Goal: Use online tool/utility: Use online tool/utility

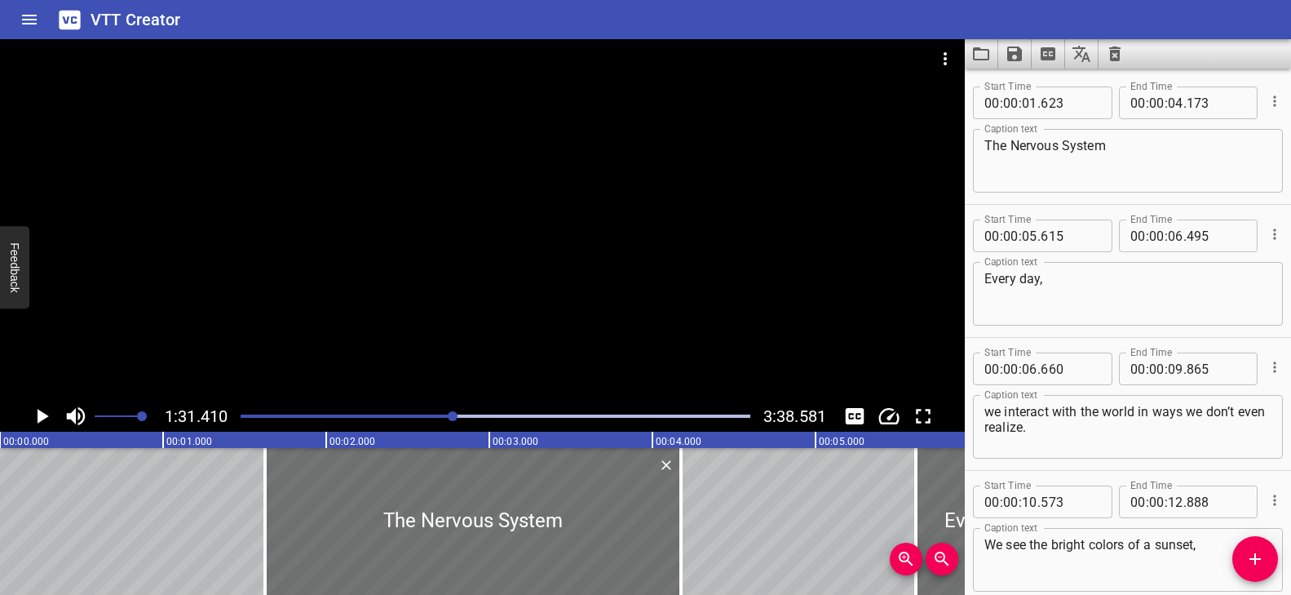
scroll to position [3672, 0]
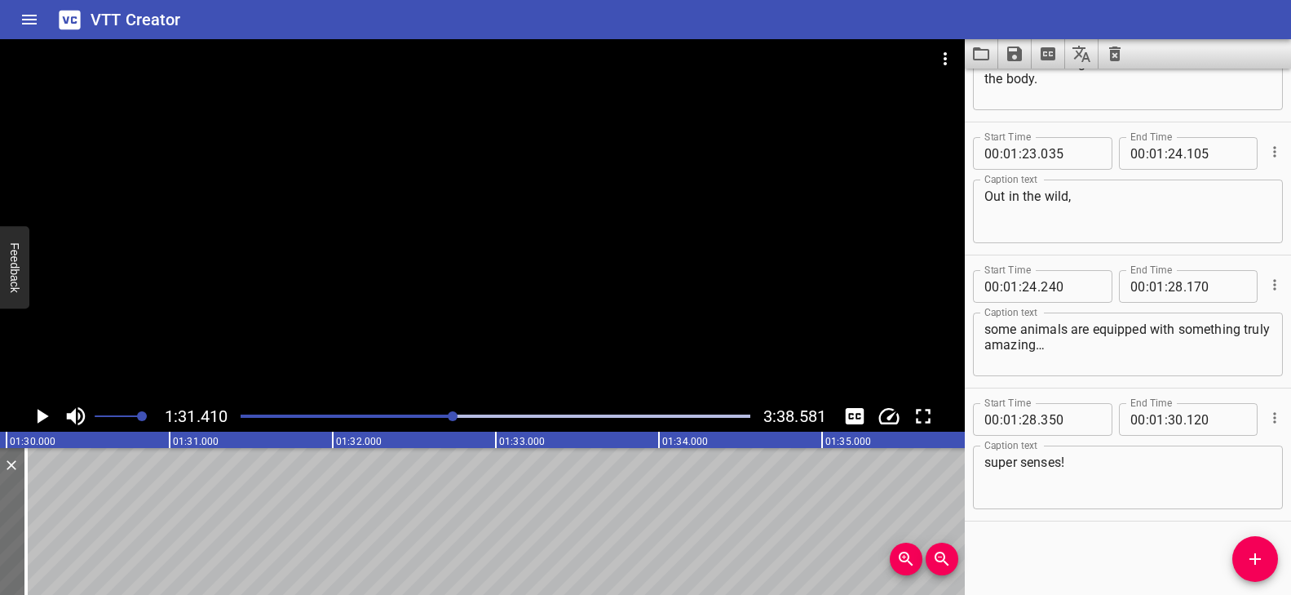
click at [430, 414] on div "Play progress" at bounding box center [200, 415] width 510 height 3
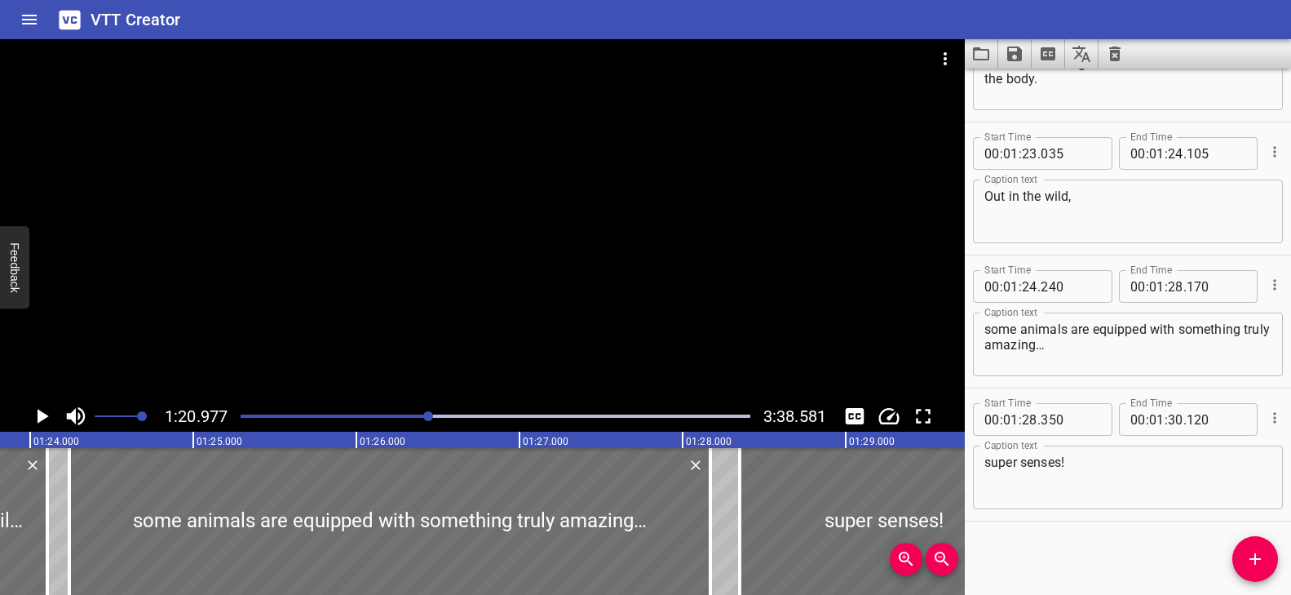
click at [522, 339] on div at bounding box center [482, 219] width 965 height 361
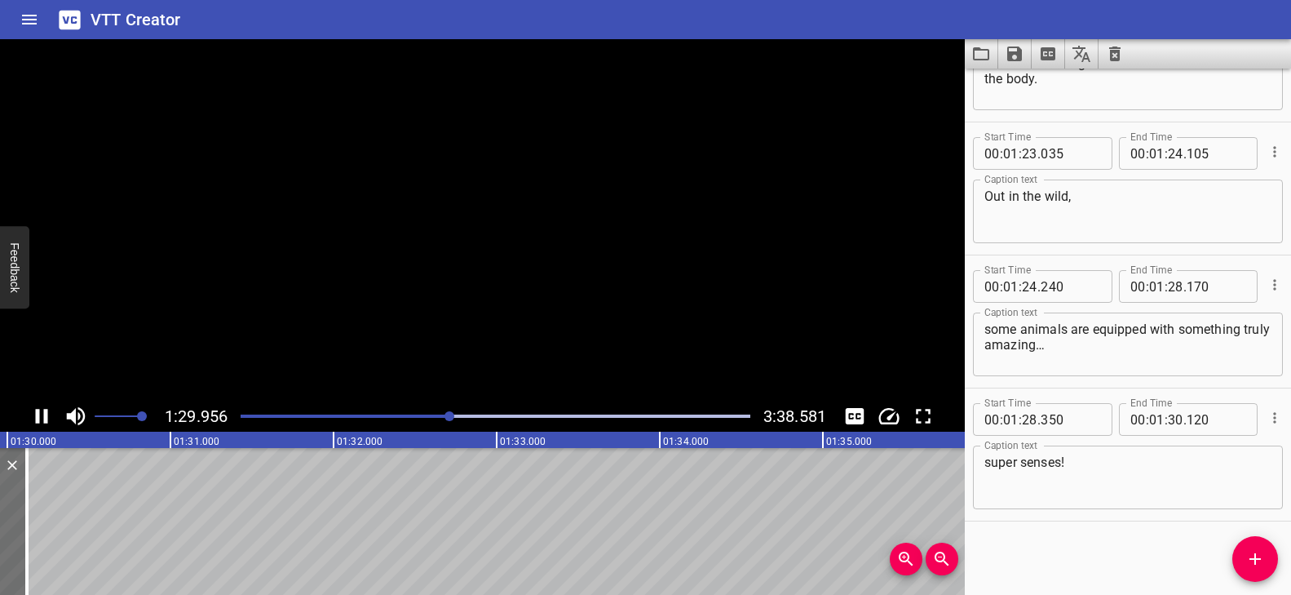
click at [499, 365] on div at bounding box center [482, 219] width 965 height 361
click at [498, 365] on div at bounding box center [482, 219] width 965 height 361
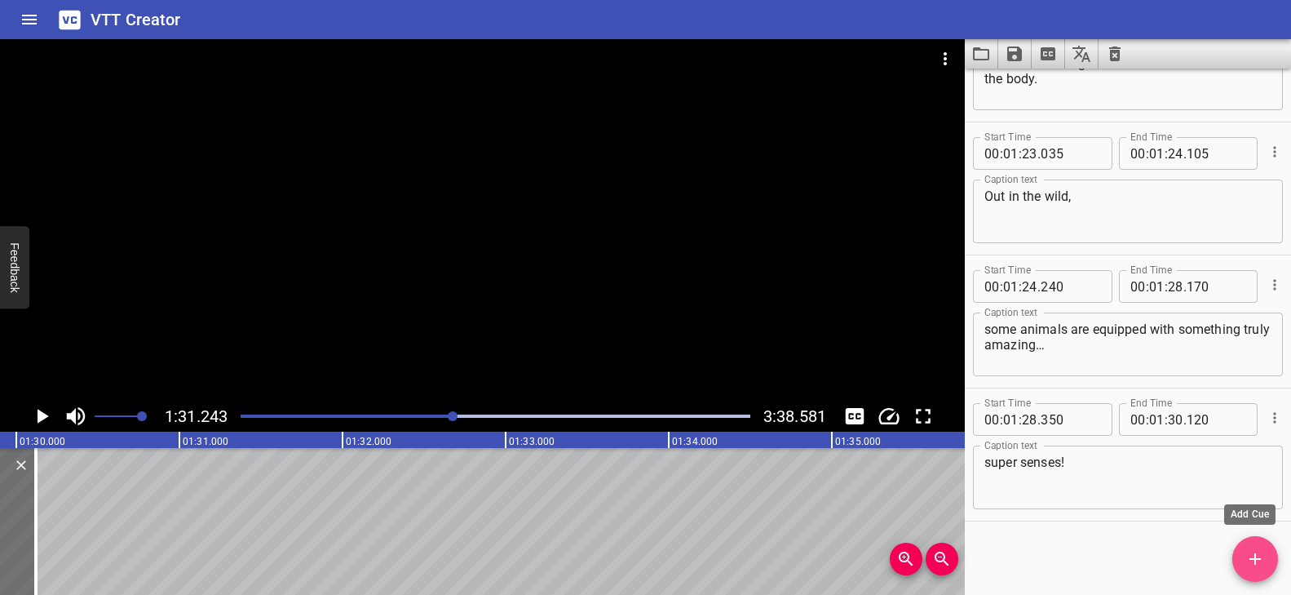
click at [1247, 564] on icon "Add Cue" at bounding box center [1255, 559] width 20 height 20
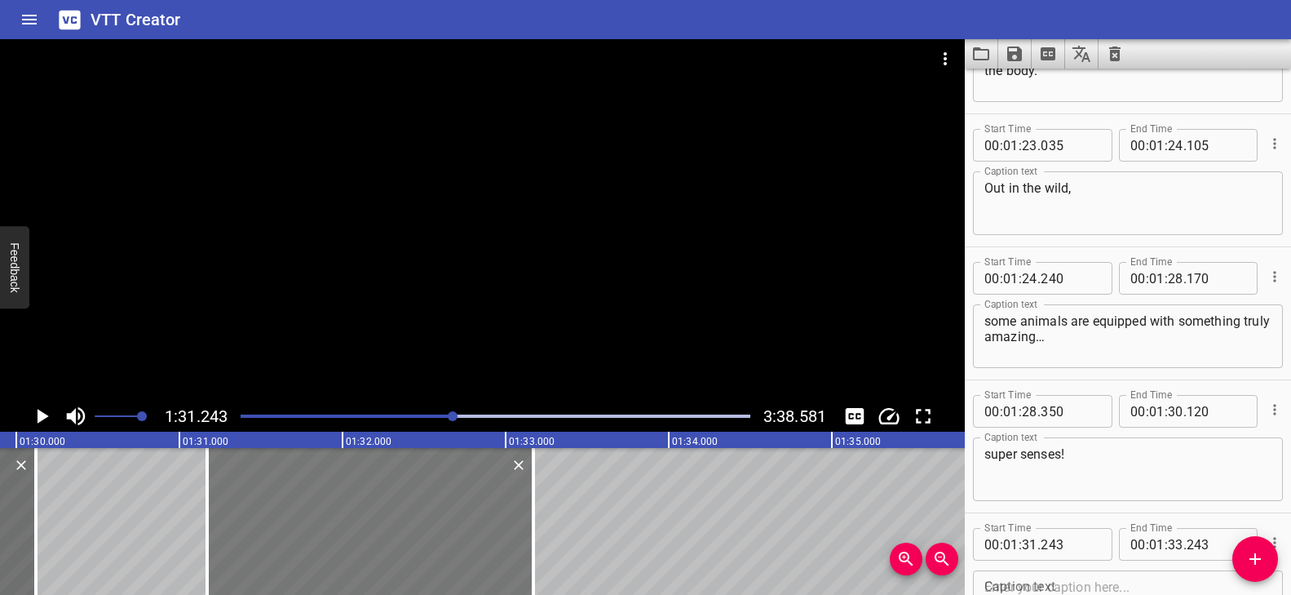
drag, startPoint x: 375, startPoint y: 551, endPoint x: 363, endPoint y: 546, distance: 13.5
click at [363, 546] on div at bounding box center [370, 521] width 326 height 147
type input "168"
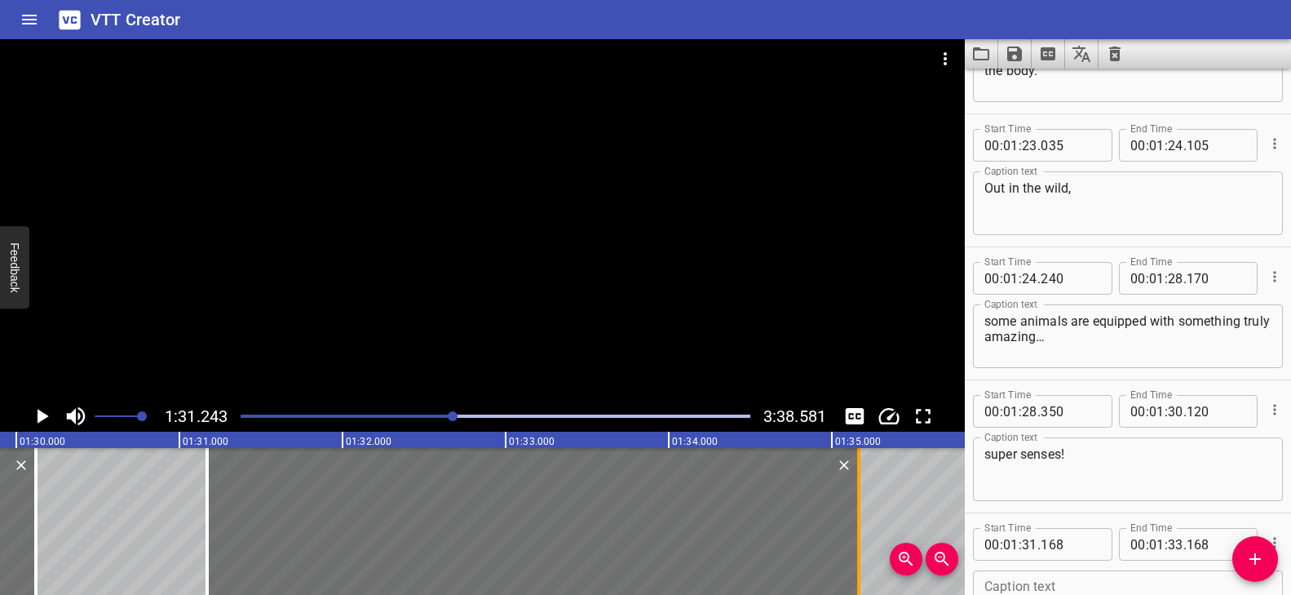
drag, startPoint x: 533, startPoint y: 502, endPoint x: 859, endPoint y: 503, distance: 325.4
click at [859, 503] on div at bounding box center [858, 521] width 3 height 147
type input "35"
type input "163"
click at [484, 277] on div at bounding box center [482, 219] width 965 height 361
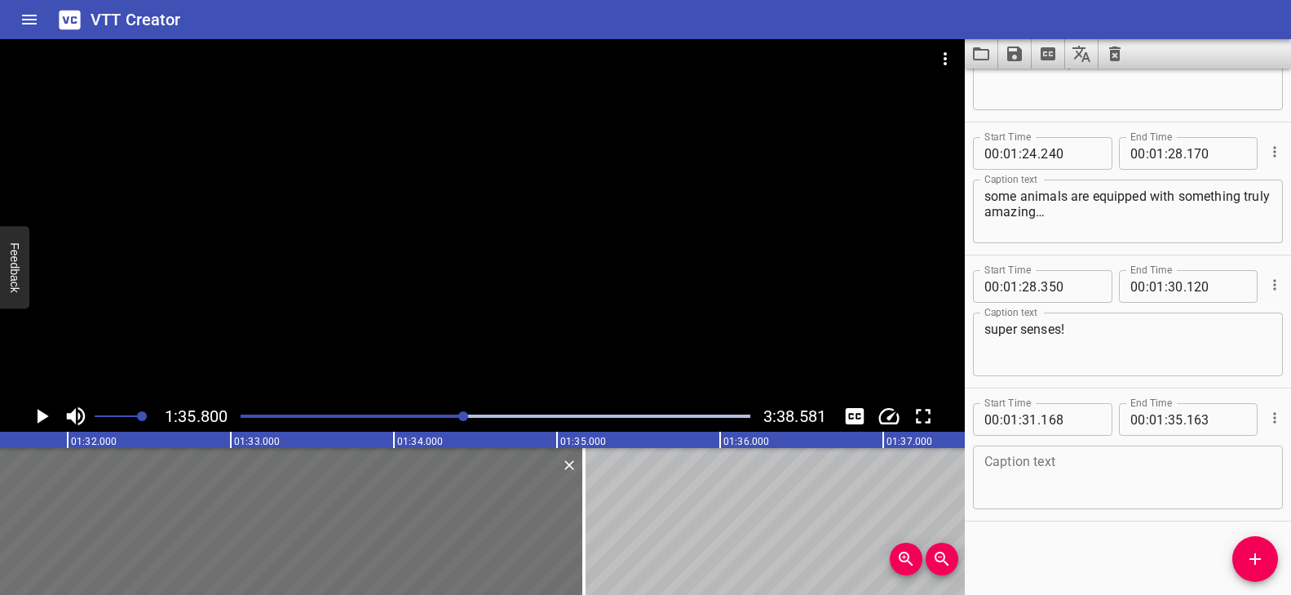
scroll to position [0, 14740]
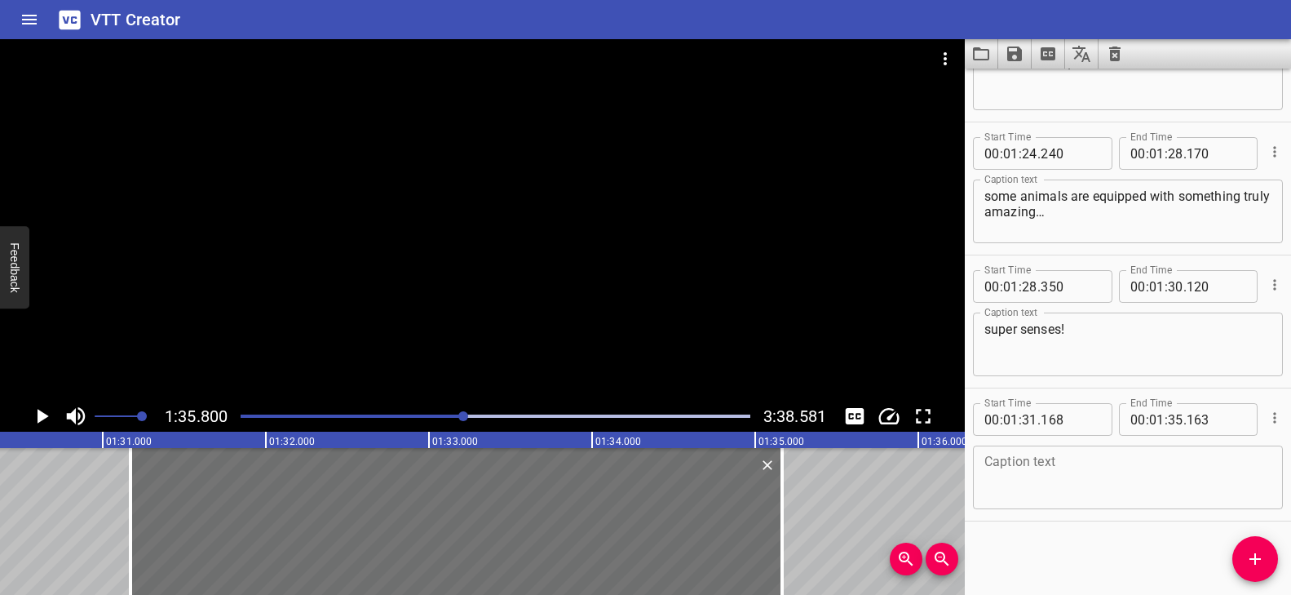
click at [1050, 471] on textarea at bounding box center [1127, 477] width 287 height 46
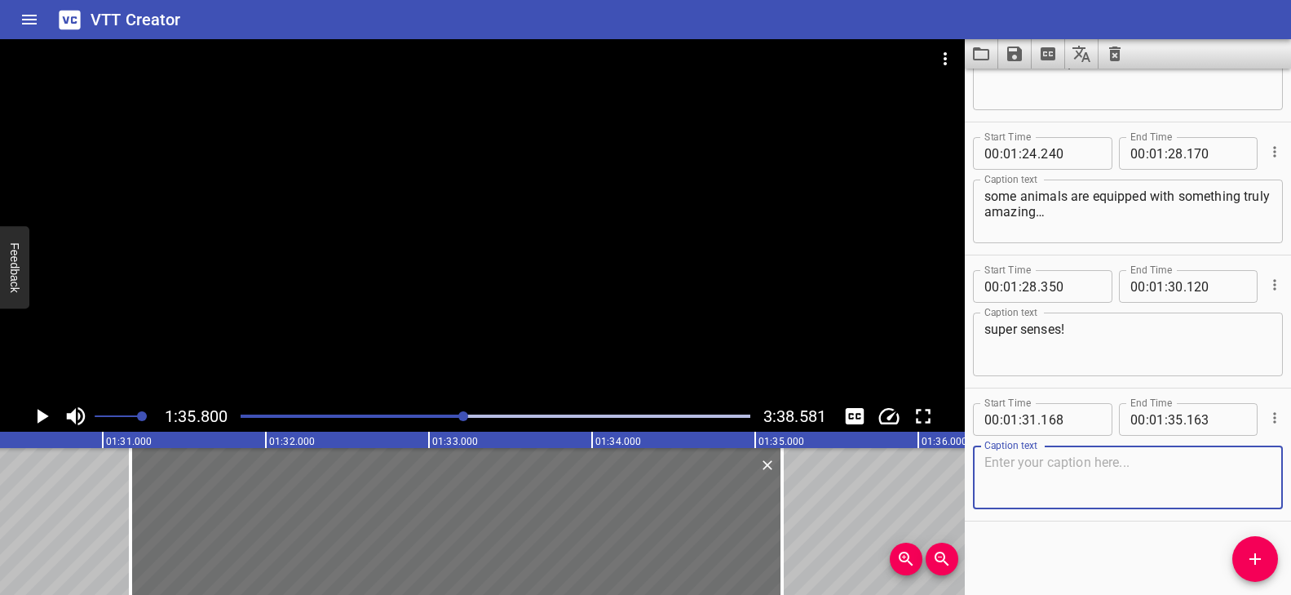
paste textarea "Bears' sense of smell is one of the strongest in the animal kingdom."
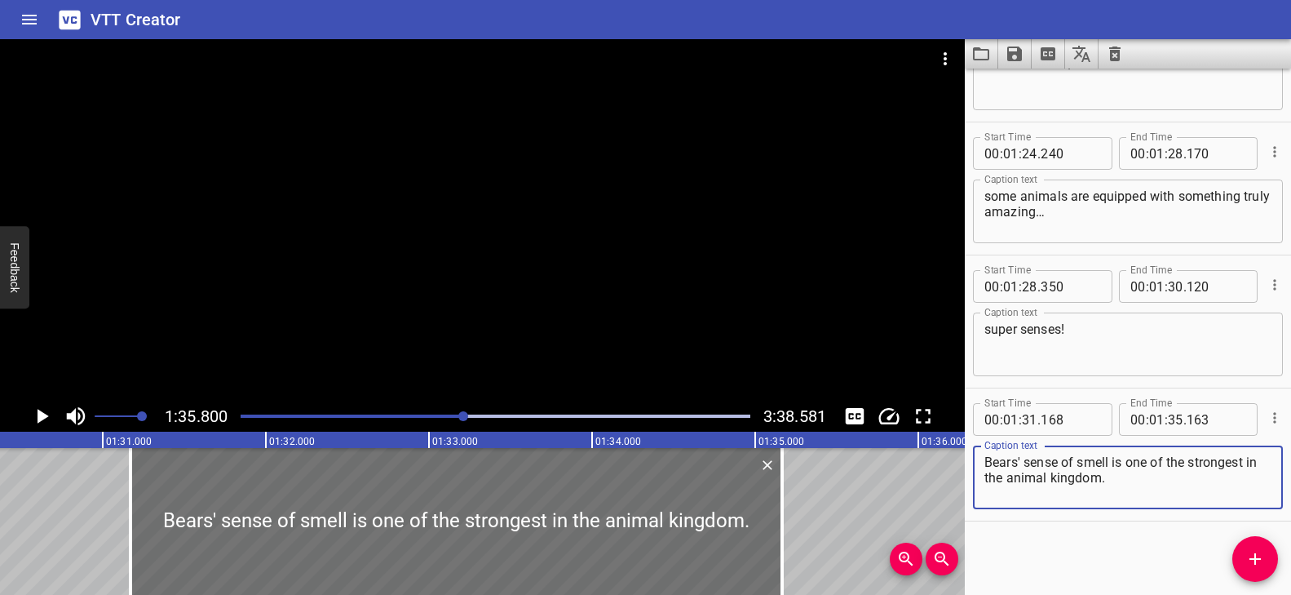
type textarea "Bears' sense of smell is one of the strongest in the animal kingdom."
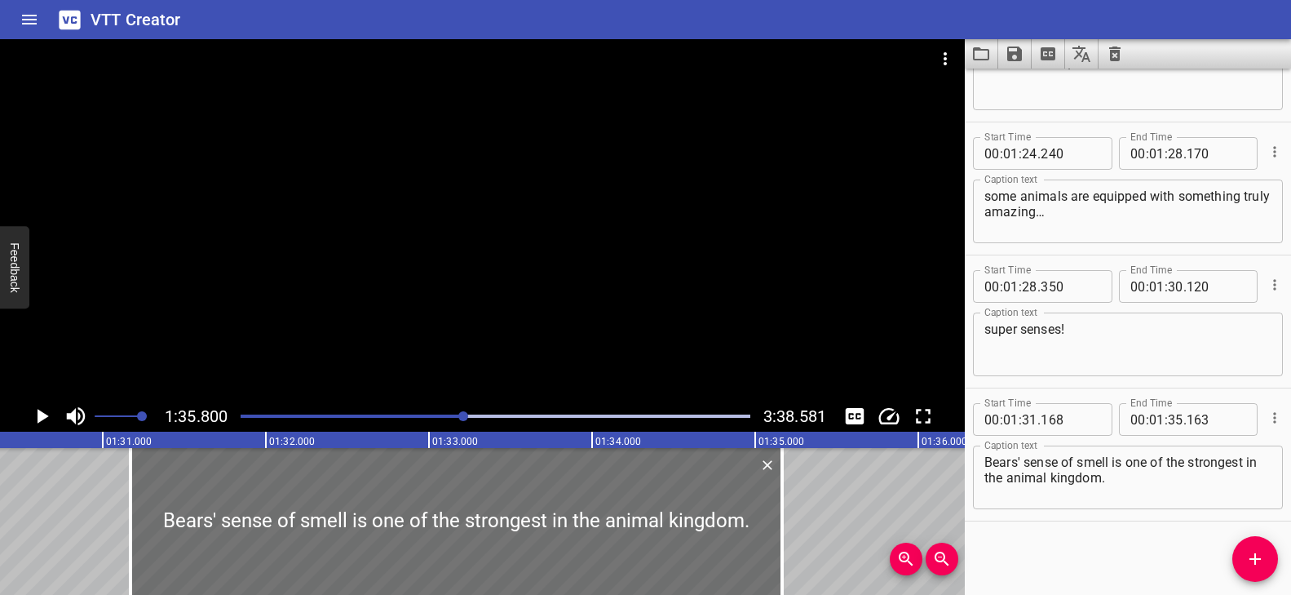
click at [597, 314] on div at bounding box center [482, 219] width 965 height 361
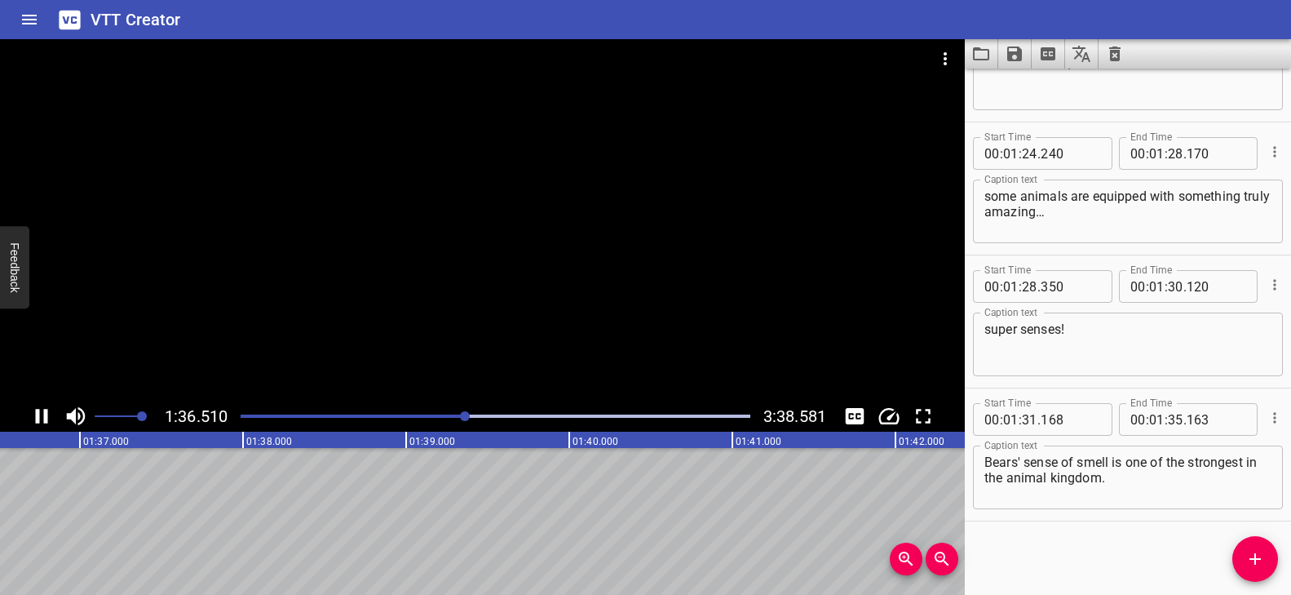
click at [590, 312] on div at bounding box center [482, 219] width 965 height 361
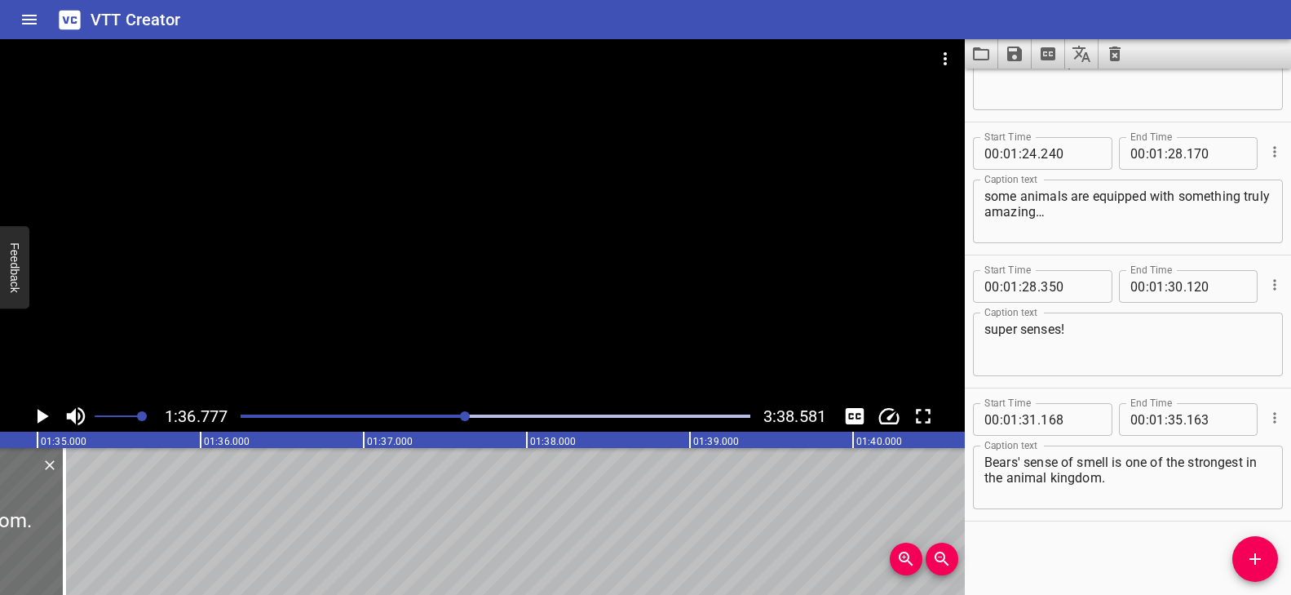
scroll to position [0, 15359]
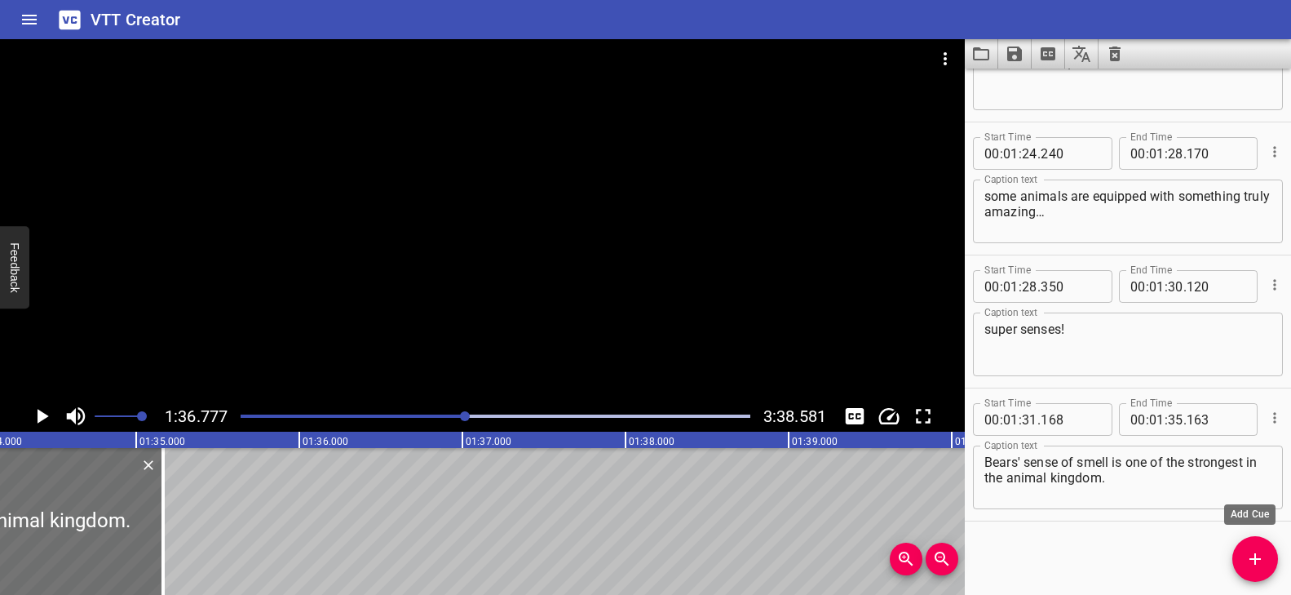
drag, startPoint x: 1245, startPoint y: 552, endPoint x: 1234, endPoint y: 550, distance: 11.5
click at [1245, 552] on icon "Add Cue" at bounding box center [1255, 559] width 20 height 20
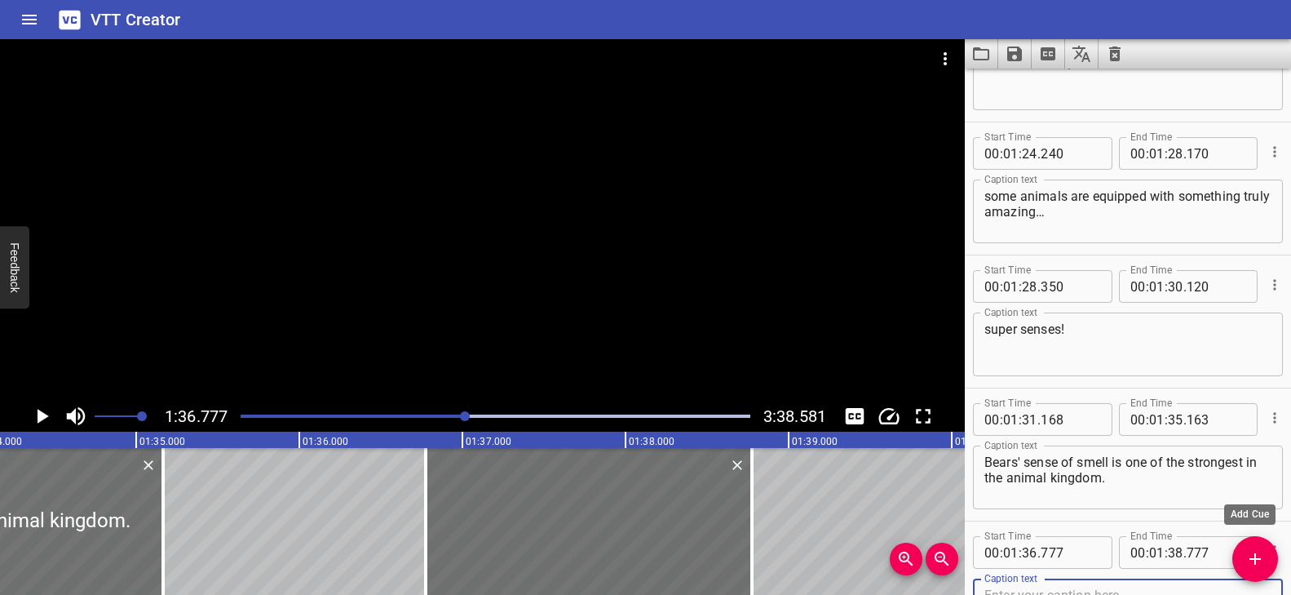
scroll to position [3813, 0]
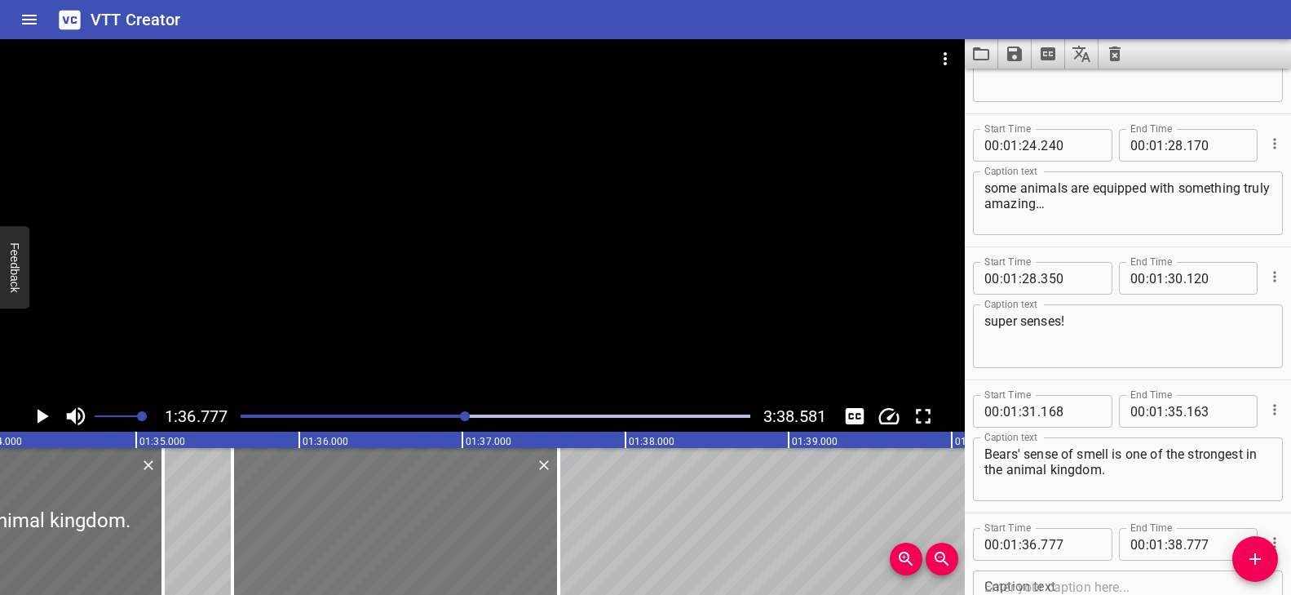
drag, startPoint x: 557, startPoint y: 503, endPoint x: 365, endPoint y: 497, distance: 192.6
click at [365, 497] on div at bounding box center [395, 521] width 326 height 147
type input "35"
type input "592"
type input "37"
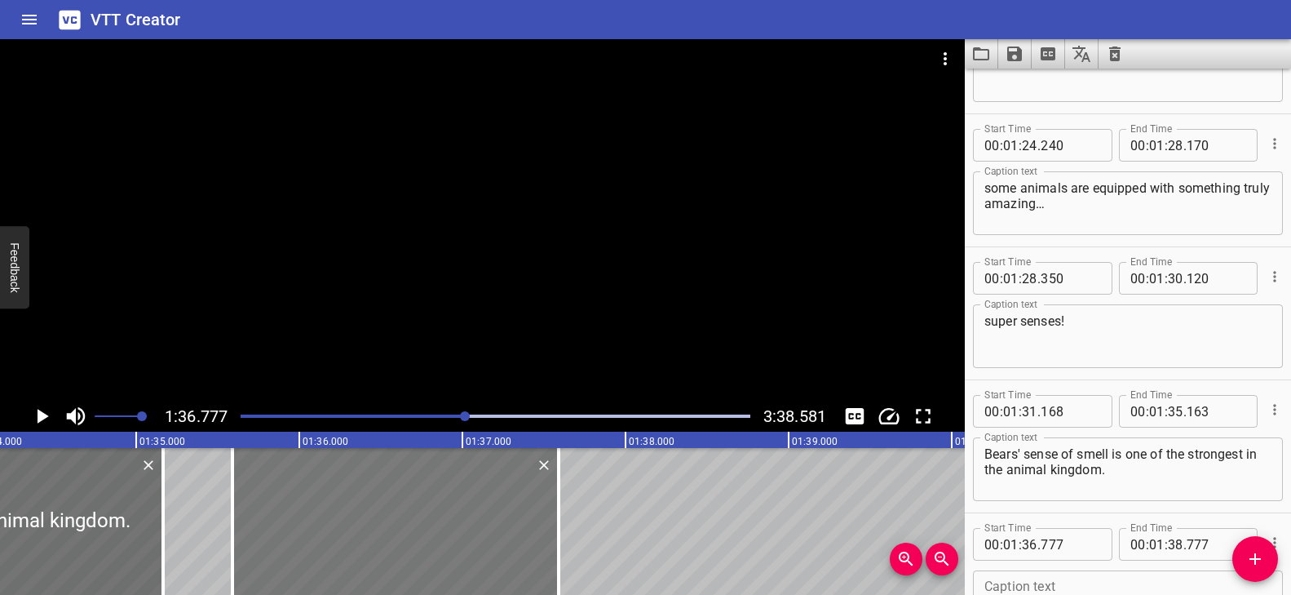
type input "592"
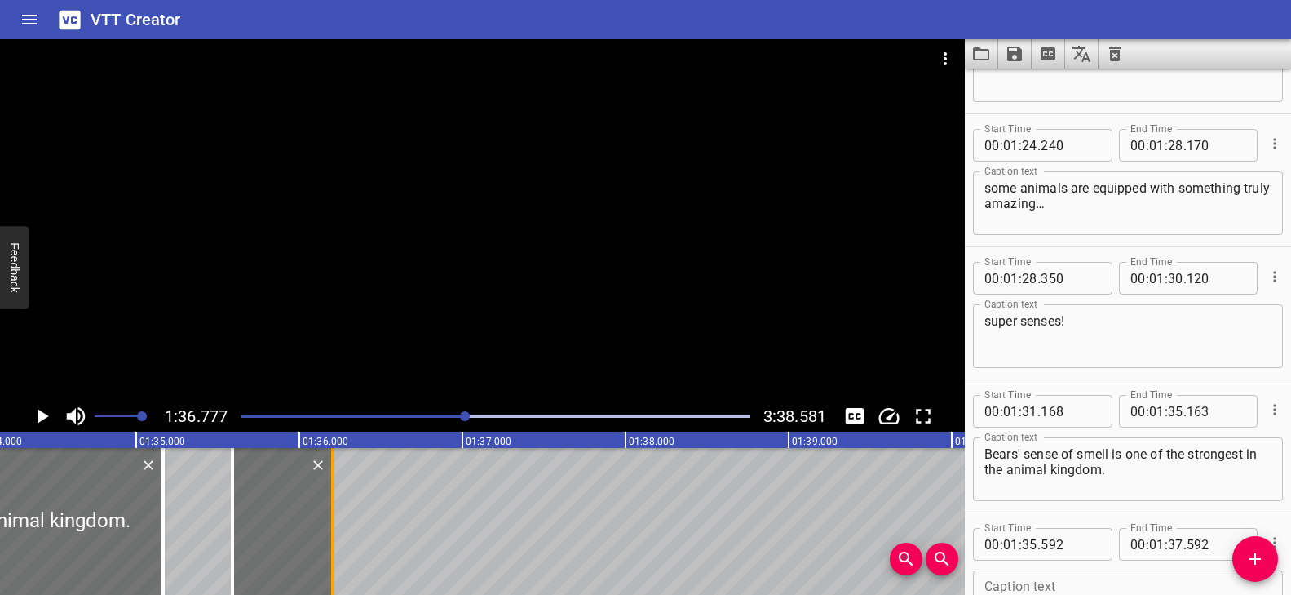
drag, startPoint x: 556, startPoint y: 514, endPoint x: 330, endPoint y: 499, distance: 226.4
click at [331, 499] on div at bounding box center [332, 521] width 3 height 147
type input "36"
type input "207"
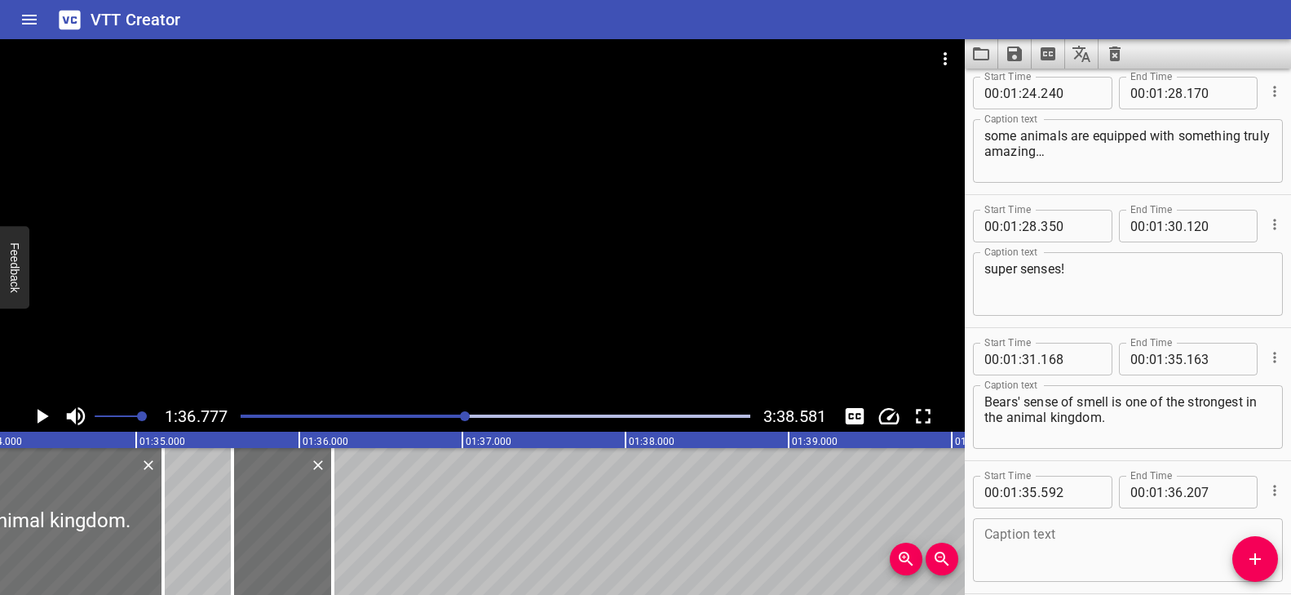
scroll to position [3937, 0]
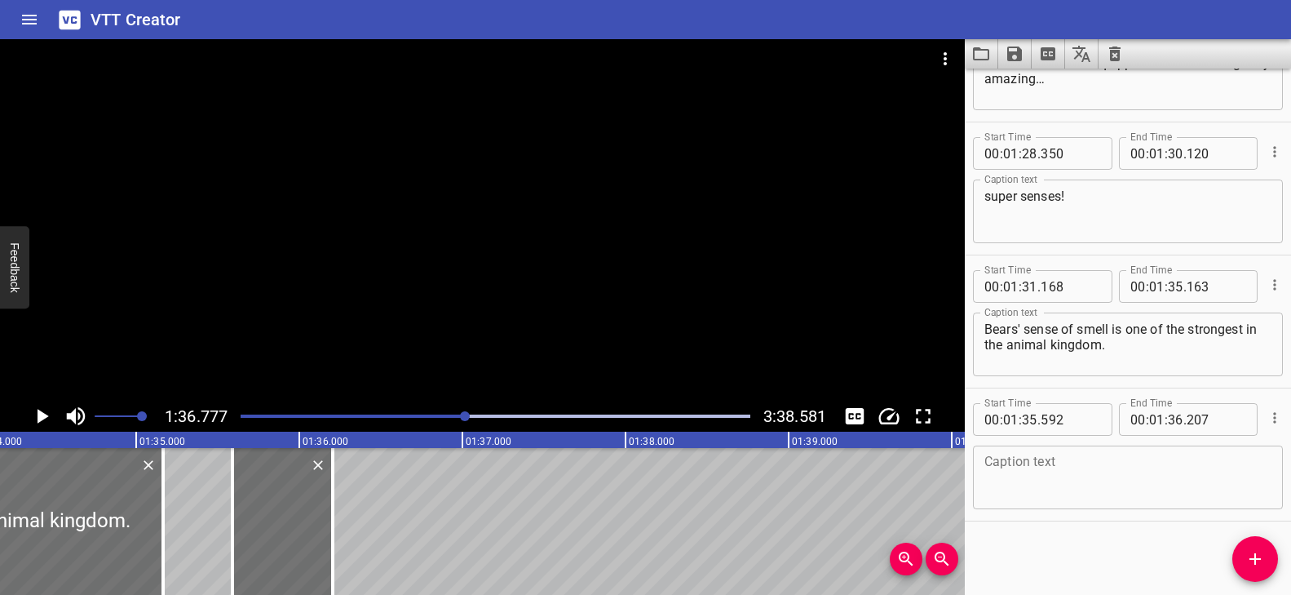
click at [1024, 475] on textarea at bounding box center [1127, 477] width 287 height 46
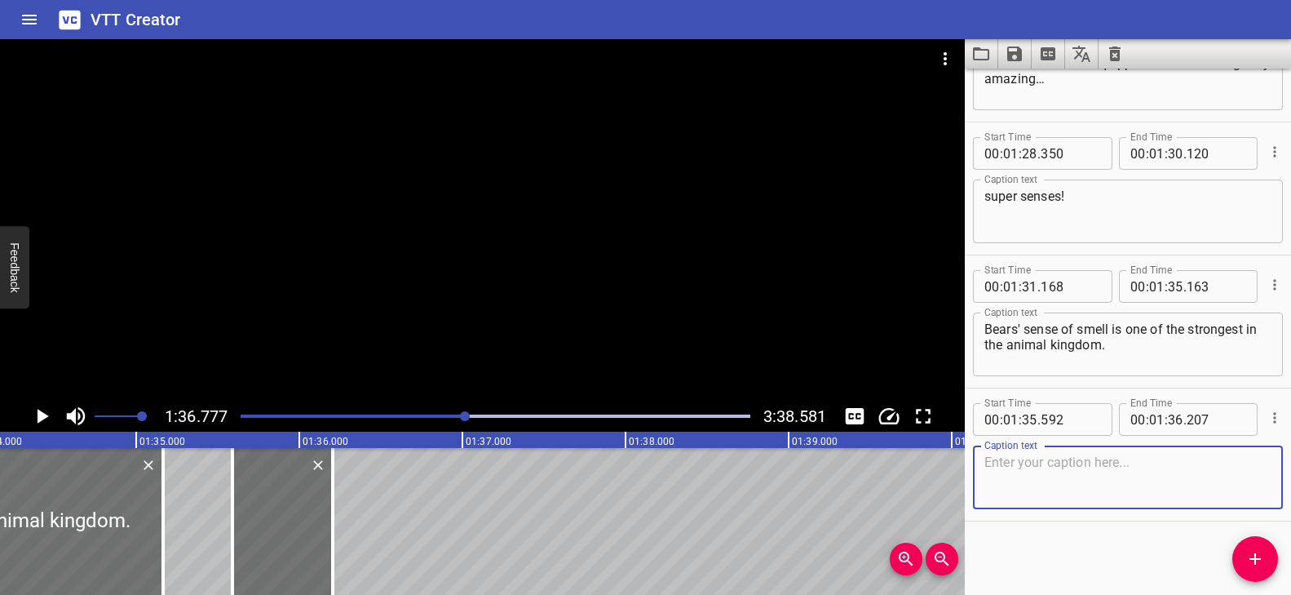
paste textarea "In fact,"
type textarea "In fact,"
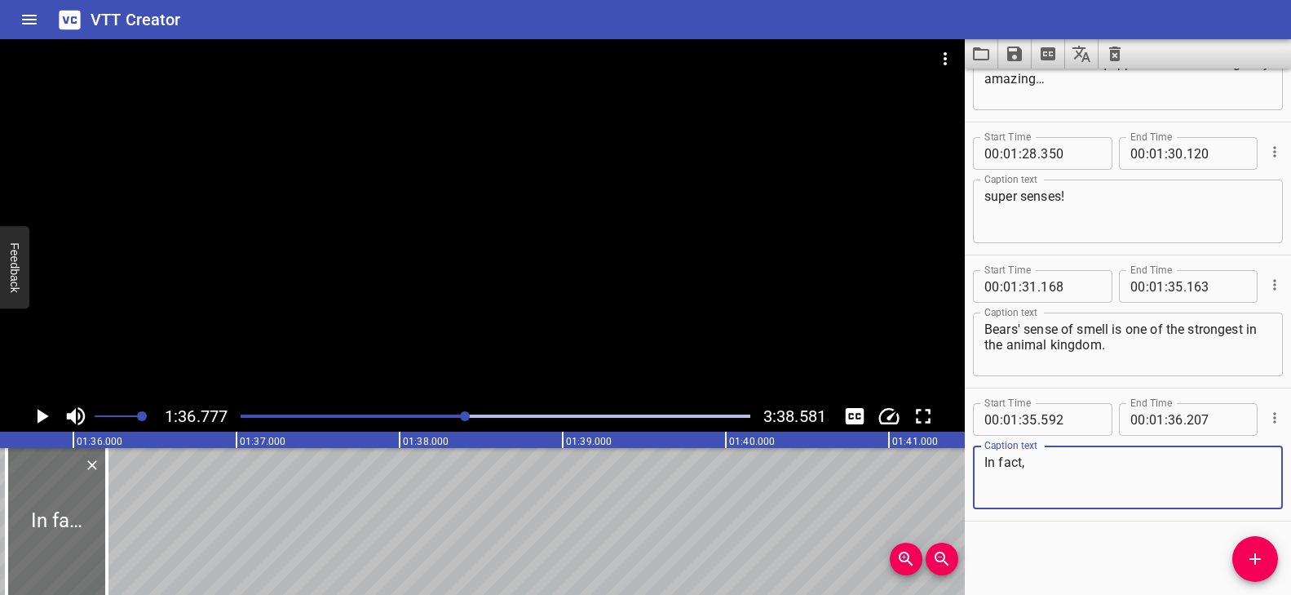
scroll to position [0, 15552]
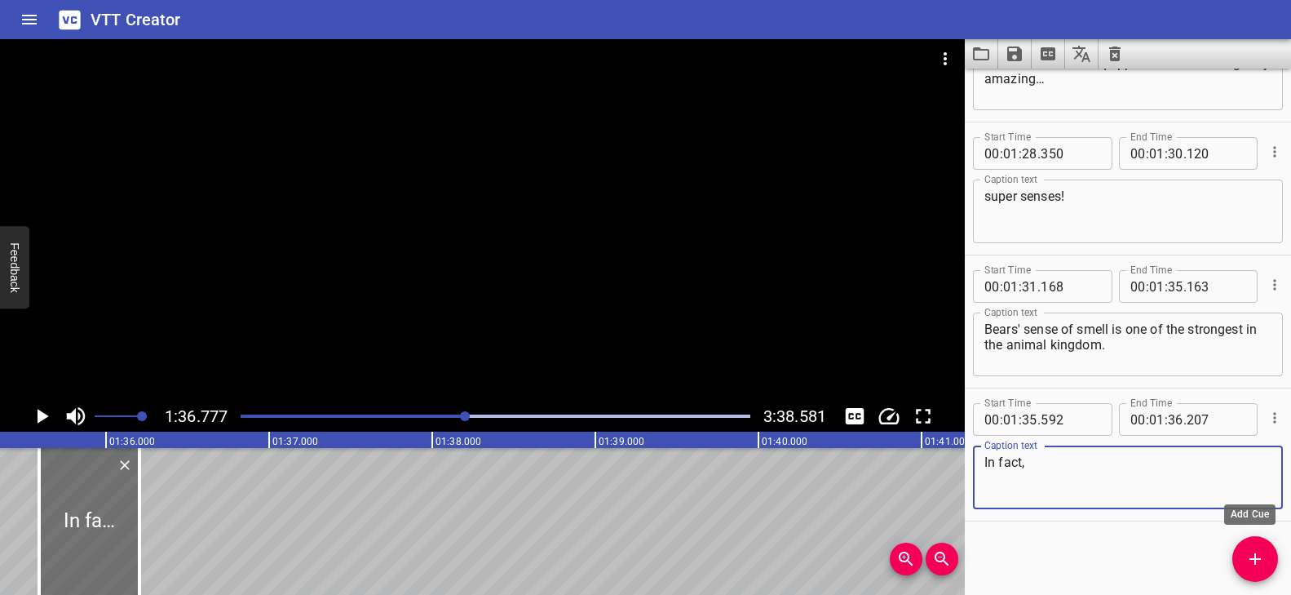
click at [1245, 560] on icon "Add Cue" at bounding box center [1255, 559] width 20 height 20
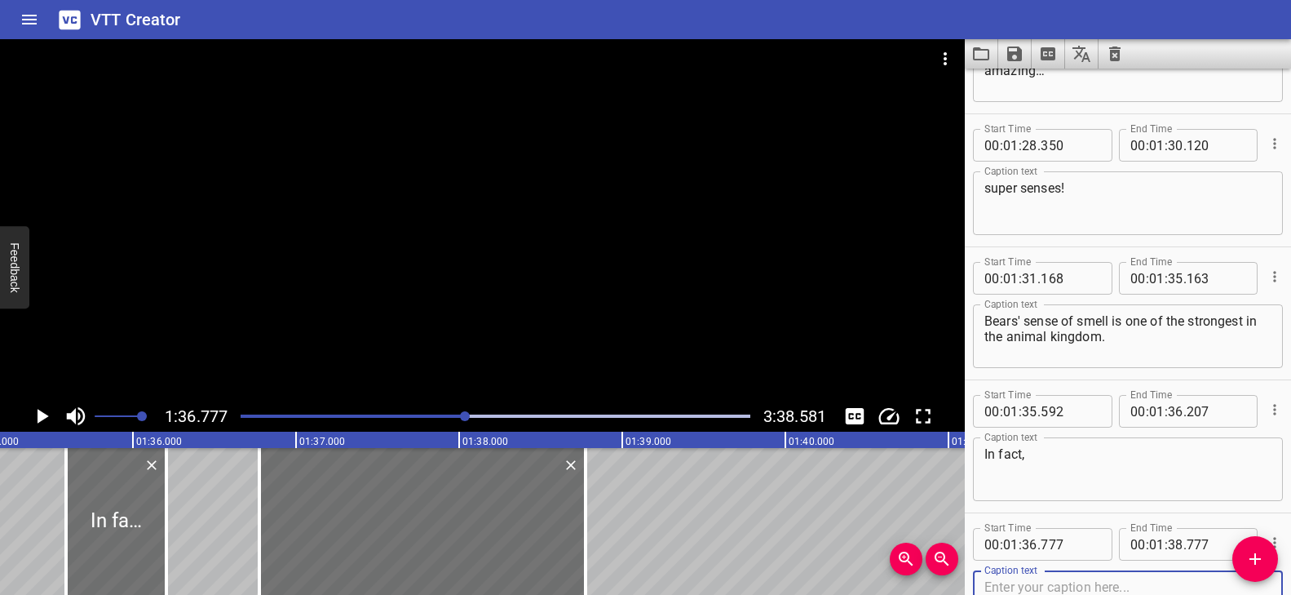
scroll to position [0, 15658]
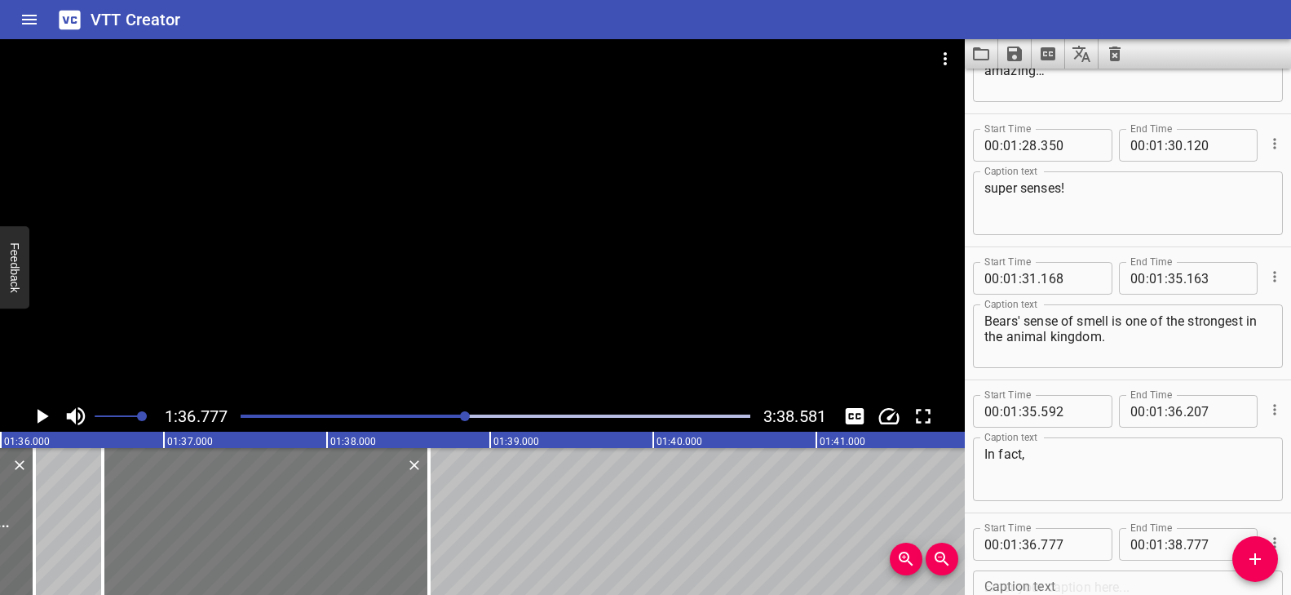
drag, startPoint x: 360, startPoint y: 478, endPoint x: 349, endPoint y: 478, distance: 11.4
click at [349, 478] on div at bounding box center [266, 521] width 326 height 147
type input "627"
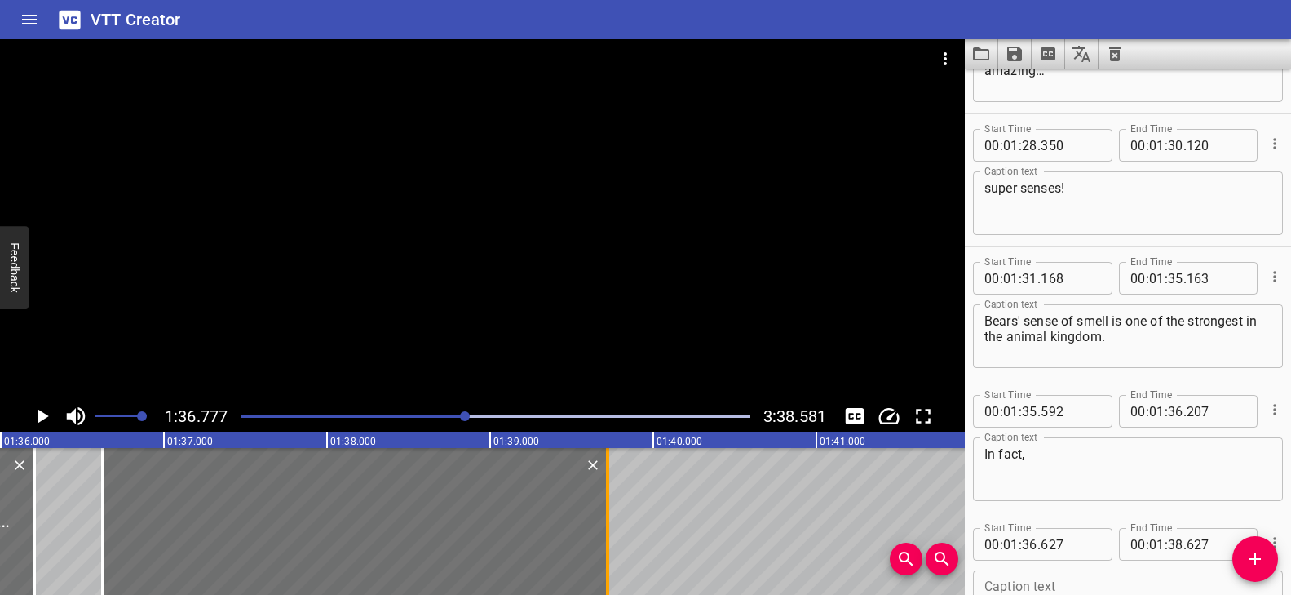
drag, startPoint x: 425, startPoint y: 516, endPoint x: 603, endPoint y: 515, distance: 177.8
click at [603, 515] on div at bounding box center [607, 521] width 16 height 147
type input "39"
type input "717"
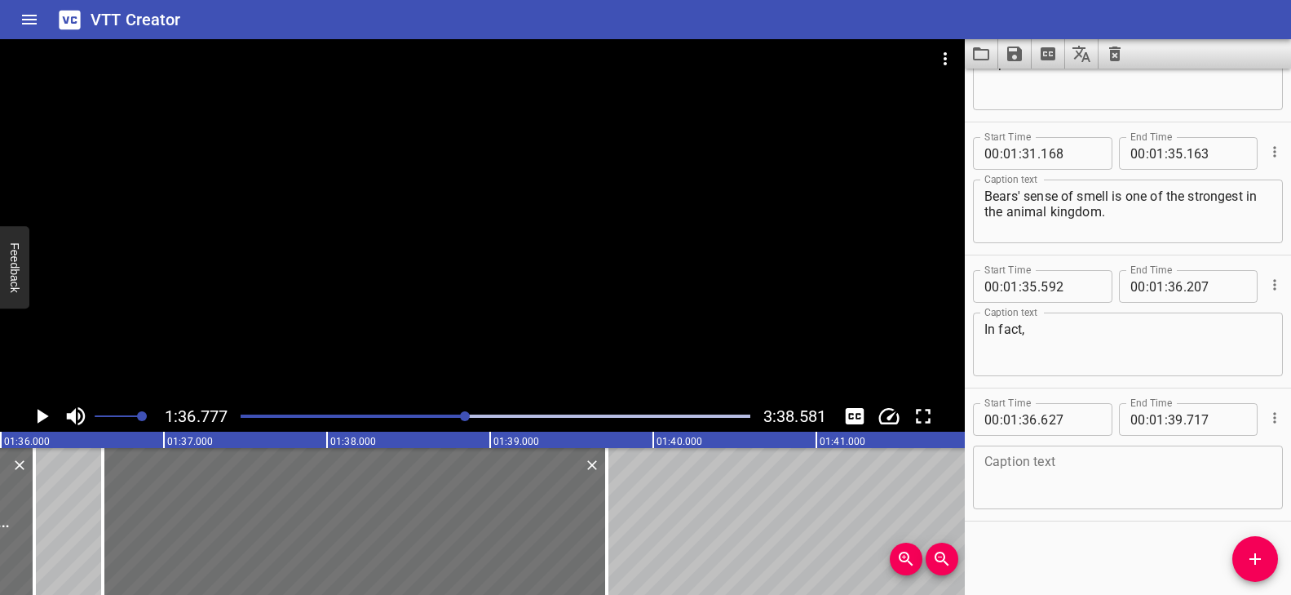
click at [1041, 480] on textarea at bounding box center [1127, 477] width 287 height 46
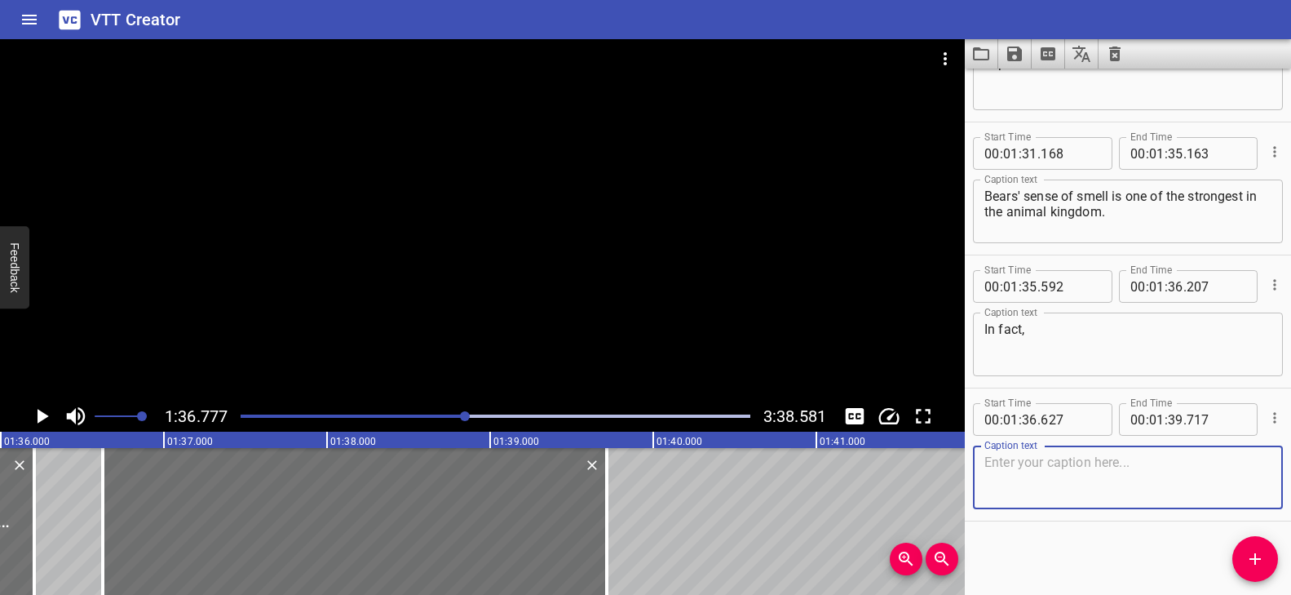
paste textarea "scientists believe a bear can smell things"
type textarea "scientists believe a bear can smell things"
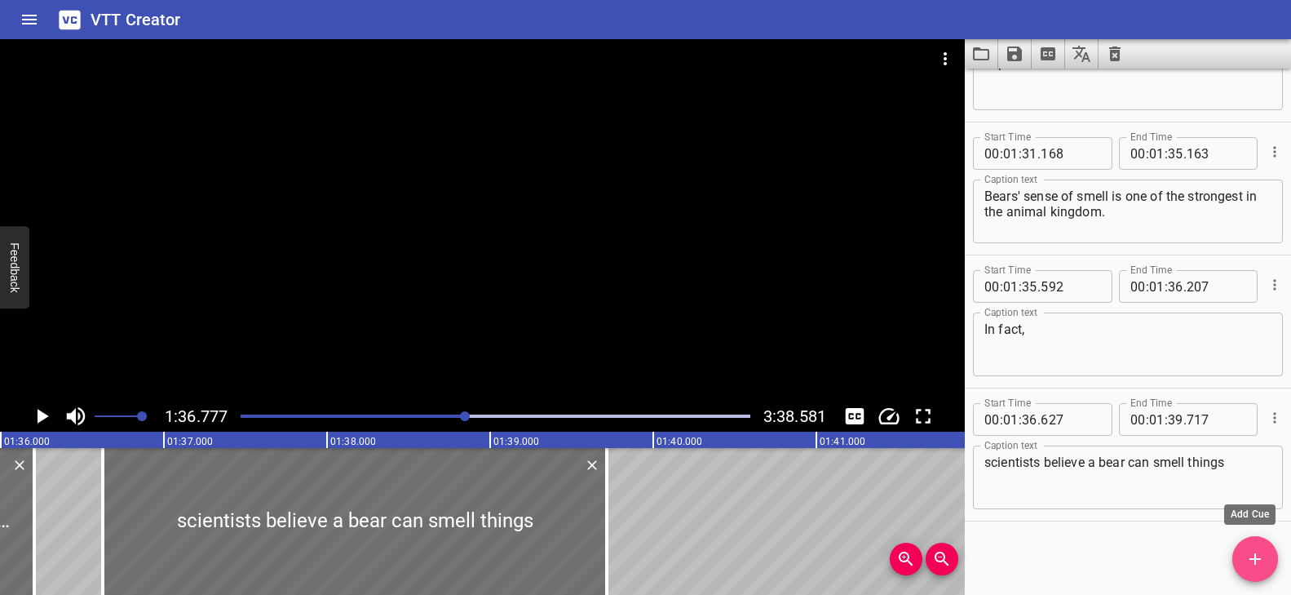
click at [1243, 546] on button "Add Cue" at bounding box center [1255, 559] width 46 height 46
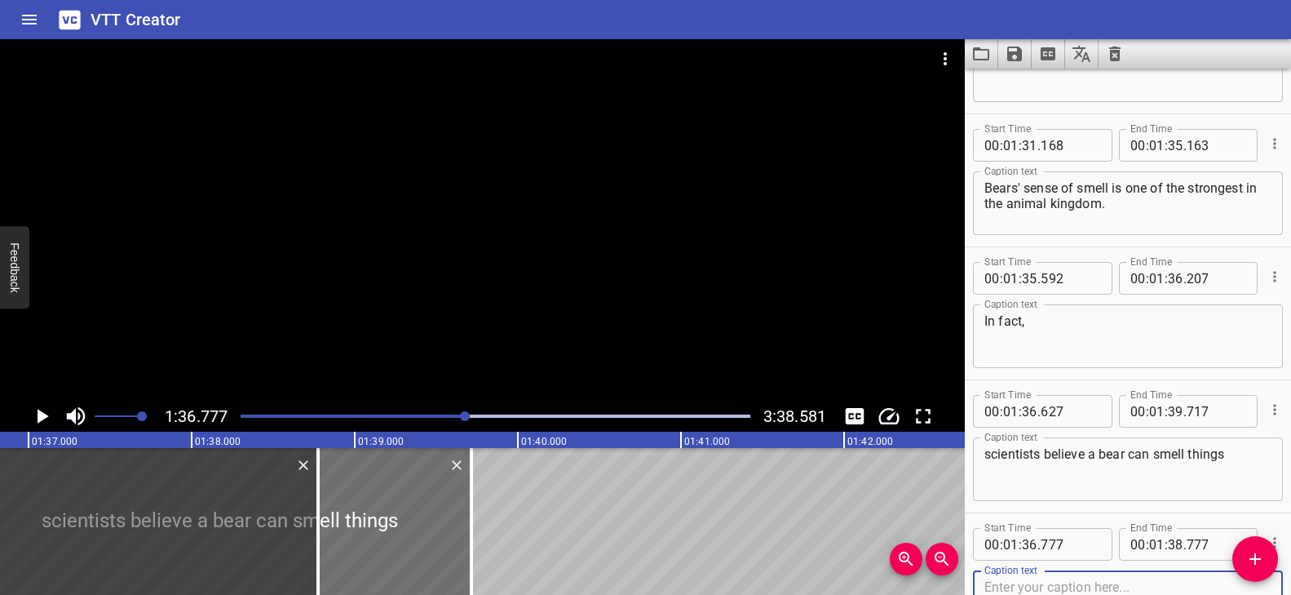
scroll to position [0, 15727]
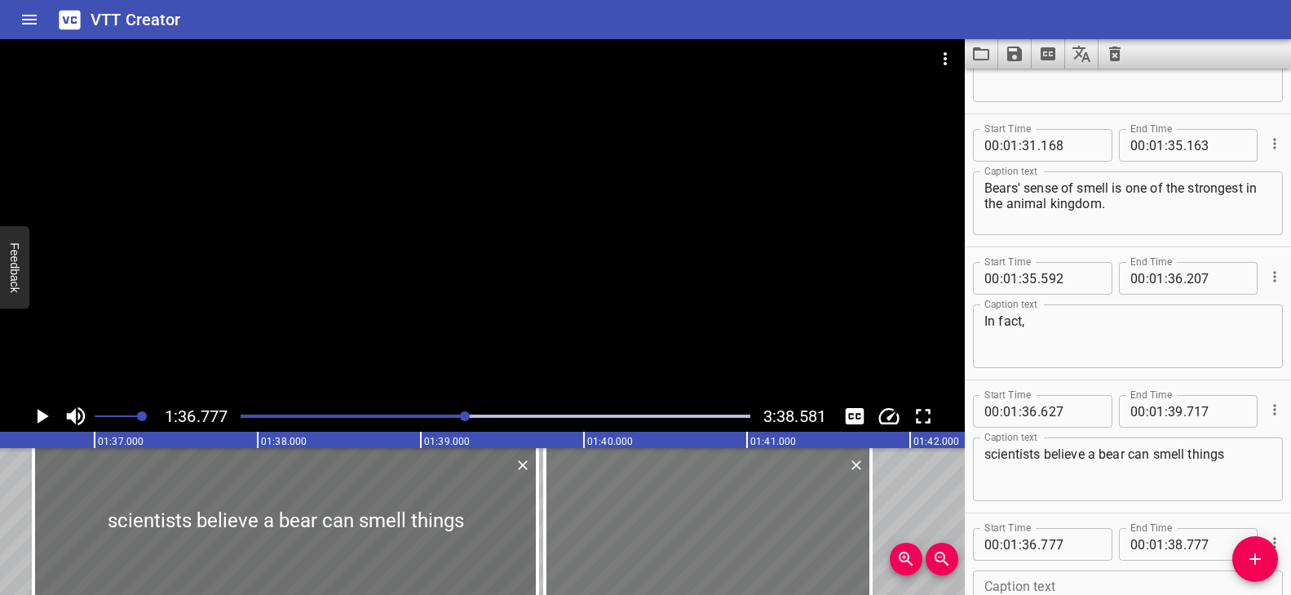
drag, startPoint x: 82, startPoint y: 527, endPoint x: 568, endPoint y: 520, distance: 486.9
click at [568, 520] on div at bounding box center [708, 521] width 326 height 147
type input "39"
type input "762"
type input "41"
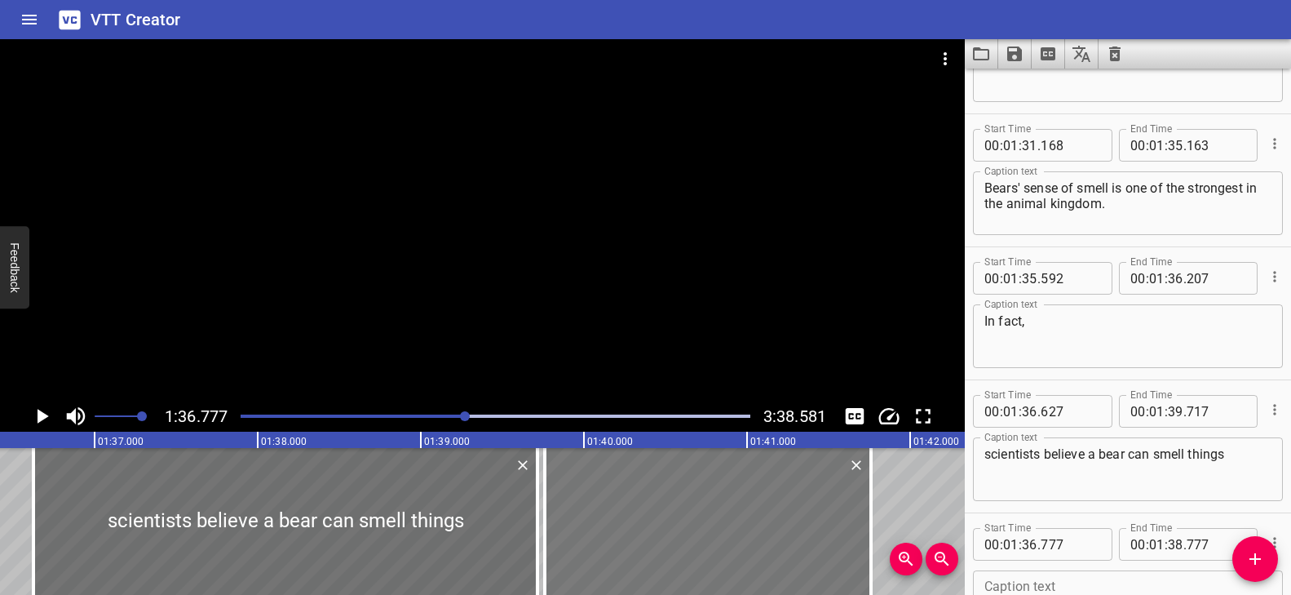
type input "762"
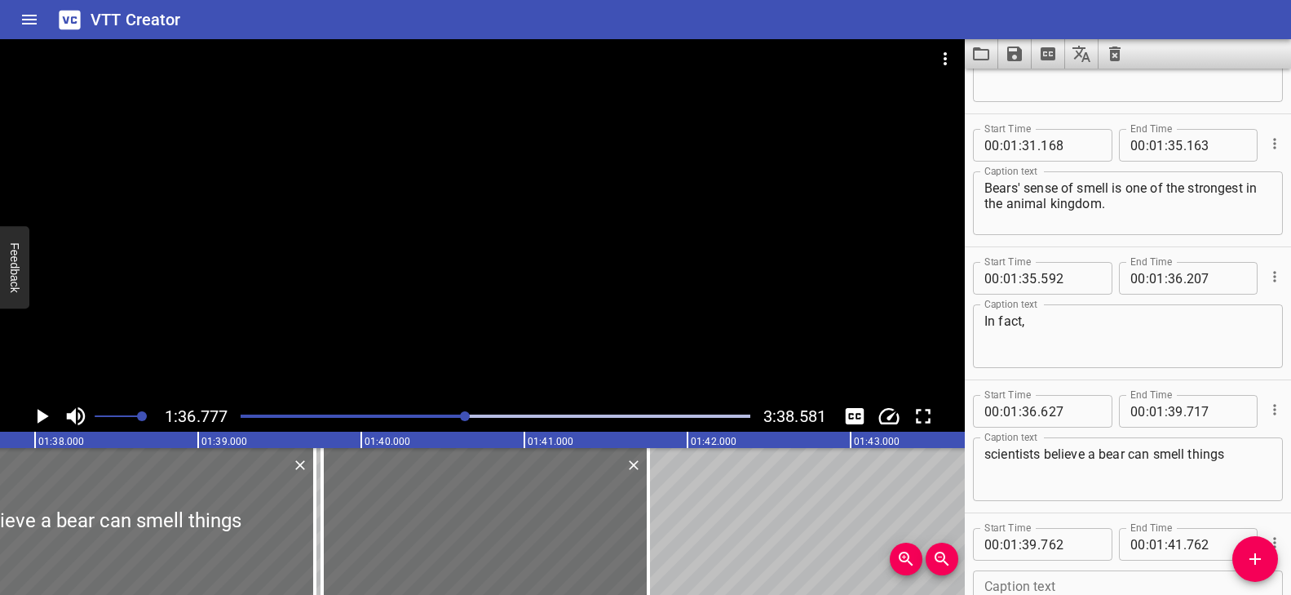
scroll to position [0, 16017]
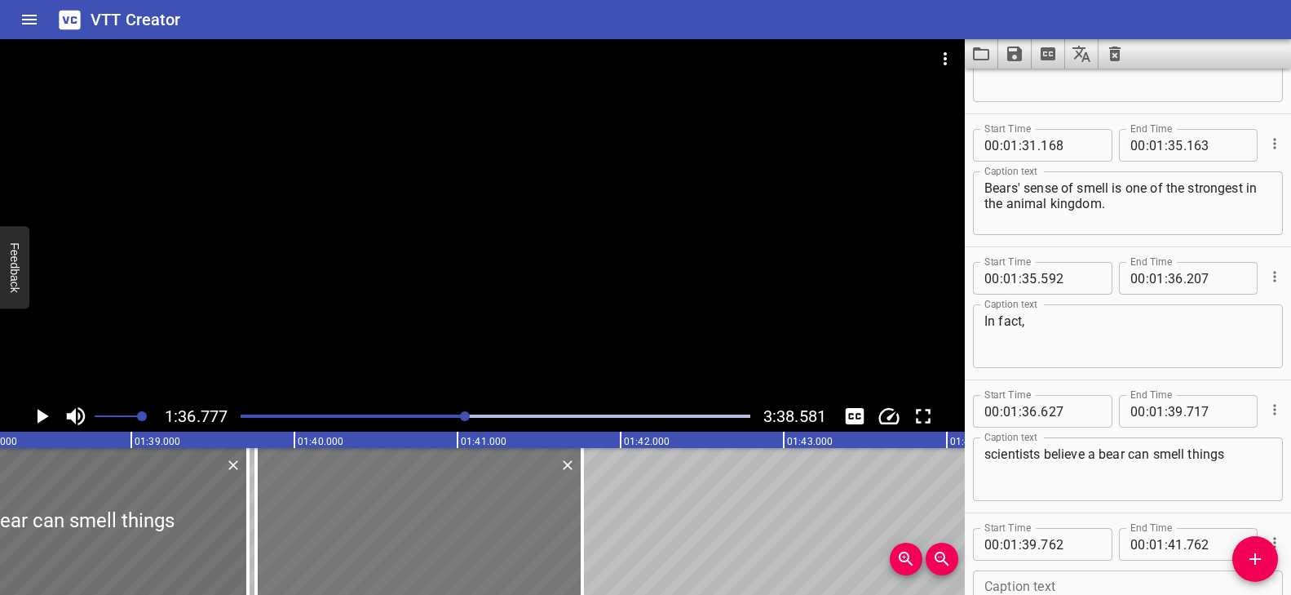
click at [462, 531] on div at bounding box center [419, 521] width 326 height 147
type input "767"
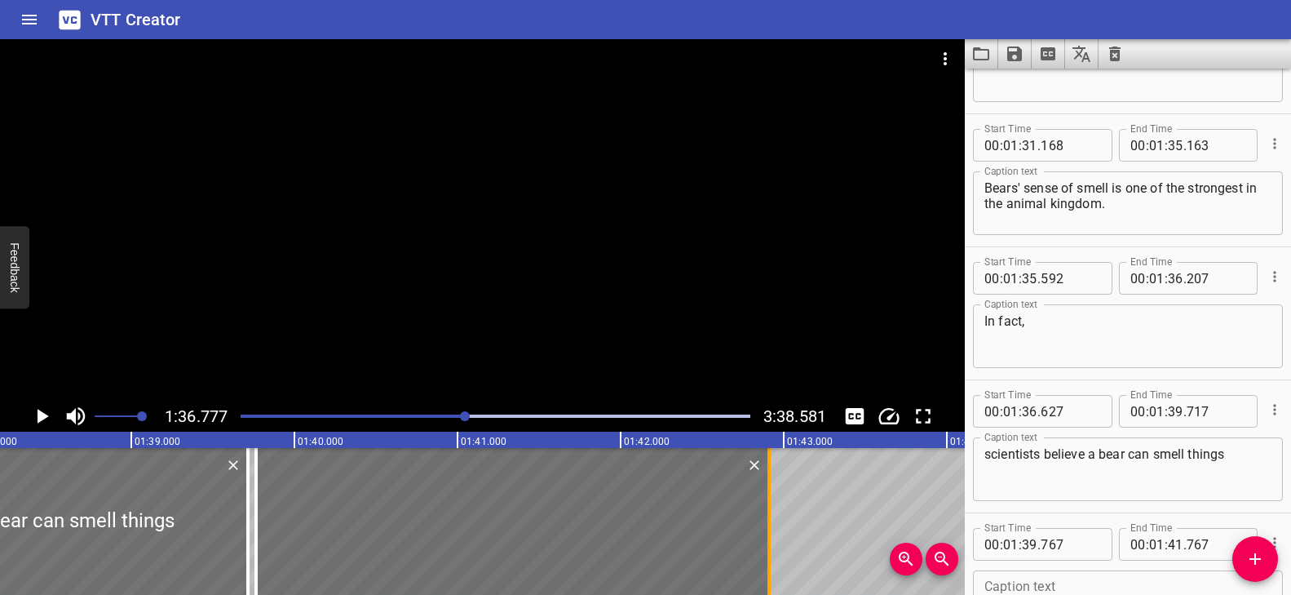
drag, startPoint x: 580, startPoint y: 514, endPoint x: 767, endPoint y: 502, distance: 187.1
click at [767, 502] on div at bounding box center [769, 521] width 16 height 147
type input "42"
type input "917"
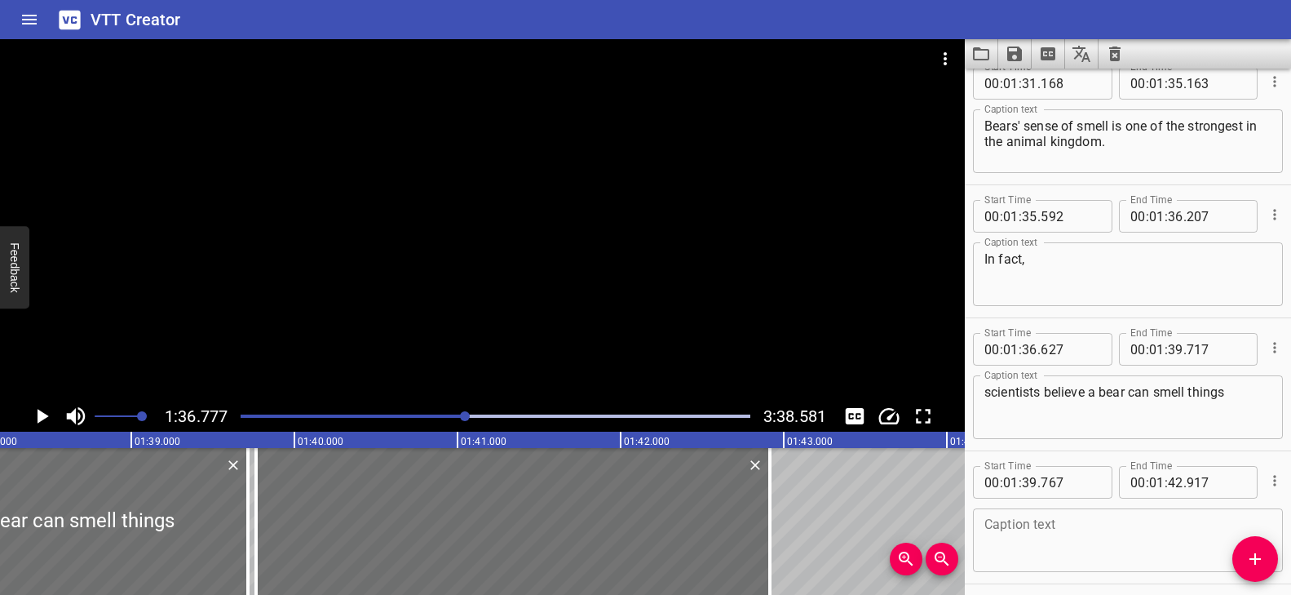
scroll to position [4203, 0]
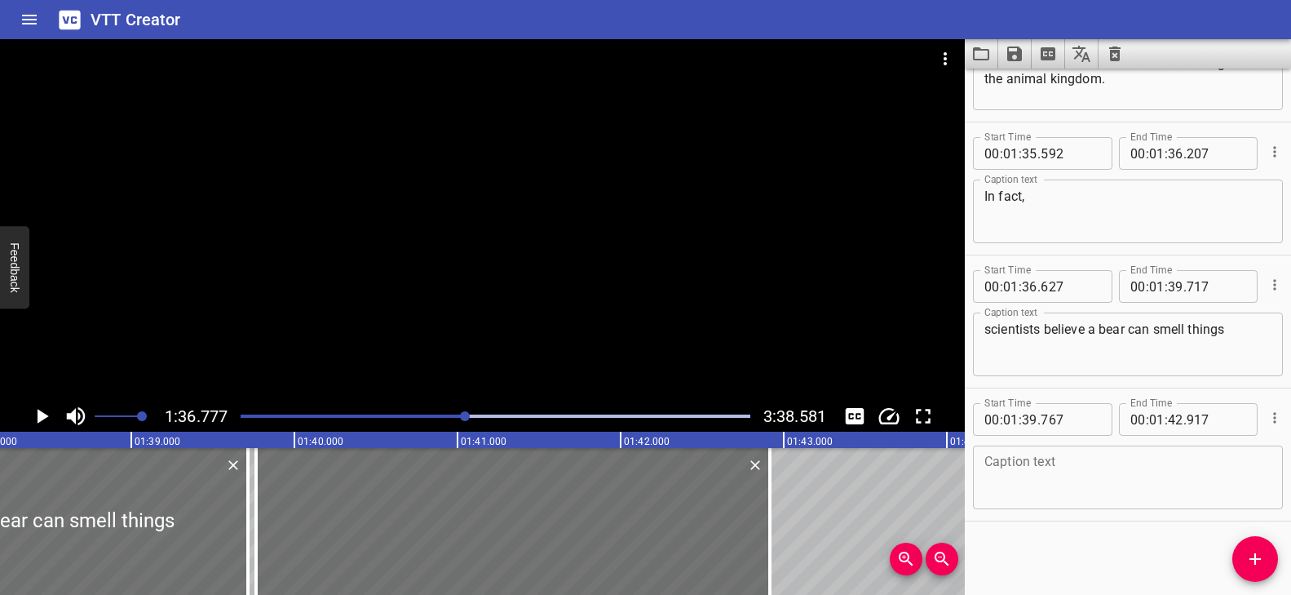
click at [1037, 462] on textarea at bounding box center [1127, 477] width 287 height 46
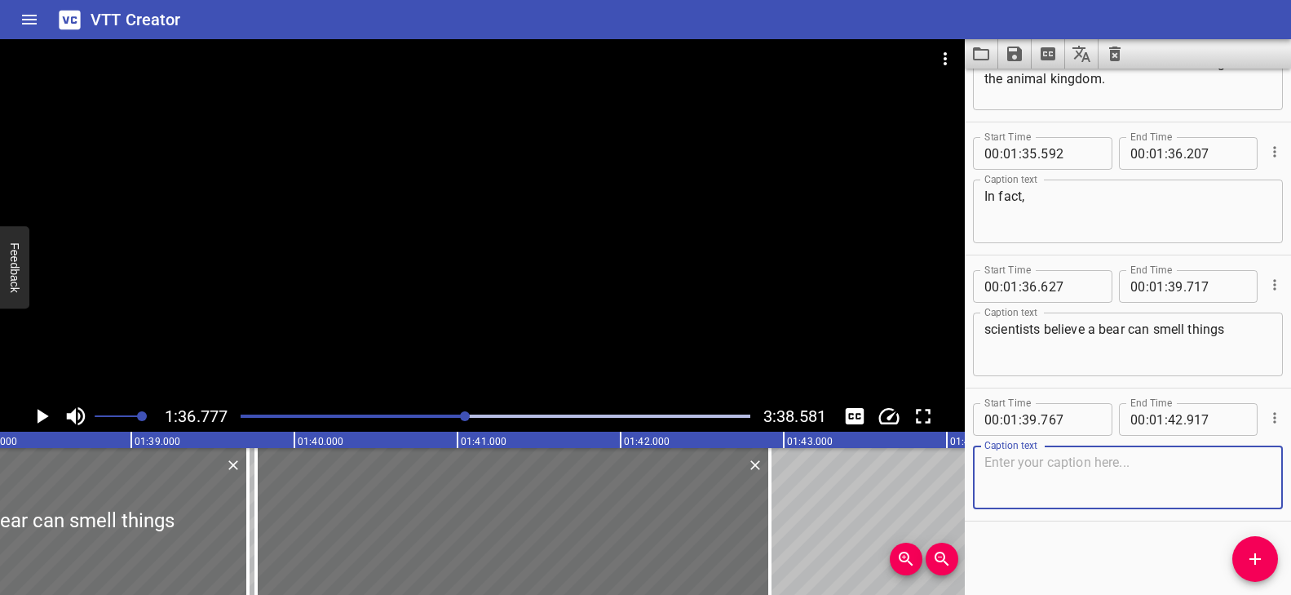
paste textarea "up to 2,100 times better than a human!"
type textarea "up to 2,100 times better than a human!"
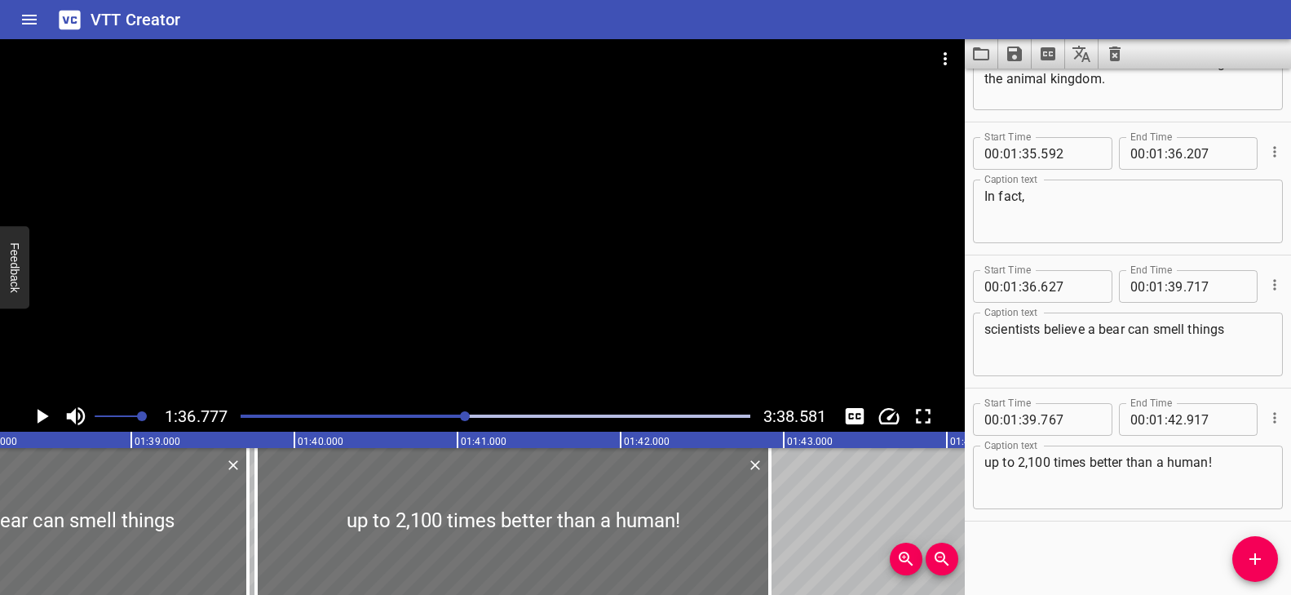
click at [570, 285] on div at bounding box center [482, 219] width 965 height 361
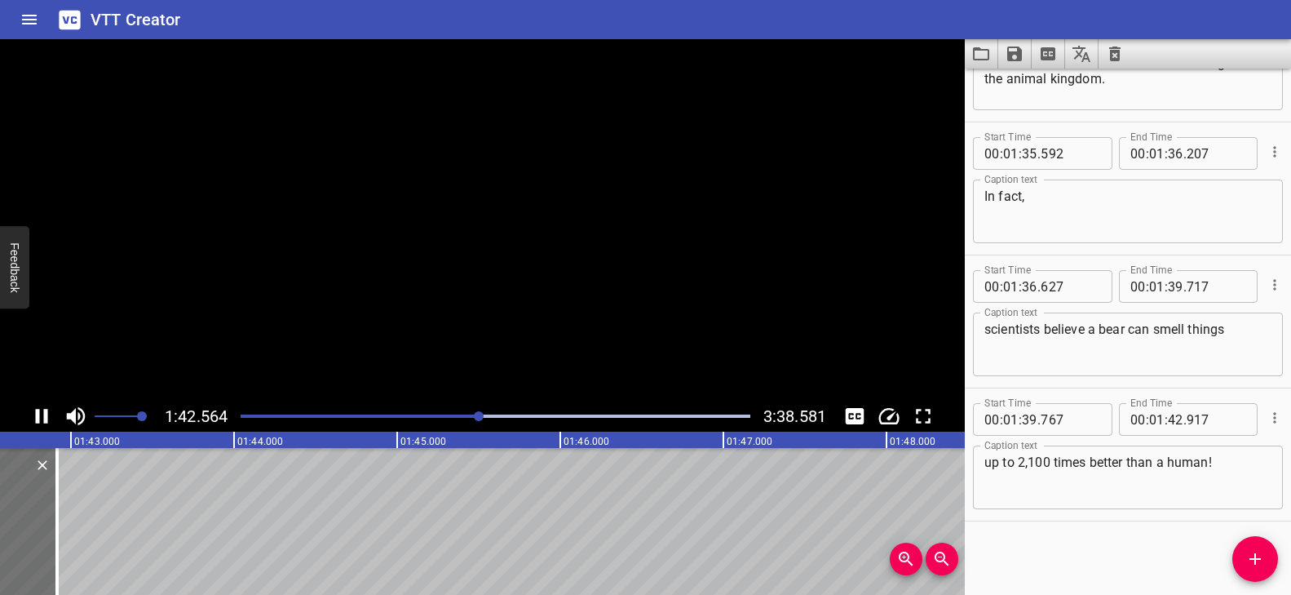
click at [567, 281] on video at bounding box center [482, 219] width 965 height 361
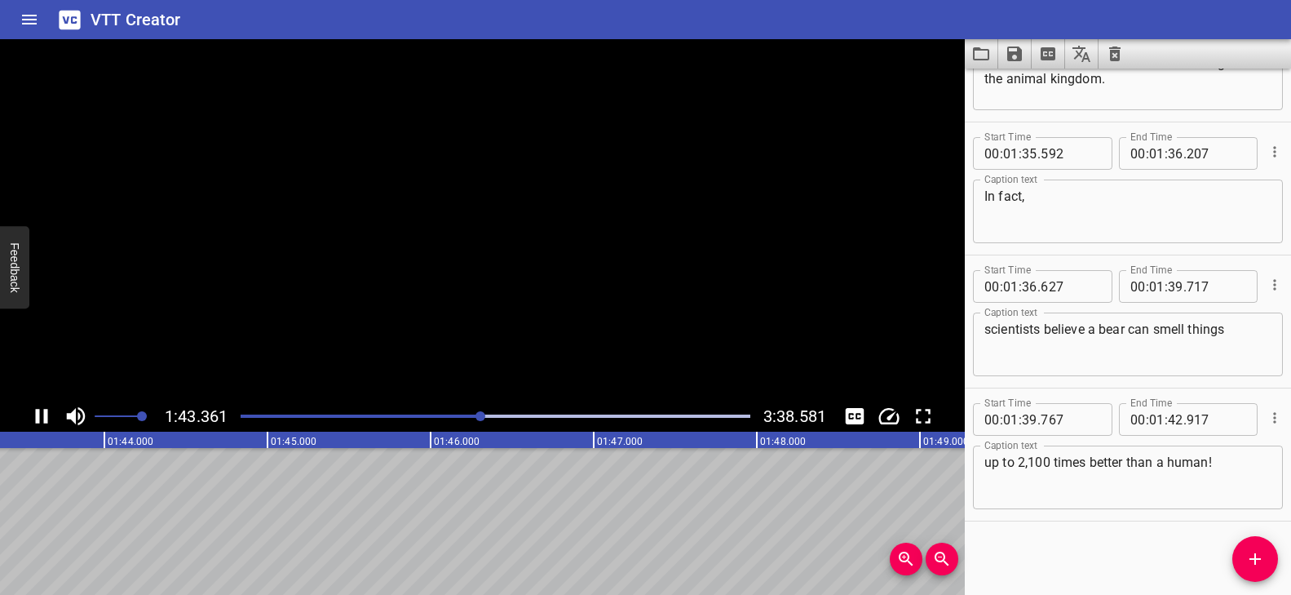
click at [567, 281] on video at bounding box center [482, 219] width 965 height 361
click at [497, 371] on div at bounding box center [482, 219] width 965 height 361
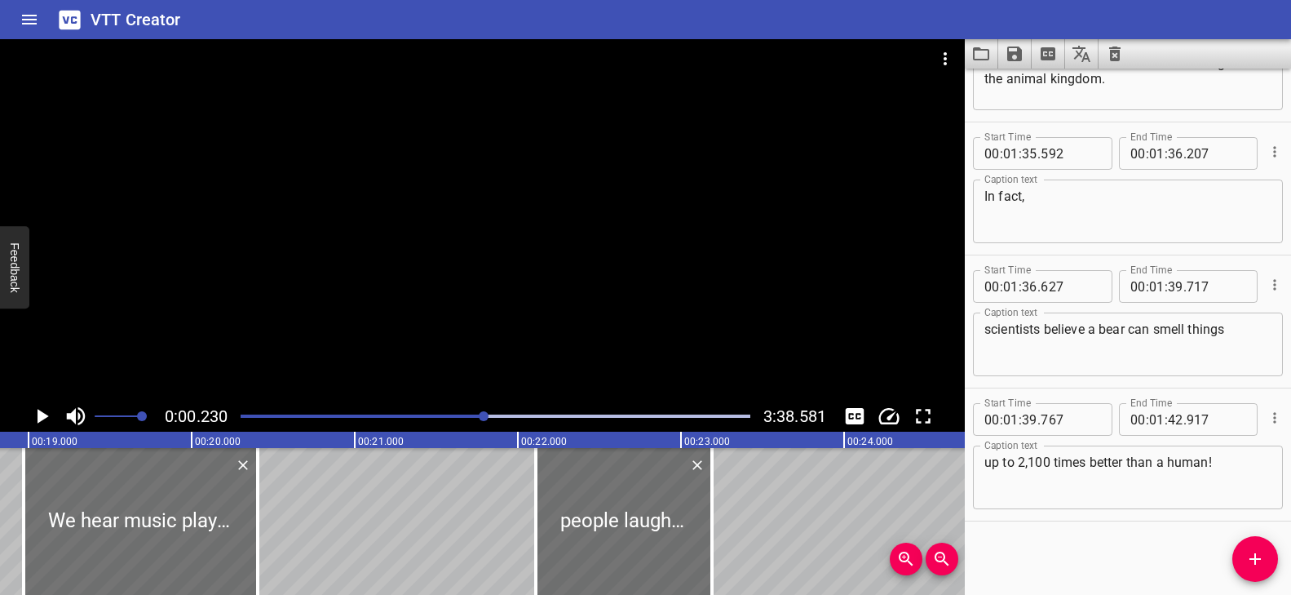
click at [485, 415] on div at bounding box center [484, 416] width 10 height 10
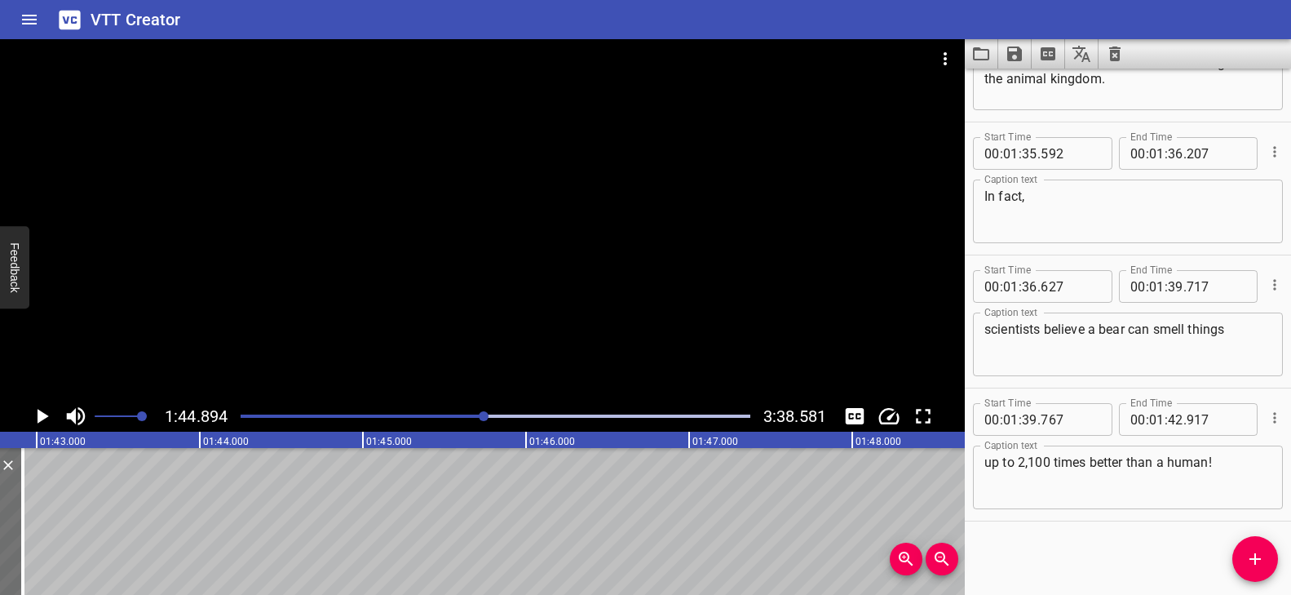
scroll to position [0, 16730]
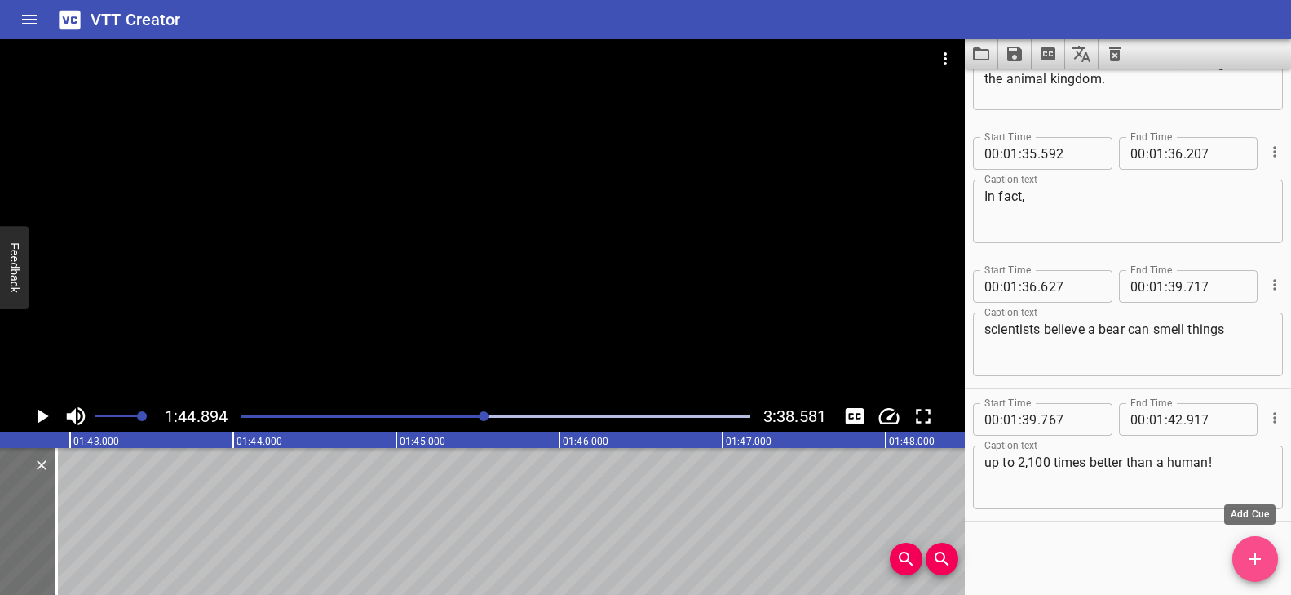
click at [1248, 541] on button "Add Cue" at bounding box center [1255, 559] width 46 height 46
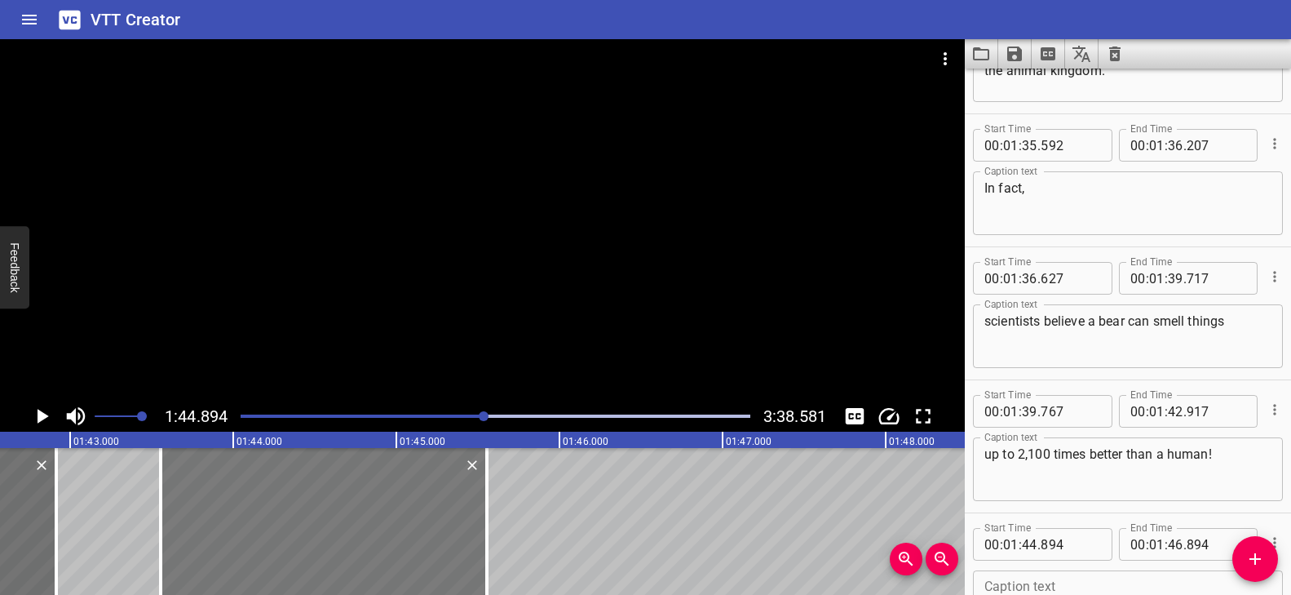
drag, startPoint x: 483, startPoint y: 523, endPoint x: 369, endPoint y: 520, distance: 114.2
click at [366, 528] on div at bounding box center [324, 521] width 326 height 147
type input "43"
type input "559"
type input "45"
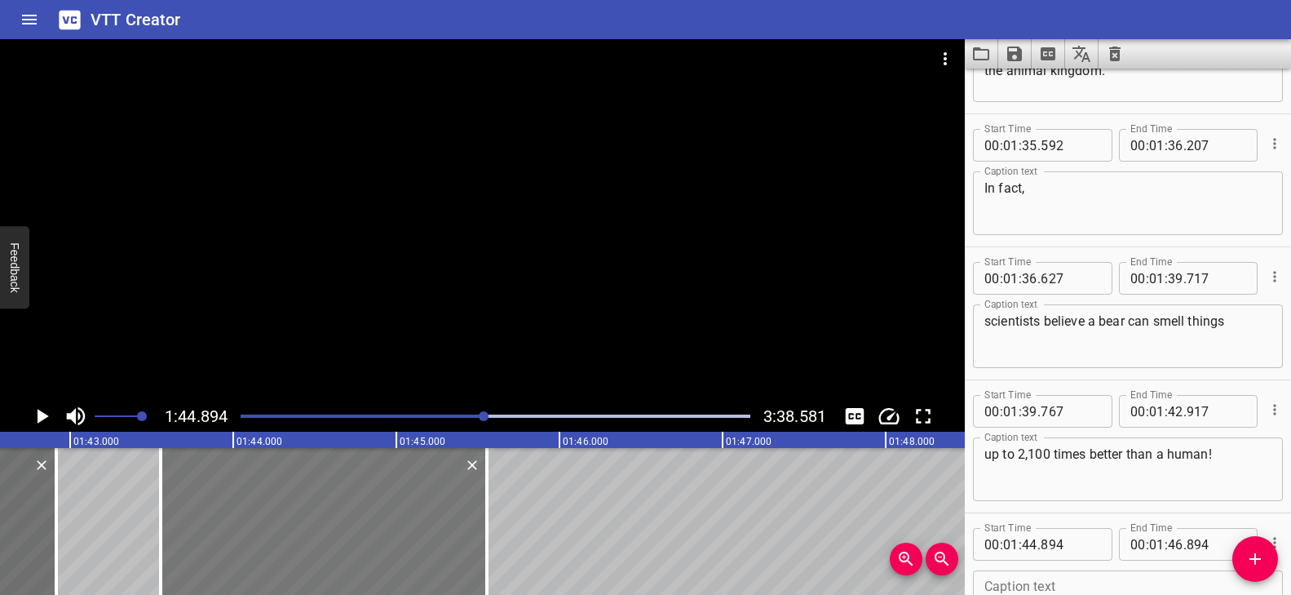
type input "559"
click at [540, 318] on div at bounding box center [482, 219] width 965 height 361
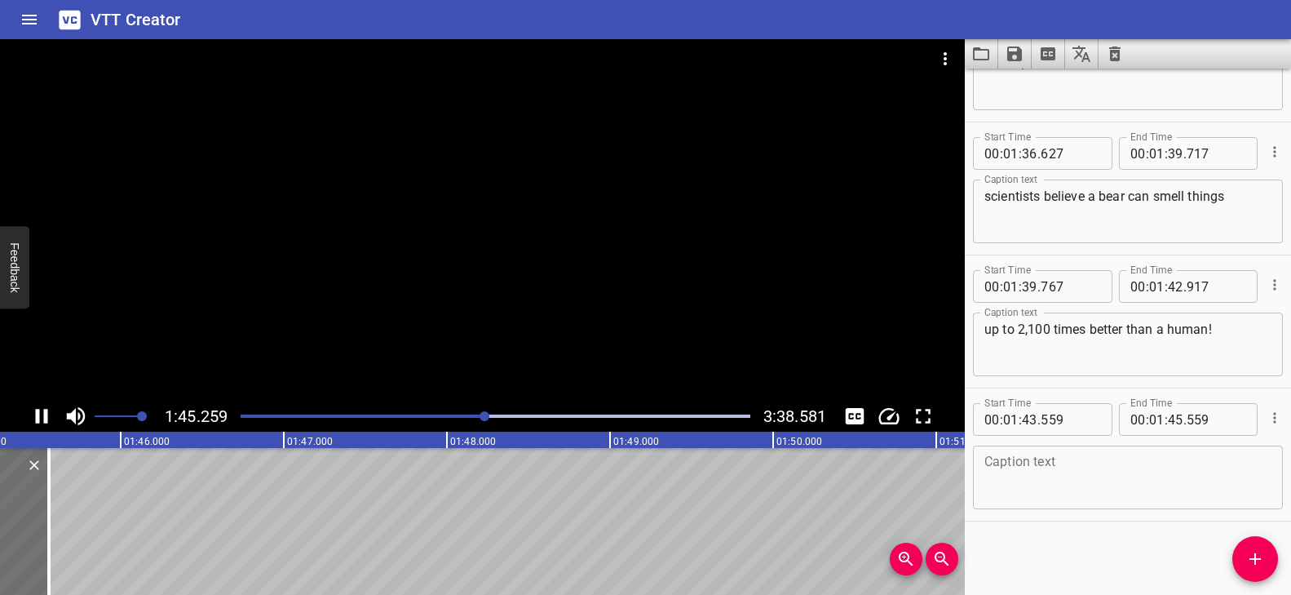
click at [479, 415] on div "Play progress" at bounding box center [231, 415] width 510 height 3
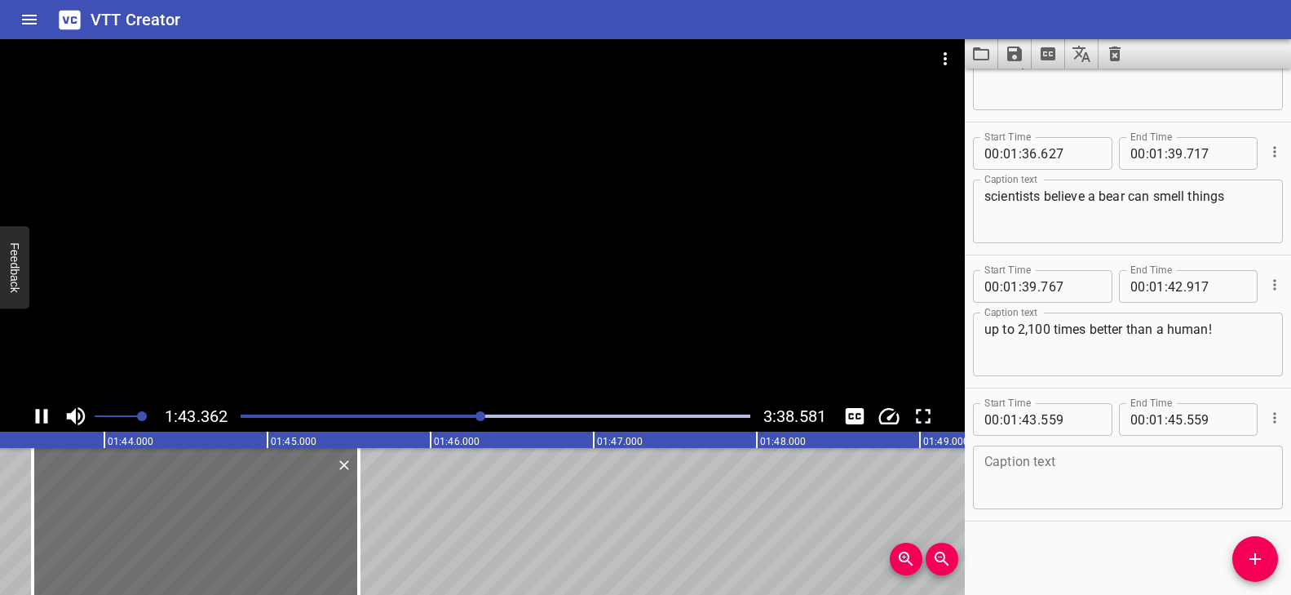
click at [609, 335] on div at bounding box center [482, 219] width 965 height 361
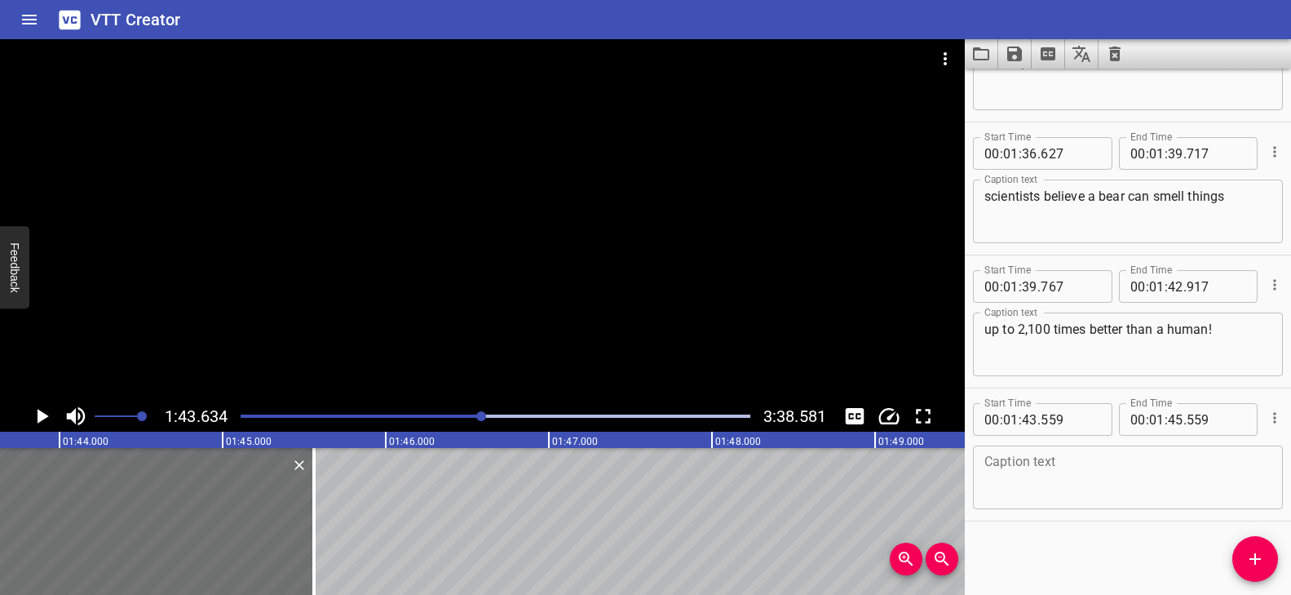
click at [586, 362] on div at bounding box center [482, 219] width 965 height 361
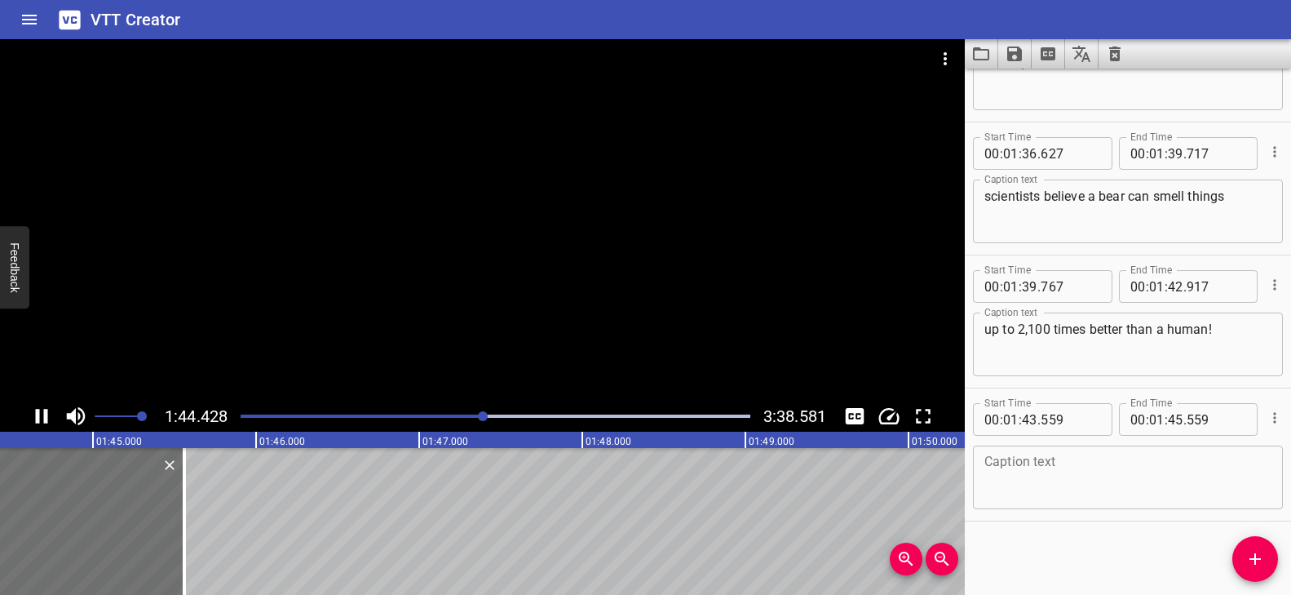
click at [585, 351] on div at bounding box center [482, 219] width 965 height 361
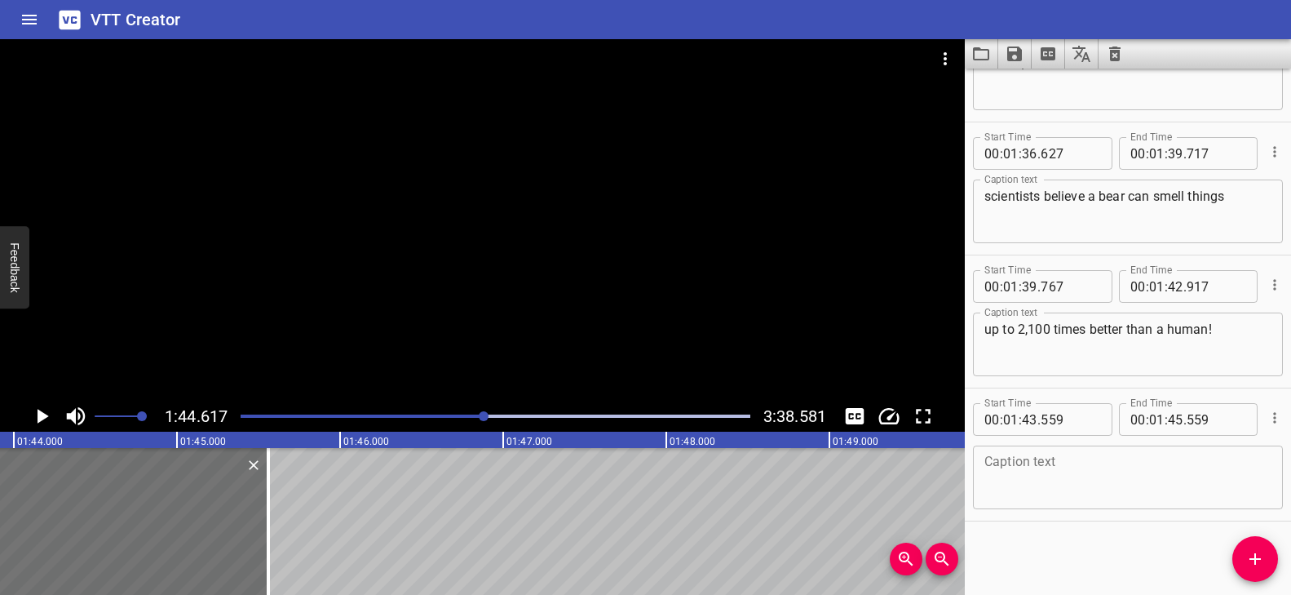
scroll to position [0, 16916]
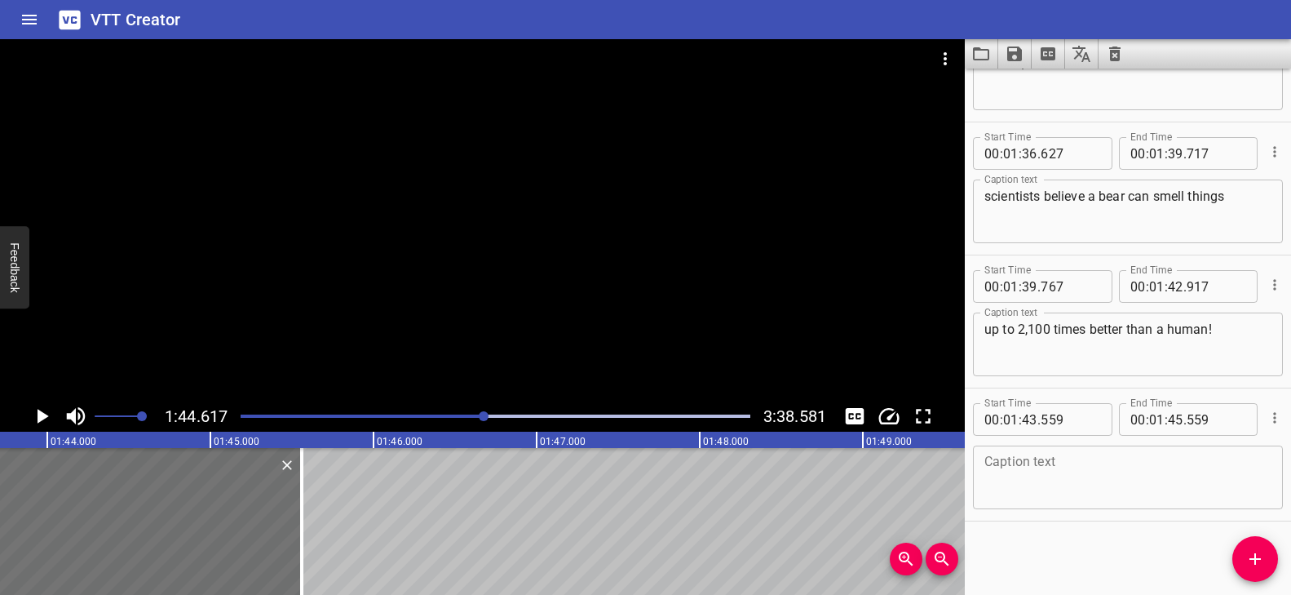
click at [468, 414] on div "Play progress" at bounding box center [231, 415] width 510 height 3
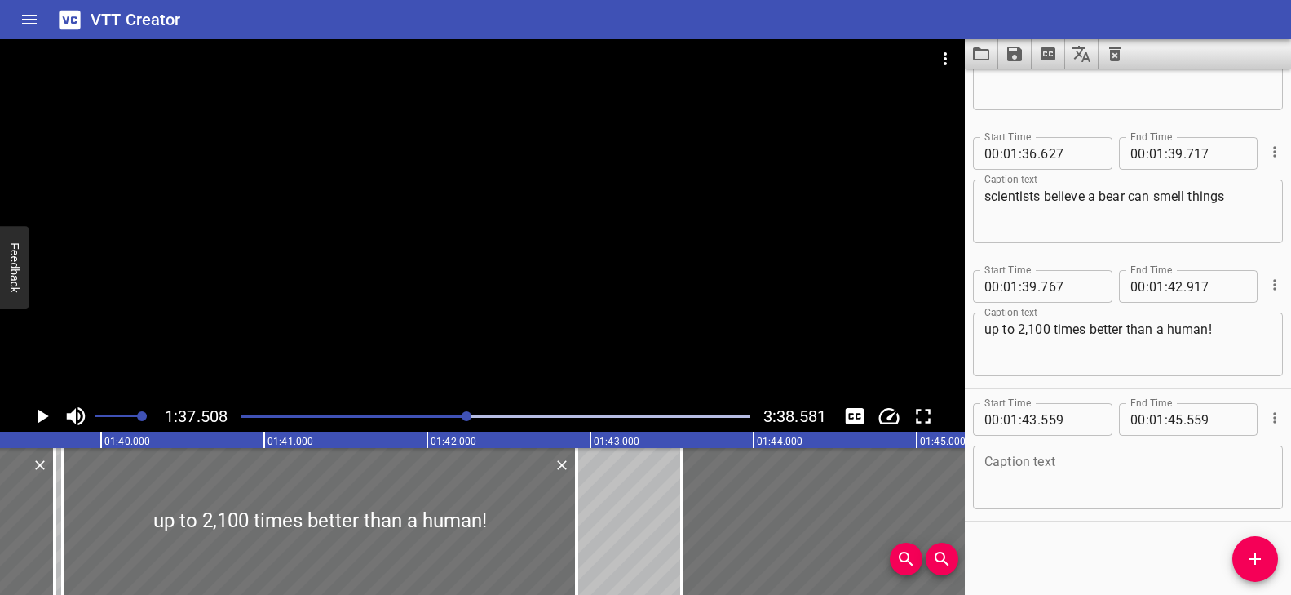
click at [512, 336] on div at bounding box center [482, 219] width 965 height 361
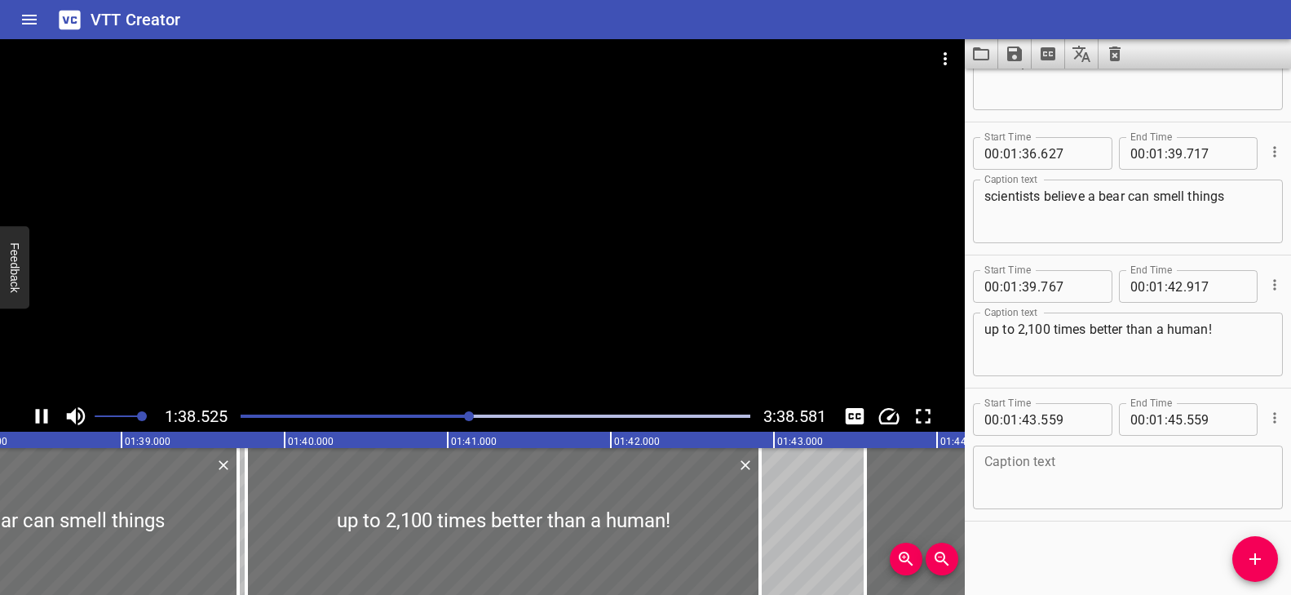
scroll to position [0, 16070]
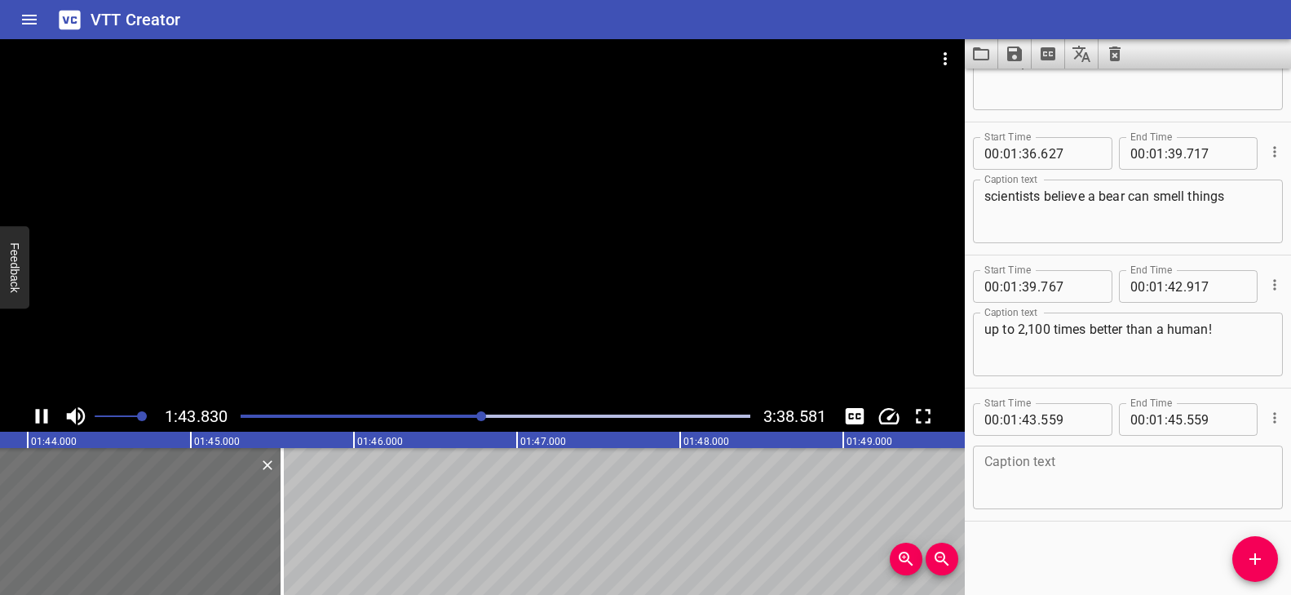
click at [597, 148] on div at bounding box center [482, 219] width 965 height 361
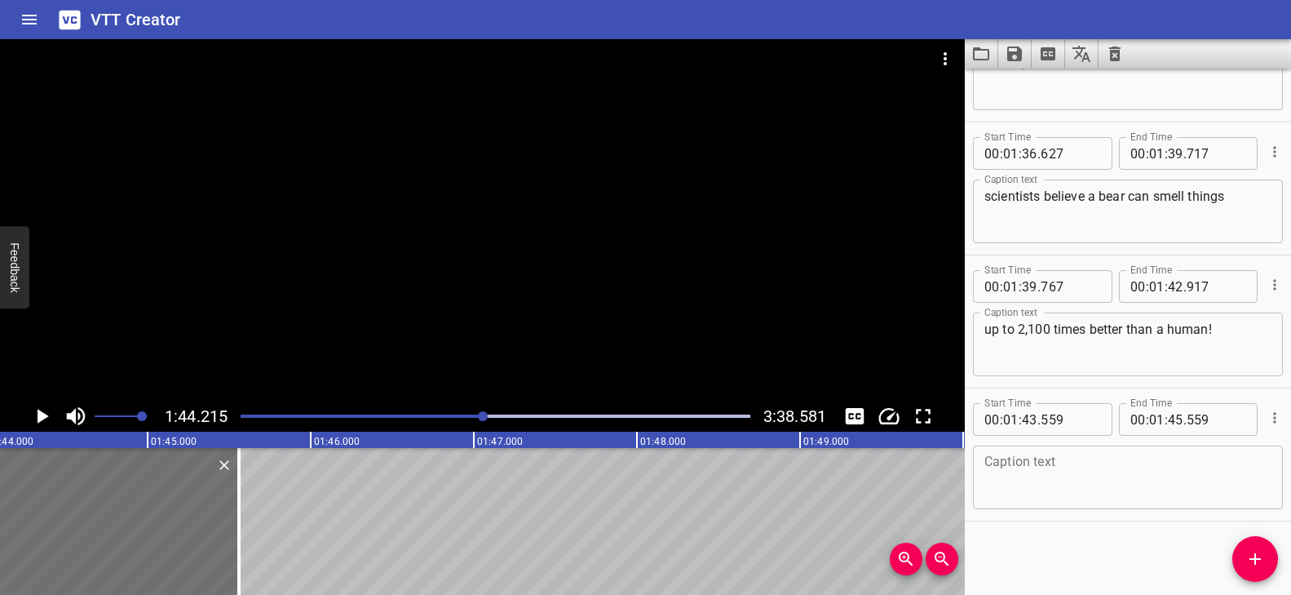
scroll to position [0, 16998]
click at [1258, 555] on icon "Add Cue" at bounding box center [1255, 559] width 20 height 20
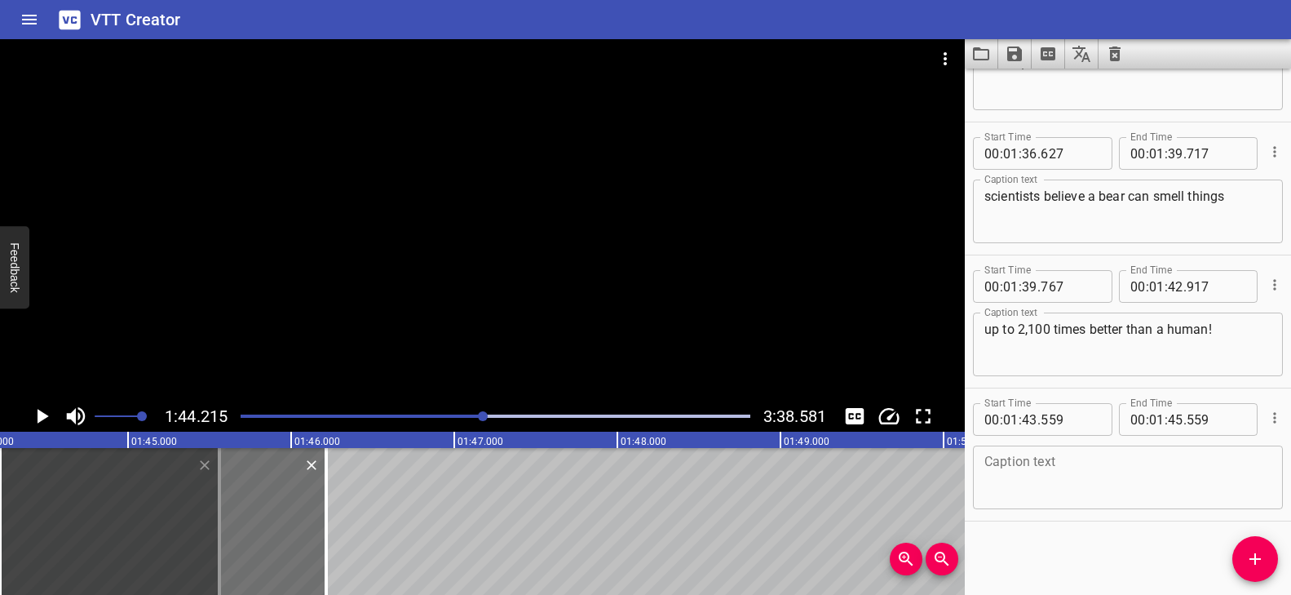
scroll to position [4344, 0]
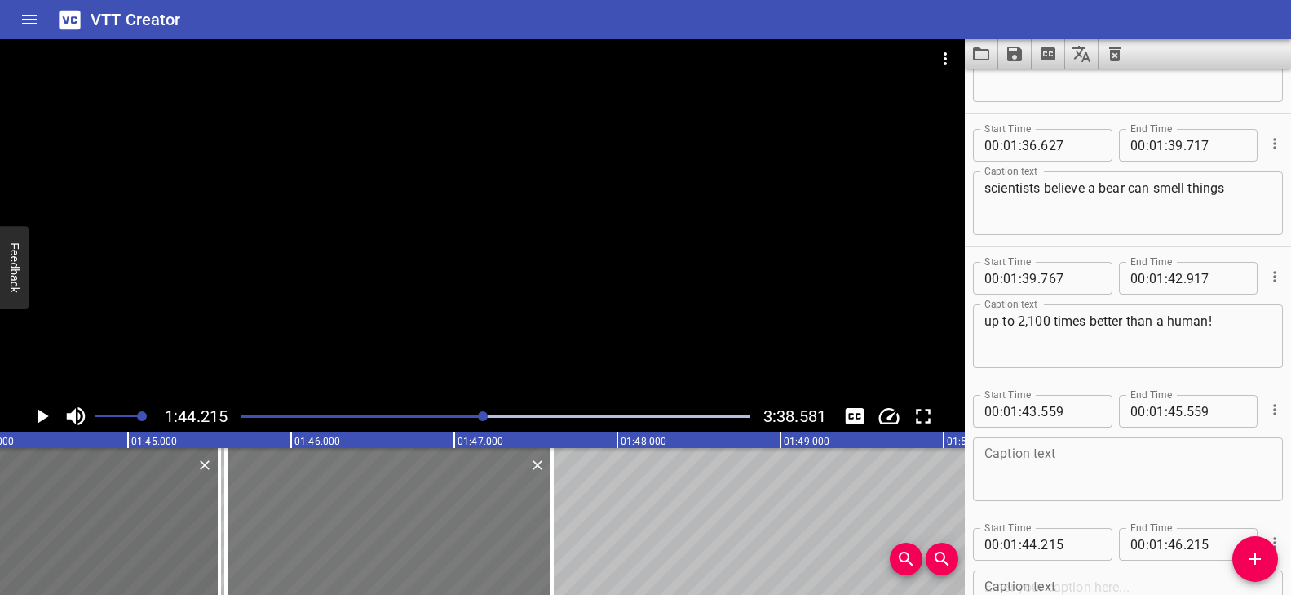
drag, startPoint x: 274, startPoint y: 552, endPoint x: 502, endPoint y: 537, distance: 228.0
click at [500, 537] on div at bounding box center [389, 521] width 326 height 147
type input "45"
type input "600"
type input "47"
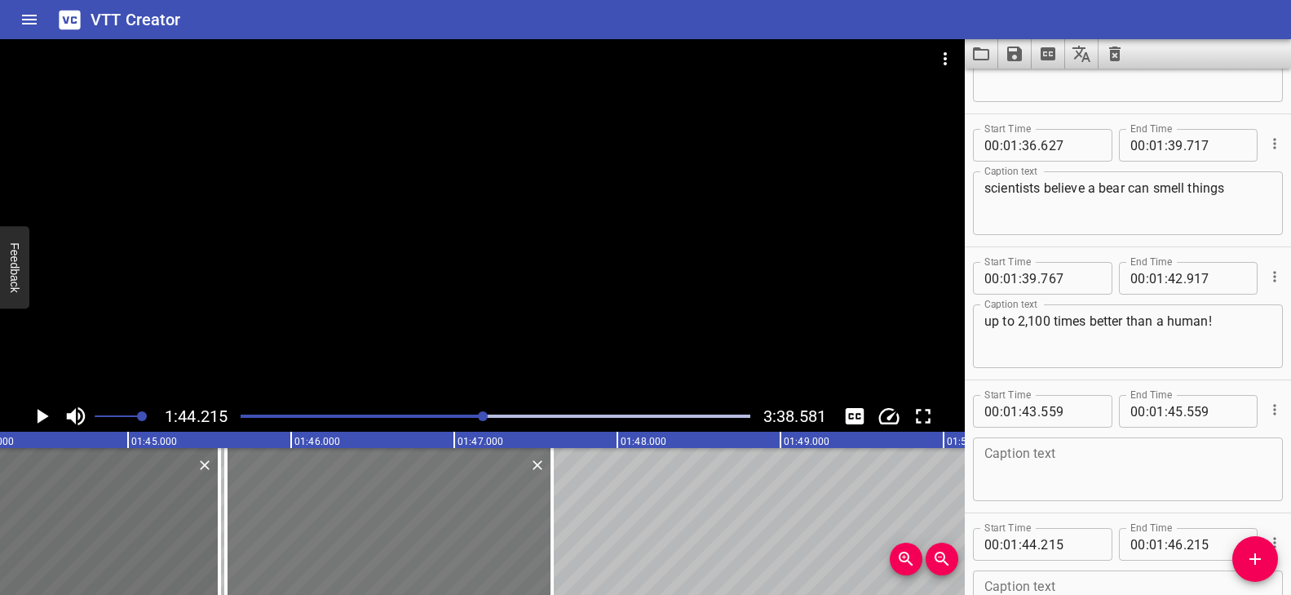
type input "600"
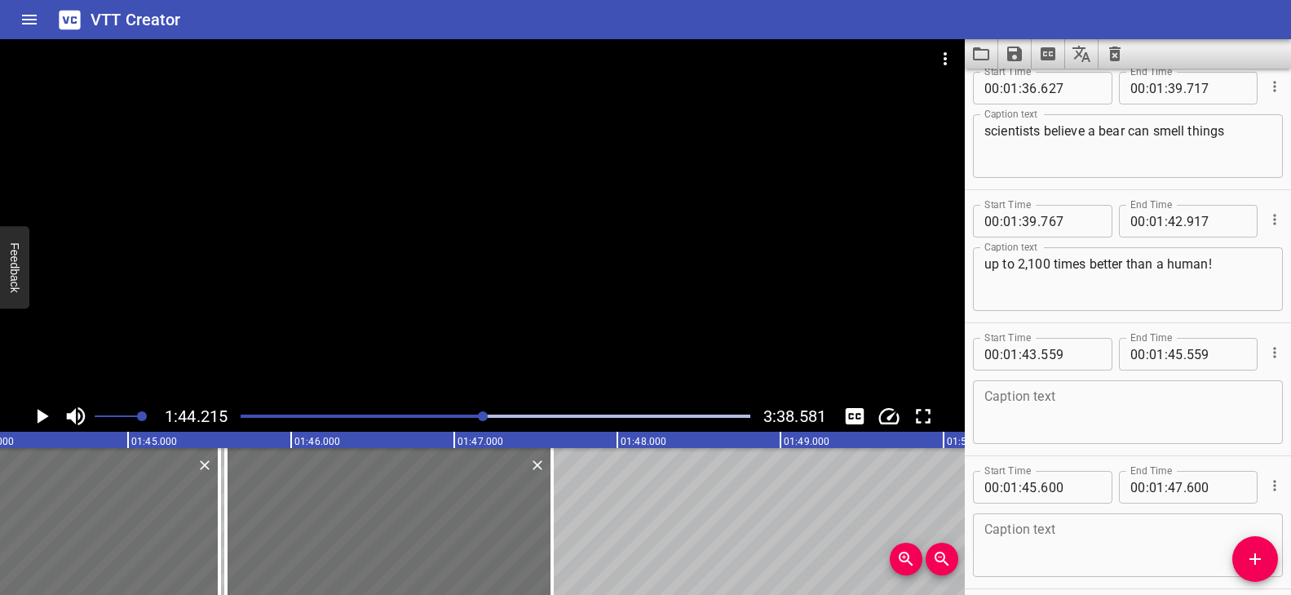
scroll to position [4469, 0]
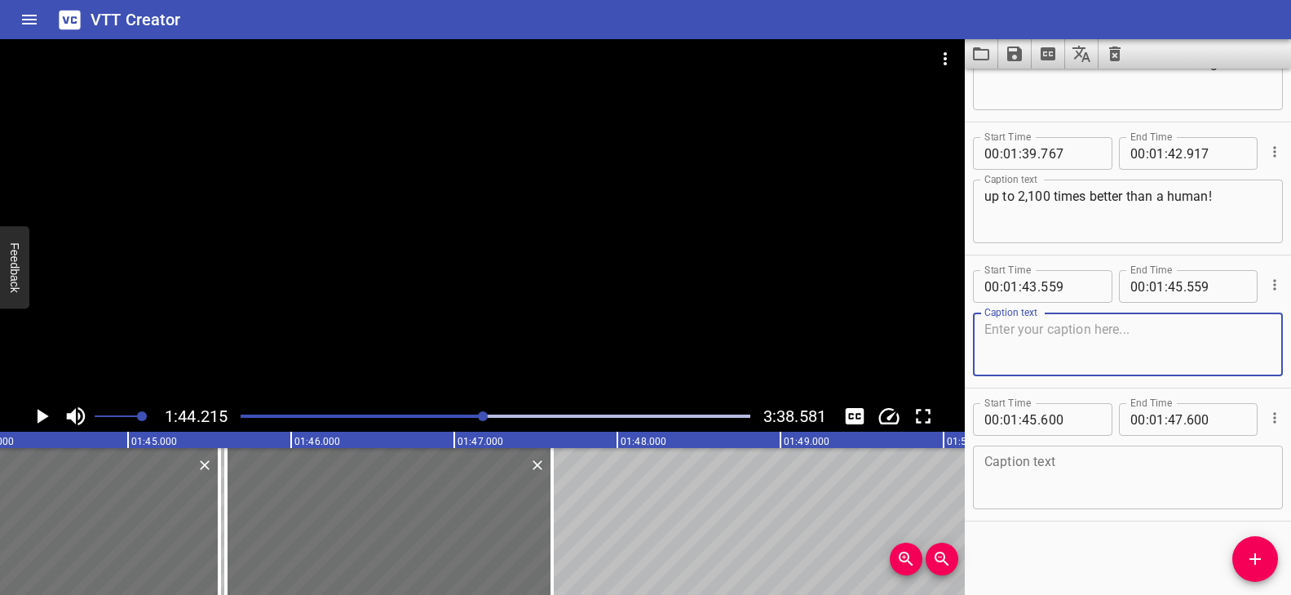
click at [1061, 345] on textarea at bounding box center [1127, 344] width 287 height 46
paste textarea "That means while we might smell cookies baking in the kitchen…"
type textarea "That means while we might smell cookies baking in the kitchen…"
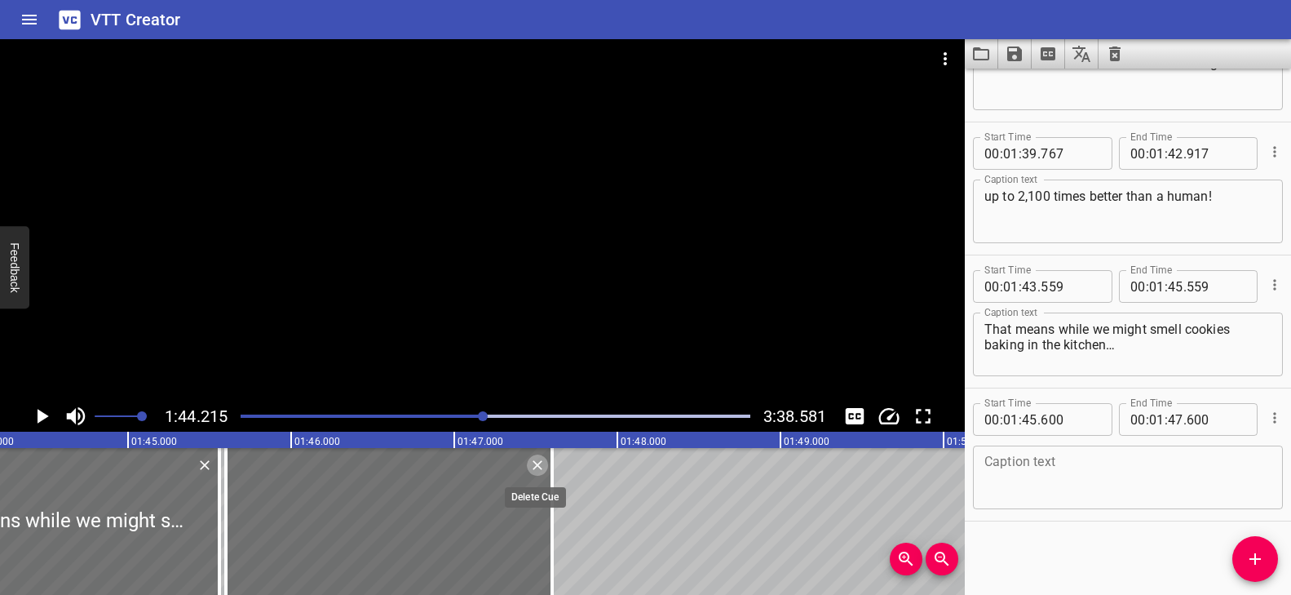
click at [541, 466] on icon "Delete" at bounding box center [537, 465] width 16 height 16
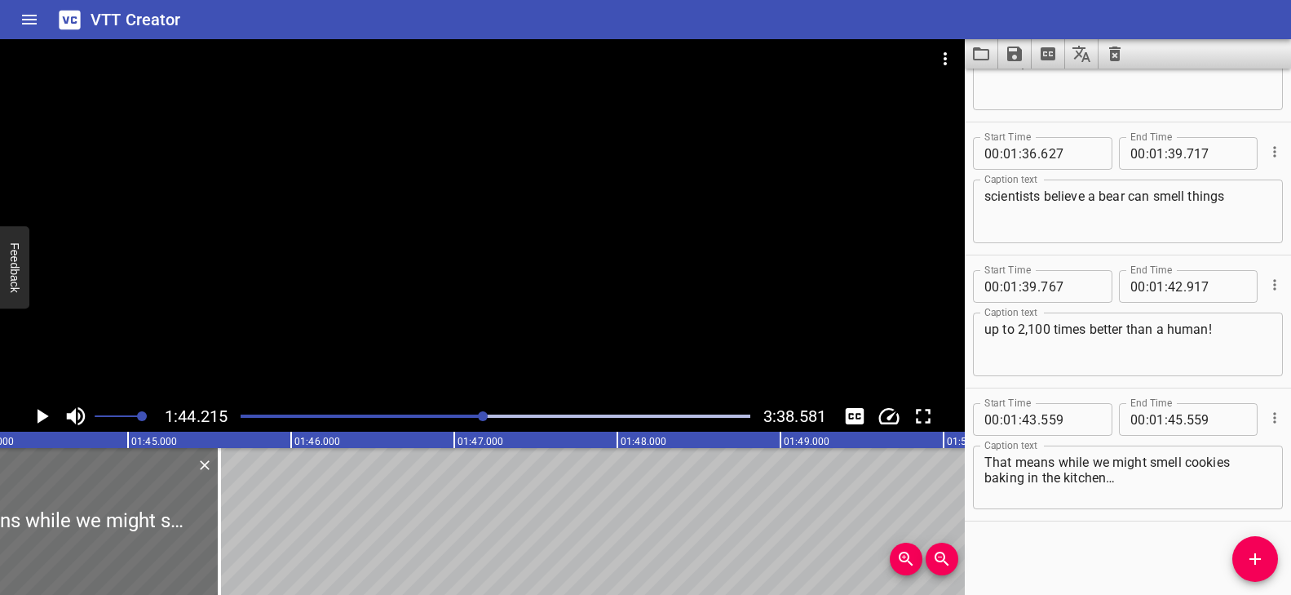
scroll to position [4336, 0]
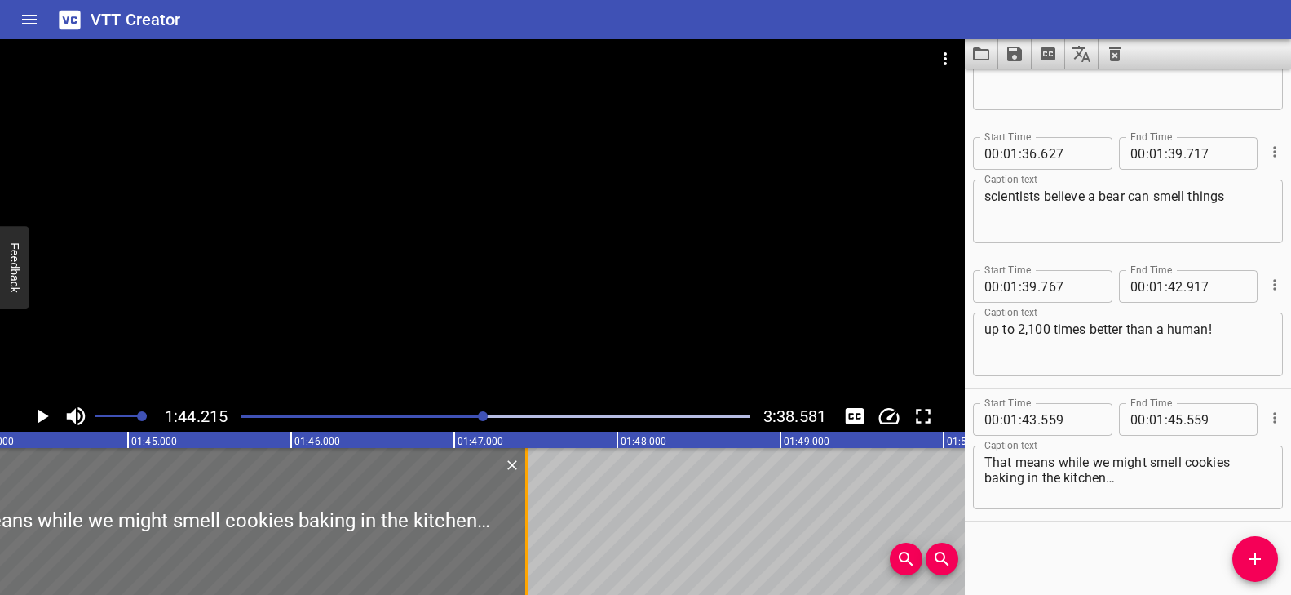
drag, startPoint x: 216, startPoint y: 493, endPoint x: 524, endPoint y: 497, distance: 307.5
click at [524, 497] on div at bounding box center [527, 521] width 16 height 147
type input "47"
type input "444"
click at [471, 411] on div at bounding box center [495, 416] width 529 height 23
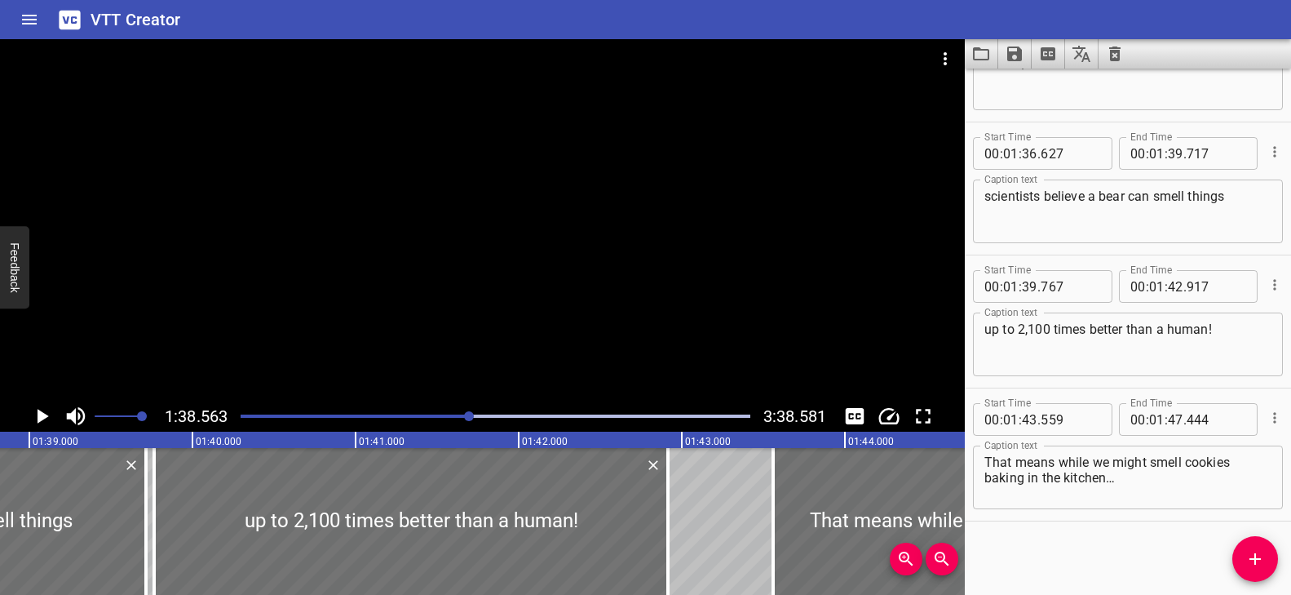
click at [546, 334] on div at bounding box center [482, 219] width 965 height 361
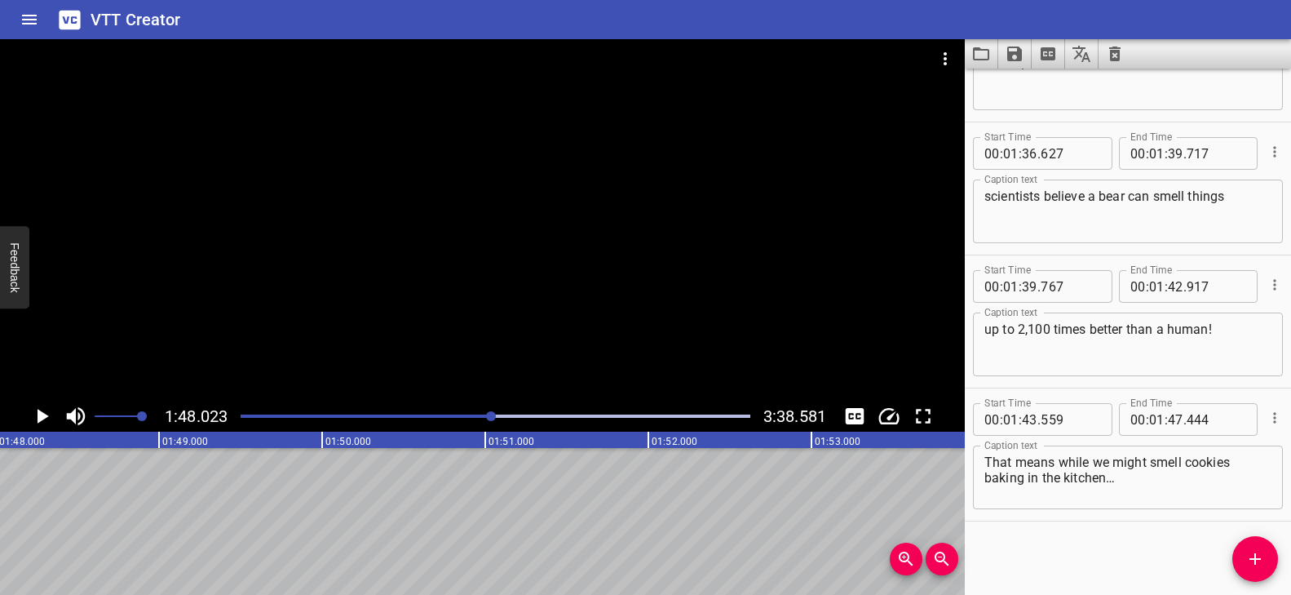
click at [545, 334] on div at bounding box center [482, 219] width 965 height 361
click at [487, 414] on div "Play progress" at bounding box center [240, 415] width 510 height 3
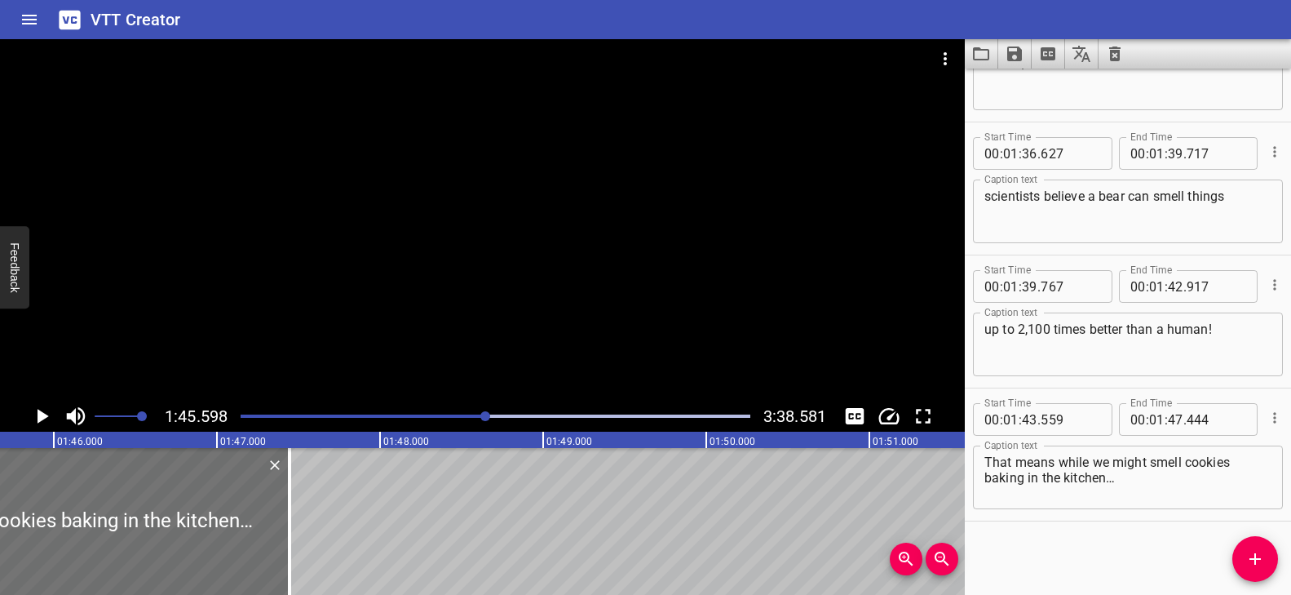
scroll to position [0, 17224]
click at [529, 361] on div at bounding box center [482, 219] width 965 height 361
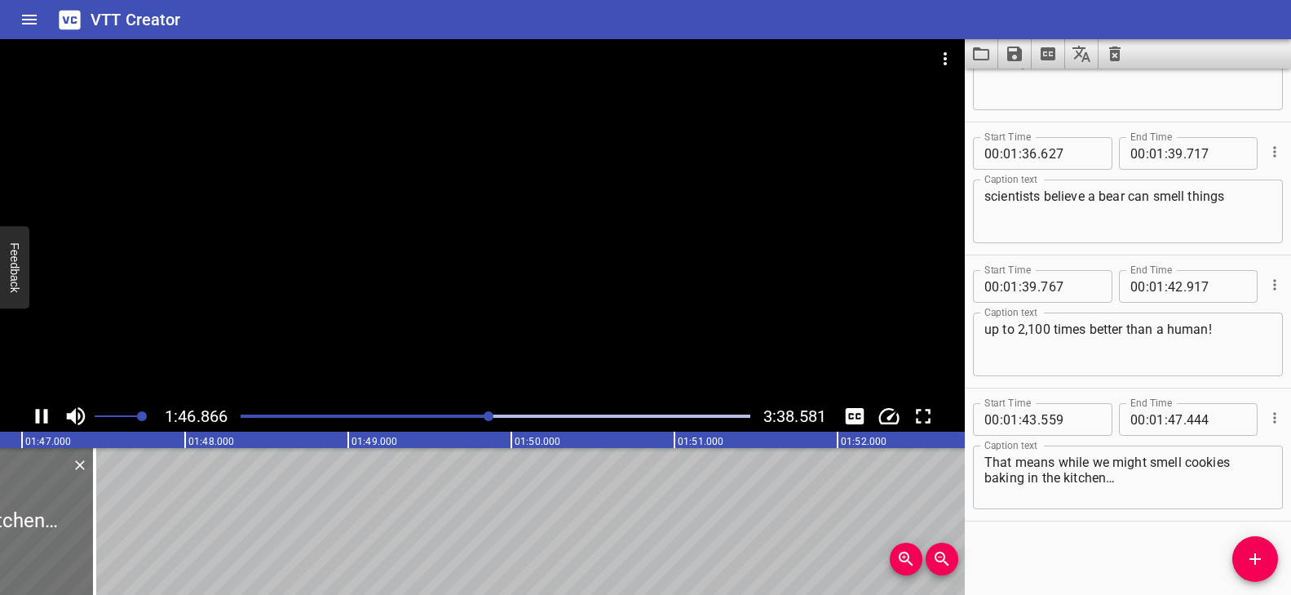
click at [528, 360] on div at bounding box center [482, 219] width 965 height 361
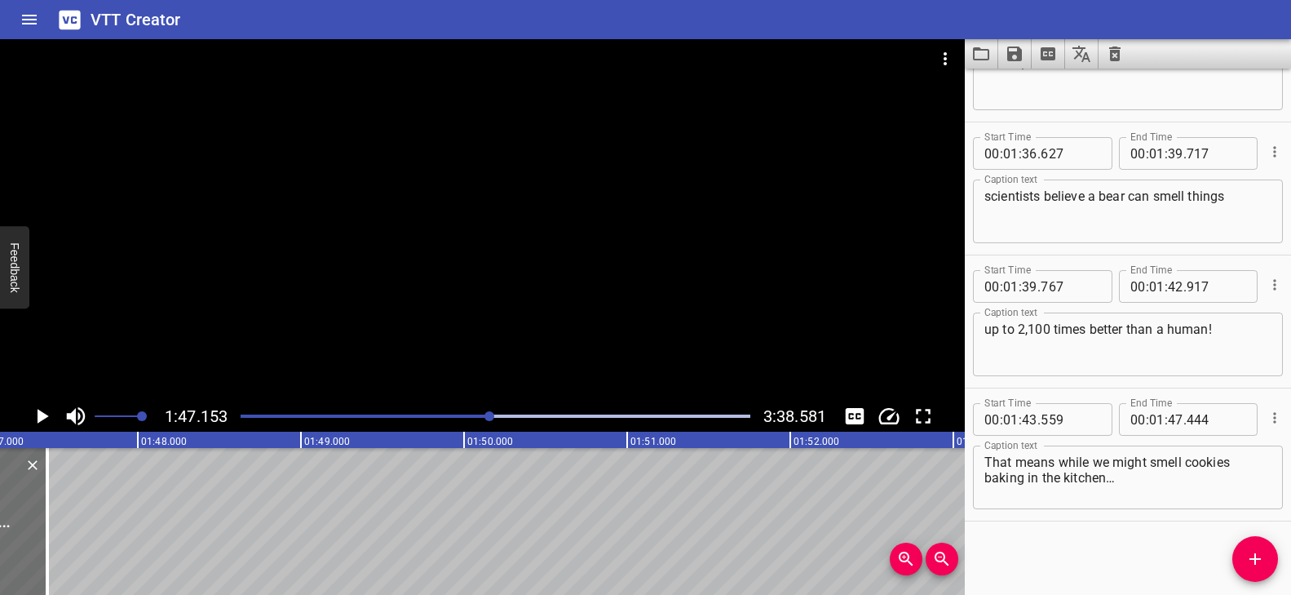
click at [1255, 571] on button "Add Cue" at bounding box center [1255, 559] width 46 height 46
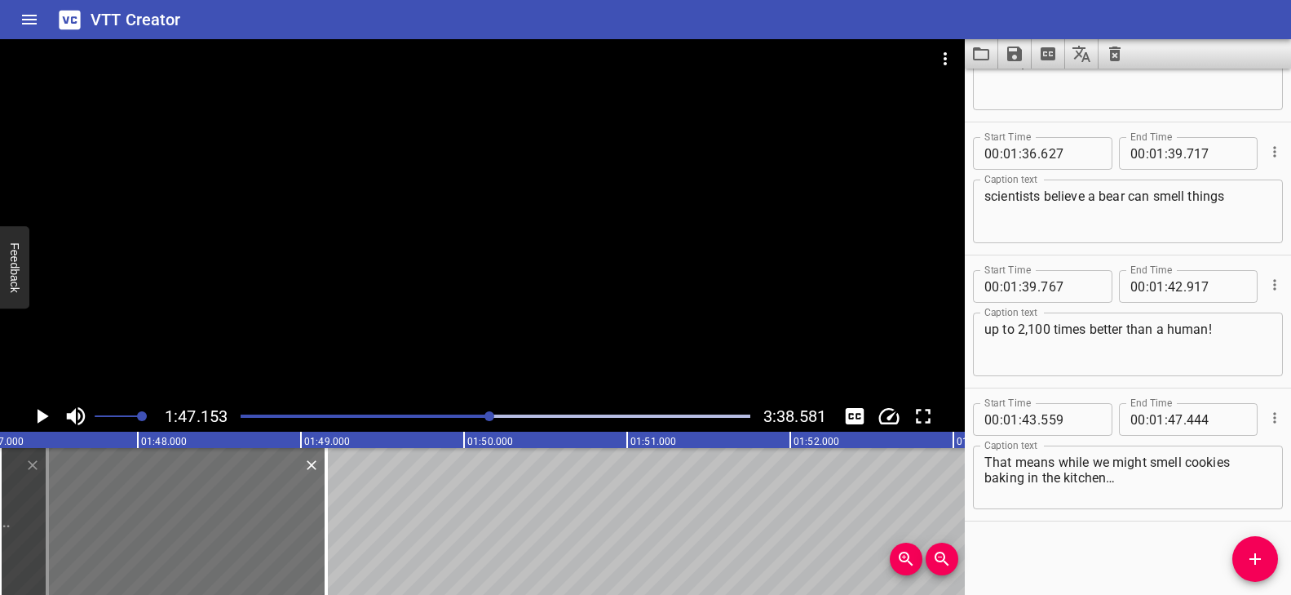
scroll to position [4344, 0]
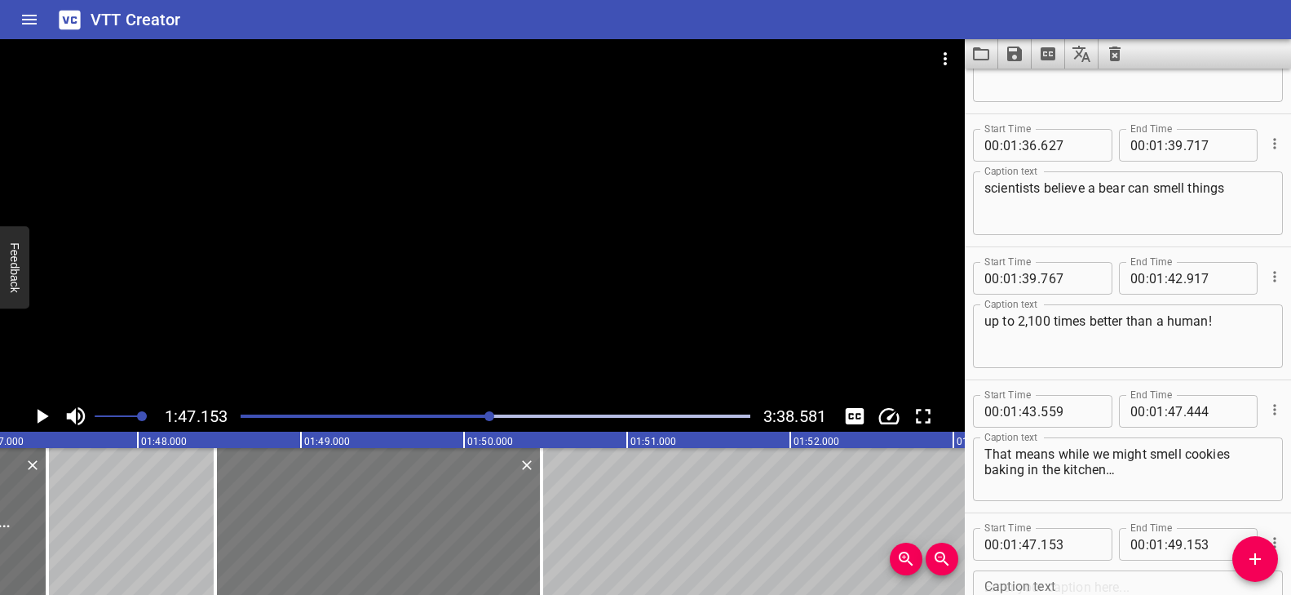
drag, startPoint x: 244, startPoint y: 504, endPoint x: 459, endPoint y: 515, distance: 215.6
click at [459, 515] on div at bounding box center [378, 521] width 326 height 147
type input "48"
type input "473"
type input "50"
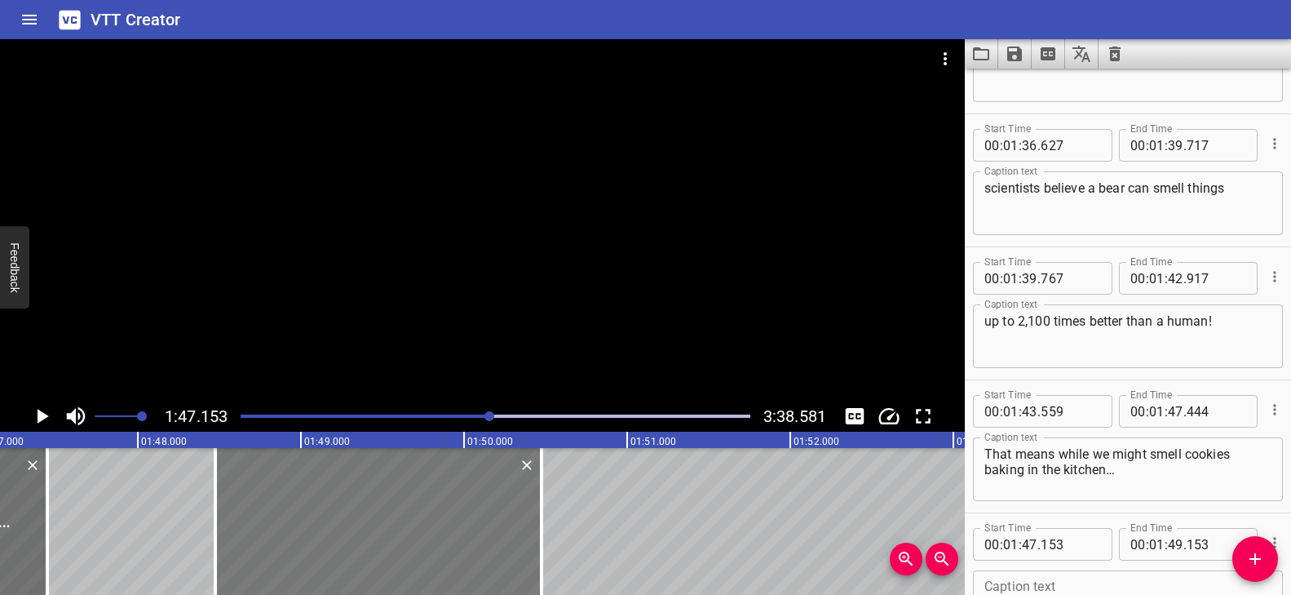
type input "473"
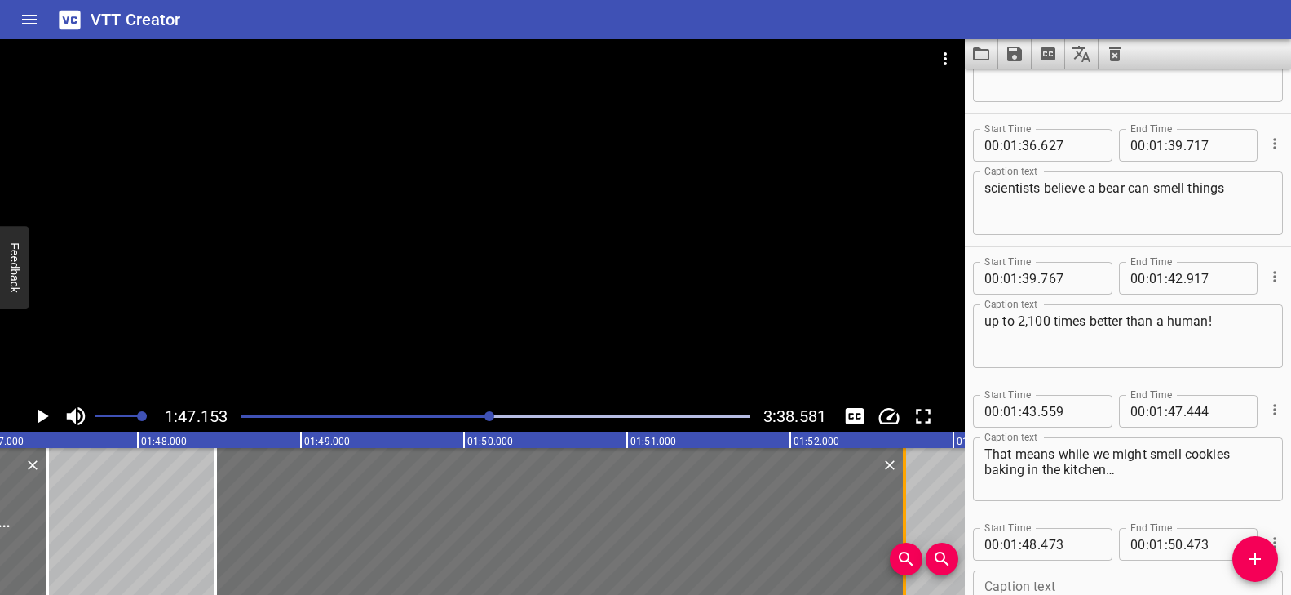
drag, startPoint x: 540, startPoint y: 503, endPoint x: 903, endPoint y: 508, distance: 363.0
click at [903, 508] on div at bounding box center [904, 521] width 3 height 147
type input "52"
type input "698"
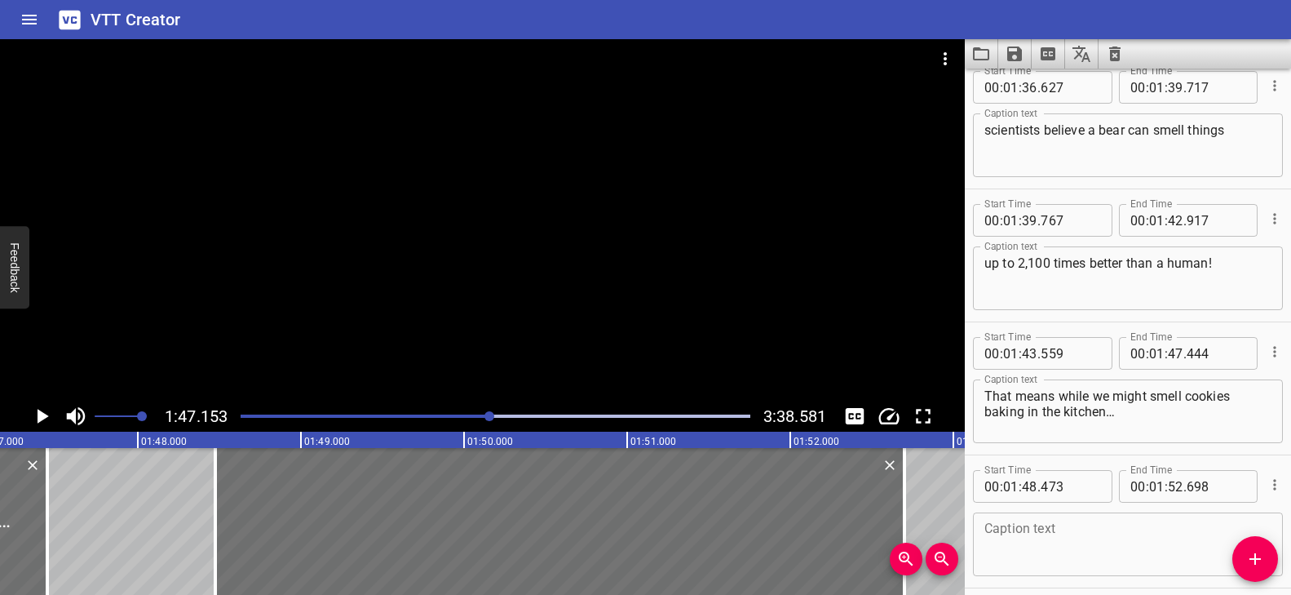
scroll to position [4469, 0]
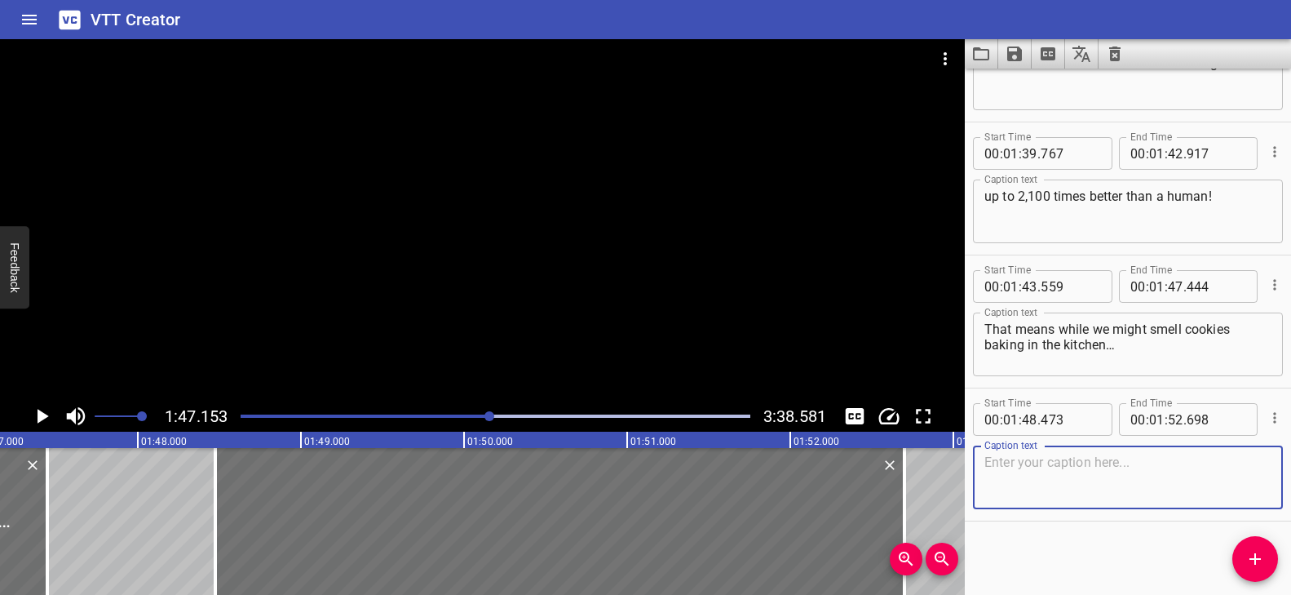
click at [1045, 497] on textarea at bounding box center [1127, 477] width 287 height 46
paste textarea "...a bear could sniff out a single [PERSON_NAME] from kilometers away."
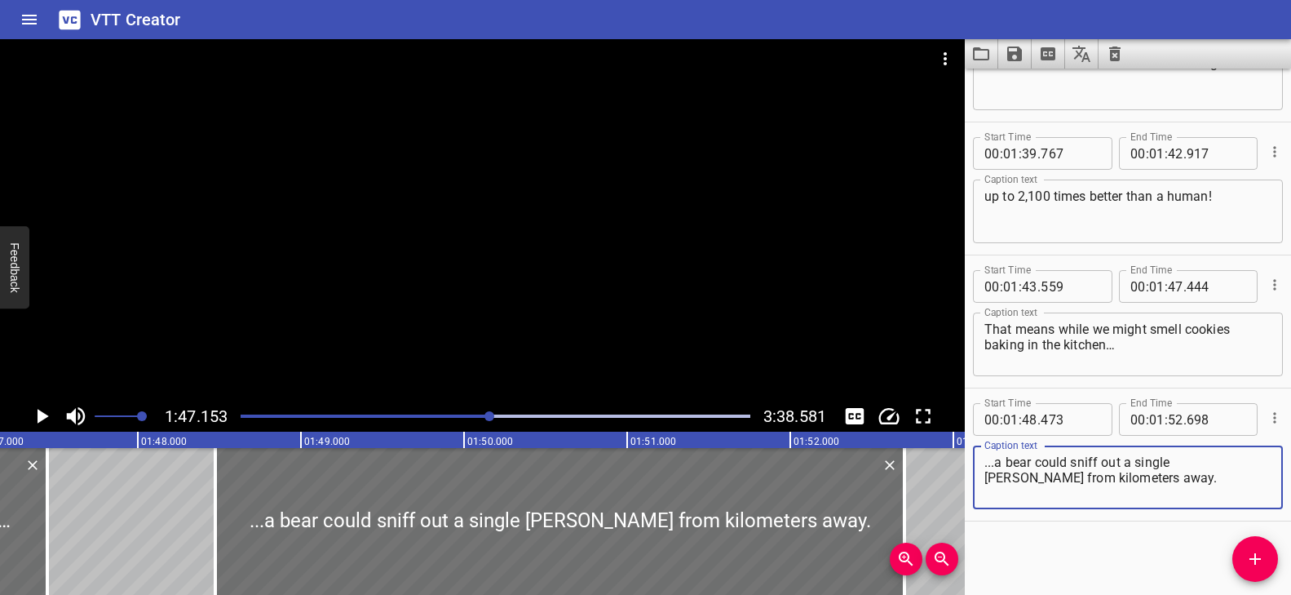
type textarea "...a bear could sniff out a single [PERSON_NAME] from kilometers away."
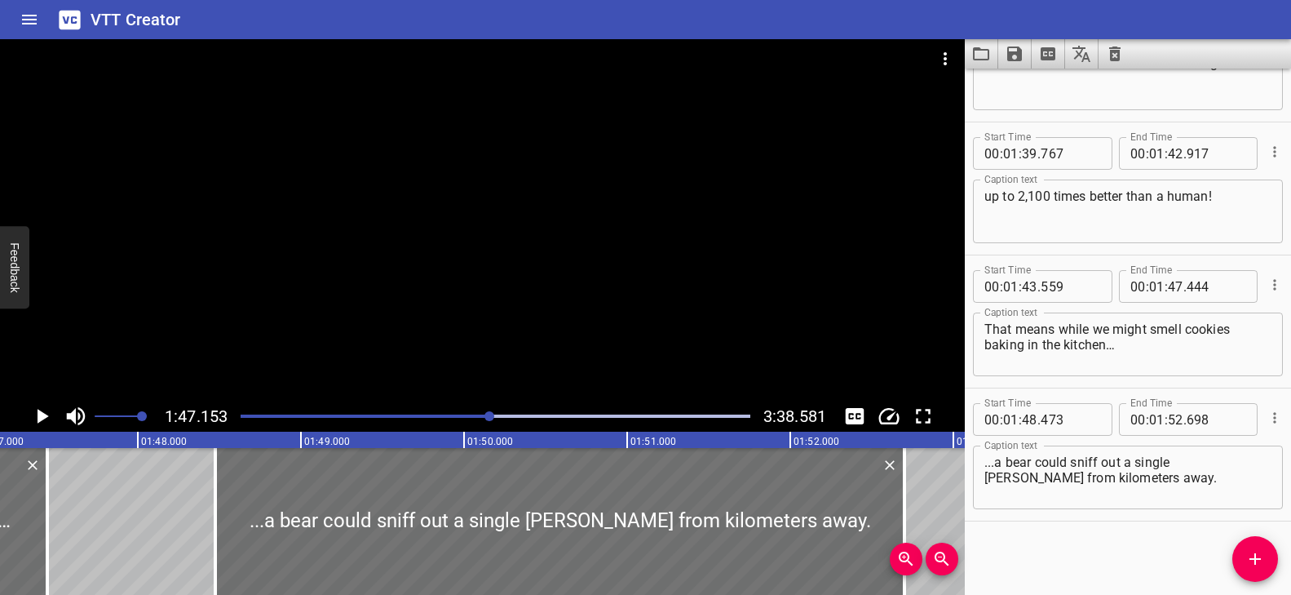
click at [475, 370] on div at bounding box center [482, 219] width 965 height 361
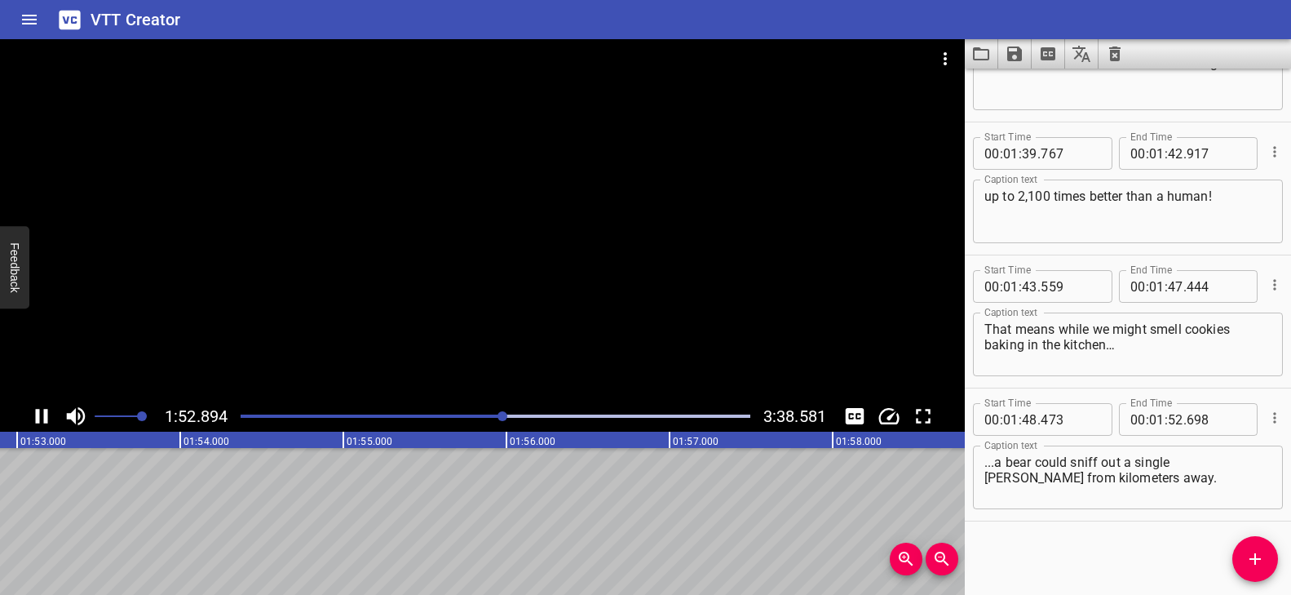
scroll to position [0, 18445]
click at [1256, 559] on icon "Add Cue" at bounding box center [1254, 558] width 11 height 11
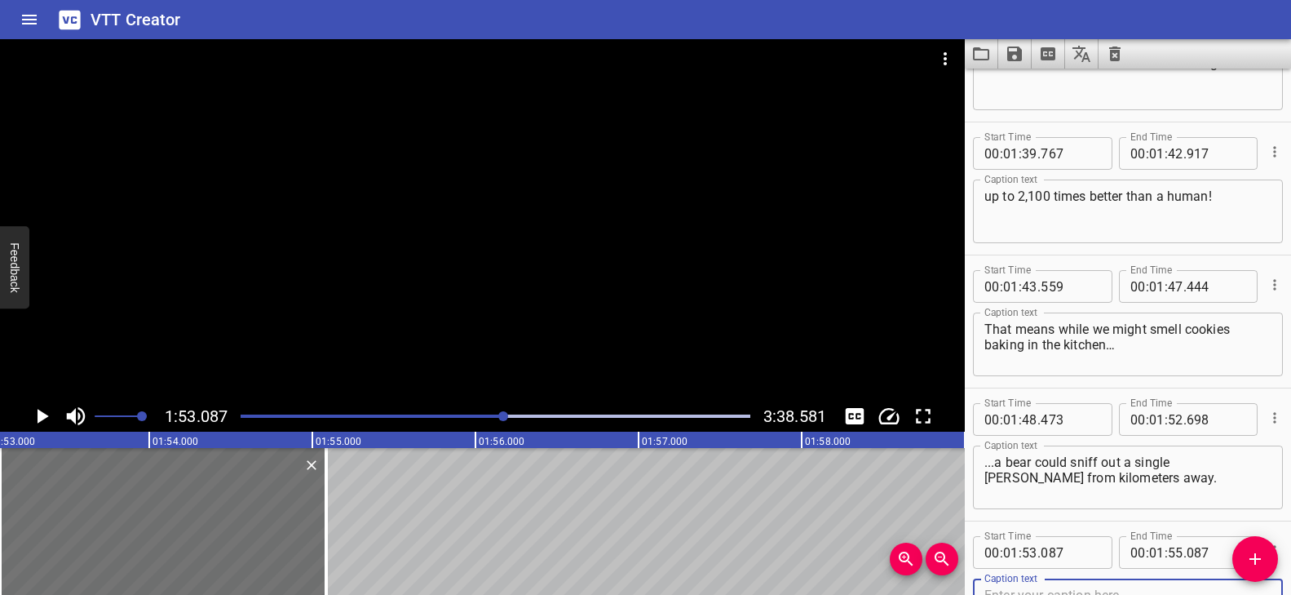
scroll to position [4477, 0]
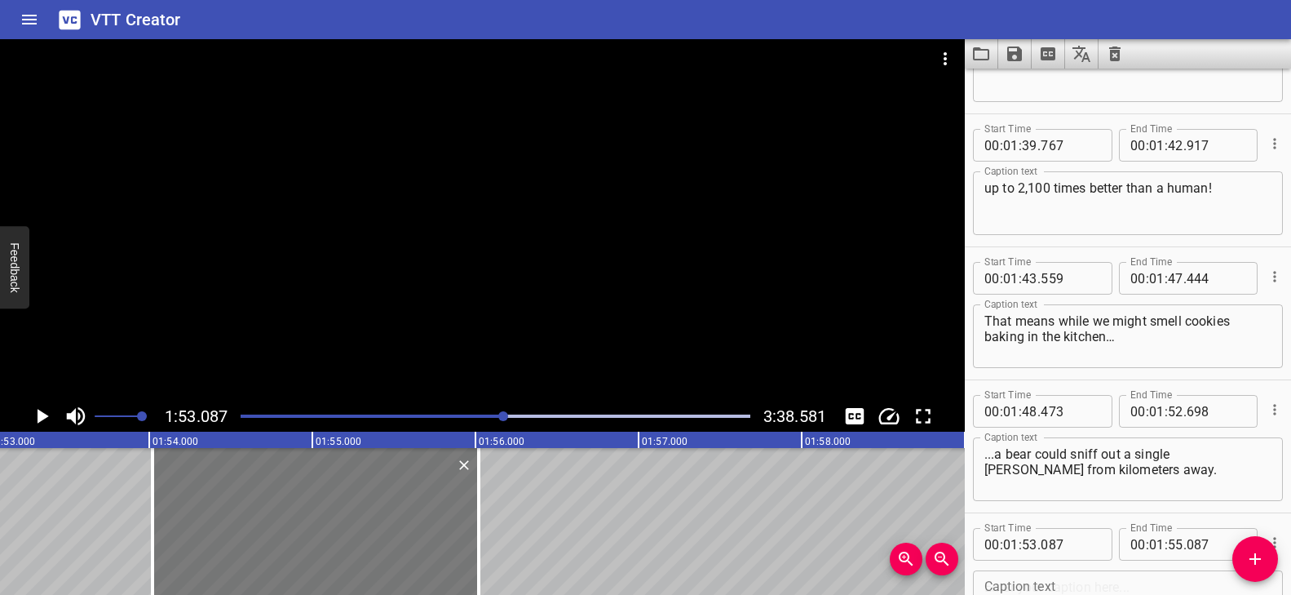
drag, startPoint x: 150, startPoint y: 525, endPoint x: 301, endPoint y: 524, distance: 150.9
click at [301, 524] on div at bounding box center [316, 521] width 326 height 147
type input "54"
type input "022"
type input "56"
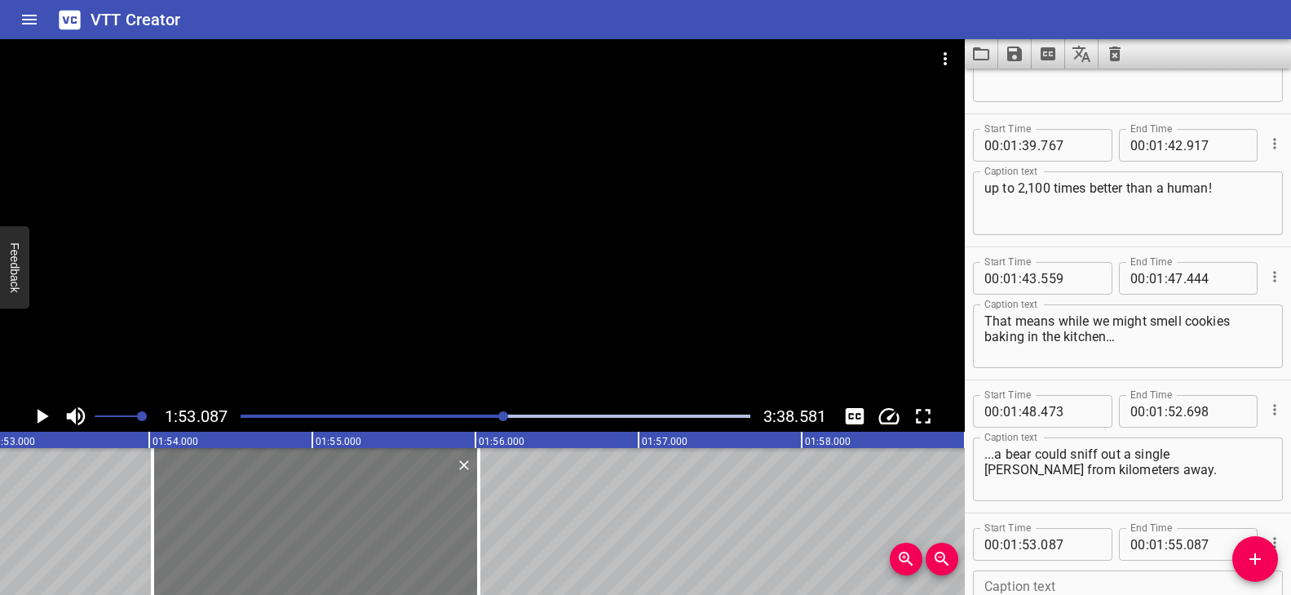
type input "022"
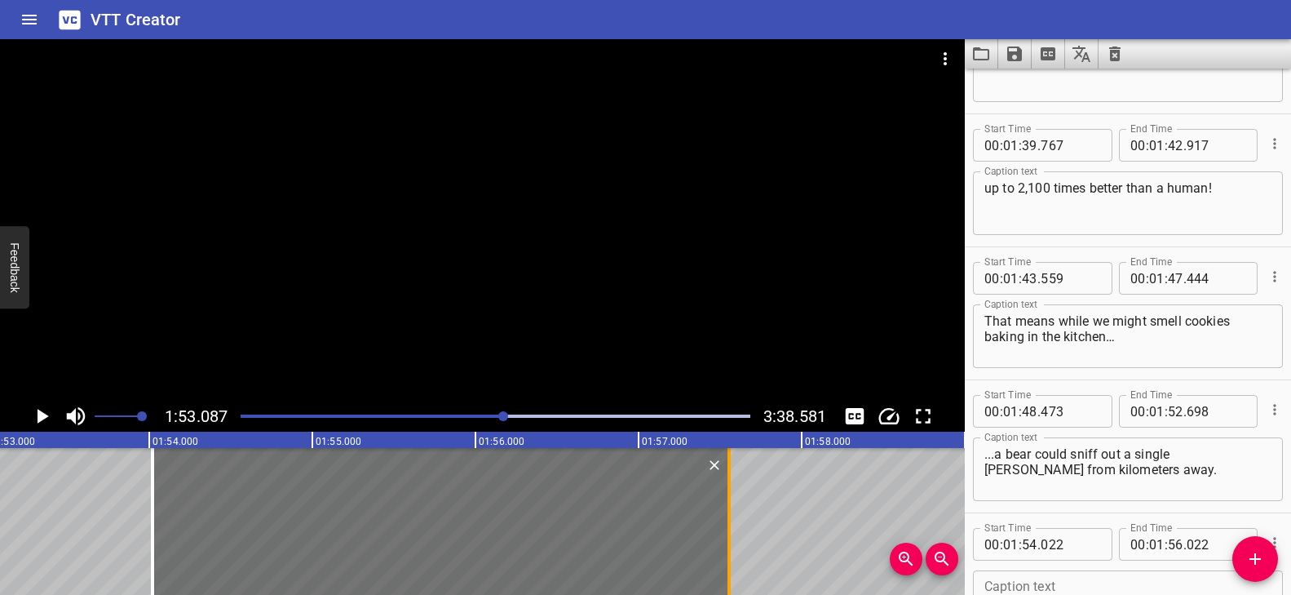
drag, startPoint x: 479, startPoint y: 505, endPoint x: 727, endPoint y: 502, distance: 248.8
click at [727, 502] on div at bounding box center [728, 521] width 3 height 147
type input "57"
type input "547"
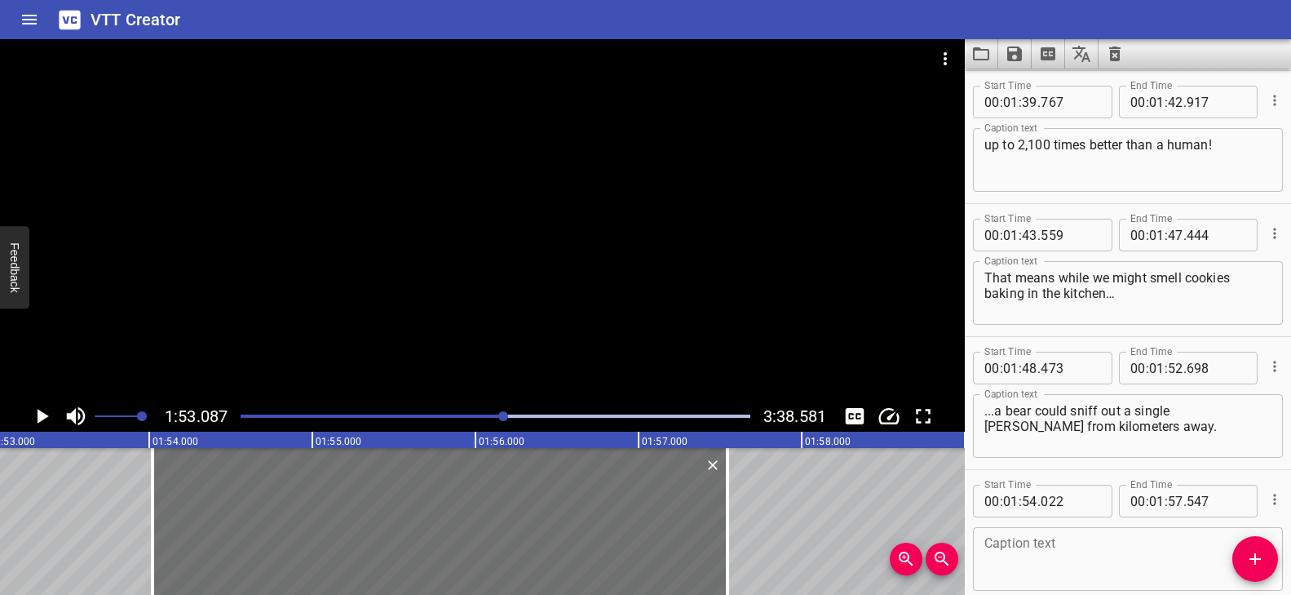
scroll to position [4602, 0]
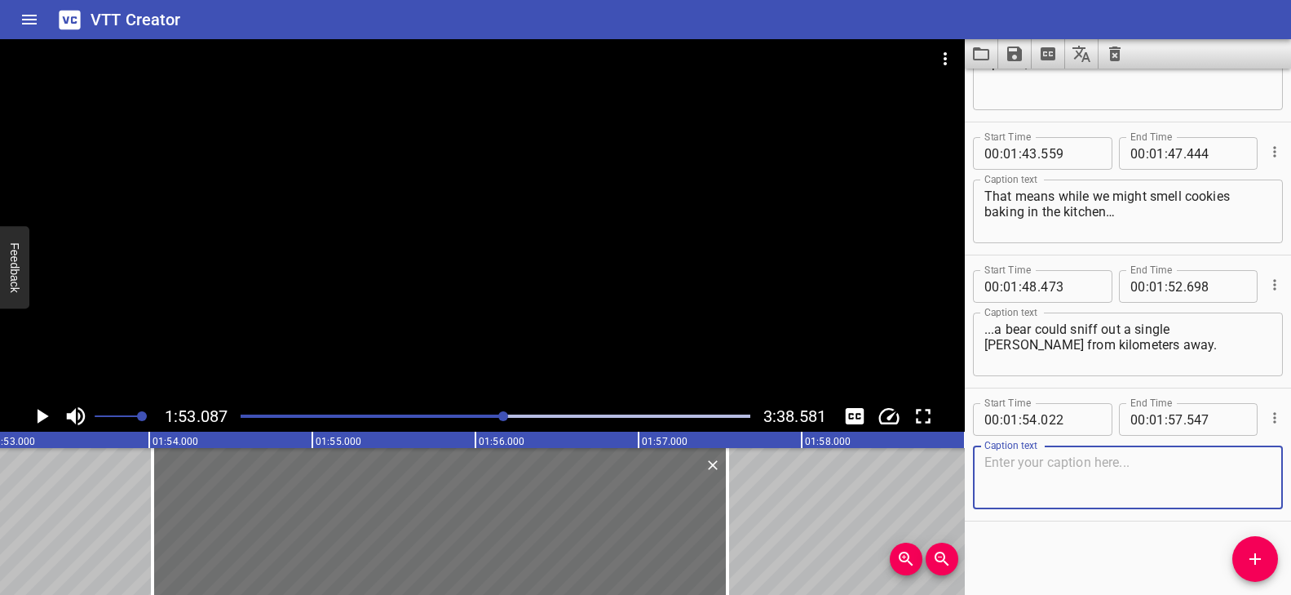
click at [1028, 463] on textarea at bounding box center [1127, 477] width 287 height 46
paste textarea "Elephants have one of the best senses of hearing in the wild."
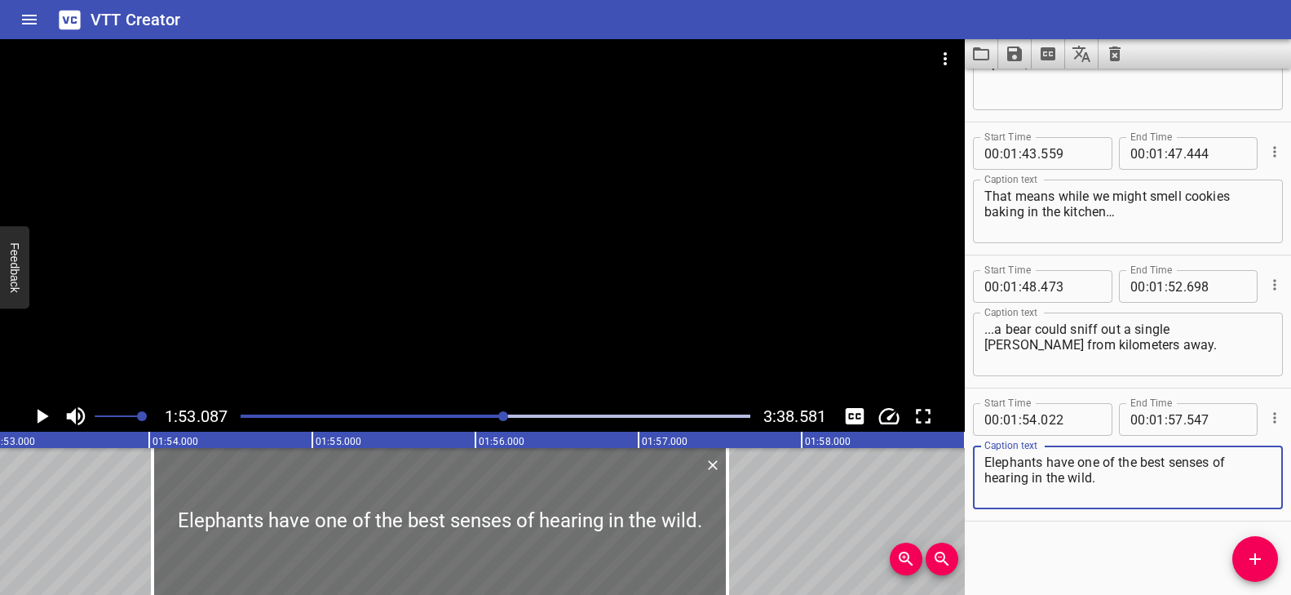
type textarea "Elephants have one of the best senses of hearing in the wild."
click at [458, 317] on div at bounding box center [482, 219] width 965 height 361
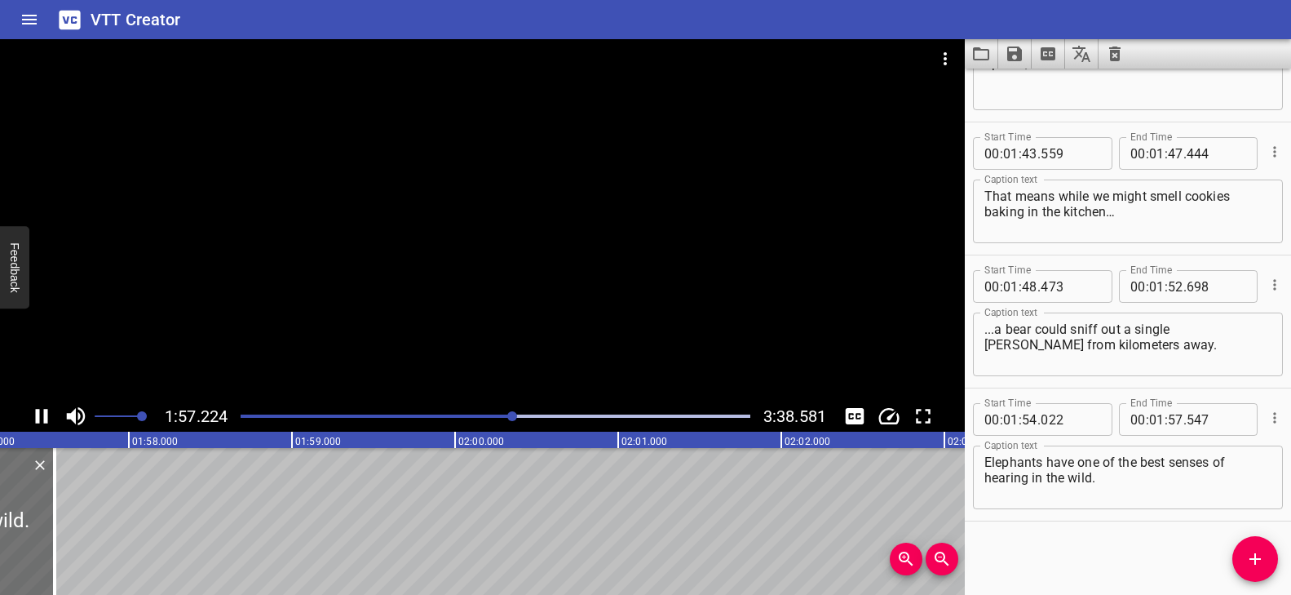
click at [474, 316] on div at bounding box center [482, 219] width 965 height 361
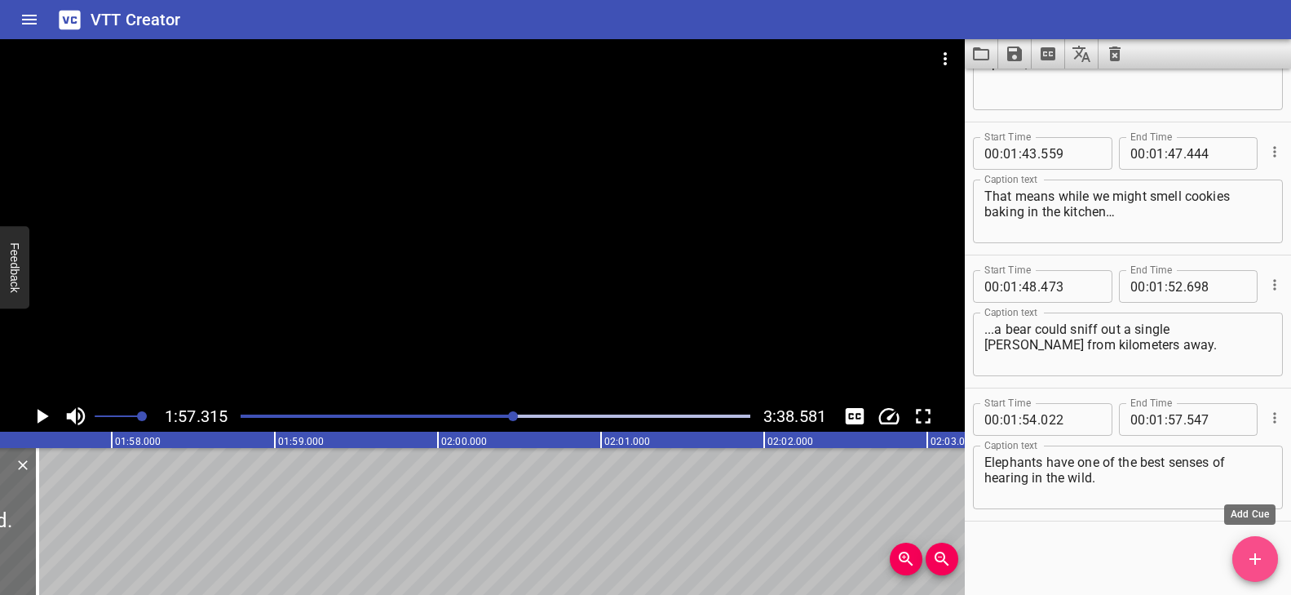
click at [1249, 561] on icon "Add Cue" at bounding box center [1255, 559] width 20 height 20
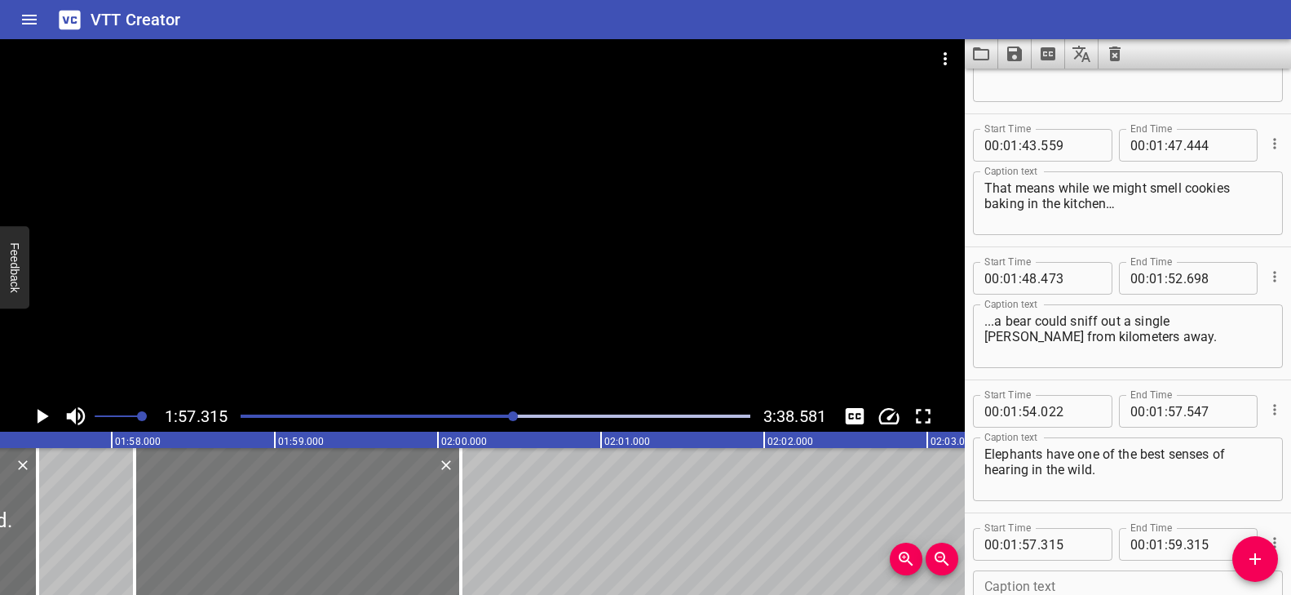
drag, startPoint x: 210, startPoint y: 543, endPoint x: 326, endPoint y: 543, distance: 115.8
click at [326, 544] on div at bounding box center [298, 521] width 326 height 147
type input "58"
type input "140"
type input "02"
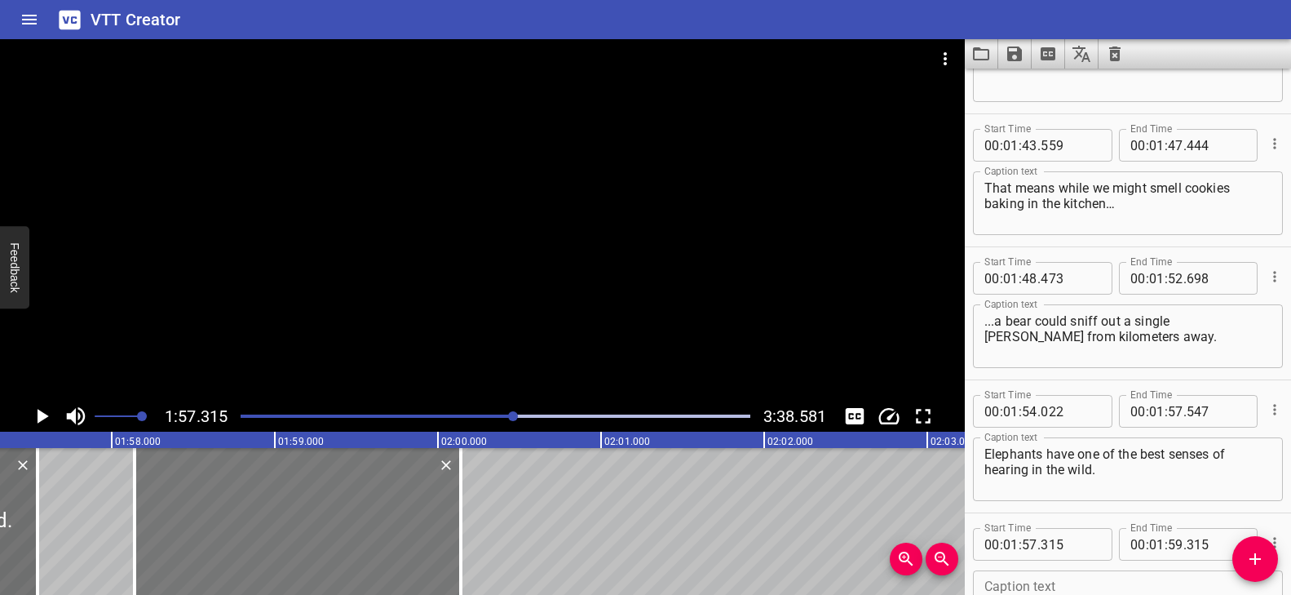
type input "00"
type input "140"
drag, startPoint x: 463, startPoint y: 527, endPoint x: 436, endPoint y: 532, distance: 28.2
click at [436, 532] on div at bounding box center [433, 521] width 16 height 147
type input "01"
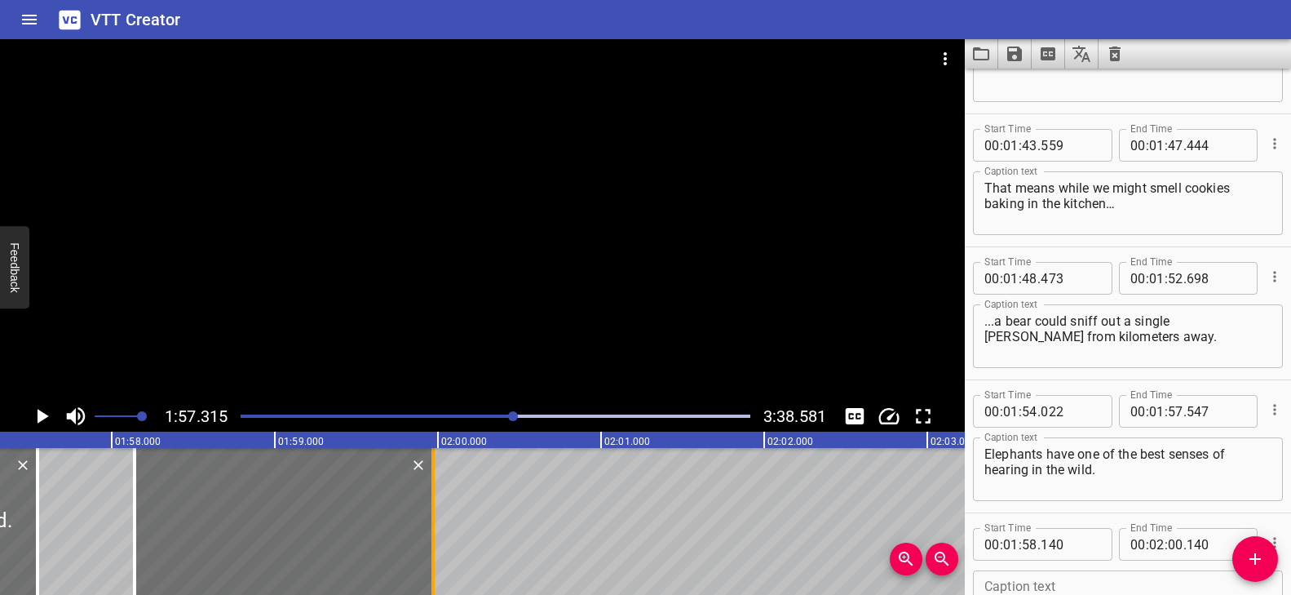
type input "59"
type input "970"
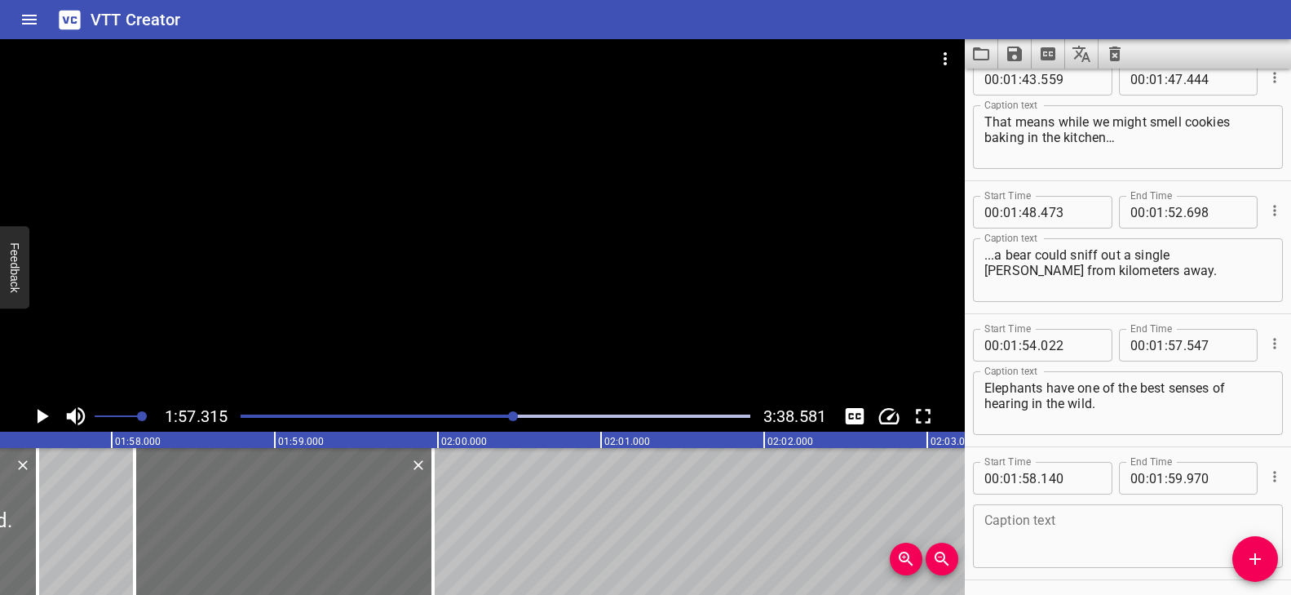
scroll to position [4735, 0]
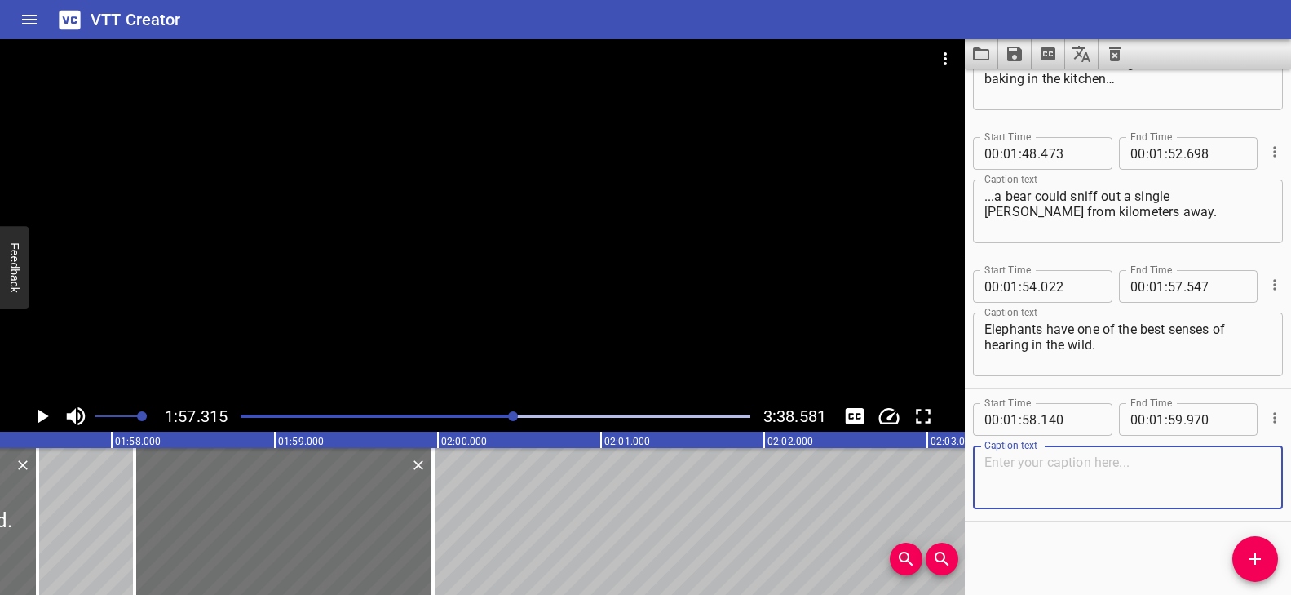
click at [1055, 480] on textarea at bounding box center [1127, 477] width 287 height 46
paste textarea "Those big,"
type textarea "Those big,"
click at [549, 325] on div at bounding box center [482, 219] width 965 height 361
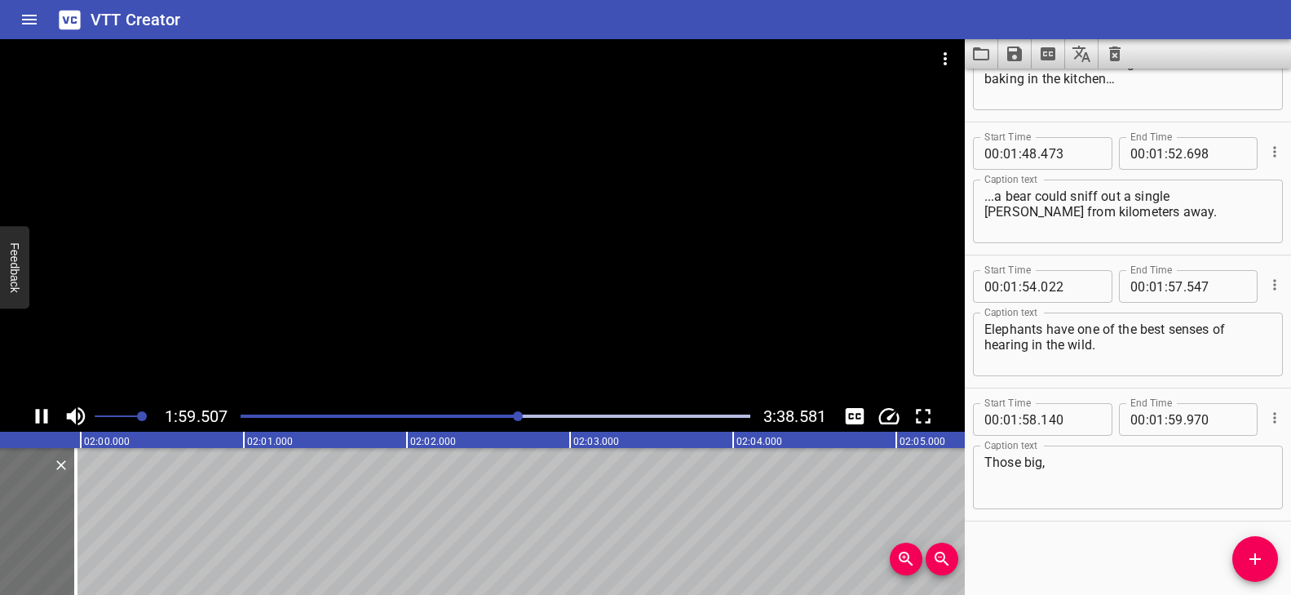
click at [549, 326] on div at bounding box center [482, 219] width 965 height 361
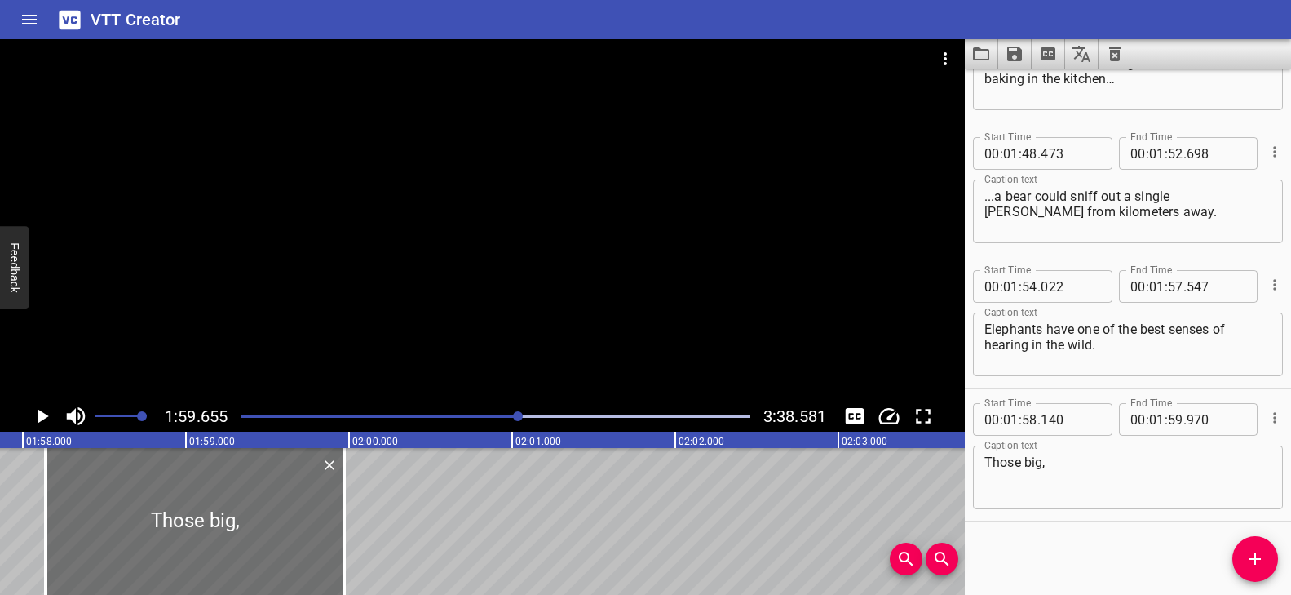
scroll to position [0, 19191]
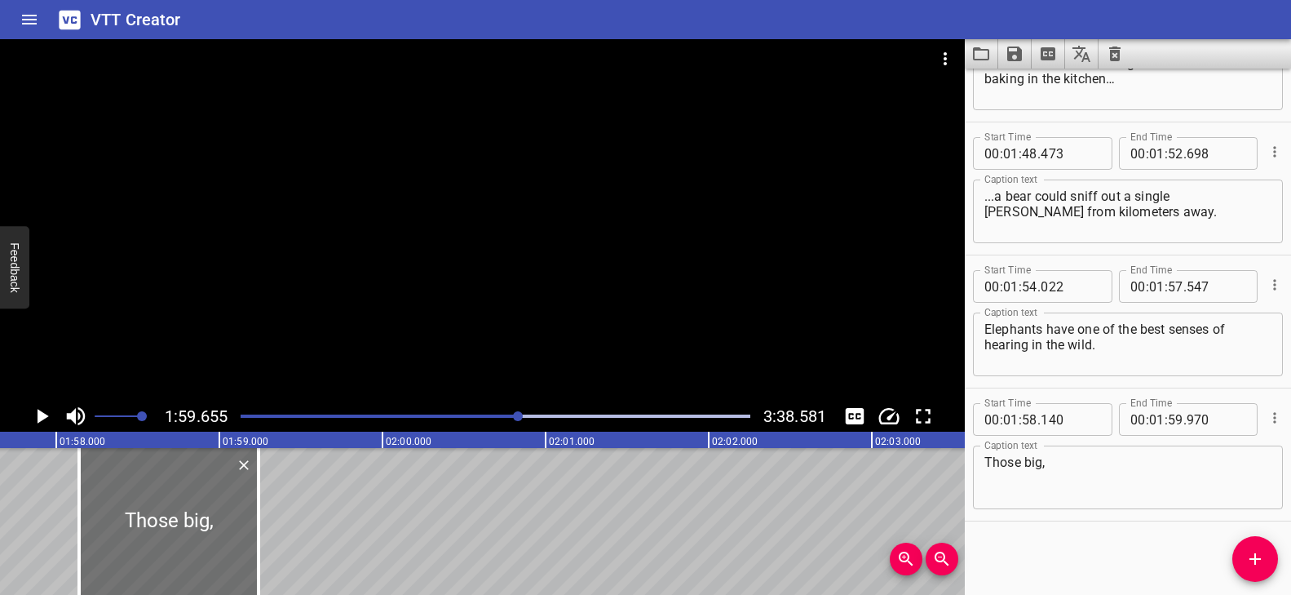
drag, startPoint x: 374, startPoint y: 483, endPoint x: 272, endPoint y: 516, distance: 107.3
click at [255, 512] on div at bounding box center [258, 521] width 16 height 147
type input "240"
click at [515, 415] on div at bounding box center [518, 416] width 10 height 10
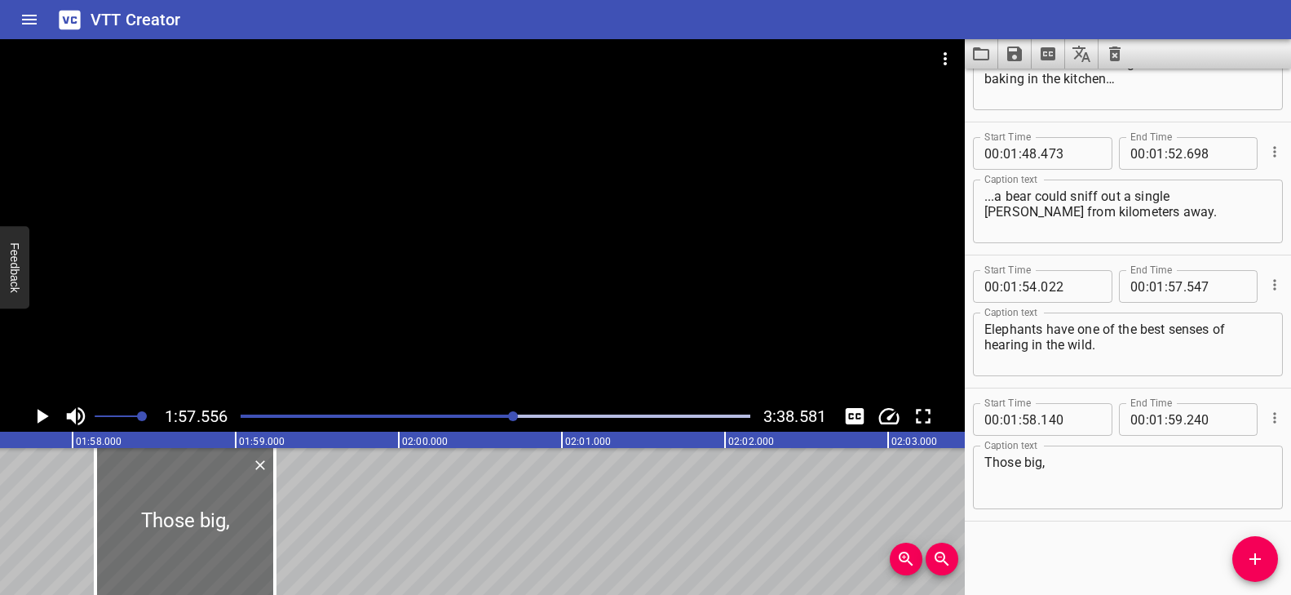
click at [538, 374] on div at bounding box center [482, 219] width 965 height 361
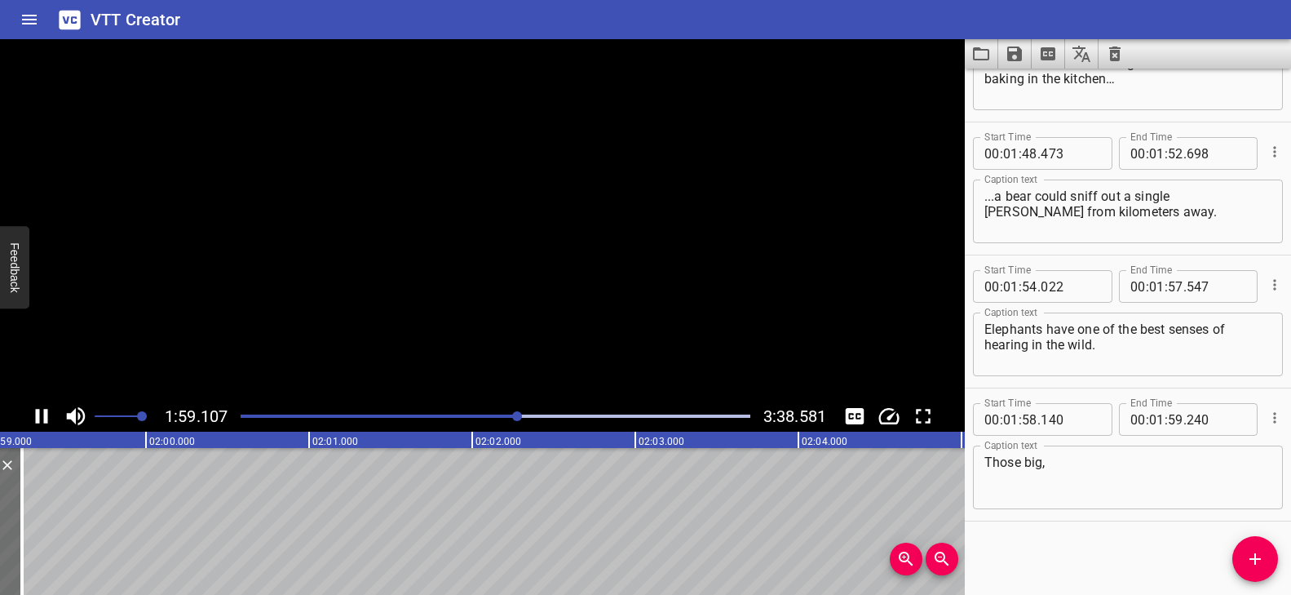
click at [538, 374] on video at bounding box center [482, 219] width 965 height 361
click at [577, 291] on div at bounding box center [482, 219] width 965 height 361
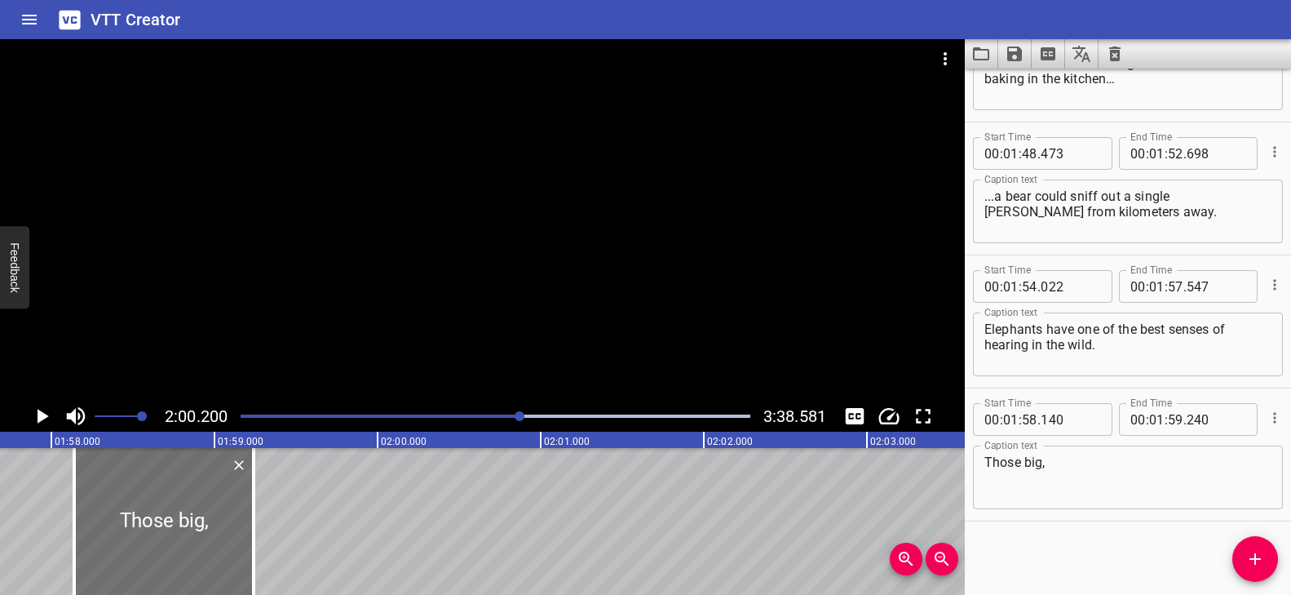
scroll to position [0, 18997]
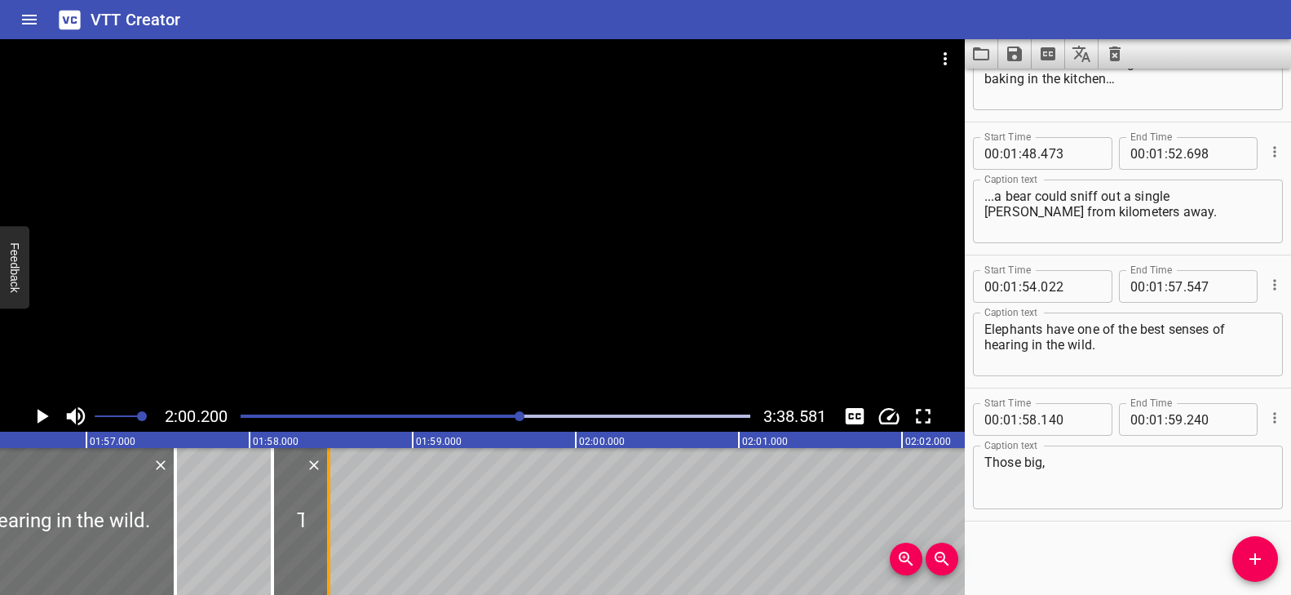
drag, startPoint x: 391, startPoint y: 502, endPoint x: 332, endPoint y: 500, distance: 58.8
click at [332, 500] on div at bounding box center [329, 521] width 16 height 147
type input "58"
type input "485"
click at [1253, 543] on button "Add Cue" at bounding box center [1255, 559] width 46 height 46
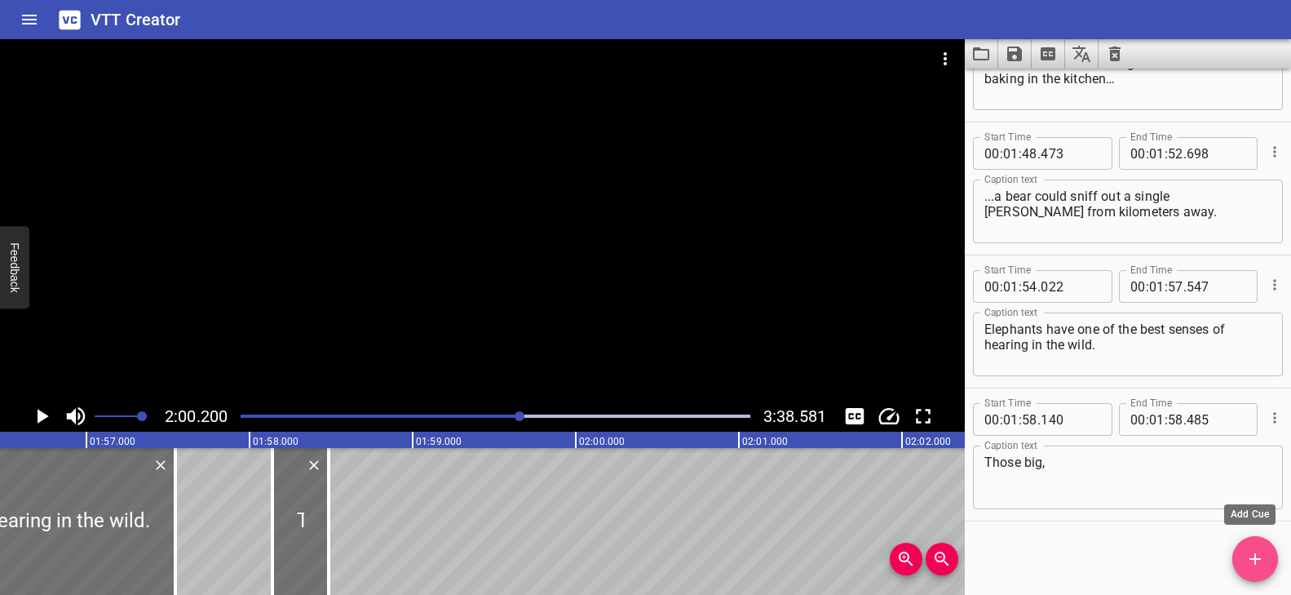
scroll to position [4743, 0]
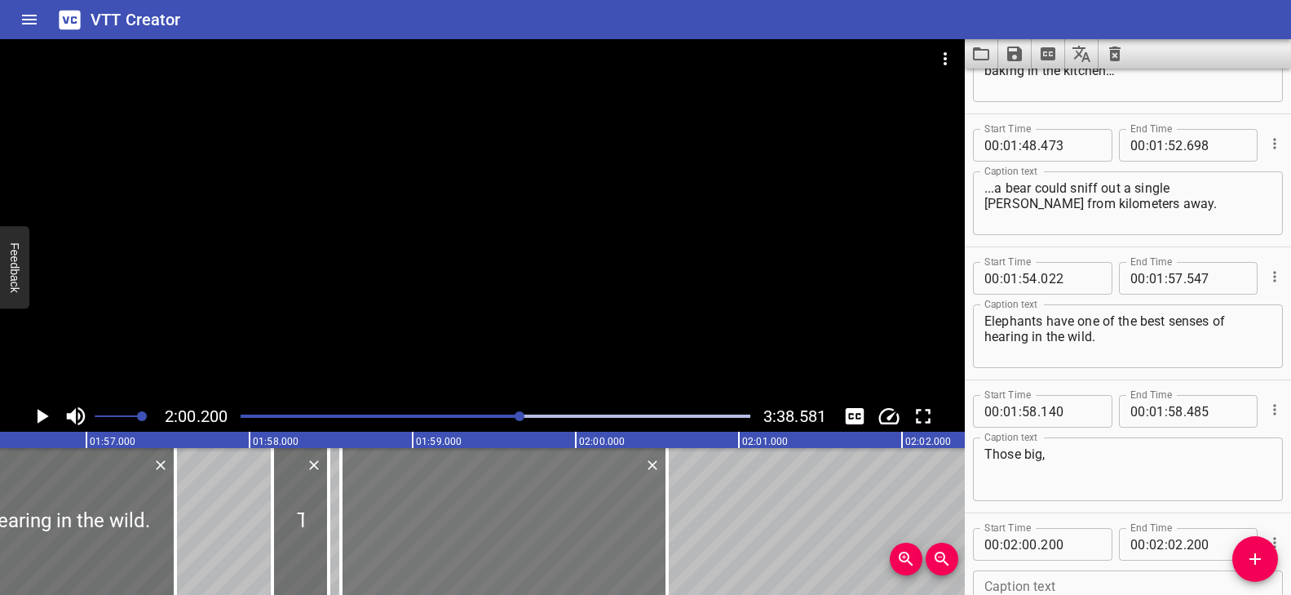
drag, startPoint x: 614, startPoint y: 520, endPoint x: 405, endPoint y: 518, distance: 209.6
click at [382, 516] on div at bounding box center [504, 521] width 326 height 147
type input "01"
type input "58"
type input "555"
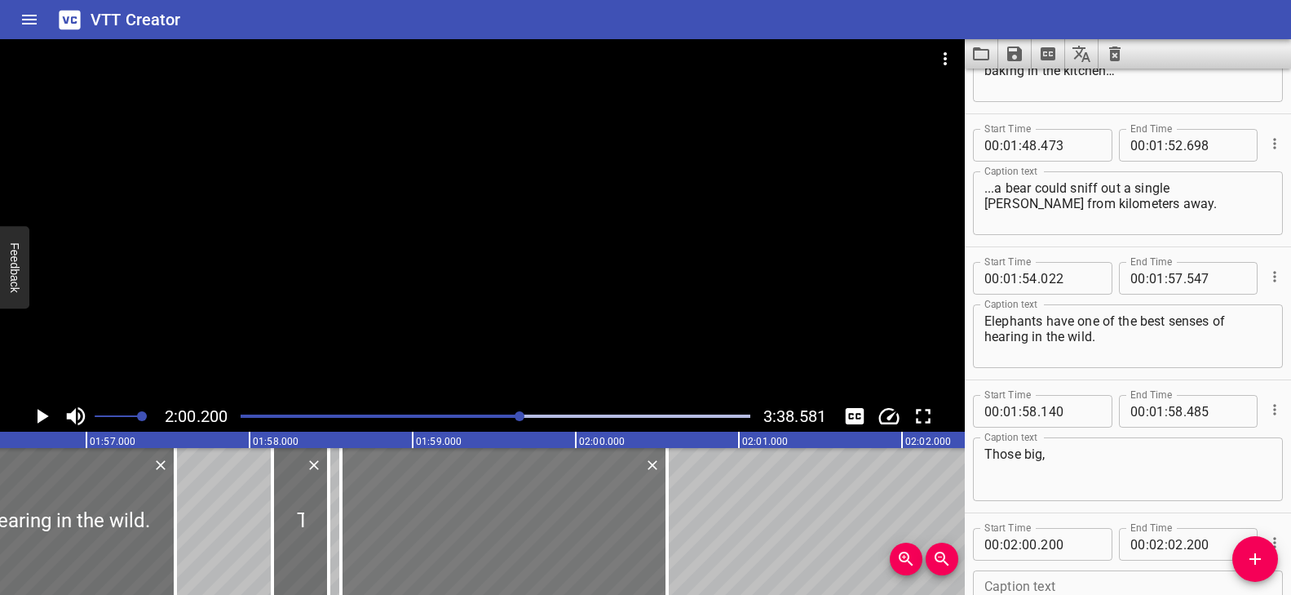
type input "00"
type input "555"
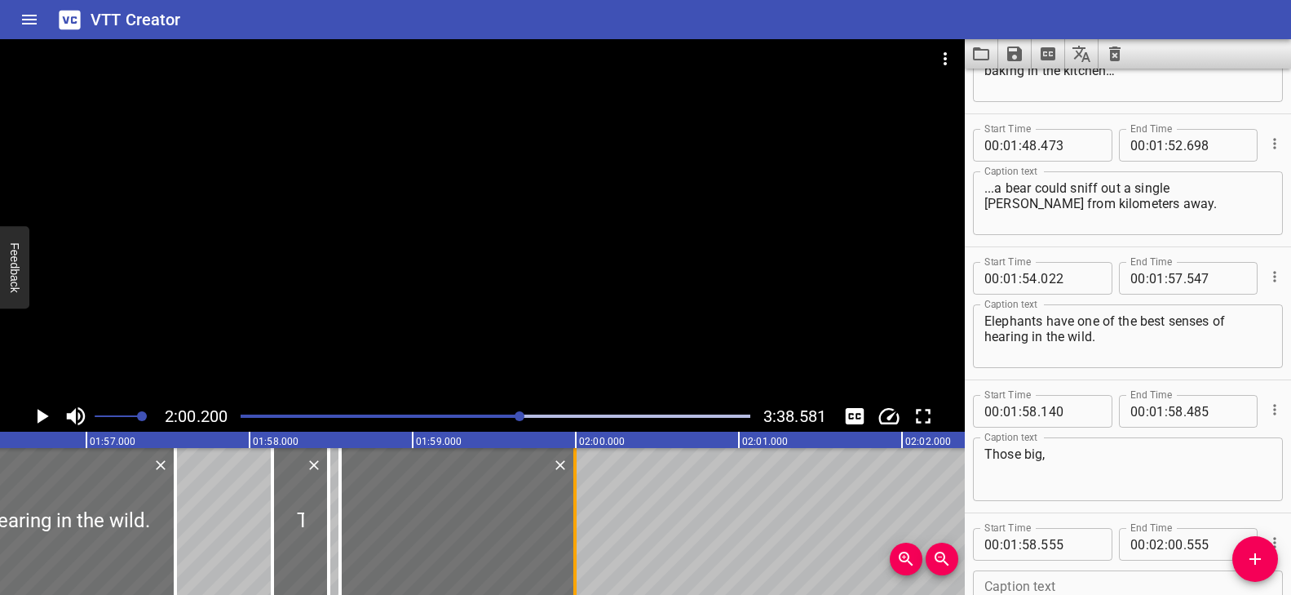
drag, startPoint x: 617, startPoint y: 508, endPoint x: 568, endPoint y: 509, distance: 48.1
click at [573, 509] on div at bounding box center [574, 521] width 3 height 147
type input "01"
type input "59"
type input "970"
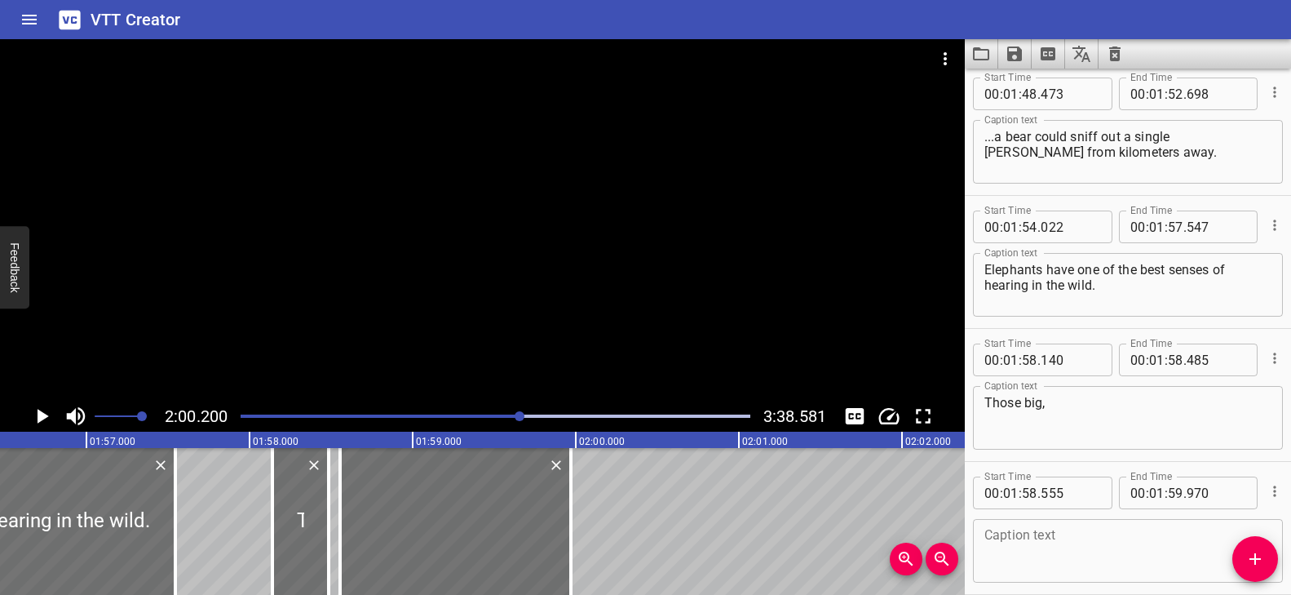
scroll to position [4868, 0]
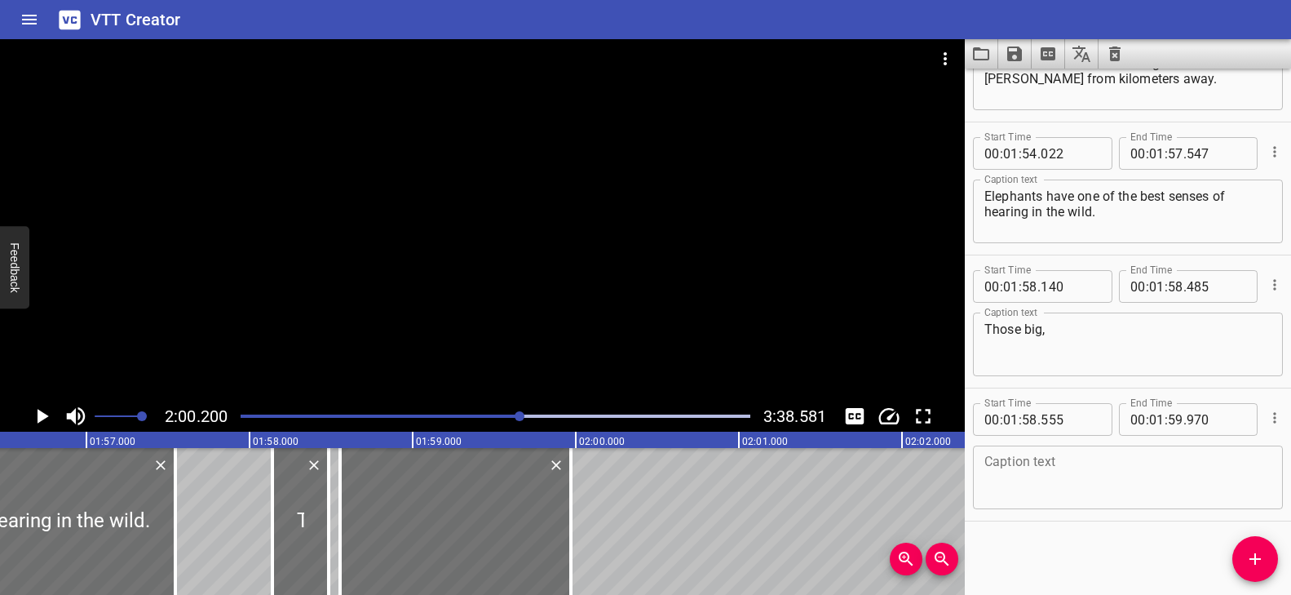
click at [1090, 481] on textarea at bounding box center [1127, 477] width 287 height 46
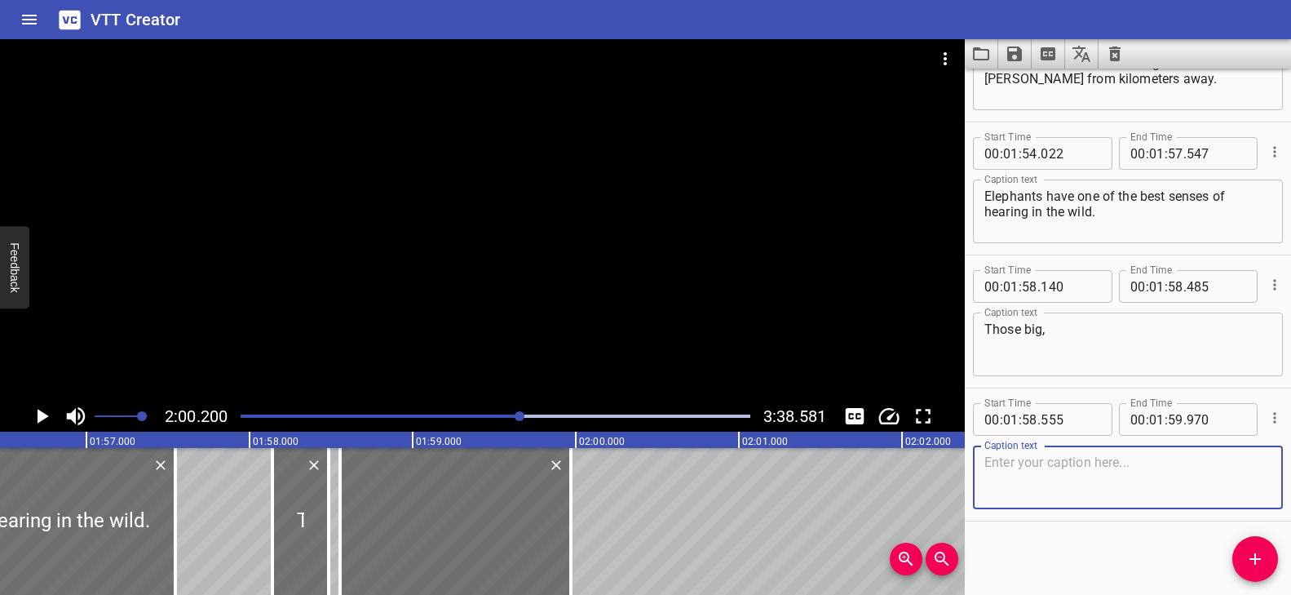
paste textarea "floppy ears?"
type textarea "floppy ears?"
click at [513, 414] on div "Play progress" at bounding box center [266, 415] width 510 height 3
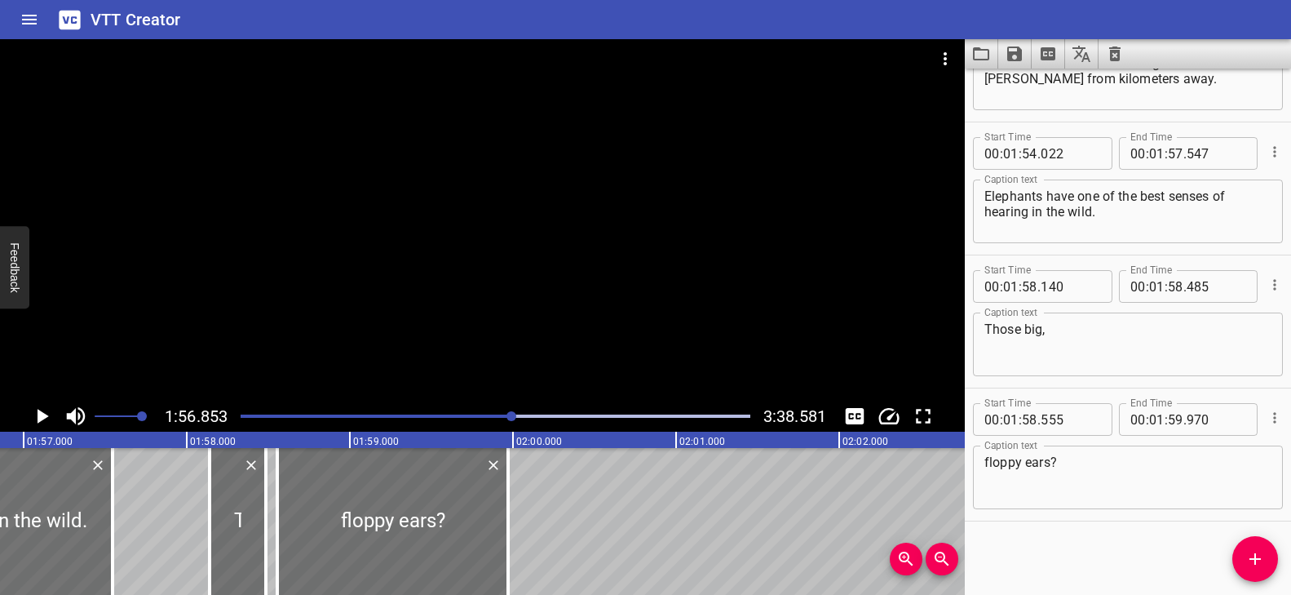
click at [512, 338] on div at bounding box center [482, 219] width 965 height 361
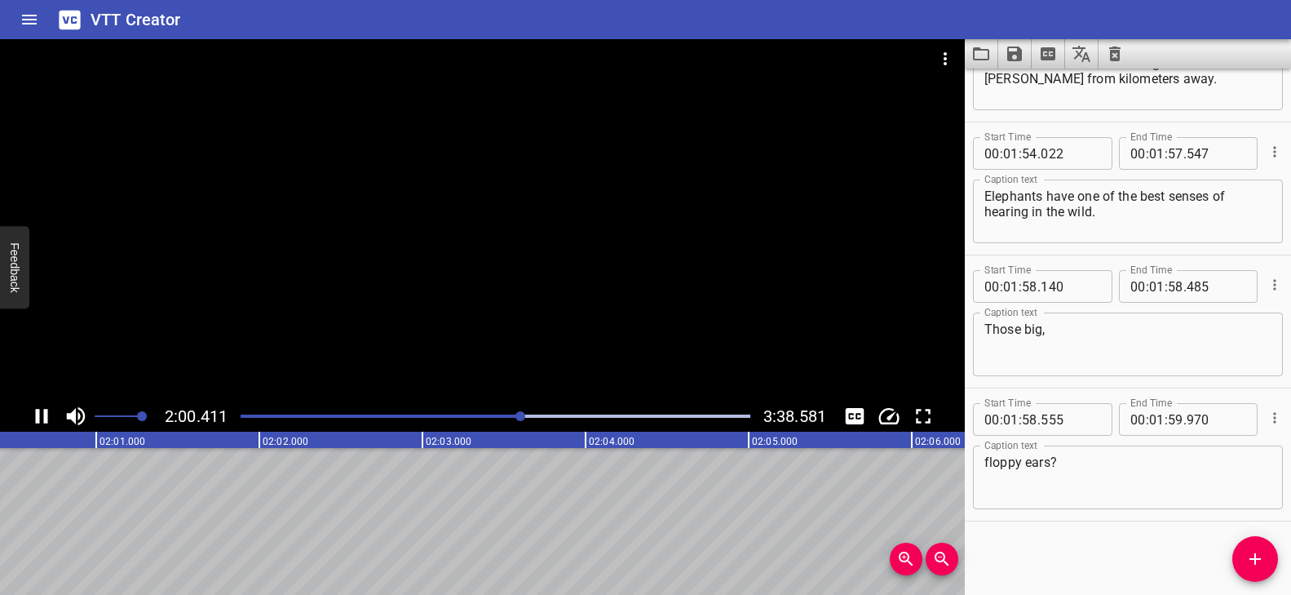
click at [509, 341] on div at bounding box center [482, 219] width 965 height 361
click at [1245, 561] on icon "Add Cue" at bounding box center [1255, 559] width 20 height 20
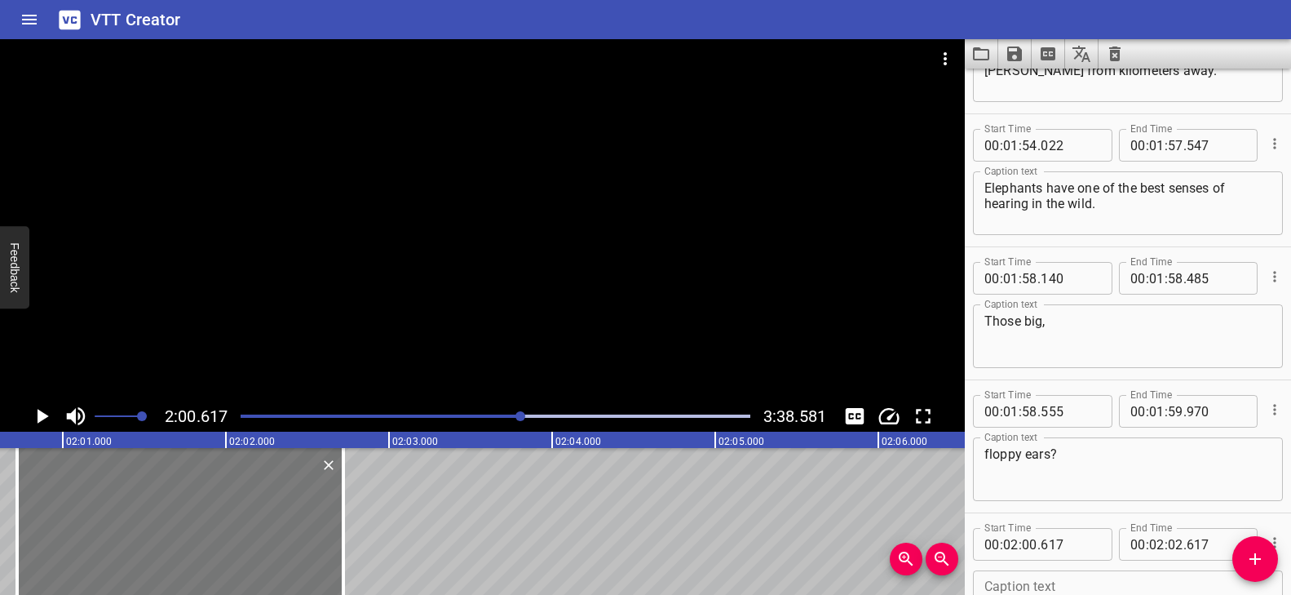
drag, startPoint x: 195, startPoint y: 520, endPoint x: 212, endPoint y: 524, distance: 17.6
click at [212, 524] on div at bounding box center [180, 521] width 326 height 147
type input "722"
drag, startPoint x: 332, startPoint y: 506, endPoint x: 331, endPoint y: 516, distance: 10.6
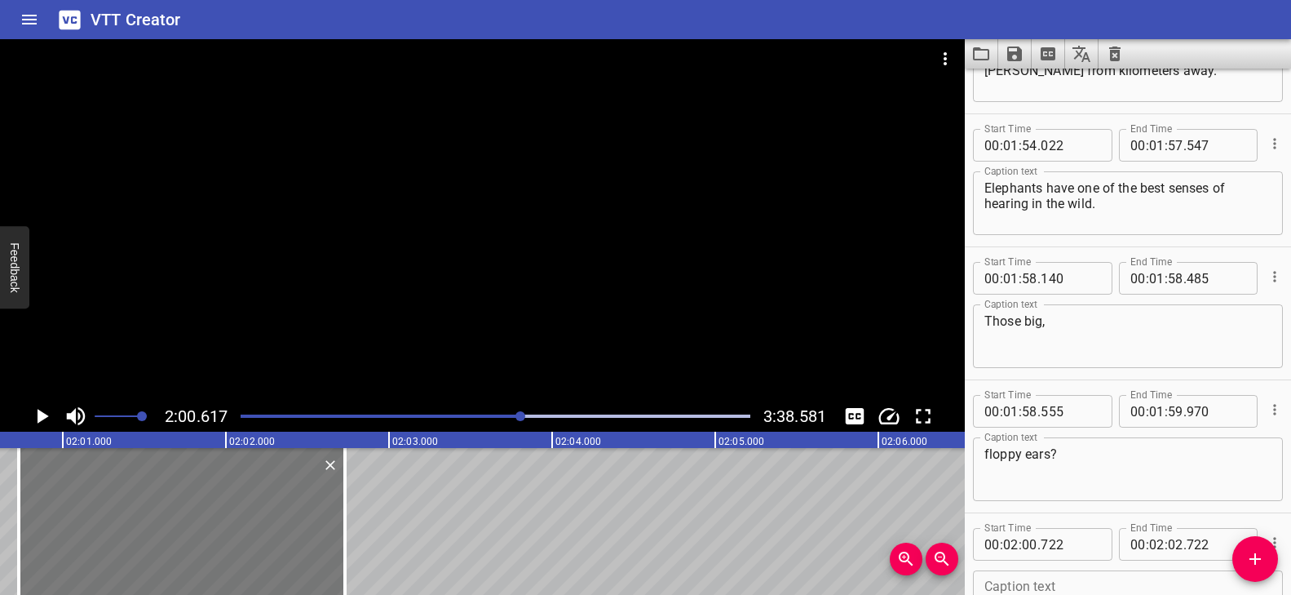
click at [333, 517] on div at bounding box center [182, 521] width 326 height 147
type input "727"
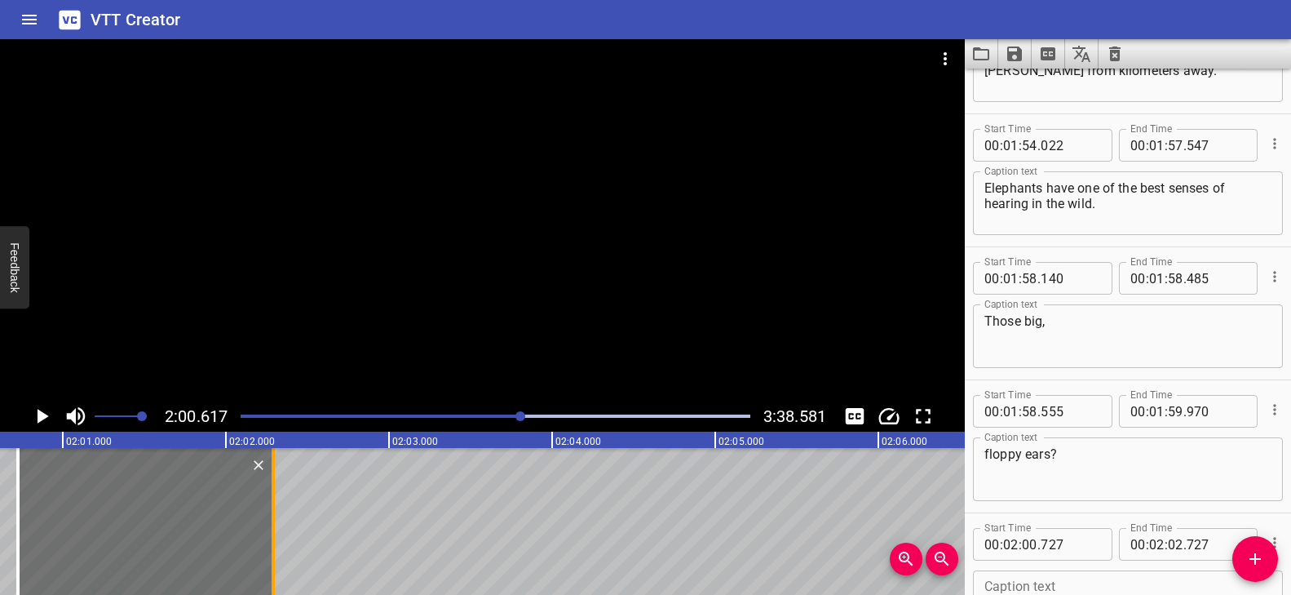
drag, startPoint x: 346, startPoint y: 507, endPoint x: 275, endPoint y: 510, distance: 71.0
click at [275, 510] on div at bounding box center [273, 521] width 16 height 147
type input "287"
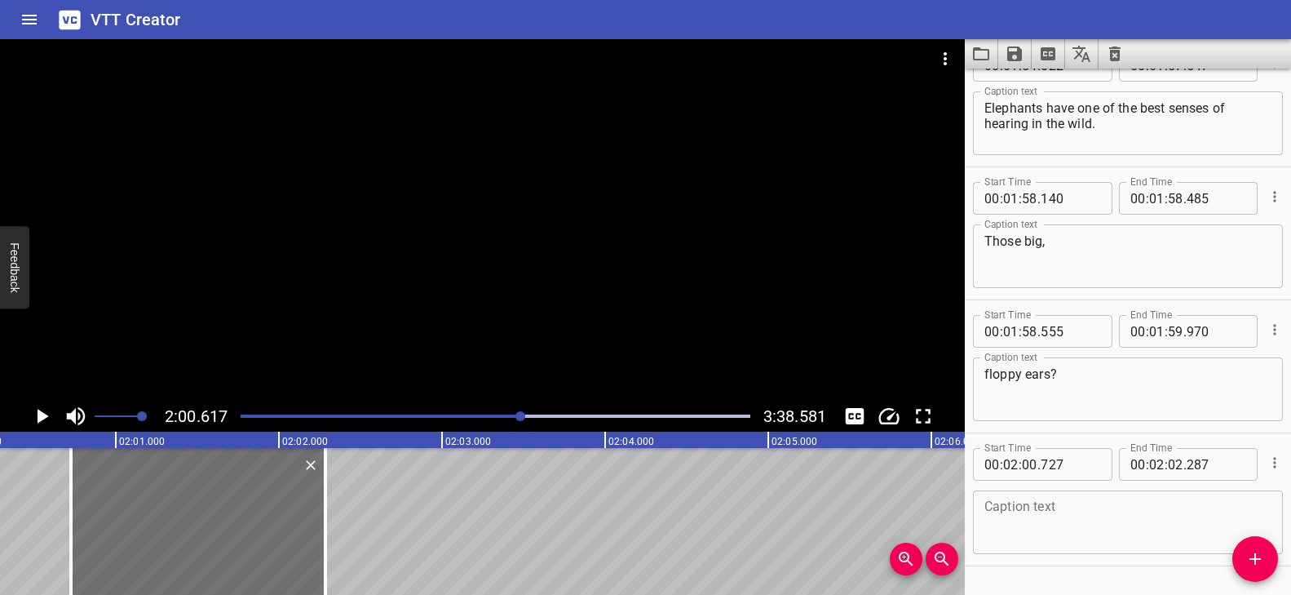
scroll to position [5001, 0]
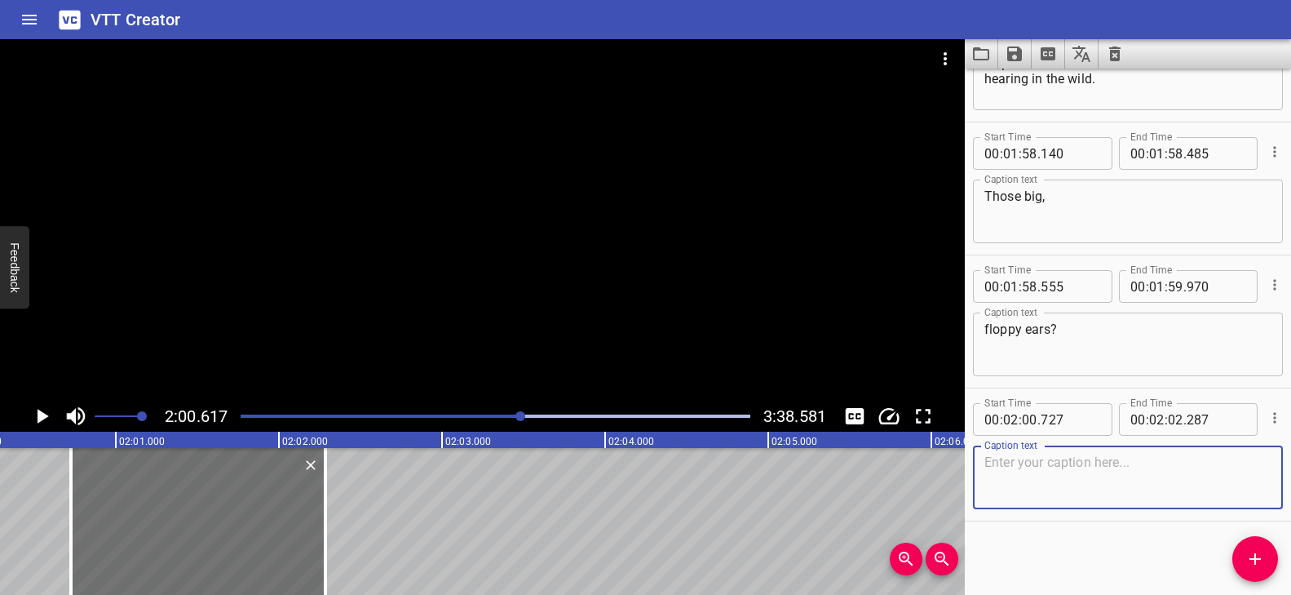
click at [1054, 495] on textarea at bounding box center [1127, 477] width 287 height 46
paste textarea "They're not just for show…"
type textarea "They're not just for show…"
click at [533, 320] on div at bounding box center [482, 219] width 965 height 361
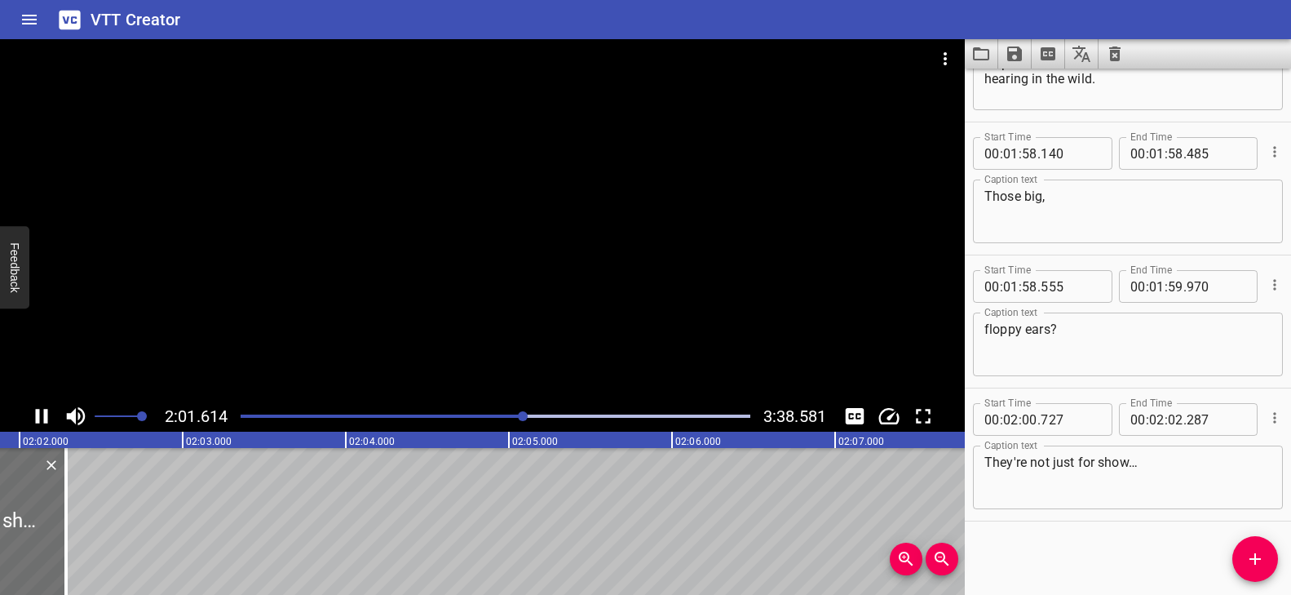
click at [609, 334] on div at bounding box center [482, 219] width 965 height 361
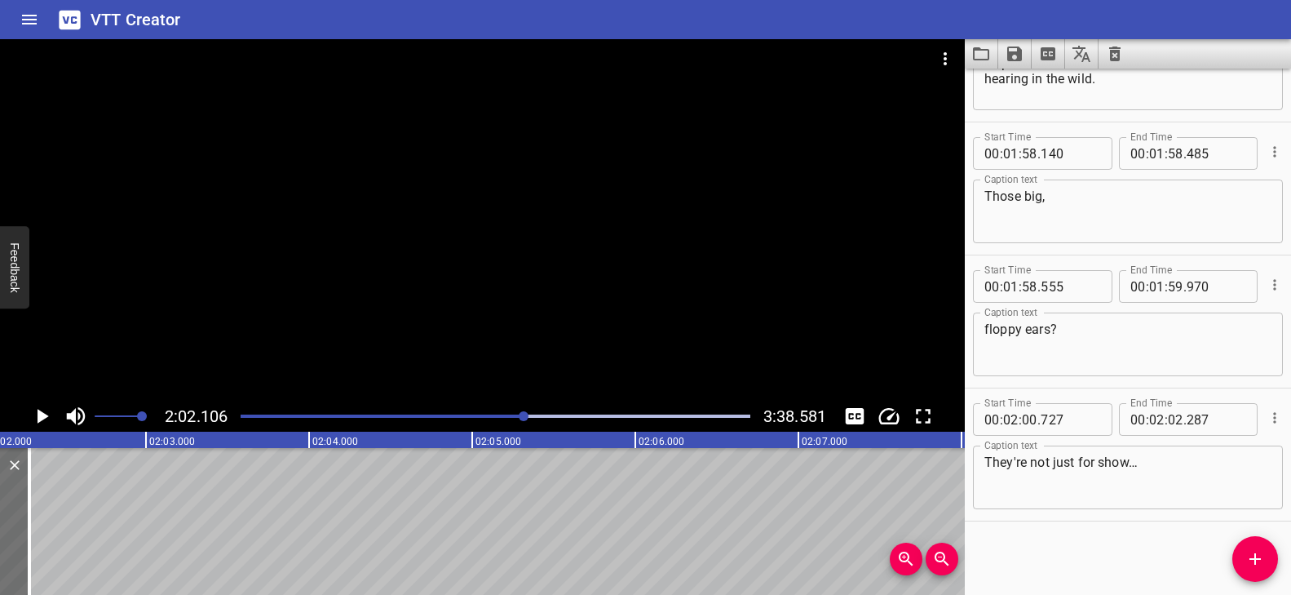
click at [640, 203] on div at bounding box center [482, 219] width 965 height 361
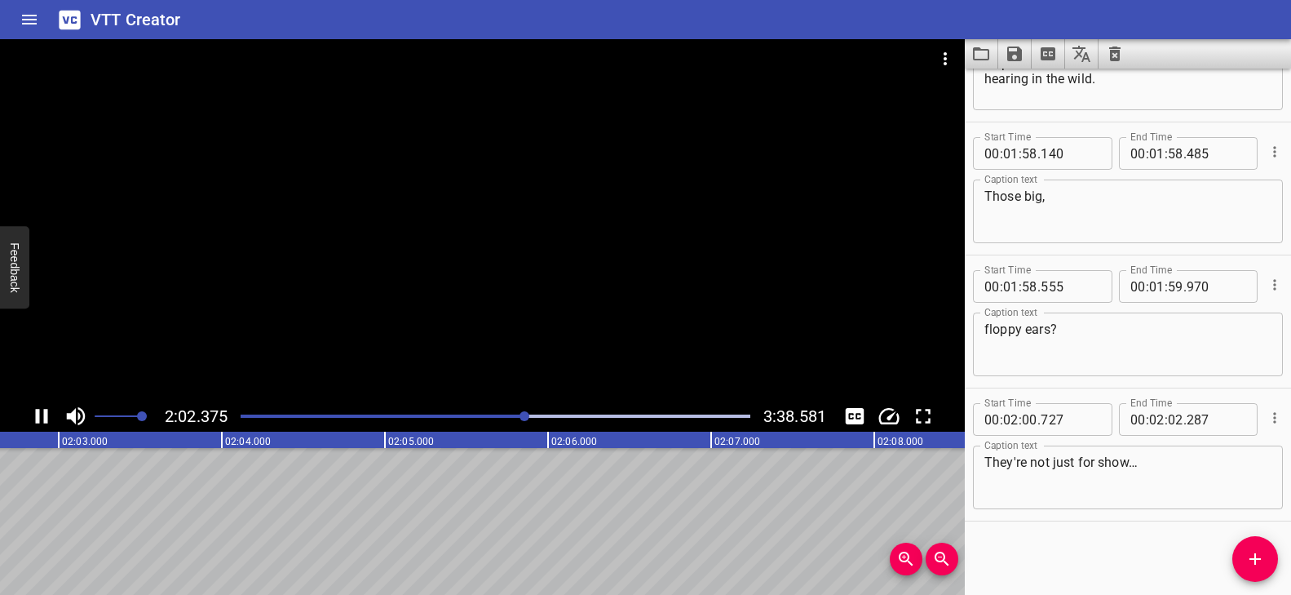
click at [576, 248] on video at bounding box center [482, 219] width 965 height 361
click at [526, 365] on div at bounding box center [482, 219] width 965 height 361
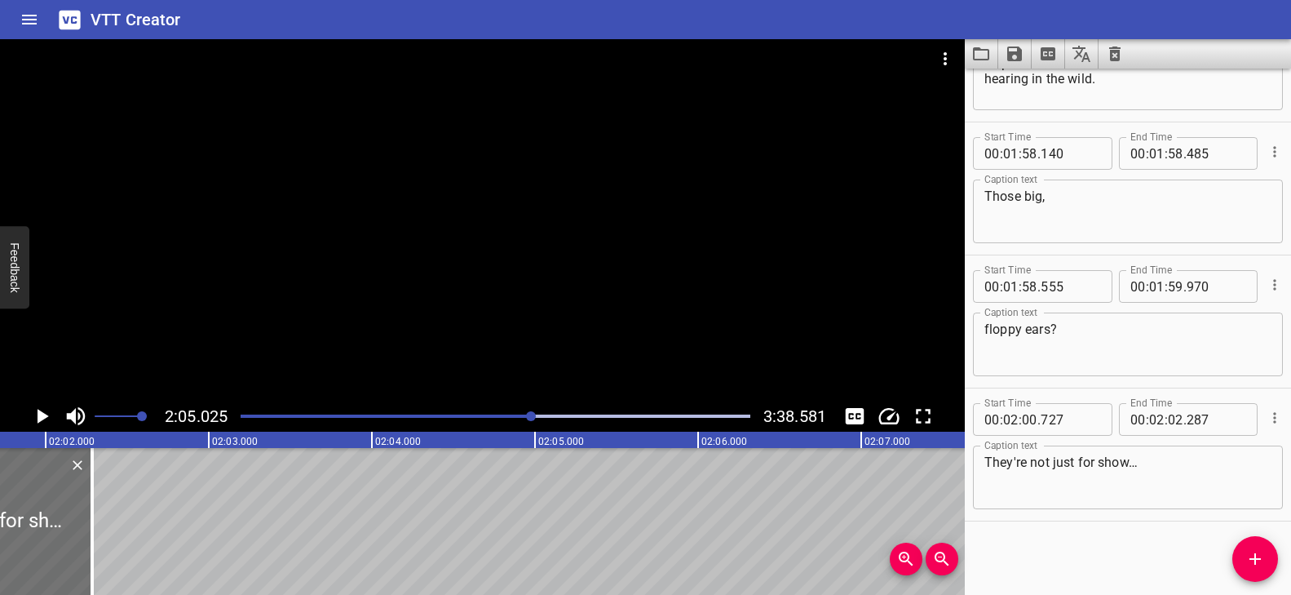
scroll to position [0, 19820]
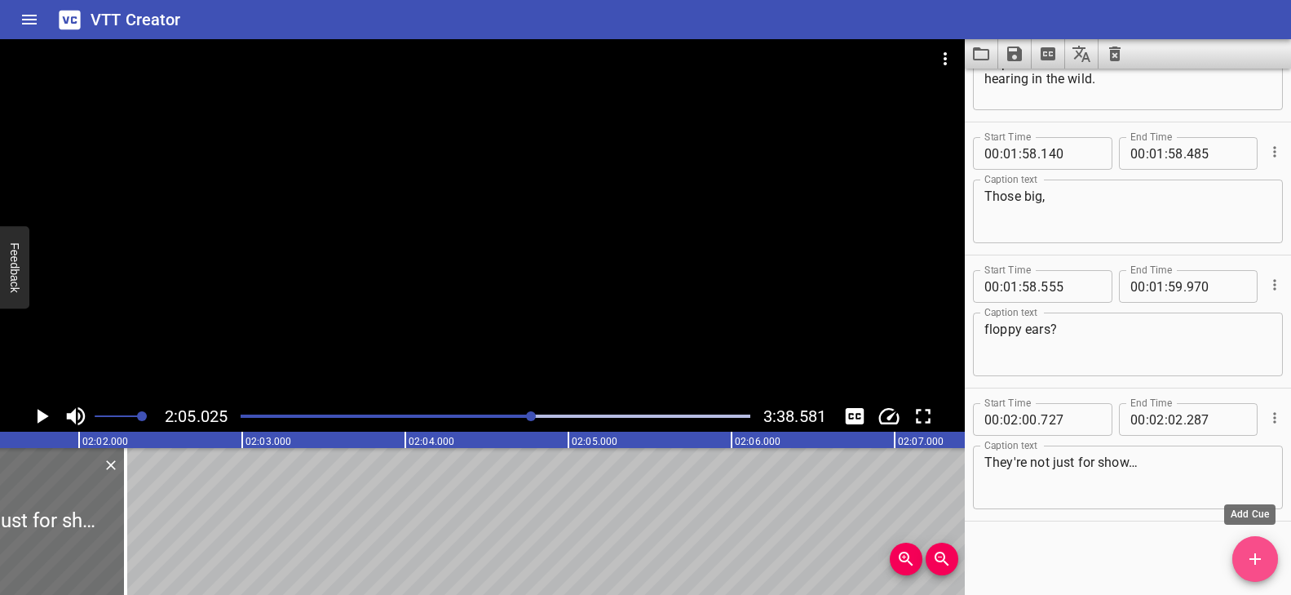
click at [1262, 557] on icon "Add Cue" at bounding box center [1255, 559] width 20 height 20
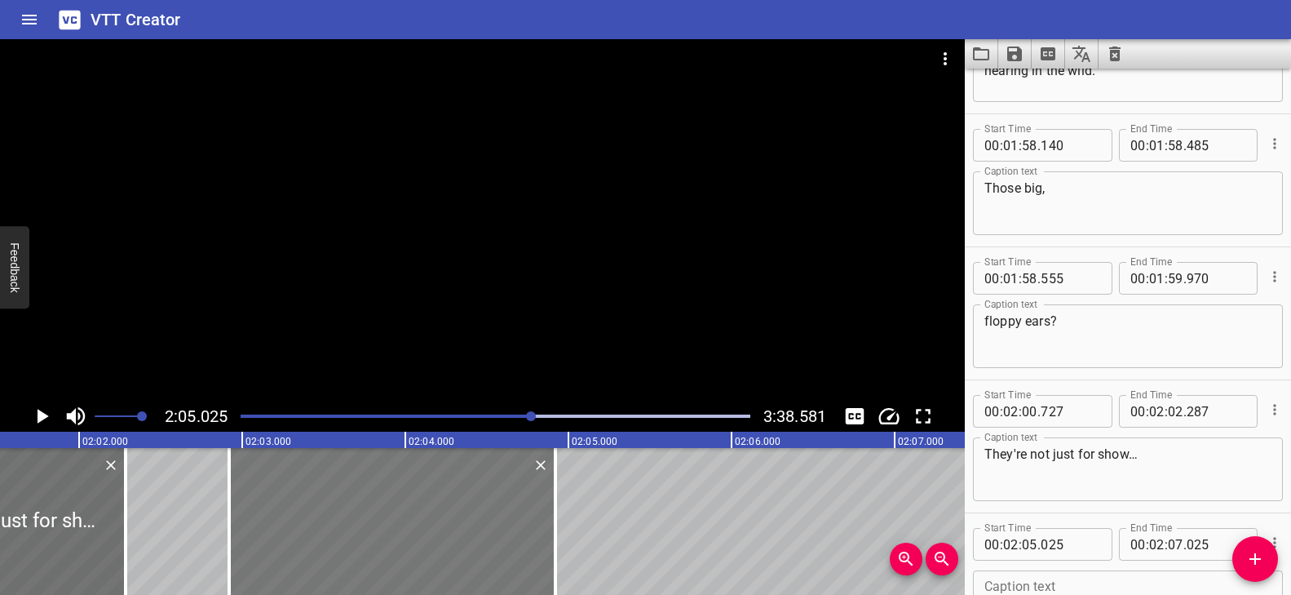
drag, startPoint x: 690, startPoint y: 523, endPoint x: 347, endPoint y: 513, distance: 343.5
click at [347, 513] on div at bounding box center [392, 521] width 326 height 147
type input "02"
type input "920"
type input "04"
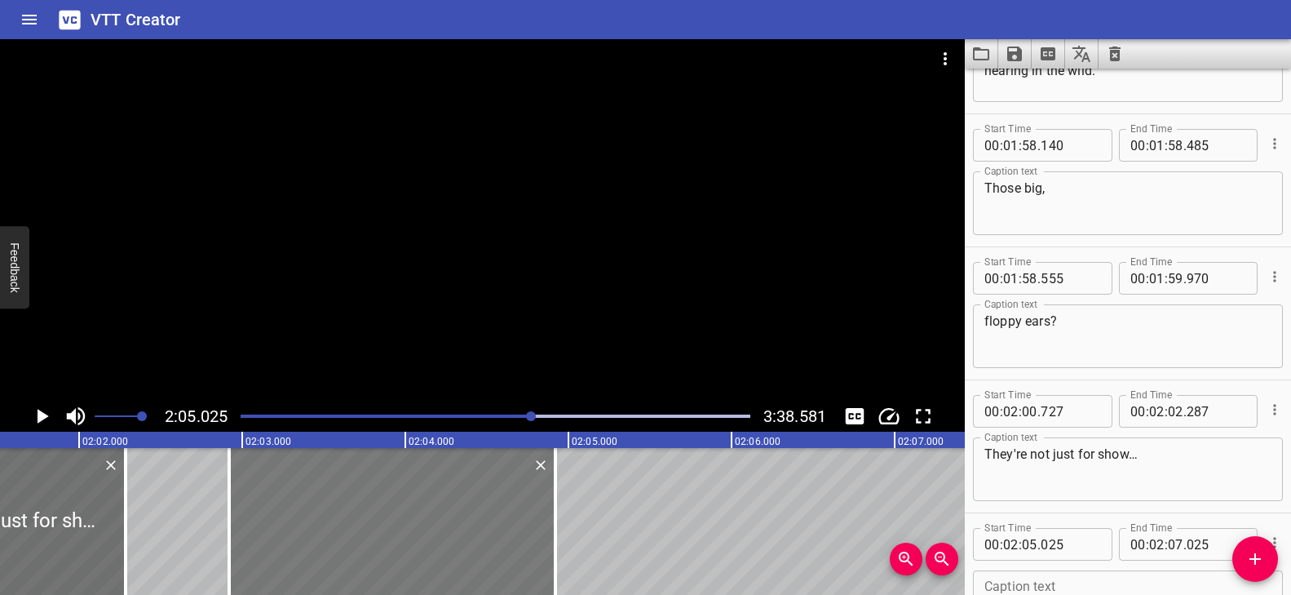
type input "920"
drag, startPoint x: 556, startPoint y: 511, endPoint x: 587, endPoint y: 519, distance: 31.8
click at [587, 519] on div at bounding box center [586, 521] width 3 height 147
type input "05"
type input "110"
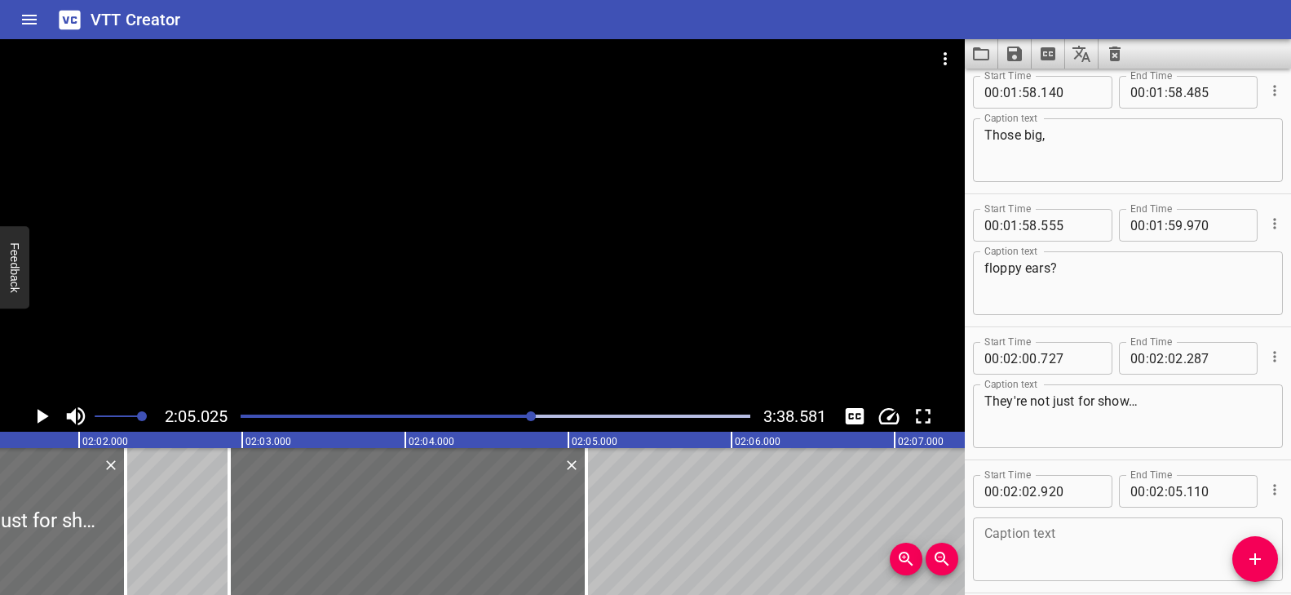
scroll to position [5134, 0]
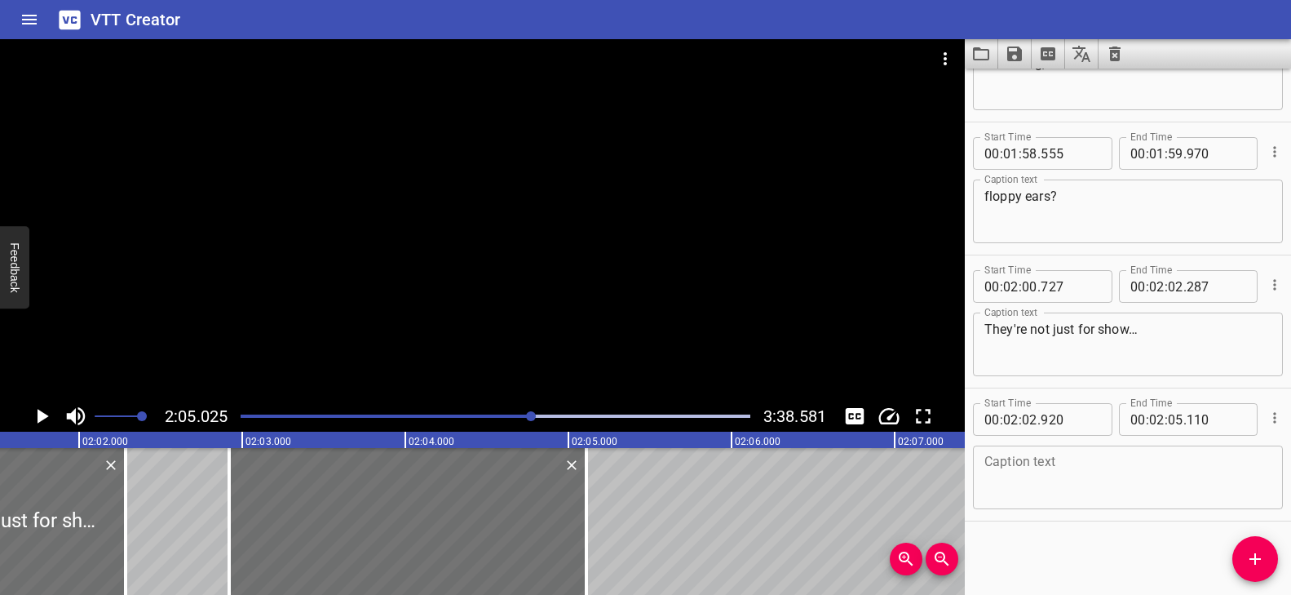
click at [1099, 489] on textarea at bounding box center [1127, 477] width 287 height 46
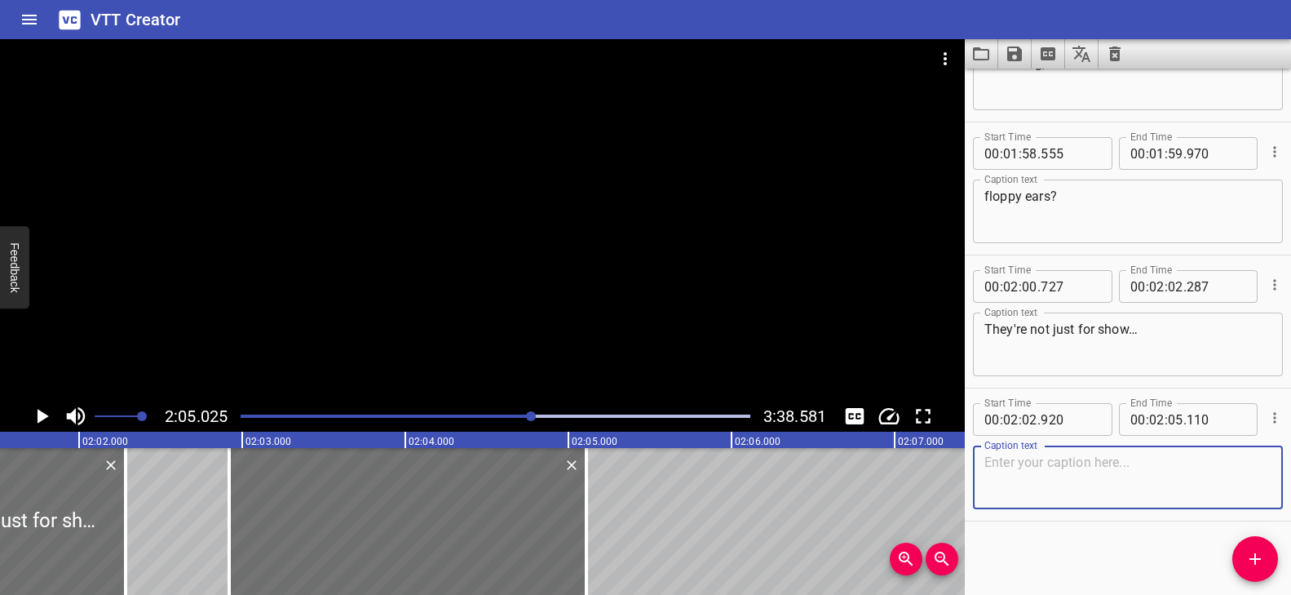
paste textarea "they help elephants hear sounds from far,"
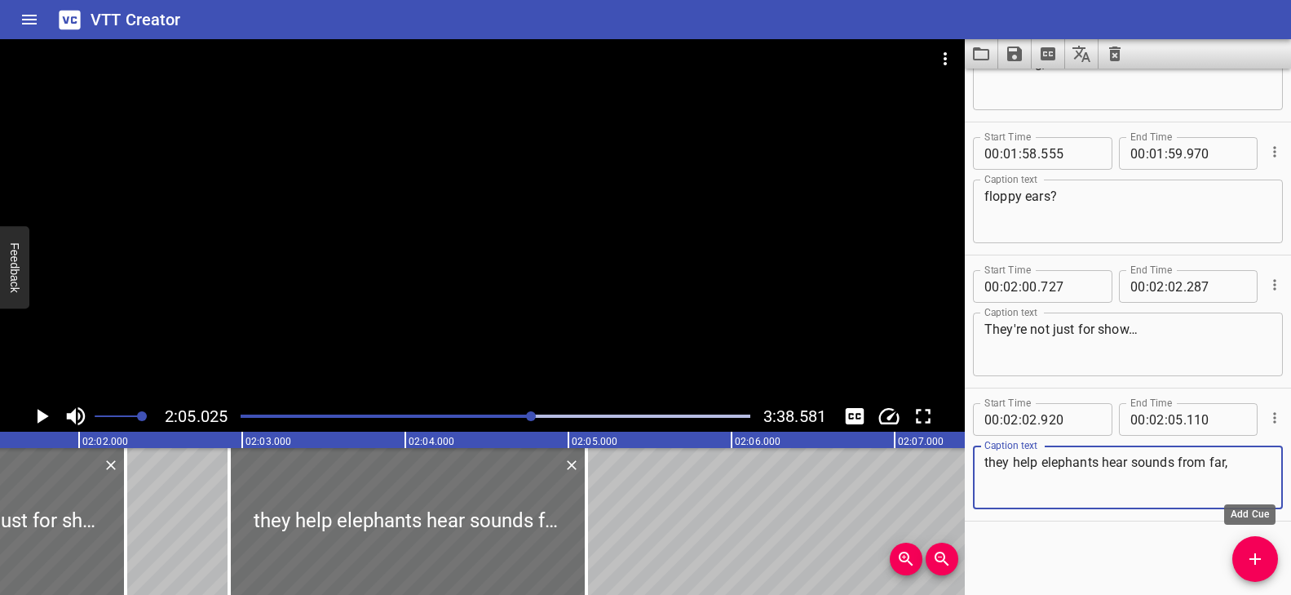
type textarea "they help elephants hear sounds from far,"
click at [1261, 554] on icon "Add Cue" at bounding box center [1255, 559] width 20 height 20
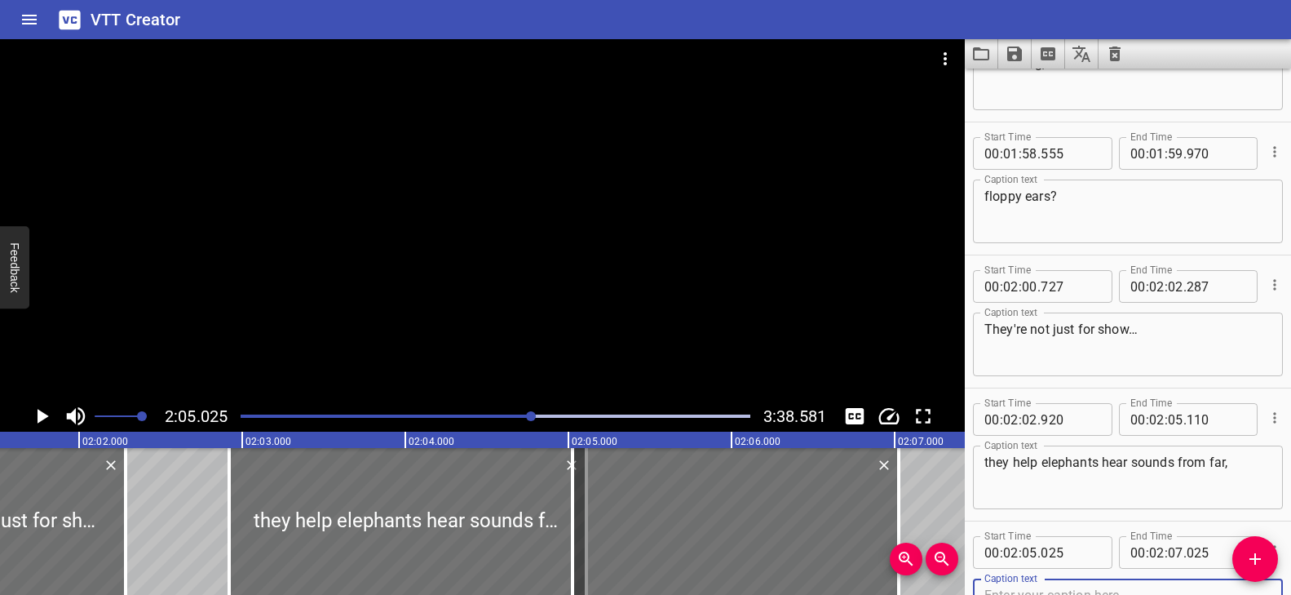
scroll to position [5142, 0]
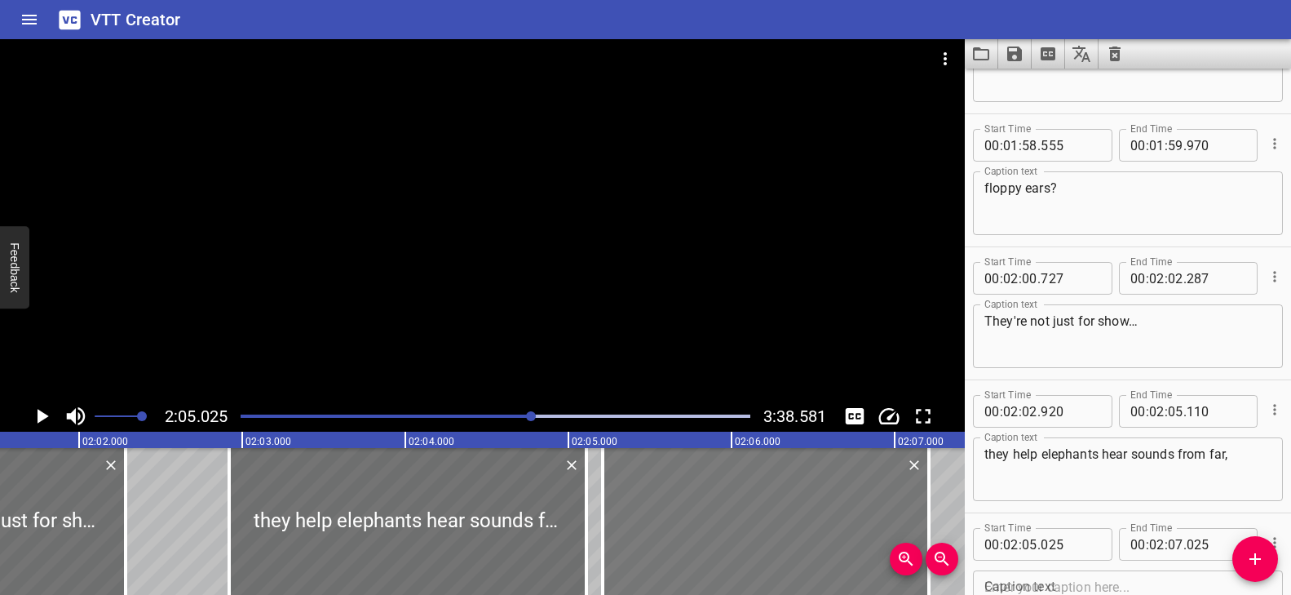
drag, startPoint x: 836, startPoint y: 525, endPoint x: 860, endPoint y: 528, distance: 24.6
click at [860, 528] on div at bounding box center [766, 521] width 326 height 147
type input "210"
click at [935, 506] on div at bounding box center [929, 521] width 16 height 147
type input "205"
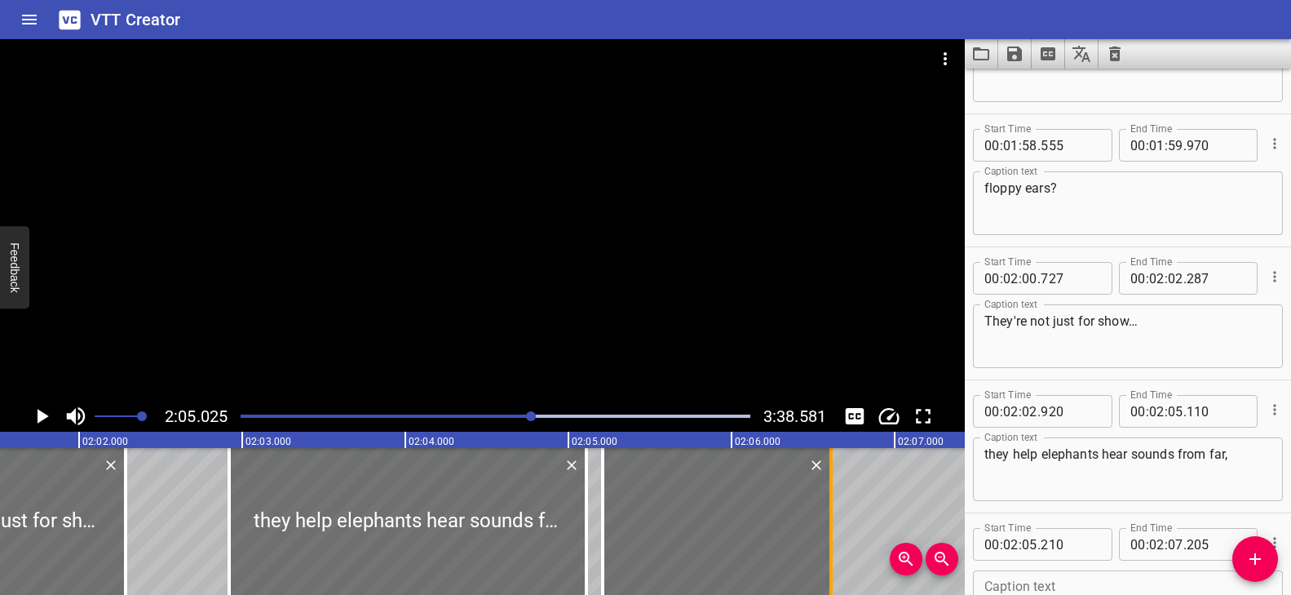
drag, startPoint x: 931, startPoint y: 504, endPoint x: 833, endPoint y: 507, distance: 97.1
click at [833, 507] on div at bounding box center [831, 521] width 16 height 147
type input "06"
type input "610"
click at [775, 506] on div at bounding box center [719, 521] width 228 height 147
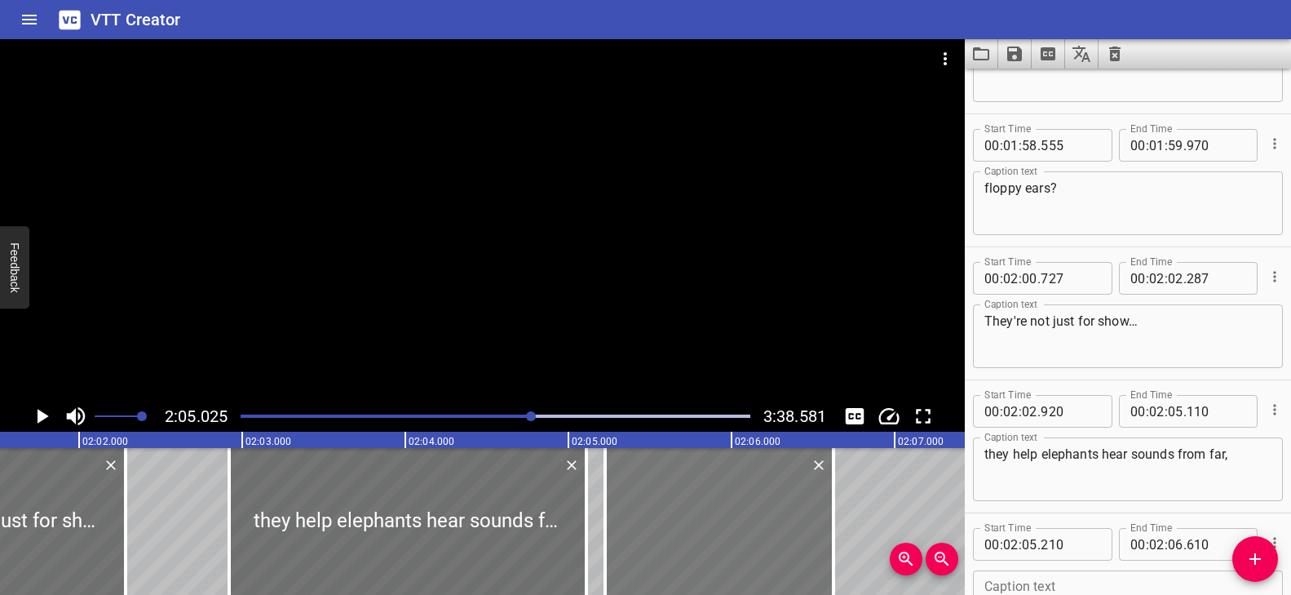
type input "225"
click at [829, 501] on div at bounding box center [830, 521] width 3 height 147
type input "595"
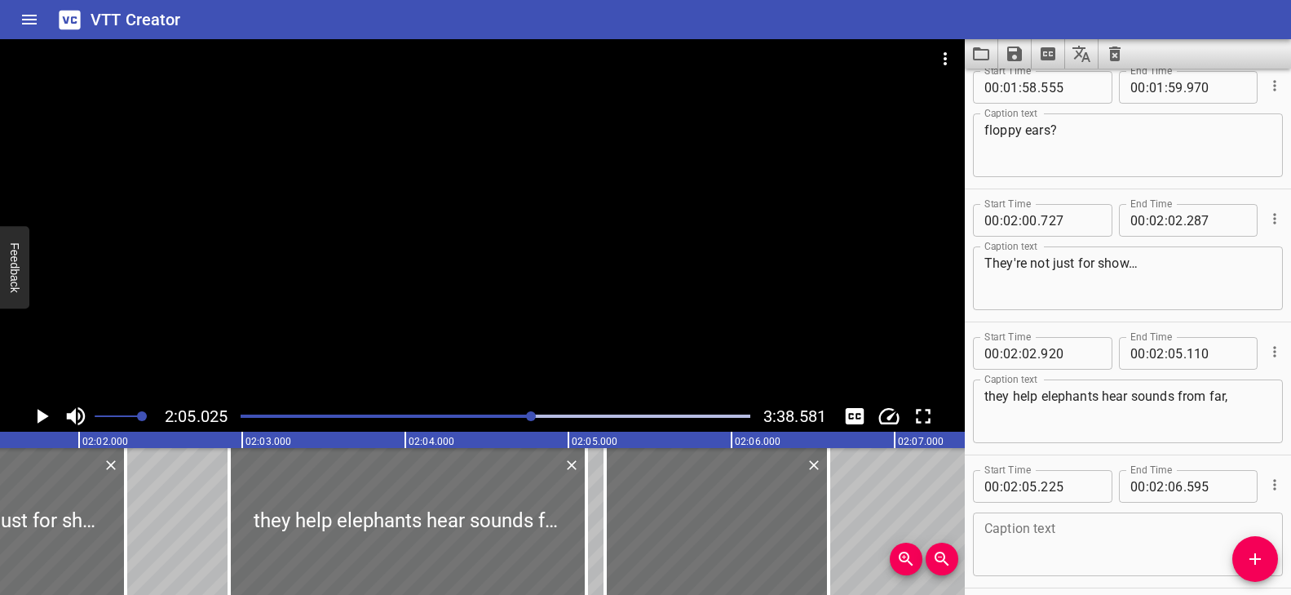
scroll to position [5267, 0]
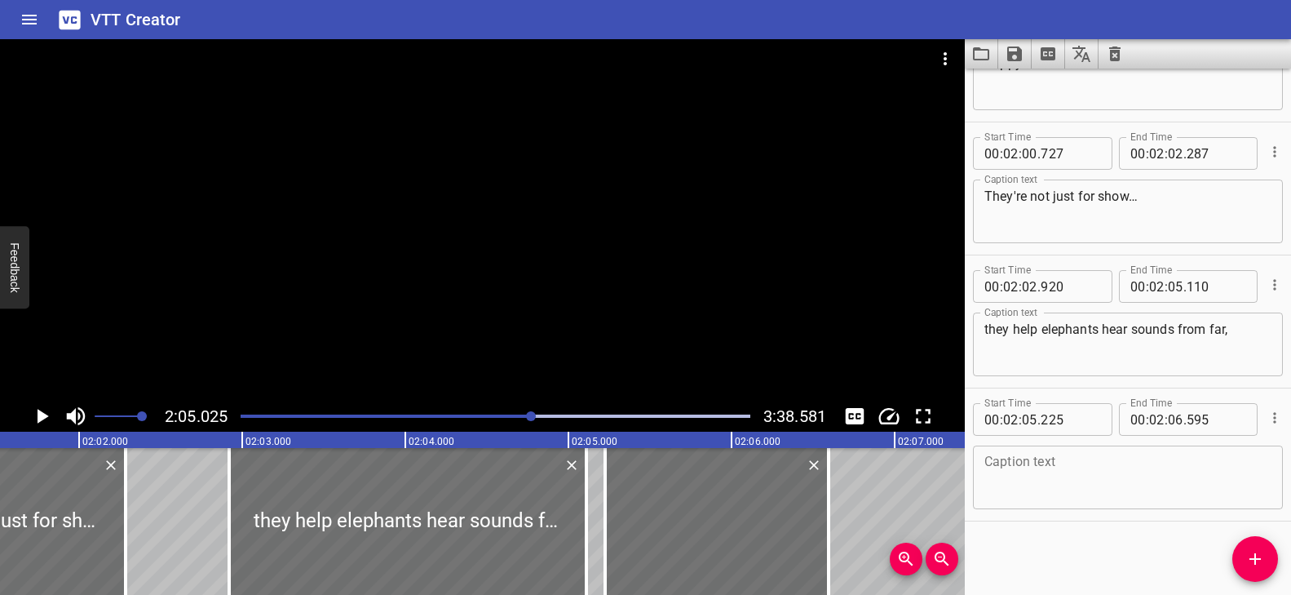
click at [1098, 484] on textarea at bounding box center [1127, 477] width 287 height 46
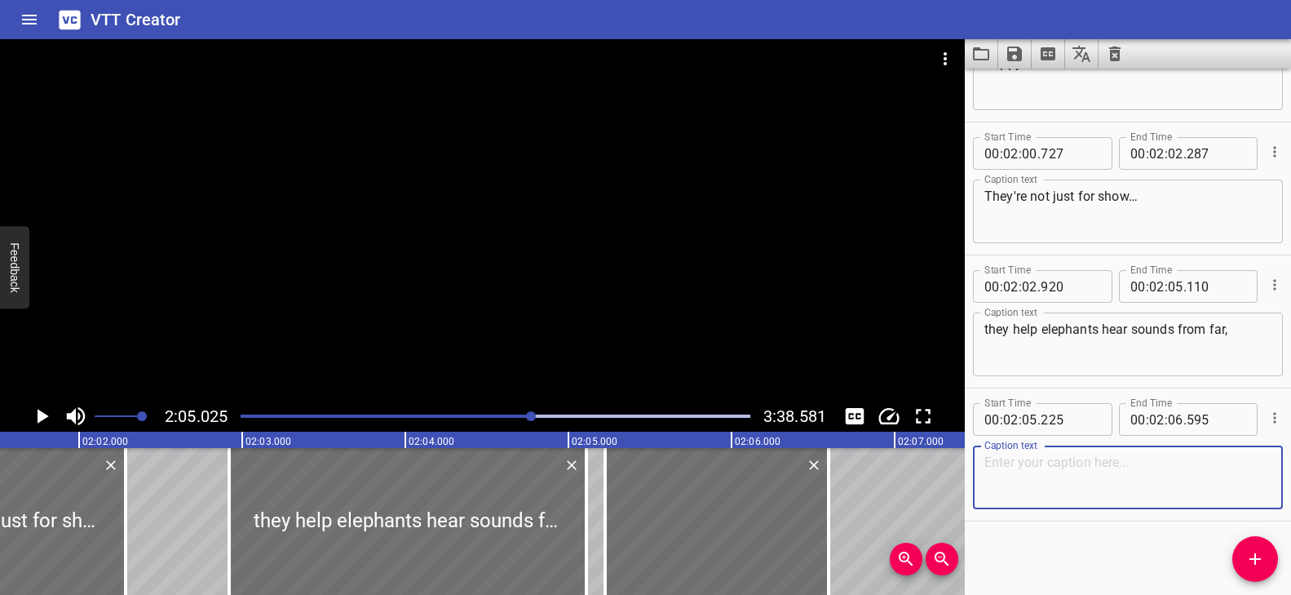
paste textarea "far away…"
type textarea "far away…"
click at [524, 412] on div at bounding box center [495, 416] width 529 height 23
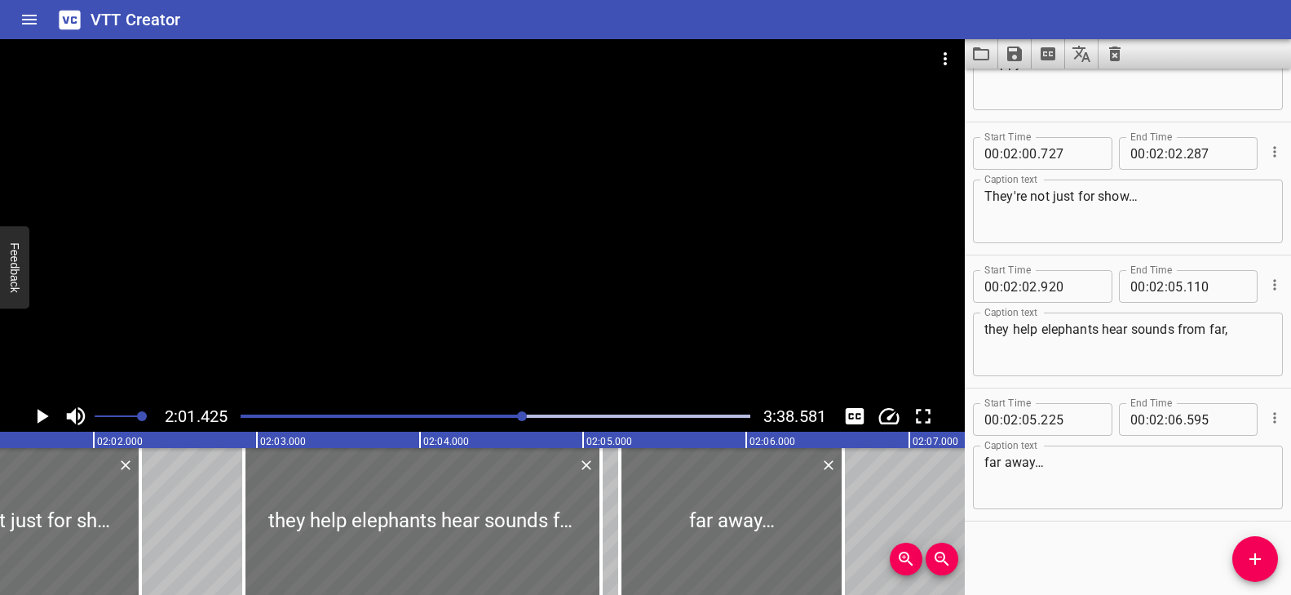
click at [521, 317] on div at bounding box center [482, 219] width 965 height 361
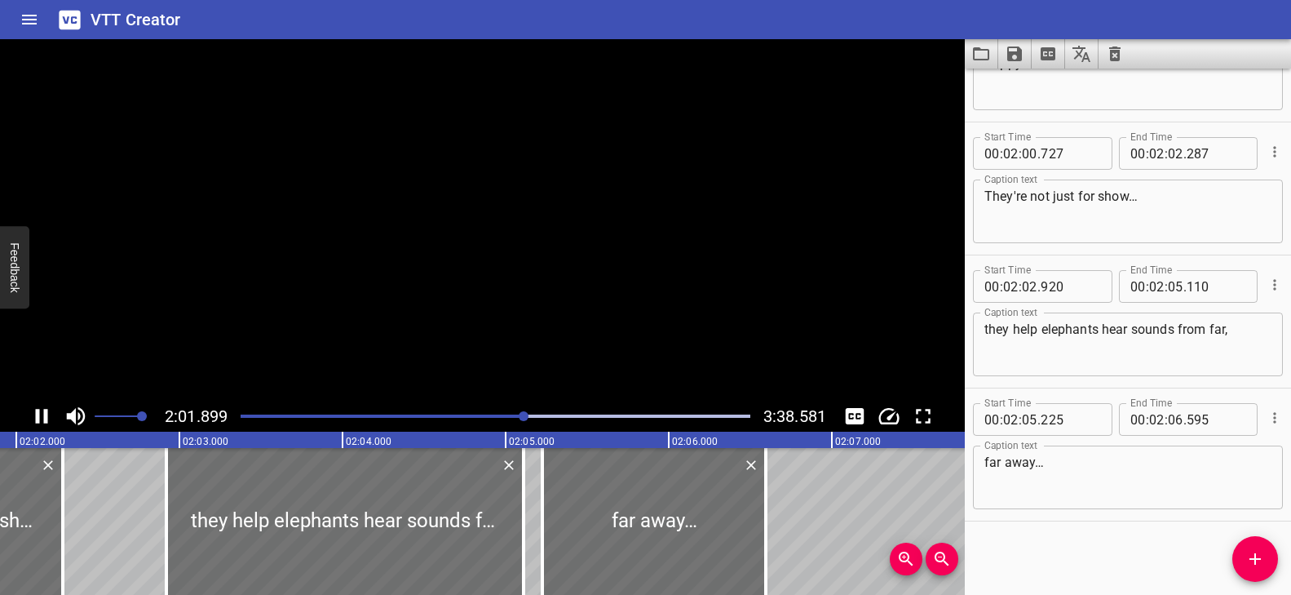
click at [521, 317] on div at bounding box center [482, 219] width 965 height 361
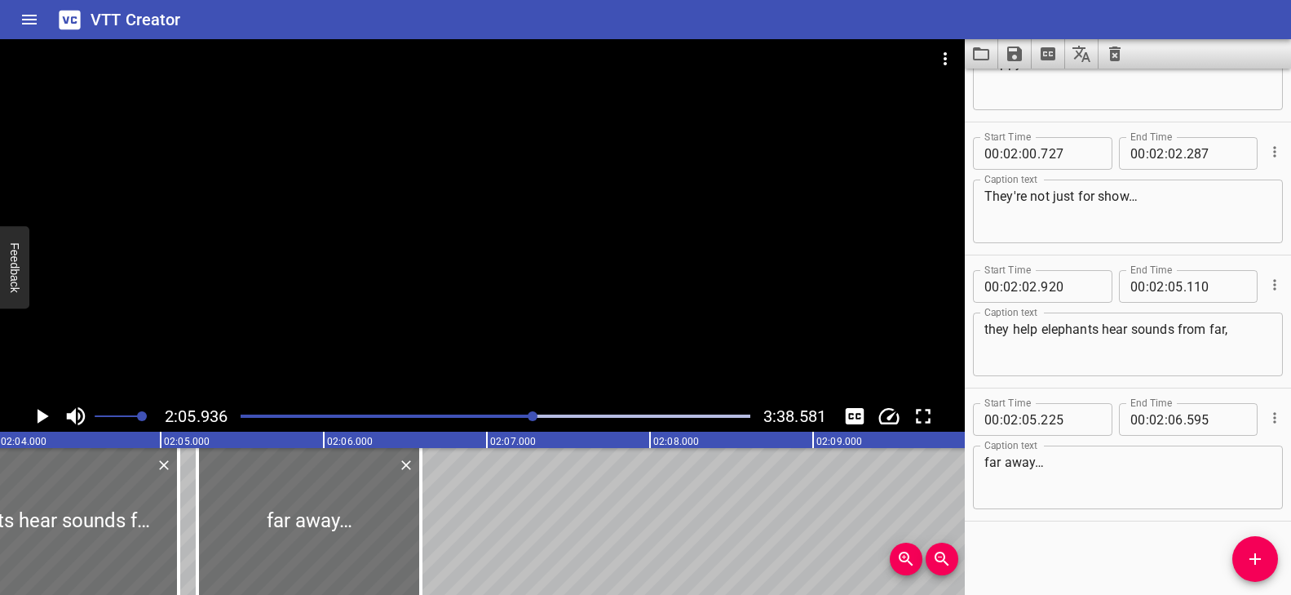
scroll to position [0, 20195]
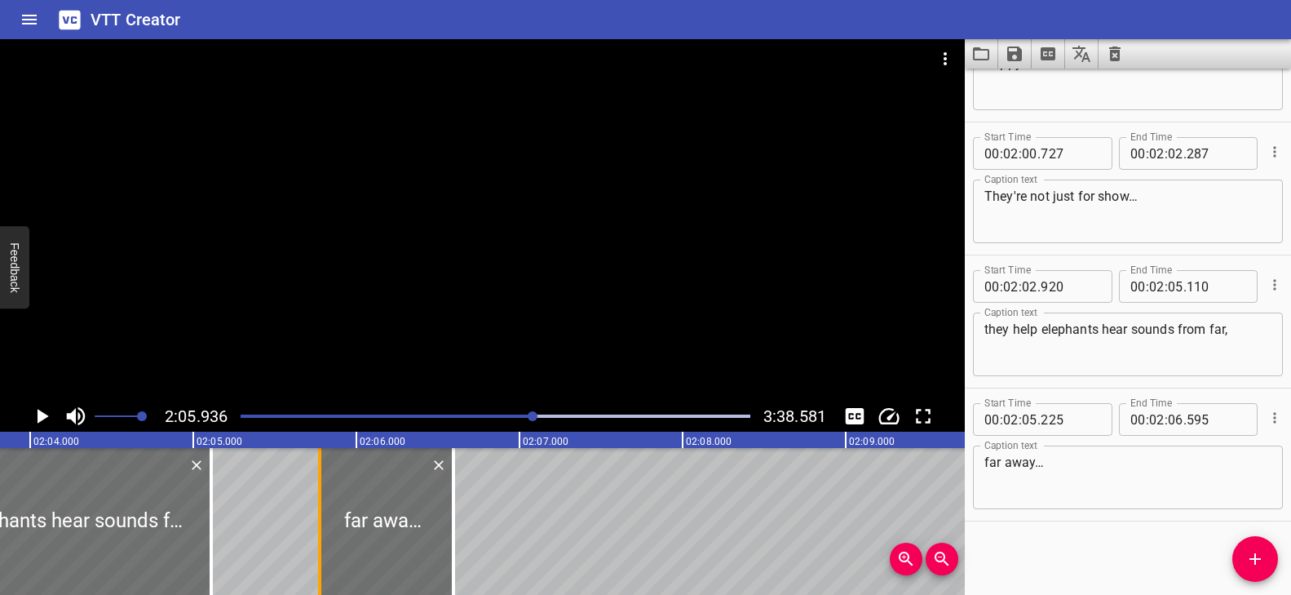
drag, startPoint x: 234, startPoint y: 499, endPoint x: 324, endPoint y: 506, distance: 89.9
click at [324, 506] on div at bounding box center [320, 521] width 16 height 147
type input "775"
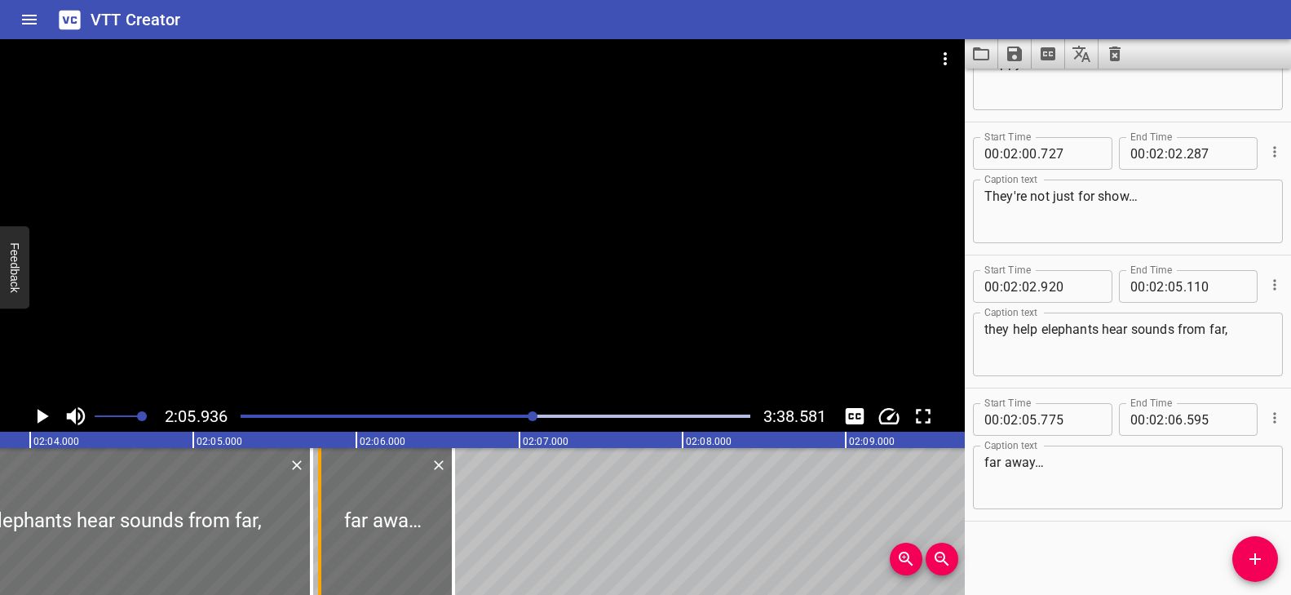
drag, startPoint x: 211, startPoint y: 497, endPoint x: 312, endPoint y: 511, distance: 101.3
type input "725"
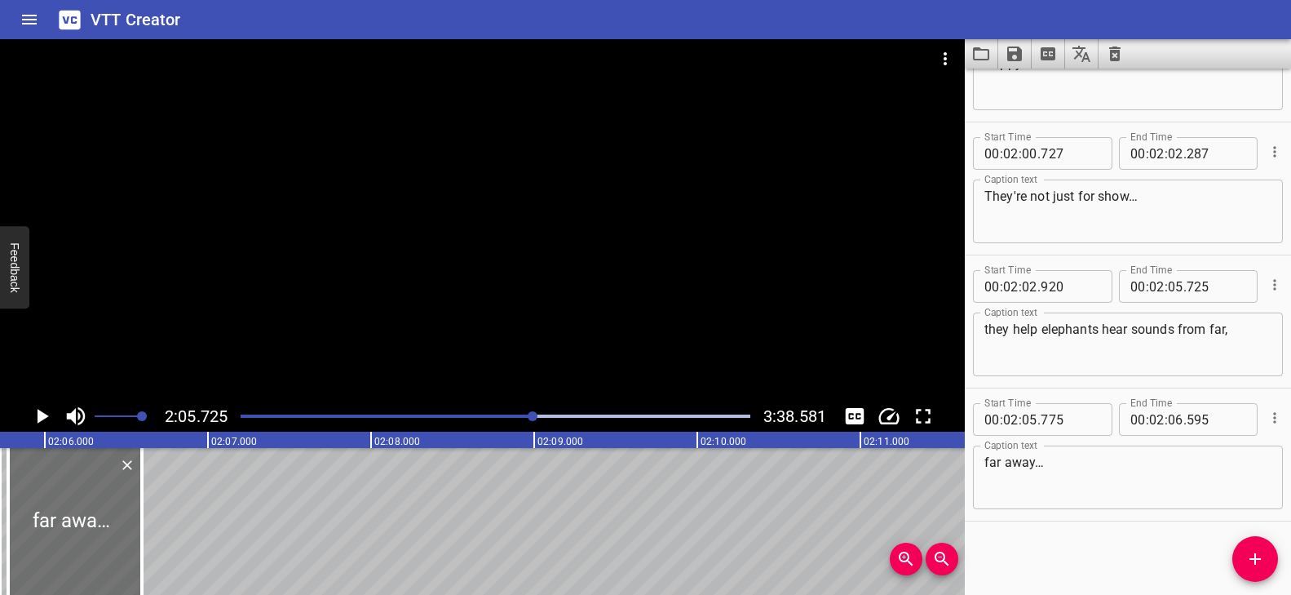
click at [524, 413] on div at bounding box center [495, 416] width 529 height 23
click at [526, 331] on div at bounding box center [482, 219] width 965 height 361
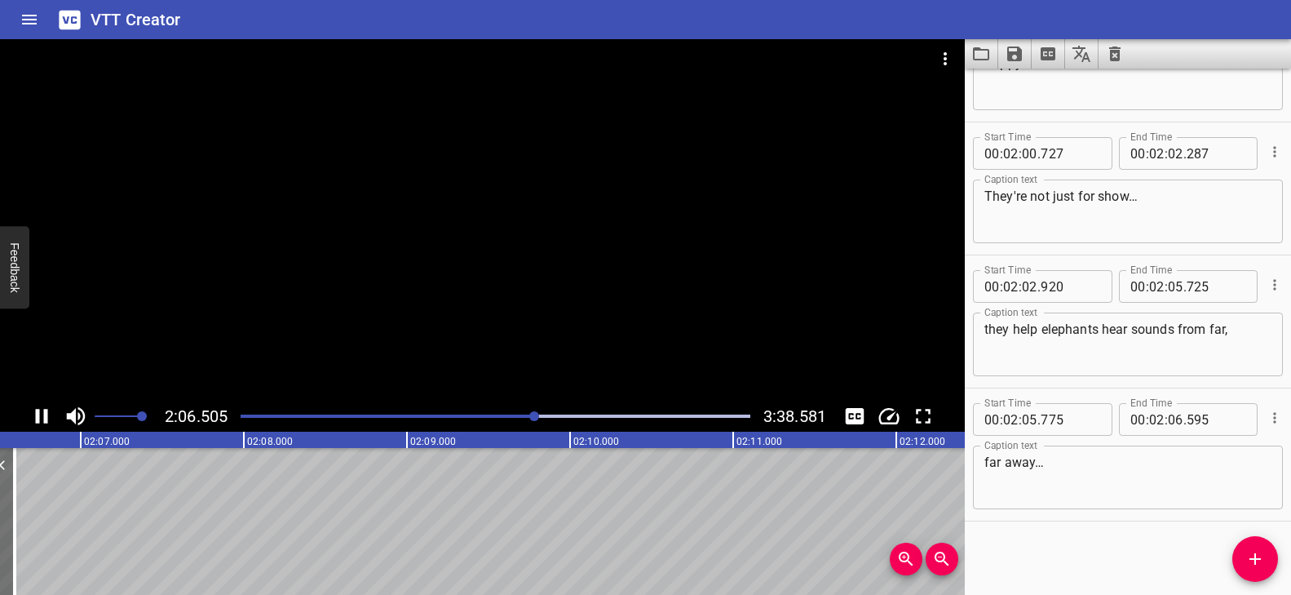
click at [533, 357] on div at bounding box center [482, 219] width 965 height 361
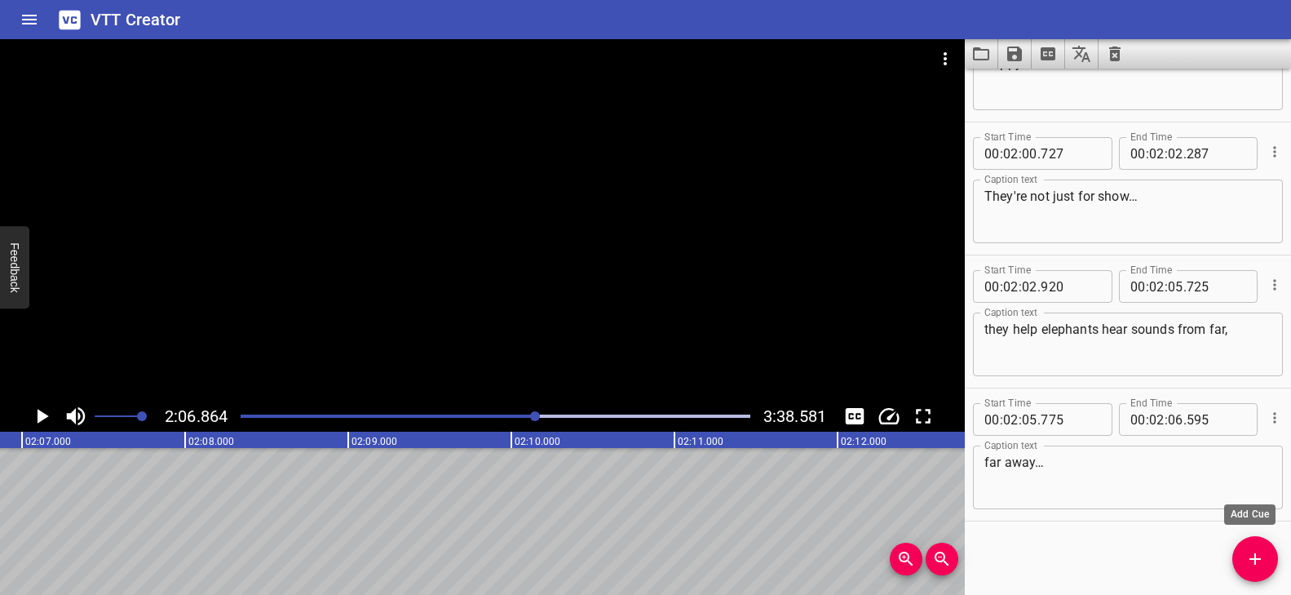
click at [1247, 549] on icon "Add Cue" at bounding box center [1255, 559] width 20 height 20
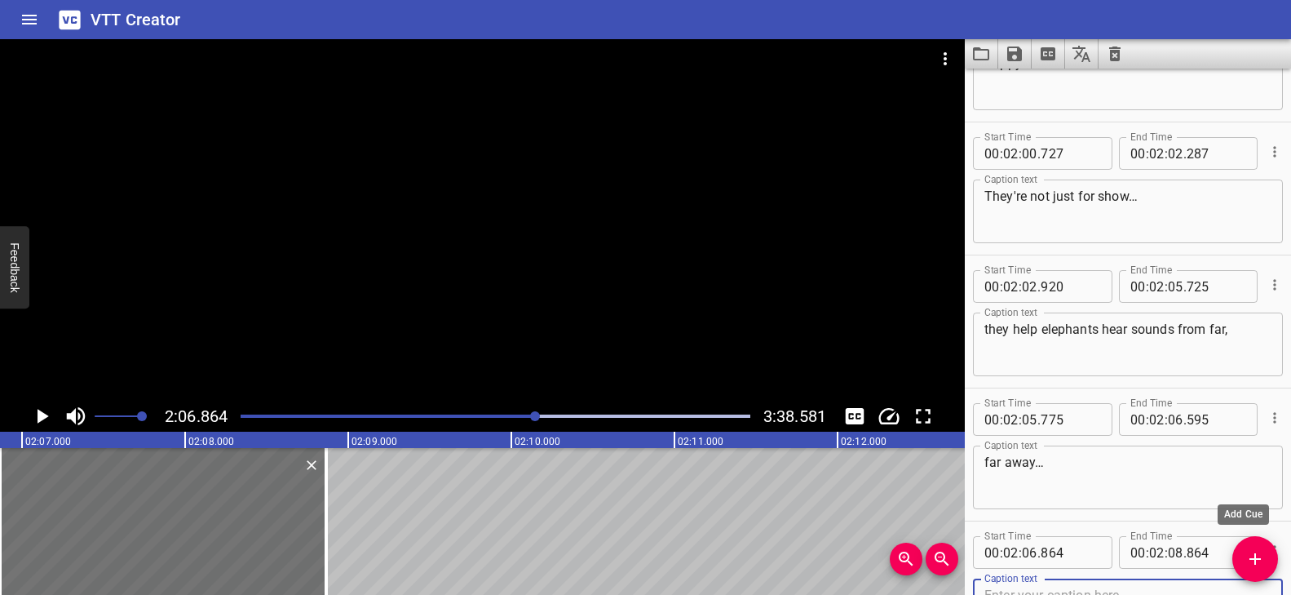
scroll to position [5275, 0]
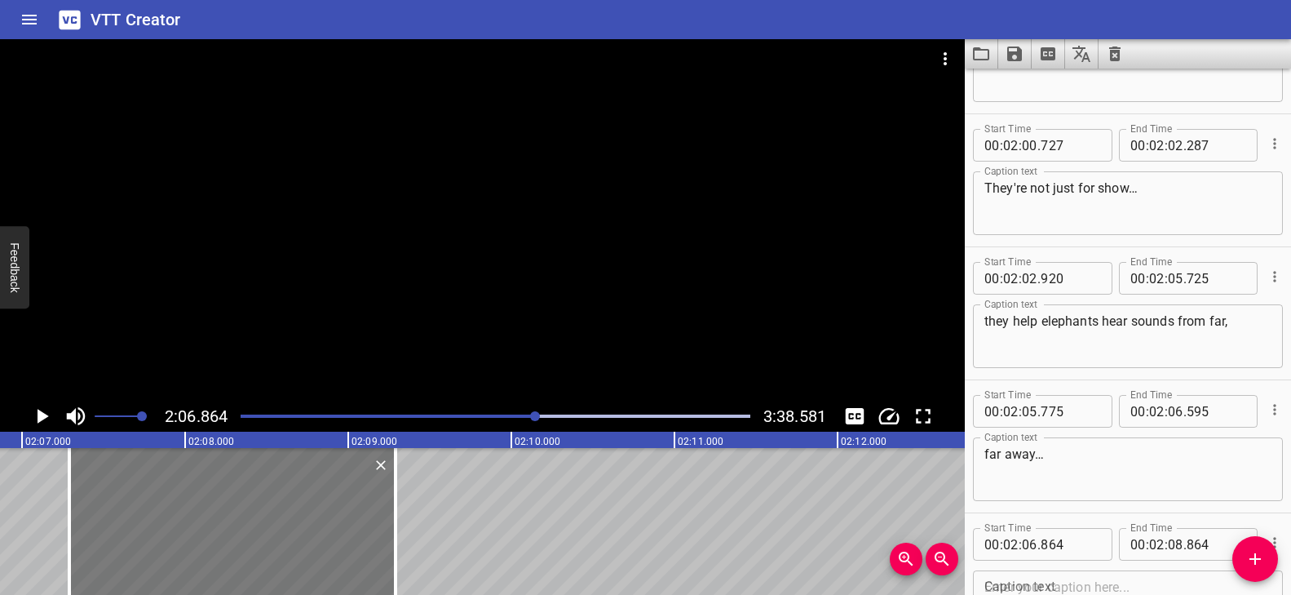
drag, startPoint x: 163, startPoint y: 494, endPoint x: 232, endPoint y: 517, distance: 73.0
click at [232, 517] on div at bounding box center [232, 521] width 326 height 147
type input "07"
type input "289"
type input "09"
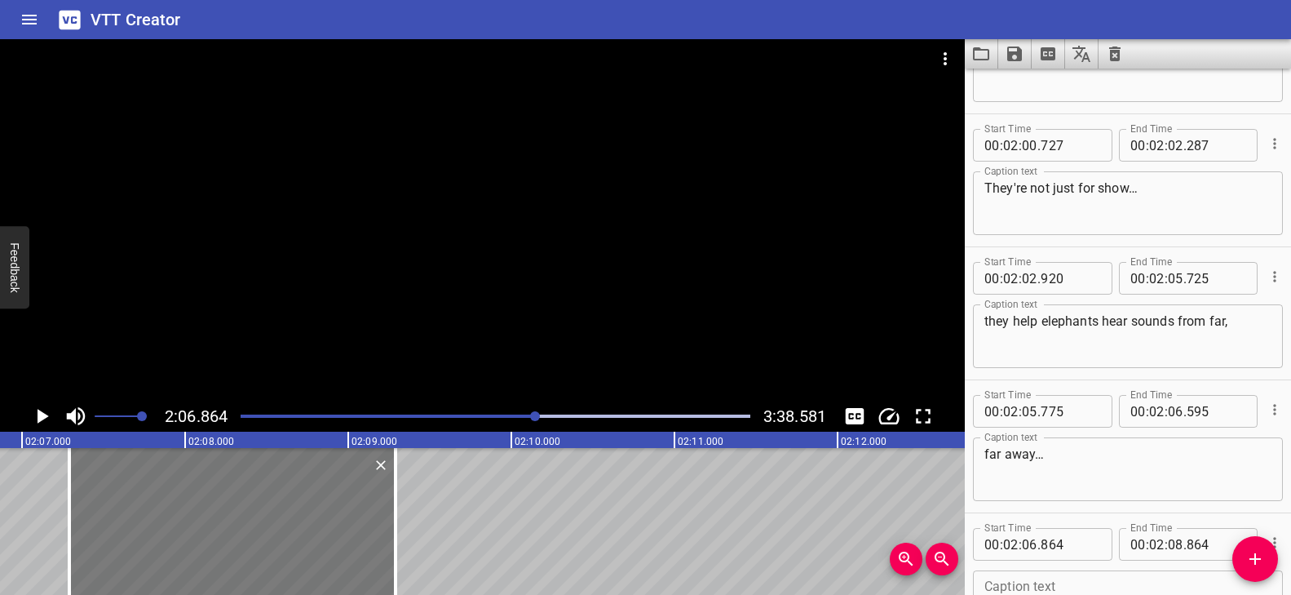
type input "289"
drag, startPoint x: 422, startPoint y: 511, endPoint x: 568, endPoint y: 511, distance: 146.0
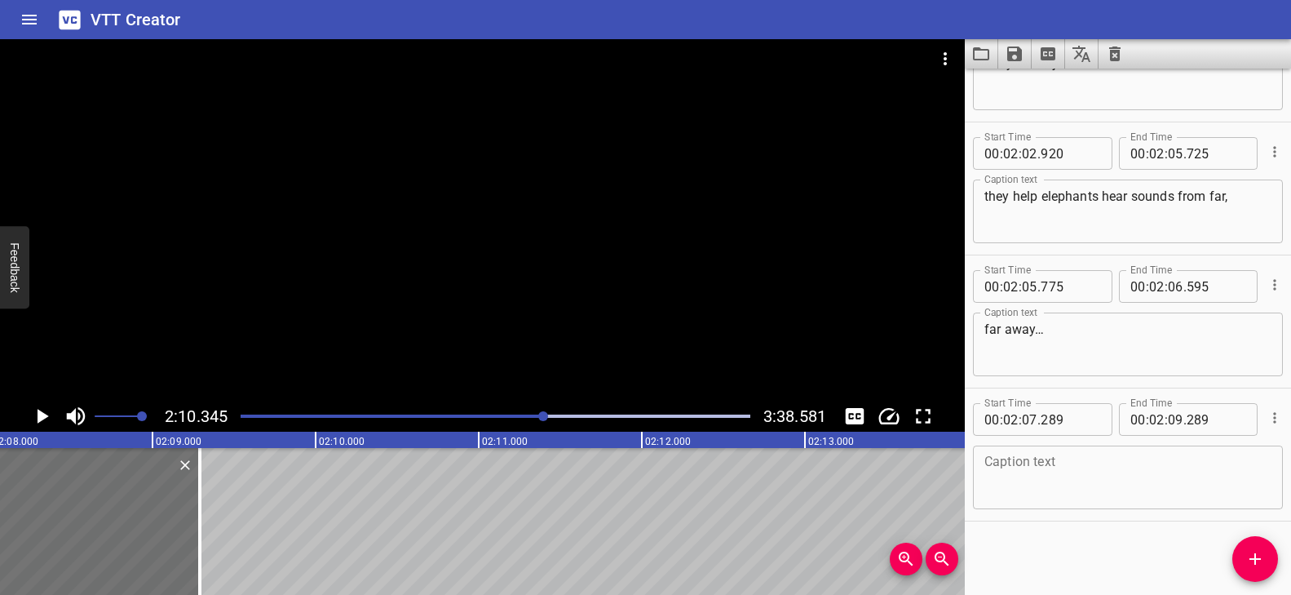
scroll to position [0, 20690]
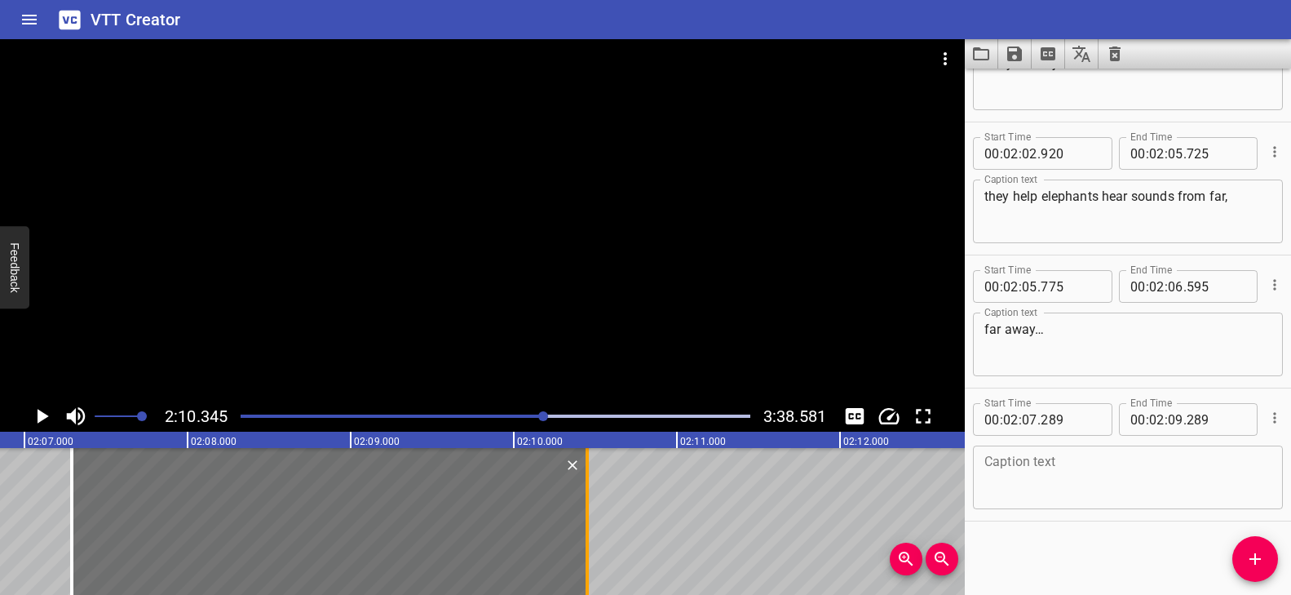
drag, startPoint x: 437, startPoint y: 501, endPoint x: 590, endPoint y: 513, distance: 153.8
click at [590, 513] on div at bounding box center [587, 521] width 16 height 147
type input "10"
type input "449"
click at [259, 484] on div at bounding box center [330, 521] width 515 height 147
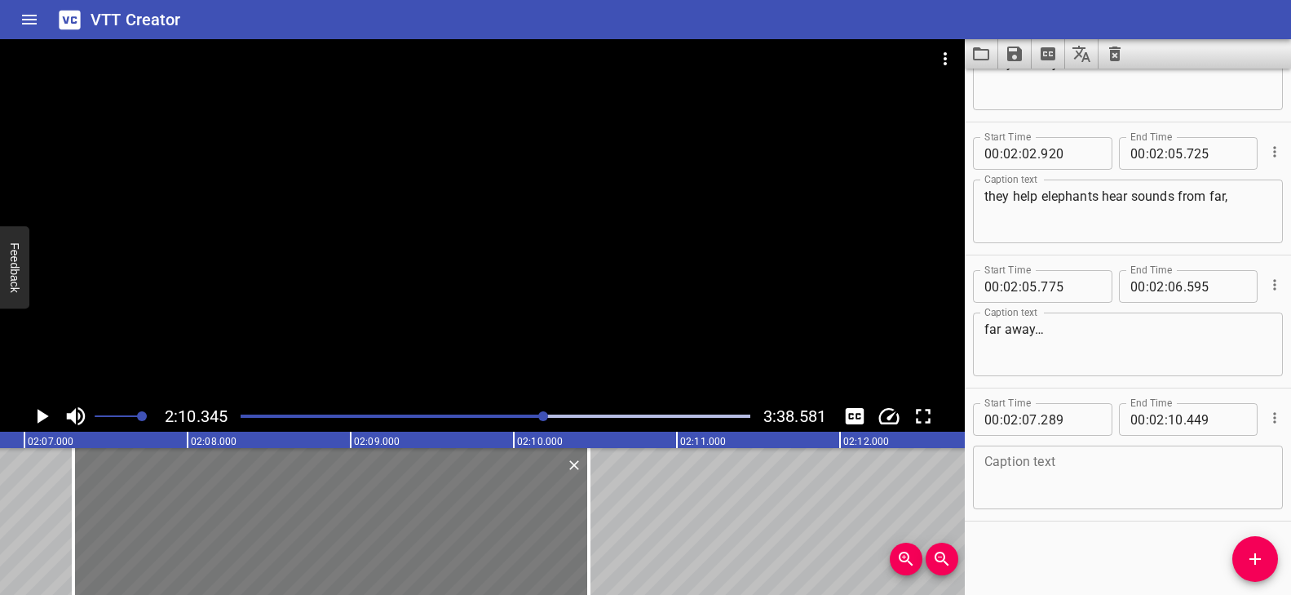
type input "299"
type input "459"
click at [1038, 466] on textarea at bounding box center [1127, 477] width 287 height 46
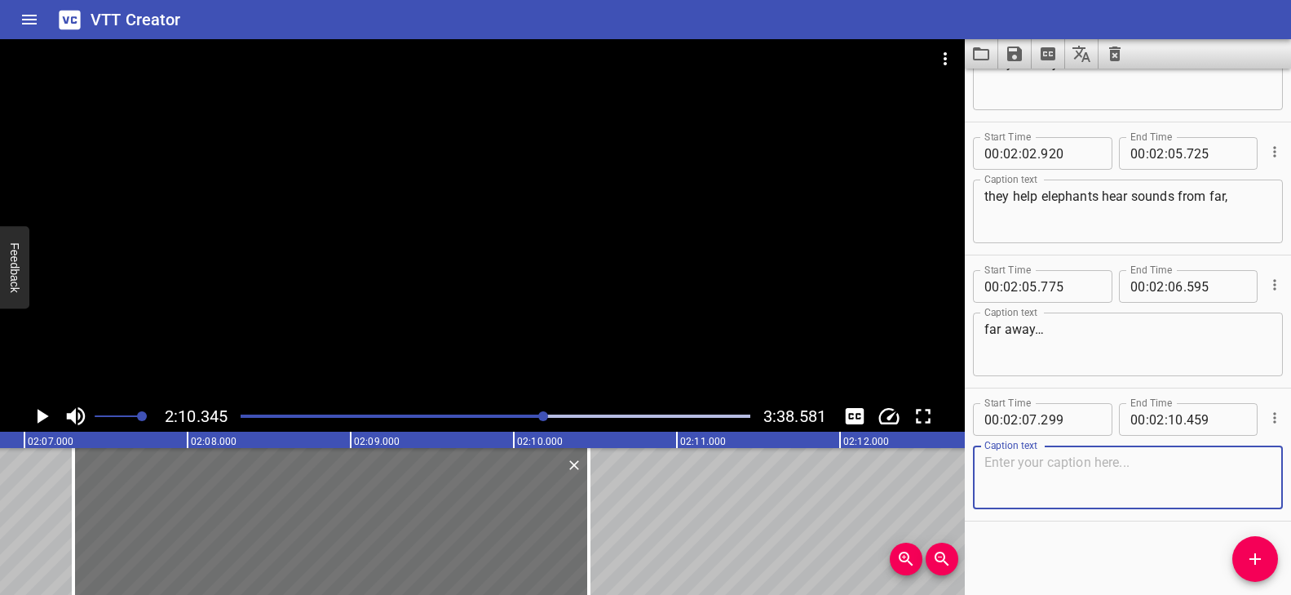
paste textarea "and even sounds that are too low for humans to hear."
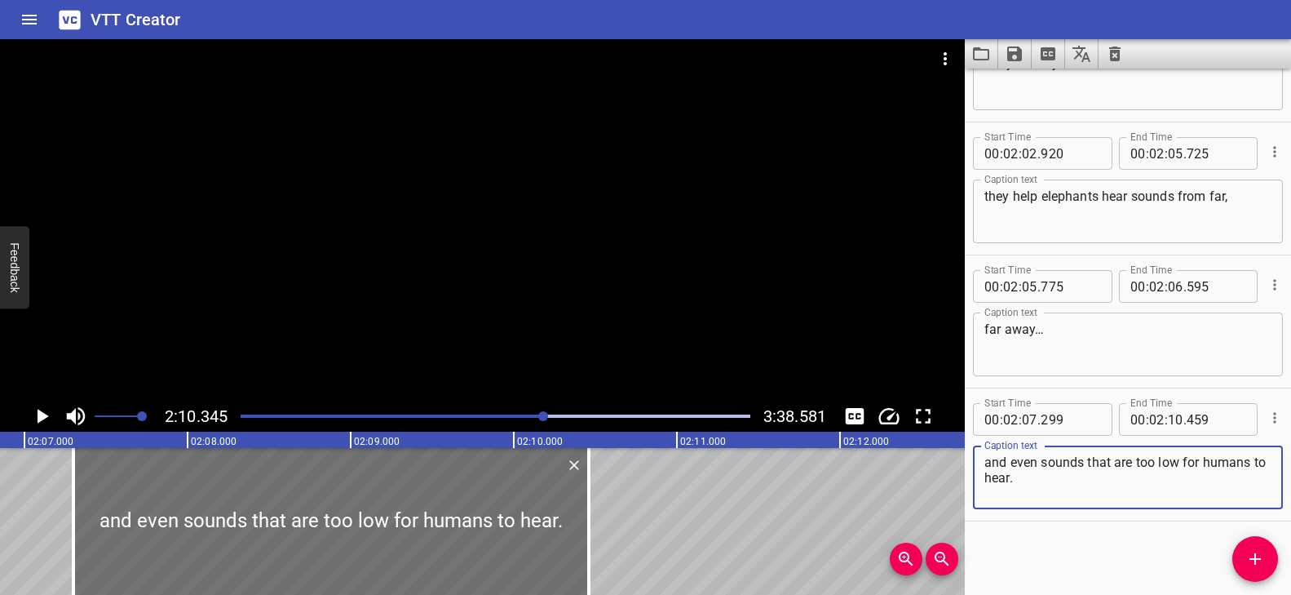
type textarea "and even sounds that are too low for humans to hear."
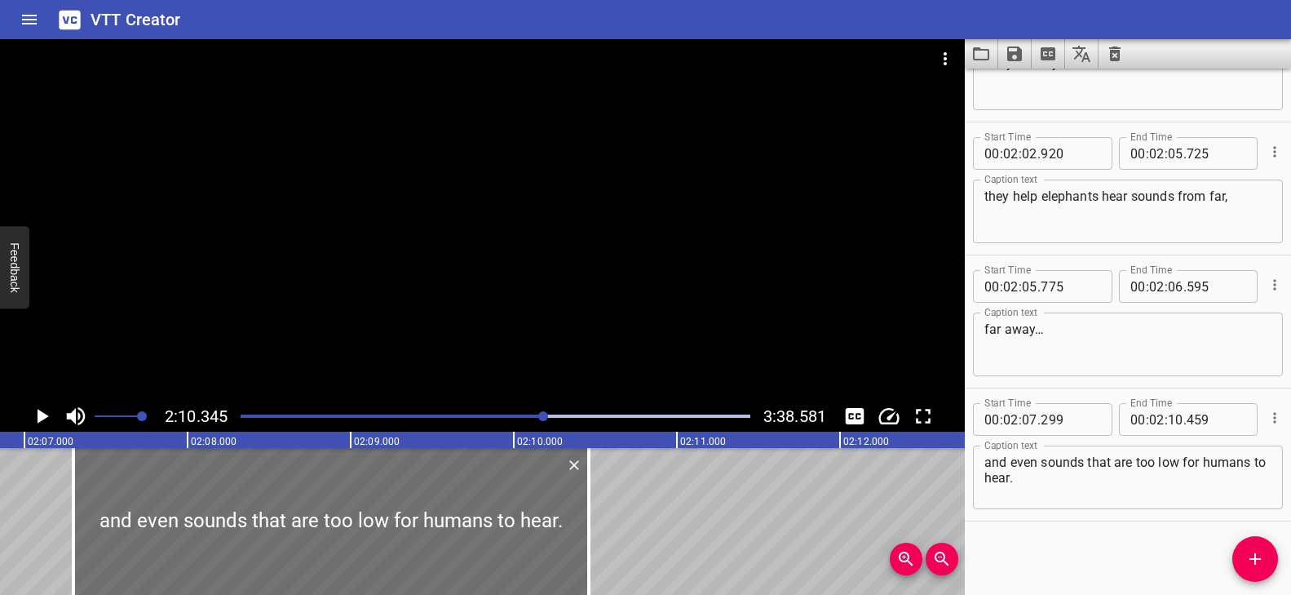
click at [537, 414] on div "Play progress" at bounding box center [290, 415] width 510 height 3
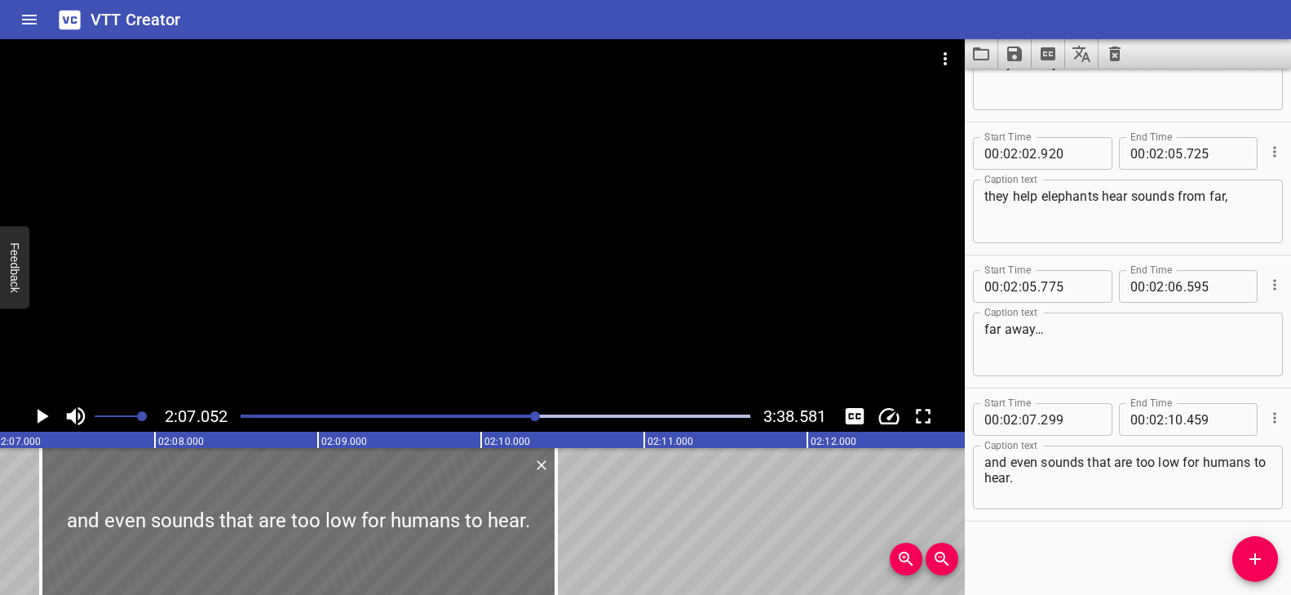
click at [555, 351] on div at bounding box center [482, 219] width 965 height 361
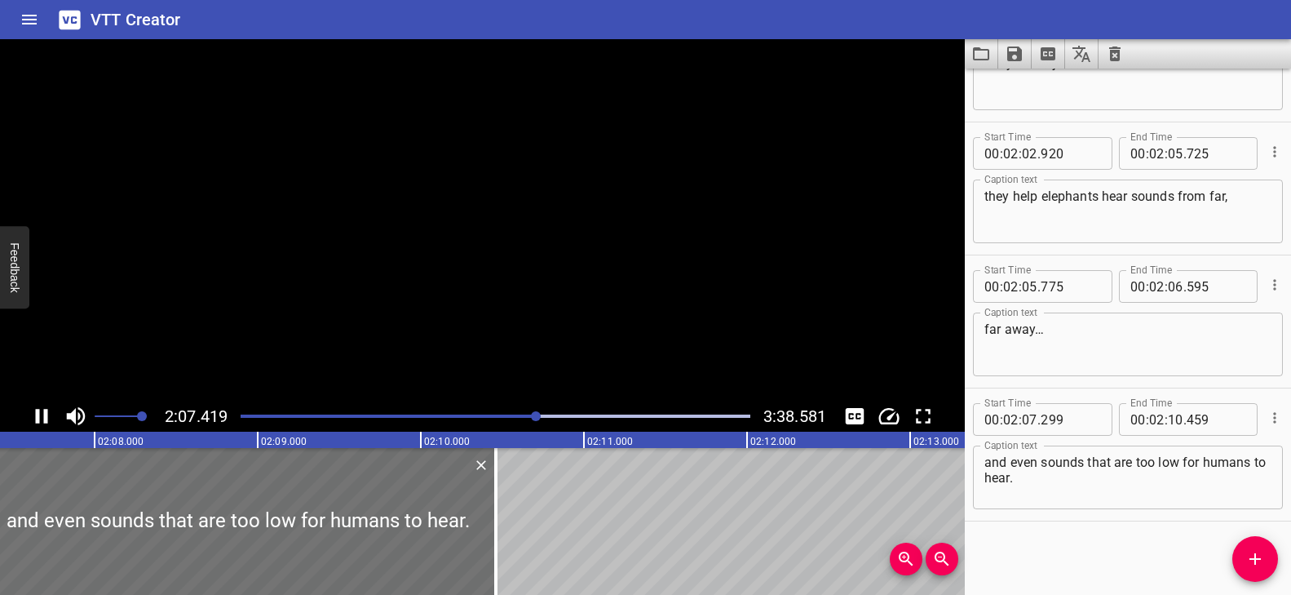
click at [549, 349] on video at bounding box center [482, 219] width 965 height 361
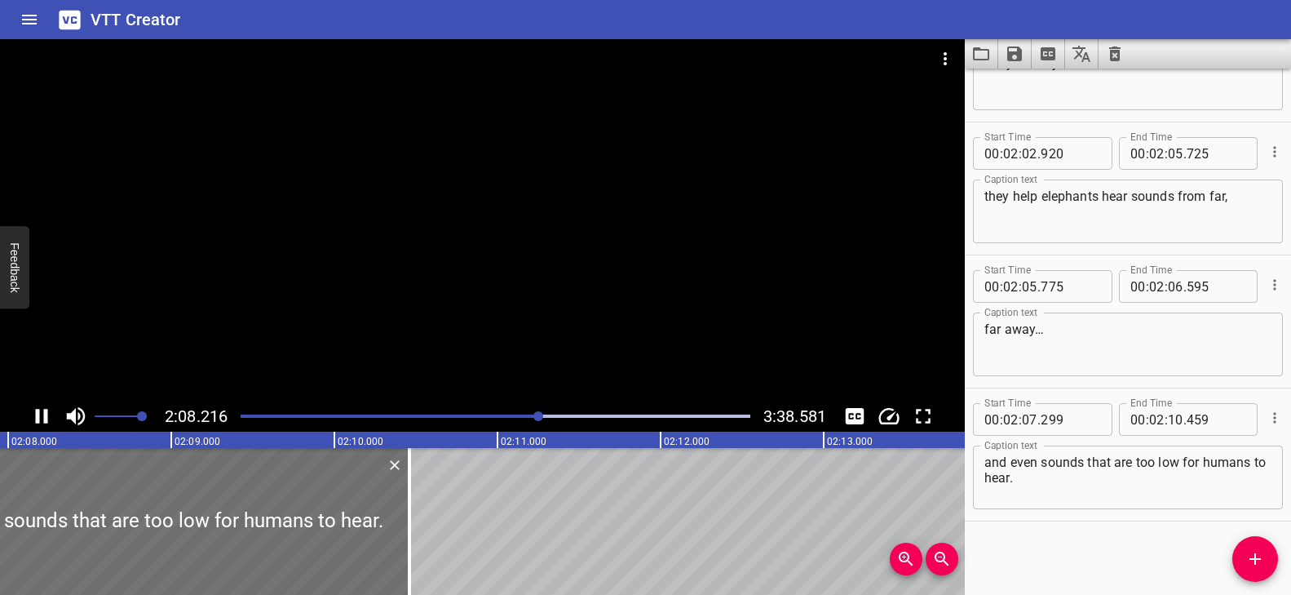
click at [483, 304] on div at bounding box center [482, 219] width 965 height 361
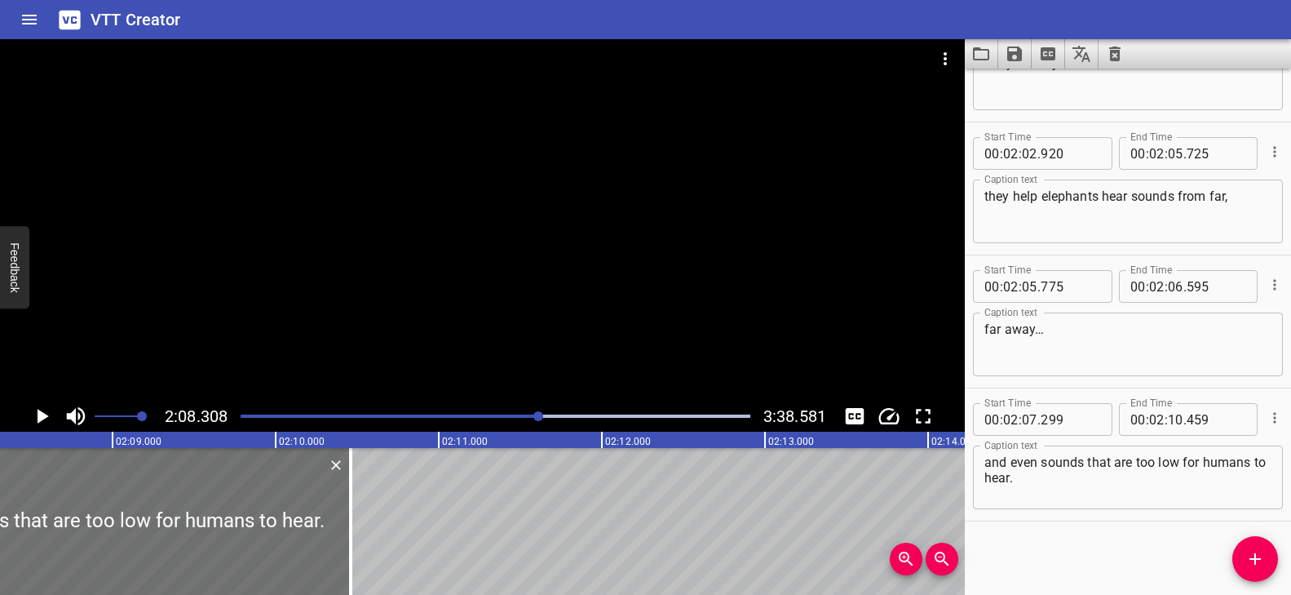
click at [608, 316] on div at bounding box center [482, 219] width 965 height 361
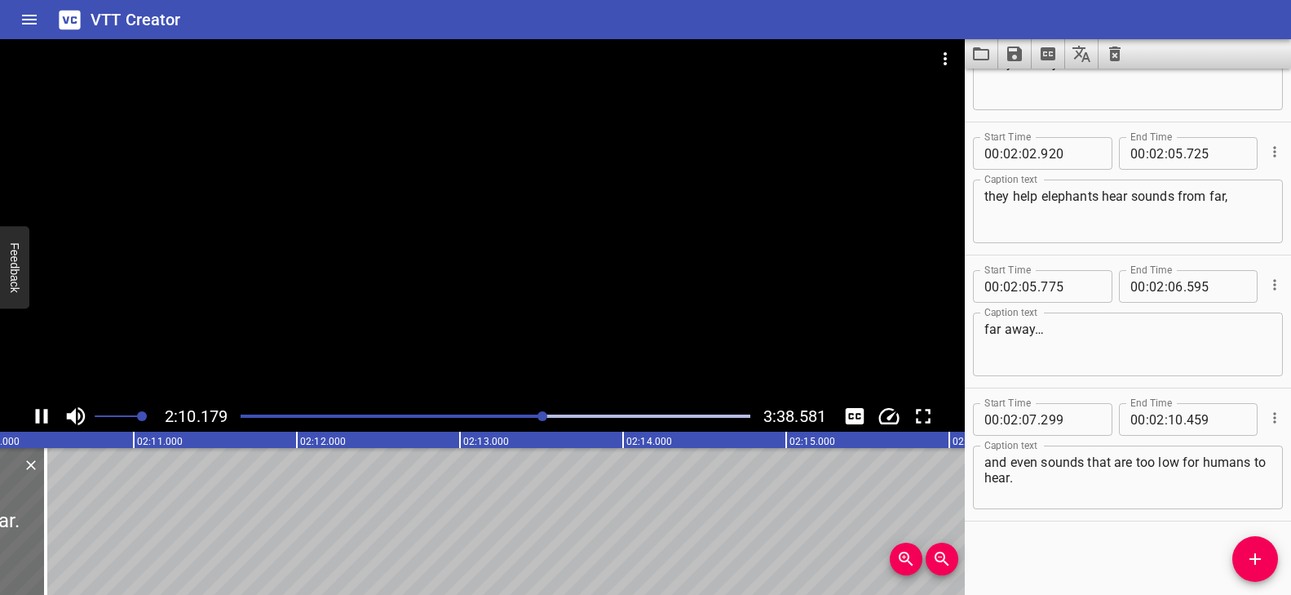
scroll to position [0, 21282]
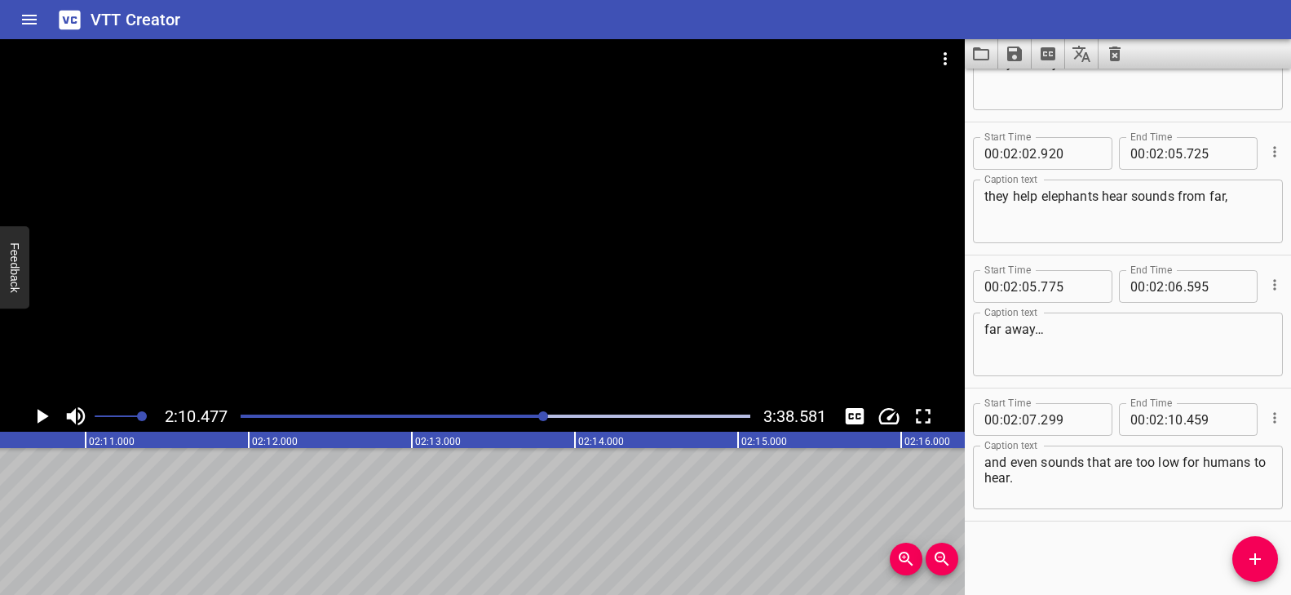
click at [489, 232] on div at bounding box center [482, 219] width 965 height 361
click at [476, 310] on div at bounding box center [482, 219] width 965 height 361
click at [1257, 565] on icon "Add Cue" at bounding box center [1255, 559] width 20 height 20
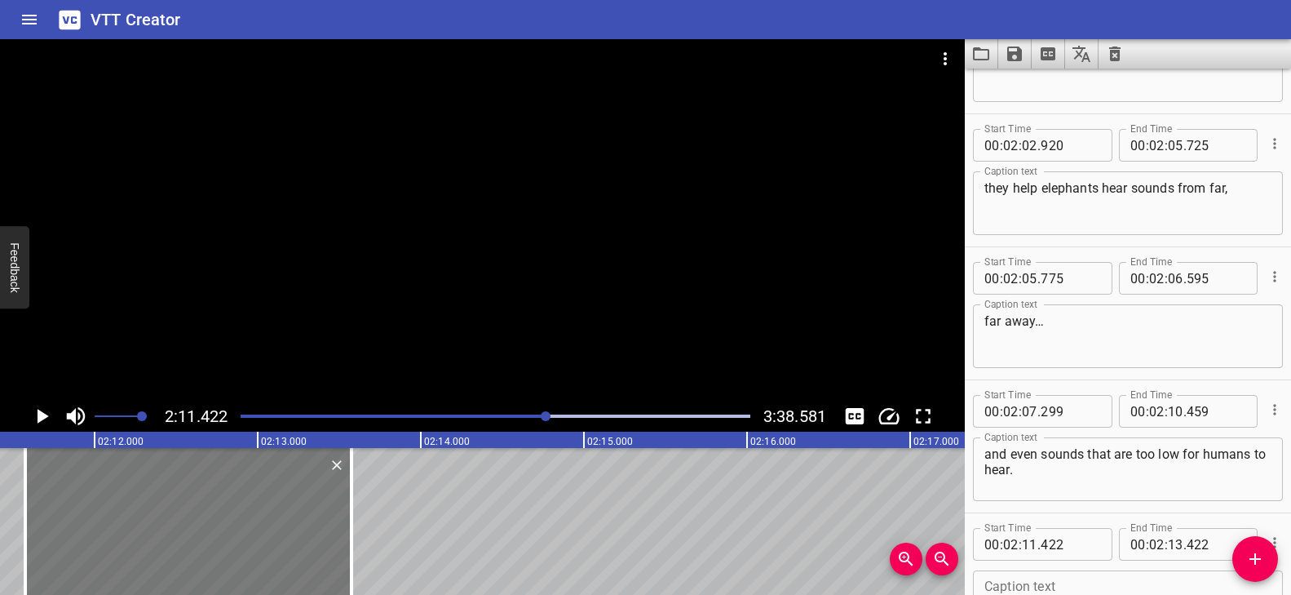
drag, startPoint x: 246, startPoint y: 530, endPoint x: 267, endPoint y: 537, distance: 21.4
click at [267, 537] on div at bounding box center [188, 521] width 326 height 147
type input "577"
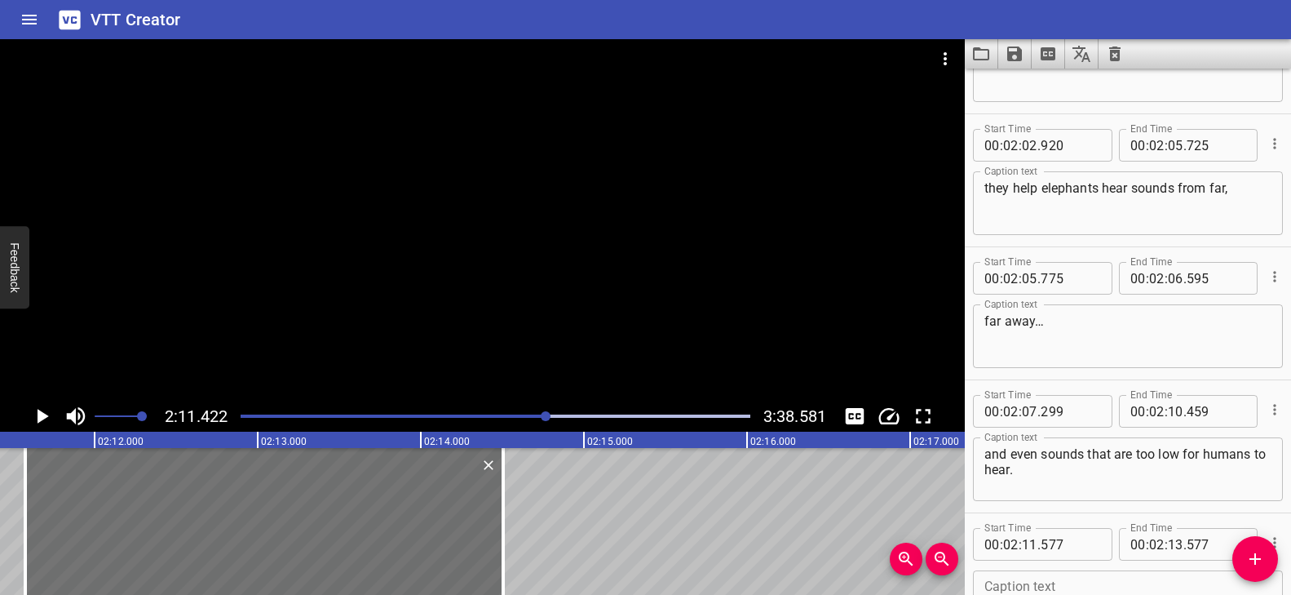
drag, startPoint x: 353, startPoint y: 520, endPoint x: 658, endPoint y: 526, distance: 305.1
click at [502, 527] on div at bounding box center [503, 521] width 3 height 147
type input "14"
type input "497"
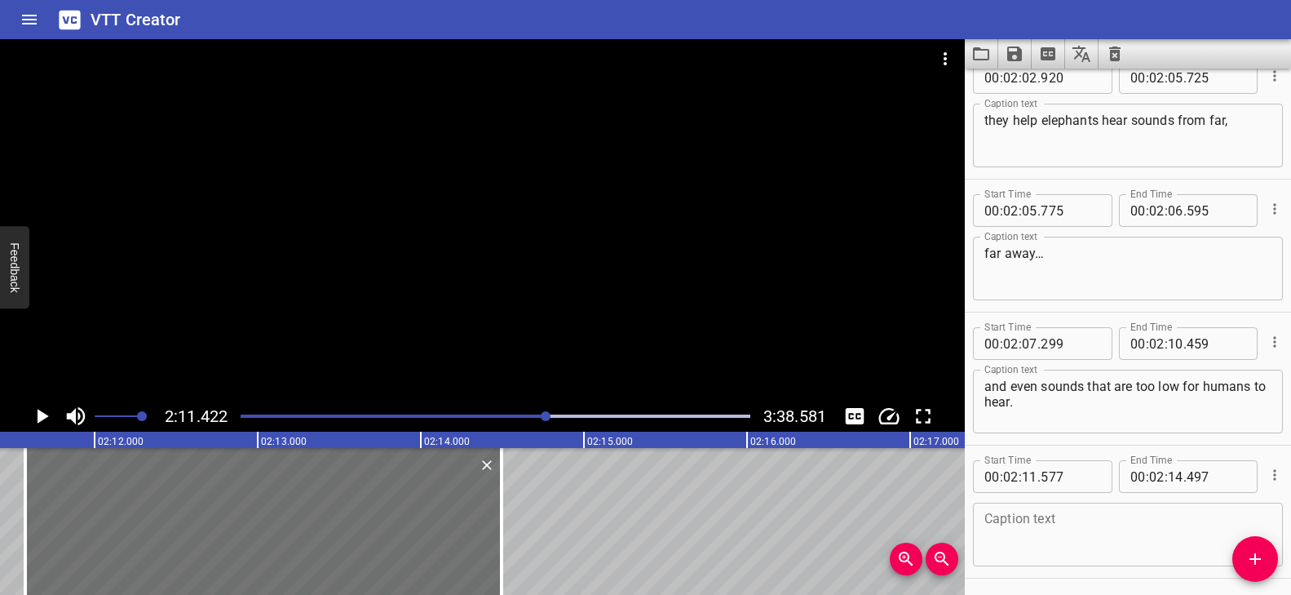
scroll to position [5533, 0]
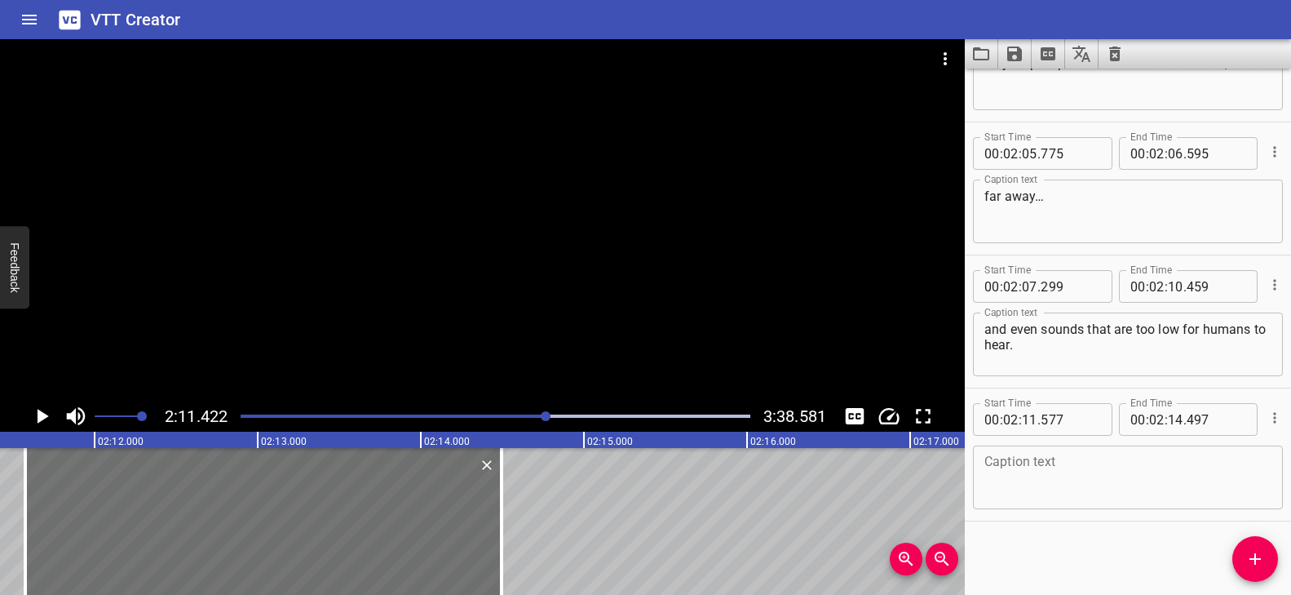
click at [1055, 467] on textarea at bounding box center [1127, 477] width 287 height 46
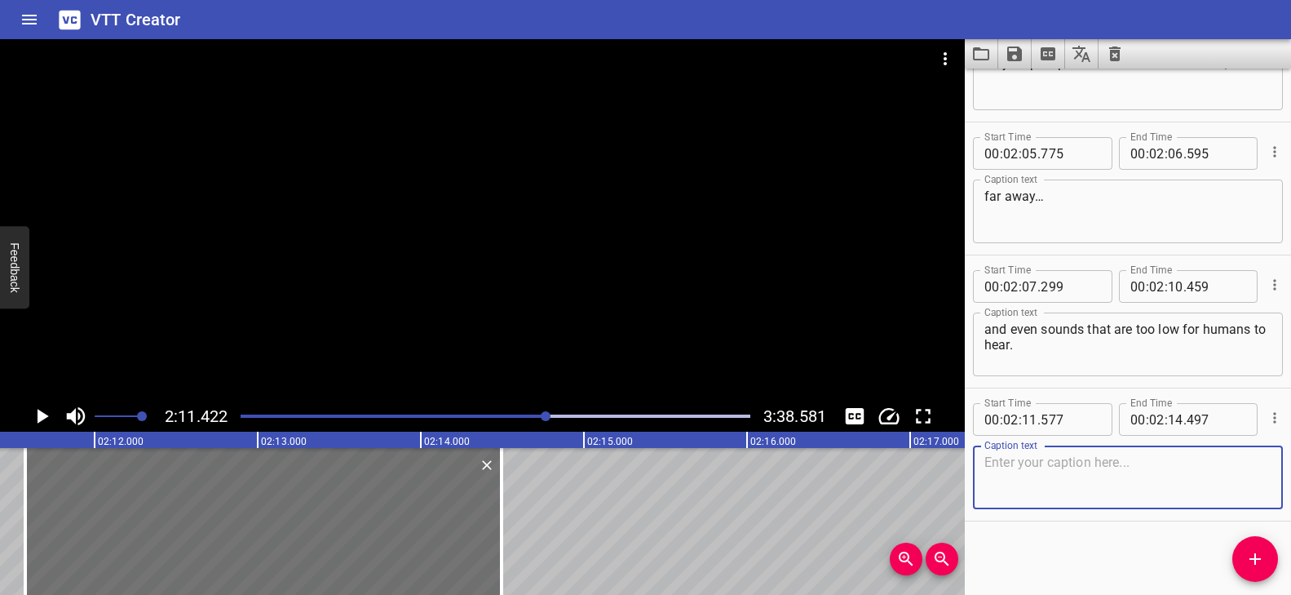
paste textarea "How does all this information travel through the body?"
type textarea "How does all this information travel through the body?"
click at [571, 328] on div at bounding box center [482, 219] width 965 height 361
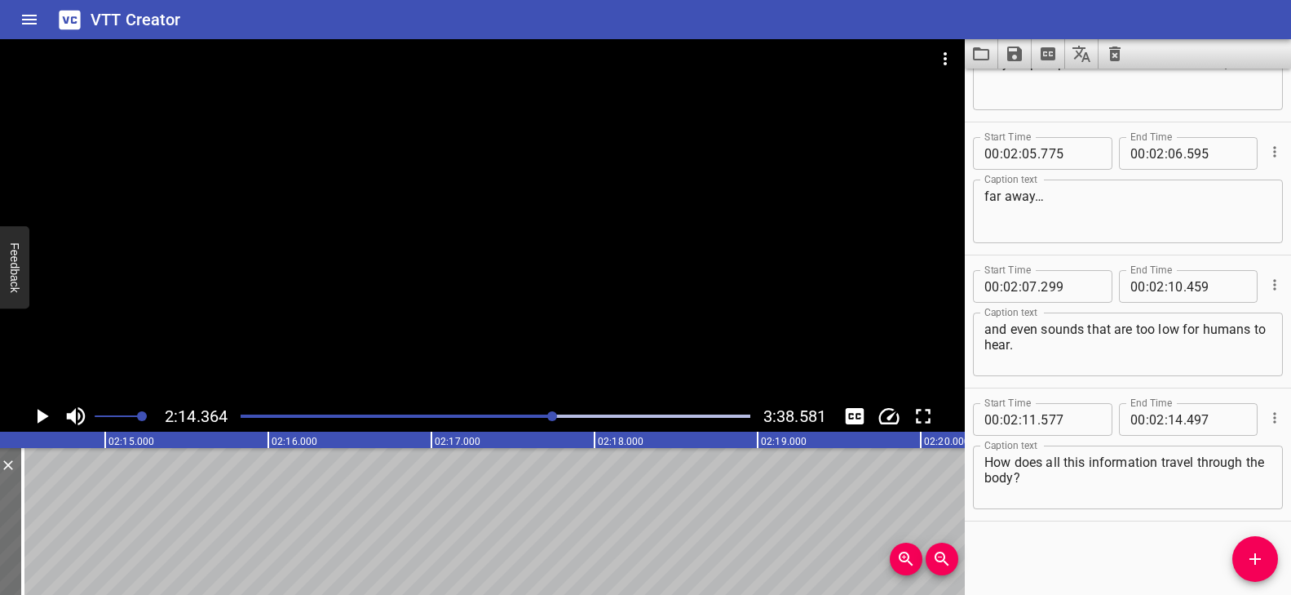
scroll to position [0, 21916]
drag, startPoint x: 1249, startPoint y: 557, endPoint x: 864, endPoint y: 528, distance: 386.1
click at [1249, 557] on icon "Add Cue" at bounding box center [1255, 559] width 20 height 20
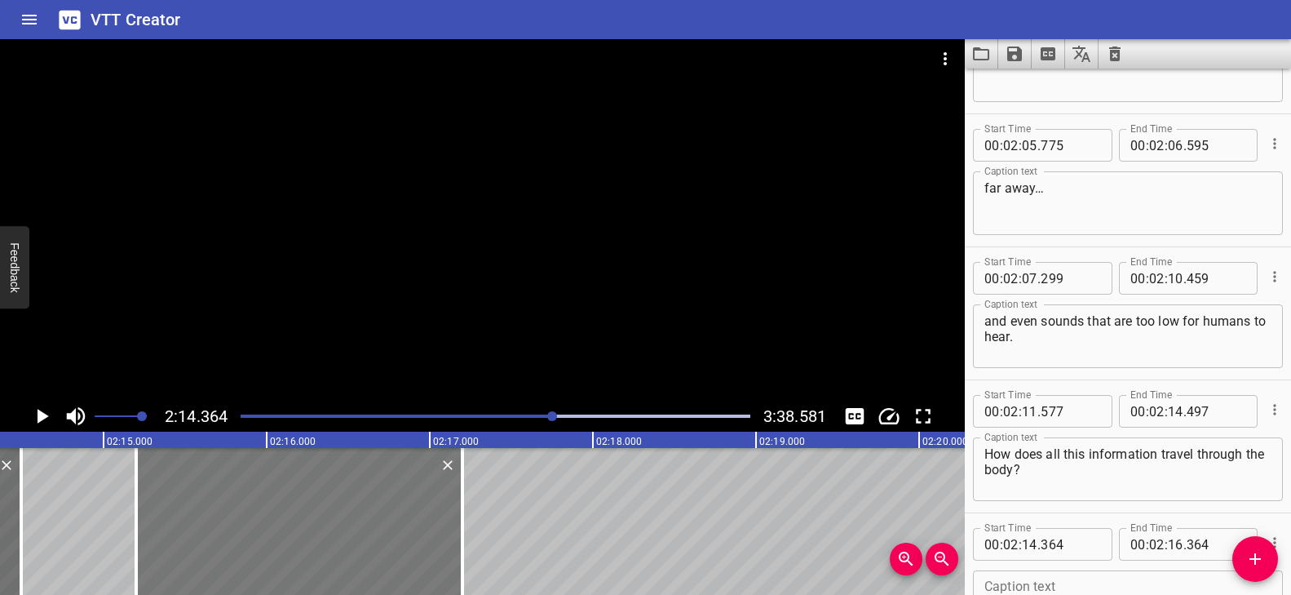
drag, startPoint x: 220, startPoint y: 511, endPoint x: 327, endPoint y: 522, distance: 107.4
click at [327, 522] on div at bounding box center [299, 521] width 326 height 147
type input "15"
type input "199"
type input "17"
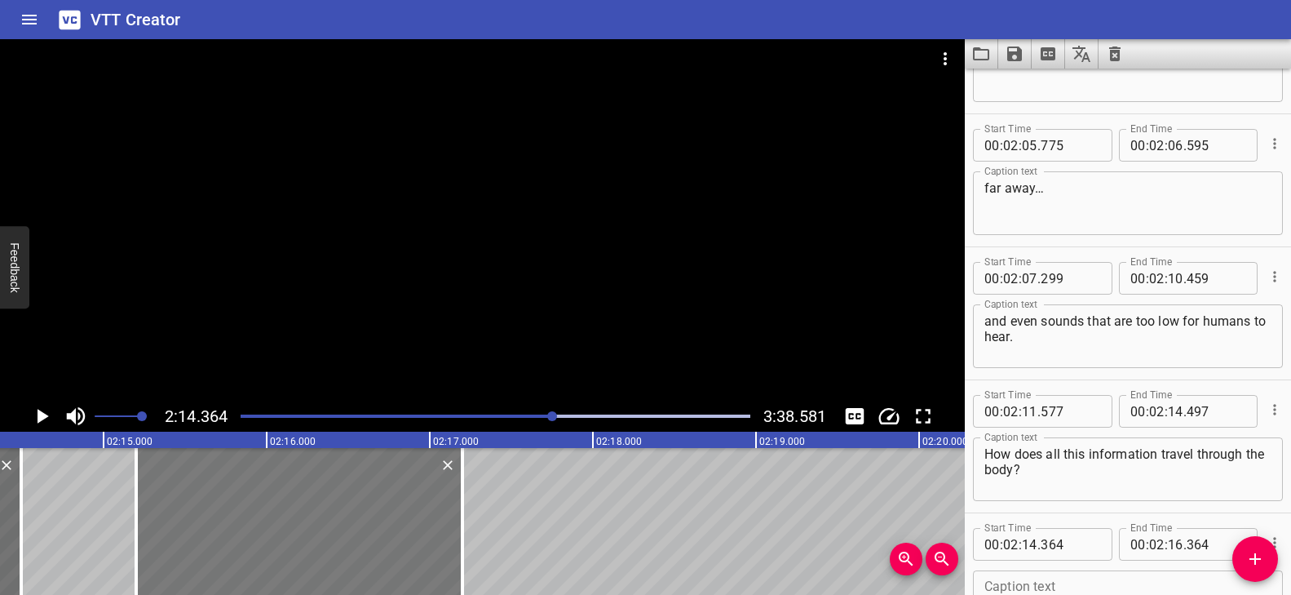
type input "199"
drag, startPoint x: 455, startPoint y: 509, endPoint x: 426, endPoint y: 507, distance: 29.4
click at [426, 507] on div at bounding box center [421, 521] width 16 height 147
type input "16"
type input "944"
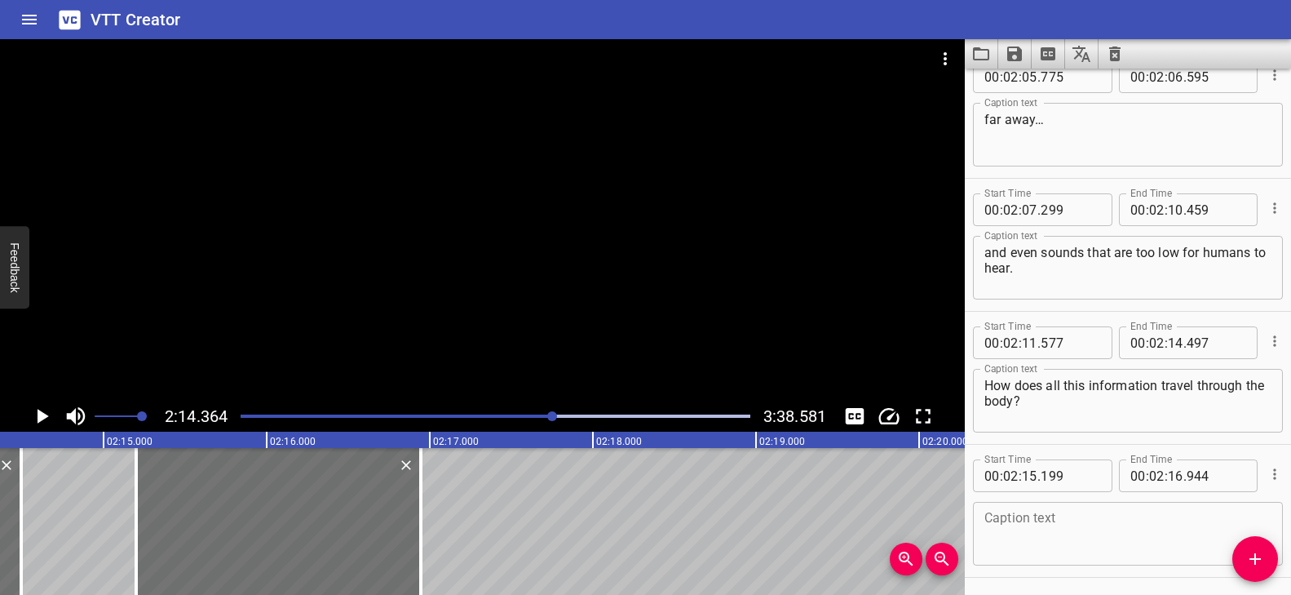
scroll to position [5666, 0]
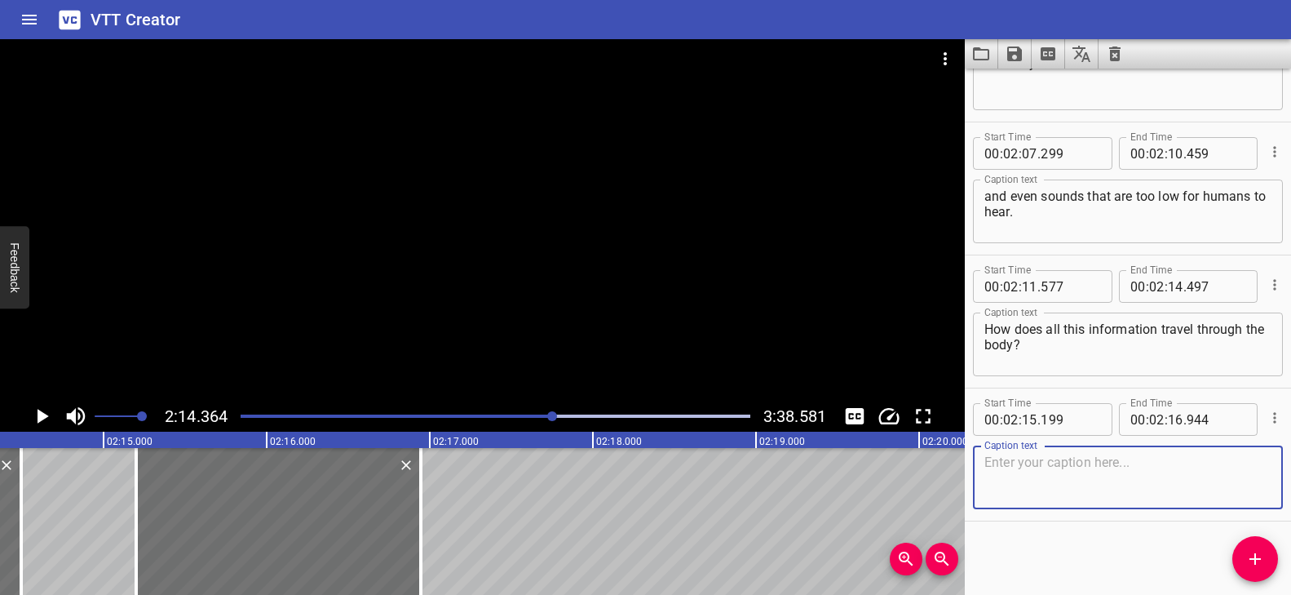
click at [1076, 481] on textarea at bounding box center [1127, 477] width 287 height 46
paste textarea "When your eyes see,"
type textarea "When your eyes see,"
click at [1256, 561] on icon "Add Cue" at bounding box center [1255, 559] width 20 height 20
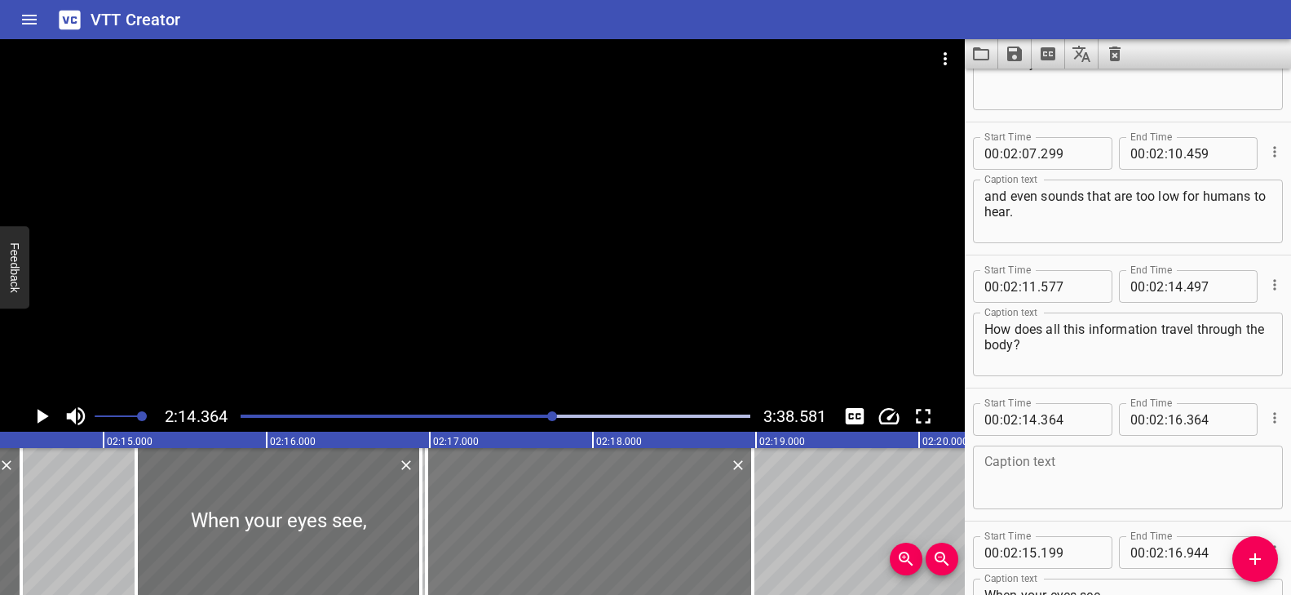
drag, startPoint x: 54, startPoint y: 546, endPoint x: 582, endPoint y: 546, distance: 528.5
type input "16"
type input "979"
type input "18"
type input "979"
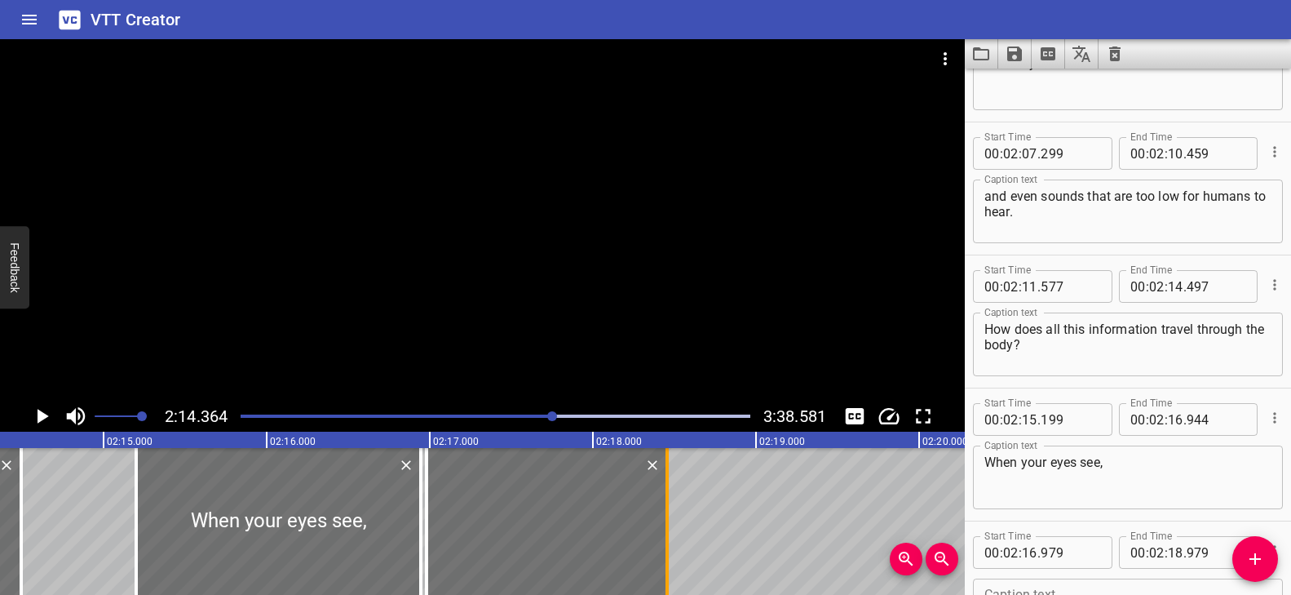
drag, startPoint x: 753, startPoint y: 525, endPoint x: 667, endPoint y: 522, distance: 85.7
click at [667, 522] on div at bounding box center [666, 521] width 3 height 147
type input "454"
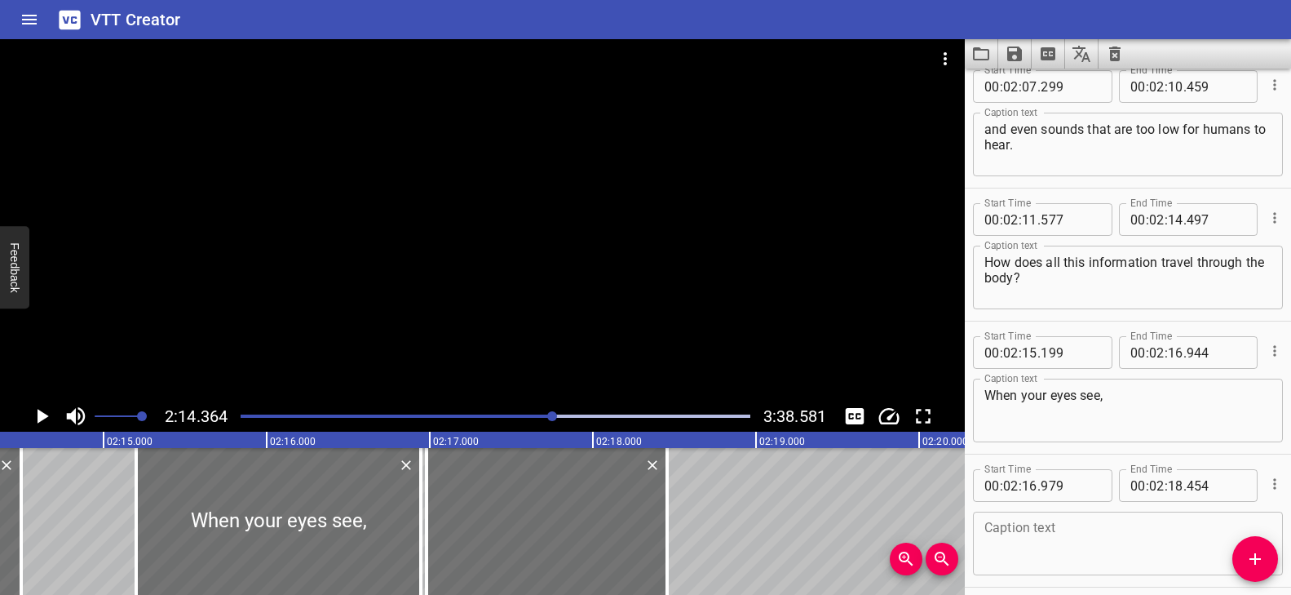
scroll to position [5799, 0]
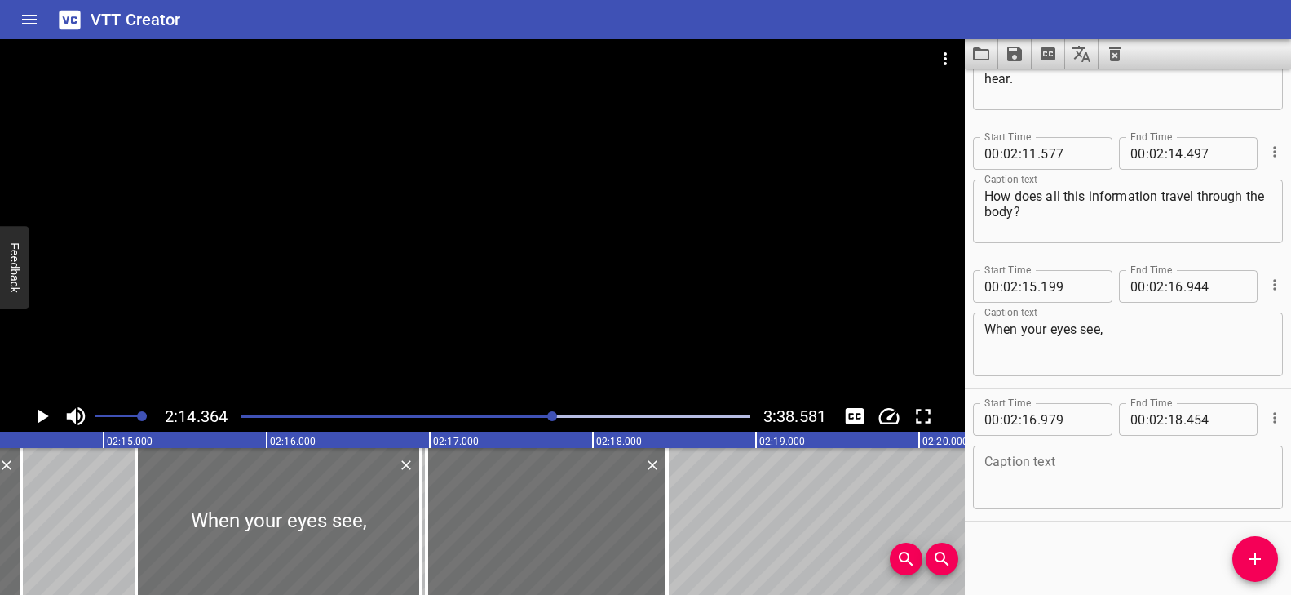
click at [1065, 498] on textarea at bounding box center [1127, 477] width 287 height 46
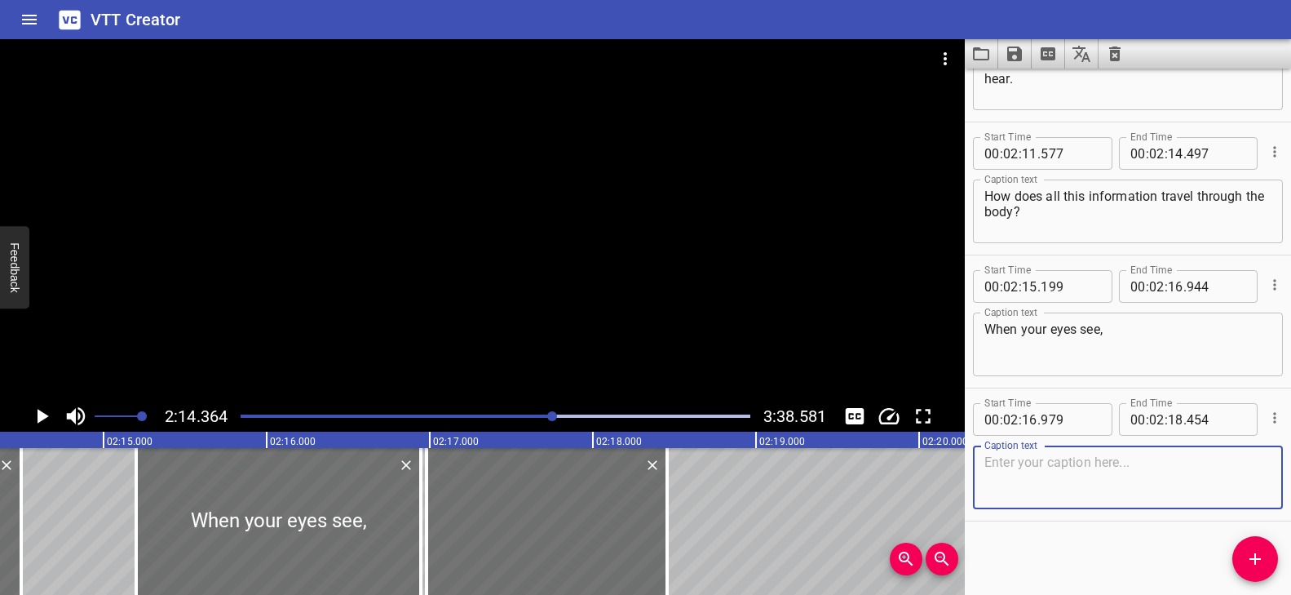
paste textarea "your ears hear,"
type textarea "your ears hear,"
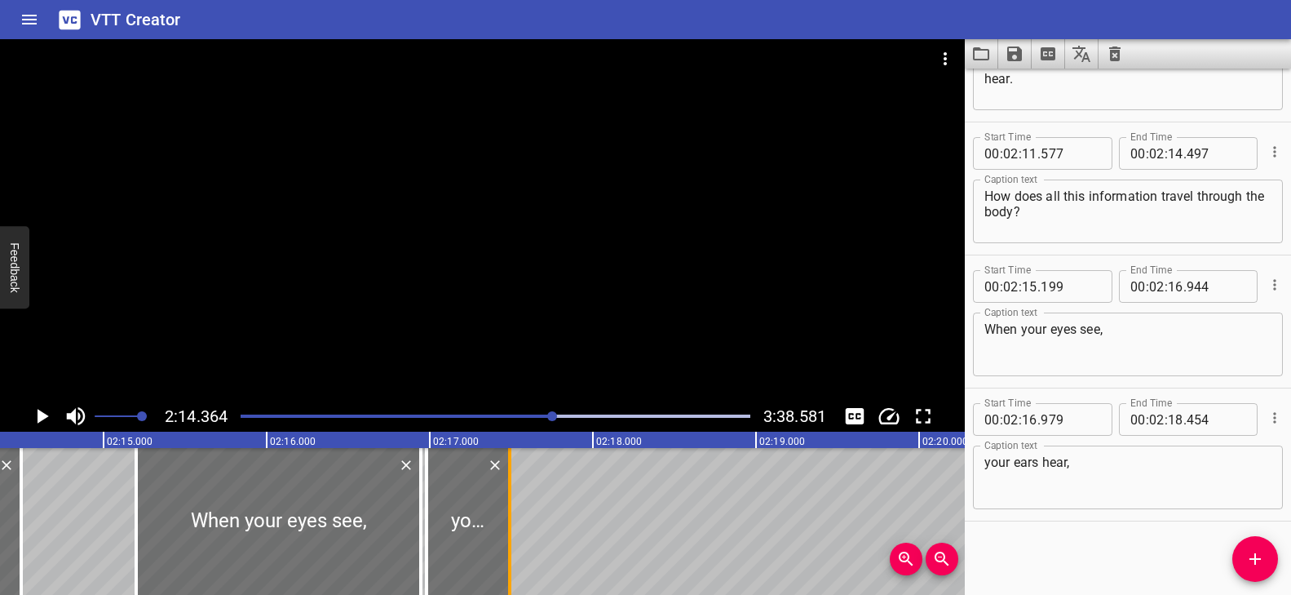
drag, startPoint x: 665, startPoint y: 514, endPoint x: 507, endPoint y: 520, distance: 157.5
click at [508, 520] on div at bounding box center [509, 521] width 3 height 147
type input "17"
type input "489"
click at [1263, 565] on icon "Add Cue" at bounding box center [1255, 559] width 20 height 20
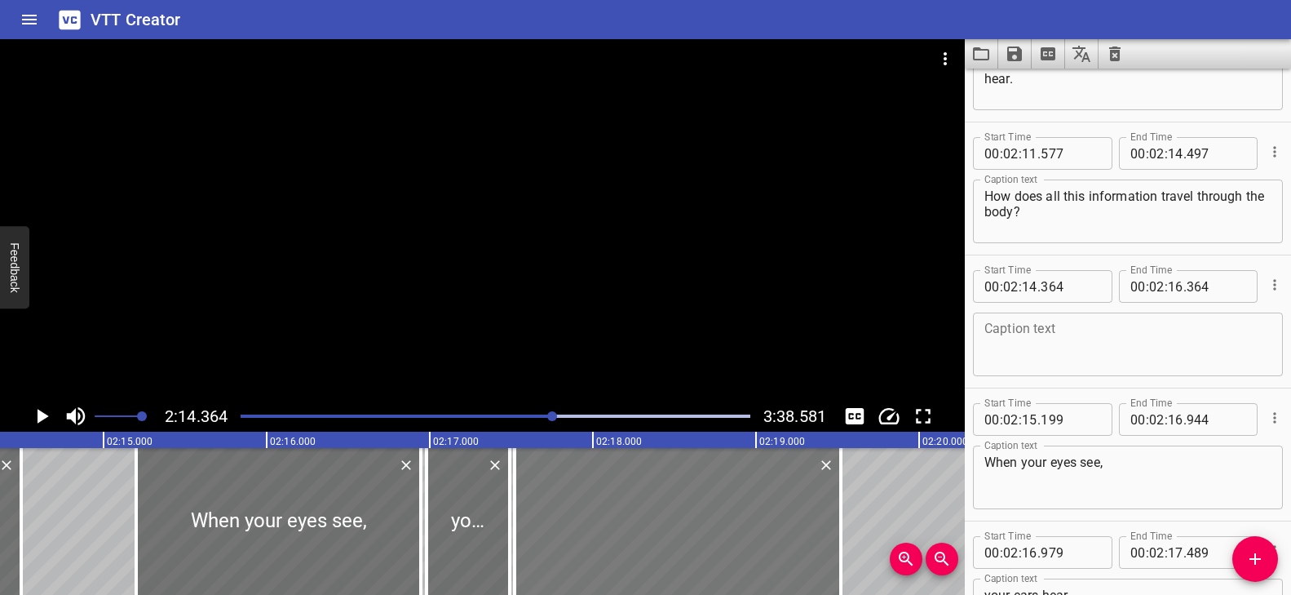
drag, startPoint x: 104, startPoint y: 543, endPoint x: 618, endPoint y: 543, distance: 514.6
type input "17"
type input "519"
type input "19"
type input "519"
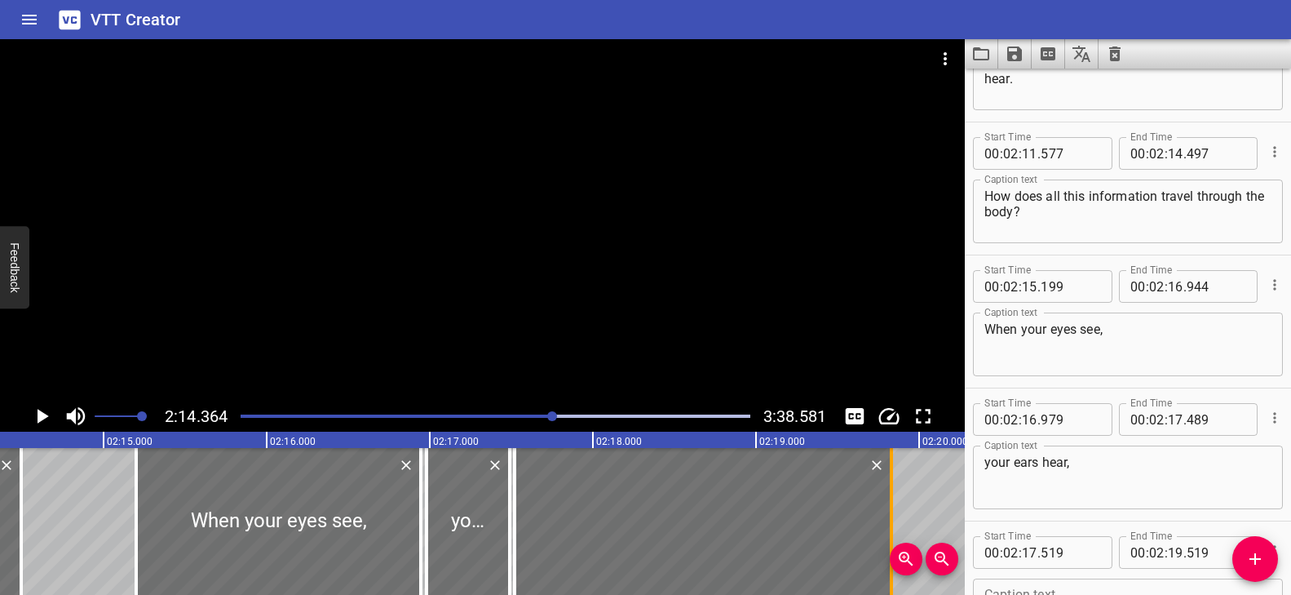
drag, startPoint x: 838, startPoint y: 511, endPoint x: 885, endPoint y: 510, distance: 46.5
click at [890, 510] on div at bounding box center [891, 521] width 3 height 147
type input "804"
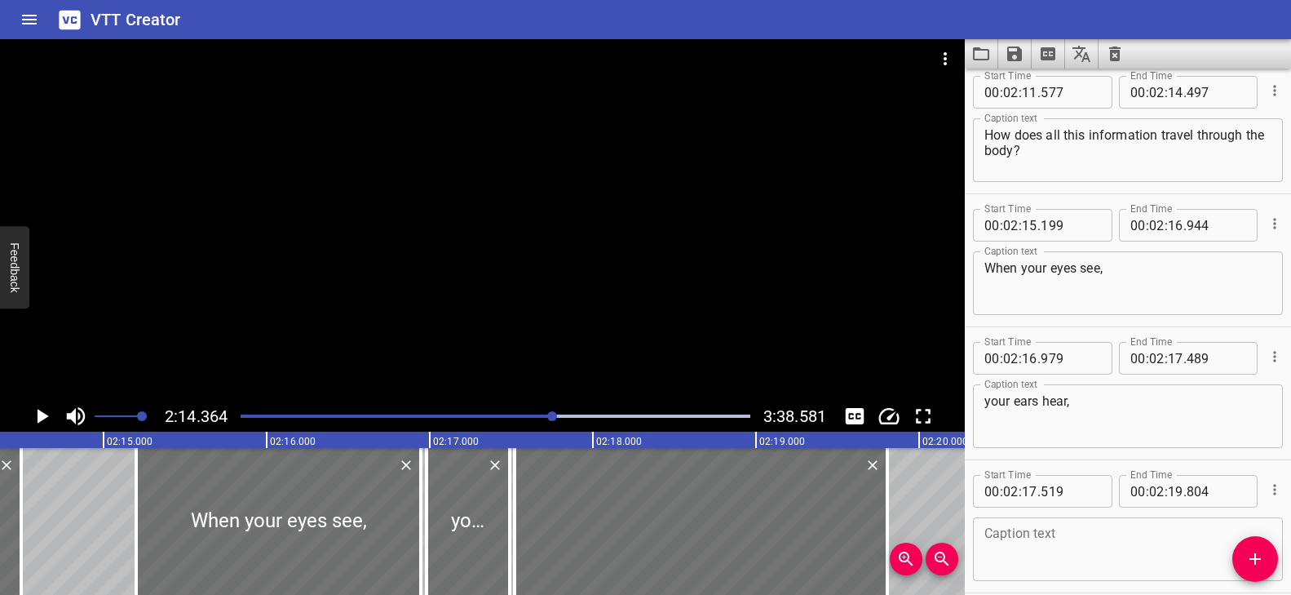
scroll to position [5931, 0]
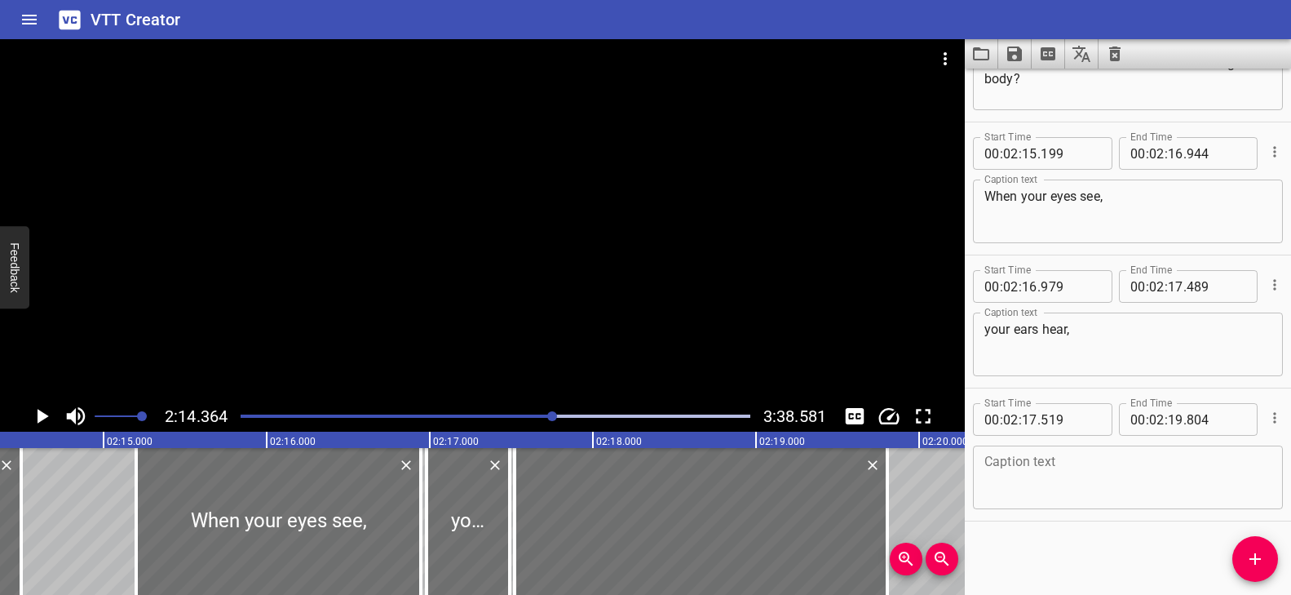
click at [1046, 474] on textarea at bounding box center [1127, 477] width 287 height 46
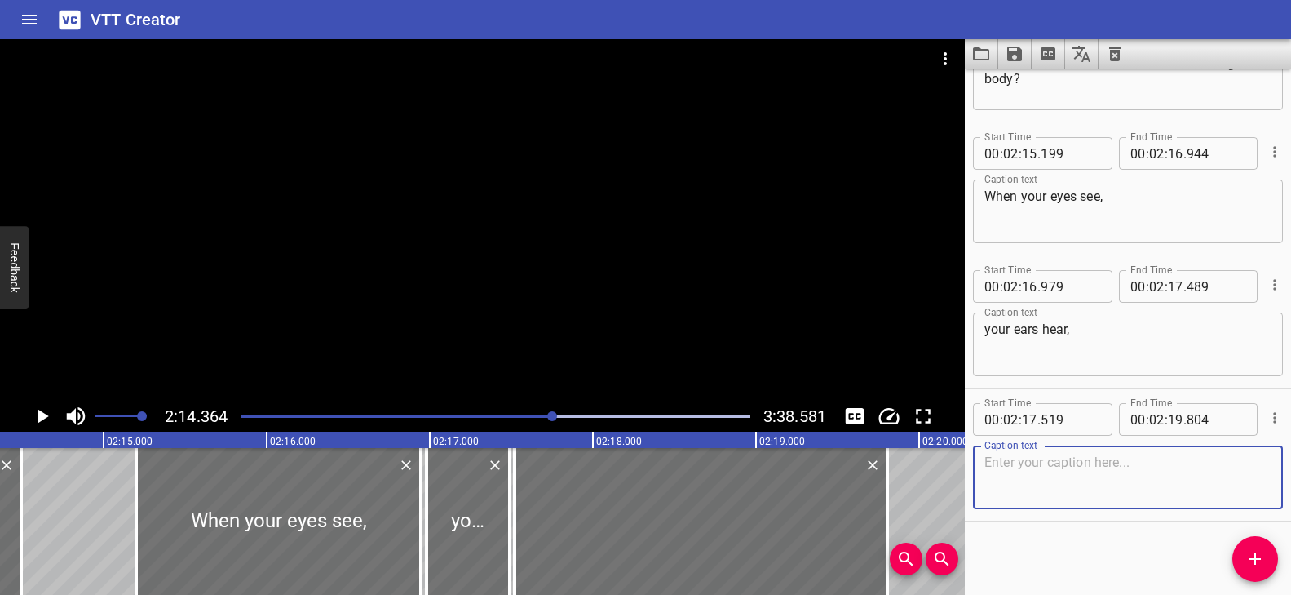
paste textarea "or your skin feels something…"
type textarea "or your skin feels something…"
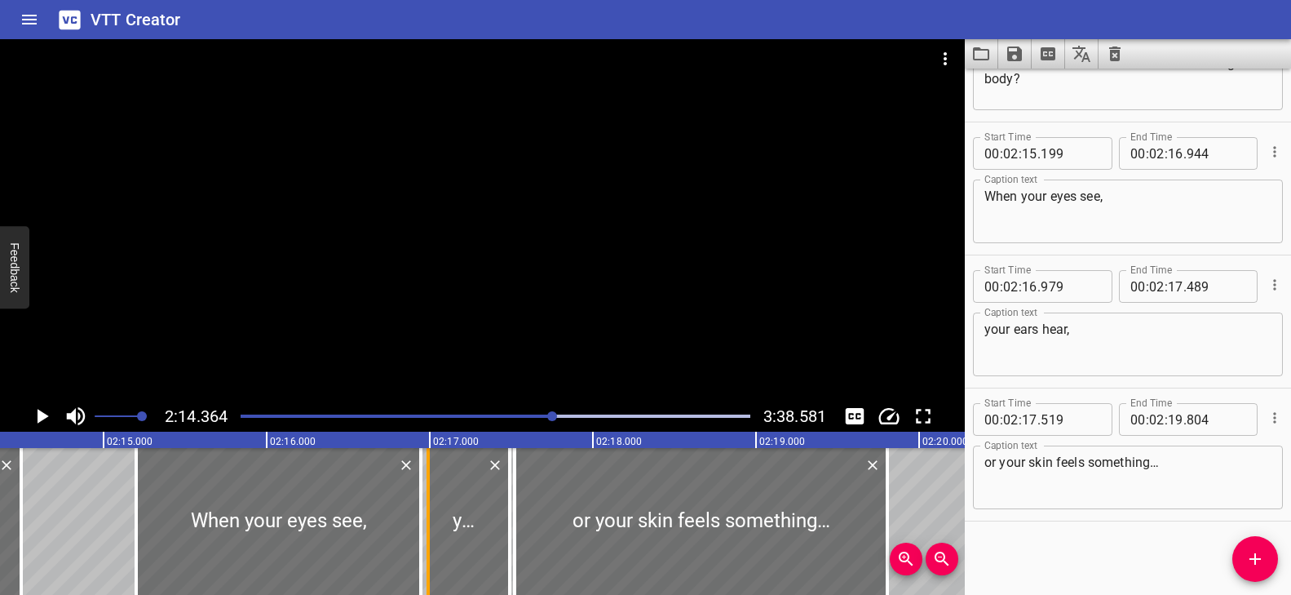
drag, startPoint x: 418, startPoint y: 555, endPoint x: 419, endPoint y: 564, distance: 8.3
click at [420, 564] on div at bounding box center [428, 521] width 16 height 147
type input "989"
click at [351, 561] on div at bounding box center [278, 521] width 285 height 147
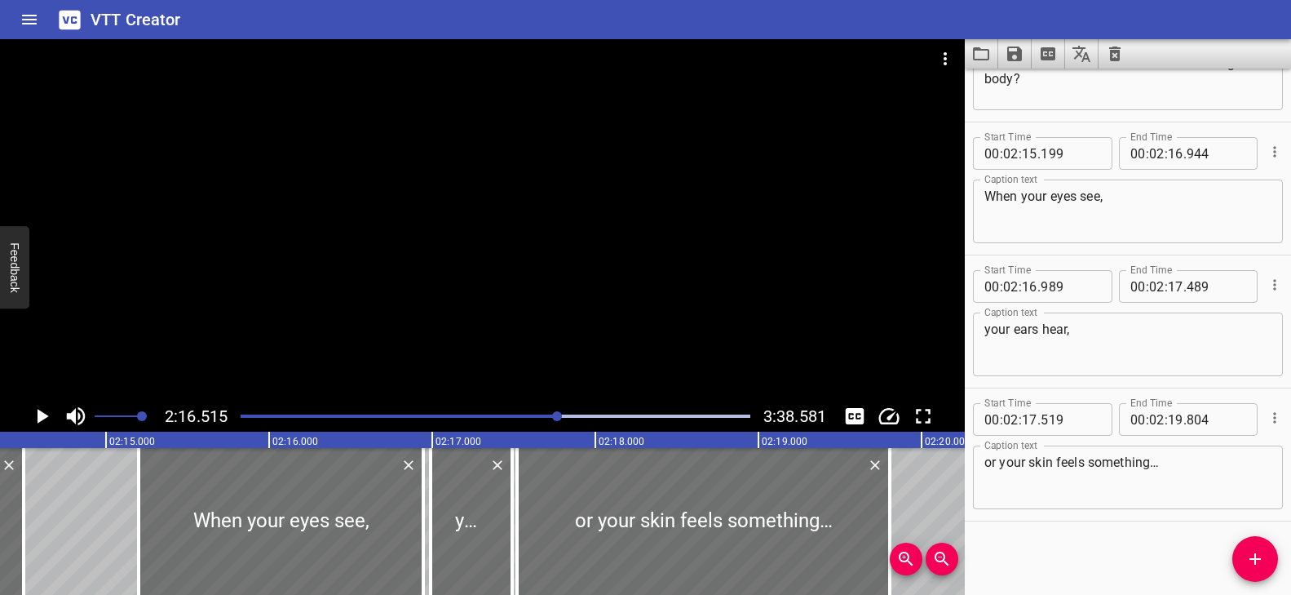
scroll to position [0, 21880]
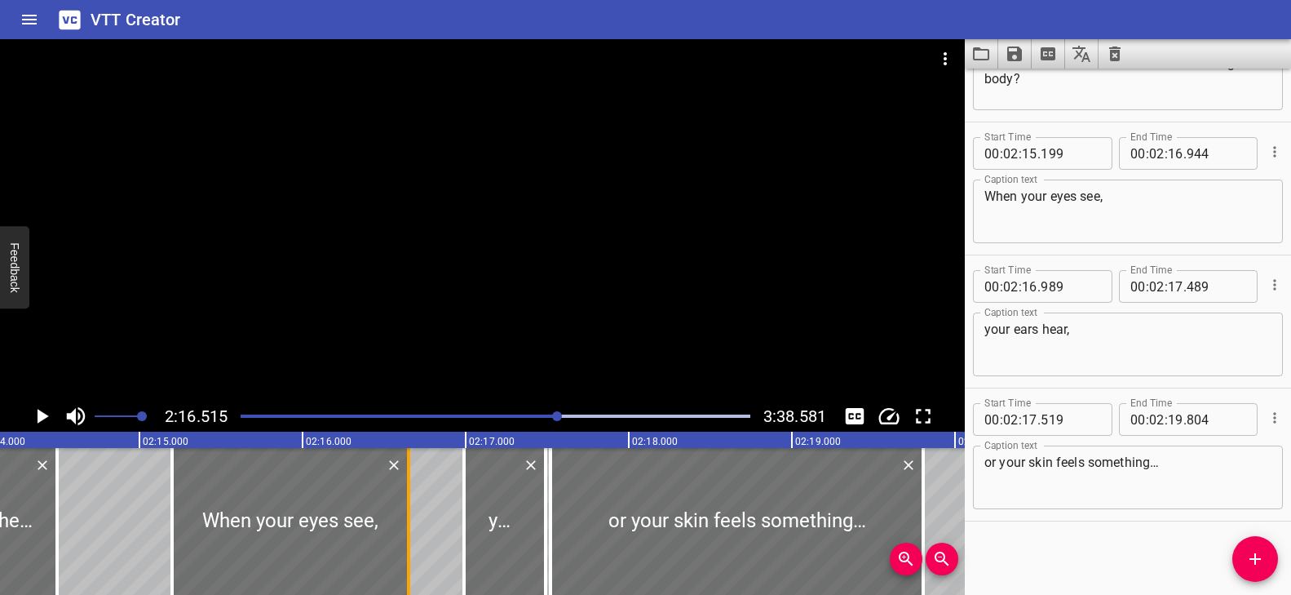
drag, startPoint x: 451, startPoint y: 506, endPoint x: 403, endPoint y: 537, distance: 57.2
click at [403, 537] on div at bounding box center [408, 521] width 16 height 147
type input "649"
drag, startPoint x: 463, startPoint y: 524, endPoint x: 414, endPoint y: 524, distance: 48.9
click at [414, 524] on div at bounding box center [414, 521] width 3 height 147
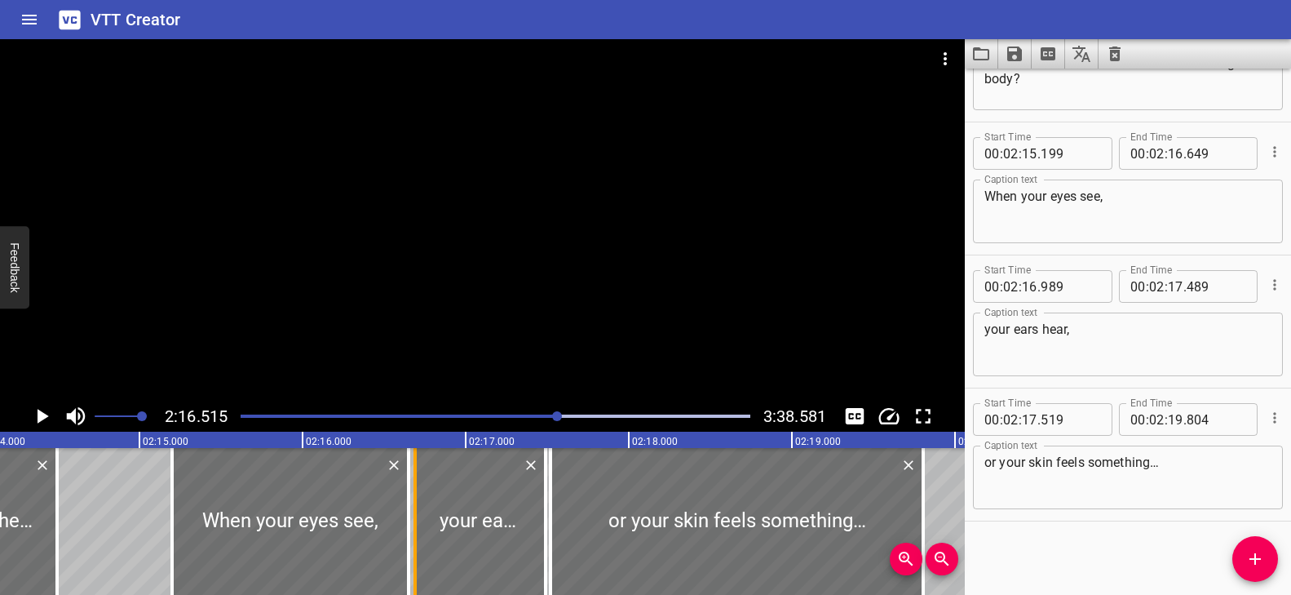
type input "689"
click at [550, 415] on div "Play progress" at bounding box center [305, 415] width 510 height 3
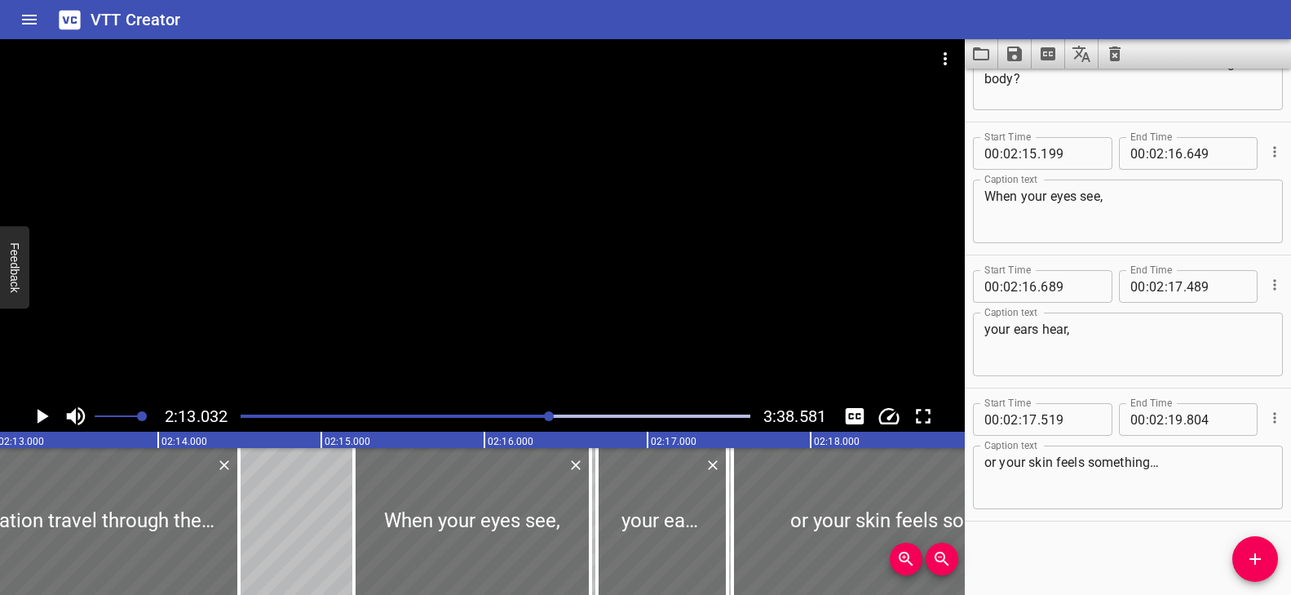
click at [551, 346] on div at bounding box center [482, 219] width 965 height 361
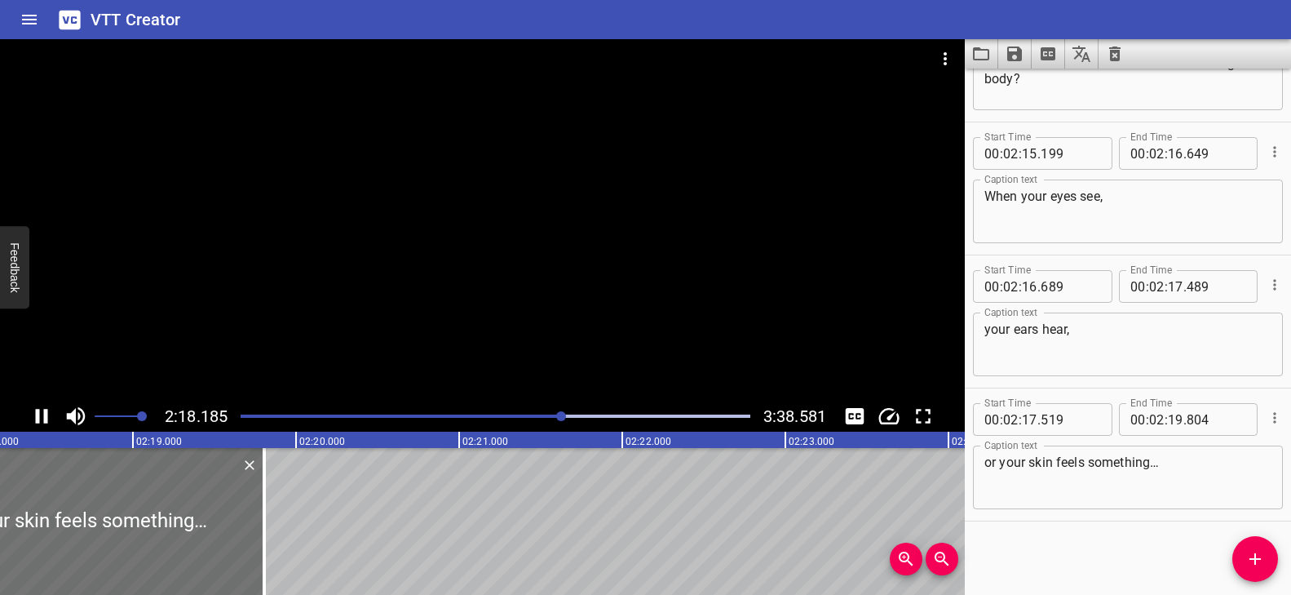
click at [549, 350] on div at bounding box center [482, 219] width 965 height 361
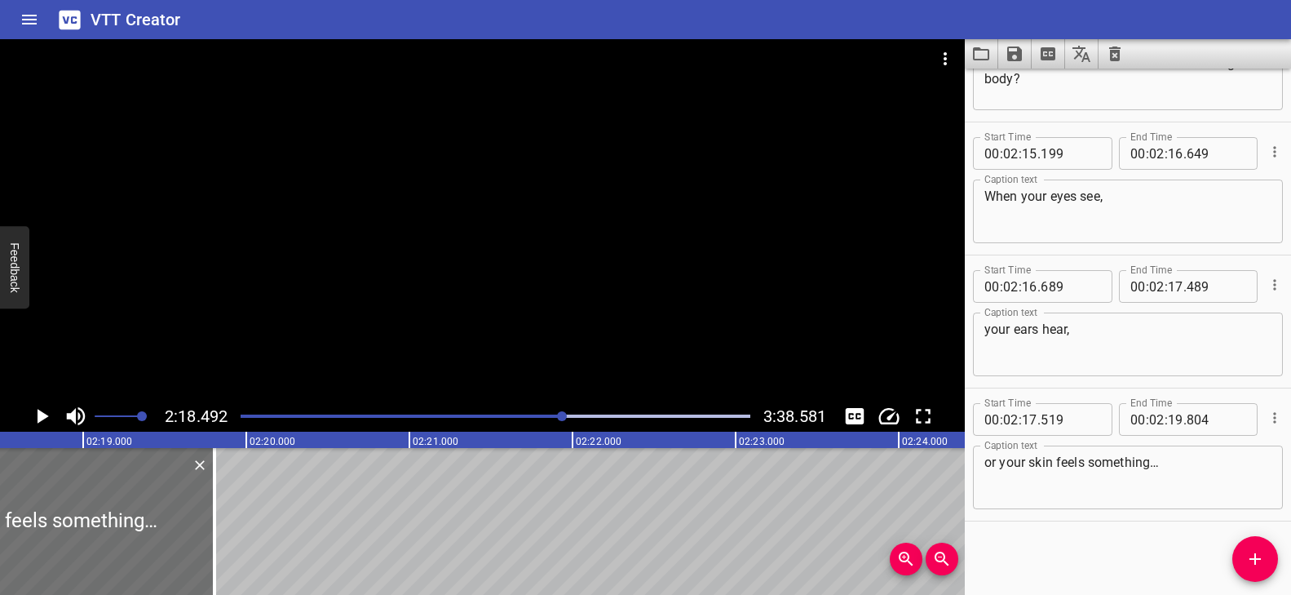
click at [555, 414] on div "Play progress" at bounding box center [309, 415] width 510 height 3
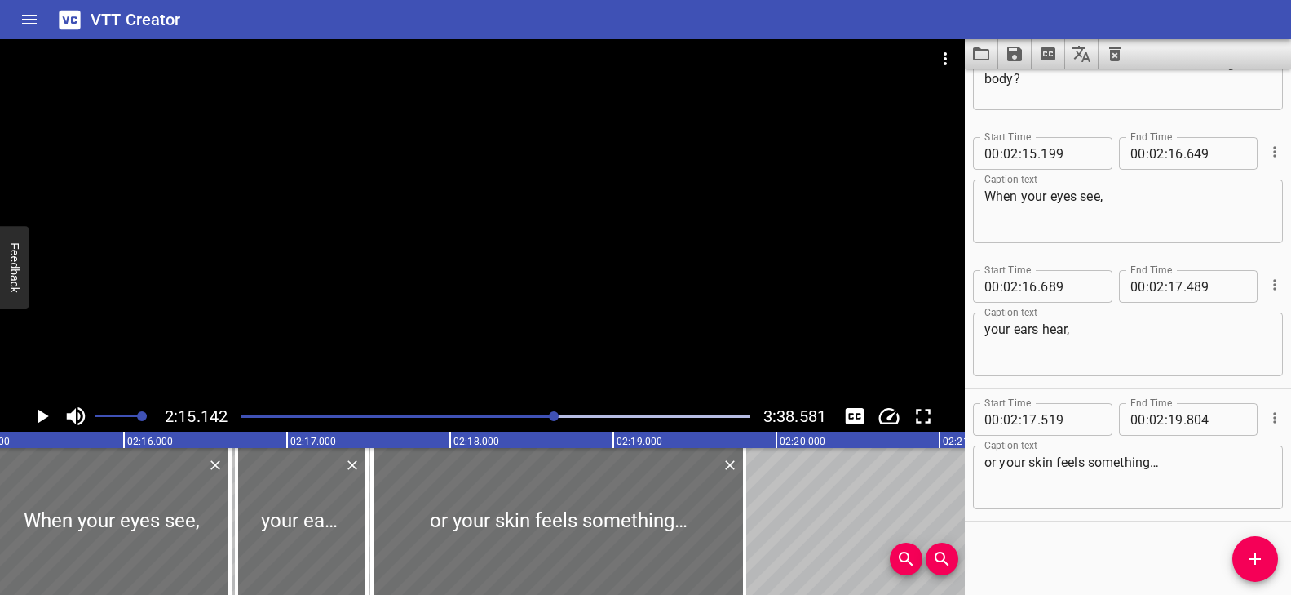
click at [539, 347] on div at bounding box center [482, 219] width 965 height 361
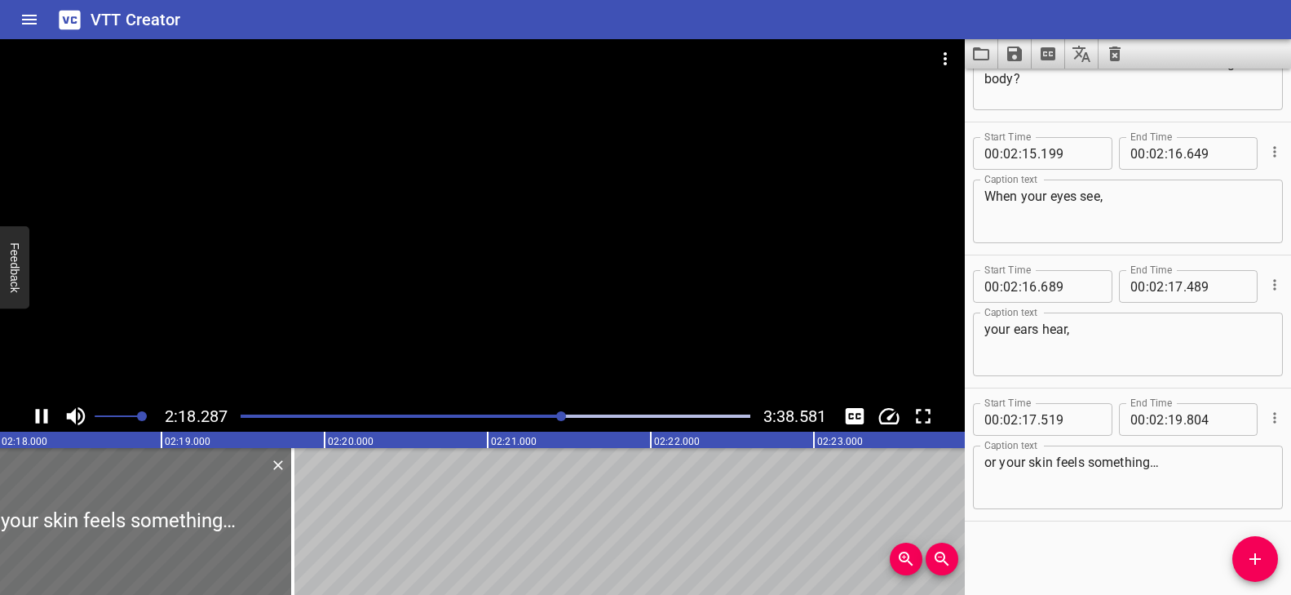
click at [533, 352] on div at bounding box center [482, 219] width 965 height 361
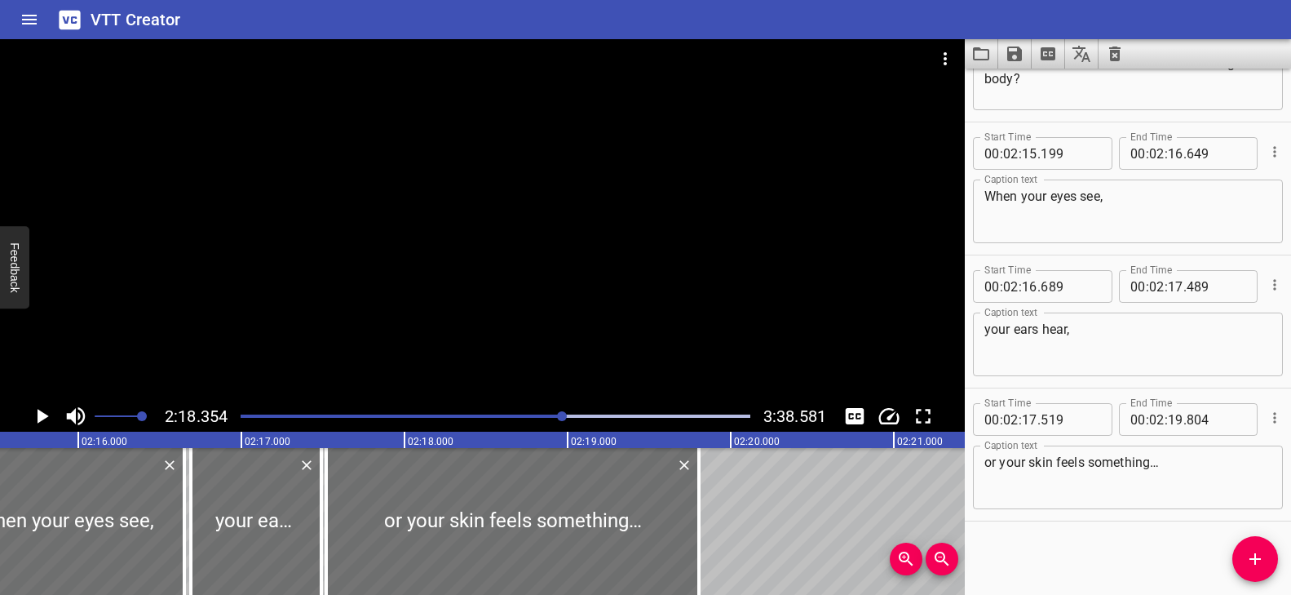
scroll to position [0, 22071]
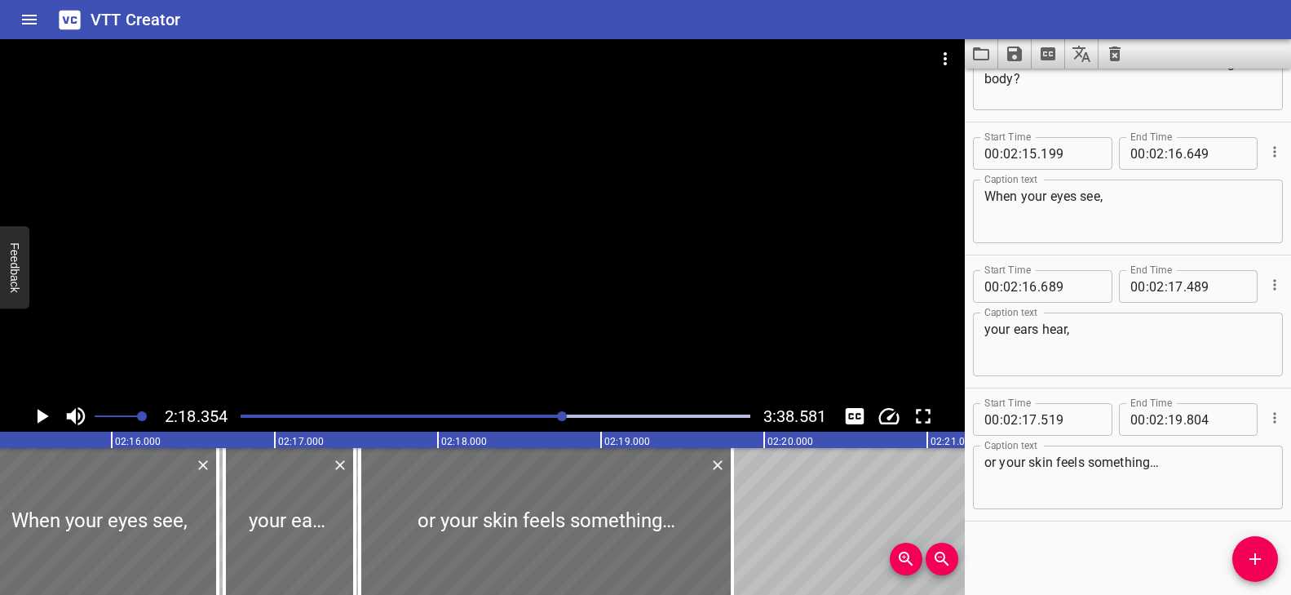
click at [534, 306] on div at bounding box center [482, 219] width 965 height 361
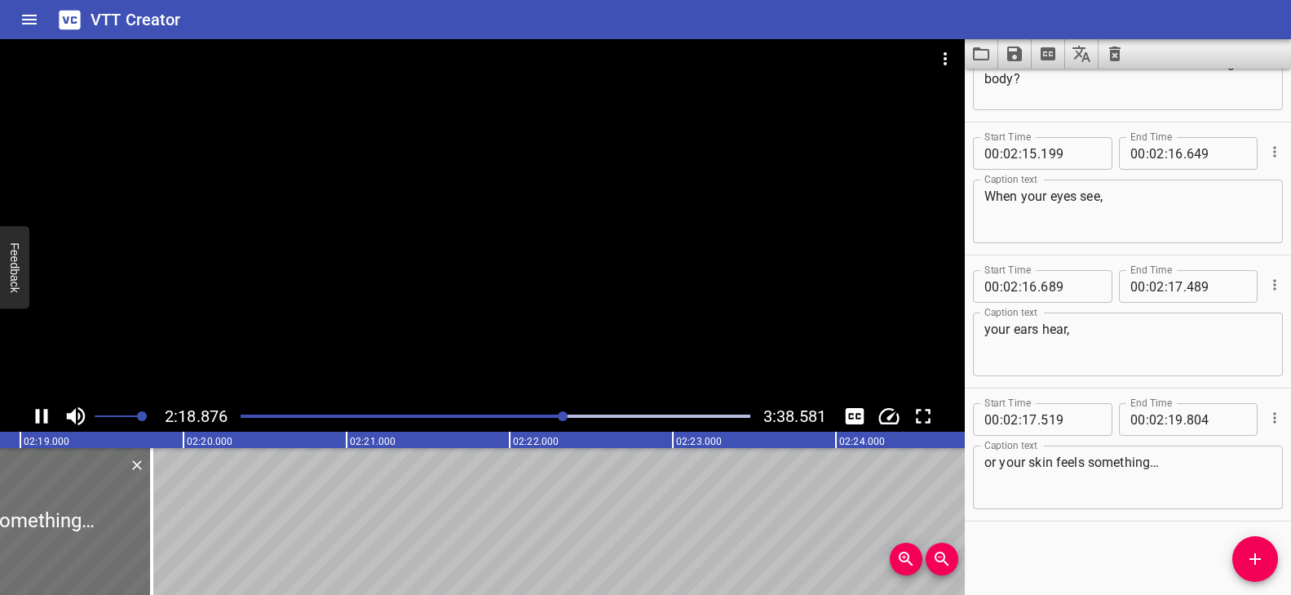
click at [551, 413] on div at bounding box center [495, 416] width 529 height 23
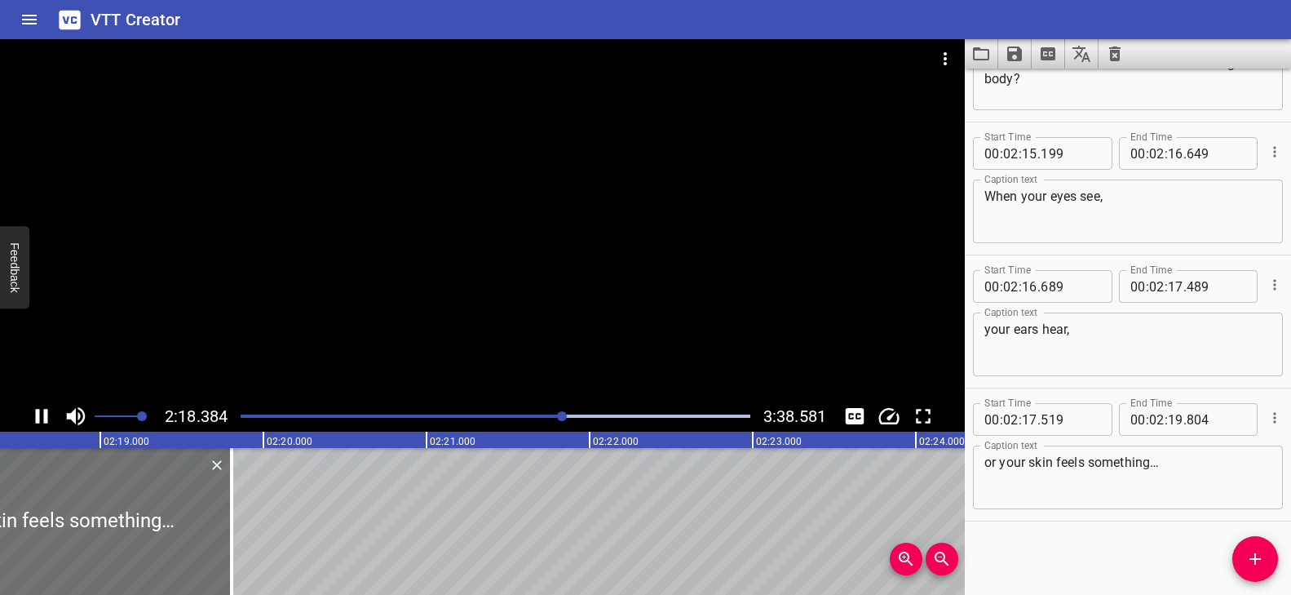
click at [513, 351] on div at bounding box center [482, 219] width 965 height 361
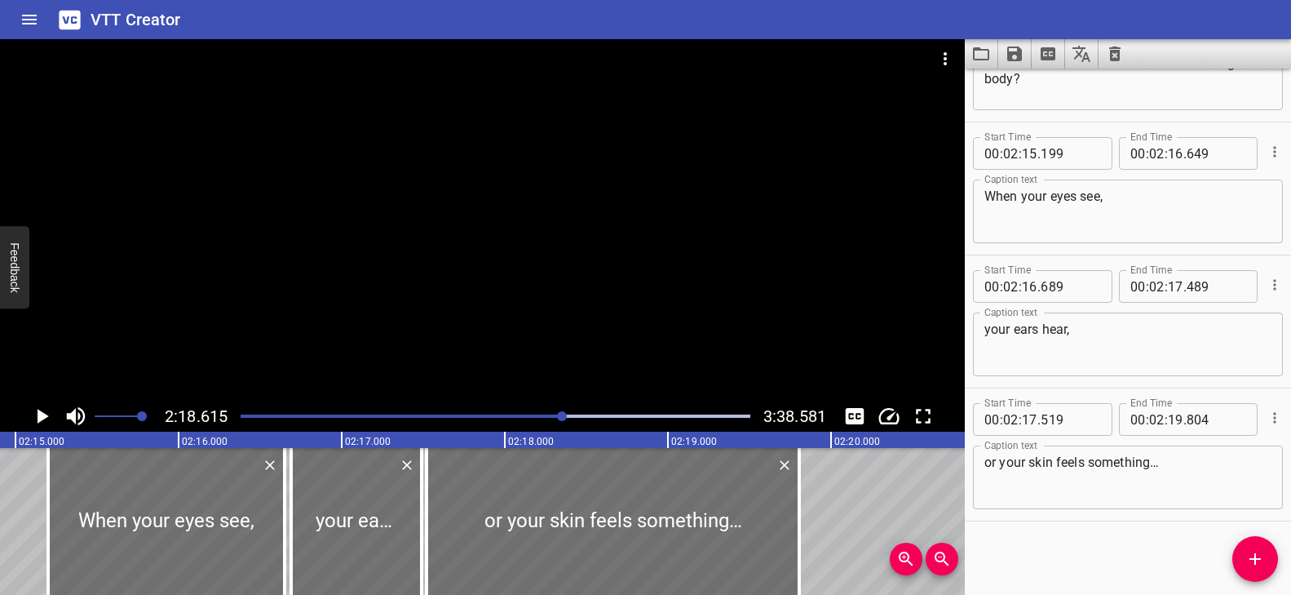
scroll to position [0, 21972]
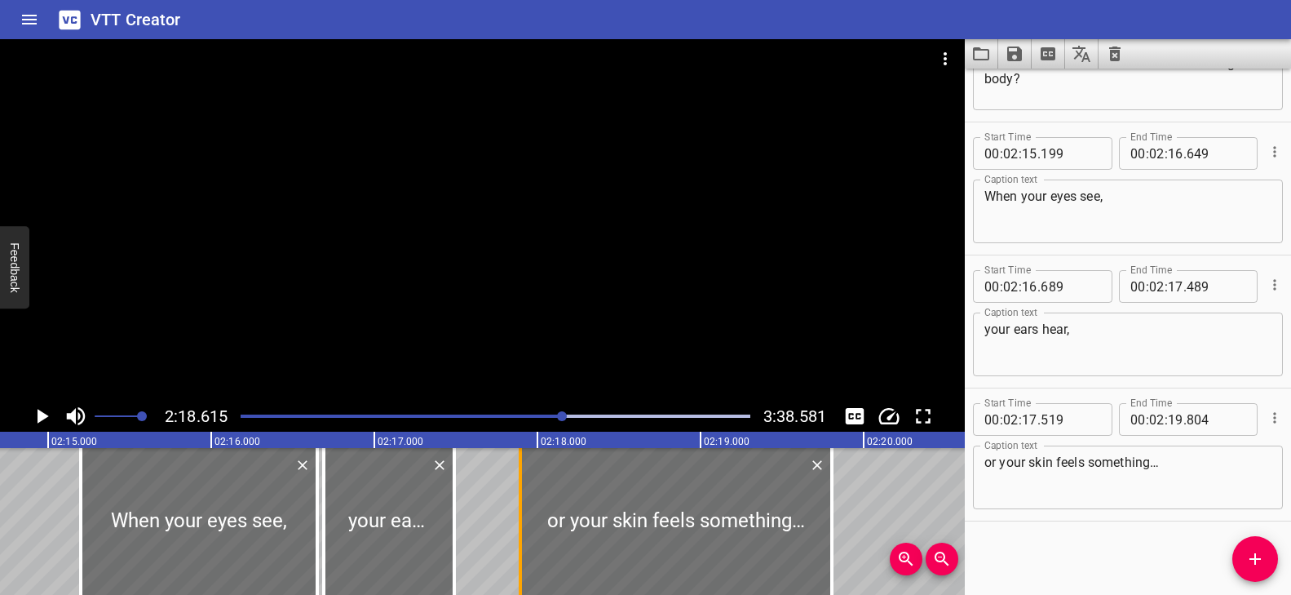
drag, startPoint x: 461, startPoint y: 506, endPoint x: 520, endPoint y: 513, distance: 59.1
click at [520, 513] on div at bounding box center [520, 521] width 16 height 147
type input "884"
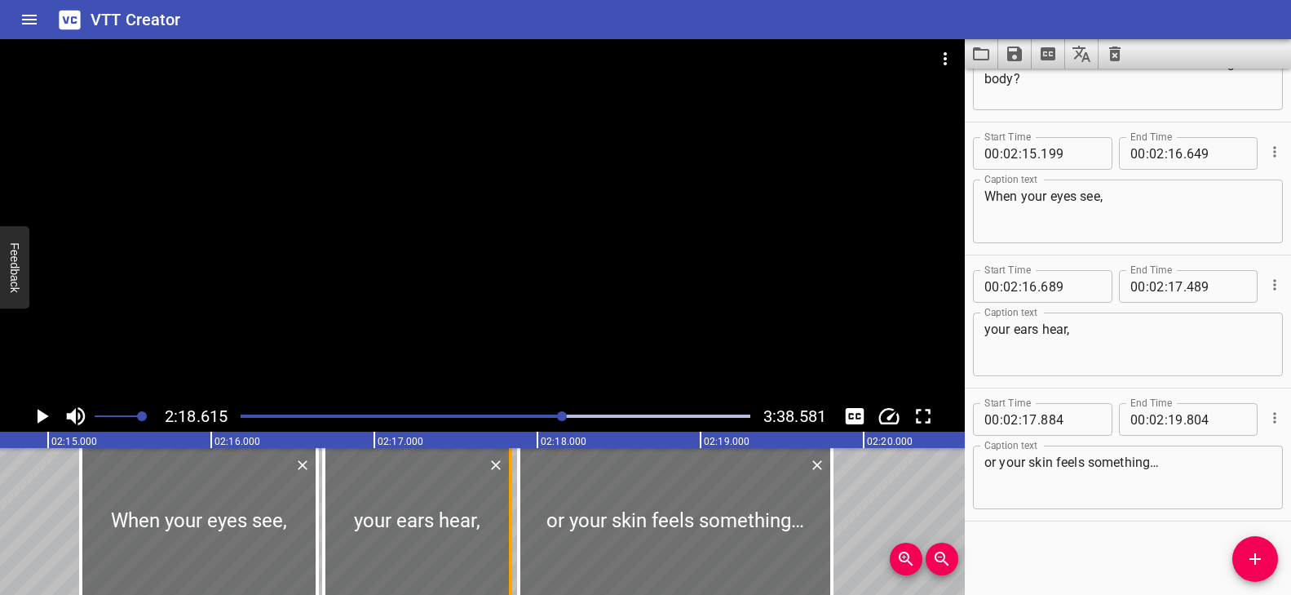
drag, startPoint x: 472, startPoint y: 507, endPoint x: 507, endPoint y: 511, distance: 35.2
click at [507, 511] on div at bounding box center [510, 521] width 16 height 147
type input "834"
click at [558, 414] on div "Play progress" at bounding box center [310, 415] width 510 height 3
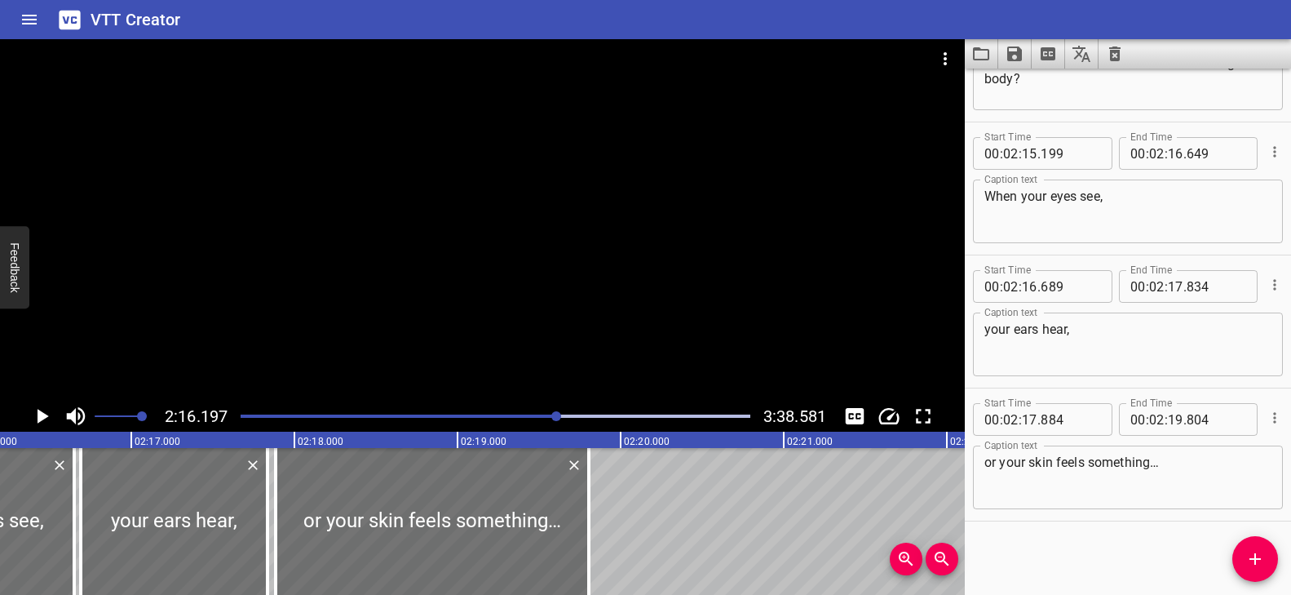
click at [556, 340] on div at bounding box center [482, 219] width 965 height 361
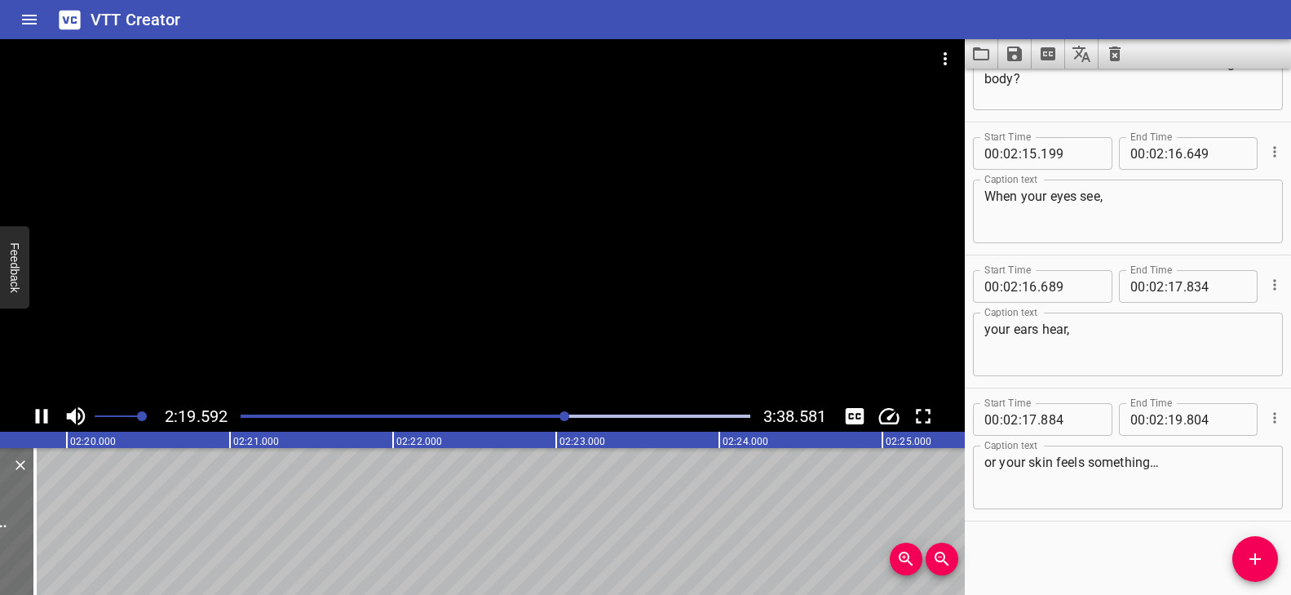
click at [550, 344] on div at bounding box center [482, 219] width 965 height 361
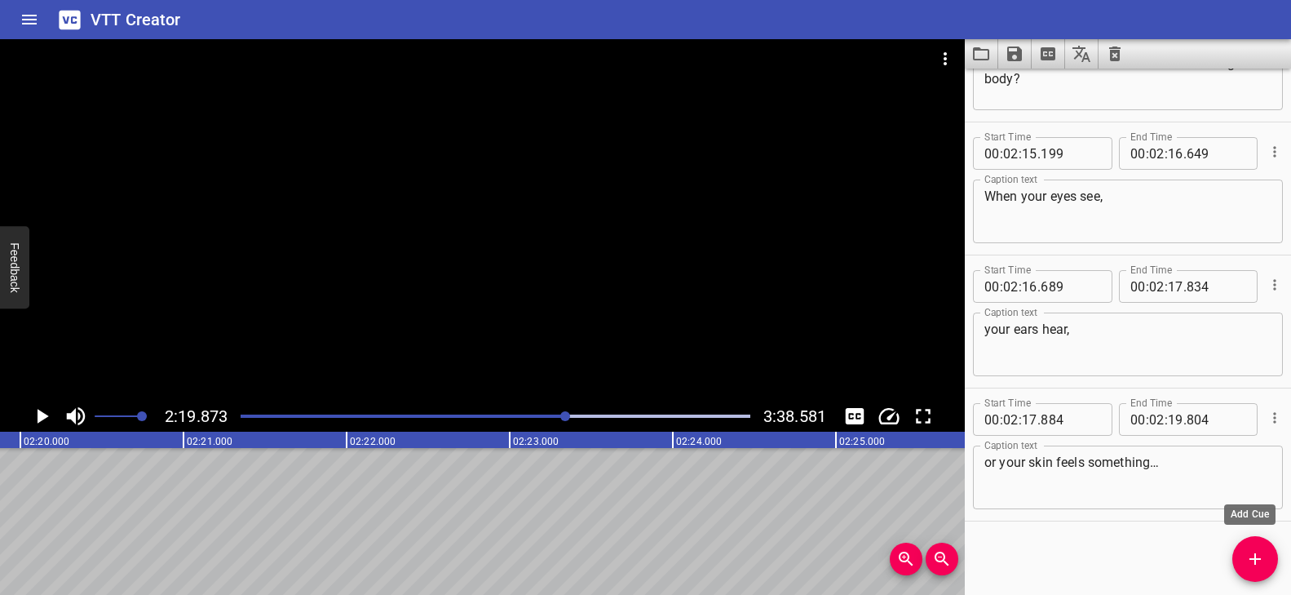
click at [1249, 550] on icon "Add Cue" at bounding box center [1255, 559] width 20 height 20
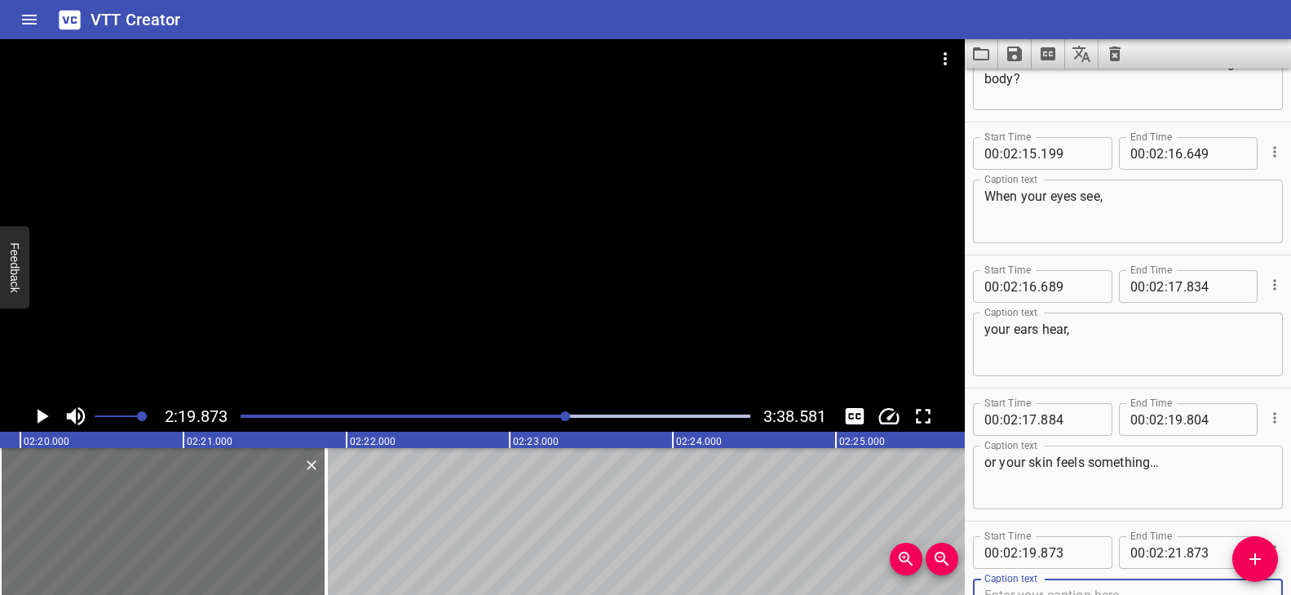
scroll to position [5940, 0]
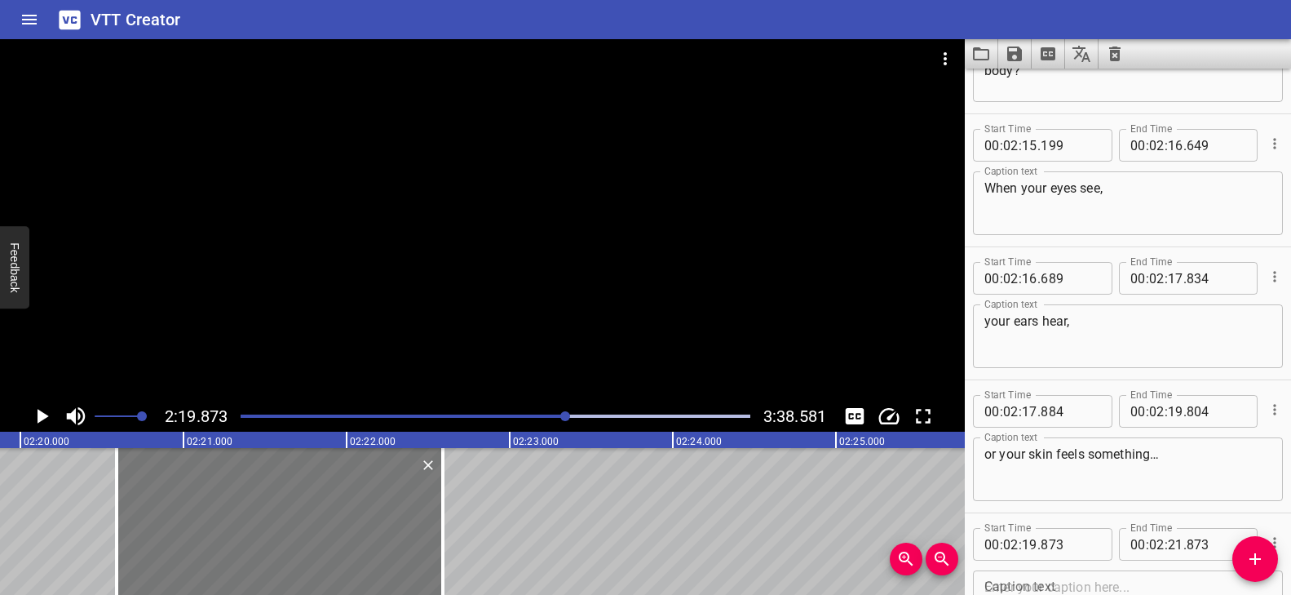
drag, startPoint x: 273, startPoint y: 528, endPoint x: 394, endPoint y: 551, distance: 122.8
click at [391, 551] on div at bounding box center [280, 521] width 326 height 147
type input "20"
type input "593"
type input "22"
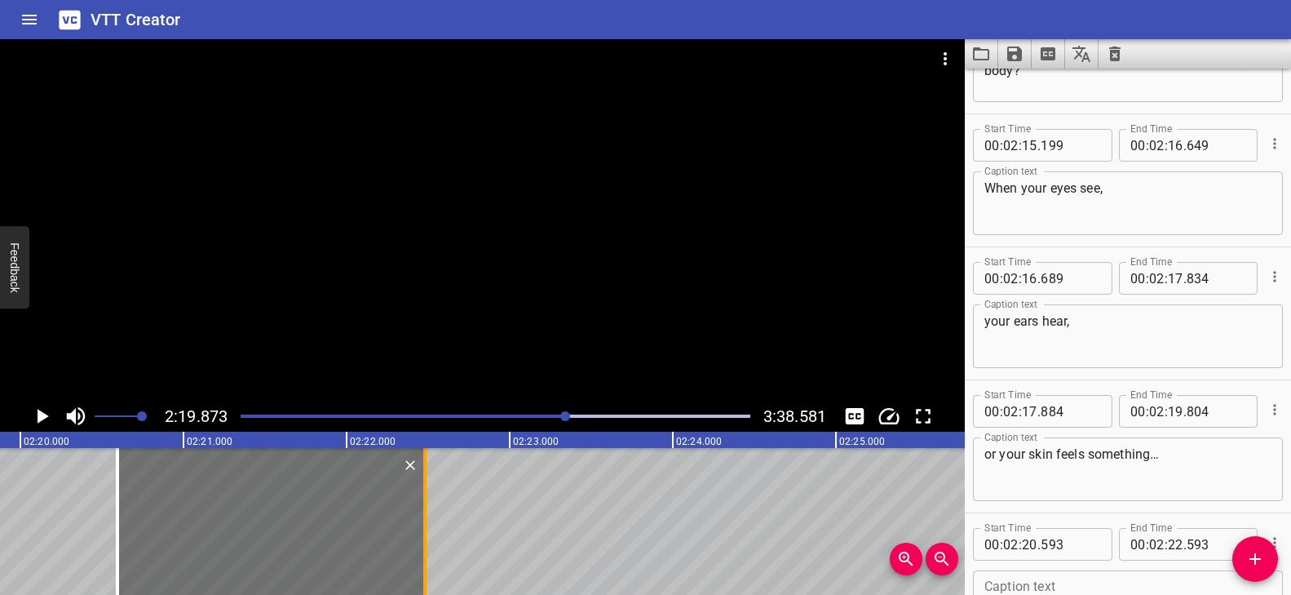
drag, startPoint x: 444, startPoint y: 530, endPoint x: 425, endPoint y: 532, distance: 18.8
click at [425, 532] on div at bounding box center [424, 521] width 3 height 147
type input "478"
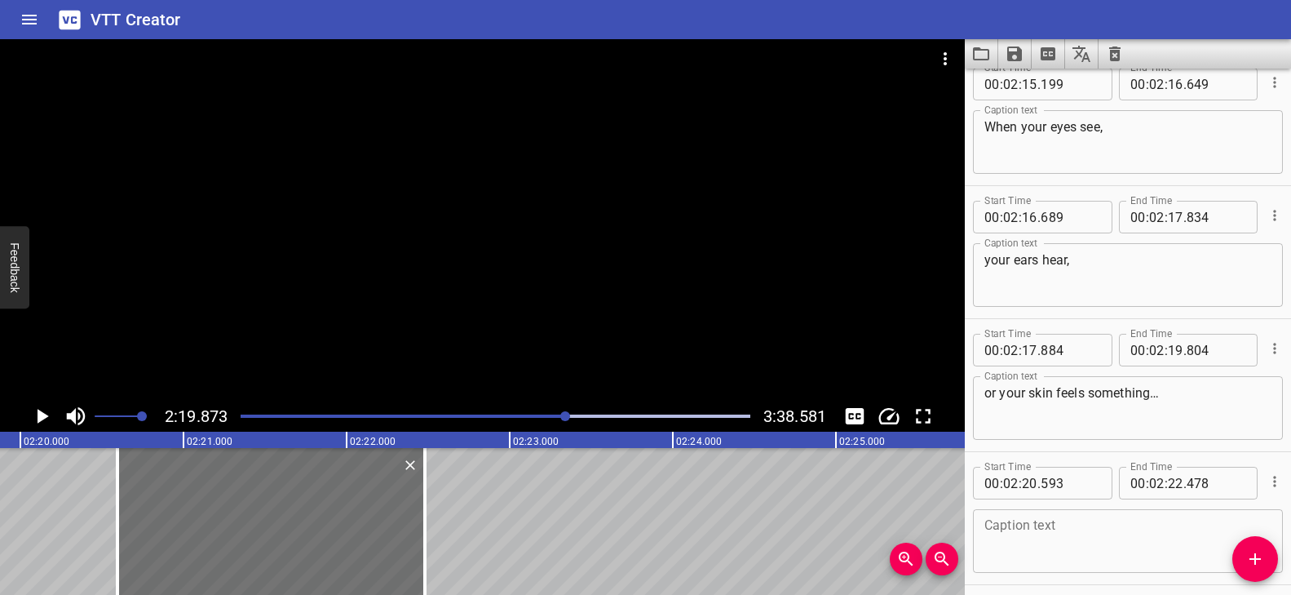
scroll to position [6064, 0]
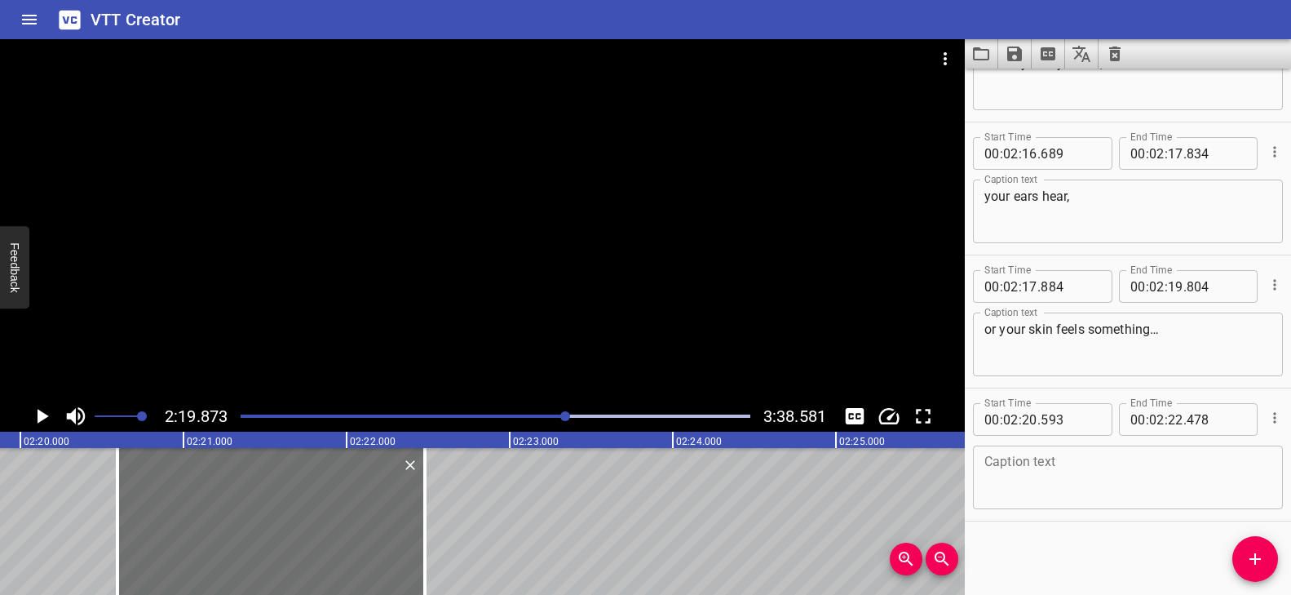
click at [1064, 491] on textarea at bounding box center [1127, 477] width 287 height 46
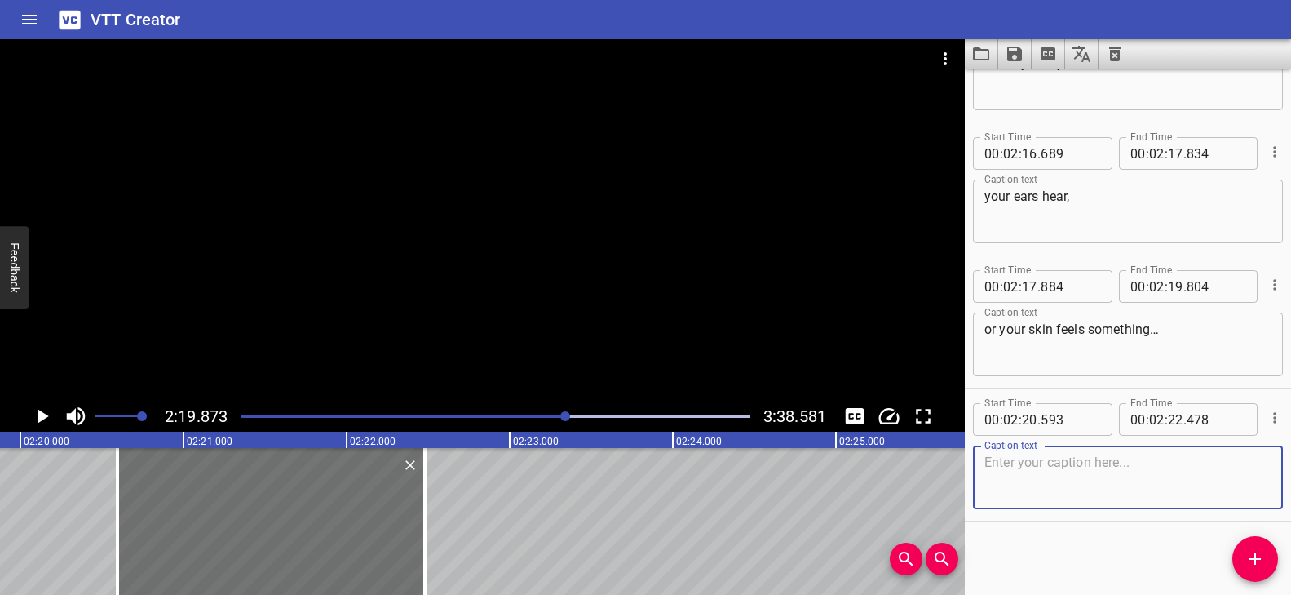
paste textarea "That information doesn’t just stay there…"
type textarea "That information doesn’t just stay there…"
click at [1255, 545] on button "Add Cue" at bounding box center [1255, 559] width 46 height 46
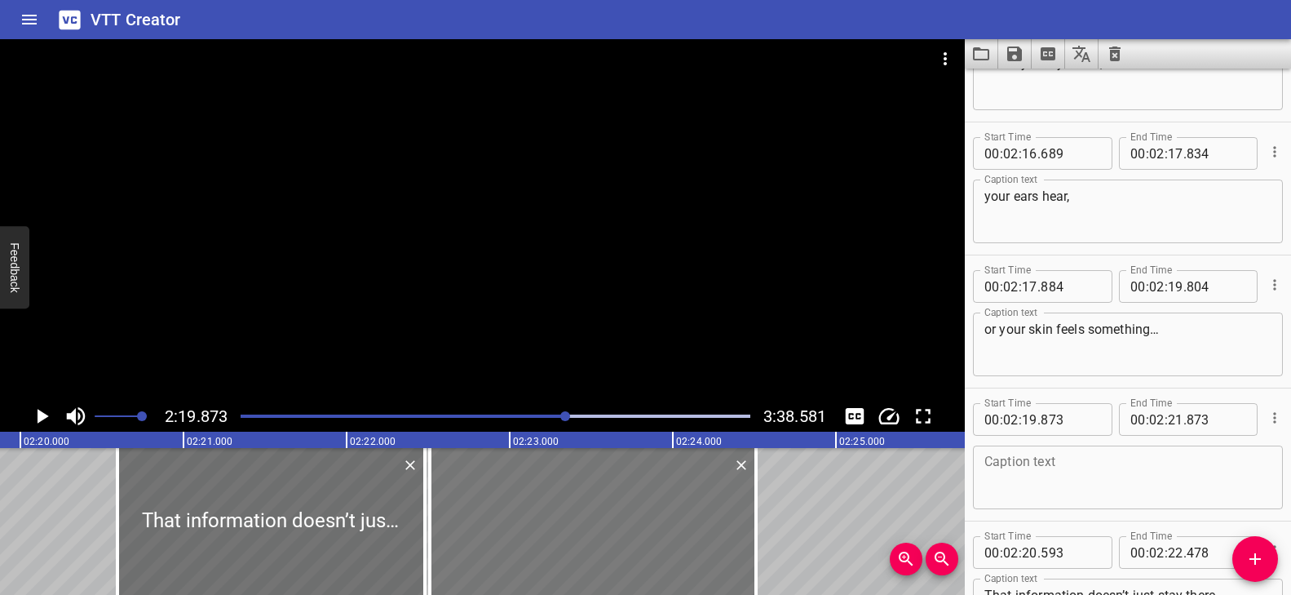
drag, startPoint x: 83, startPoint y: 525, endPoint x: 513, endPoint y: 542, distance: 430.1
type input "22"
type input "508"
type input "24"
type input "508"
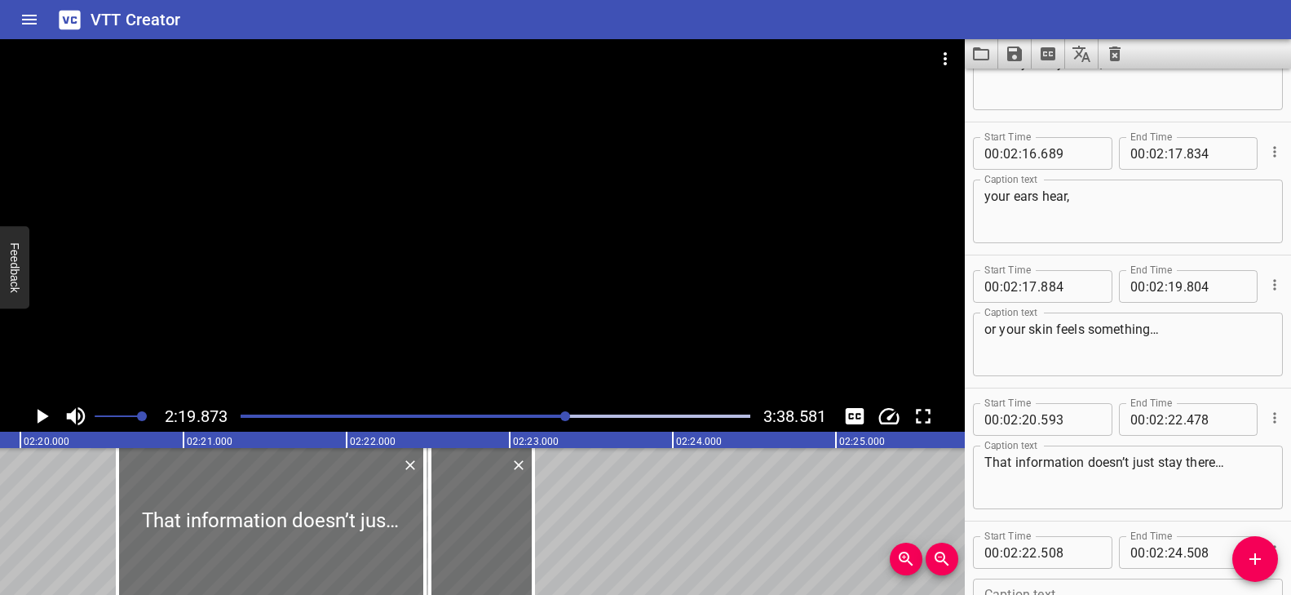
drag, startPoint x: 744, startPoint y: 511, endPoint x: 586, endPoint y: 522, distance: 158.6
click at [532, 512] on div at bounding box center [533, 521] width 3 height 147
type input "23"
type input "138"
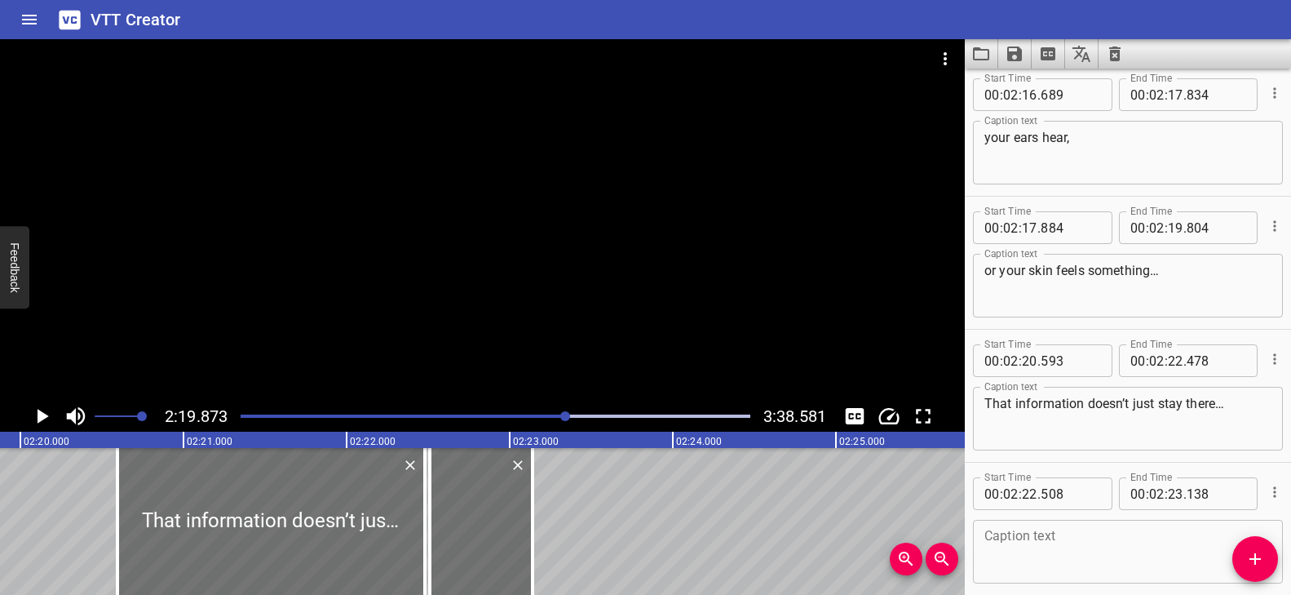
scroll to position [6197, 0]
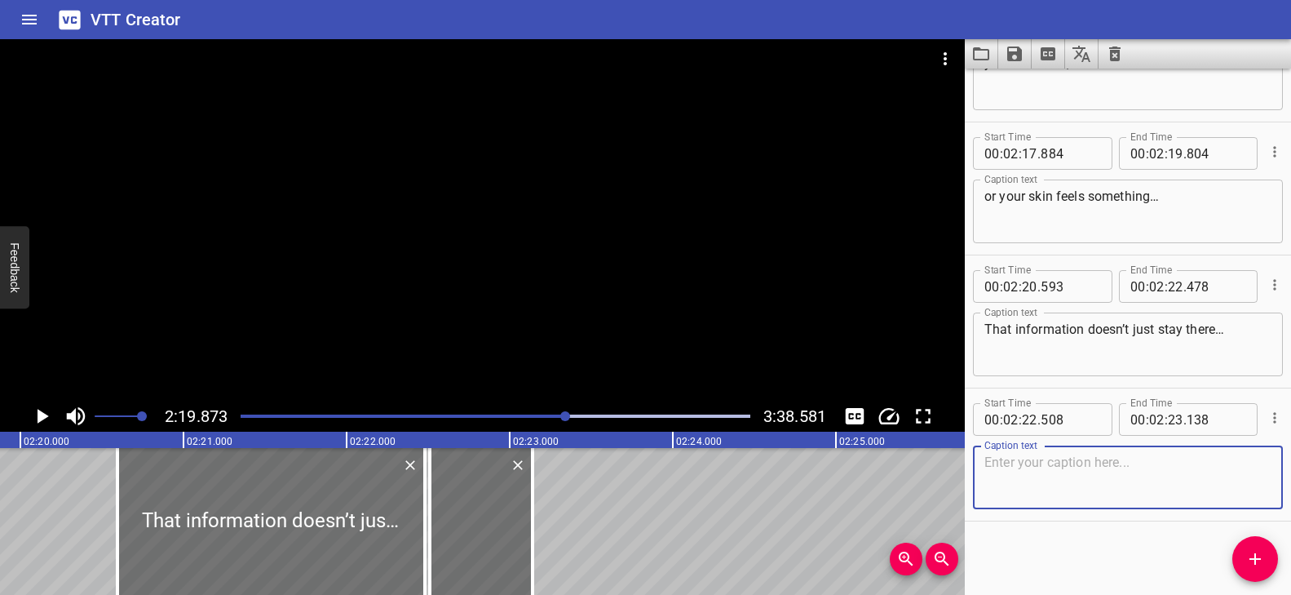
click at [1051, 459] on textarea at bounding box center [1127, 477] width 287 height 46
paste textarea "it travels!"
type textarea "it travels!"
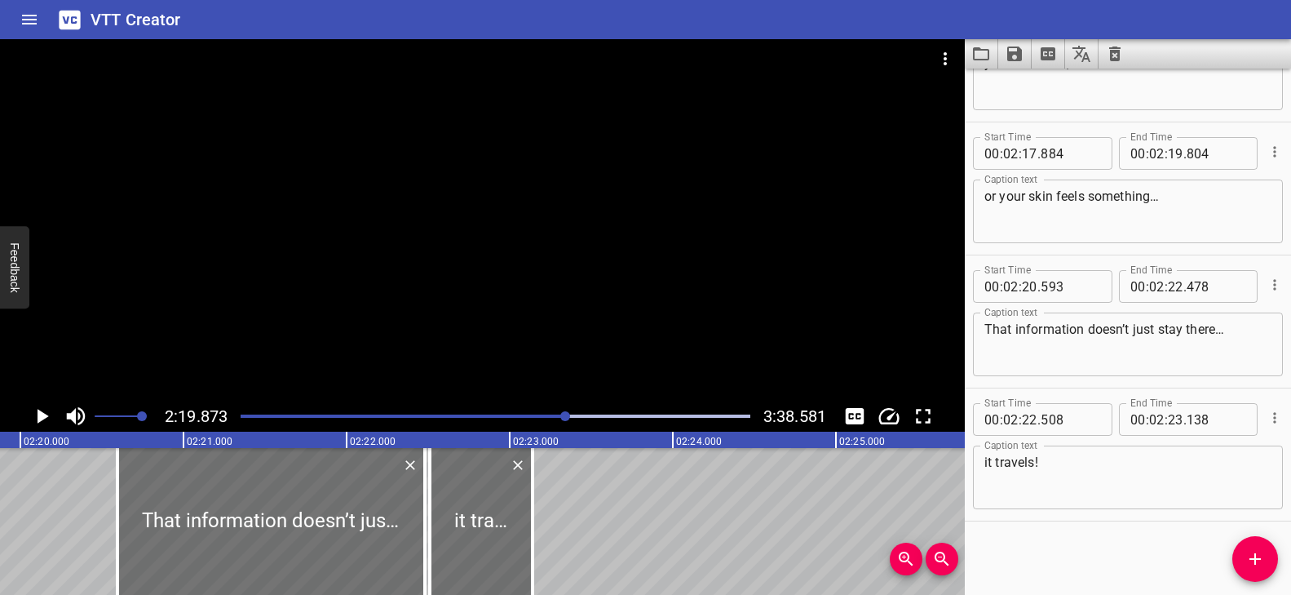
click at [568, 353] on div at bounding box center [482, 219] width 965 height 361
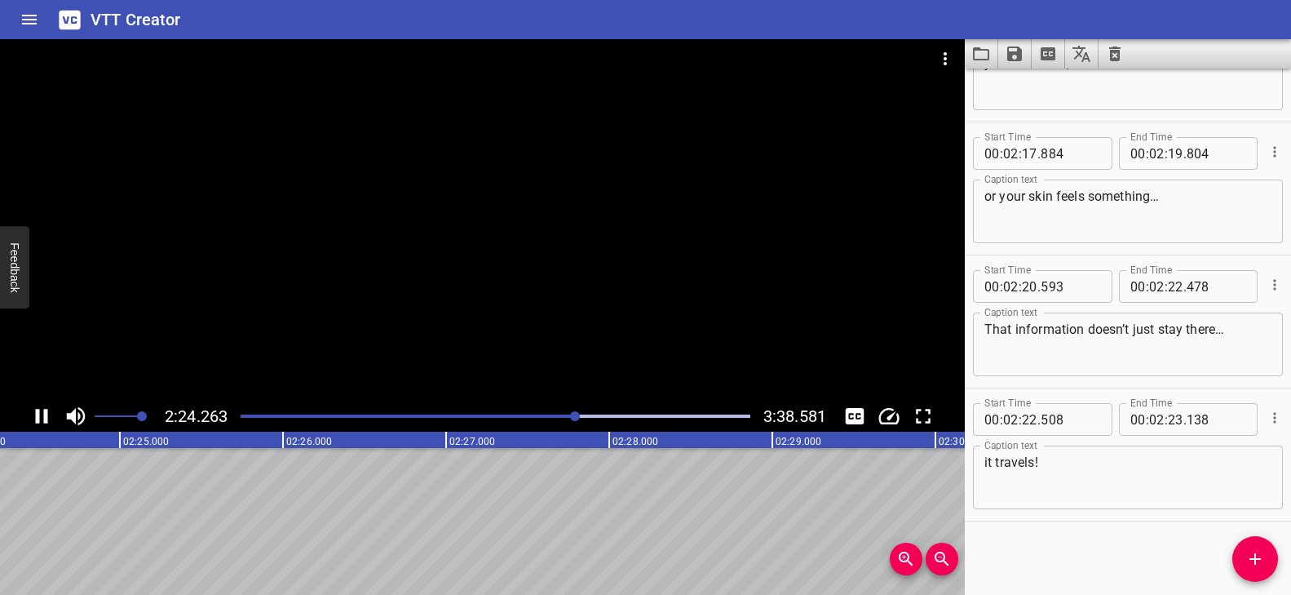
click at [573, 351] on div at bounding box center [482, 219] width 965 height 361
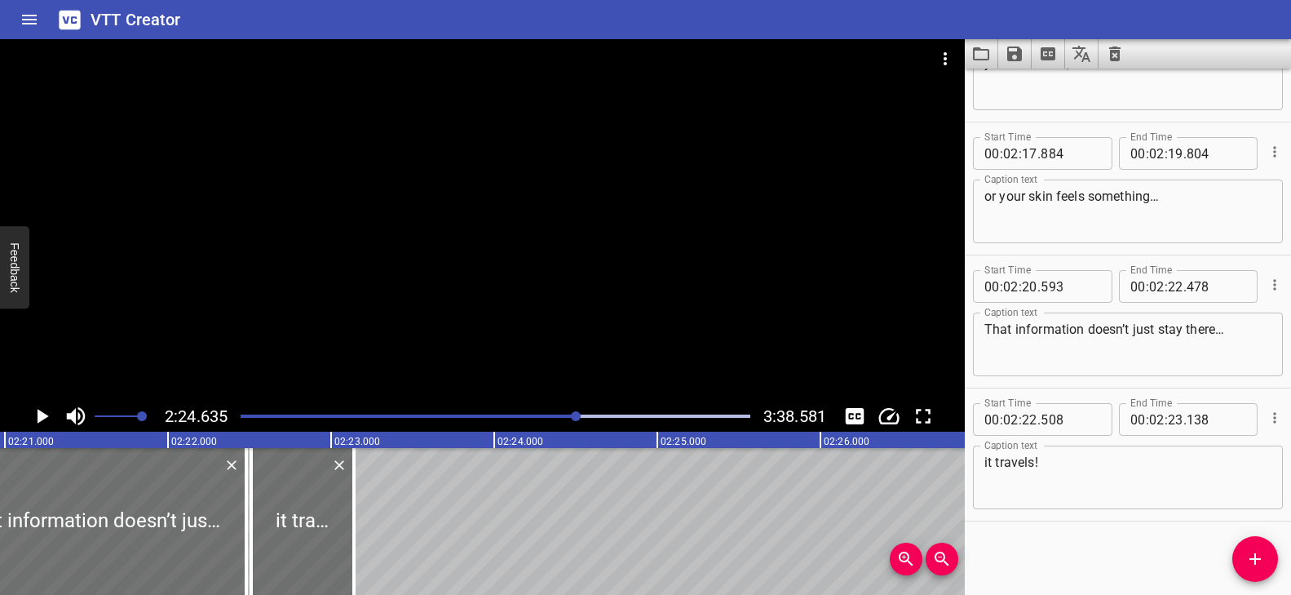
scroll to position [0, 22861]
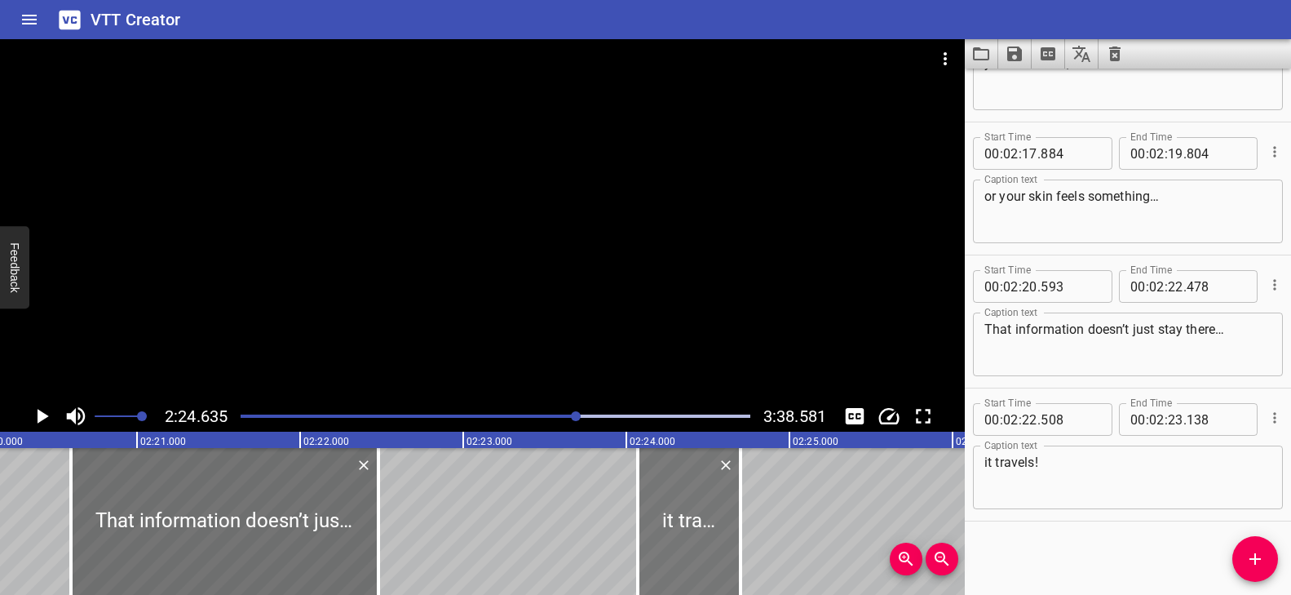
drag, startPoint x: 503, startPoint y: 520, endPoint x: 680, endPoint y: 523, distance: 177.0
click at [680, 523] on div at bounding box center [689, 521] width 103 height 147
type input "24"
type input "068"
type input "24"
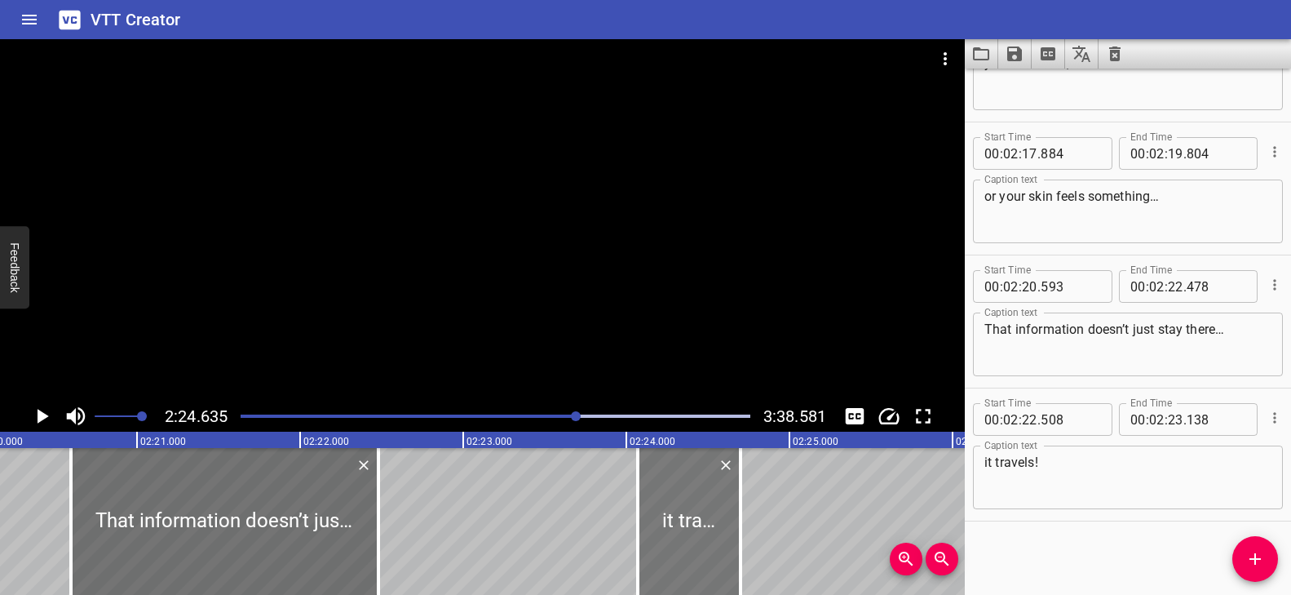
type input "698"
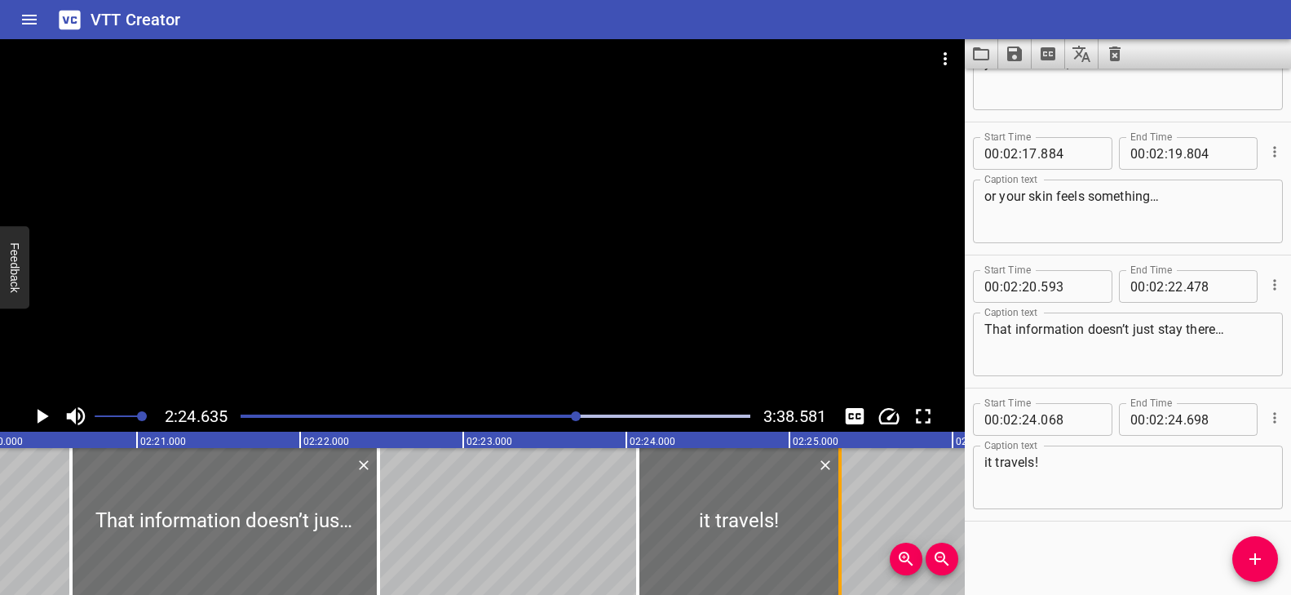
drag, startPoint x: 739, startPoint y: 511, endPoint x: 838, endPoint y: 510, distance: 99.5
click at [838, 510] on div at bounding box center [839, 521] width 3 height 147
type input "25"
type input "308"
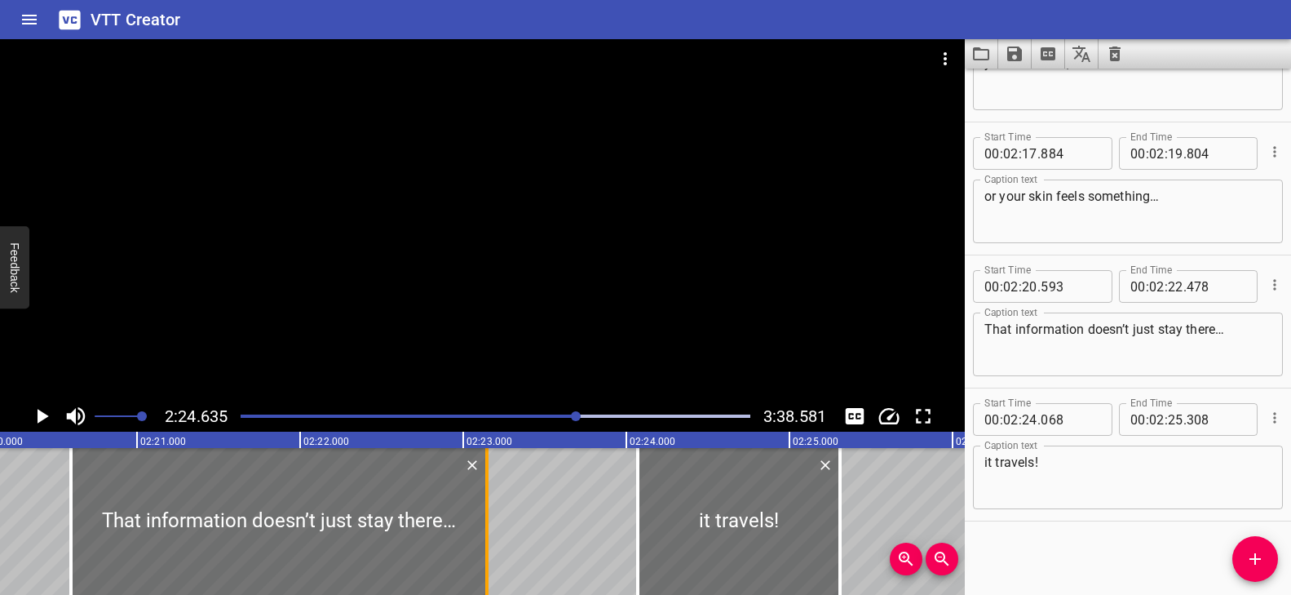
drag, startPoint x: 400, startPoint y: 508, endPoint x: 488, endPoint y: 519, distance: 88.7
click at [486, 520] on div at bounding box center [486, 521] width 3 height 147
type input "23"
type input "138"
click at [568, 414] on div "Play progress" at bounding box center [324, 415] width 510 height 3
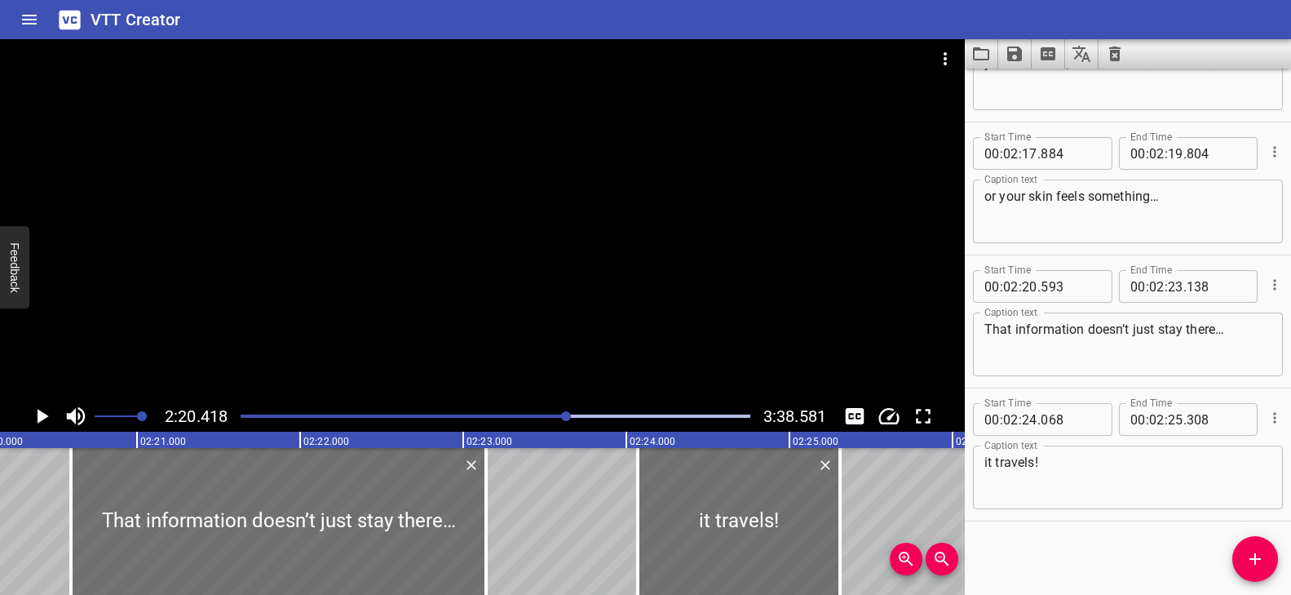
scroll to position [0, 22904]
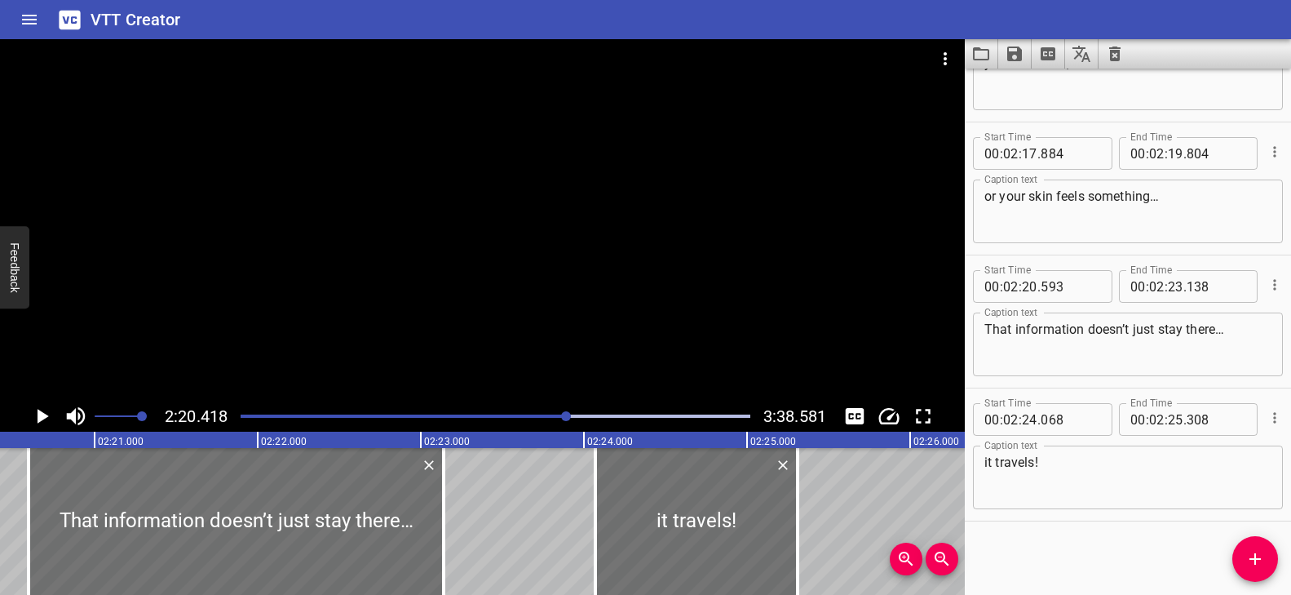
click at [570, 314] on div at bounding box center [482, 219] width 965 height 361
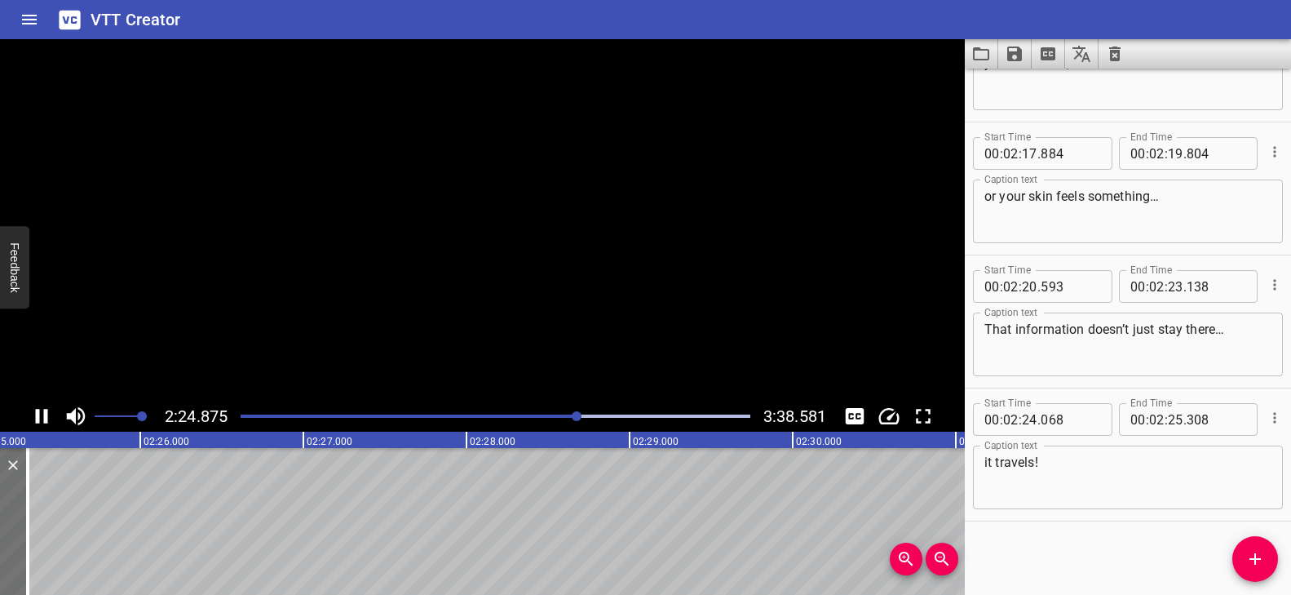
click at [570, 322] on video at bounding box center [482, 219] width 965 height 361
click at [576, 415] on div at bounding box center [580, 416] width 10 height 10
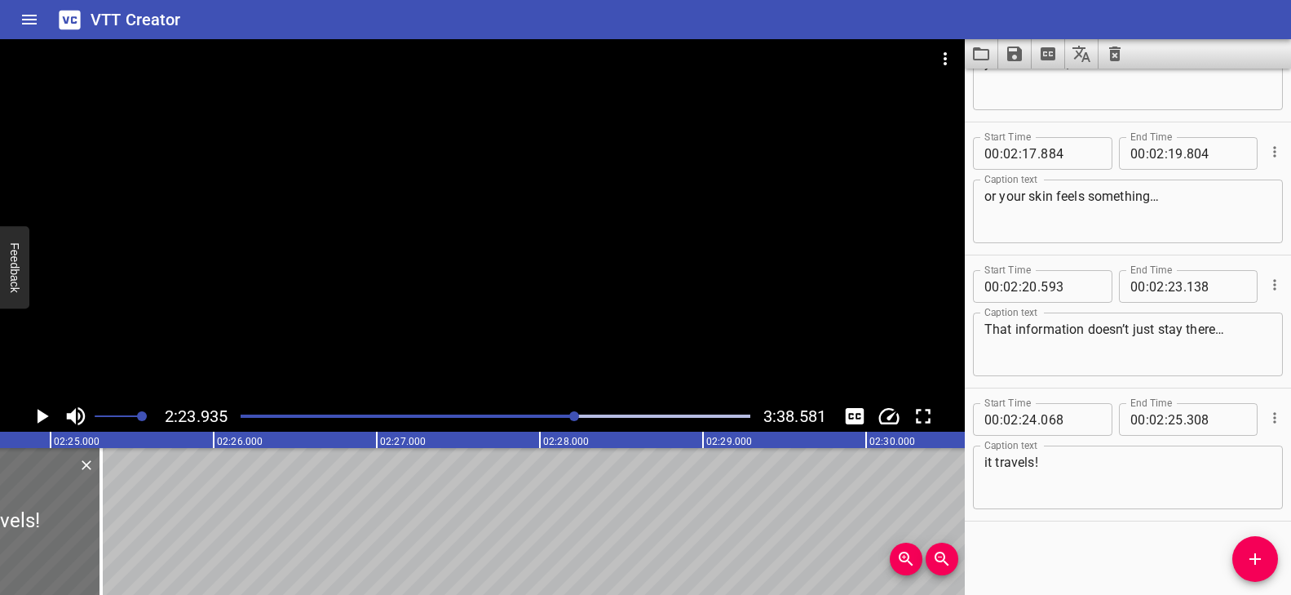
scroll to position [0, 23568]
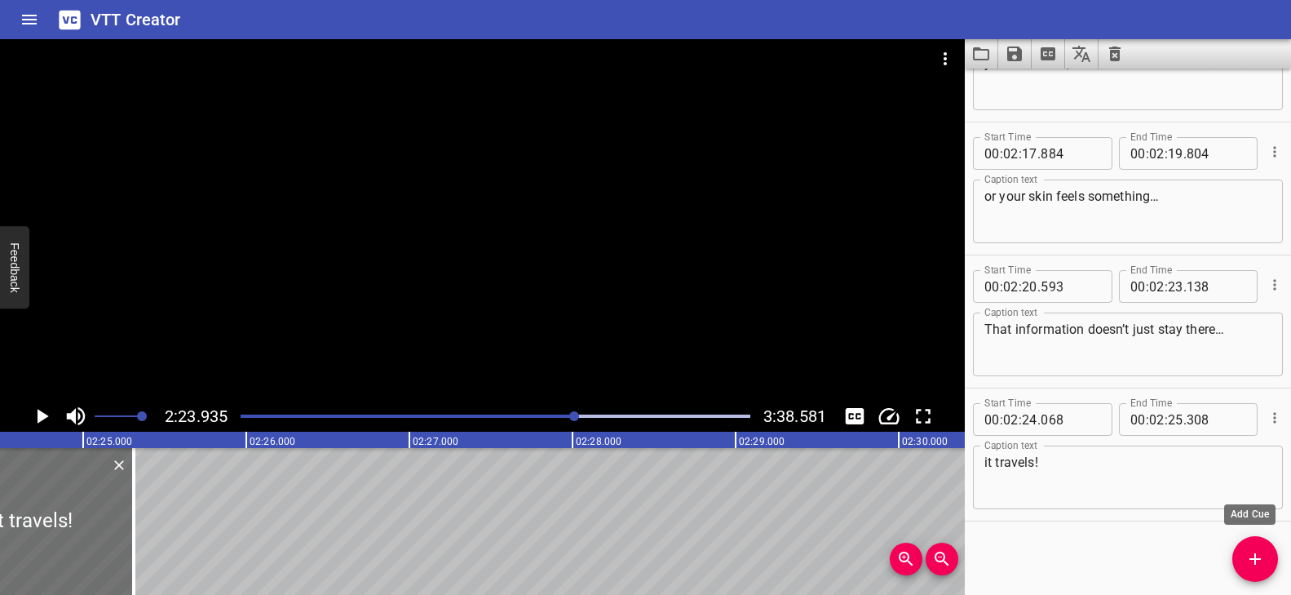
click at [1243, 559] on span "Add Cue" at bounding box center [1255, 559] width 46 height 20
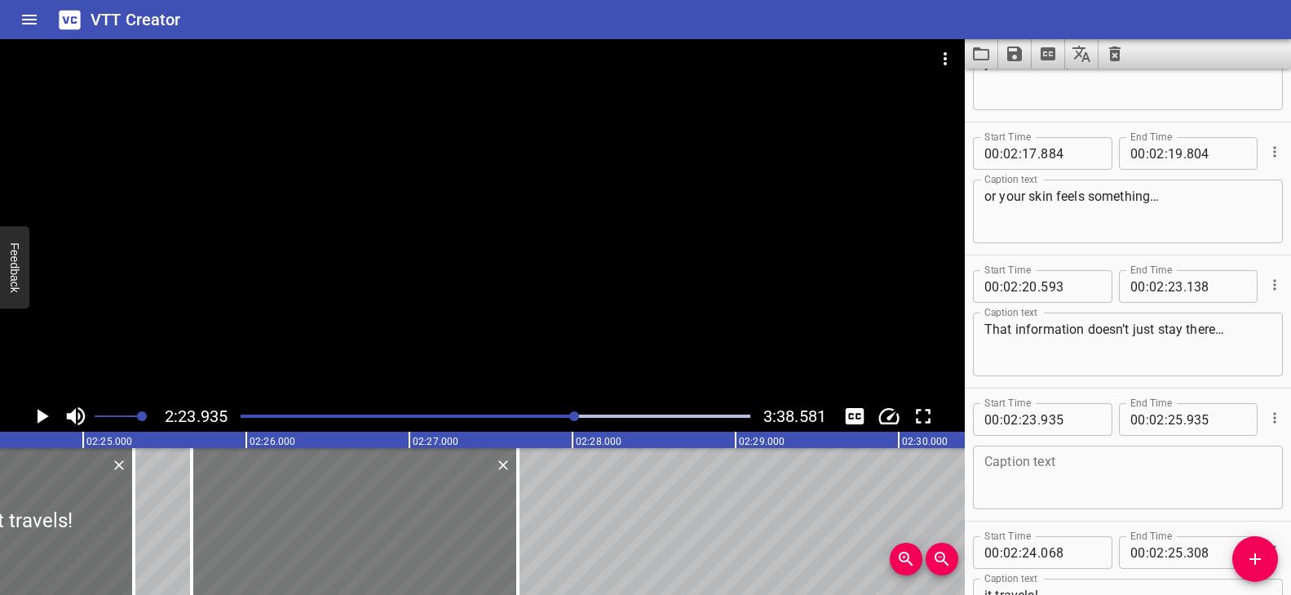
drag, startPoint x: 180, startPoint y: 520, endPoint x: 462, endPoint y: 545, distance: 283.2
type input "25"
type input "665"
type input "27"
type input "665"
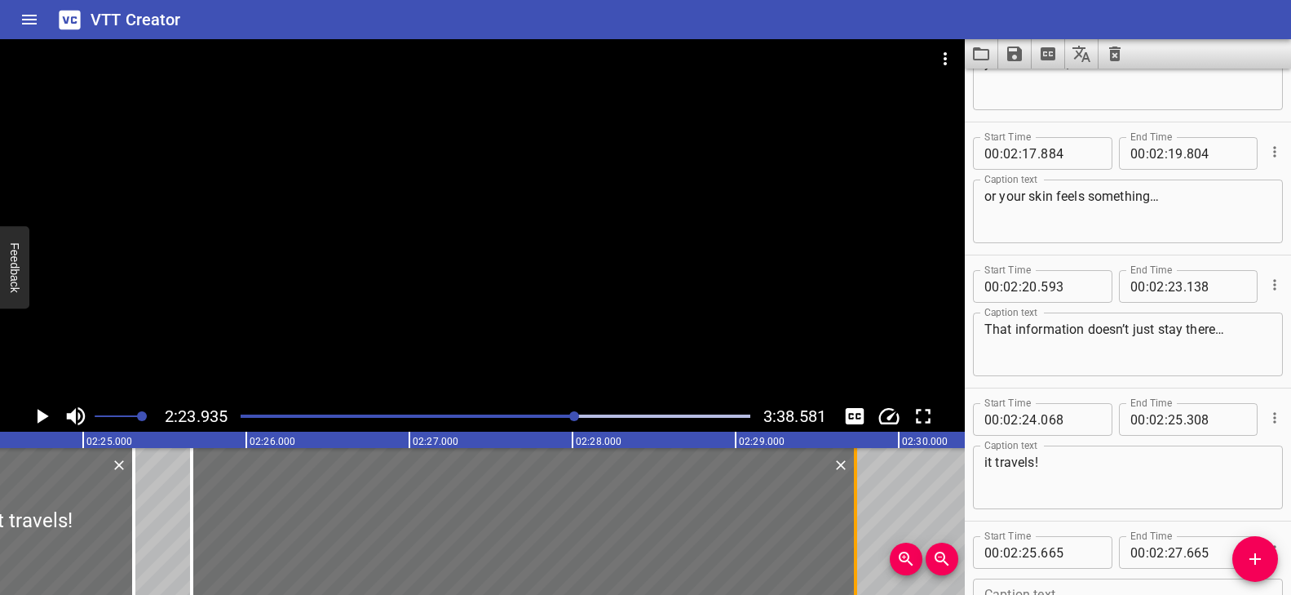
drag, startPoint x: 516, startPoint y: 513, endPoint x: 854, endPoint y: 515, distance: 337.6
click at [854, 515] on div at bounding box center [855, 521] width 3 height 147
type input "29"
type input "735"
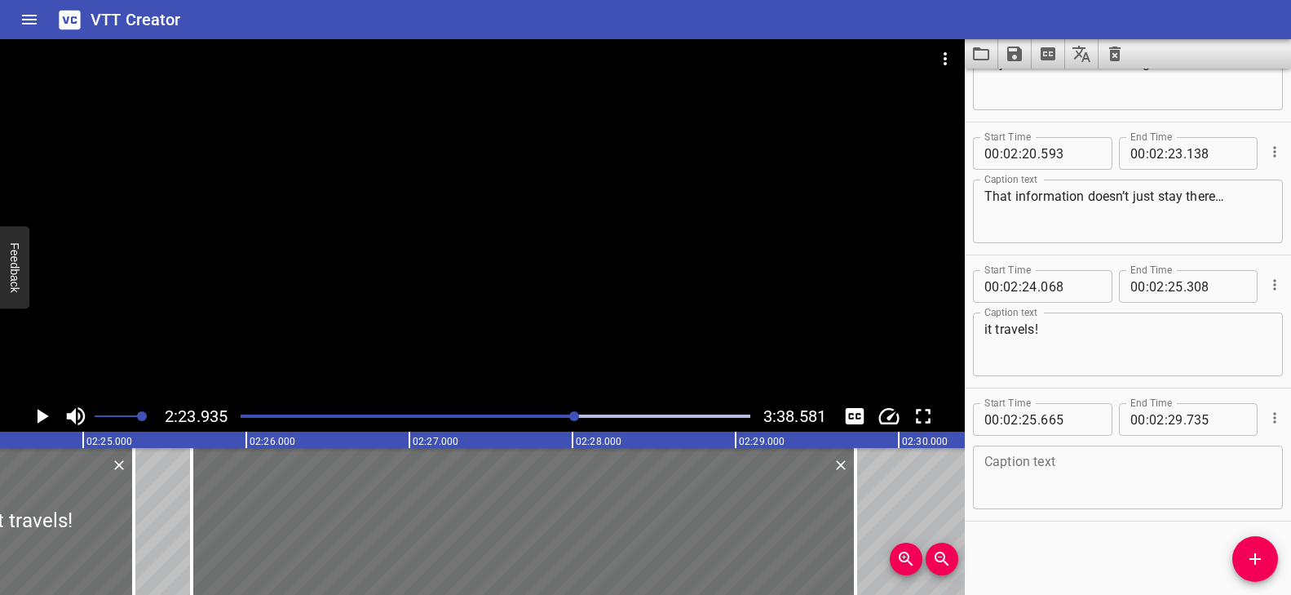
click at [1025, 472] on textarea at bounding box center [1127, 477] width 287 height 46
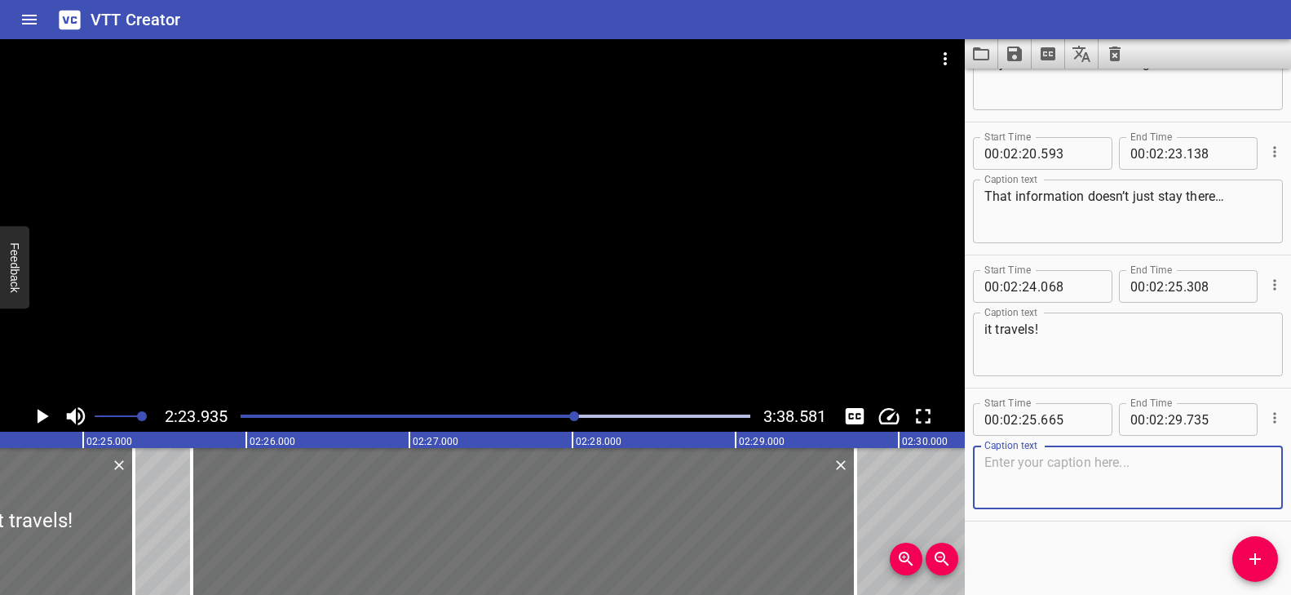
paste textarea "It zooms through a super-fast messaging system in your body"
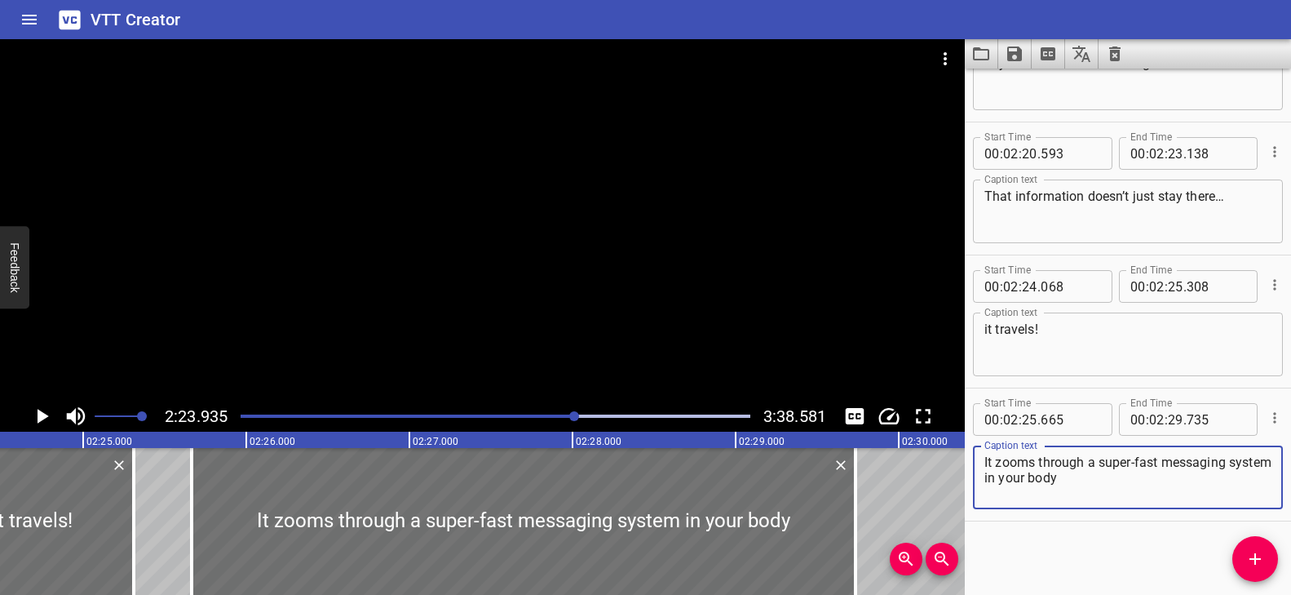
type textarea "It zooms through a super-fast messaging system in your body"
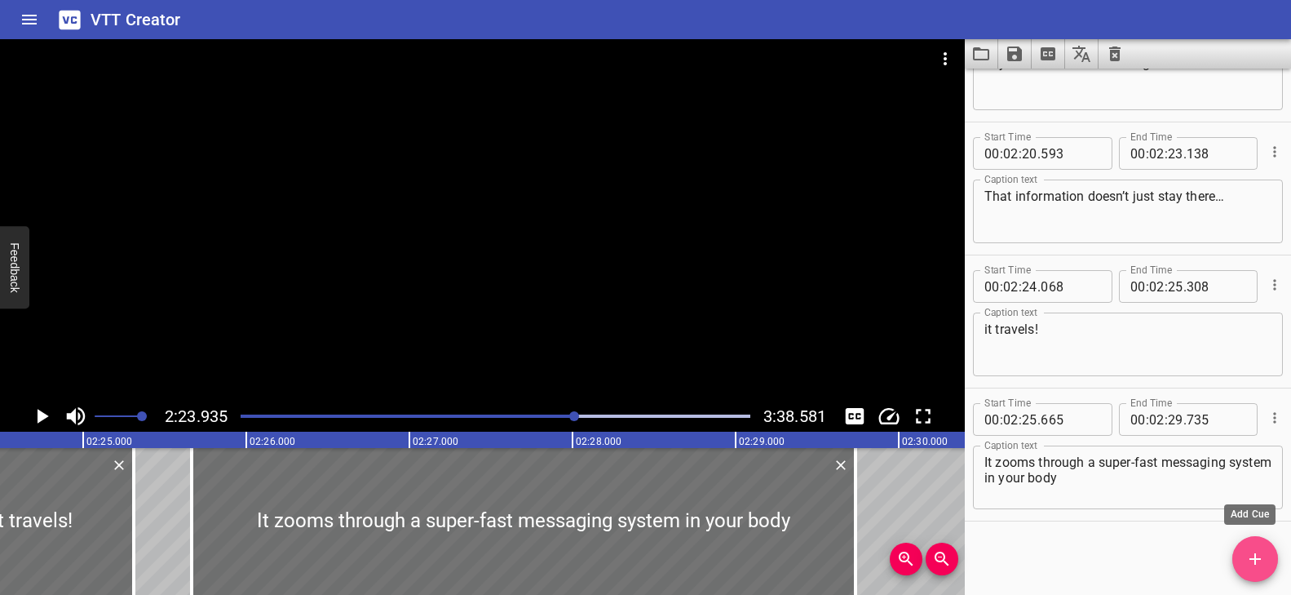
click at [1258, 550] on icon "Add Cue" at bounding box center [1255, 559] width 20 height 20
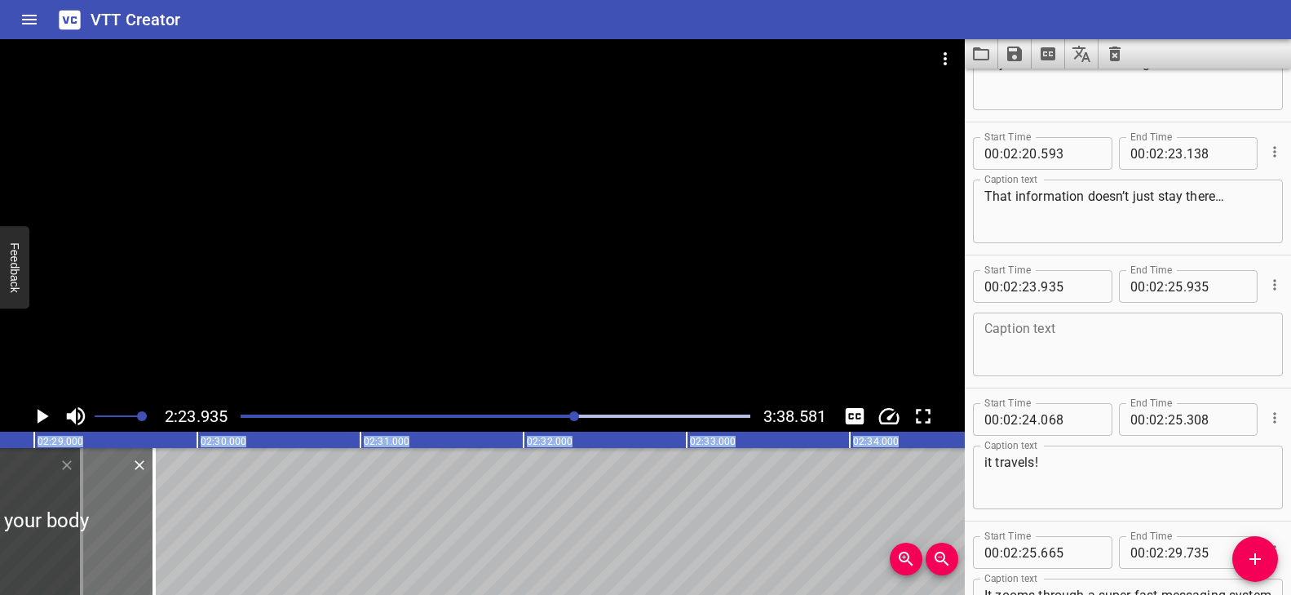
scroll to position [0, 24227]
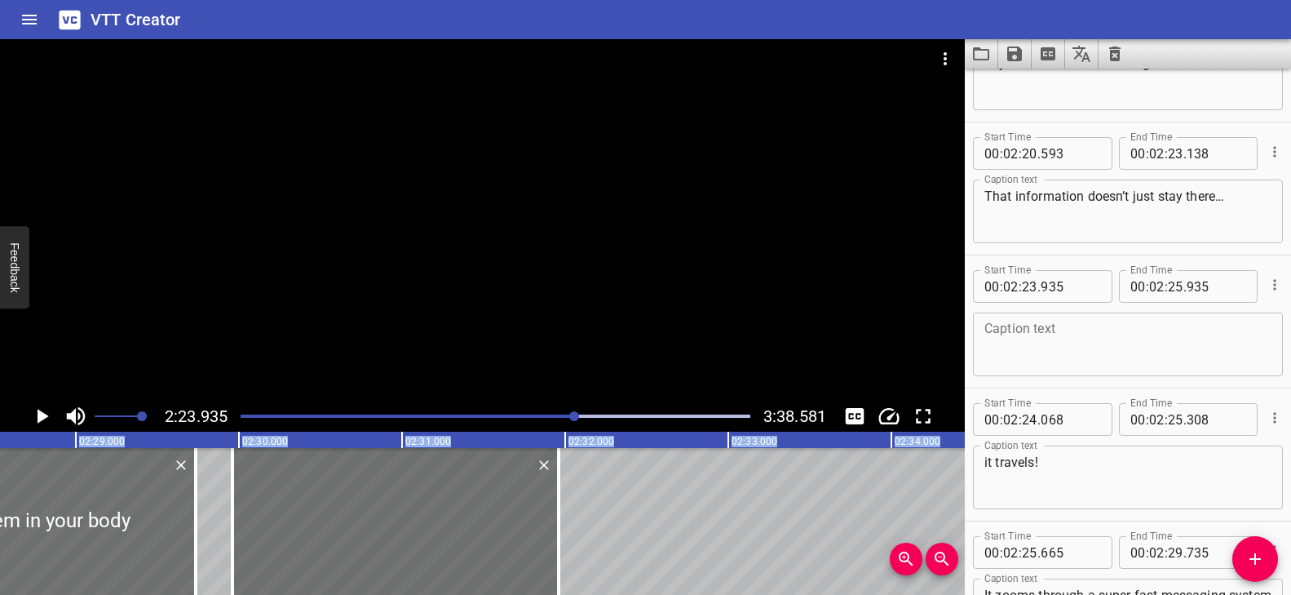
drag, startPoint x: 161, startPoint y: 546, endPoint x: 483, endPoint y: 609, distance: 327.6
type input "29"
type input "950"
type input "31"
type input "950"
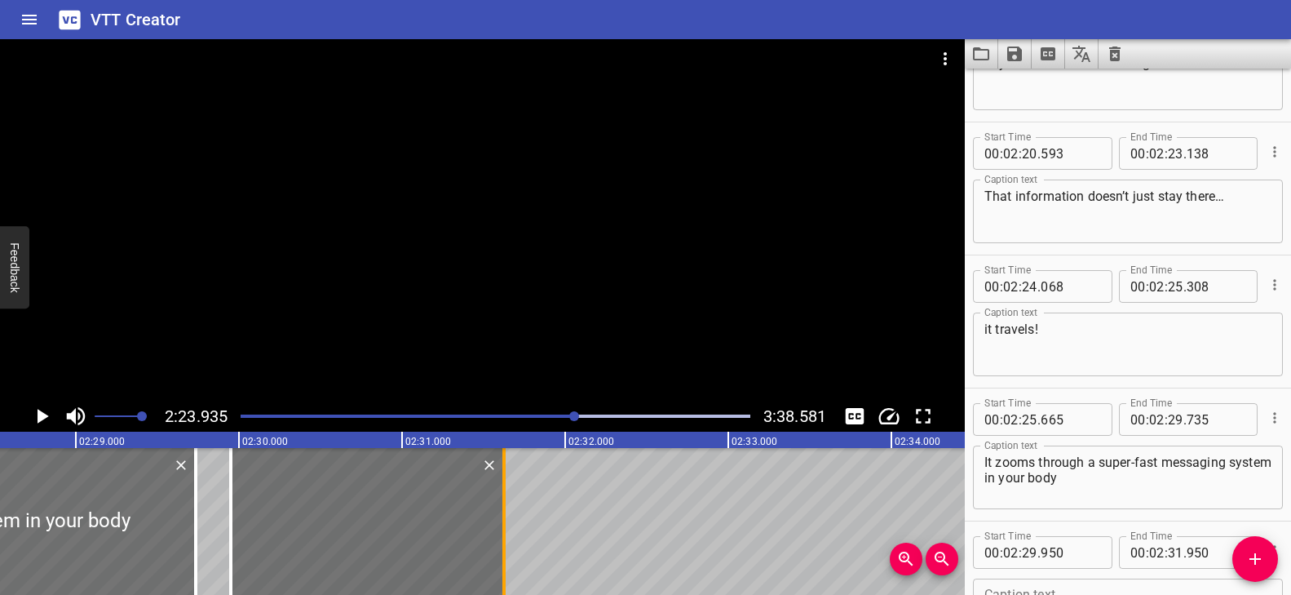
drag, startPoint x: 557, startPoint y: 548, endPoint x: 504, endPoint y: 541, distance: 53.5
click at [504, 541] on div at bounding box center [503, 521] width 3 height 147
type input "625"
click at [574, 337] on div at bounding box center [482, 219] width 965 height 361
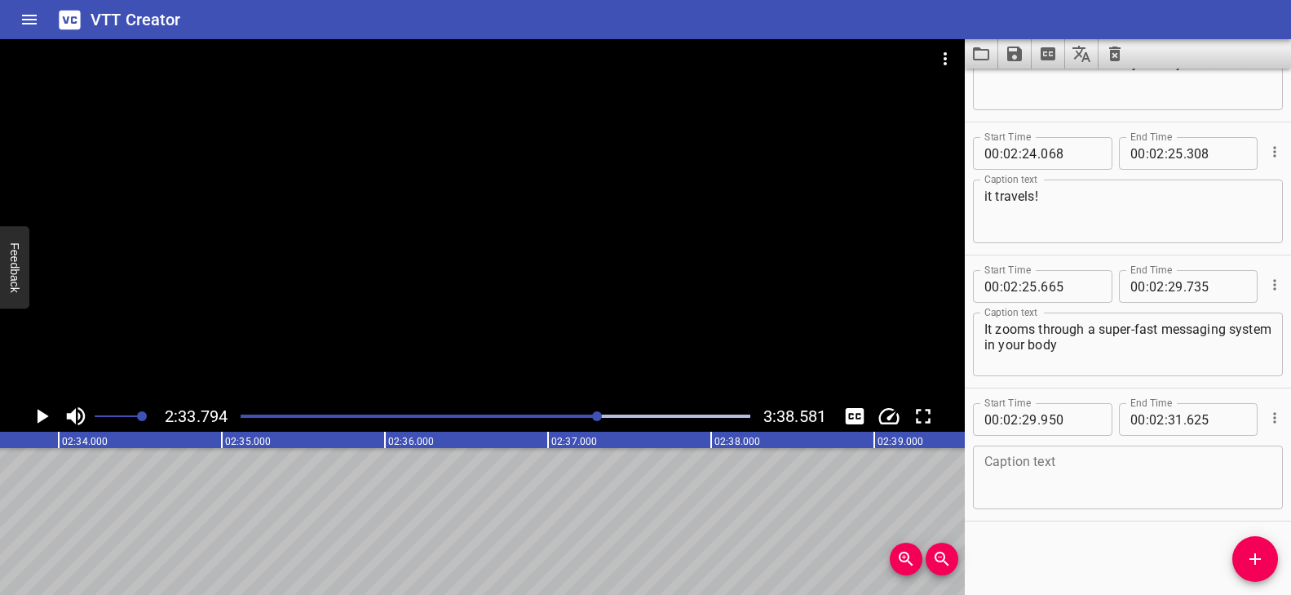
scroll to position [0, 25085]
click at [1094, 493] on textarea at bounding box center [1127, 477] width 287 height 46
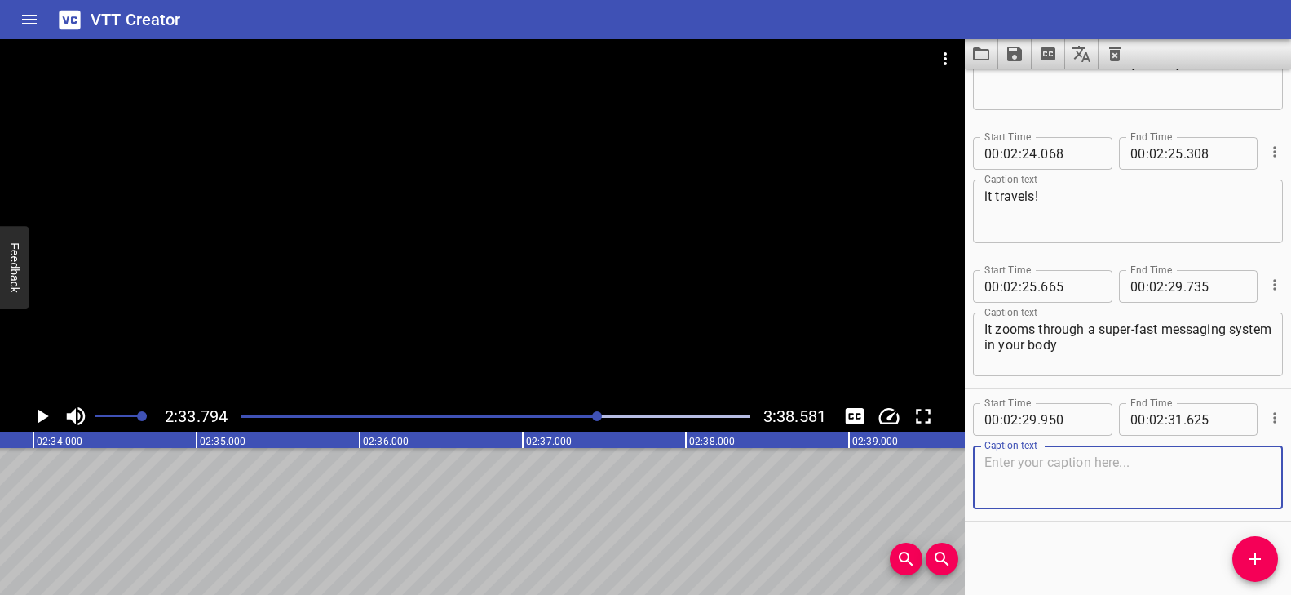
paste textarea "It zooms through a super-fast messaging system in your body"
type textarea "It zooms through a super-fast messaging system in your body"
paste textarea "called the nervous system."
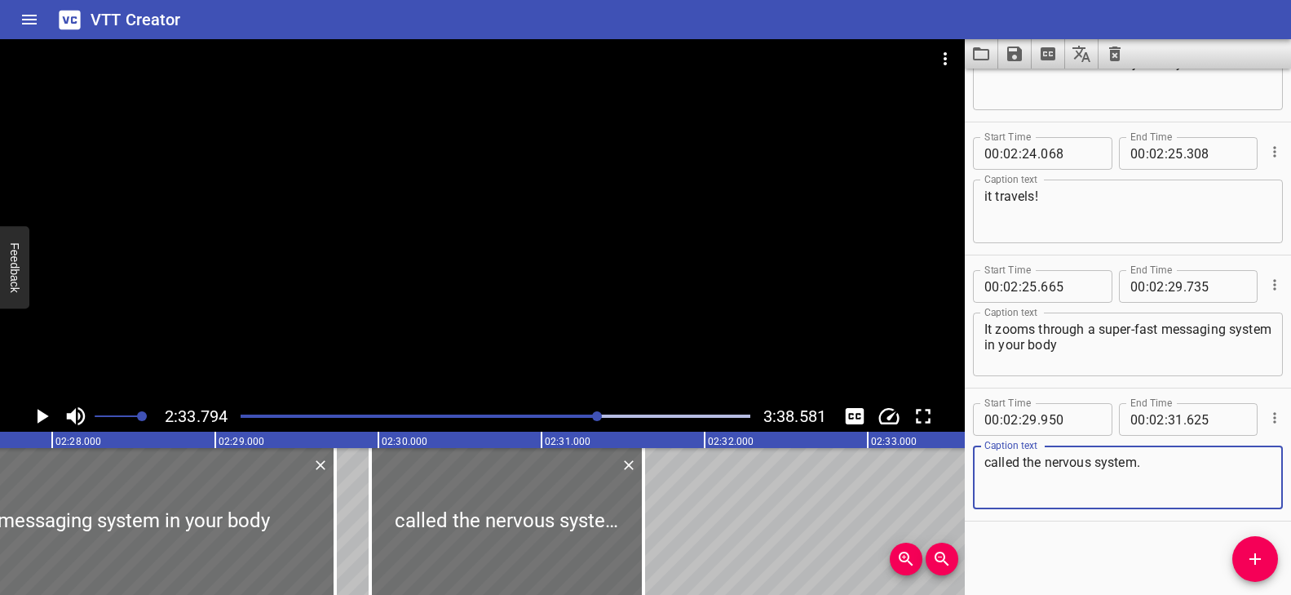
scroll to position [0, 24055]
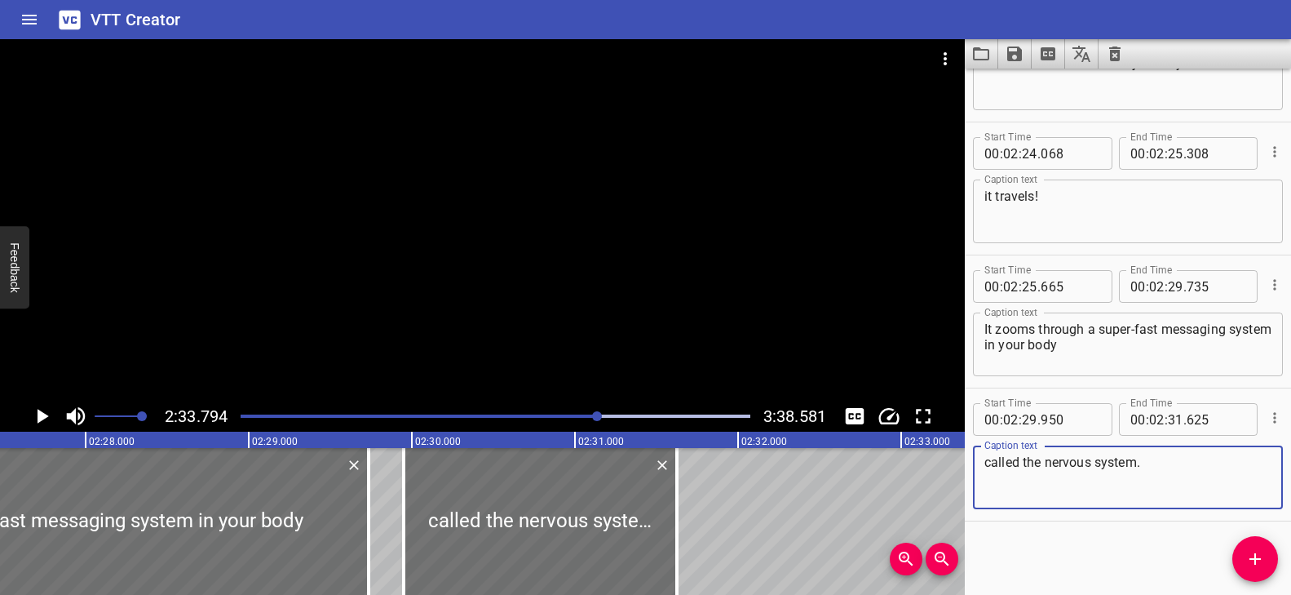
type textarea "called the nervous system."
click at [589, 414] on div "Play progress" at bounding box center [345, 415] width 510 height 3
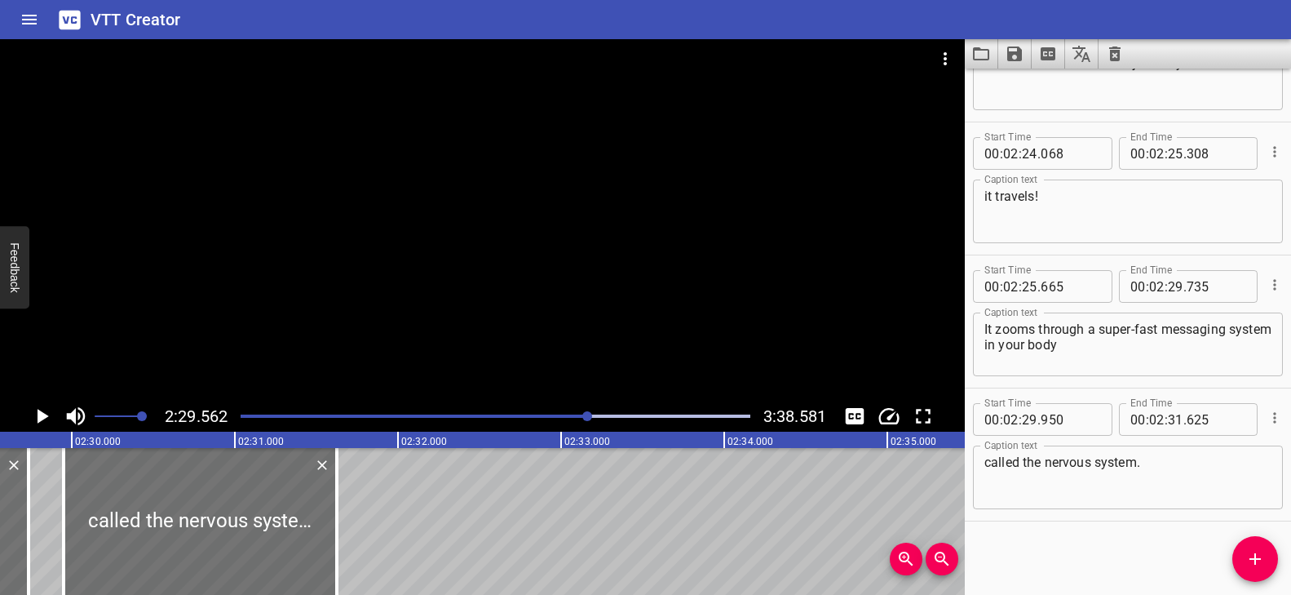
click at [525, 337] on div at bounding box center [482, 219] width 965 height 361
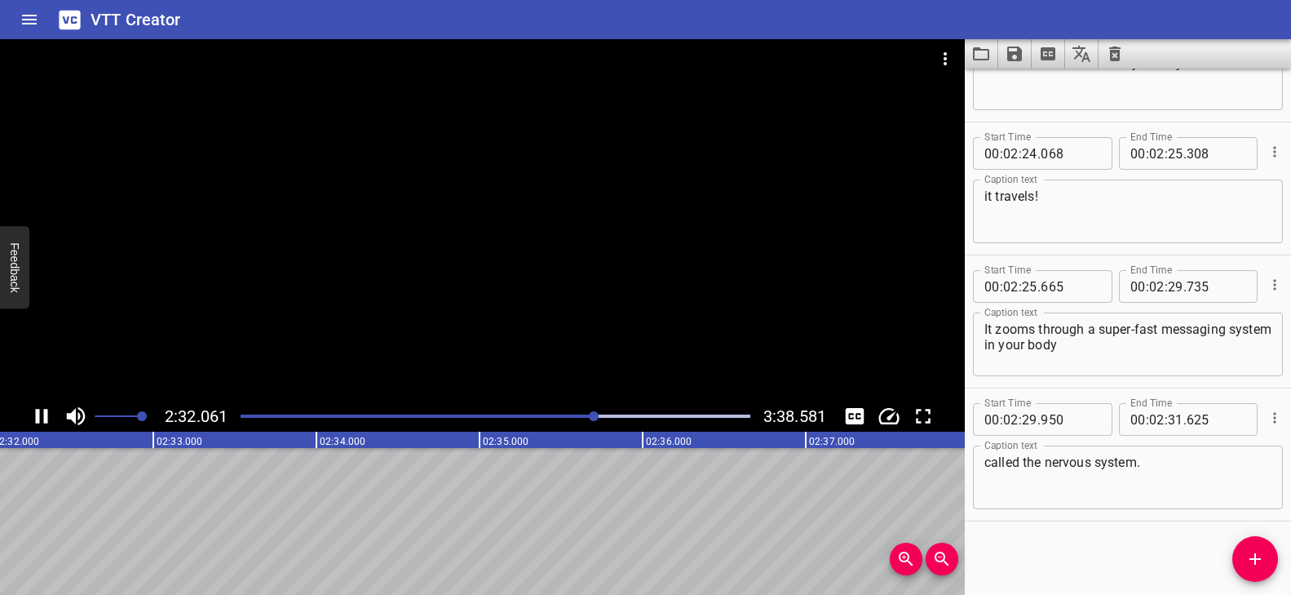
click at [629, 357] on div at bounding box center [482, 219] width 965 height 361
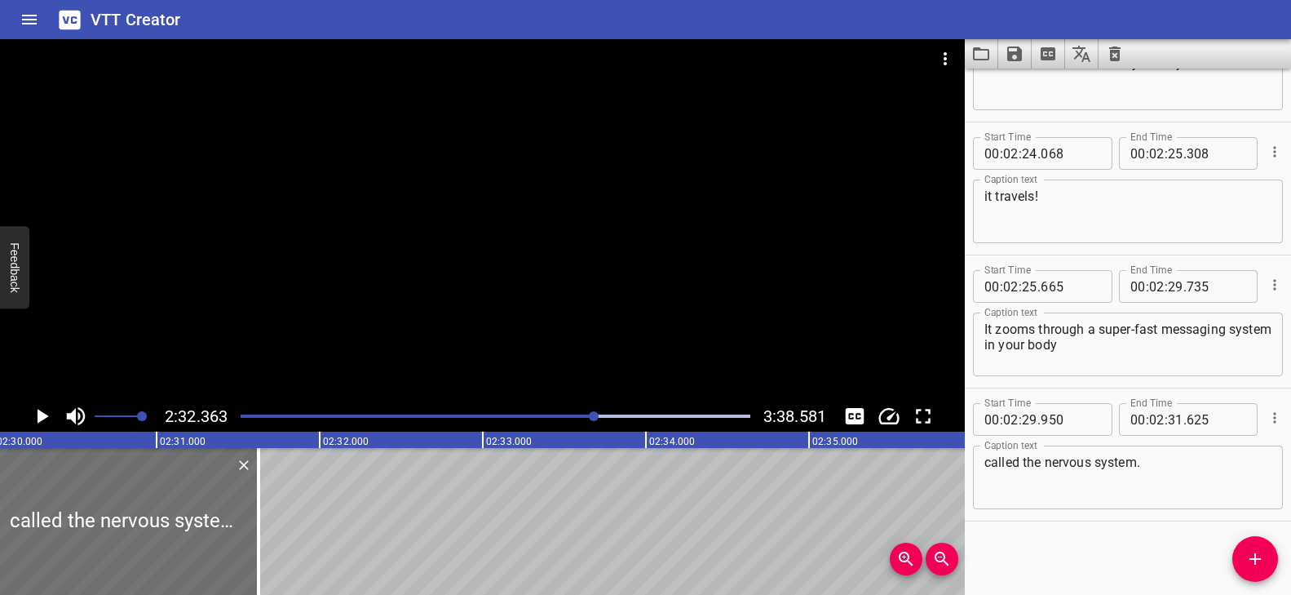
scroll to position [0, 24440]
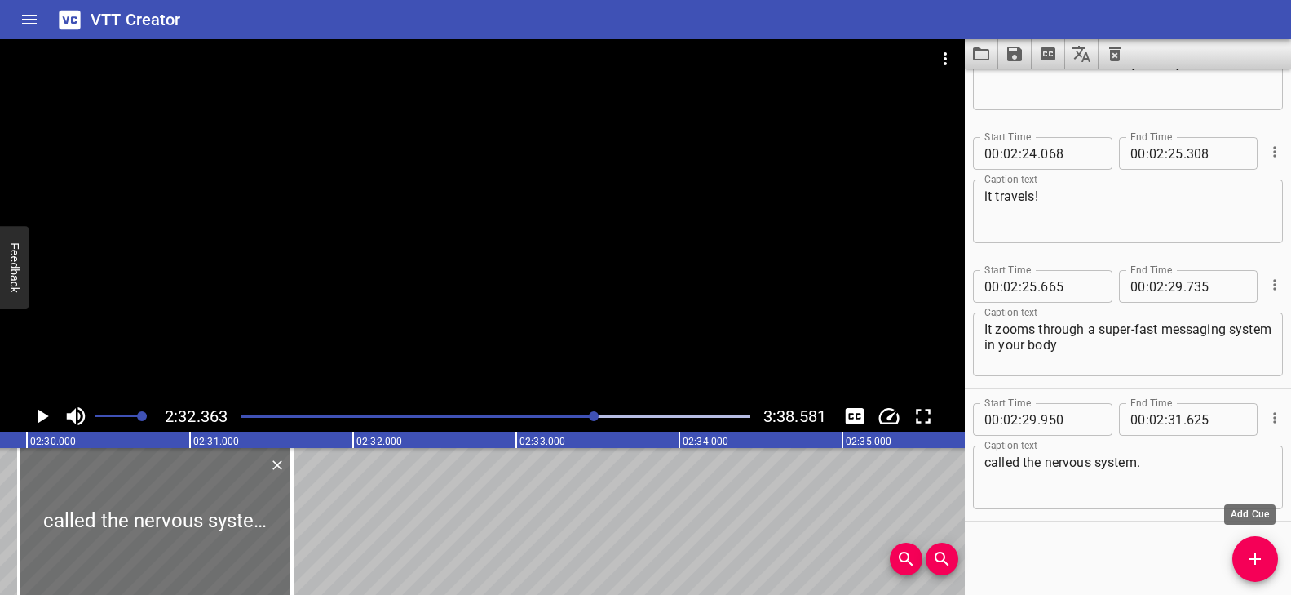
click at [1260, 546] on button "Add Cue" at bounding box center [1255, 559] width 46 height 46
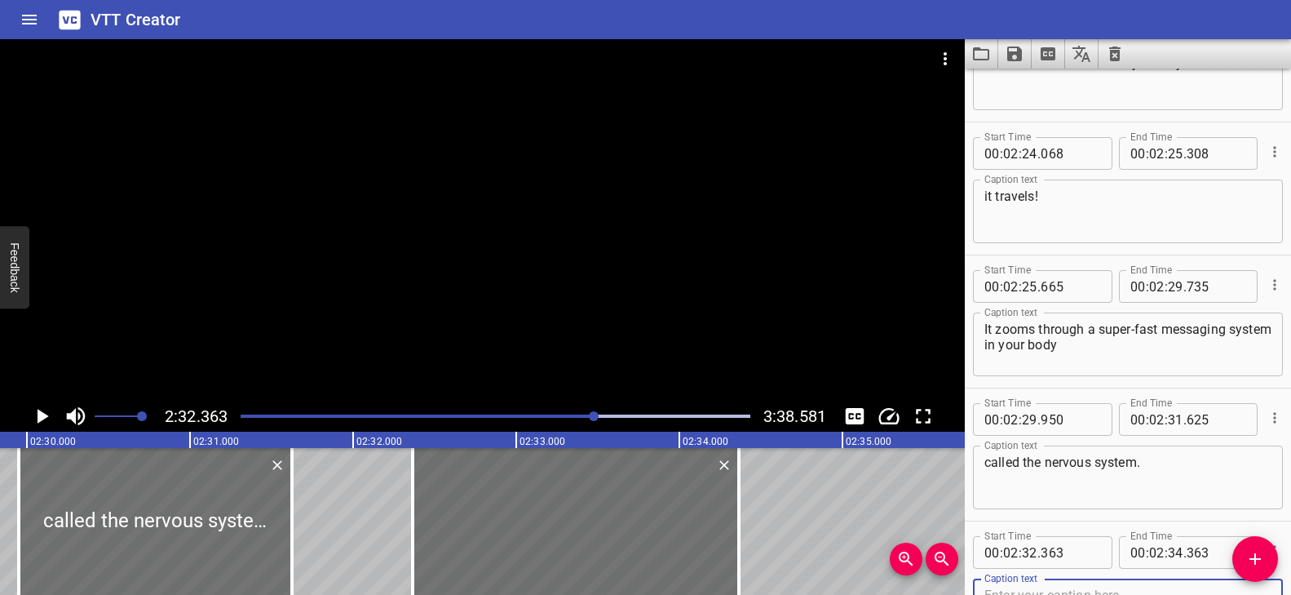
scroll to position [6471, 0]
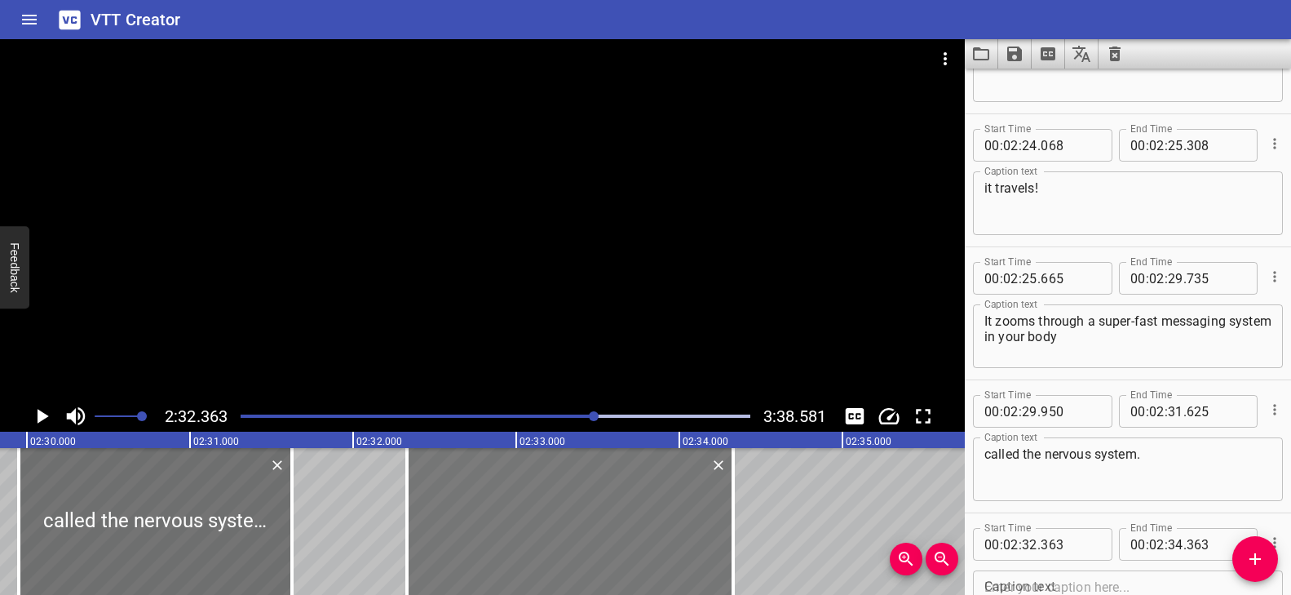
click at [564, 513] on div at bounding box center [570, 521] width 326 height 147
type input "328"
drag, startPoint x: 738, startPoint y: 501, endPoint x: 749, endPoint y: 502, distance: 11.4
click at [749, 502] on div at bounding box center [747, 521] width 16 height 147
type input "413"
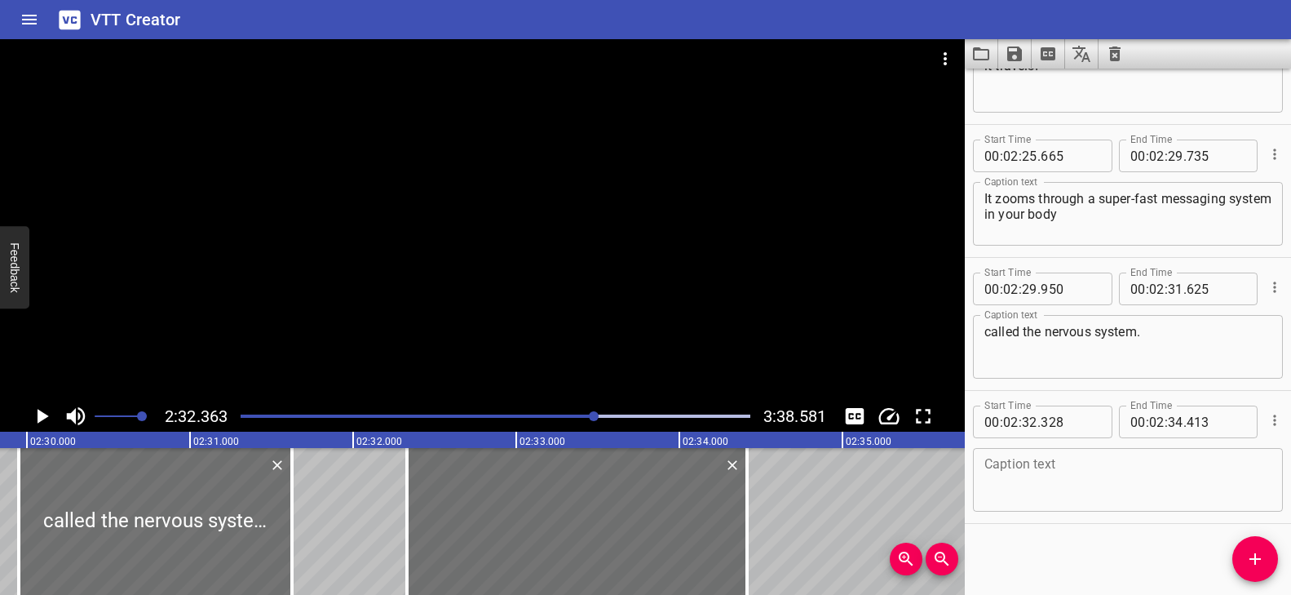
scroll to position [6596, 0]
click at [1067, 480] on textarea at bounding box center [1127, 477] width 287 height 46
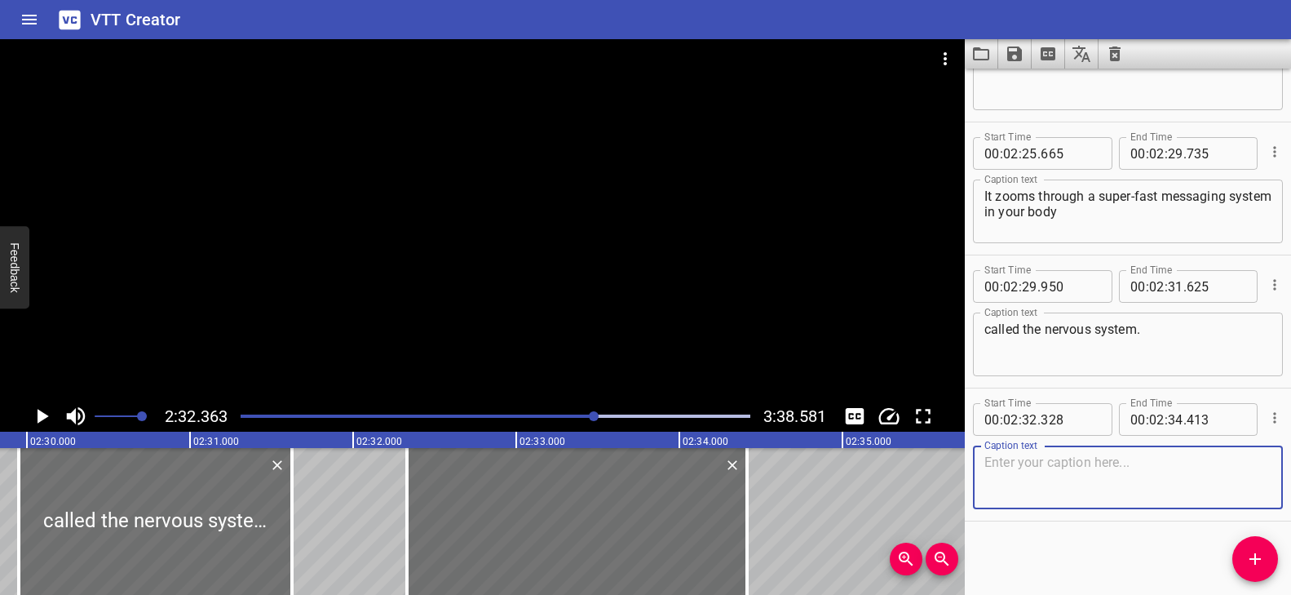
paste textarea "It’s made up of two main parts:"
type textarea "It’s made up of two main parts:"
click at [593, 373] on div at bounding box center [482, 219] width 965 height 361
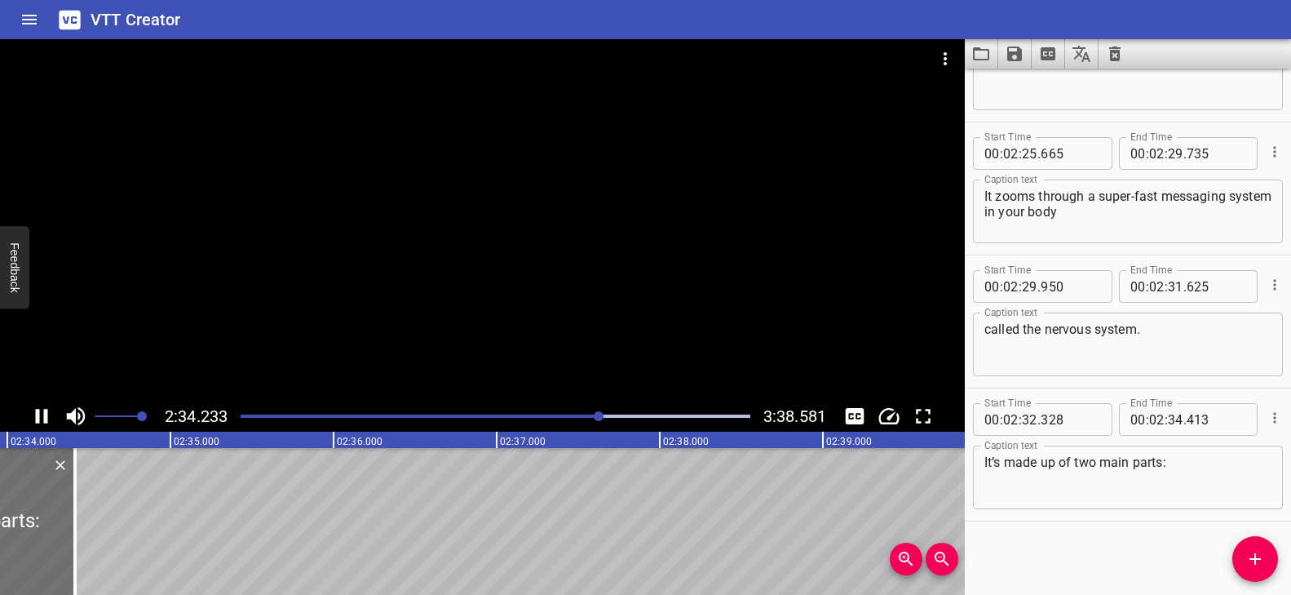
scroll to position [0, 25161]
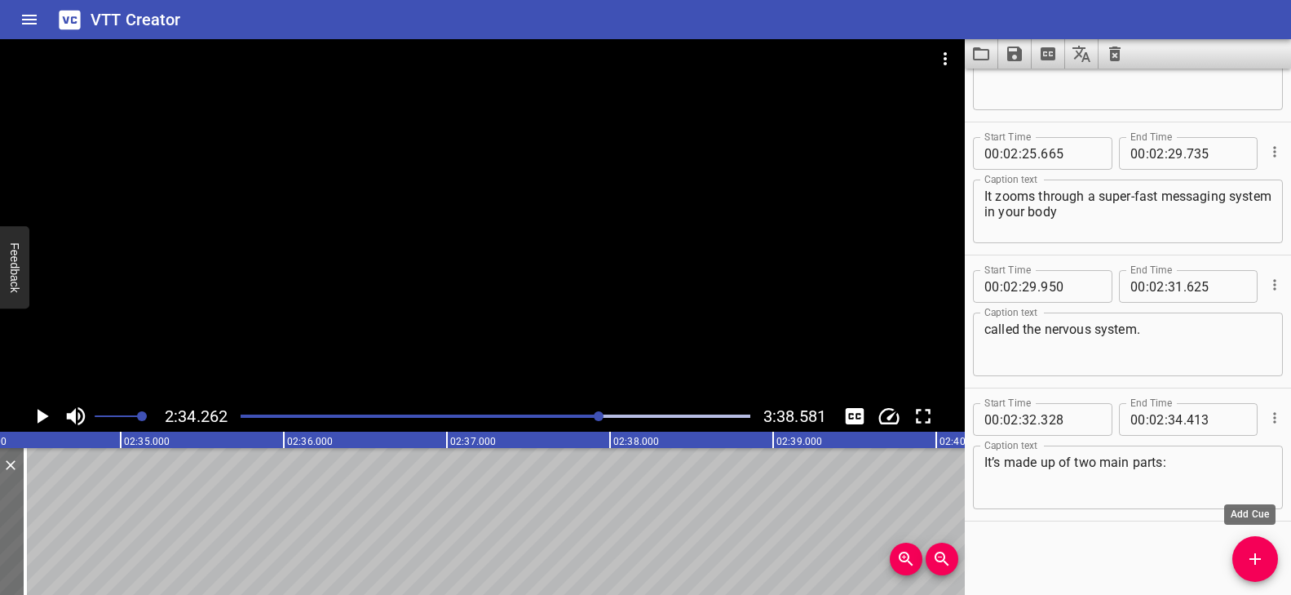
drag, startPoint x: 1259, startPoint y: 559, endPoint x: 1212, endPoint y: 558, distance: 47.3
click at [1259, 559] on icon "Add Cue" at bounding box center [1254, 558] width 11 height 11
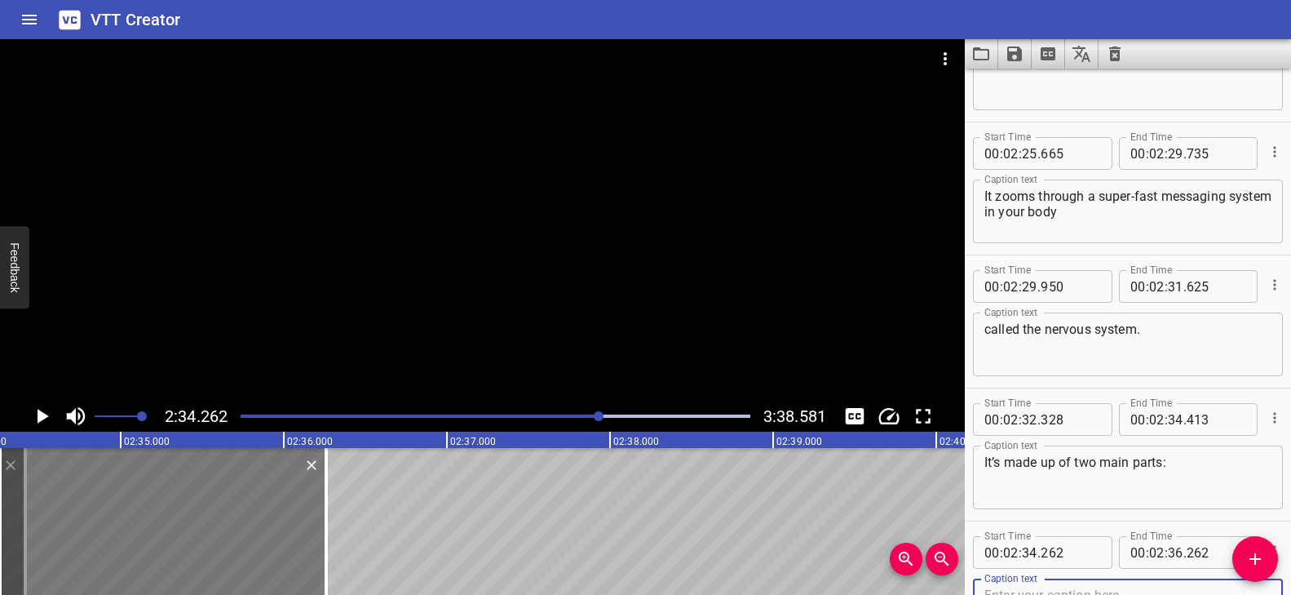
scroll to position [6604, 0]
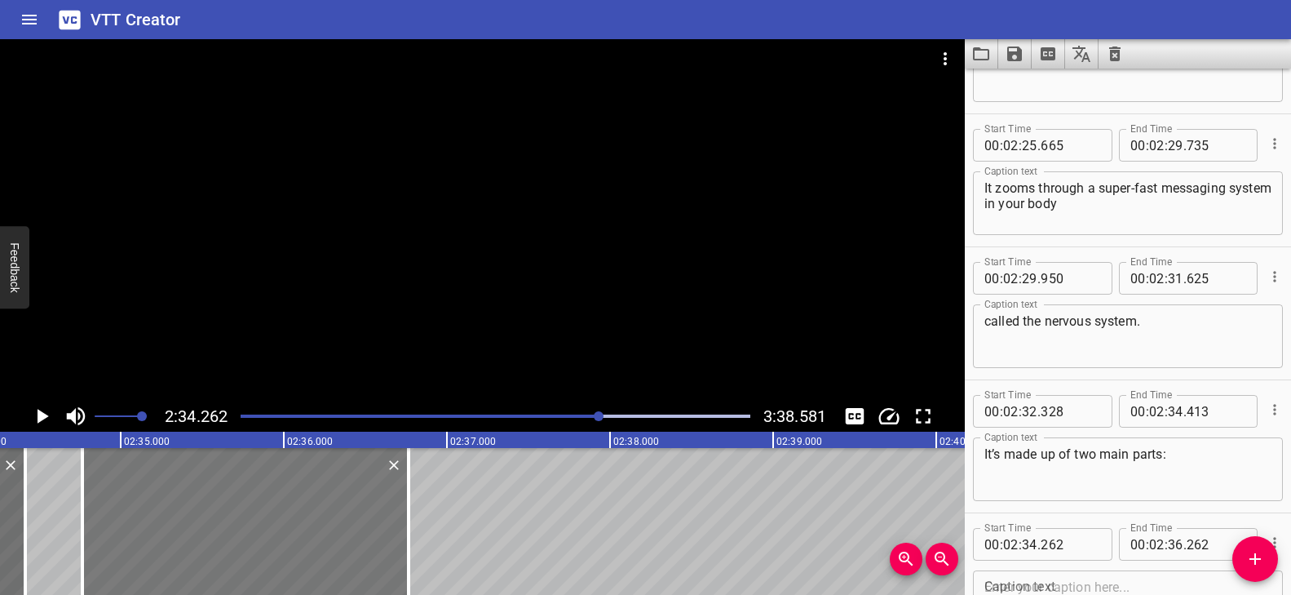
drag, startPoint x: 44, startPoint y: 517, endPoint x: 120, endPoint y: 523, distance: 76.1
click at [120, 523] on div at bounding box center [245, 521] width 326 height 147
type input "767"
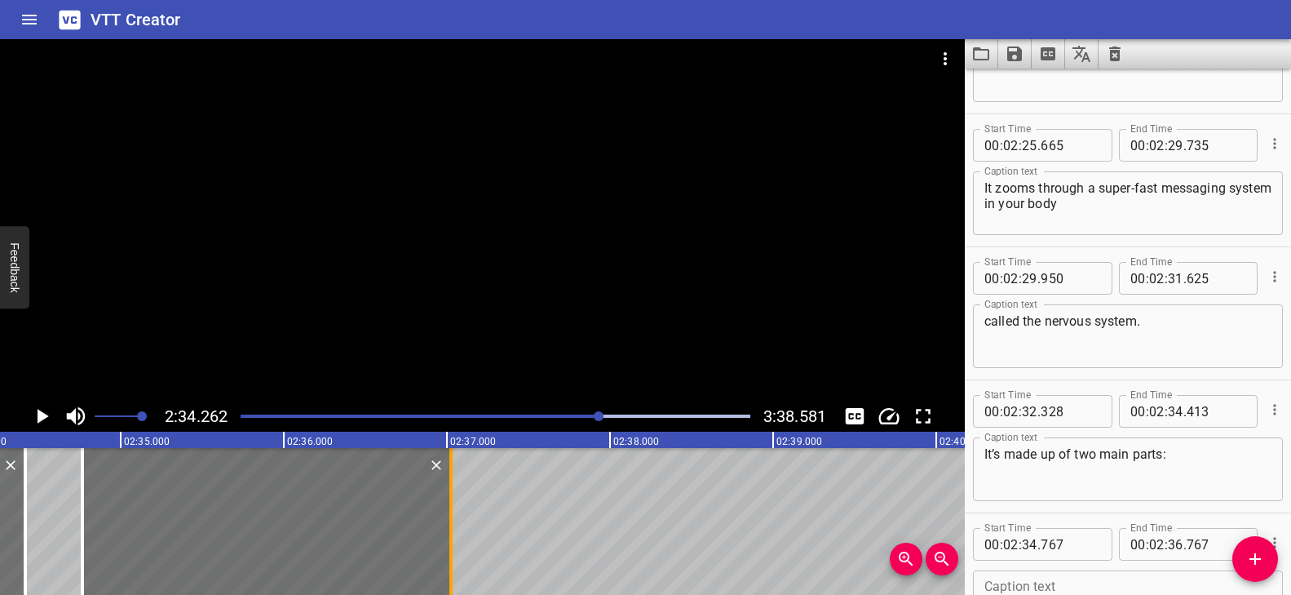
drag, startPoint x: 410, startPoint y: 499, endPoint x: 452, endPoint y: 504, distance: 41.9
click at [452, 504] on div at bounding box center [450, 521] width 3 height 147
type input "37"
type input "027"
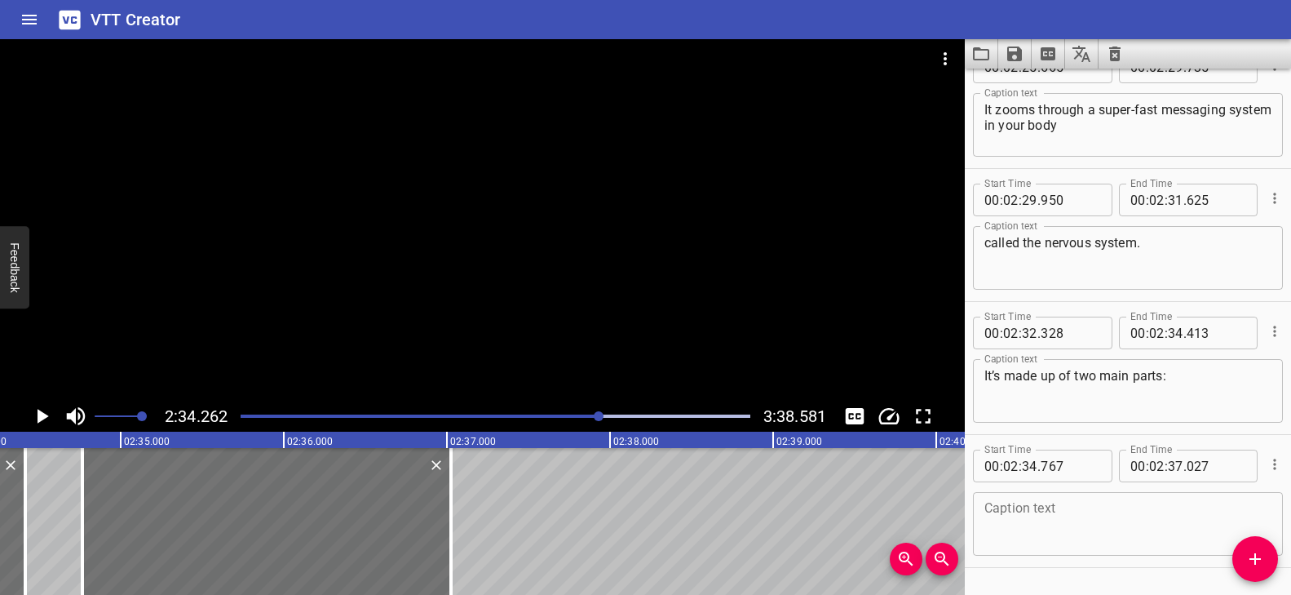
scroll to position [6729, 0]
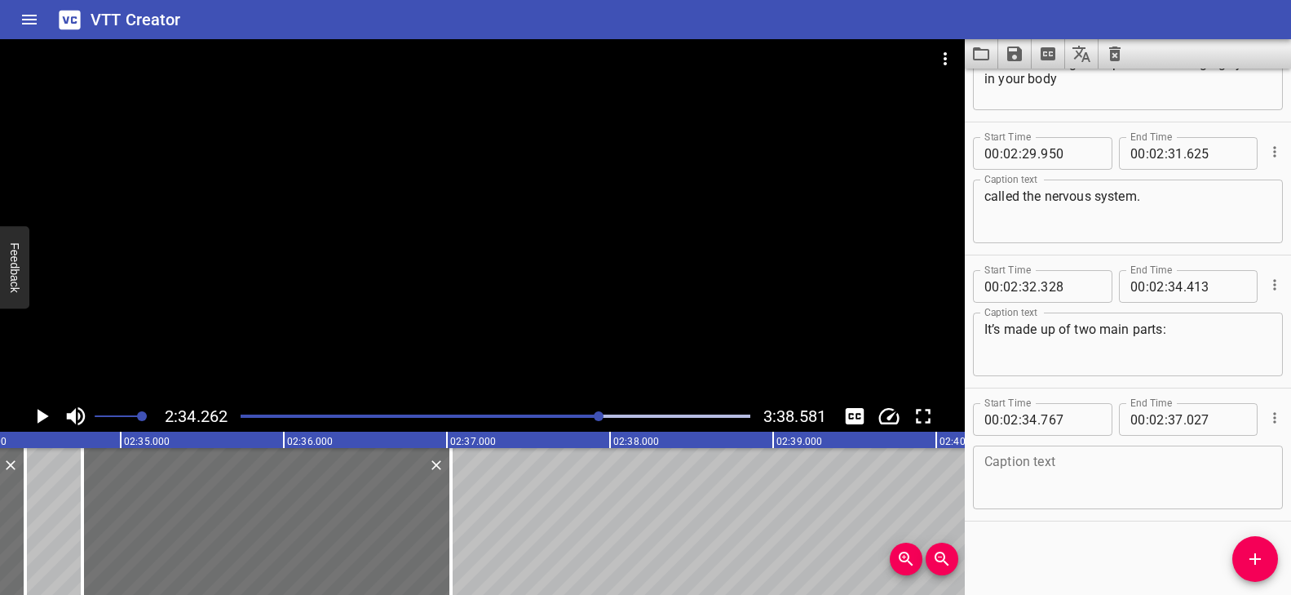
click at [1081, 466] on textarea at bounding box center [1127, 477] width 287 height 46
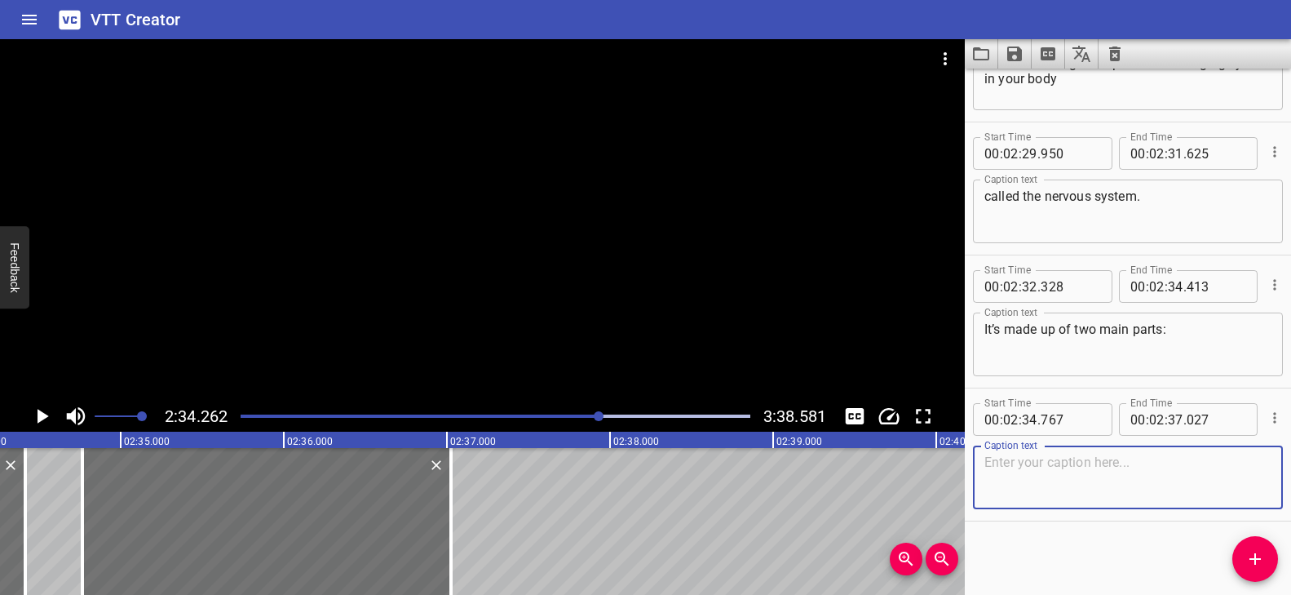
paste textarea "The first is the central nervous system…"
type textarea "The first is the central nervous system…"
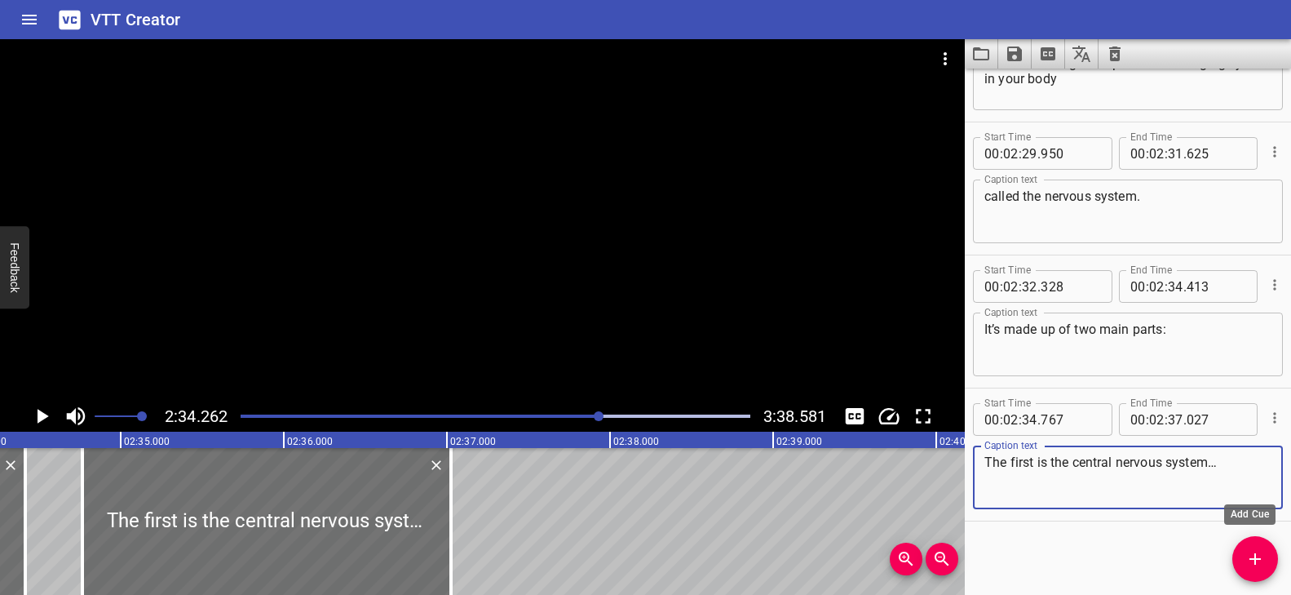
click at [1268, 566] on span "Add Cue" at bounding box center [1255, 559] width 46 height 20
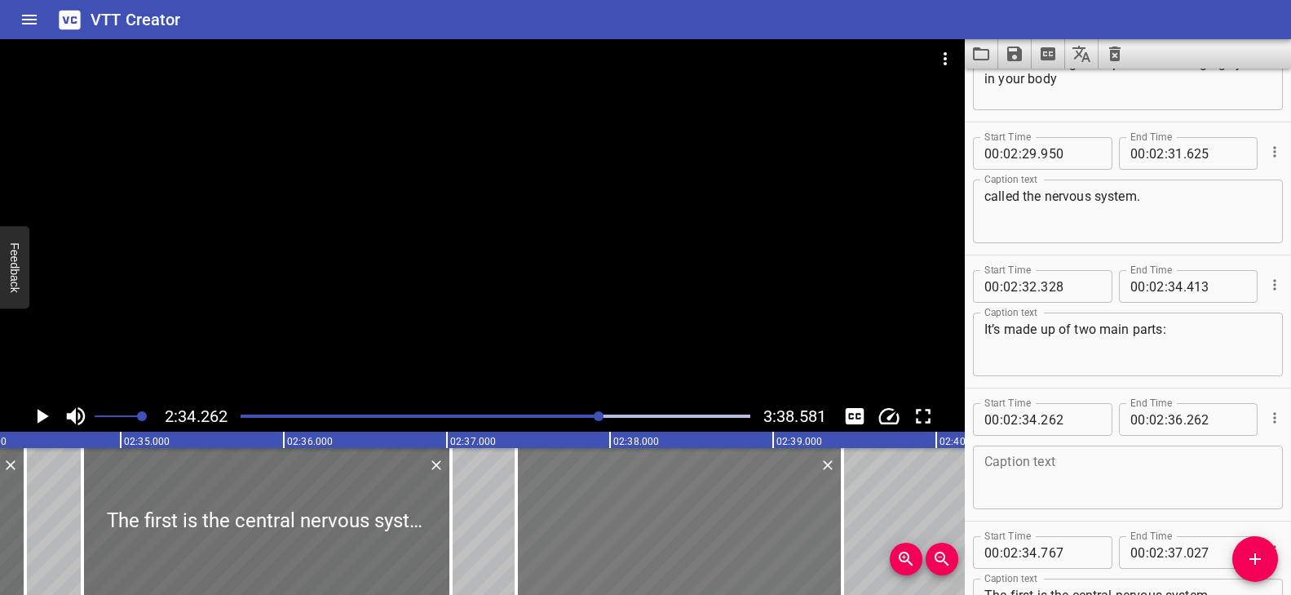
drag, startPoint x: 43, startPoint y: 545, endPoint x: 558, endPoint y: 542, distance: 514.6
type input "37"
type input "417"
type input "39"
type input "417"
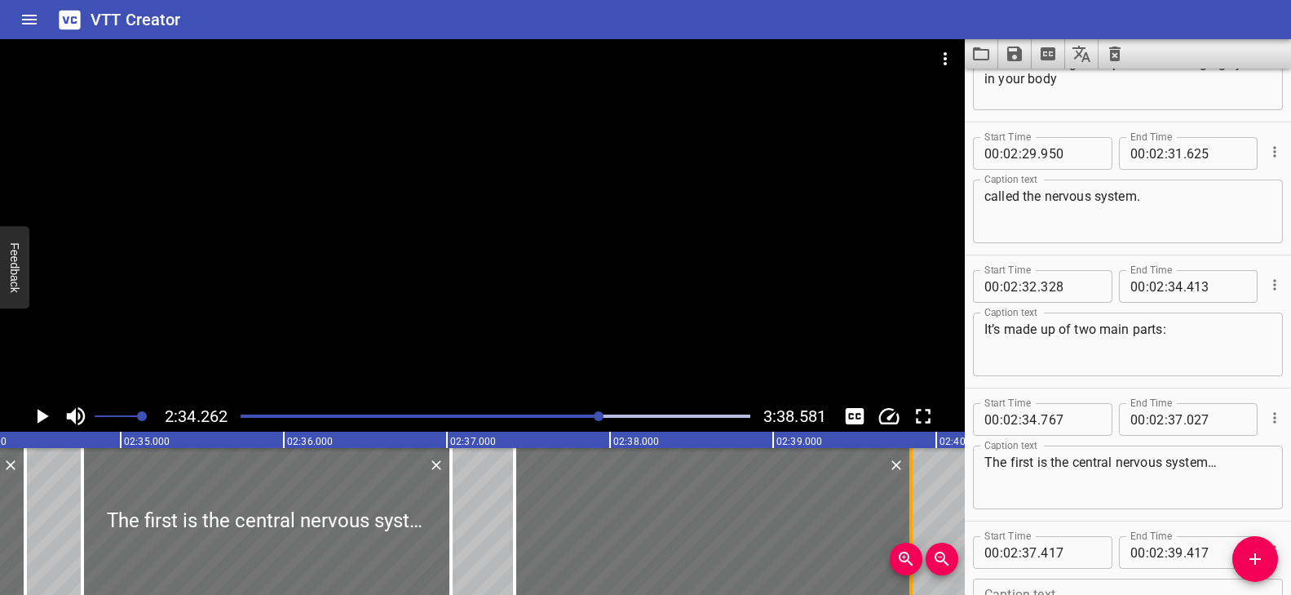
drag, startPoint x: 842, startPoint y: 495, endPoint x: 912, endPoint y: 499, distance: 70.3
click at [912, 499] on div at bounding box center [910, 521] width 3 height 147
type input "847"
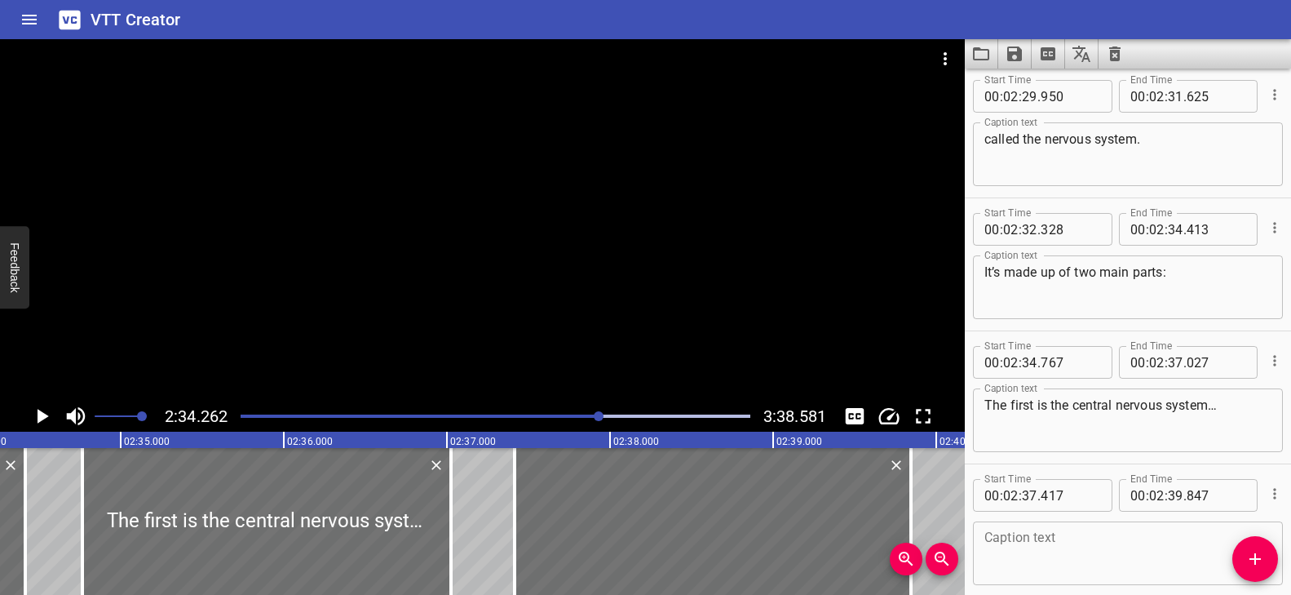
scroll to position [6862, 0]
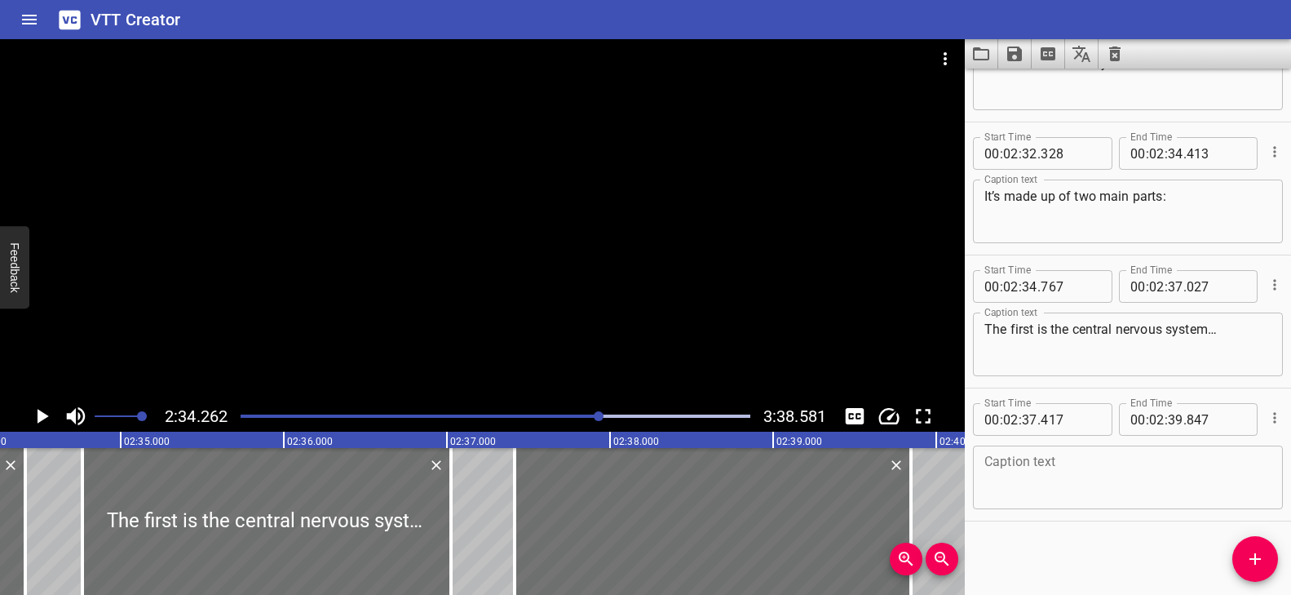
click at [1024, 473] on textarea at bounding box center [1127, 477] width 287 height 46
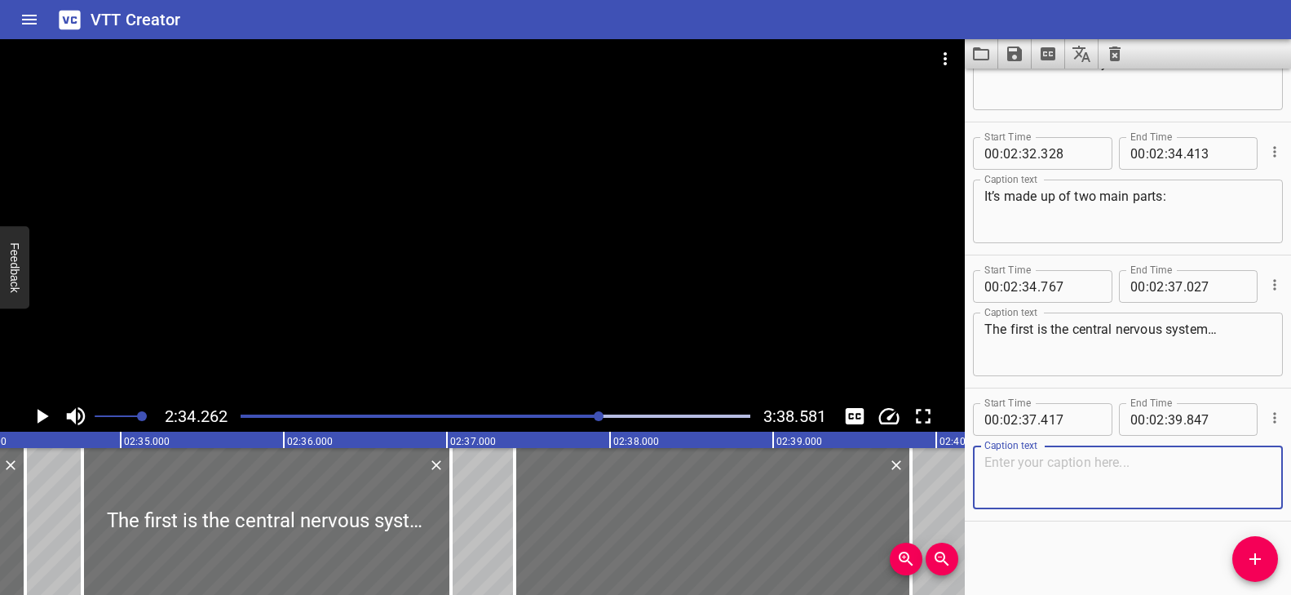
paste textarea "which includes the brain and spinal cord."
type textarea "which includes the brain and spinal cord."
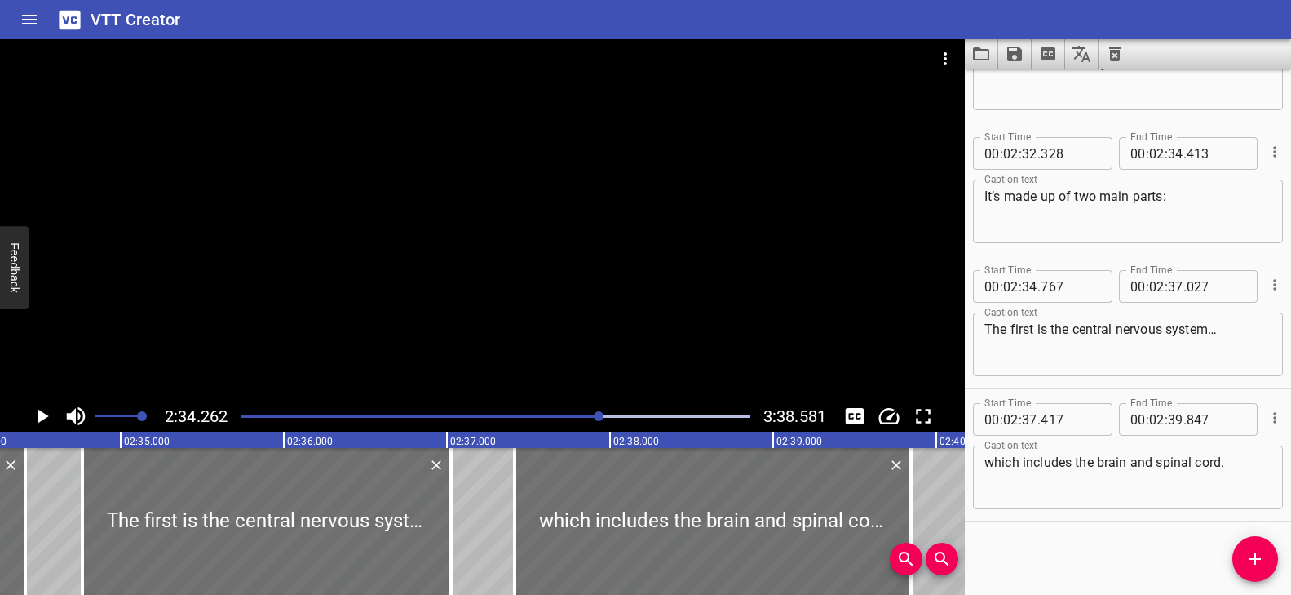
click at [581, 298] on div at bounding box center [482, 219] width 965 height 361
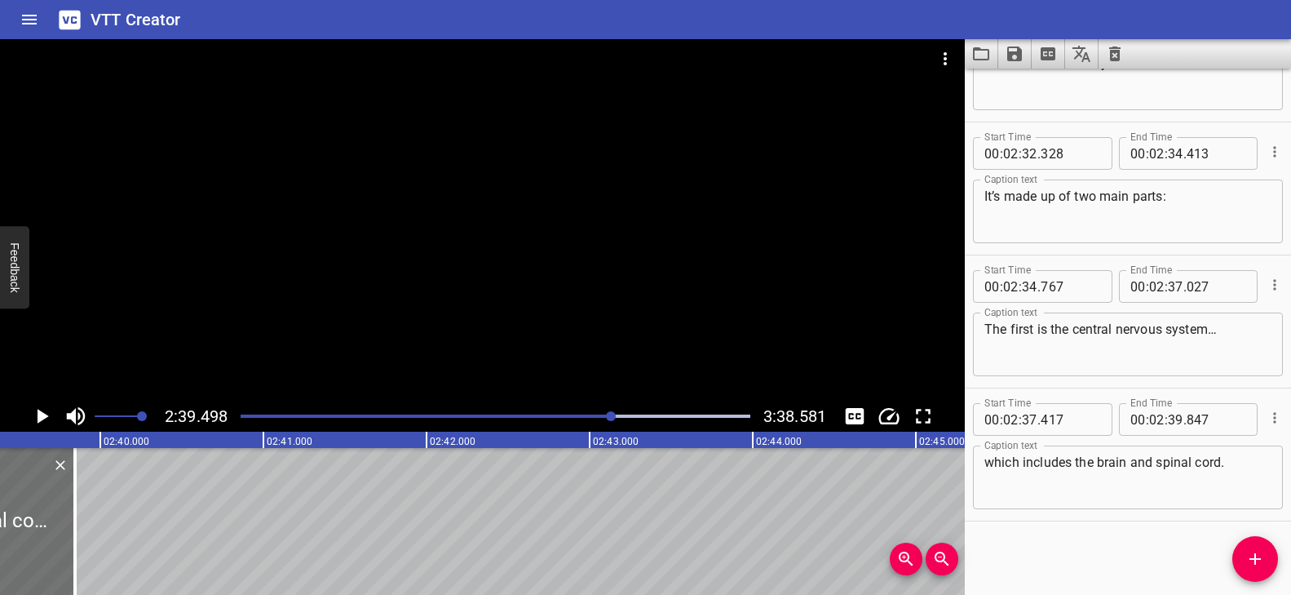
scroll to position [0, 26016]
click at [1249, 558] on icon "Add Cue" at bounding box center [1254, 558] width 11 height 11
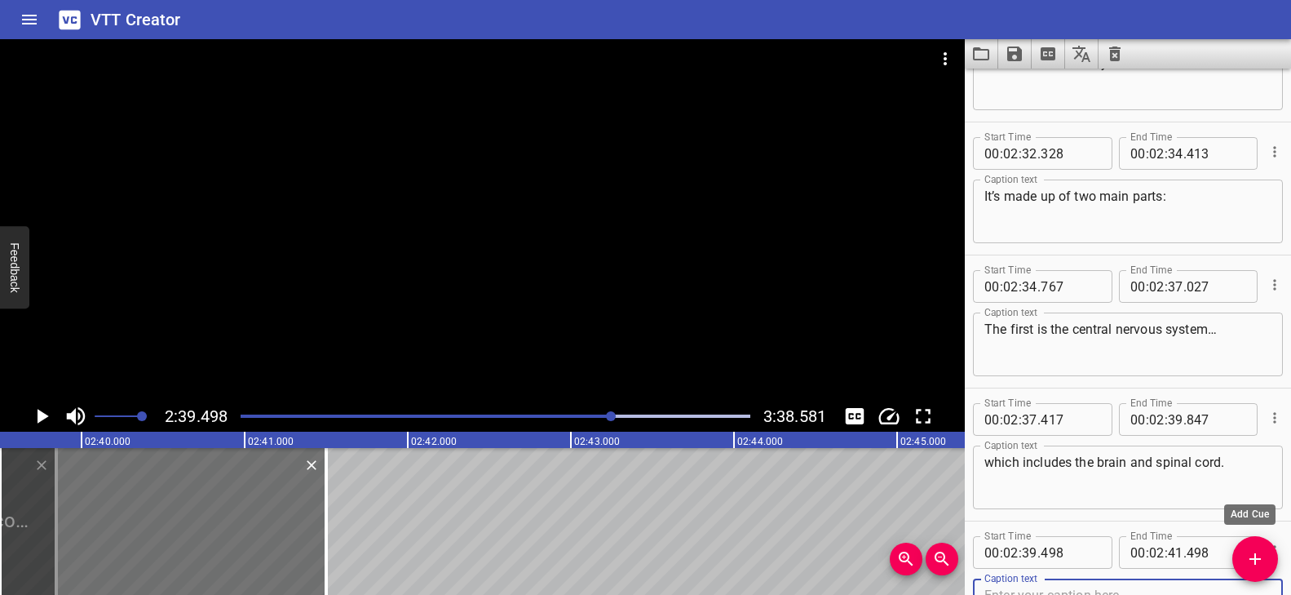
scroll to position [6870, 0]
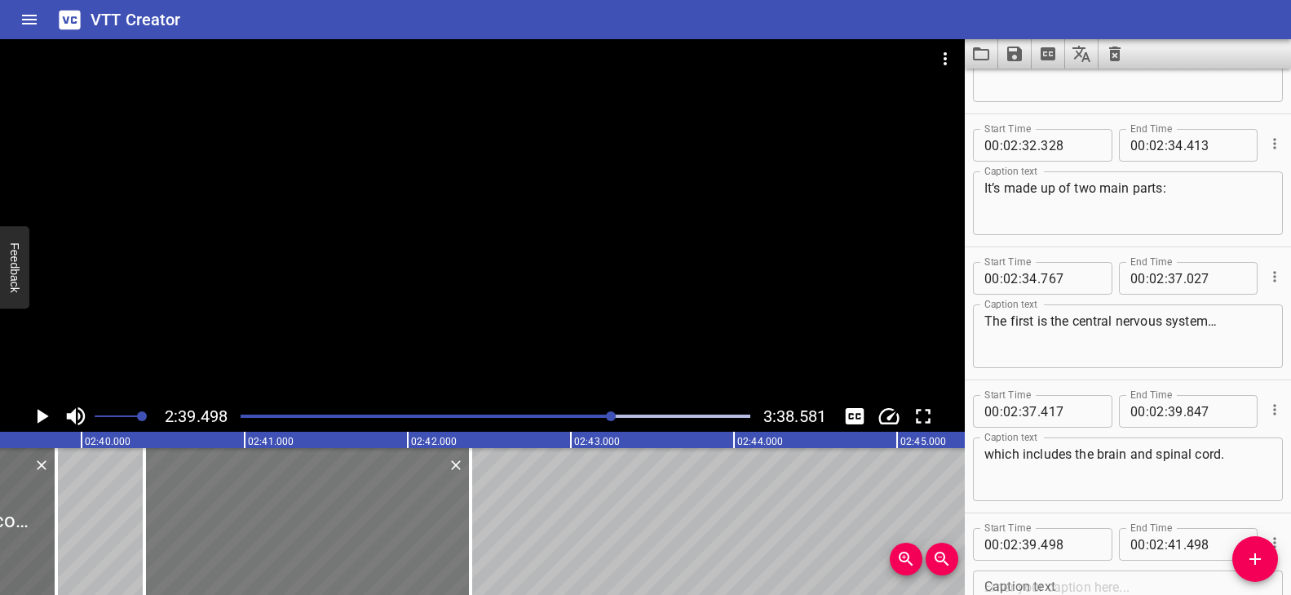
drag, startPoint x: 278, startPoint y: 520, endPoint x: 424, endPoint y: 544, distance: 147.9
click at [424, 544] on div at bounding box center [307, 521] width 326 height 147
type input "40"
type input "383"
type input "42"
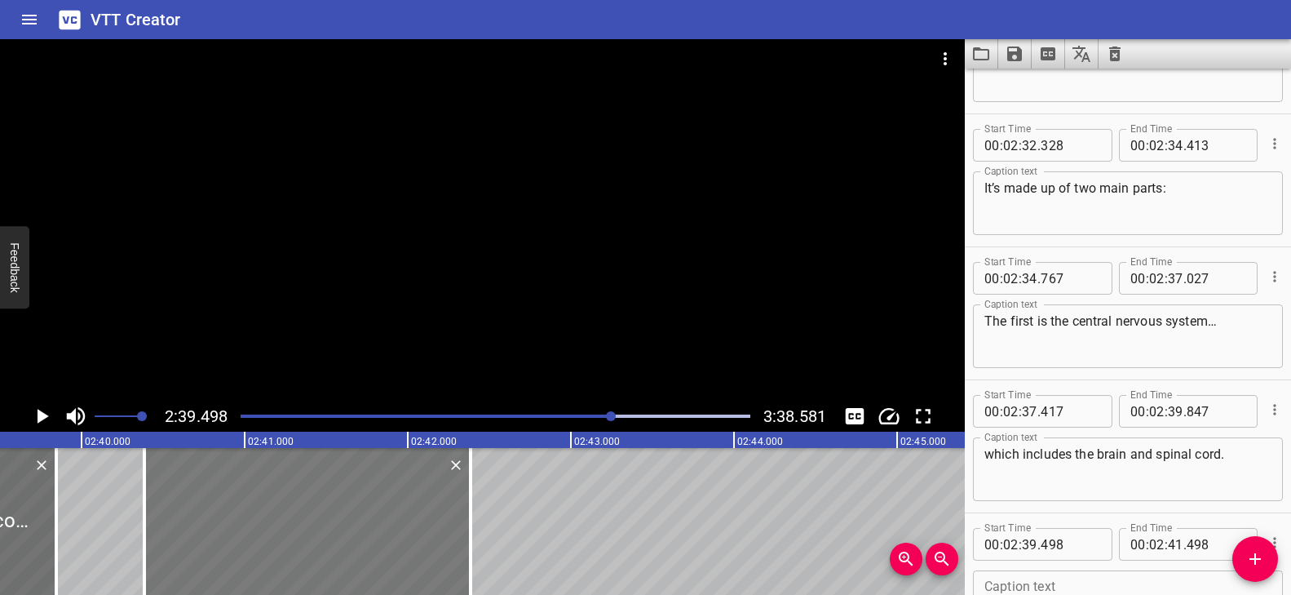
type input "383"
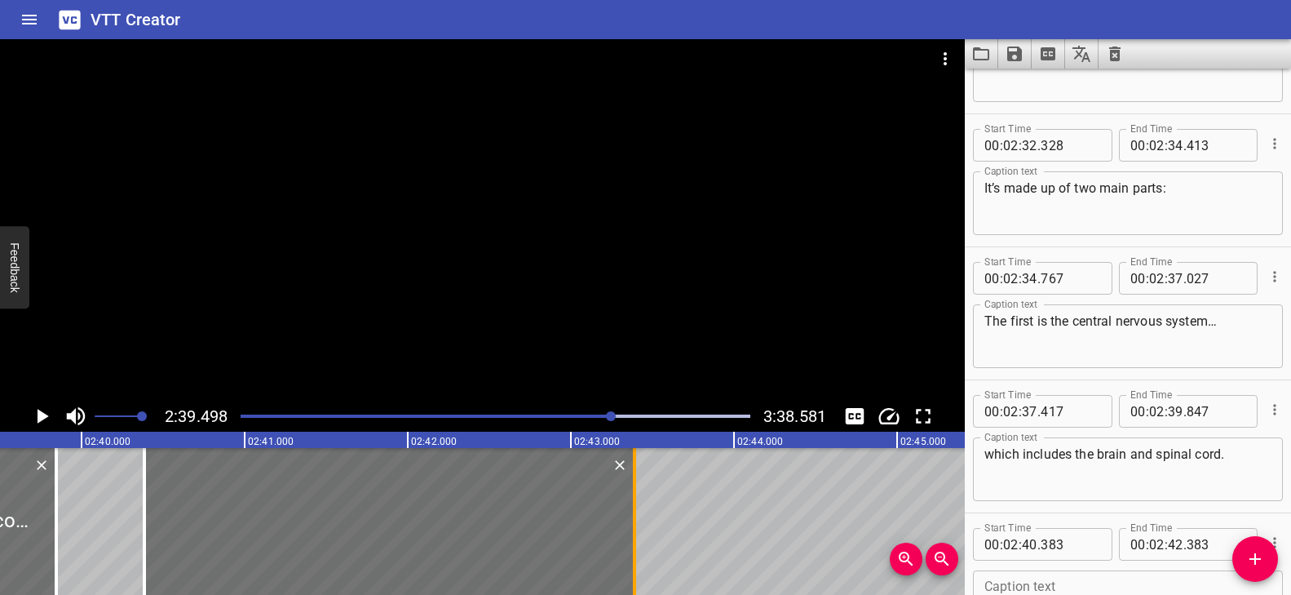
drag, startPoint x: 470, startPoint y: 506, endPoint x: 632, endPoint y: 515, distance: 162.5
click at [633, 515] on div at bounding box center [634, 521] width 3 height 147
type input "43"
type input "378"
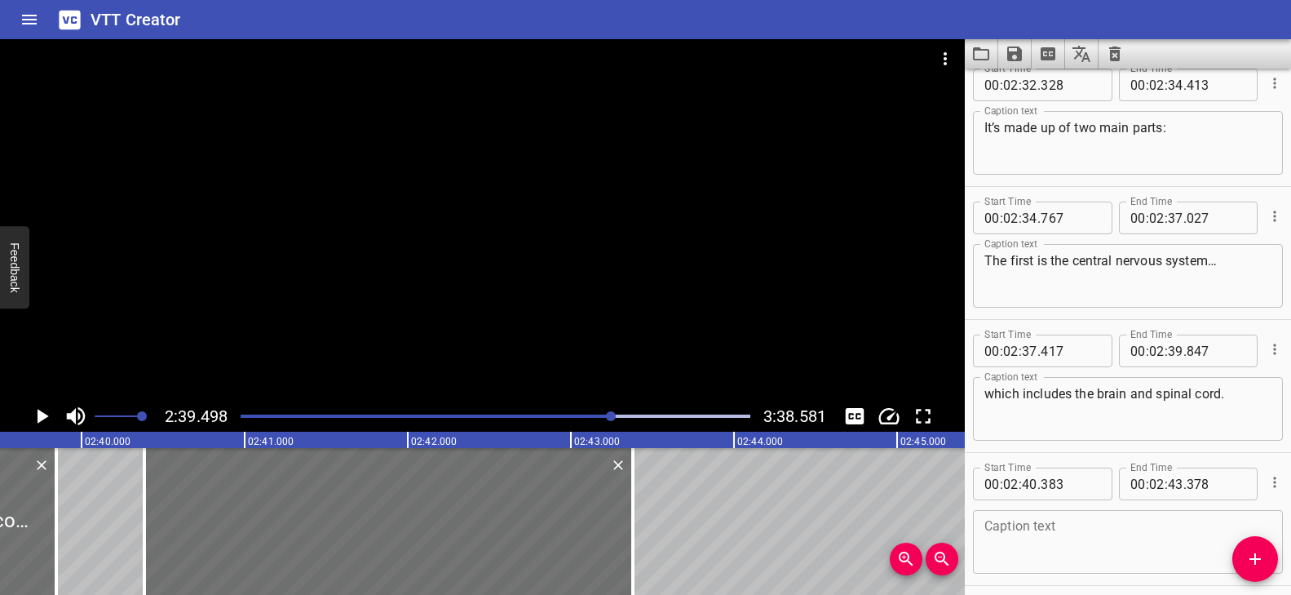
scroll to position [6995, 0]
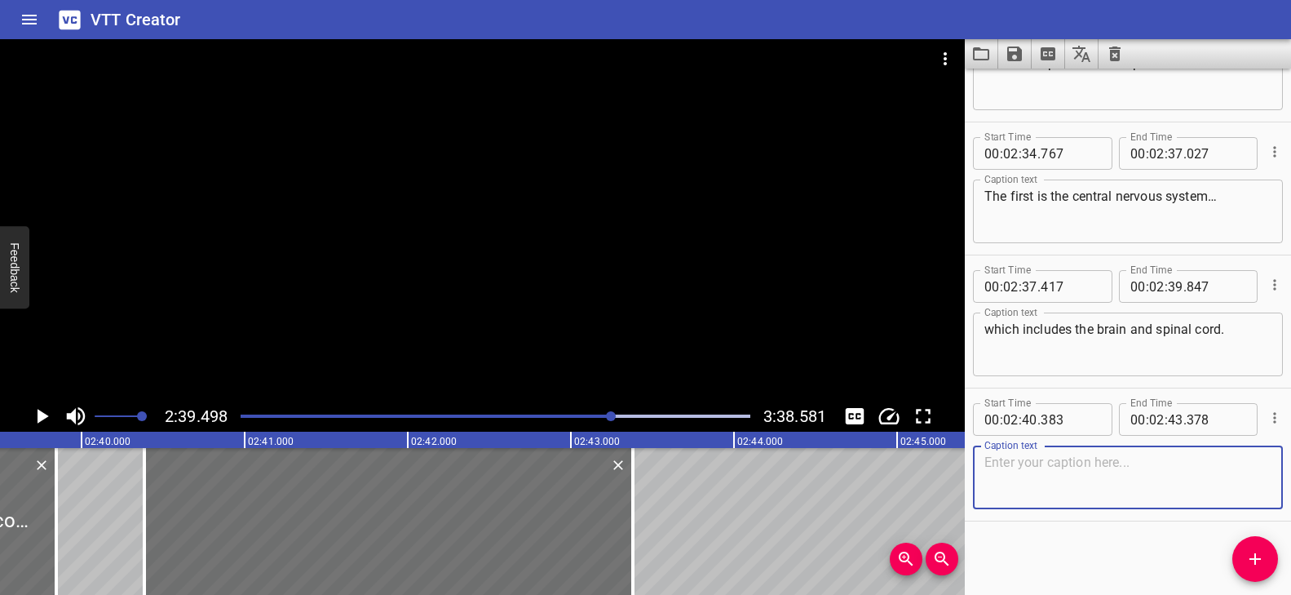
click at [1050, 489] on textarea at bounding box center [1127, 477] width 287 height 46
paste textarea "And functions as the body’s main control center."
type textarea "And functions as the body’s main control center."
click at [594, 325] on div at bounding box center [482, 219] width 965 height 361
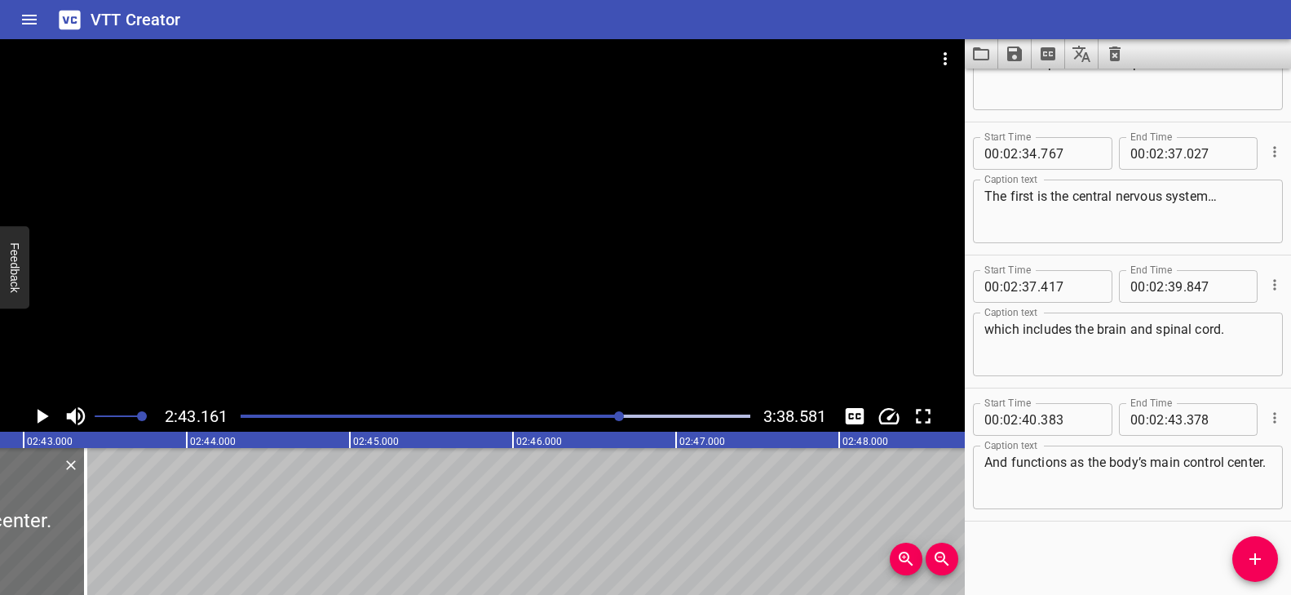
scroll to position [0, 26613]
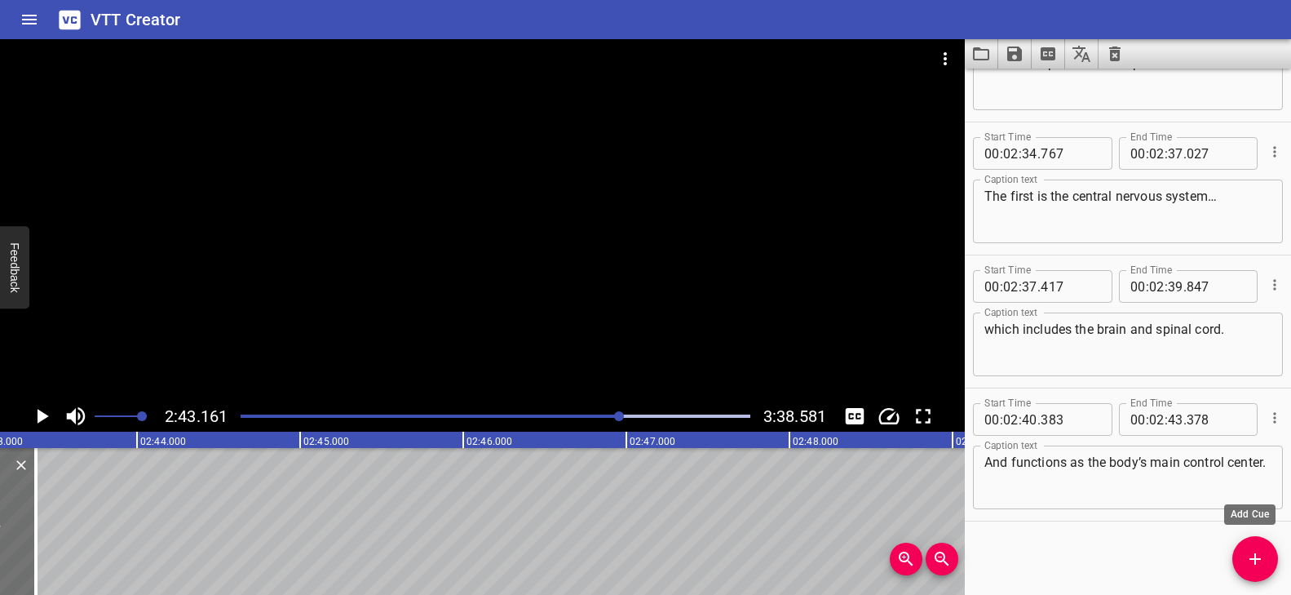
click at [1252, 549] on icon "Add Cue" at bounding box center [1255, 559] width 20 height 20
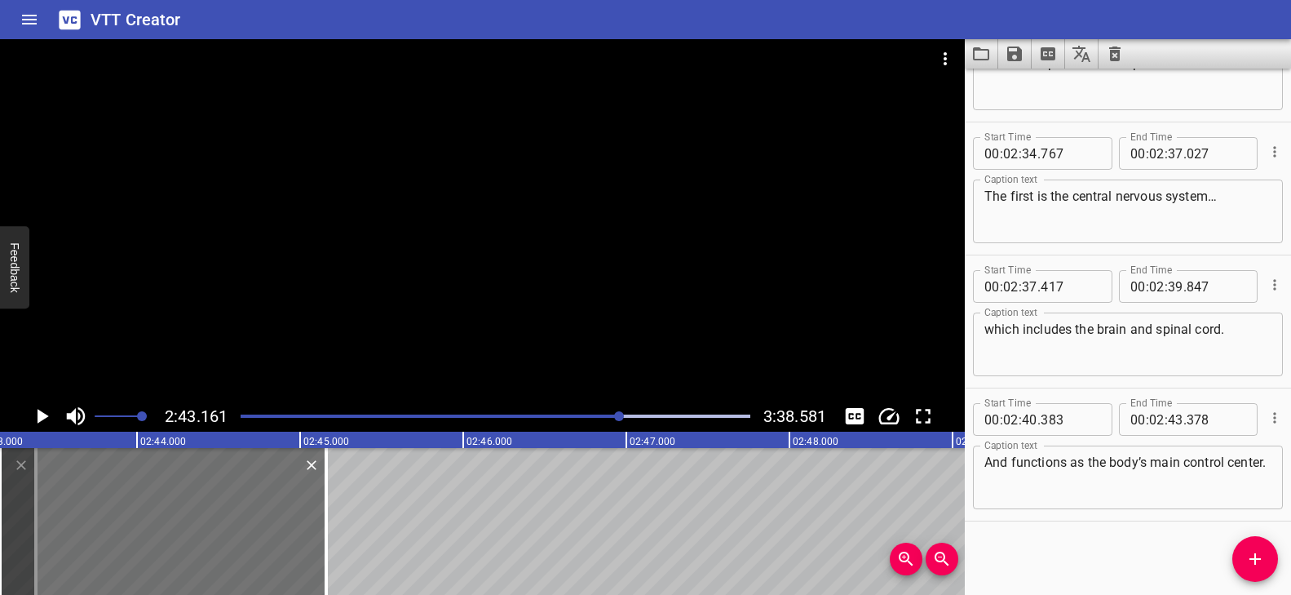
scroll to position [7003, 0]
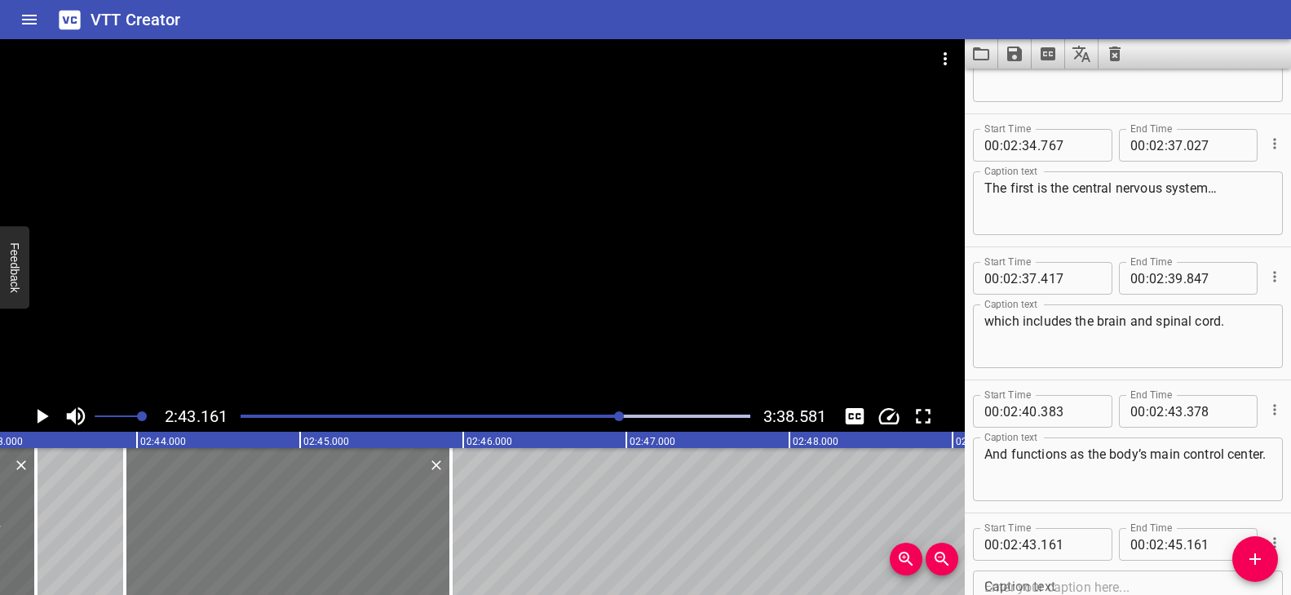
drag, startPoint x: 176, startPoint y: 515, endPoint x: 292, endPoint y: 519, distance: 115.9
click at [292, 519] on div at bounding box center [288, 521] width 326 height 147
type input "926"
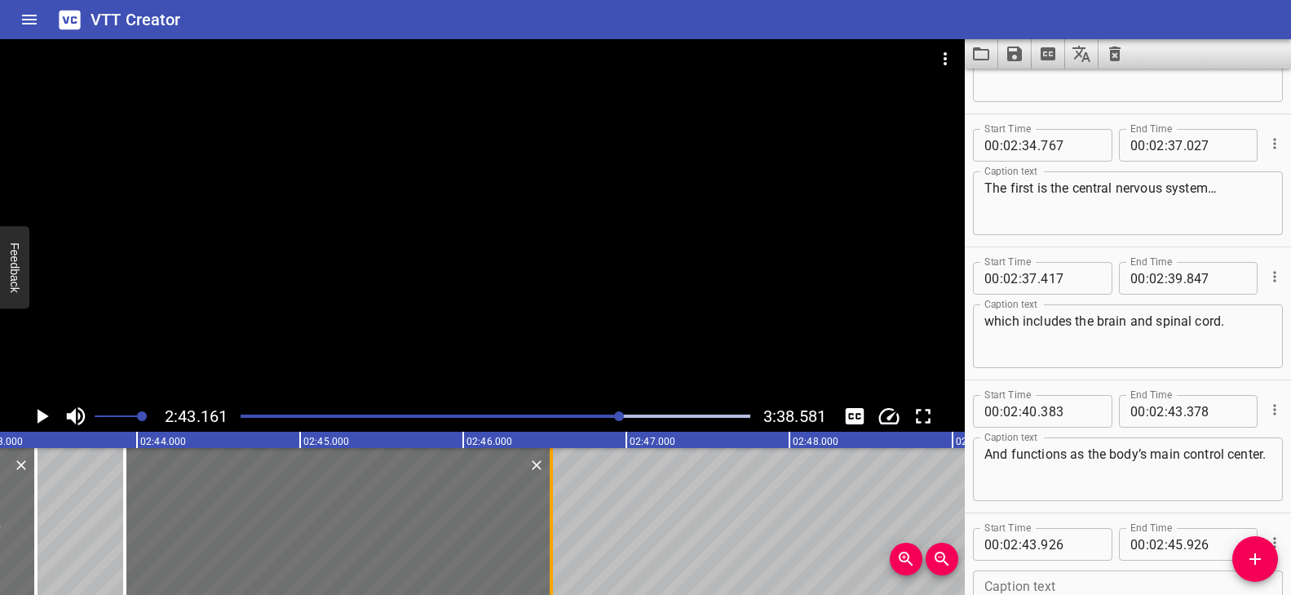
drag, startPoint x: 451, startPoint y: 502, endPoint x: 550, endPoint y: 506, distance: 99.6
click at [550, 506] on div at bounding box center [551, 521] width 3 height 147
type input "46"
type input "536"
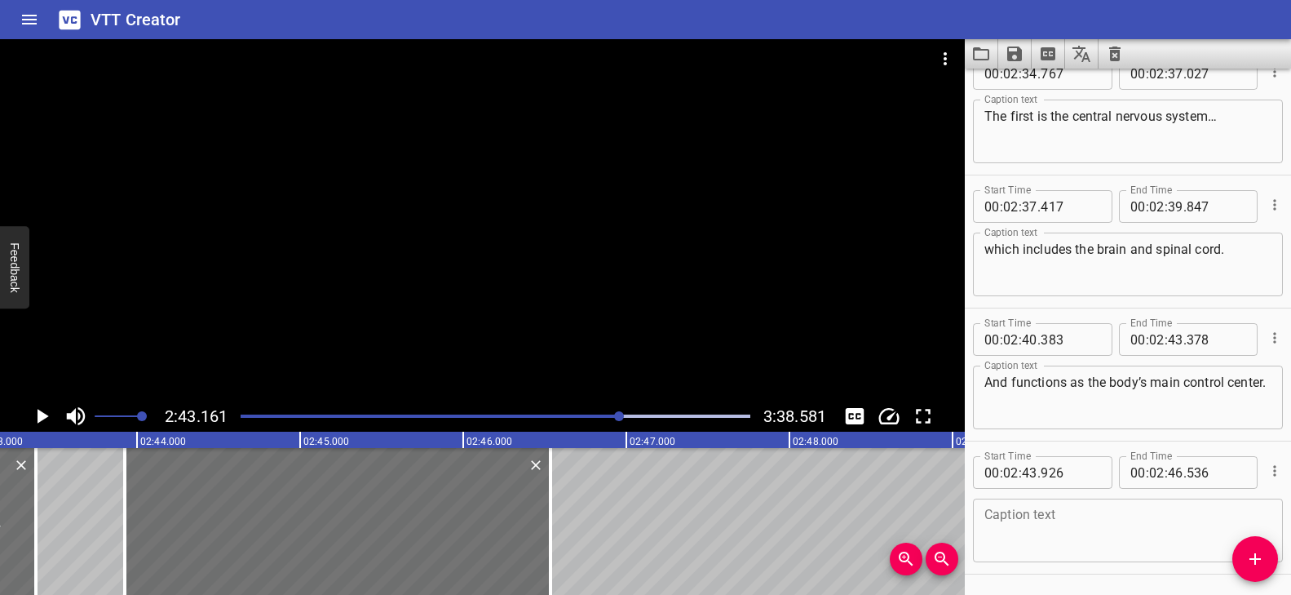
scroll to position [7128, 0]
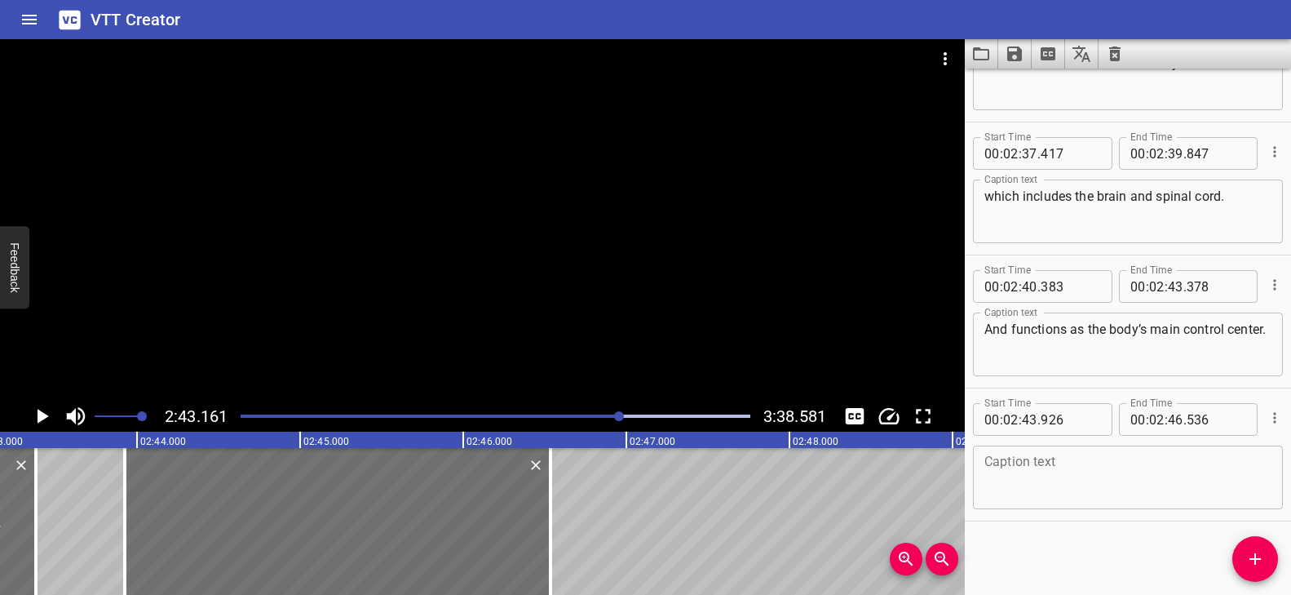
click at [1038, 472] on textarea at bounding box center [1127, 477] width 287 height 46
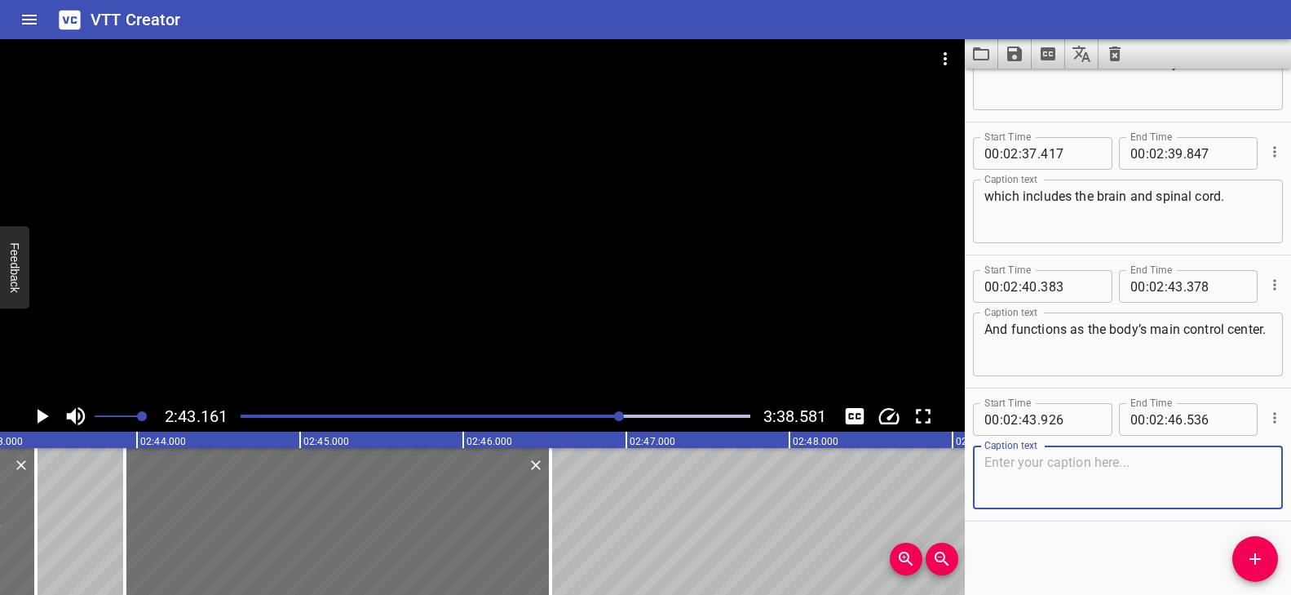
paste textarea "The second part is the peripheral nerves."
type textarea "The second part is the peripheral nerves."
click at [555, 323] on div at bounding box center [482, 219] width 965 height 361
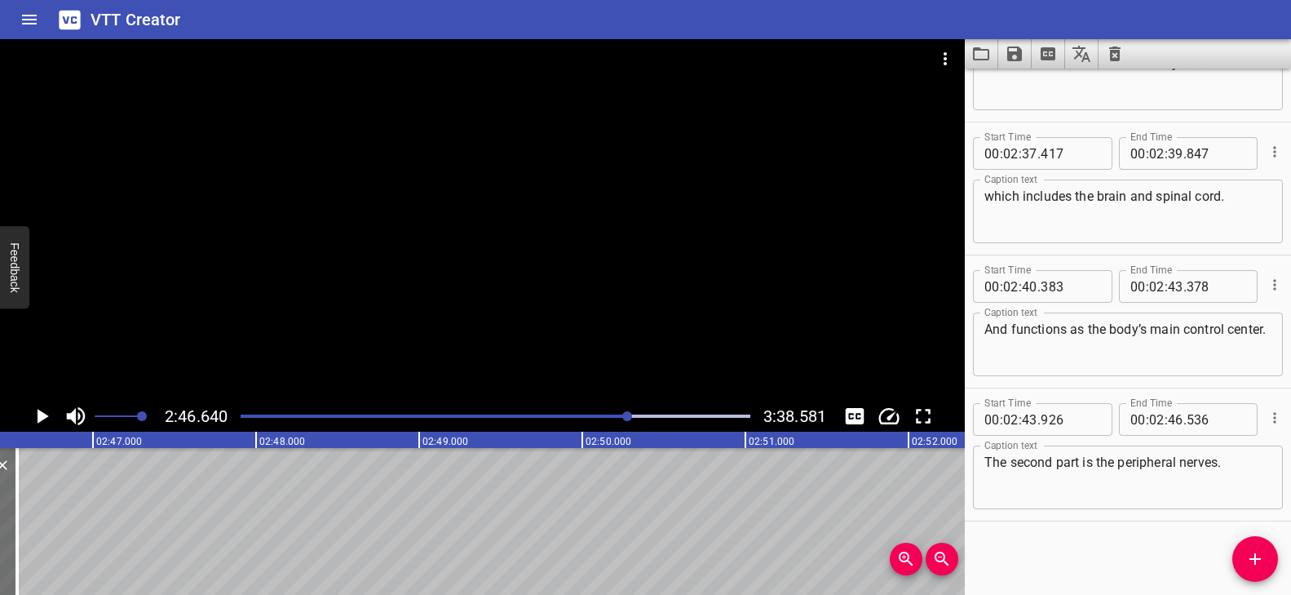
scroll to position [0, 27181]
click at [1259, 553] on icon "Add Cue" at bounding box center [1255, 559] width 20 height 20
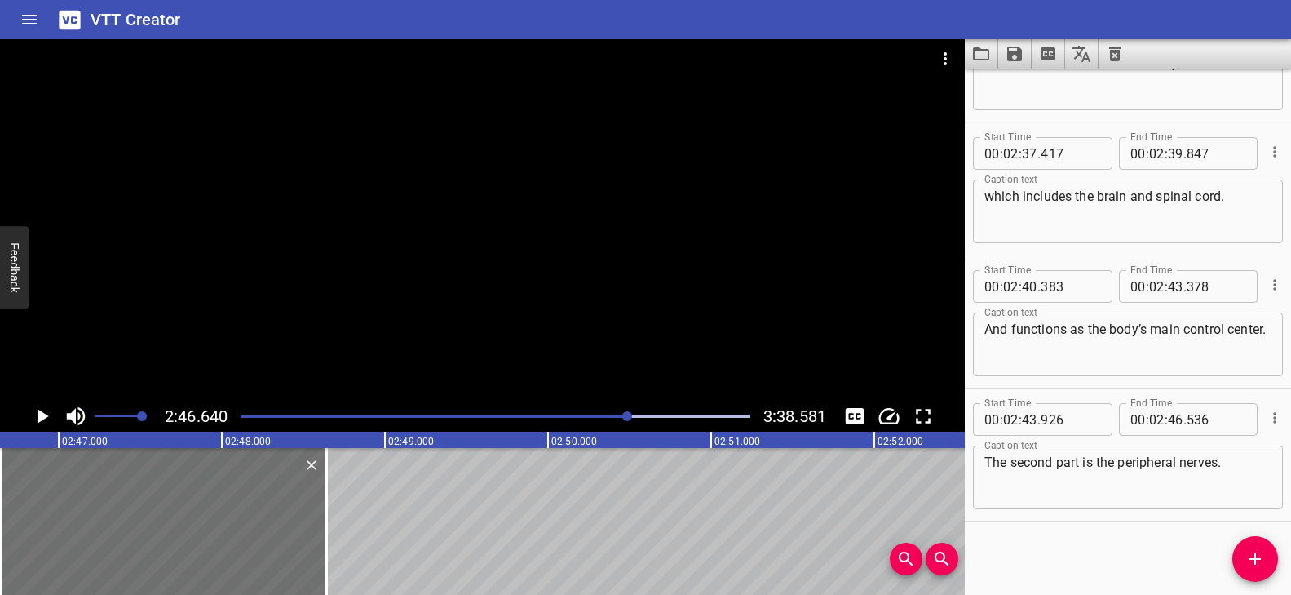
scroll to position [7136, 0]
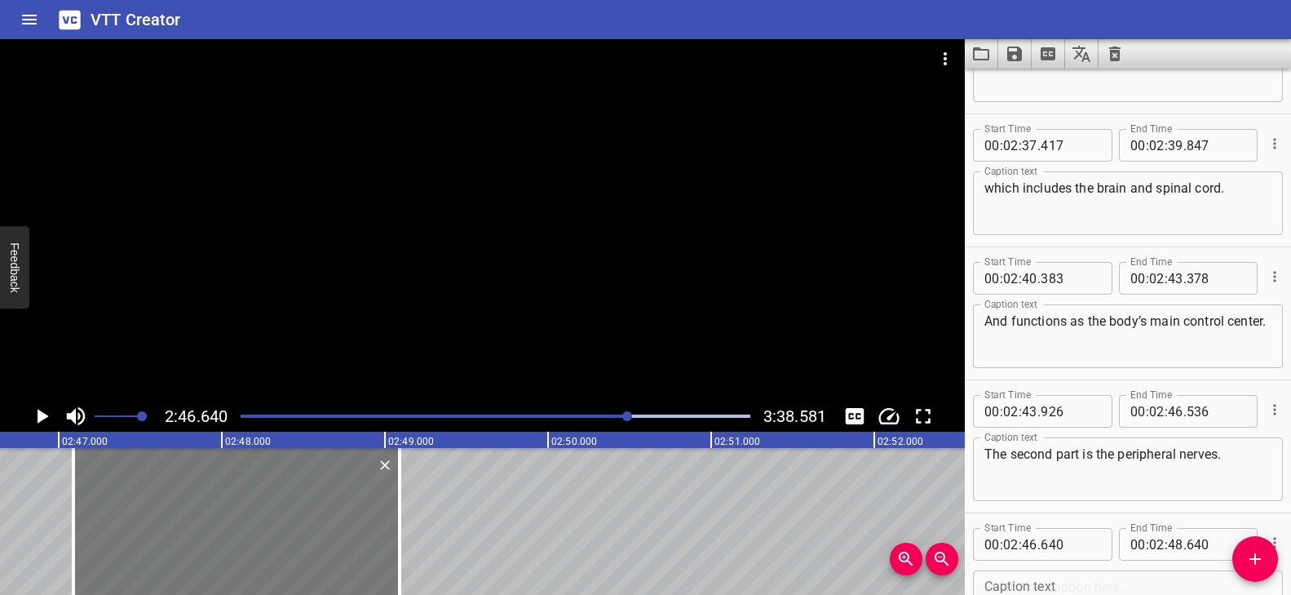
drag, startPoint x: 167, startPoint y: 507, endPoint x: 308, endPoint y: 515, distance: 141.3
click at [241, 521] on div at bounding box center [236, 521] width 326 height 147
type input "47"
type input "090"
type input "49"
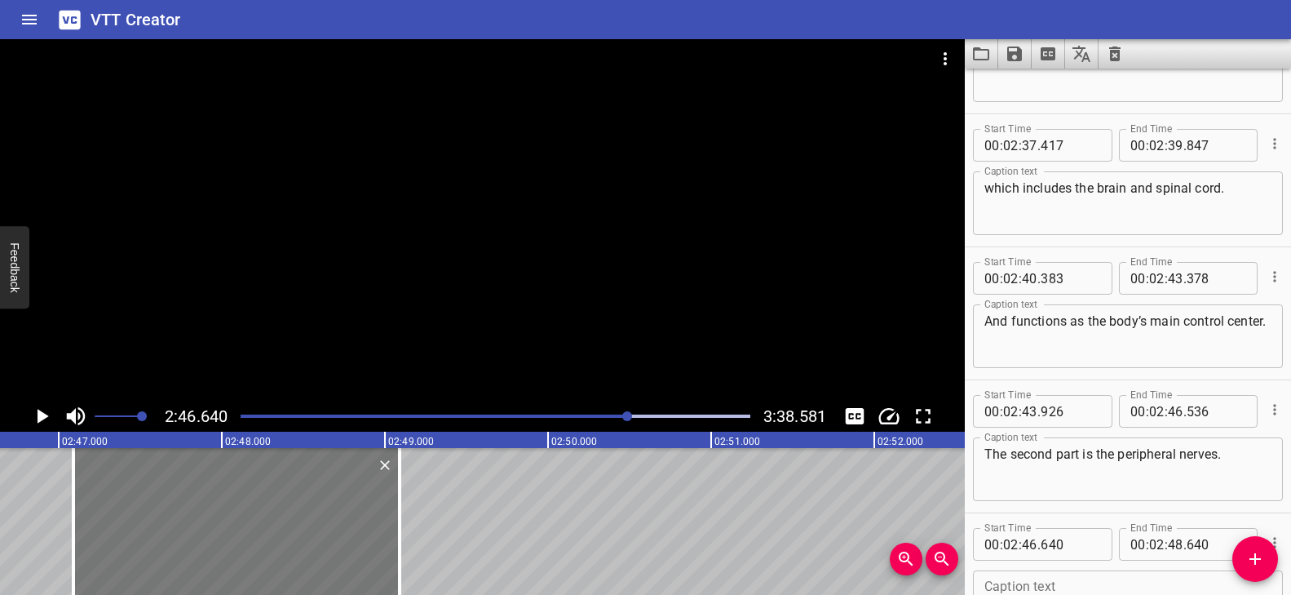
type input "090"
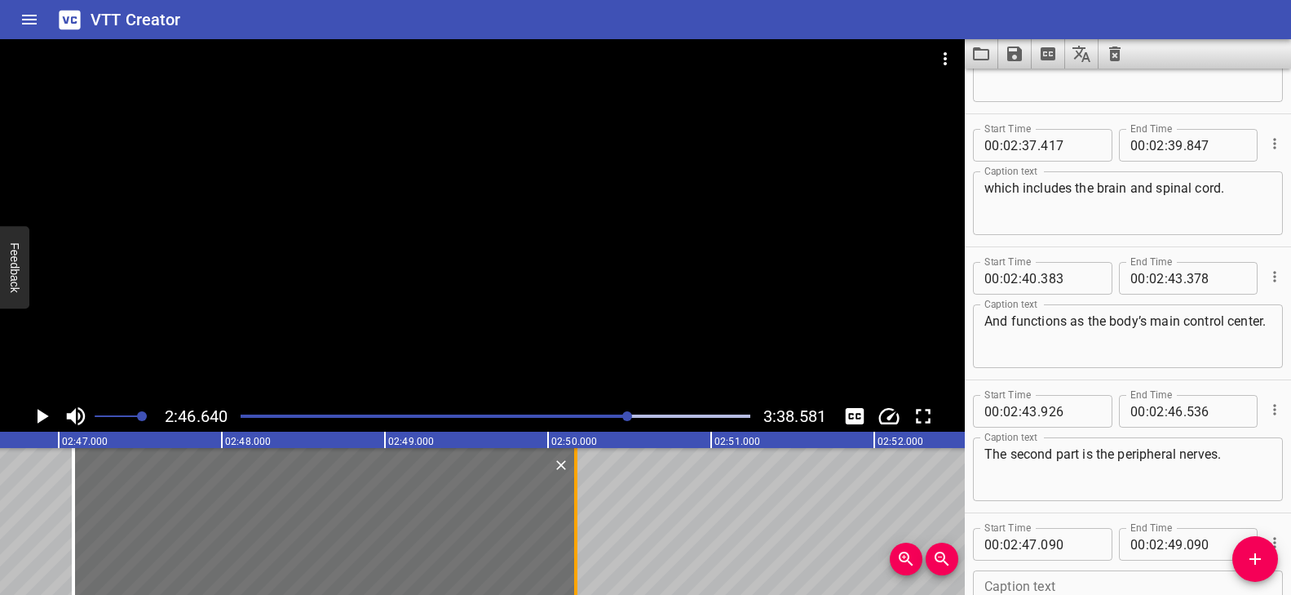
drag, startPoint x: 400, startPoint y: 496, endPoint x: 575, endPoint y: 501, distance: 174.6
click at [576, 502] on div at bounding box center [575, 521] width 3 height 147
type input "50"
type input "170"
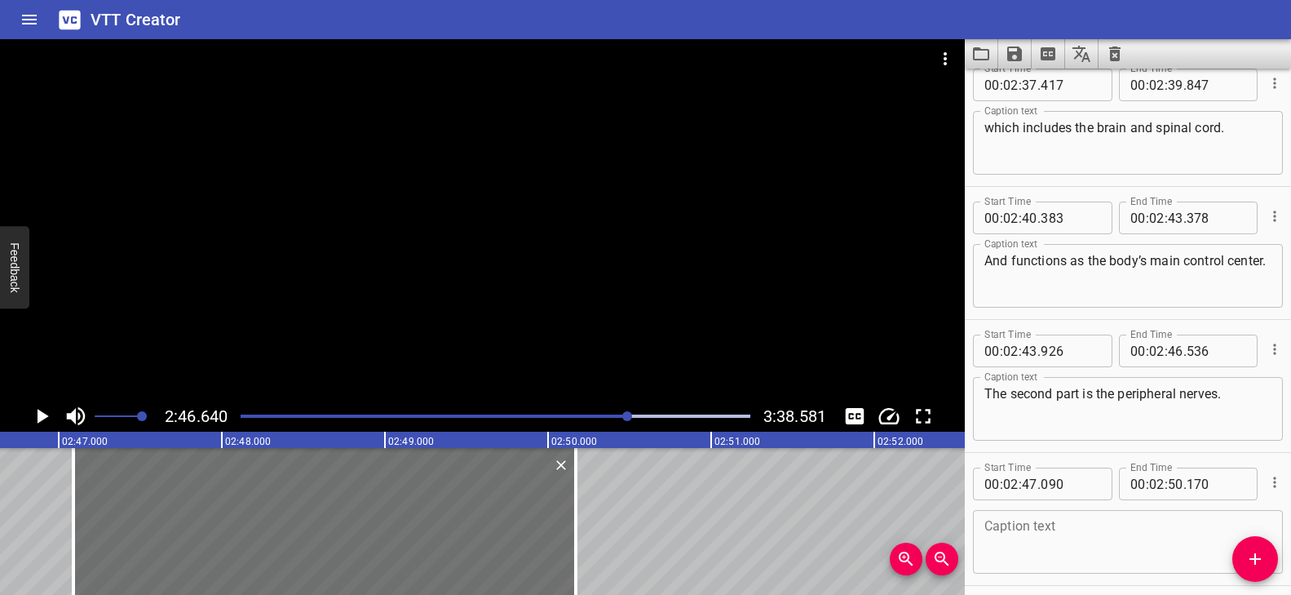
scroll to position [7261, 0]
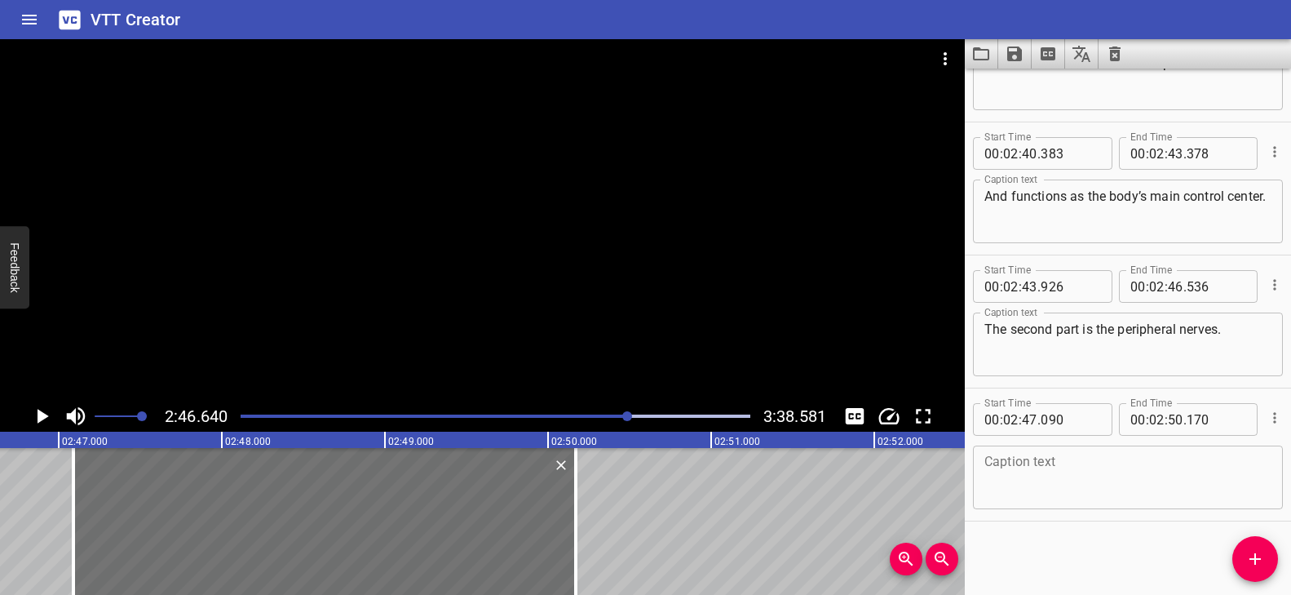
click at [1110, 514] on div "Start Time 00 : 02 : 47 . 090 Start Time End Time 00 : 02 : 50 . 170 End Time C…" at bounding box center [1128, 454] width 326 height 132
click at [1103, 487] on textarea at bounding box center [1127, 477] width 287 height 46
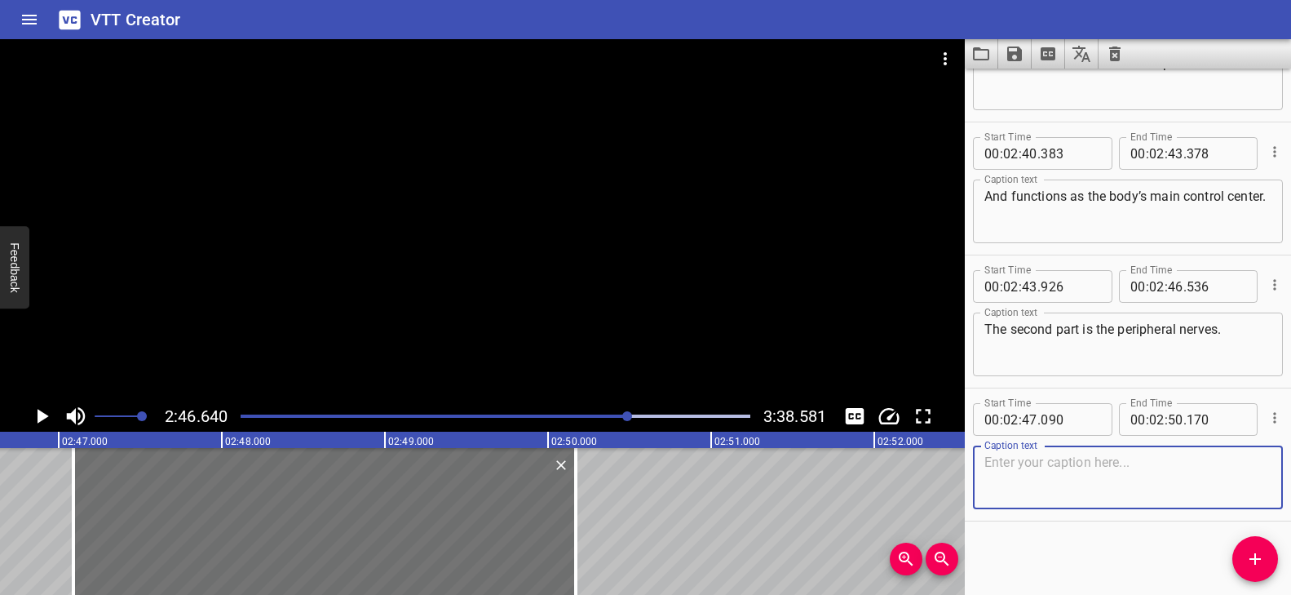
paste textarea "These are the nerves that spread out to your muscles"
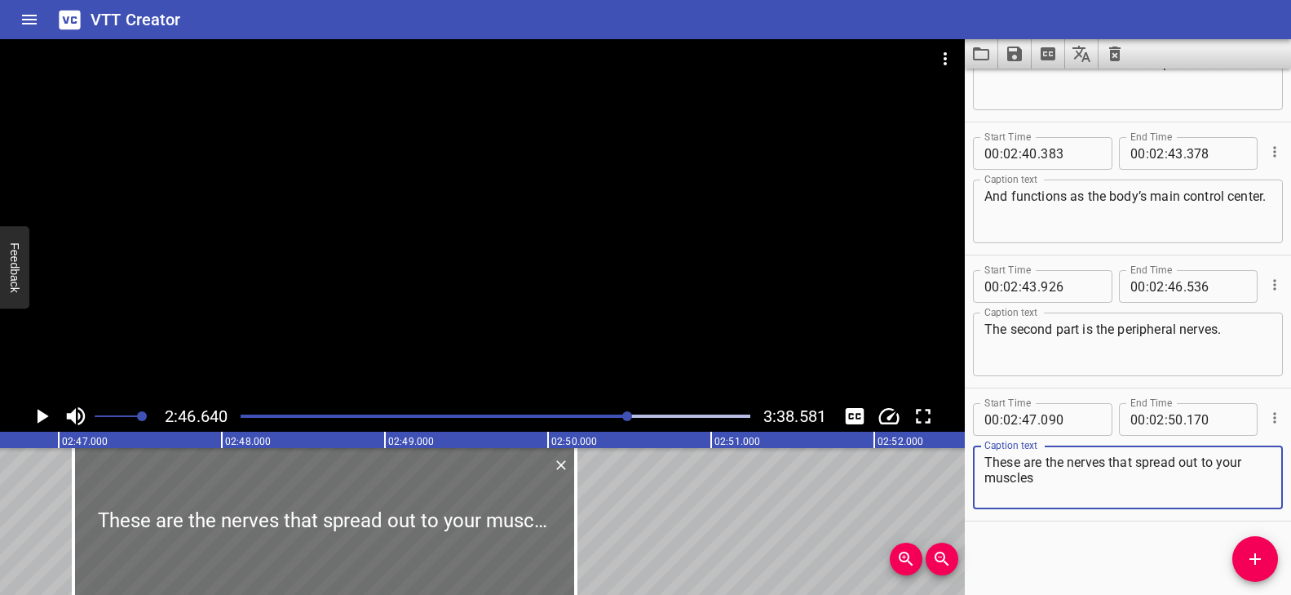
type textarea "These are the nerves that spread out to your muscles"
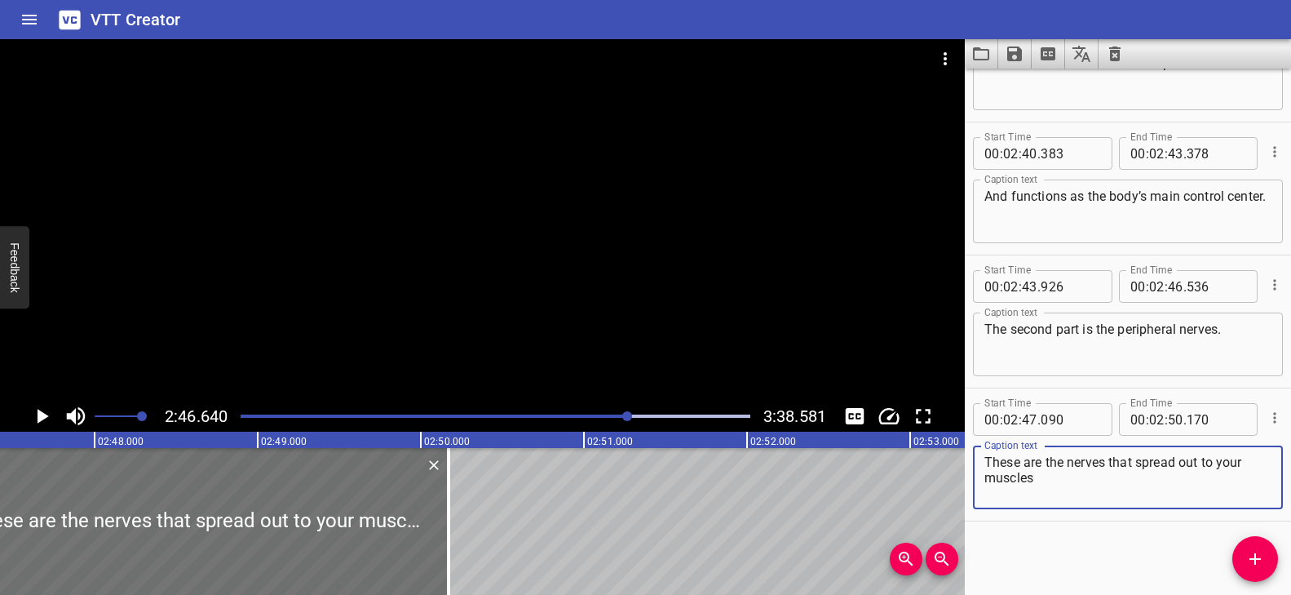
scroll to position [0, 27275]
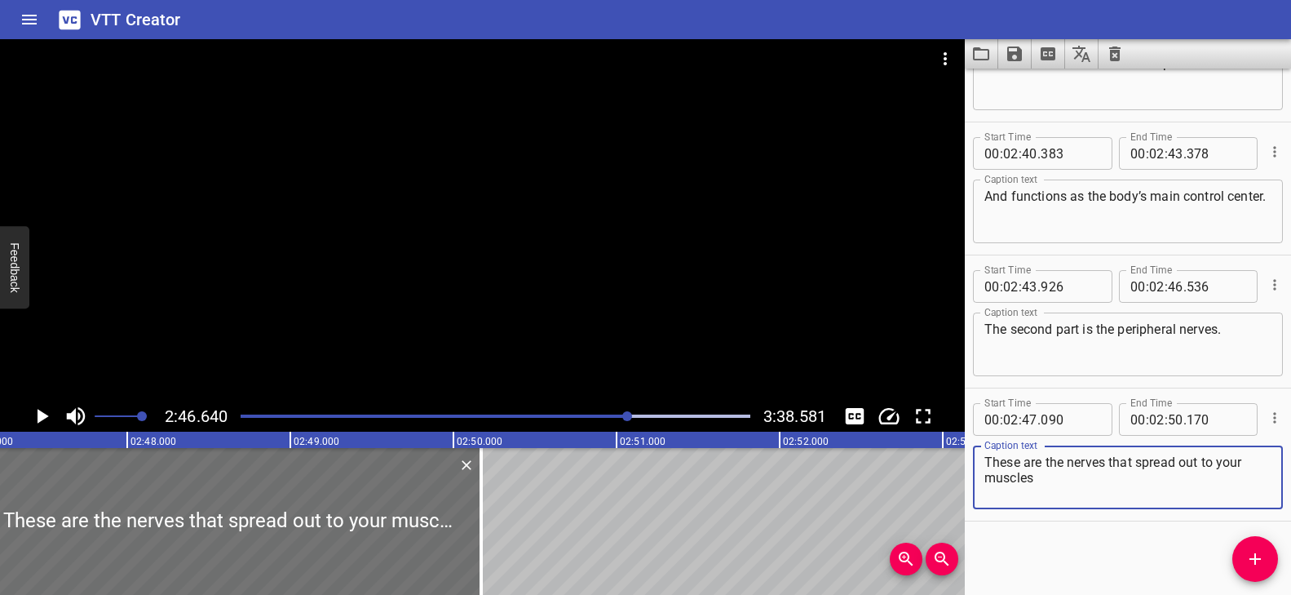
click at [1262, 562] on icon "Add Cue" at bounding box center [1255, 559] width 20 height 20
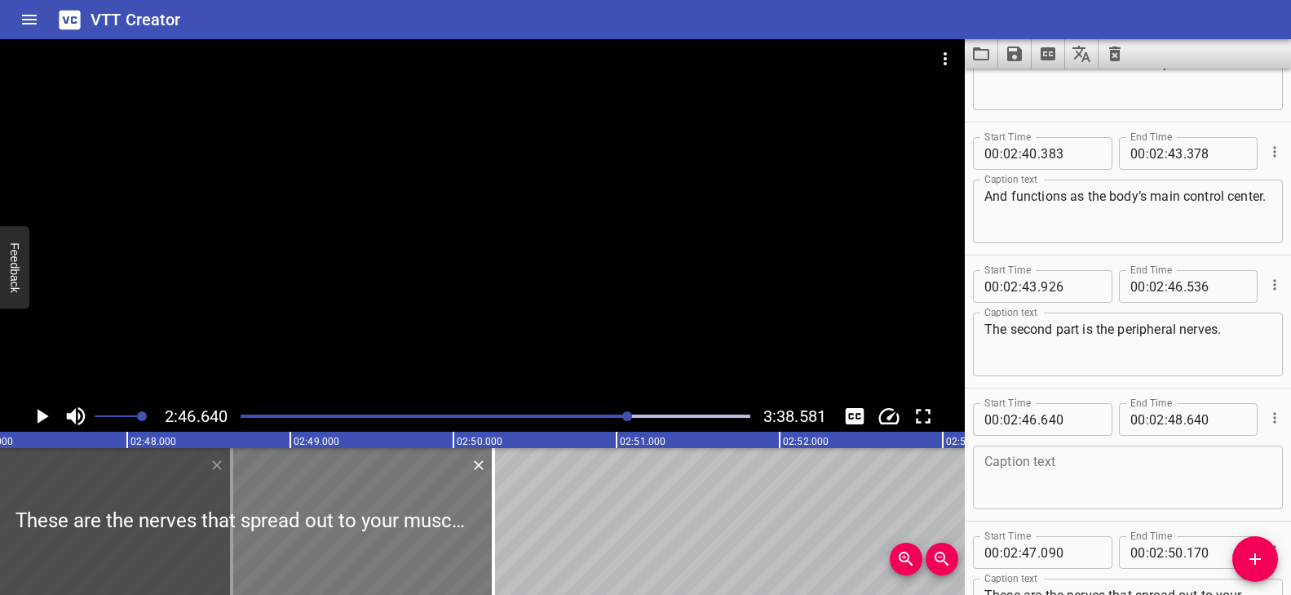
drag, startPoint x: 76, startPoint y: 542, endPoint x: 88, endPoint y: 542, distance: 12.3
click at [88, 542] on div at bounding box center [242, 521] width 502 height 147
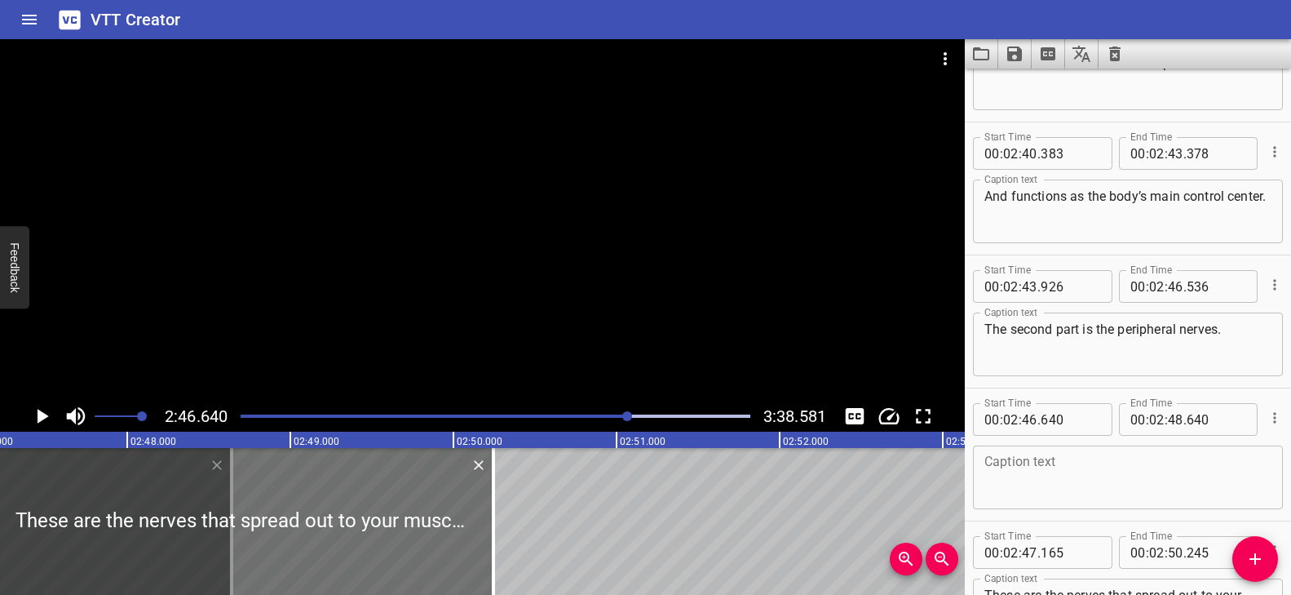
scroll to position [0, 27104]
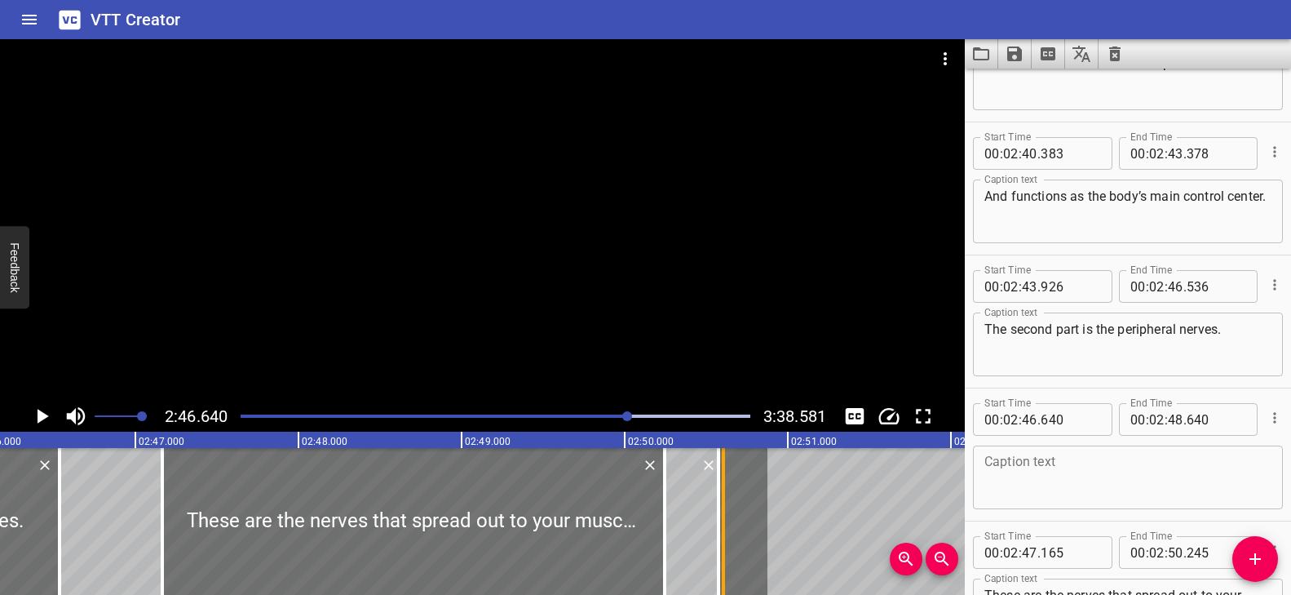
drag, startPoint x: 77, startPoint y: 535, endPoint x: 718, endPoint y: 536, distance: 640.2
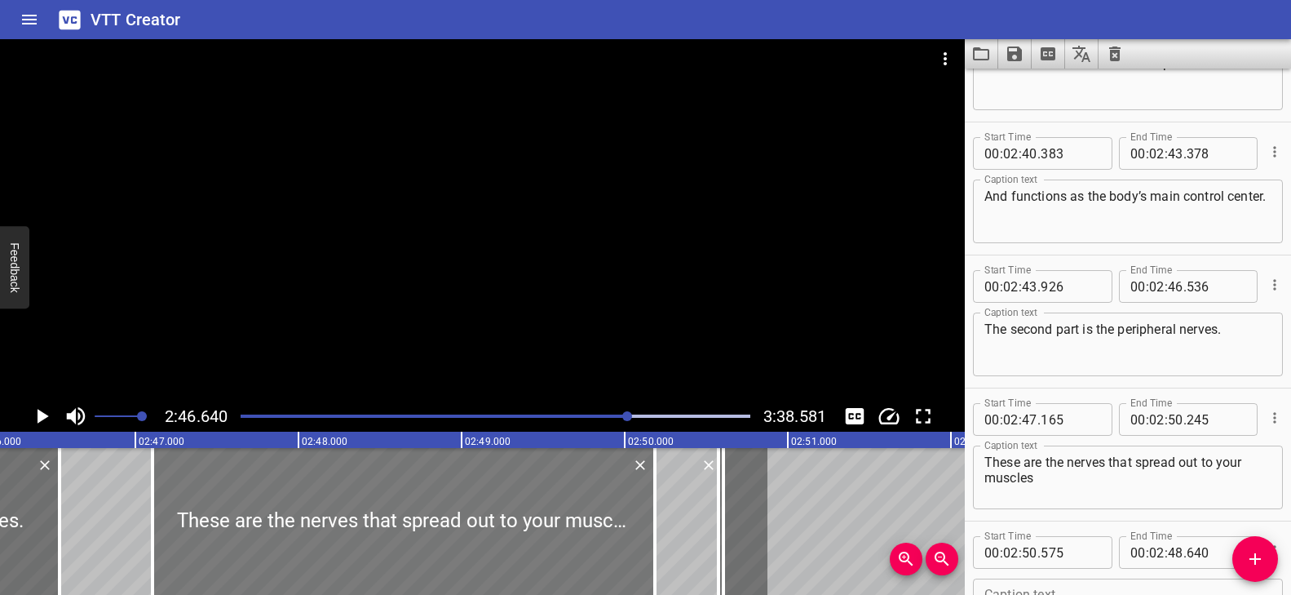
drag, startPoint x: 498, startPoint y: 525, endPoint x: 488, endPoint y: 523, distance: 10.9
click at [488, 523] on div at bounding box center [404, 521] width 502 height 147
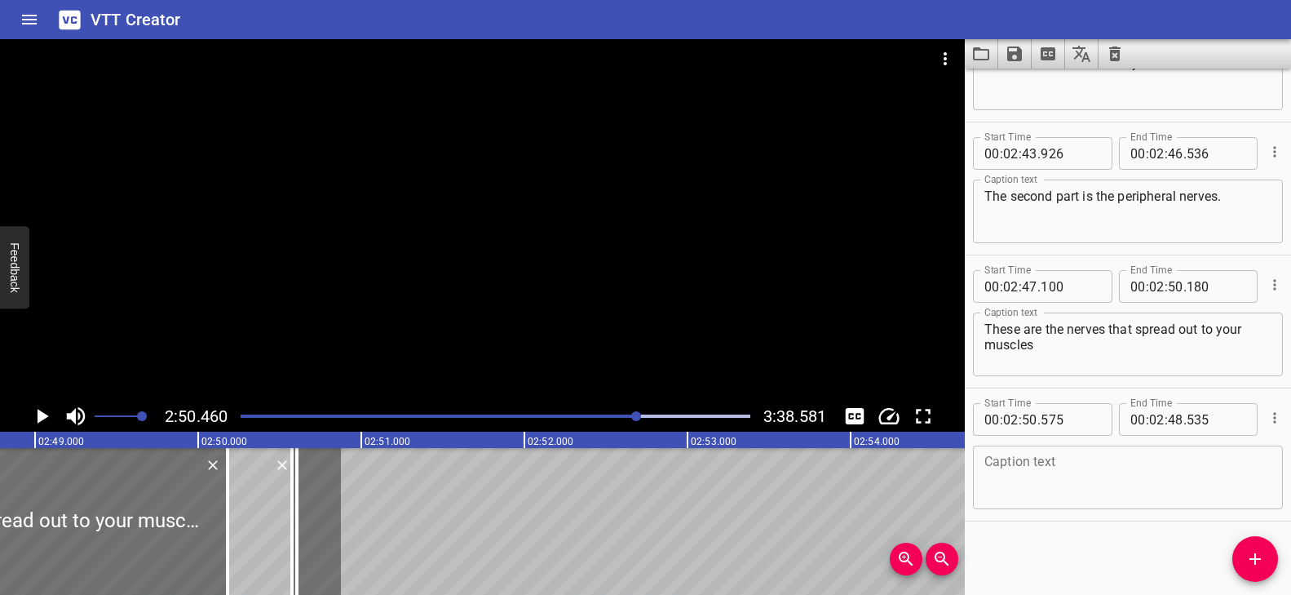
scroll to position [0, 27464]
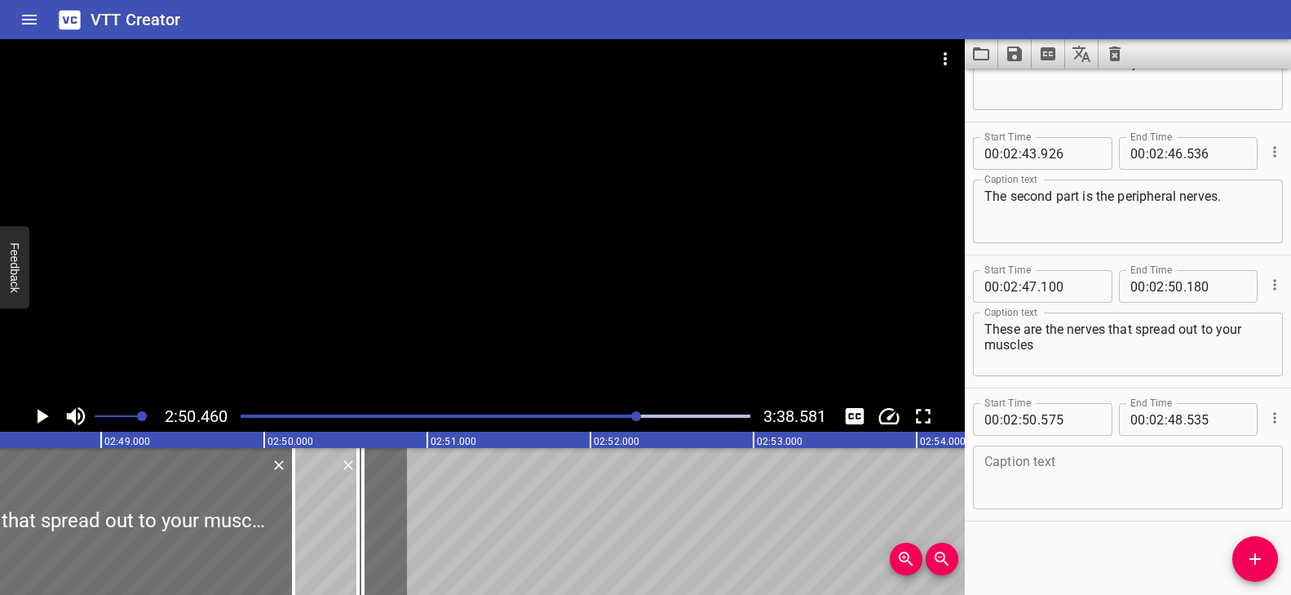
drag, startPoint x: 360, startPoint y: 520, endPoint x: 373, endPoint y: 522, distance: 13.3
click at [363, 522] on div at bounding box center [360, 521] width 5 height 147
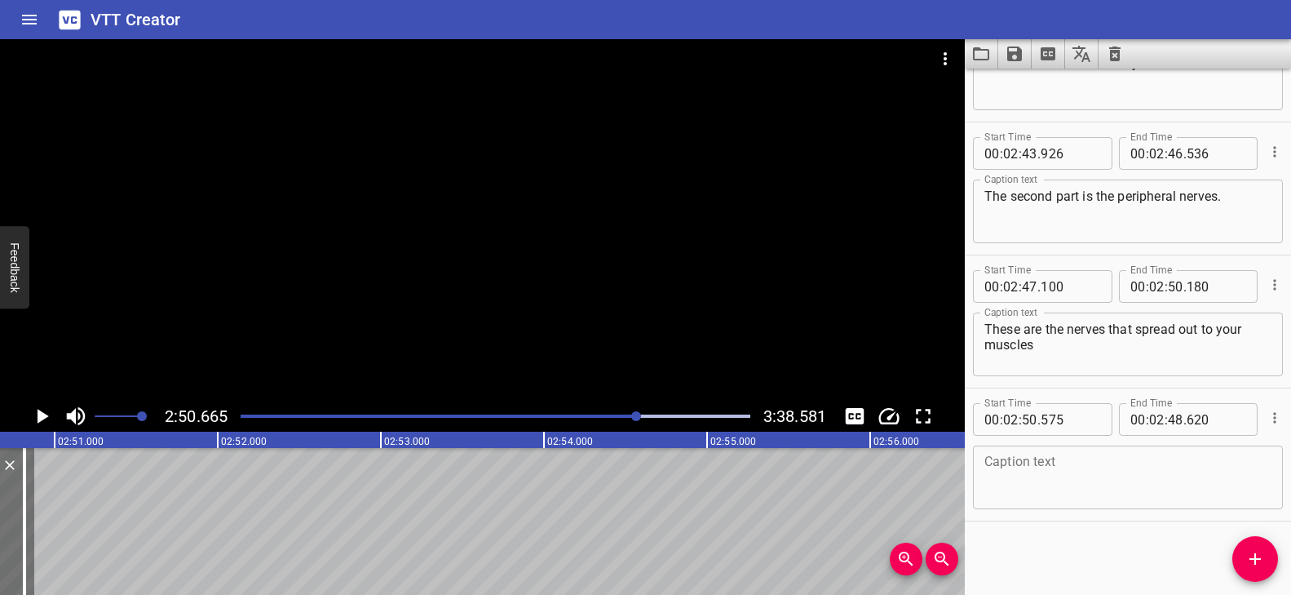
drag, startPoint x: 355, startPoint y: 522, endPoint x: 364, endPoint y: 524, distance: 9.1
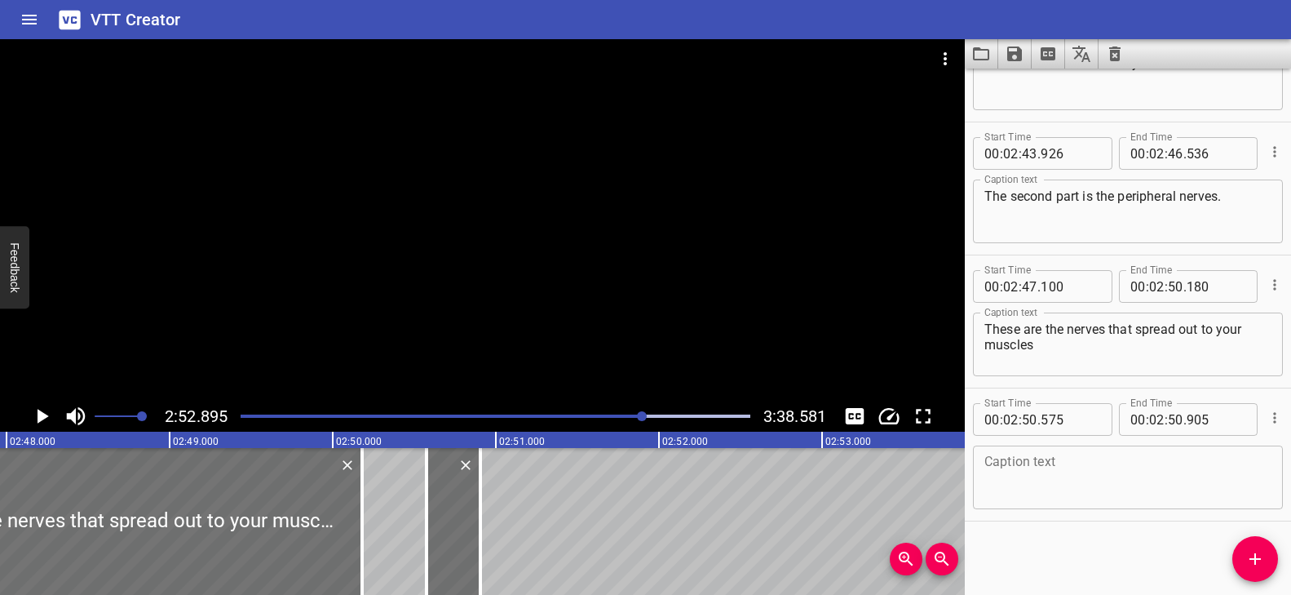
scroll to position [0, 27198]
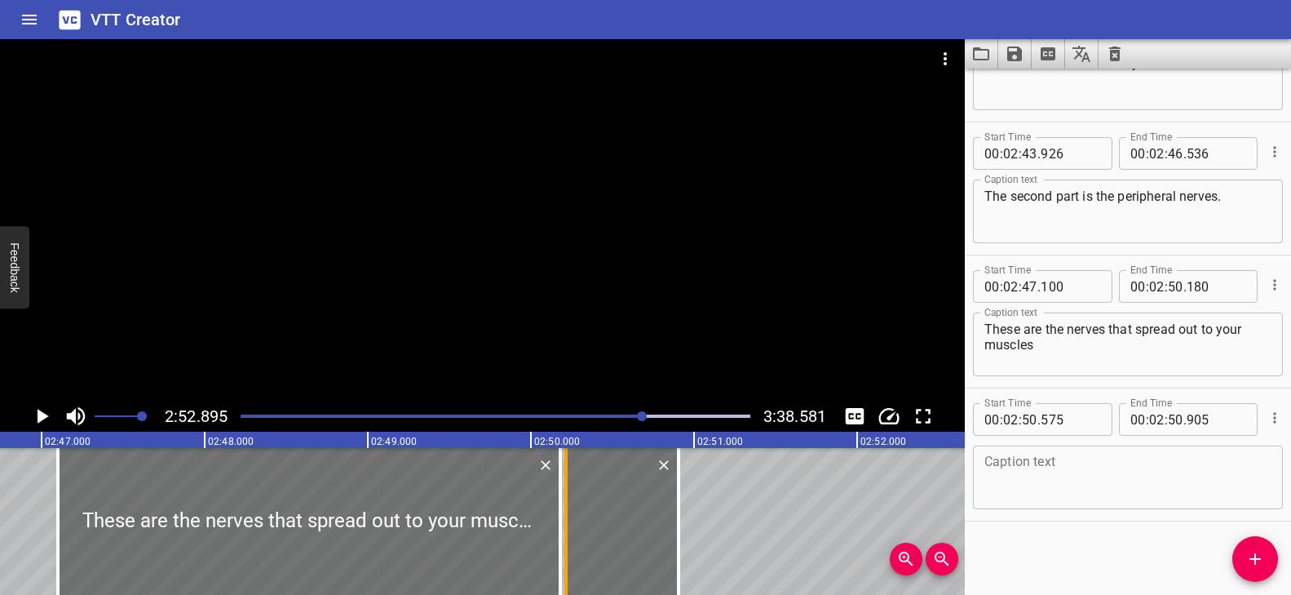
drag, startPoint x: 617, startPoint y: 508, endPoint x: 559, endPoint y: 514, distance: 59.0
click at [559, 514] on div at bounding box center [566, 521] width 16 height 147
click at [647, 539] on div at bounding box center [622, 521] width 113 height 147
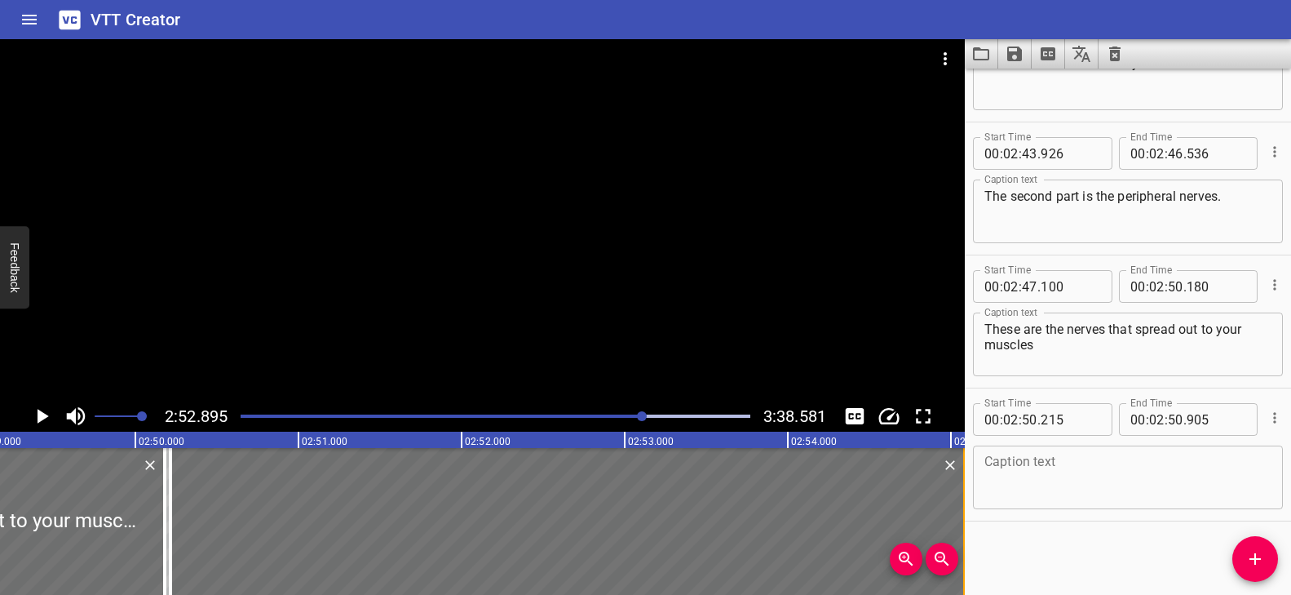
scroll to position [0, 27632]
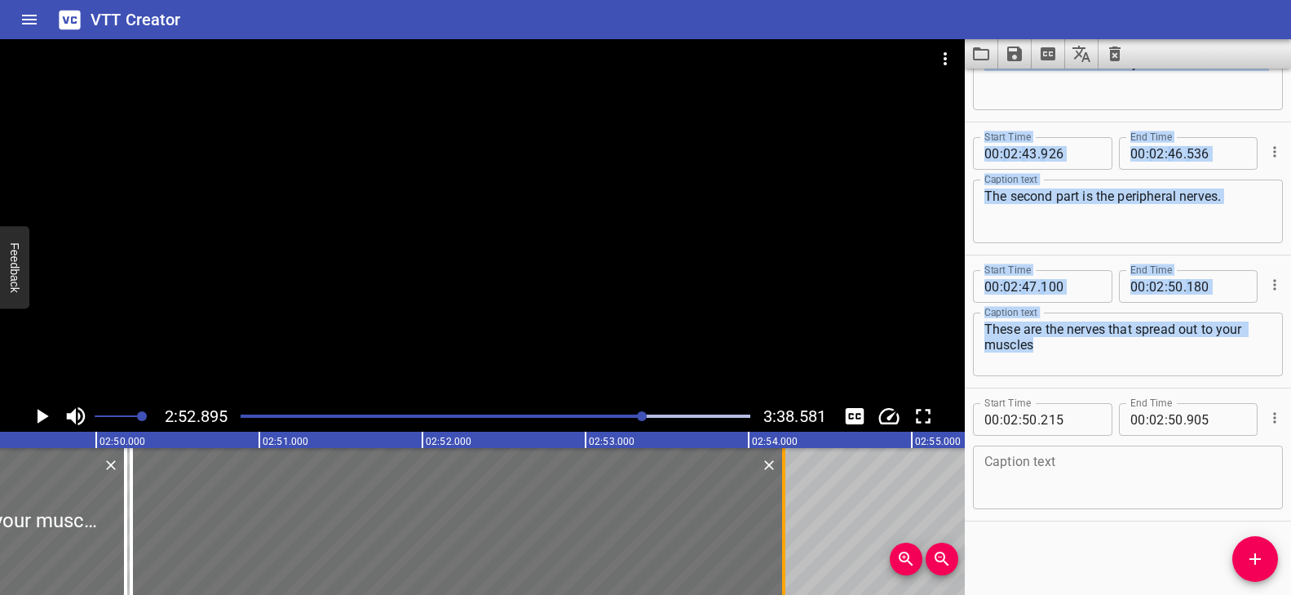
drag, startPoint x: 679, startPoint y: 523, endPoint x: 785, endPoint y: 529, distance: 105.4
click at [785, 529] on div at bounding box center [783, 521] width 3 height 147
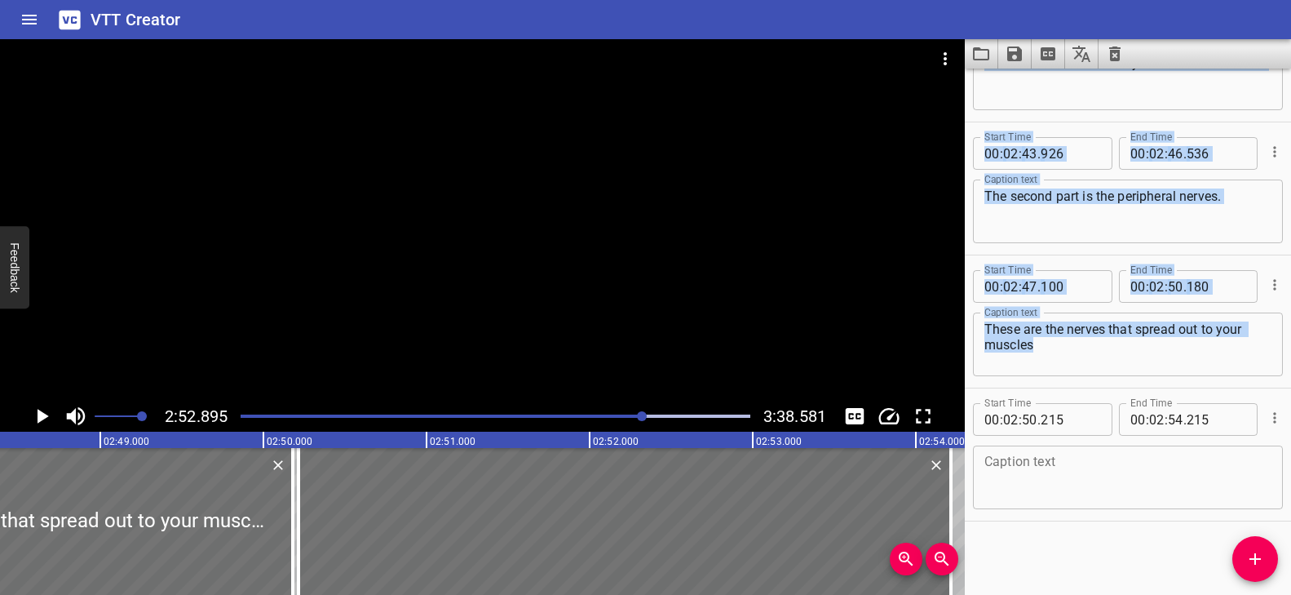
scroll to position [0, 27433]
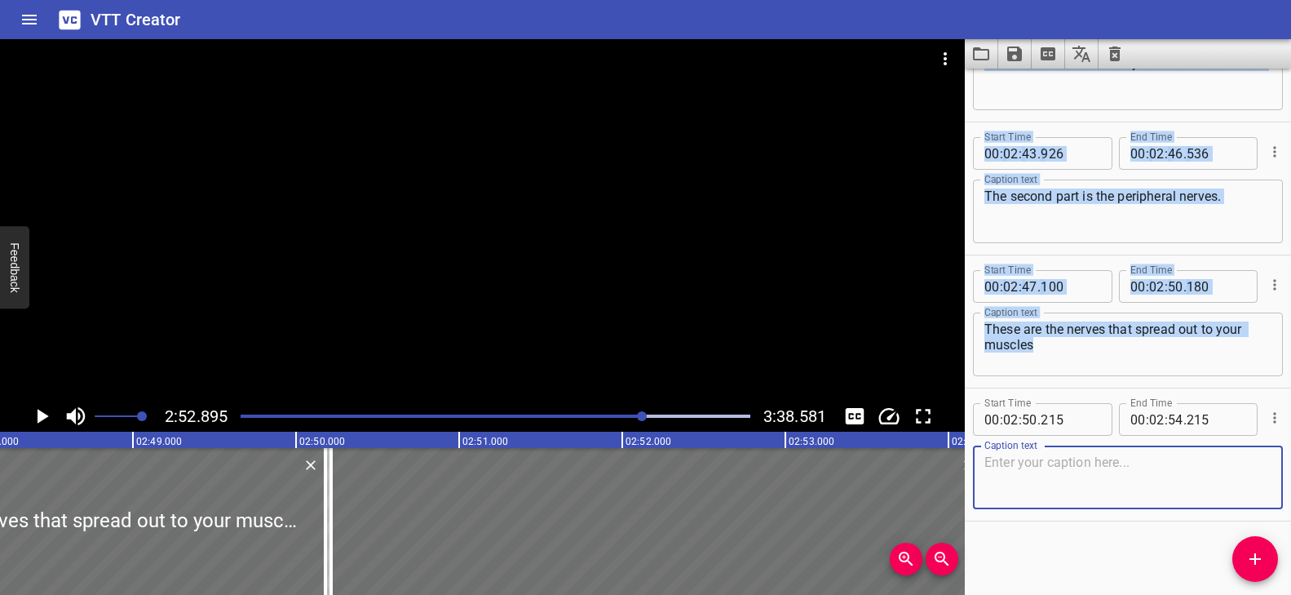
click at [1069, 471] on textarea at bounding box center [1127, 477] width 287 height 46
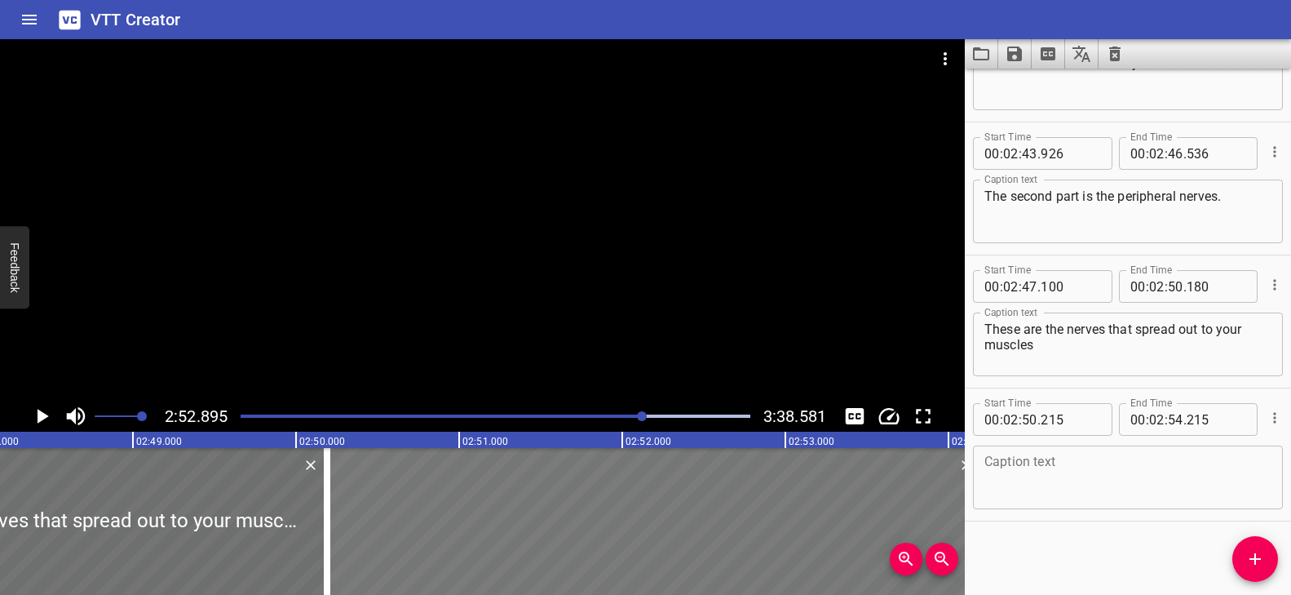
click at [444, 497] on div at bounding box center [655, 521] width 652 height 147
click at [446, 497] on div at bounding box center [656, 521] width 652 height 147
click at [325, 520] on div at bounding box center [331, 521] width 16 height 147
click at [316, 524] on div at bounding box center [321, 521] width 16 height 147
click at [325, 519] on div at bounding box center [329, 521] width 16 height 147
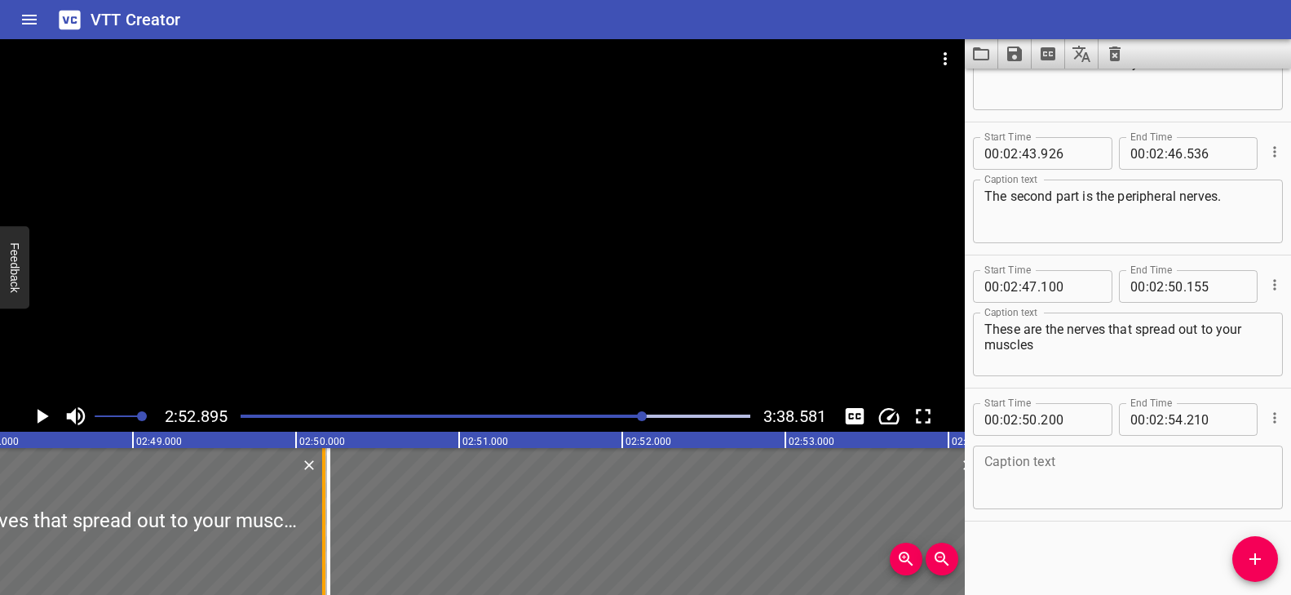
click at [319, 522] on div at bounding box center [324, 521] width 16 height 147
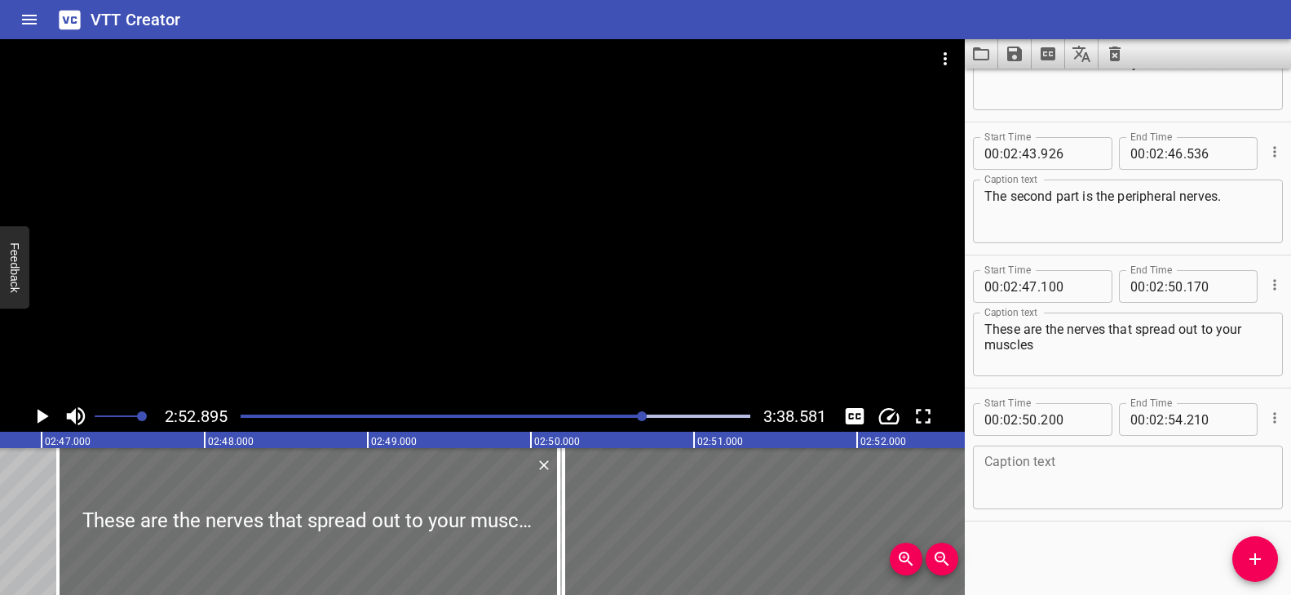
scroll to position [0, 27164]
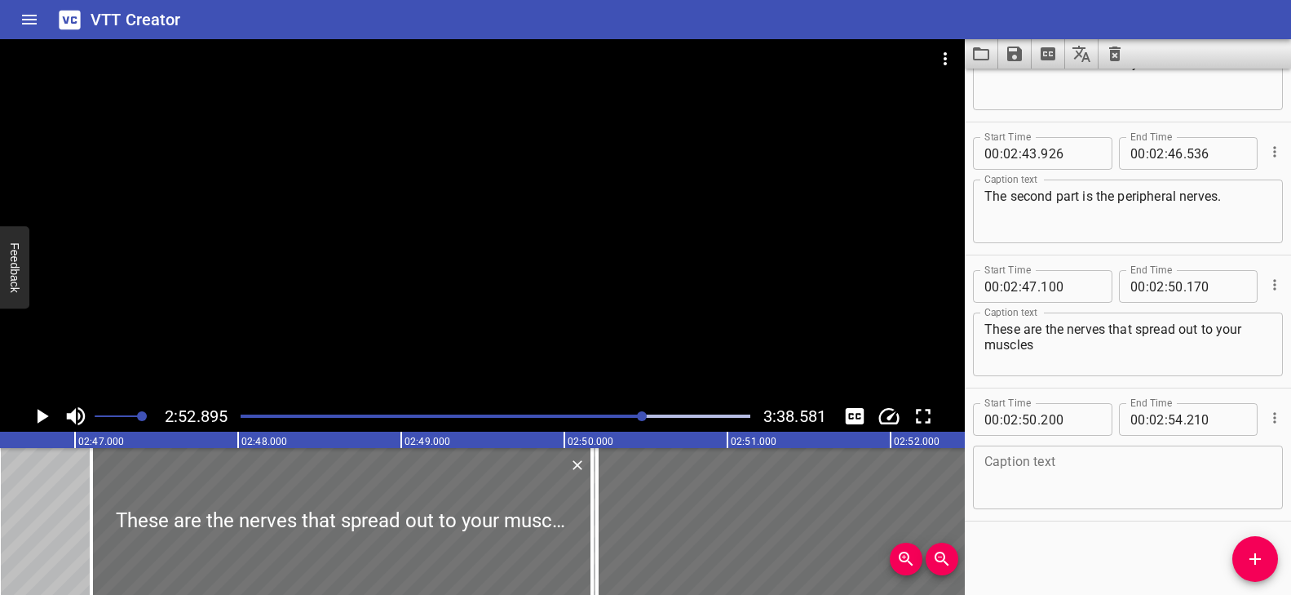
click at [462, 348] on div at bounding box center [482, 219] width 965 height 361
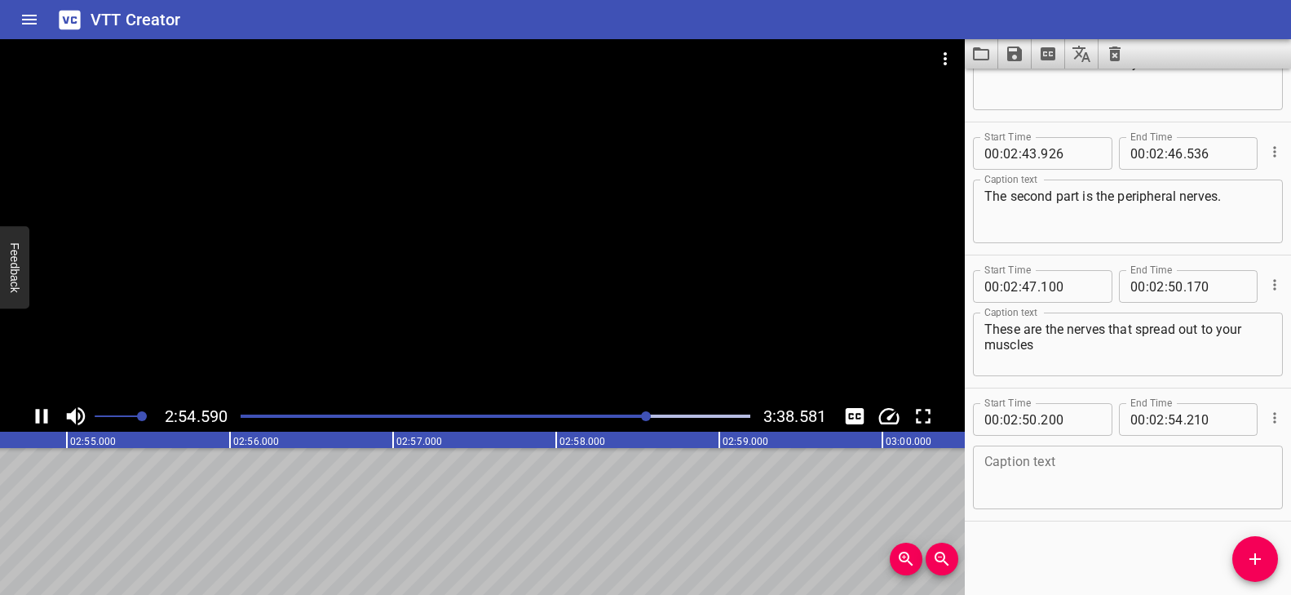
click at [634, 414] on div "Play progress" at bounding box center [394, 415] width 510 height 3
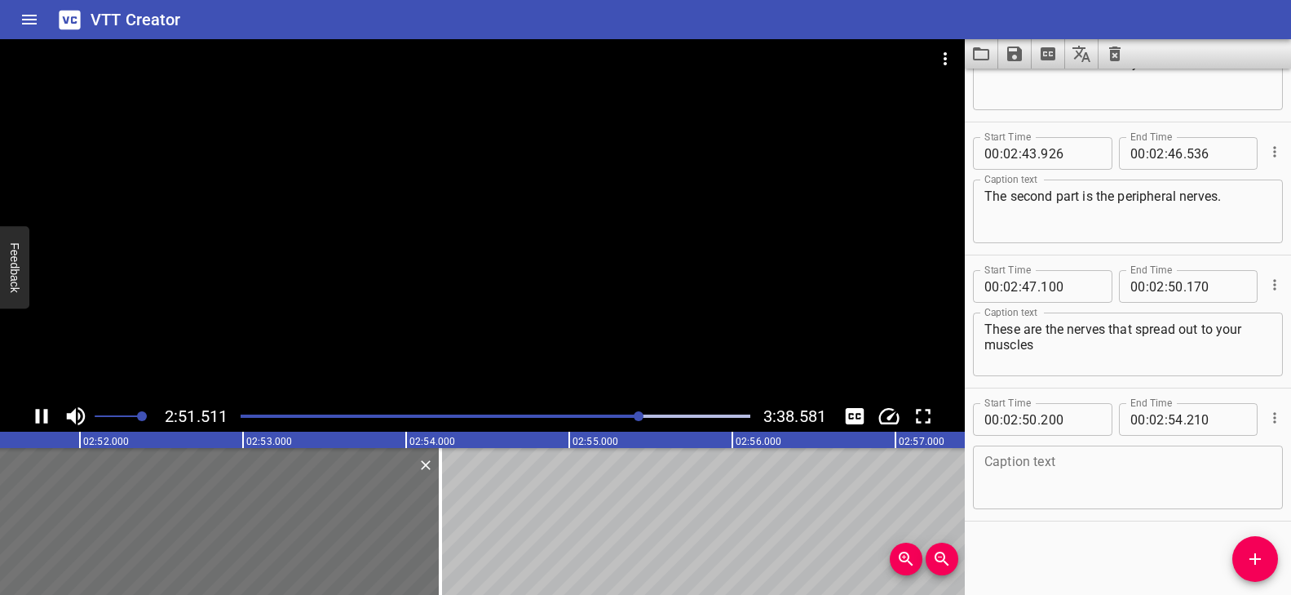
scroll to position [0, 28019]
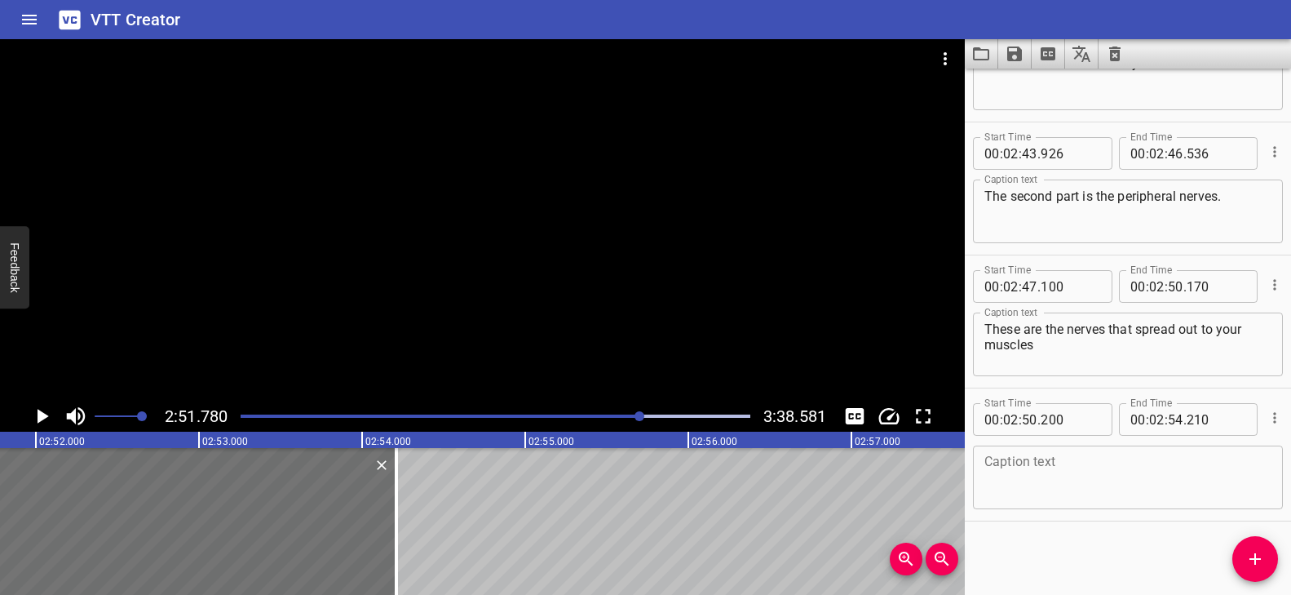
click at [1090, 458] on textarea at bounding box center [1127, 477] width 287 height 46
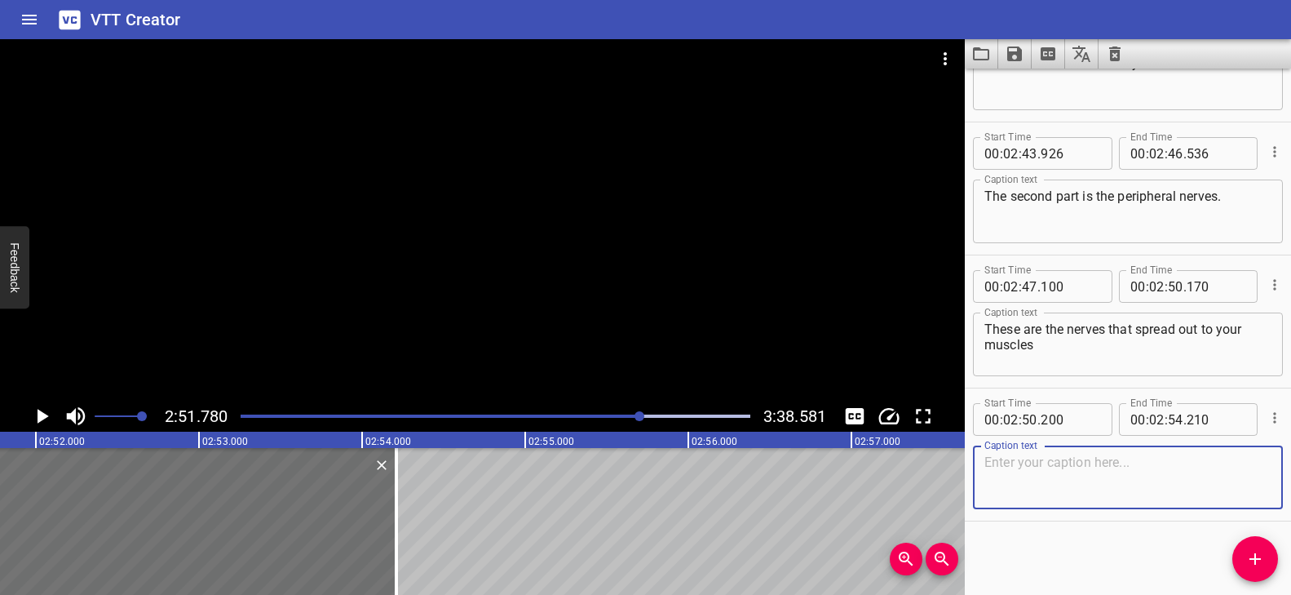
paste textarea "and organs and carry messages between your brain and body."
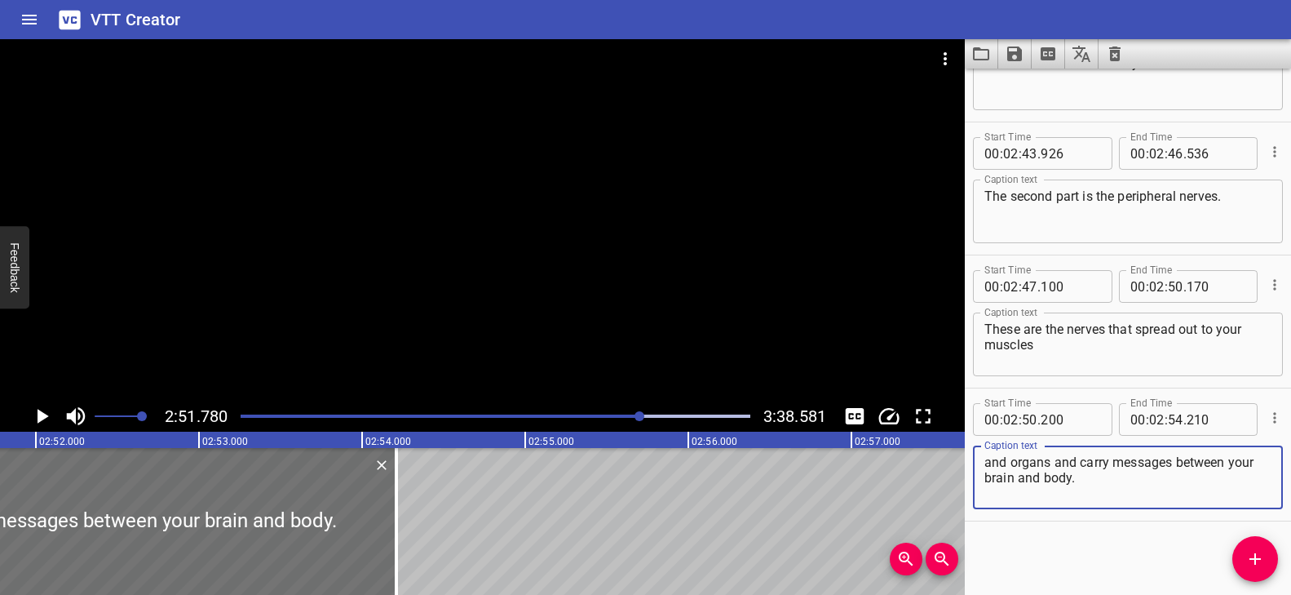
click at [633, 416] on div "Play progress" at bounding box center [386, 415] width 510 height 3
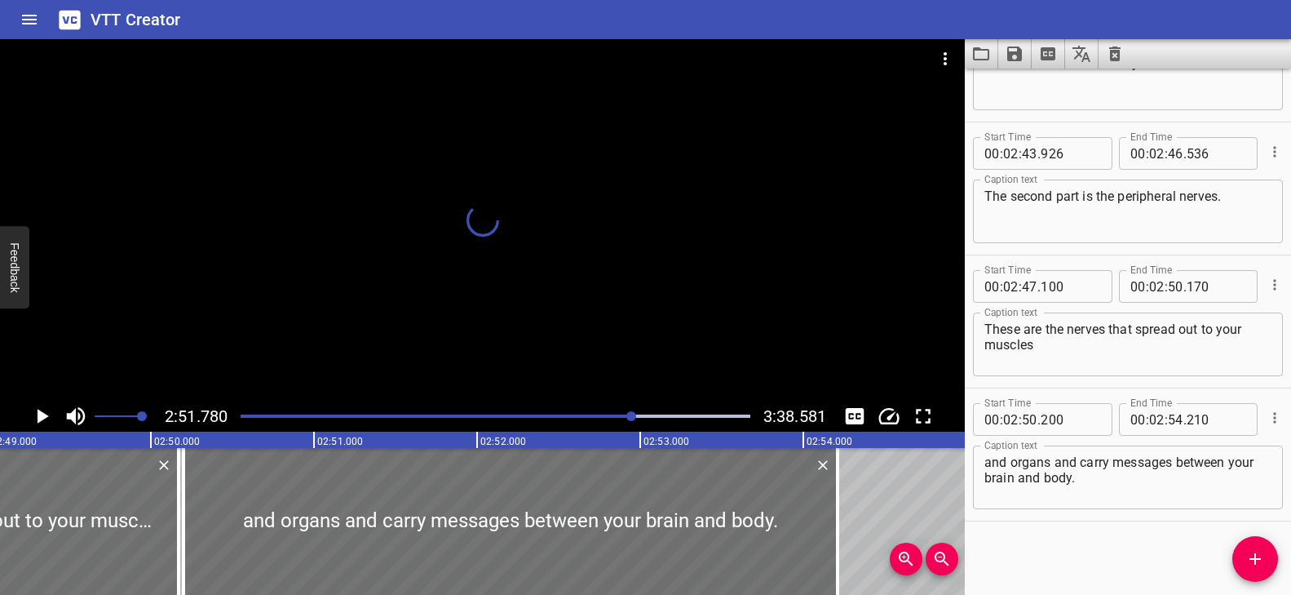
click at [584, 326] on div at bounding box center [482, 219] width 965 height 361
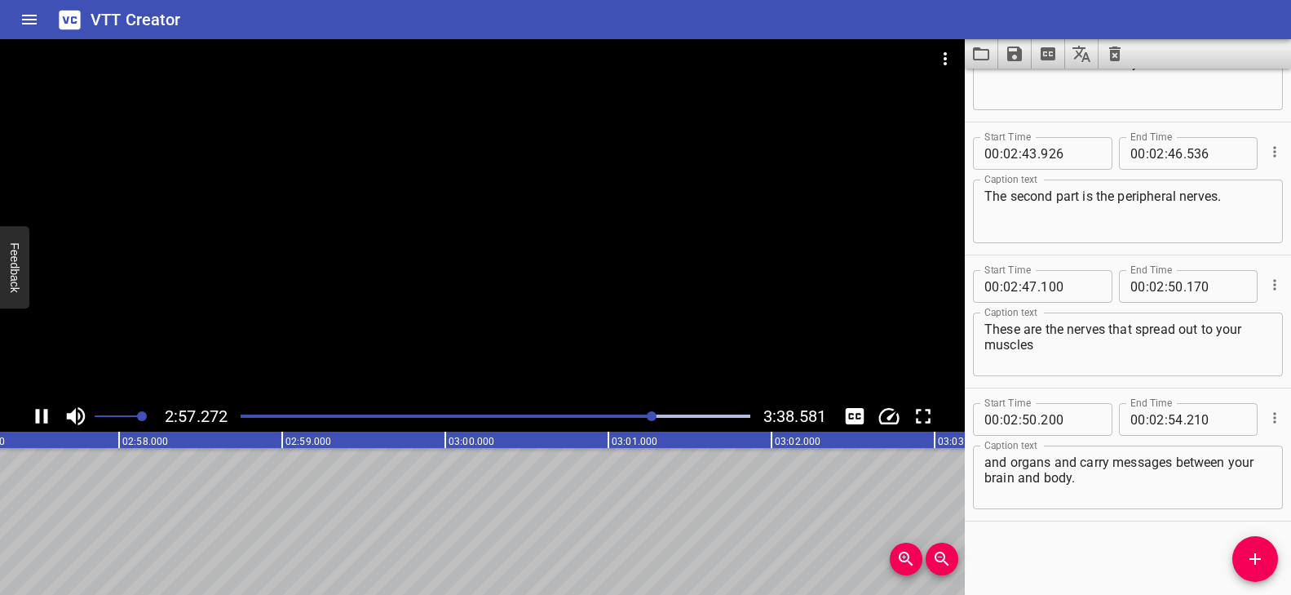
scroll to position [0, 28966]
click at [1264, 553] on icon "Add Cue" at bounding box center [1255, 559] width 20 height 20
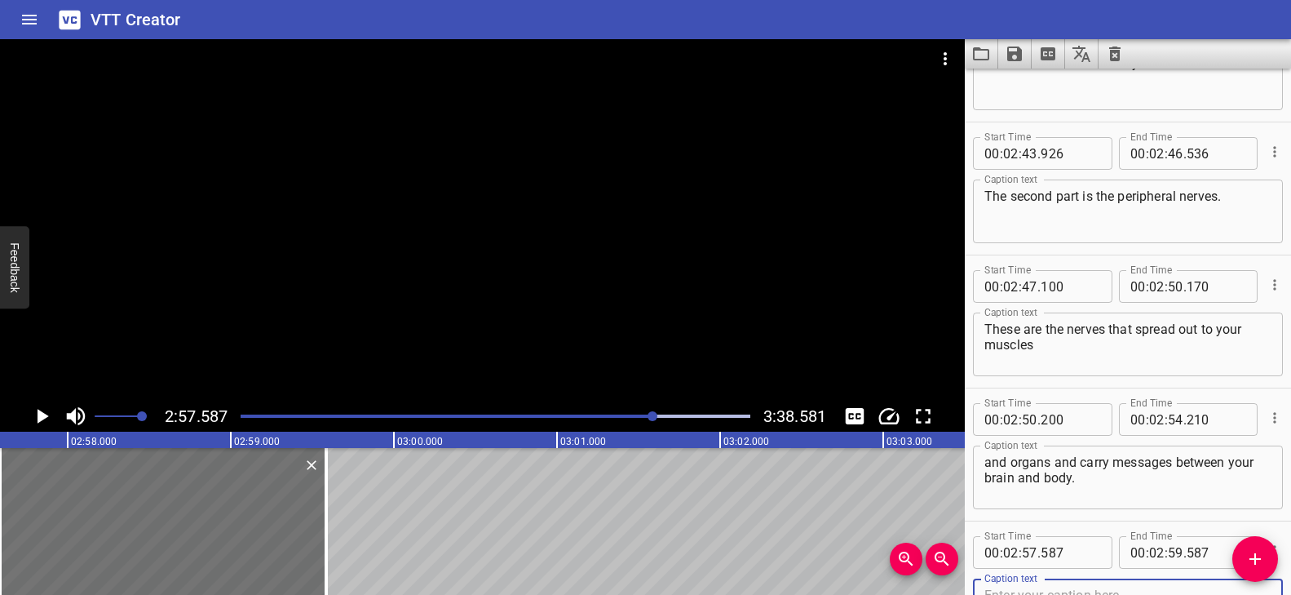
scroll to position [7402, 0]
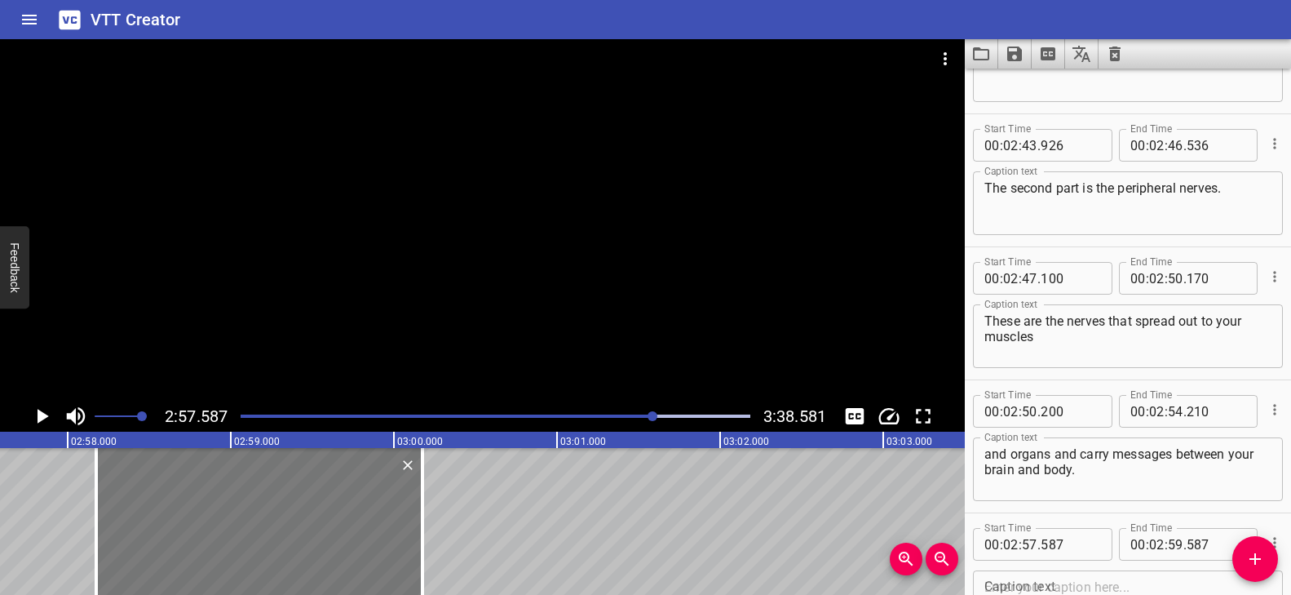
drag, startPoint x: 175, startPoint y: 526, endPoint x: 213, endPoint y: 528, distance: 37.6
click at [213, 528] on div at bounding box center [259, 521] width 326 height 147
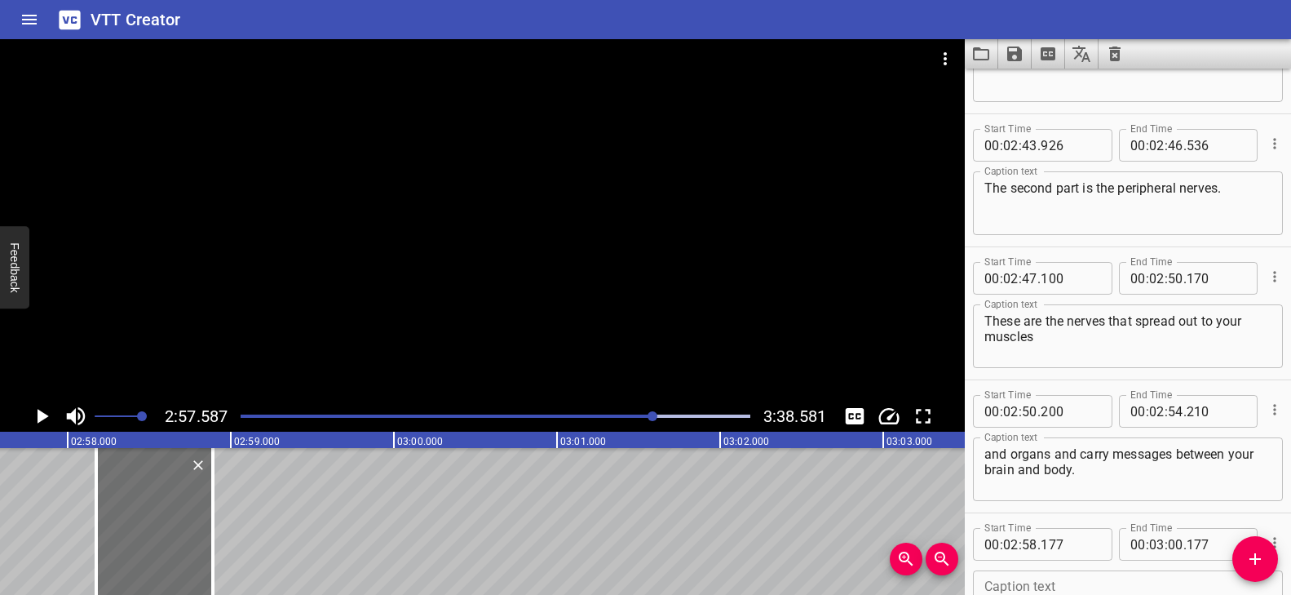
drag, startPoint x: 418, startPoint y: 497, endPoint x: 255, endPoint y: 492, distance: 163.2
click at [209, 493] on div at bounding box center [213, 521] width 16 height 147
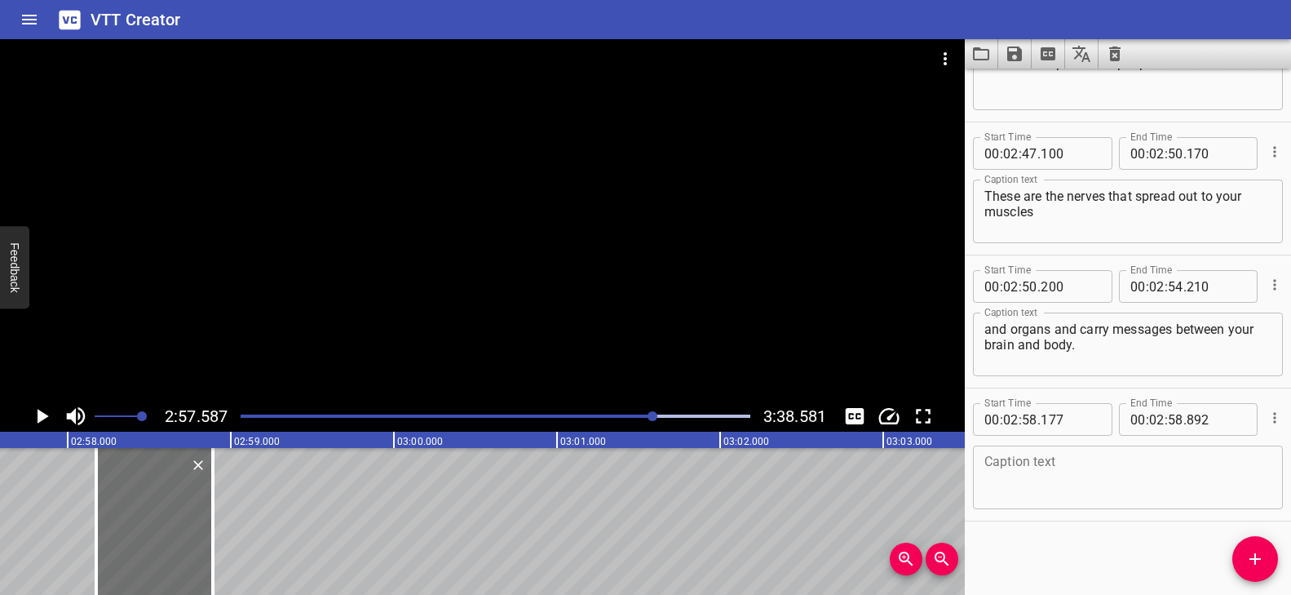
click at [1049, 449] on div "Caption text" at bounding box center [1128, 477] width 310 height 64
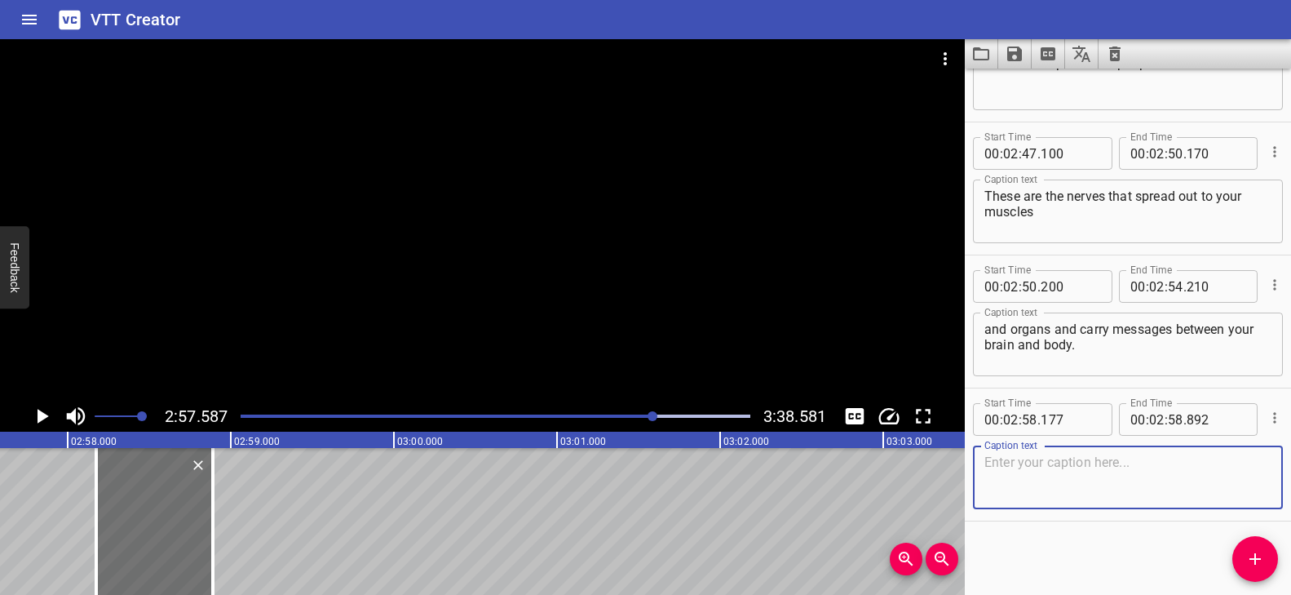
paste textarea "Together,"
click at [1263, 550] on icon "Add Cue" at bounding box center [1255, 559] width 20 height 20
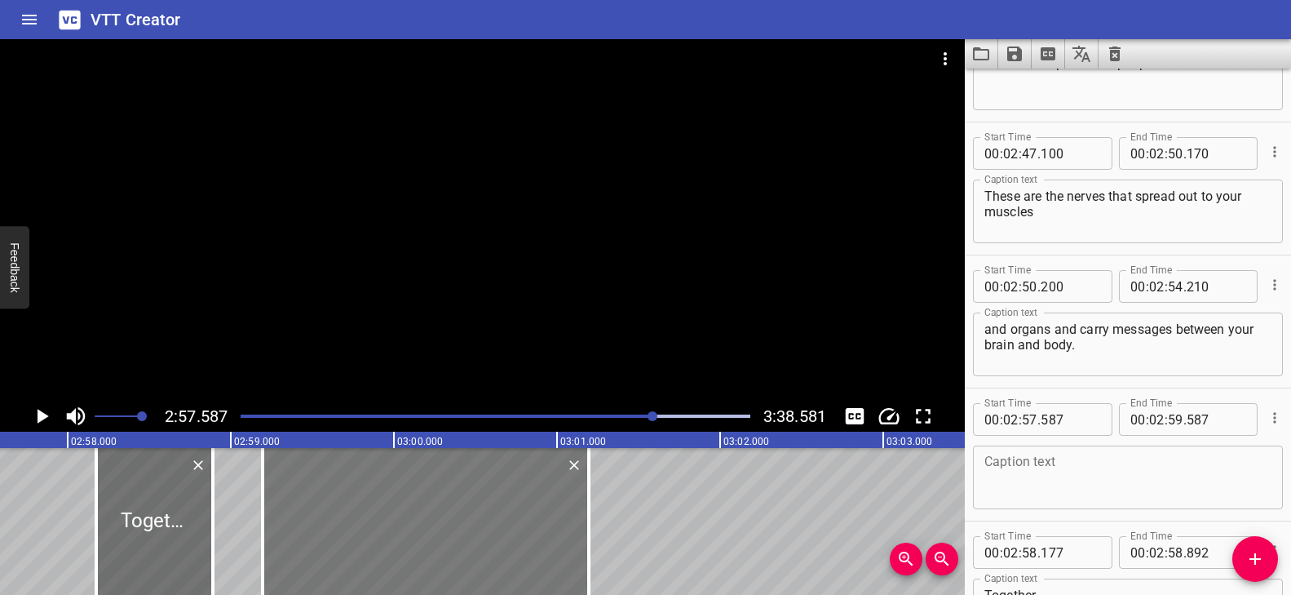
drag, startPoint x: 414, startPoint y: 503, endPoint x: 542, endPoint y: 503, distance: 127.2
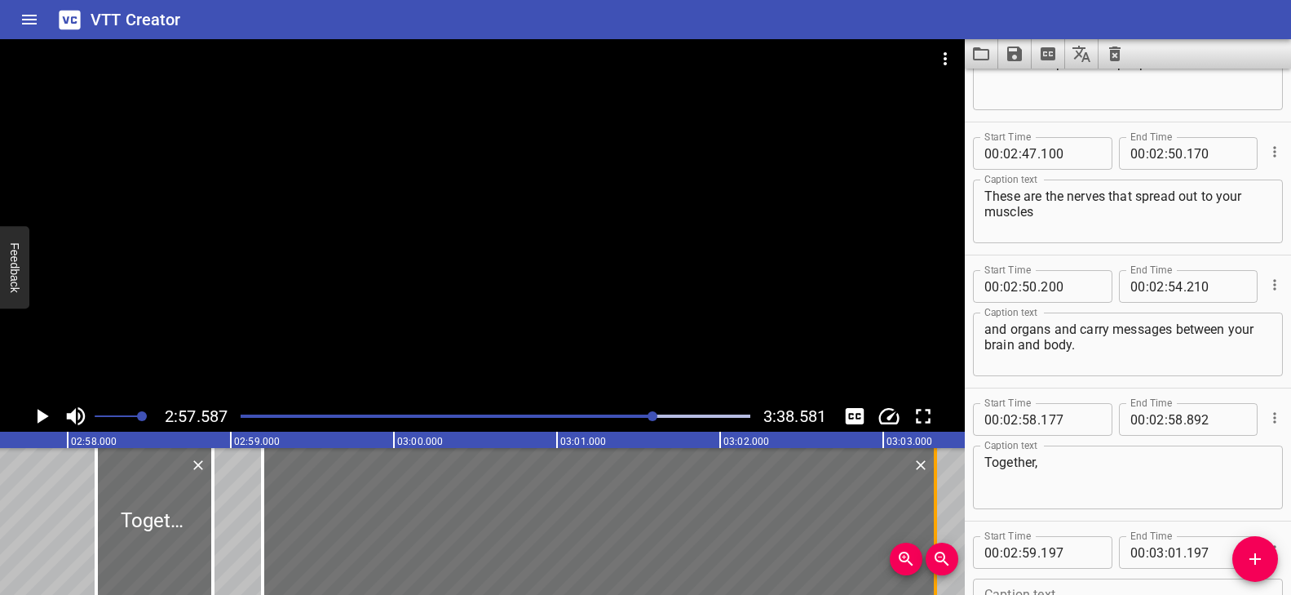
drag, startPoint x: 590, startPoint y: 492, endPoint x: 936, endPoint y: 480, distance: 346.8
click at [936, 480] on div at bounding box center [935, 521] width 3 height 147
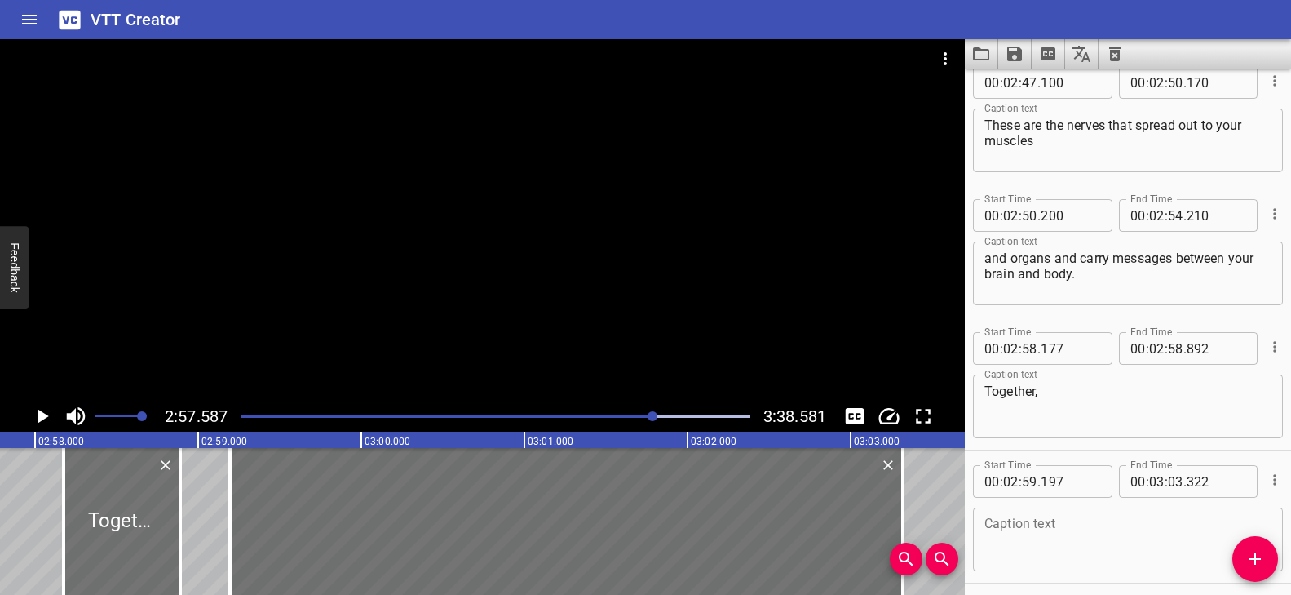
scroll to position [7660, 0]
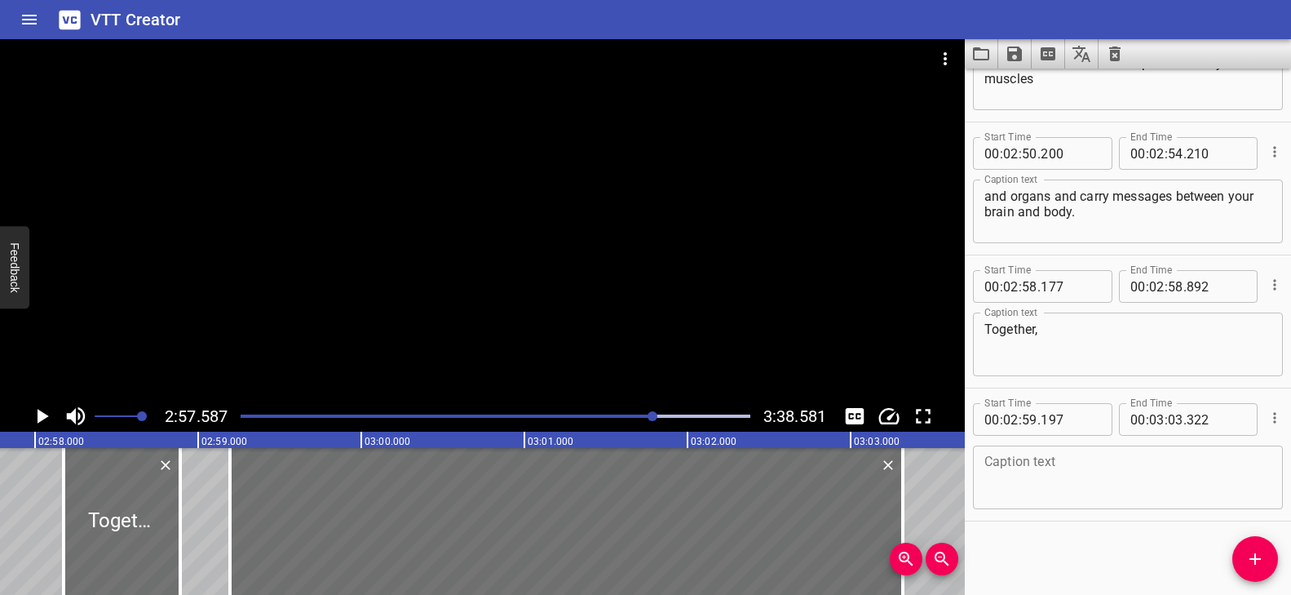
click at [1053, 482] on textarea at bounding box center [1127, 477] width 287 height 46
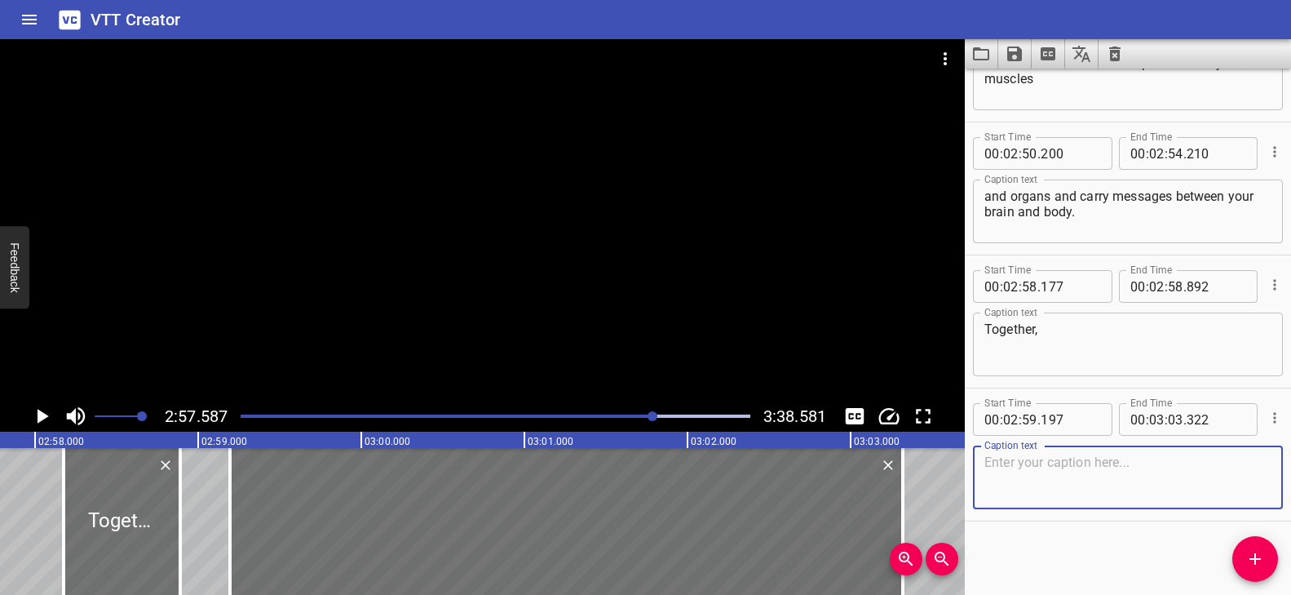
paste textarea "they’re like your body’s lightning-fast communication team—"
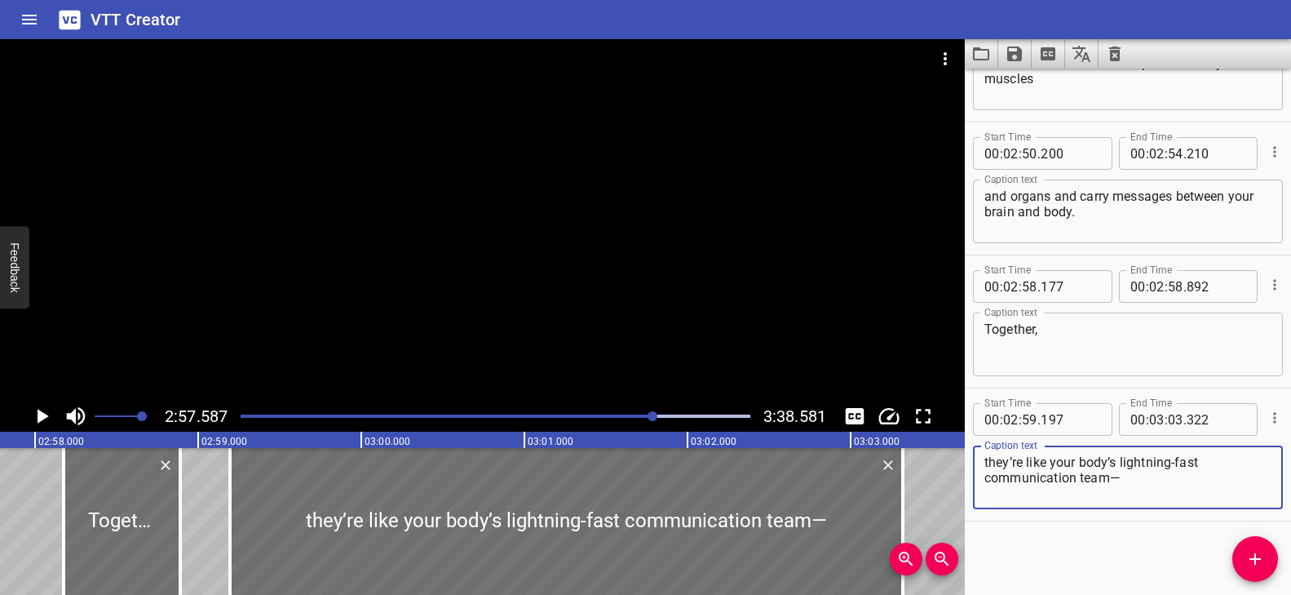
click at [291, 316] on div at bounding box center [482, 219] width 965 height 361
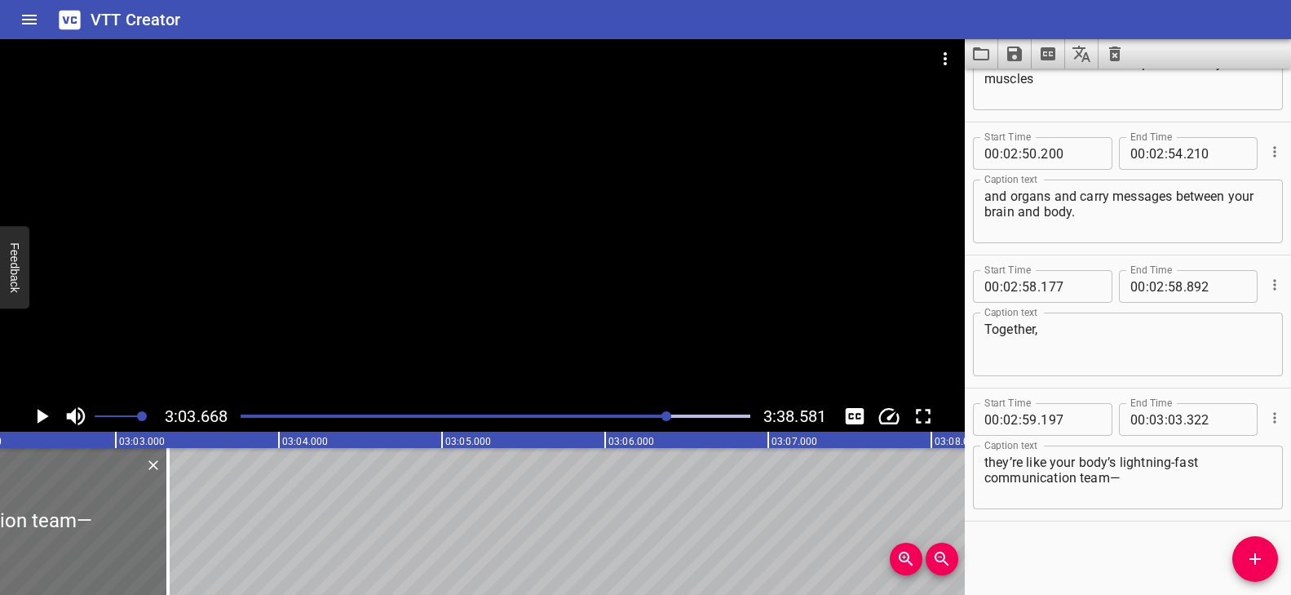
scroll to position [0, 29865]
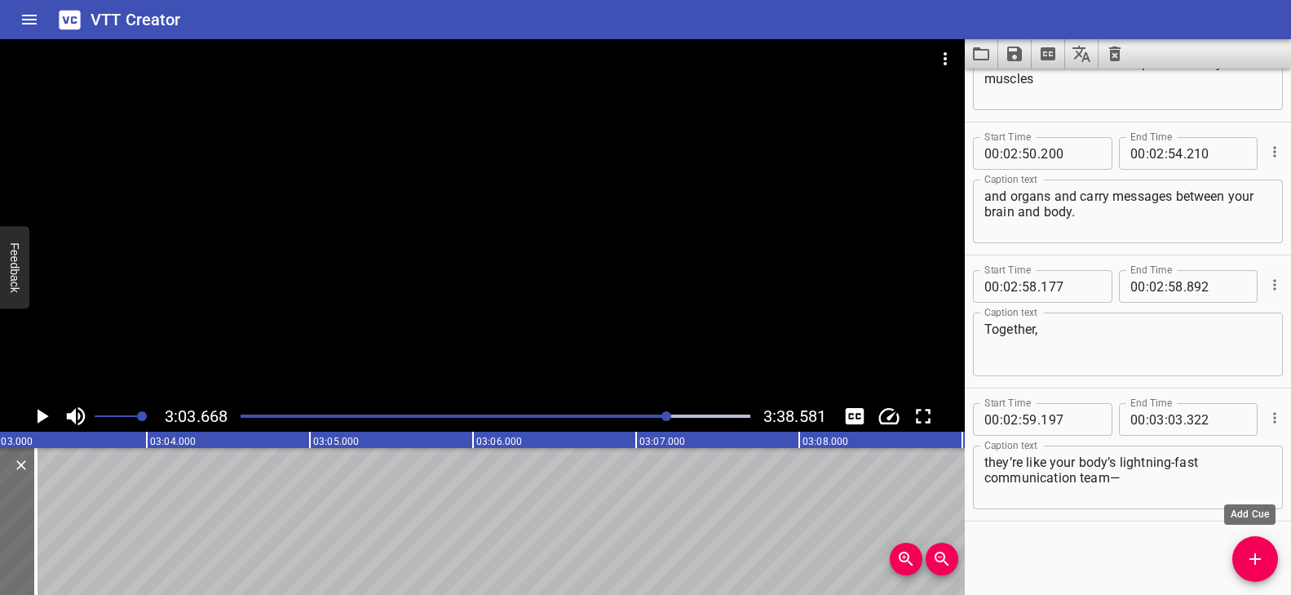
click at [1240, 563] on span "Add Cue" at bounding box center [1255, 559] width 46 height 20
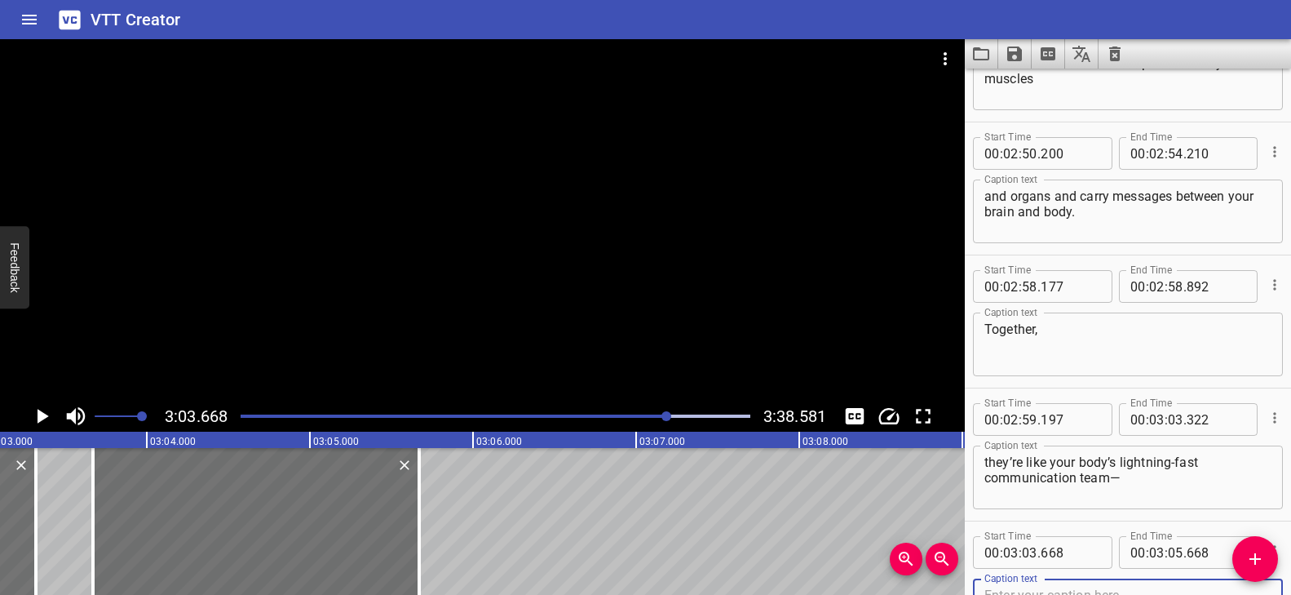
scroll to position [7668, 0]
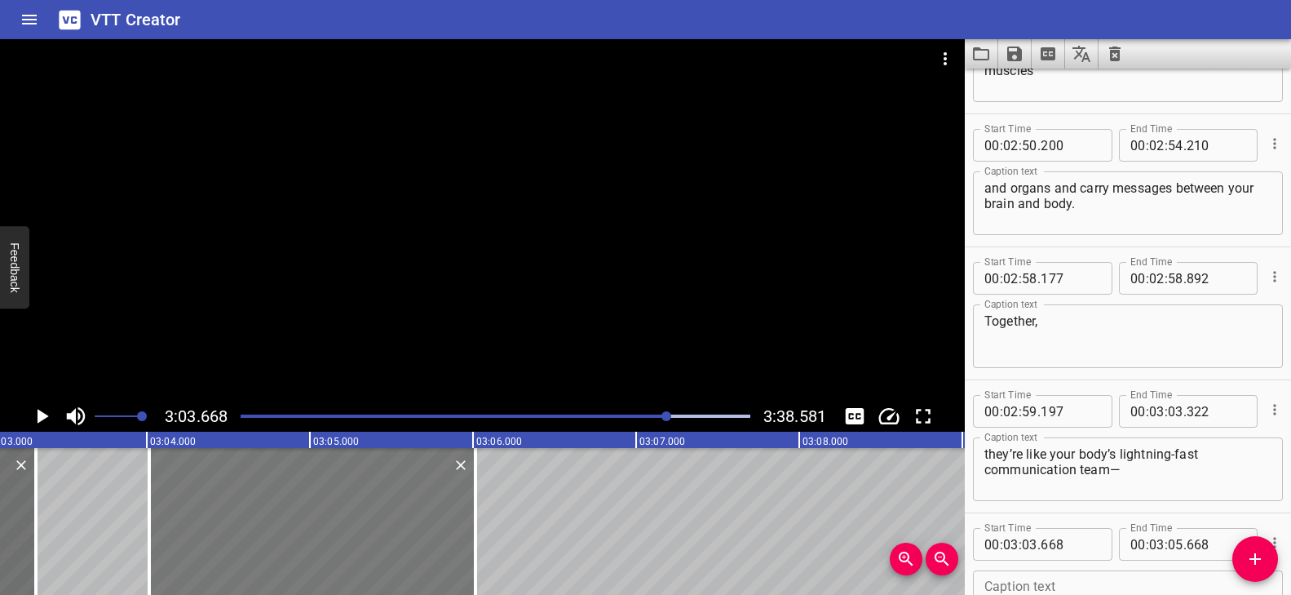
click at [351, 539] on div at bounding box center [312, 521] width 326 height 147
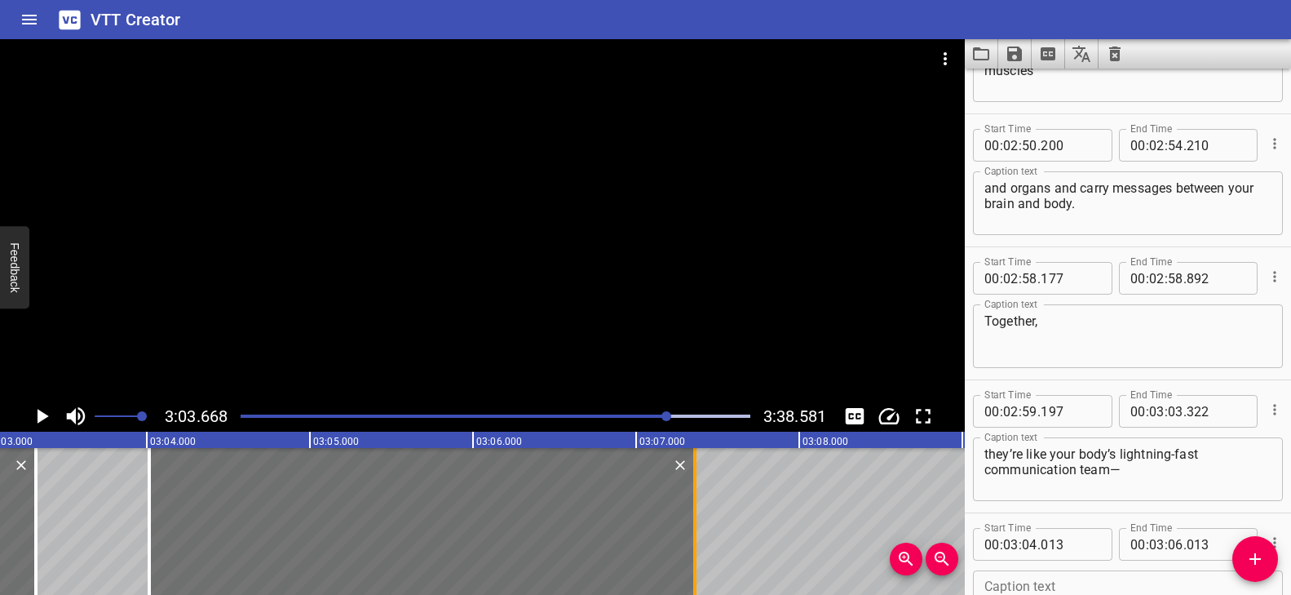
drag, startPoint x: 471, startPoint y: 521, endPoint x: 691, endPoint y: 518, distance: 219.4
click at [691, 518] on div at bounding box center [695, 521] width 16 height 147
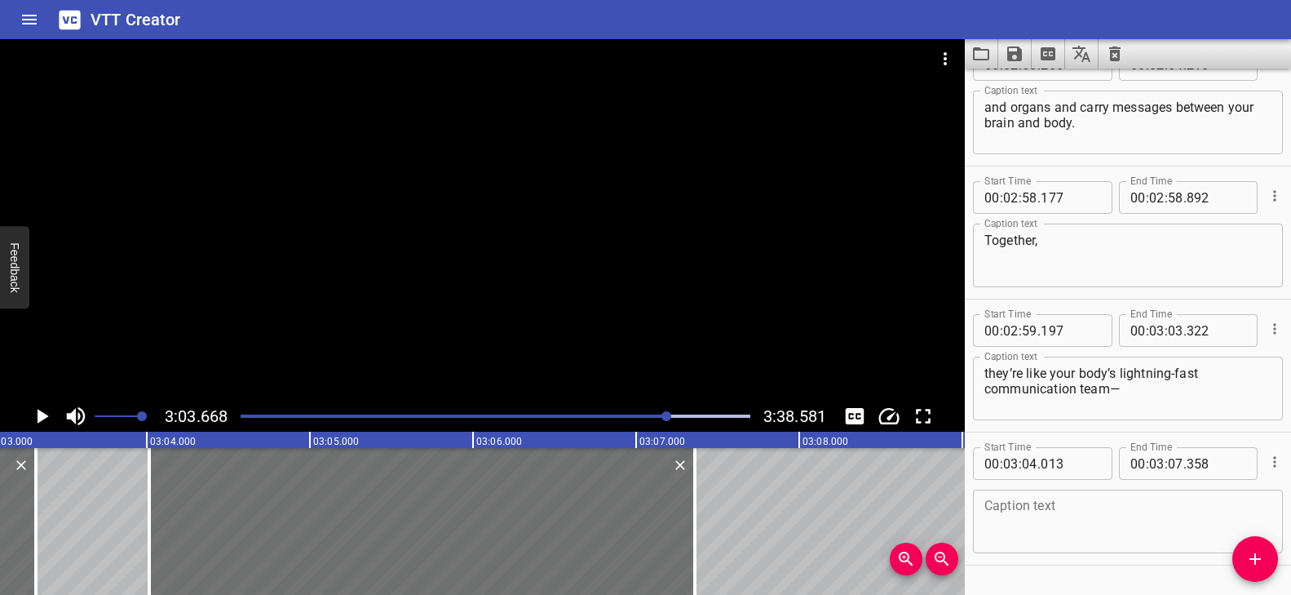
scroll to position [7793, 0]
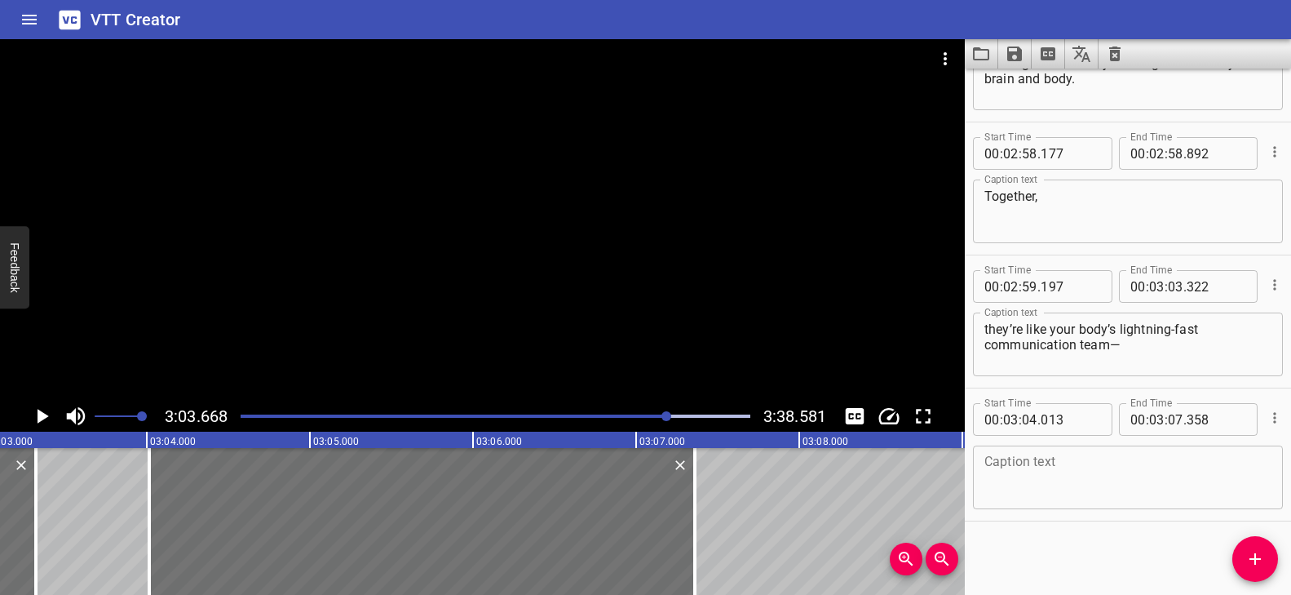
click at [1024, 476] on textarea at bounding box center [1127, 477] width 287 height 46
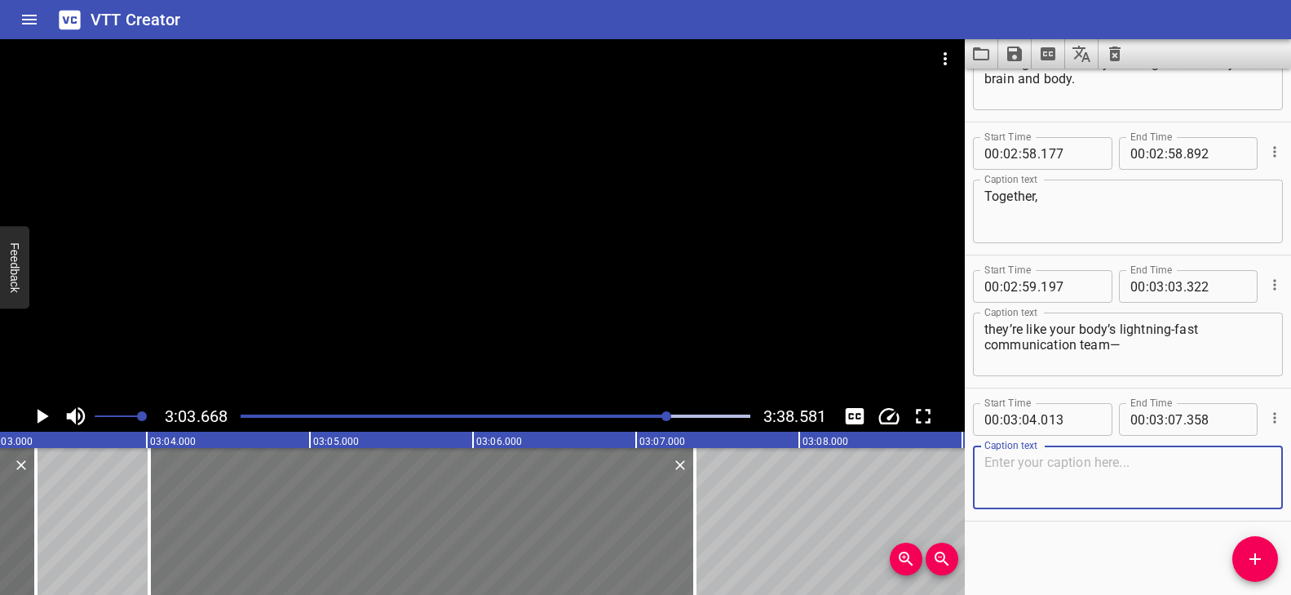
paste textarea "carrying messages from your senses to your brain, and back again,"
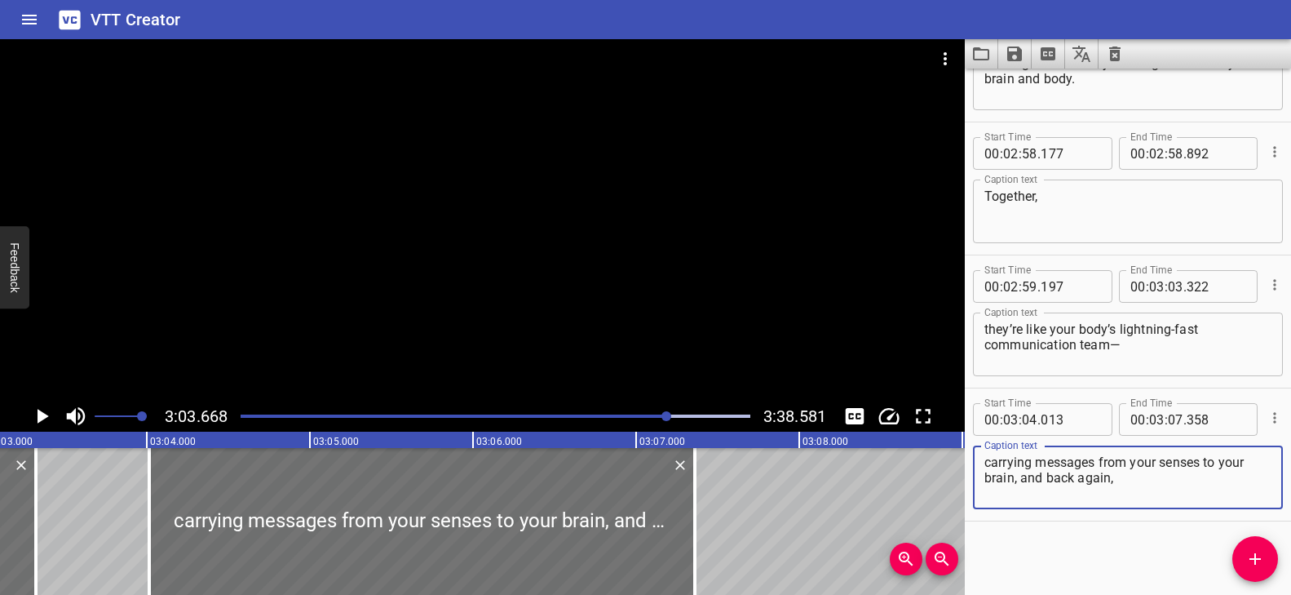
drag, startPoint x: 1019, startPoint y: 477, endPoint x: 1133, endPoint y: 479, distance: 113.4
click at [1133, 479] on textarea "carrying messages from your senses to your brain, and back again," at bounding box center [1127, 477] width 287 height 46
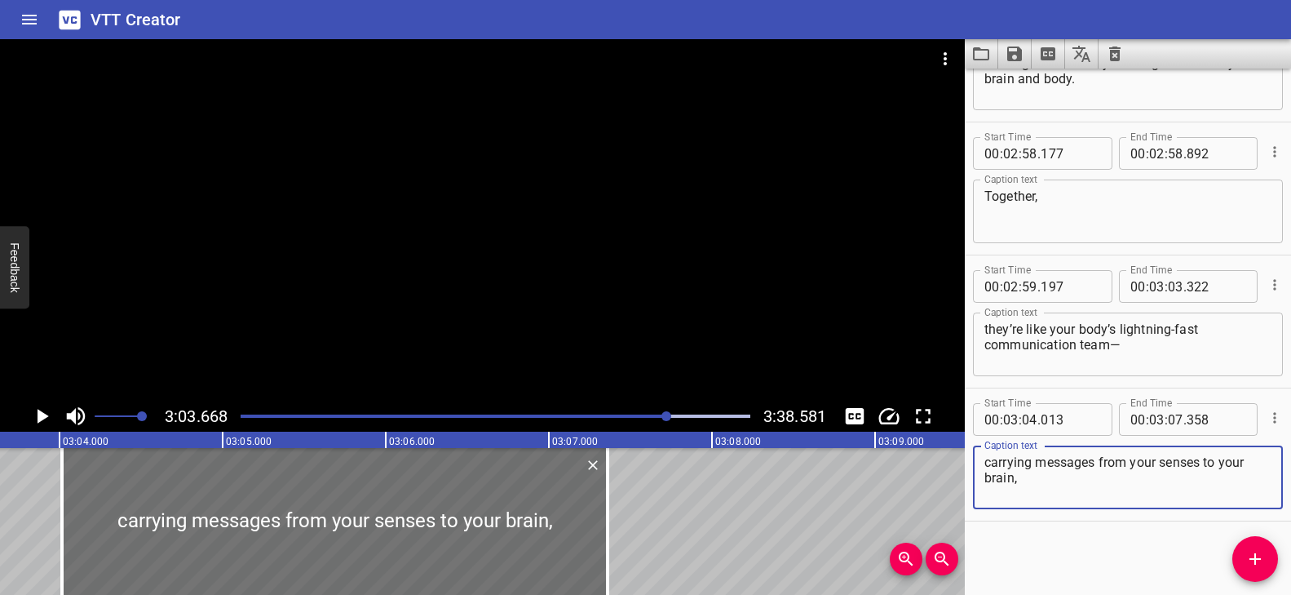
scroll to position [0, 29985]
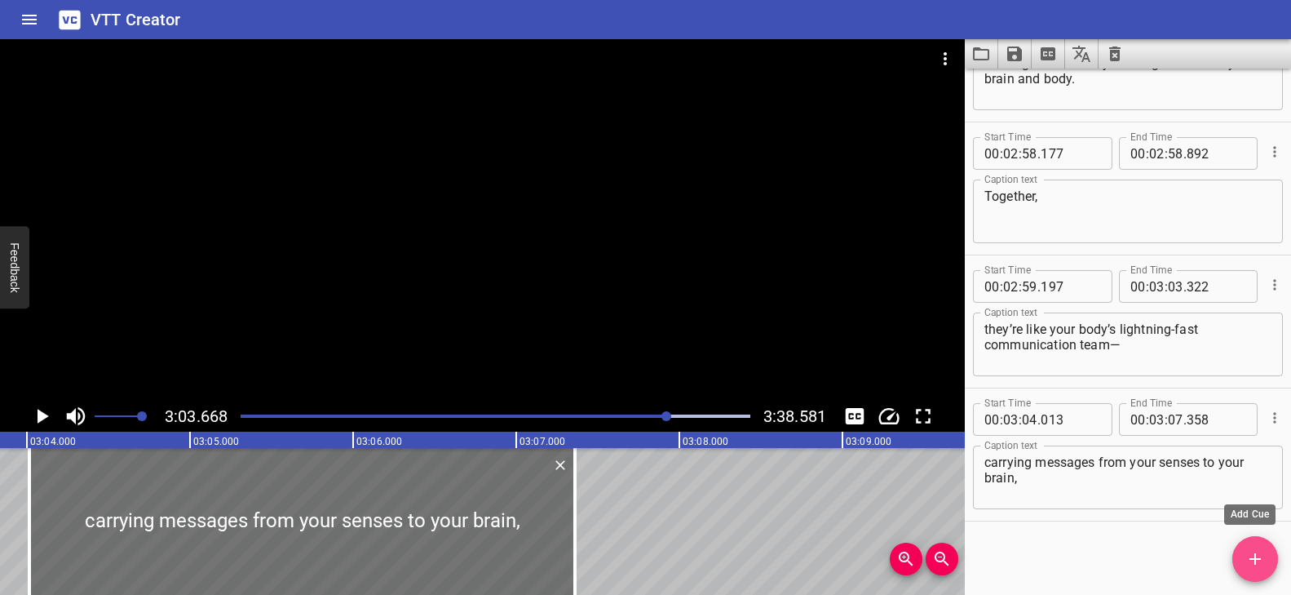
click at [1269, 564] on span "Add Cue" at bounding box center [1255, 559] width 46 height 20
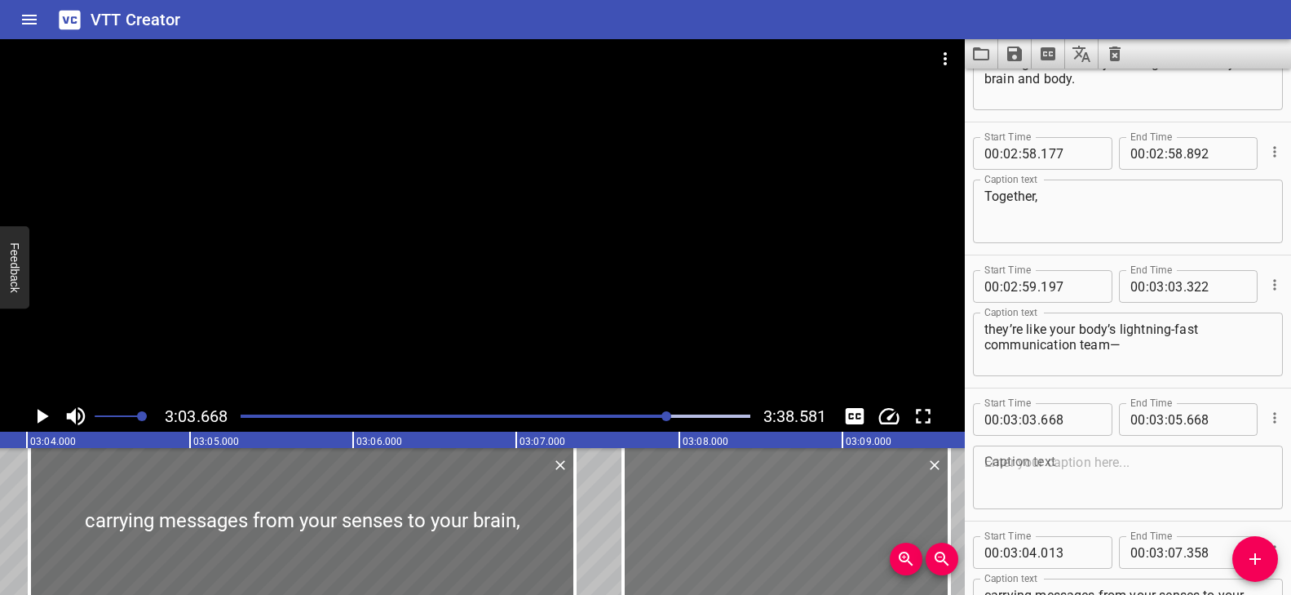
drag, startPoint x: 15, startPoint y: 550, endPoint x: 665, endPoint y: 542, distance: 650.0
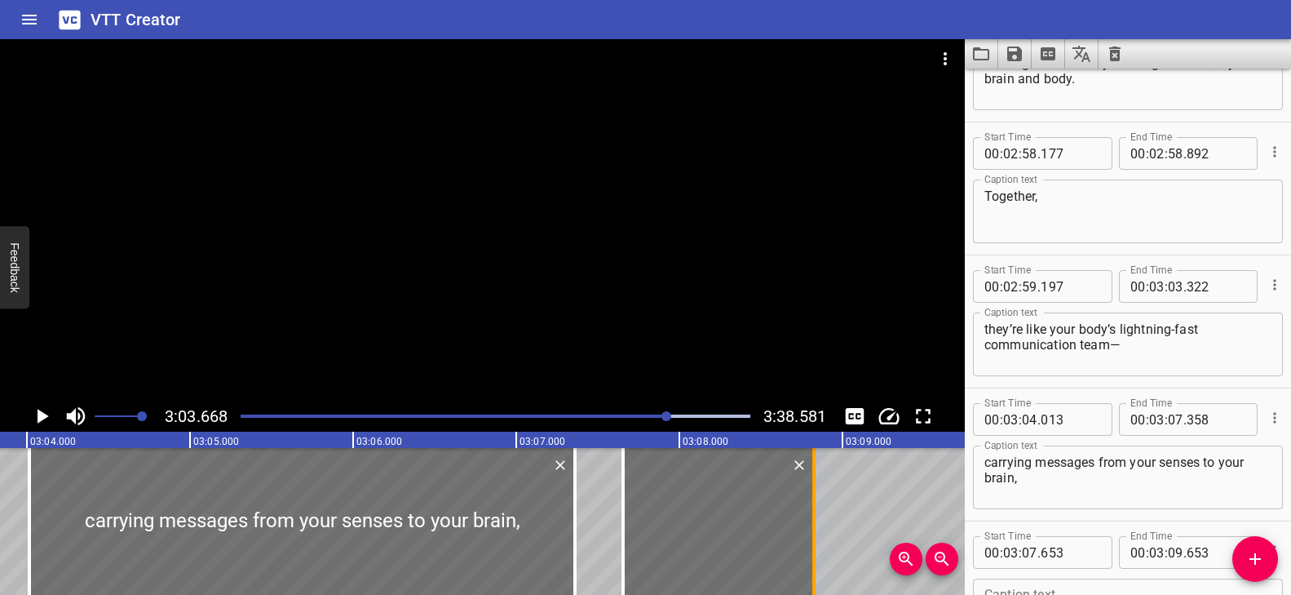
drag, startPoint x: 944, startPoint y: 497, endPoint x: 807, endPoint y: 493, distance: 136.2
click at [807, 493] on div at bounding box center [814, 521] width 16 height 147
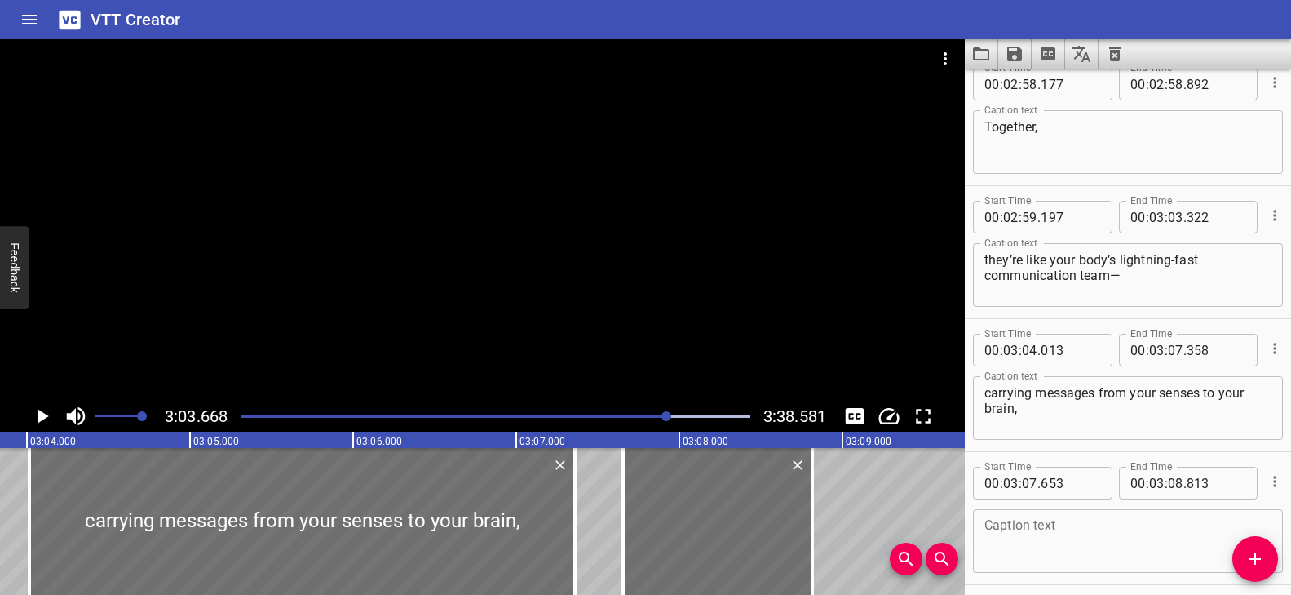
scroll to position [7925, 0]
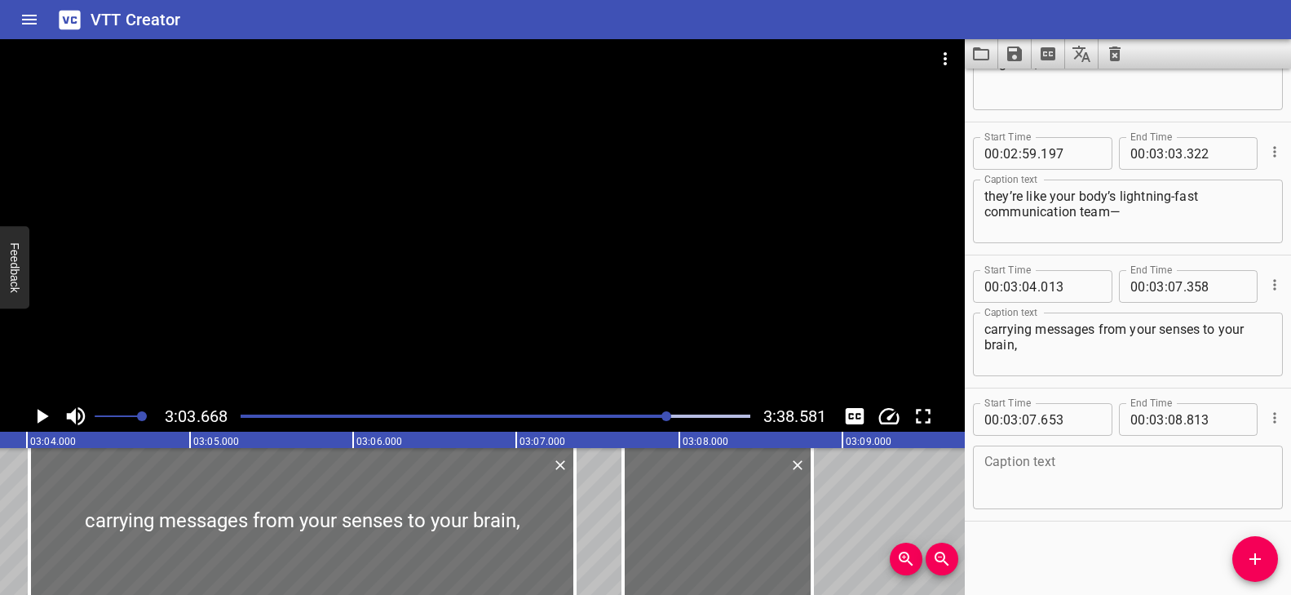
click at [1072, 487] on textarea at bounding box center [1127, 477] width 287 height 46
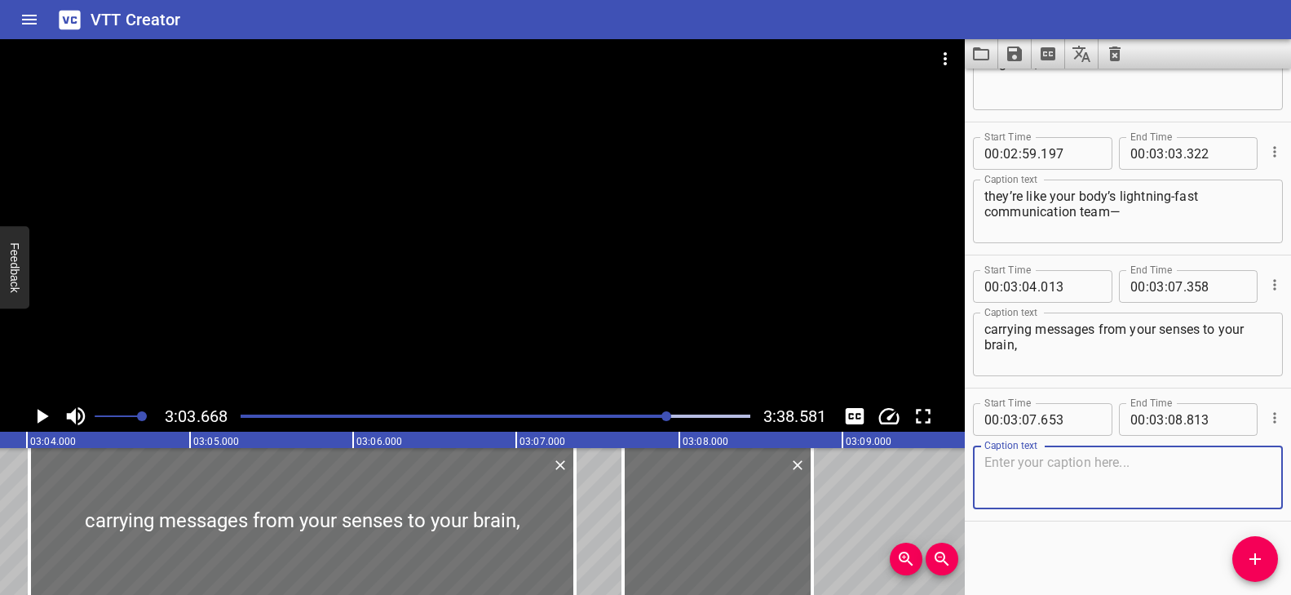
paste textarea "and back again,"
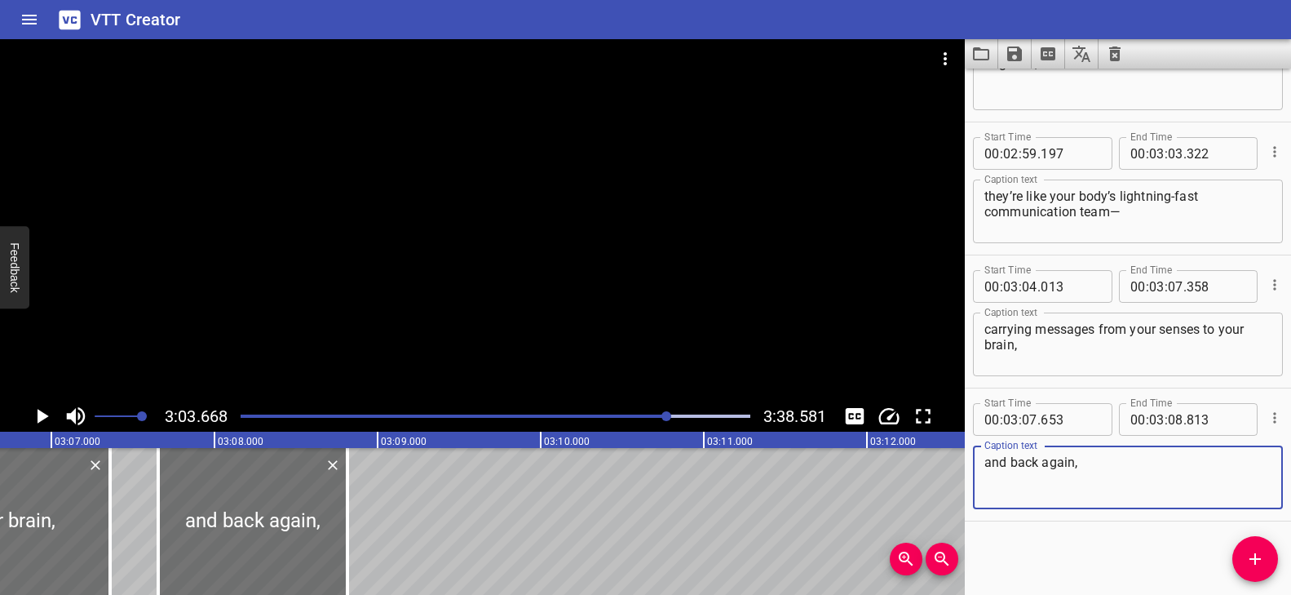
scroll to position [0, 30550]
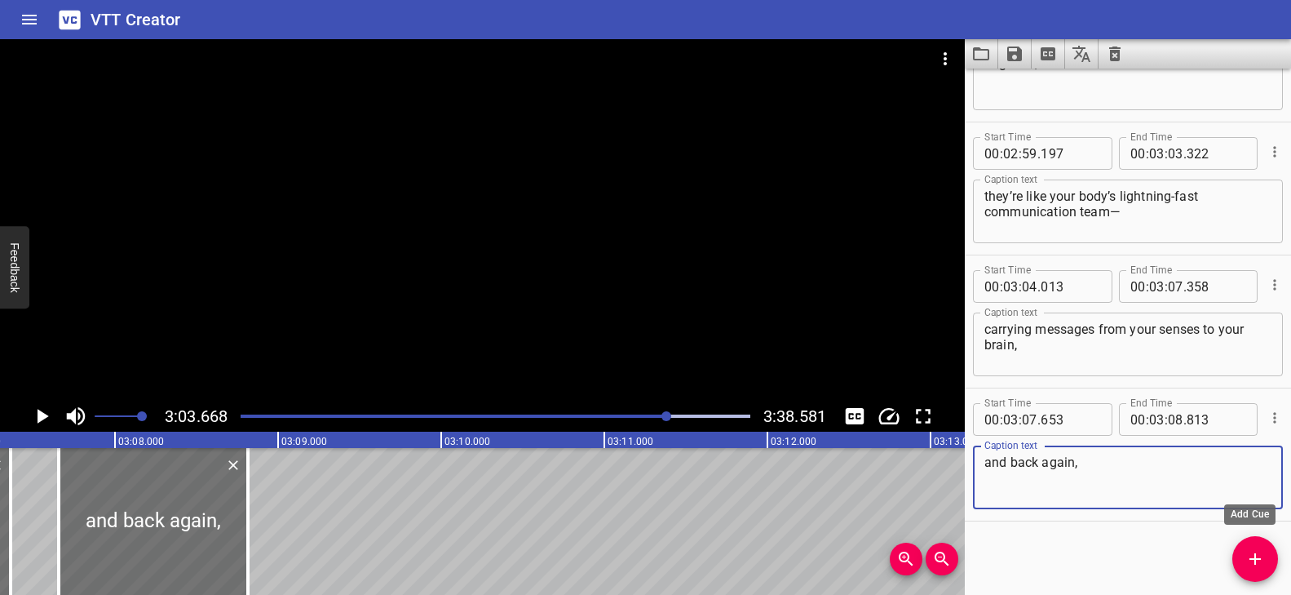
click at [1258, 558] on icon "Add Cue" at bounding box center [1254, 558] width 11 height 11
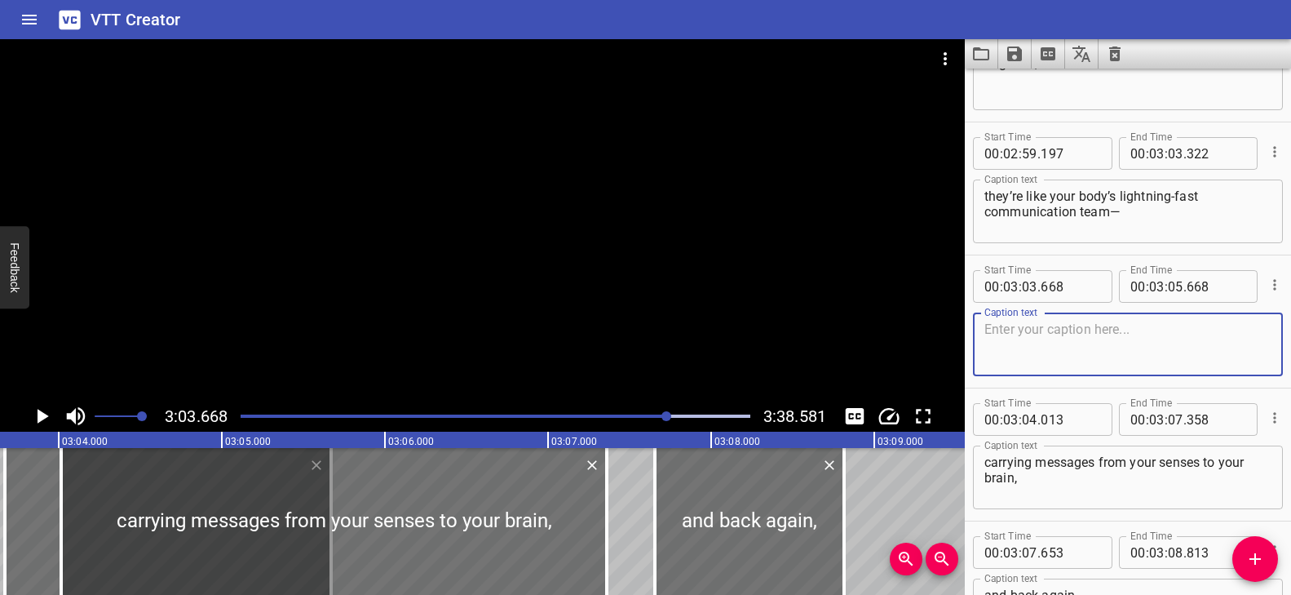
scroll to position [0, 29921]
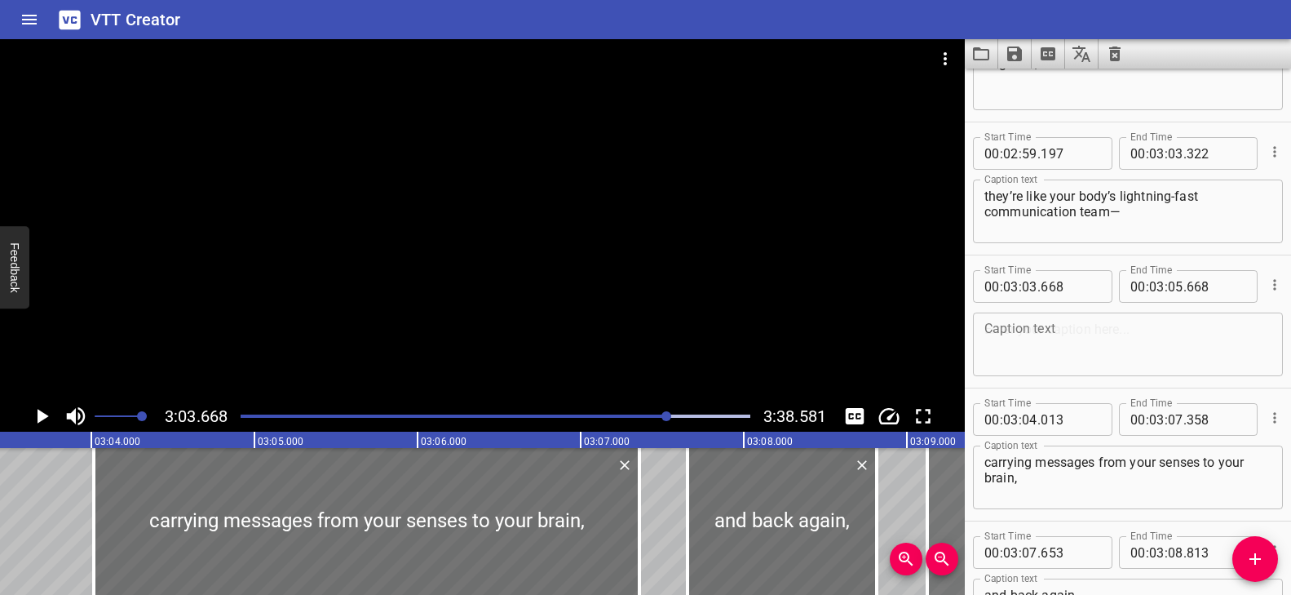
drag, startPoint x: 49, startPoint y: 511, endPoint x: 937, endPoint y: 511, distance: 888.1
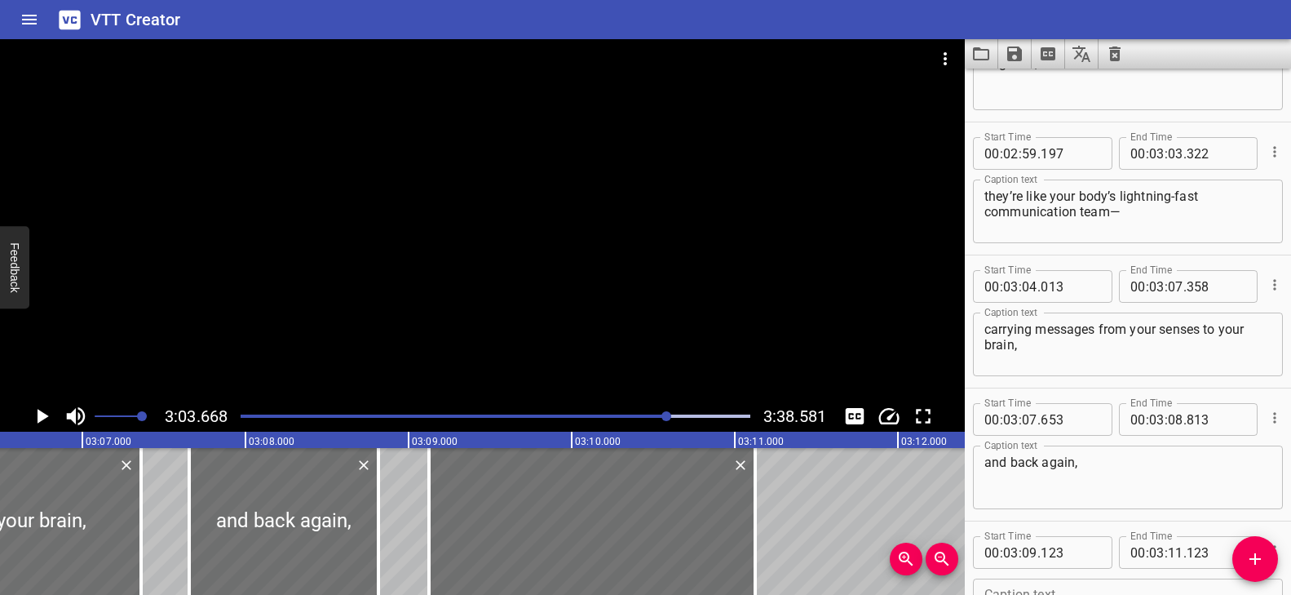
scroll to position [0, 30453]
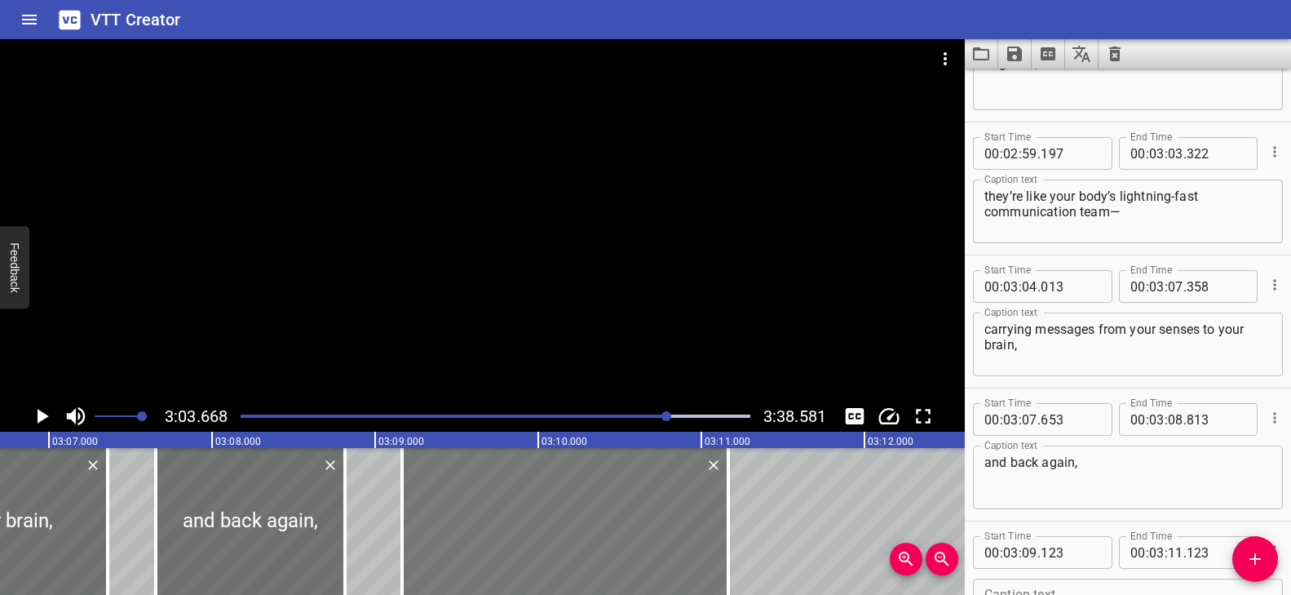
click at [654, 483] on div at bounding box center [565, 521] width 326 height 147
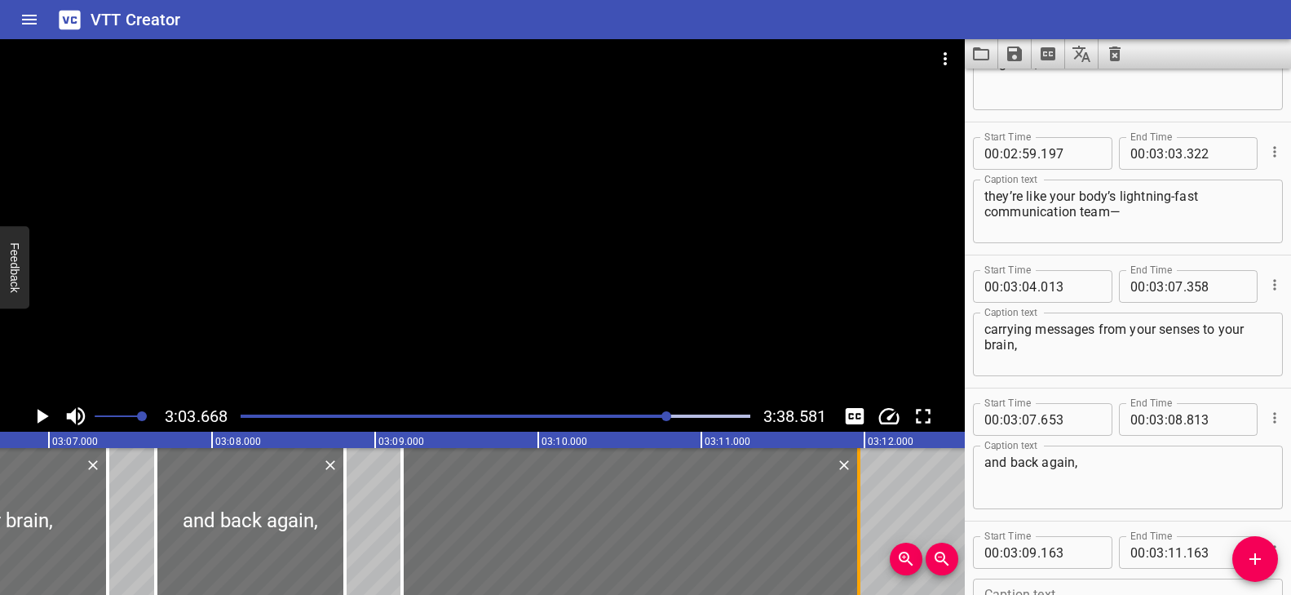
drag, startPoint x: 732, startPoint y: 502, endPoint x: 859, endPoint y: 509, distance: 127.4
click at [859, 509] on div at bounding box center [858, 521] width 3 height 147
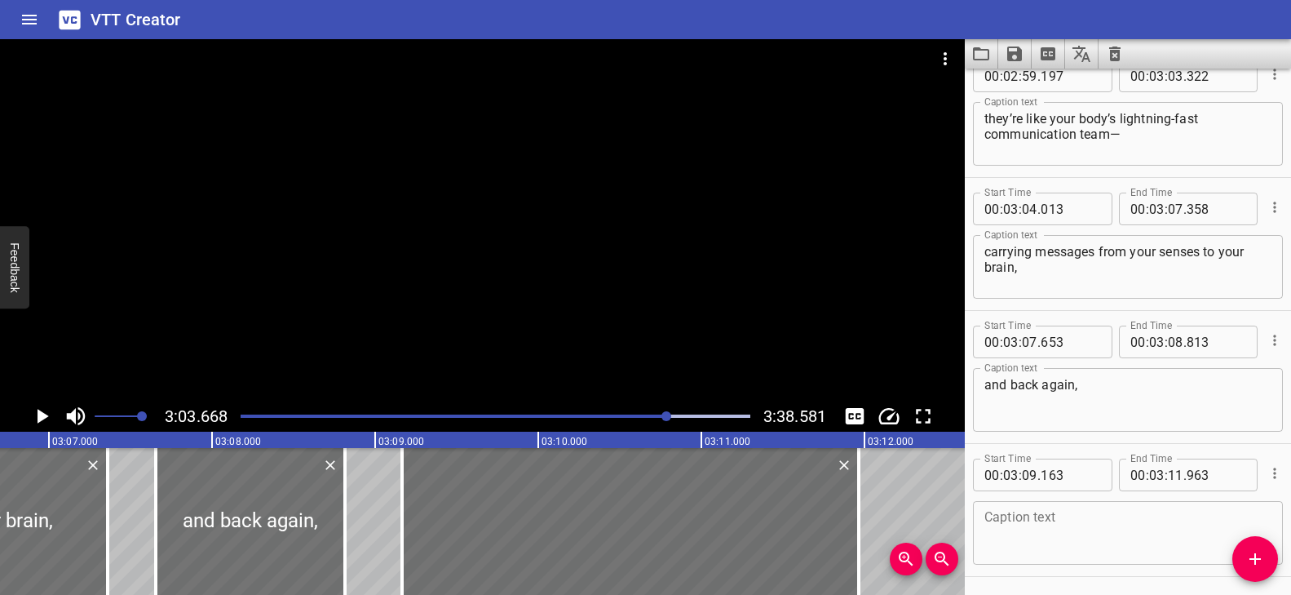
scroll to position [8058, 0]
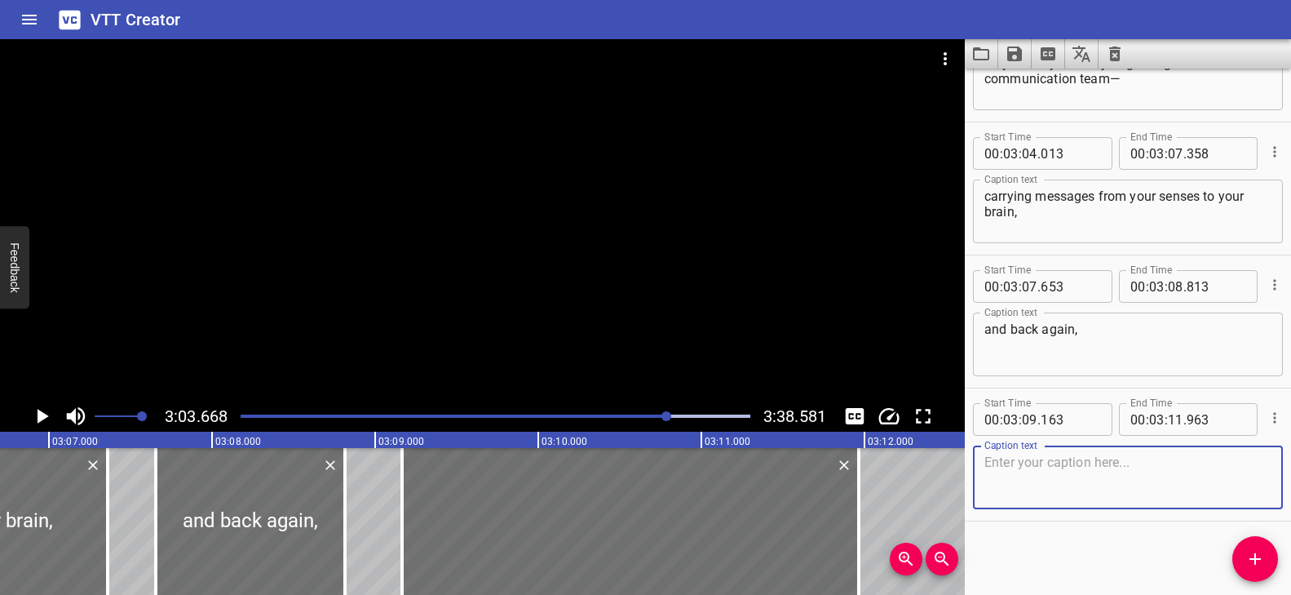
click at [1037, 456] on textarea at bounding box center [1127, 477] width 287 height 46
click at [1027, 466] on textarea "v" at bounding box center [1127, 477] width 287 height 46
paste textarea "so your body knows exactly what to do!"
click at [559, 290] on div at bounding box center [482, 219] width 965 height 361
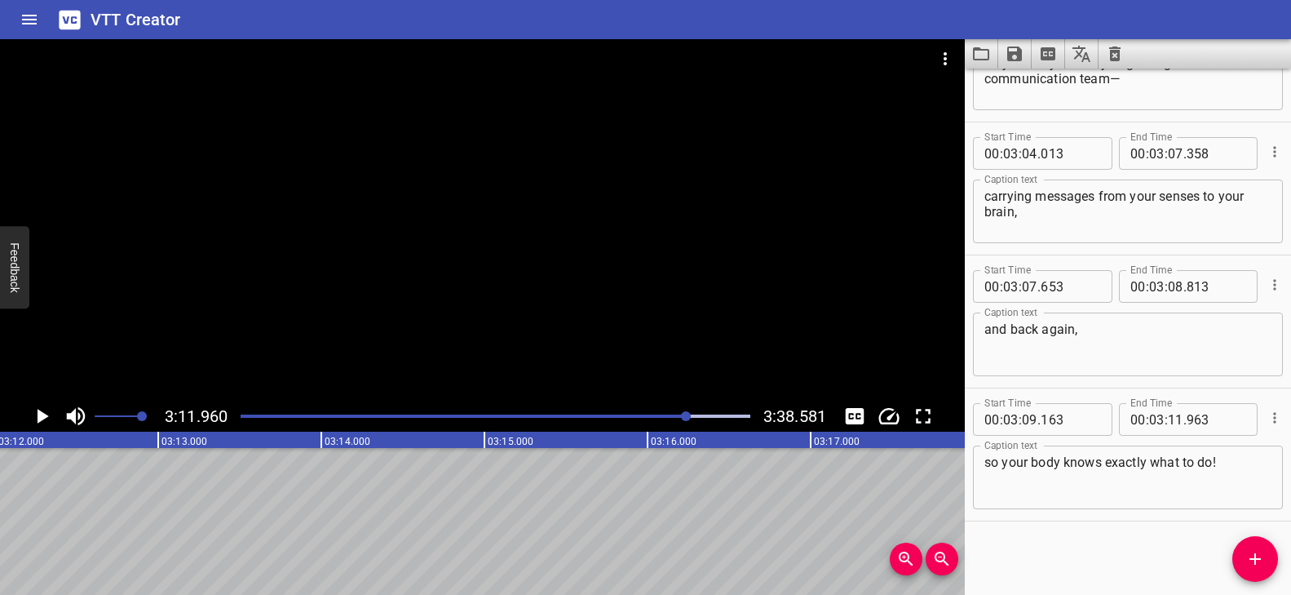
scroll to position [0, 31355]
click at [1258, 550] on icon "Add Cue" at bounding box center [1255, 559] width 20 height 20
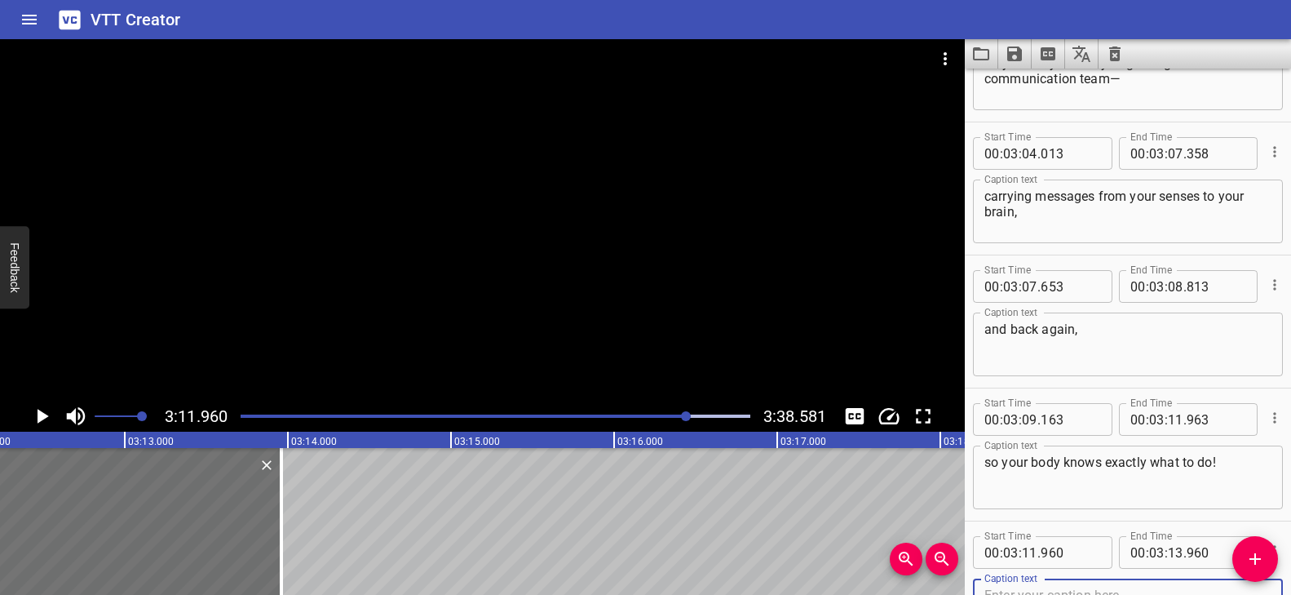
scroll to position [8067, 0]
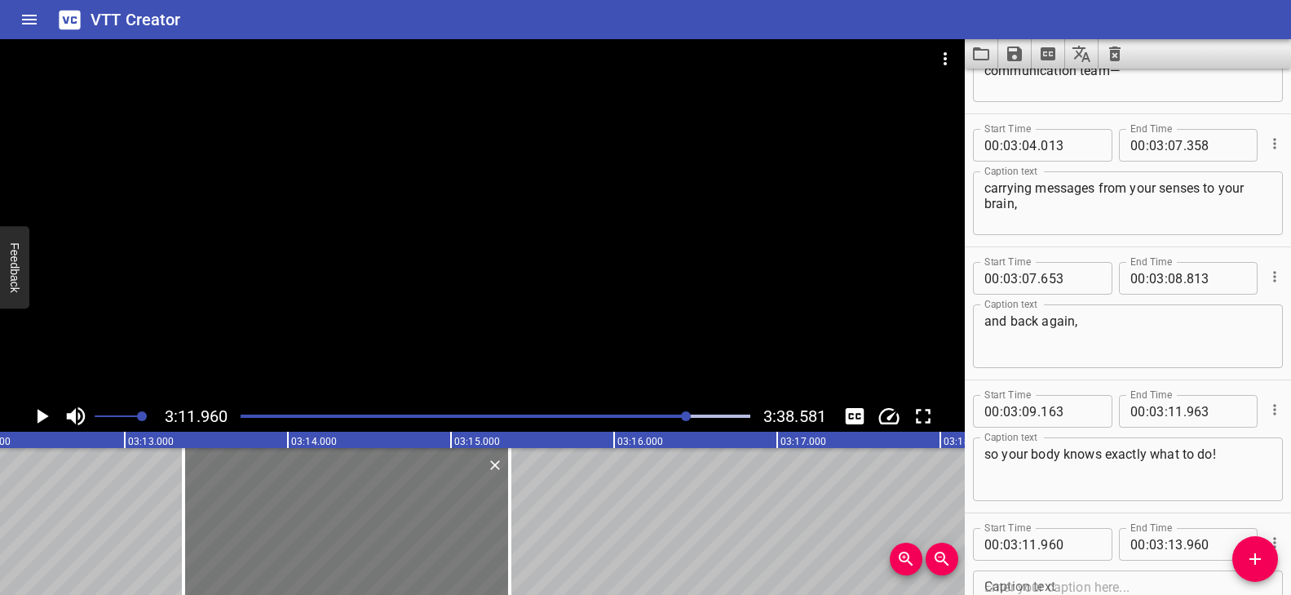
drag, startPoint x: 200, startPoint y: 530, endPoint x: 427, endPoint y: 555, distance: 228.8
click at [427, 555] on div at bounding box center [346, 521] width 326 height 147
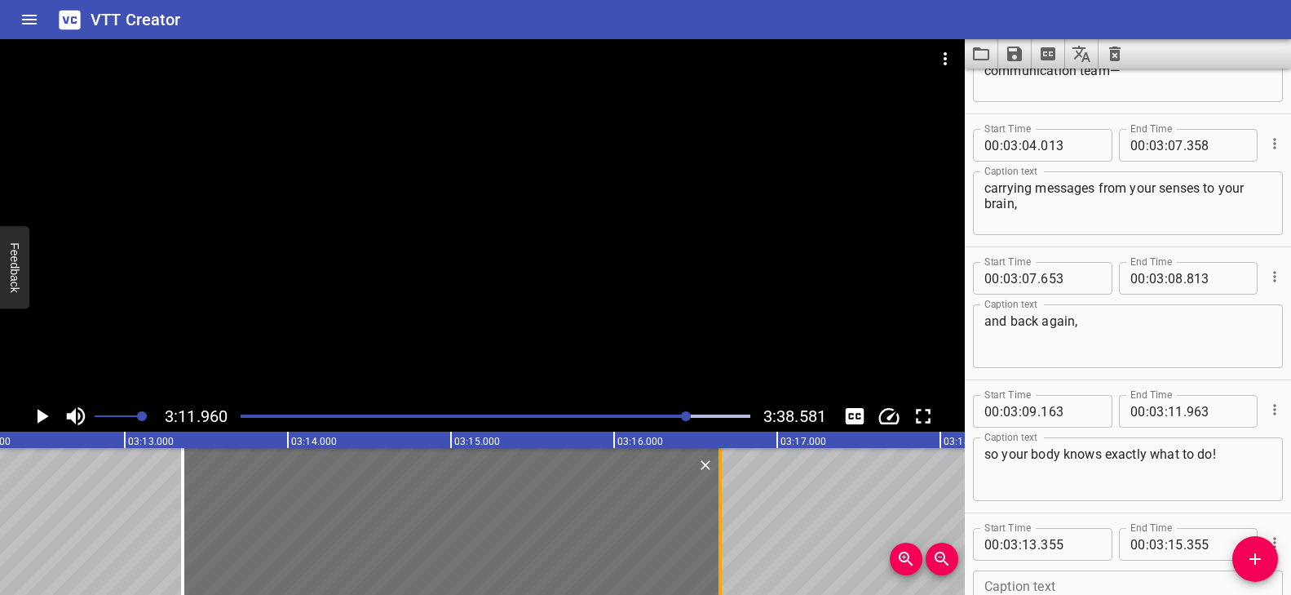
drag, startPoint x: 516, startPoint y: 544, endPoint x: 720, endPoint y: 534, distance: 204.1
click at [720, 534] on div at bounding box center [719, 521] width 3 height 147
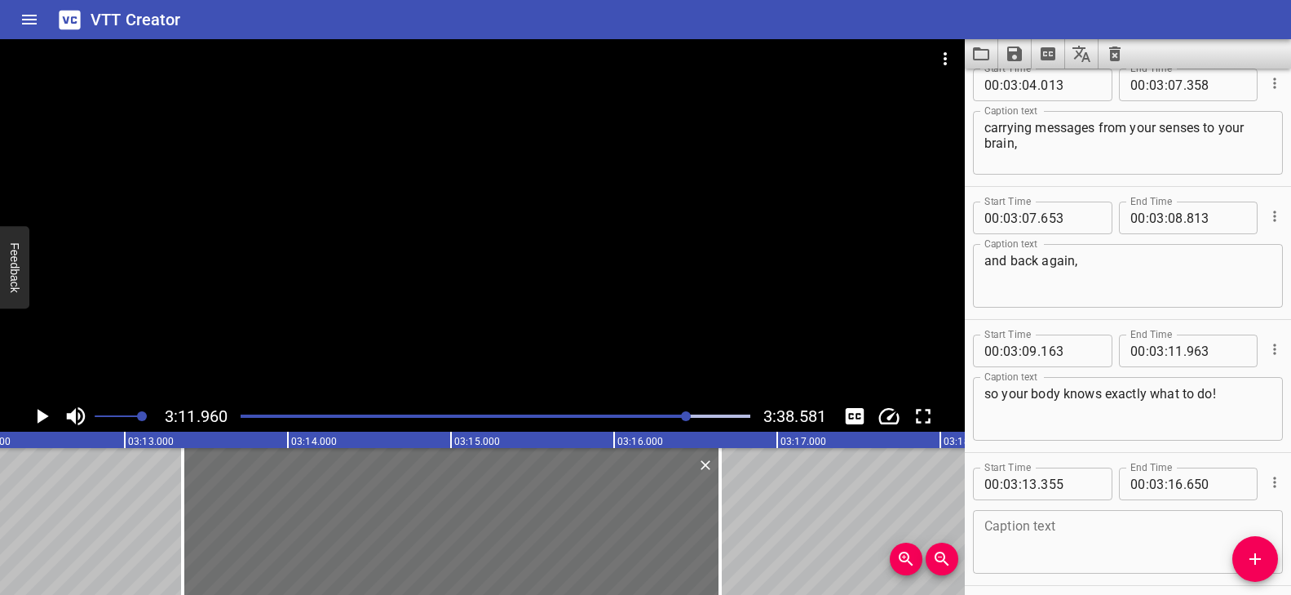
scroll to position [8191, 0]
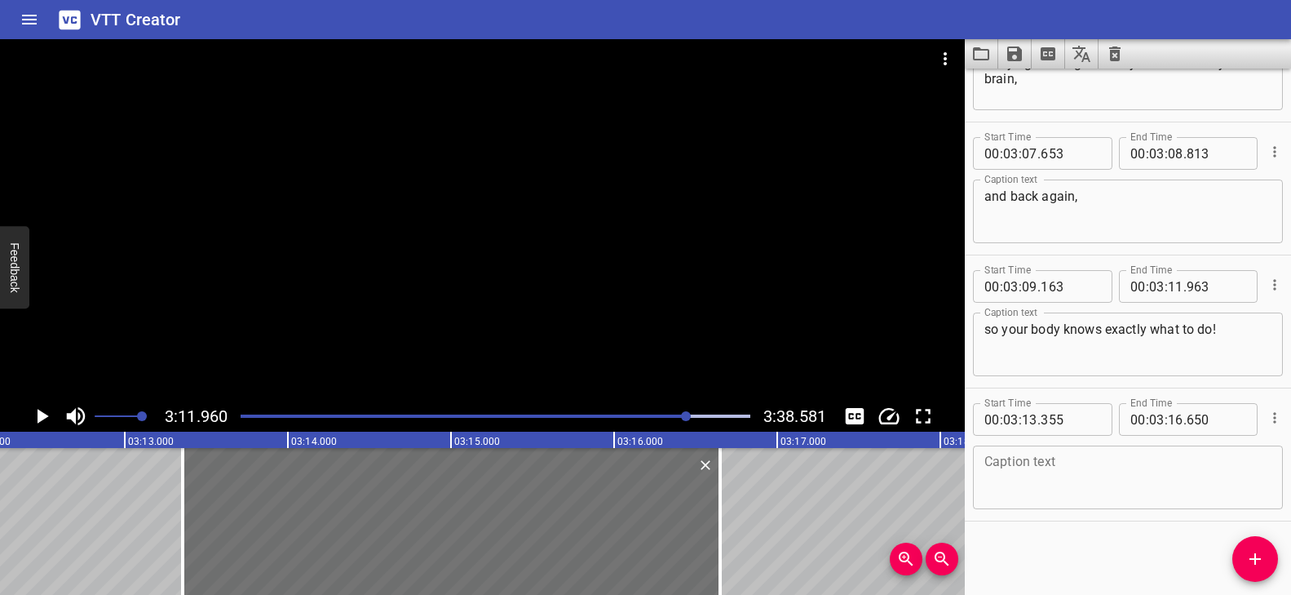
click at [1064, 486] on textarea at bounding box center [1127, 477] width 287 height 46
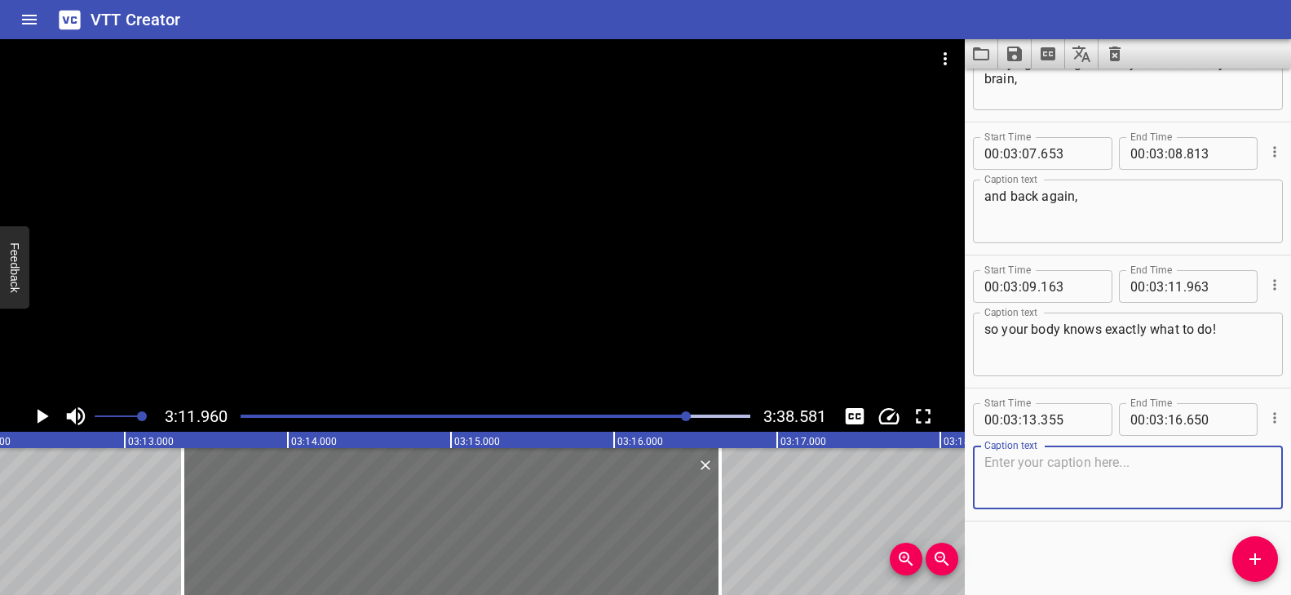
paste textarea "The nervous system connects the outside world to the brain,"
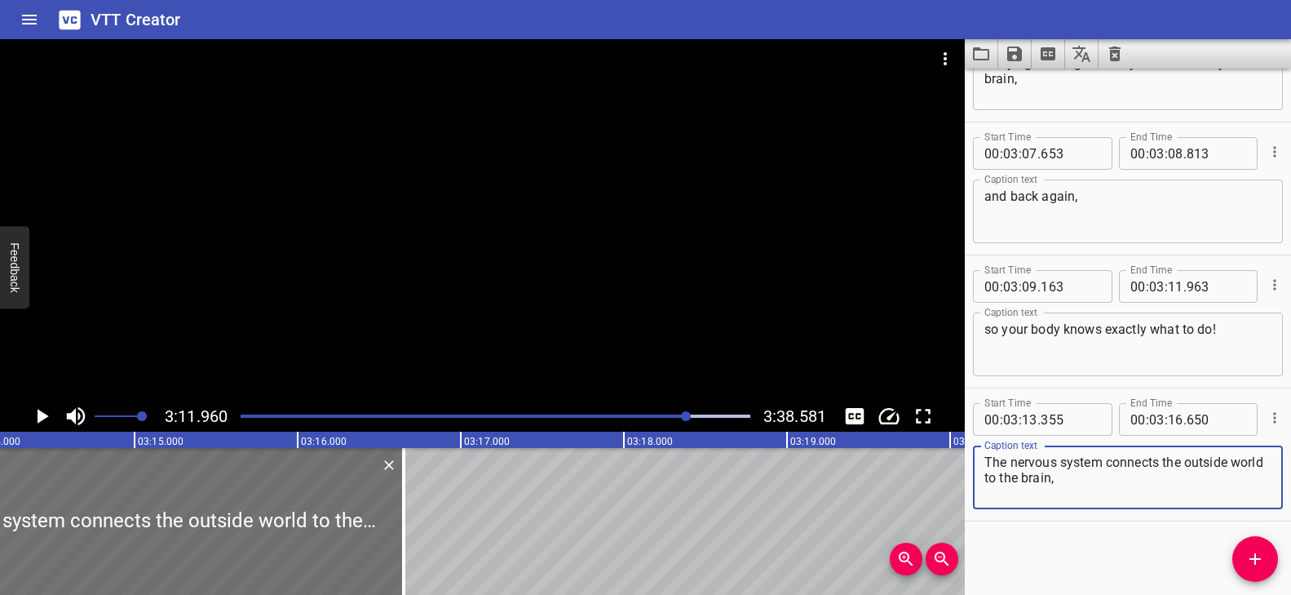
scroll to position [0, 31738]
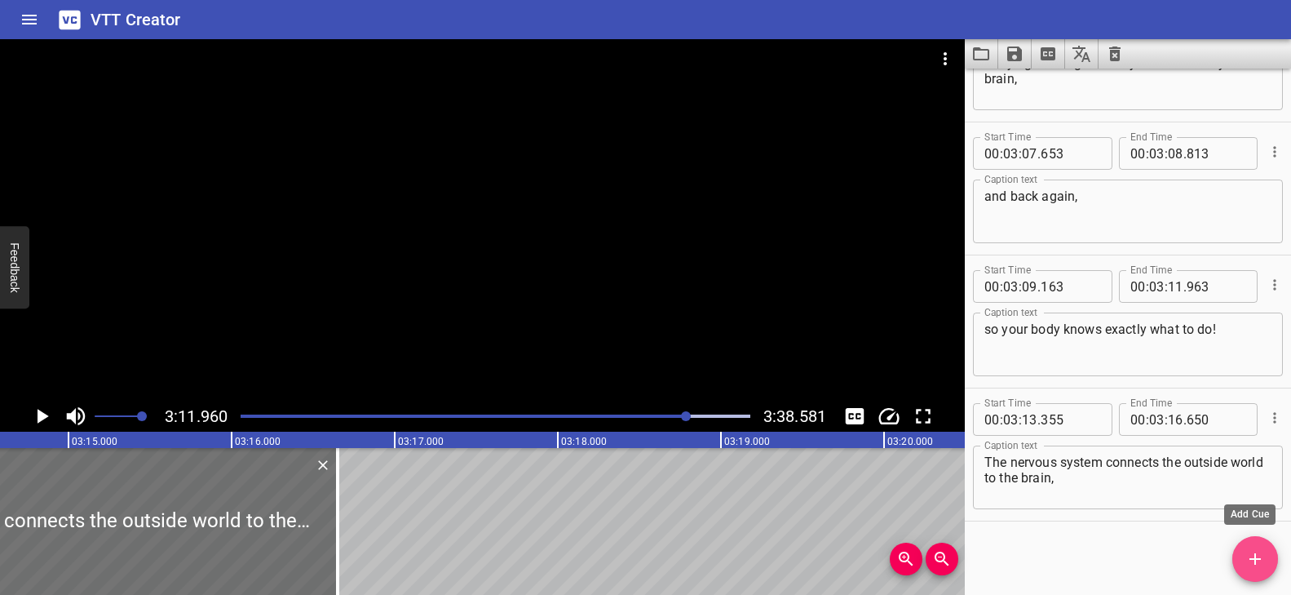
click at [1264, 550] on icon "Add Cue" at bounding box center [1255, 559] width 20 height 20
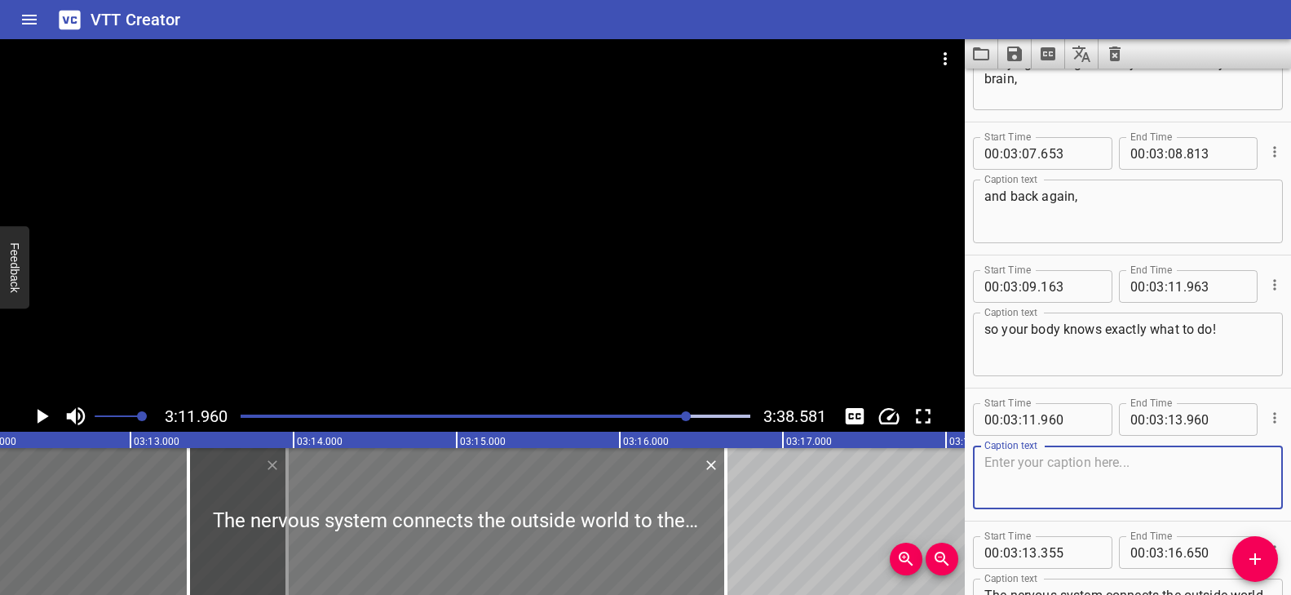
scroll to position [0, 31383]
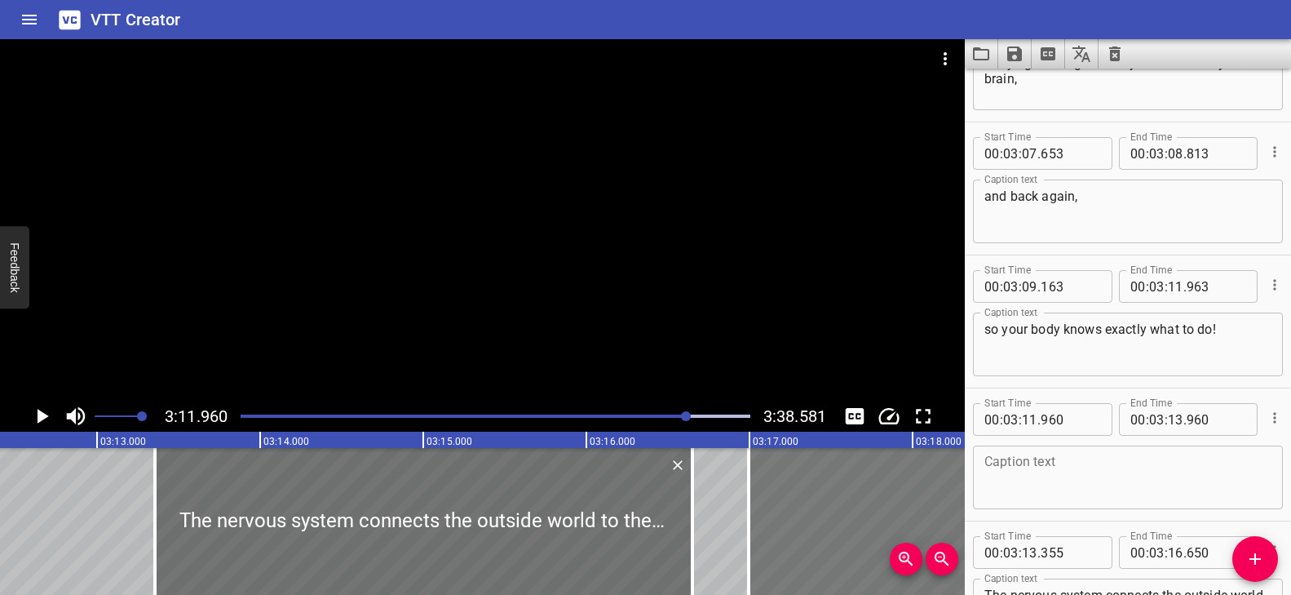
drag, startPoint x: 57, startPoint y: 540, endPoint x: 882, endPoint y: 547, distance: 824.6
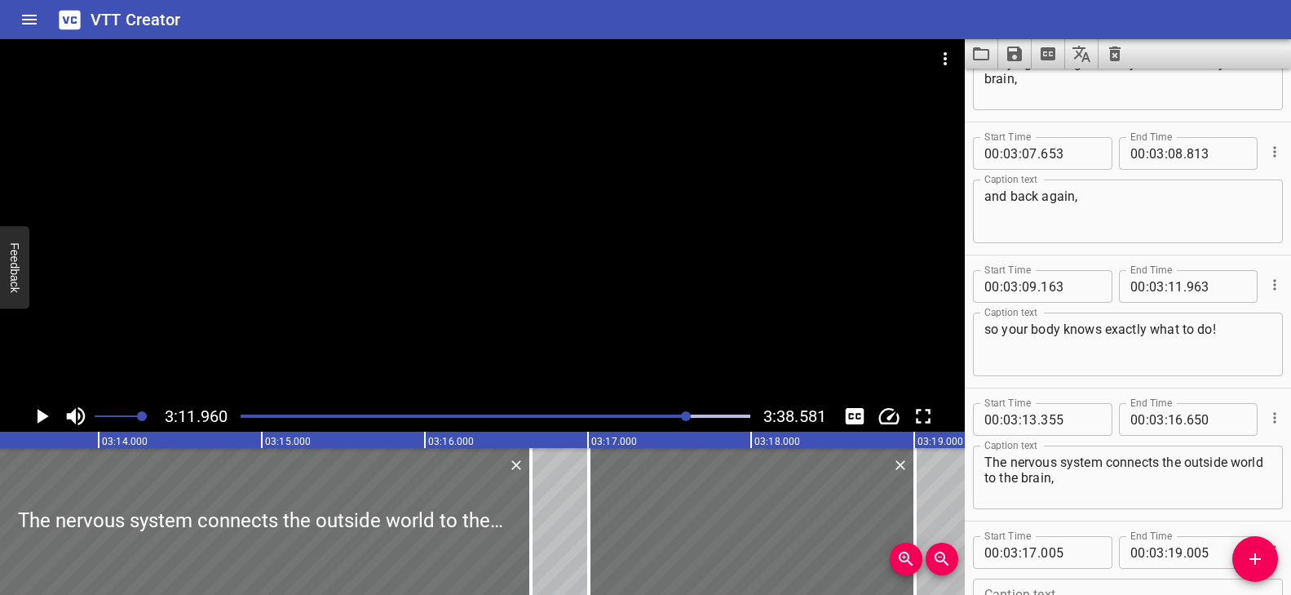
scroll to position [0, 31577]
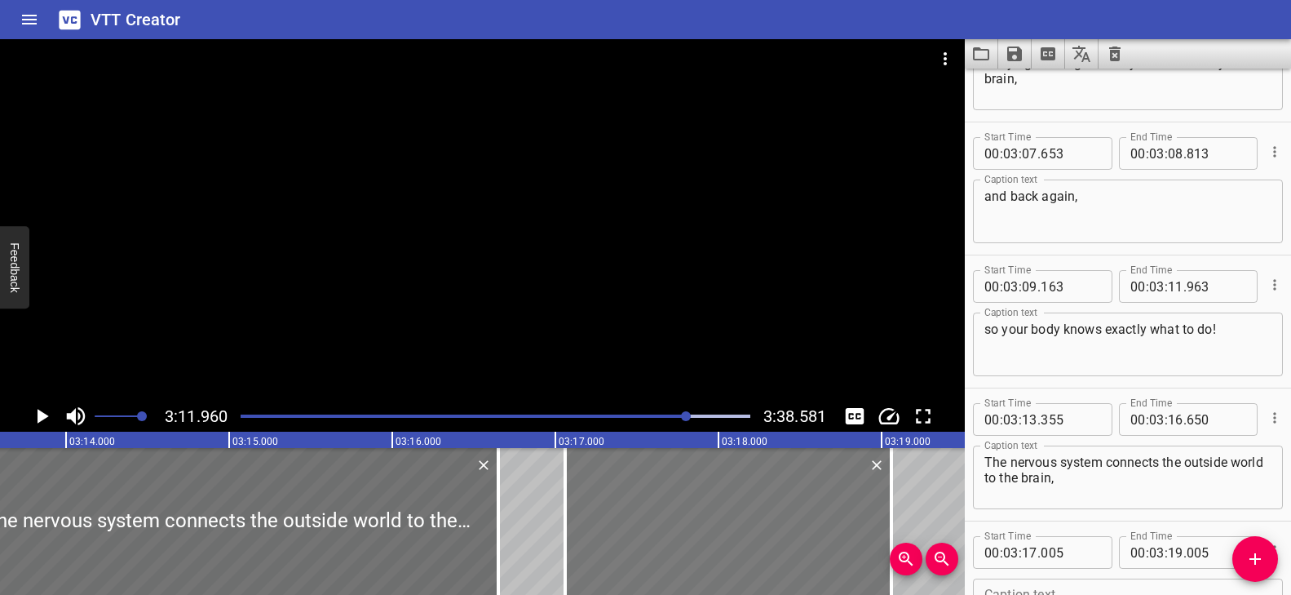
click at [777, 520] on div at bounding box center [728, 521] width 326 height 147
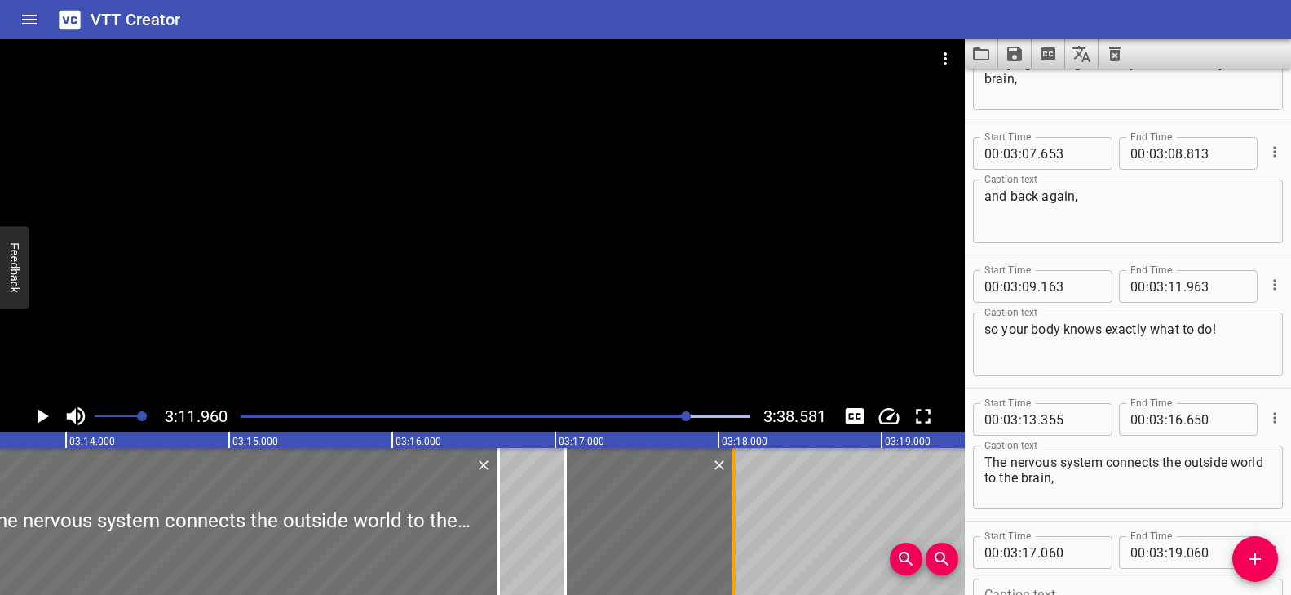
drag, startPoint x: 892, startPoint y: 509, endPoint x: 738, endPoint y: 514, distance: 154.2
click at [738, 514] on div at bounding box center [734, 521] width 16 height 147
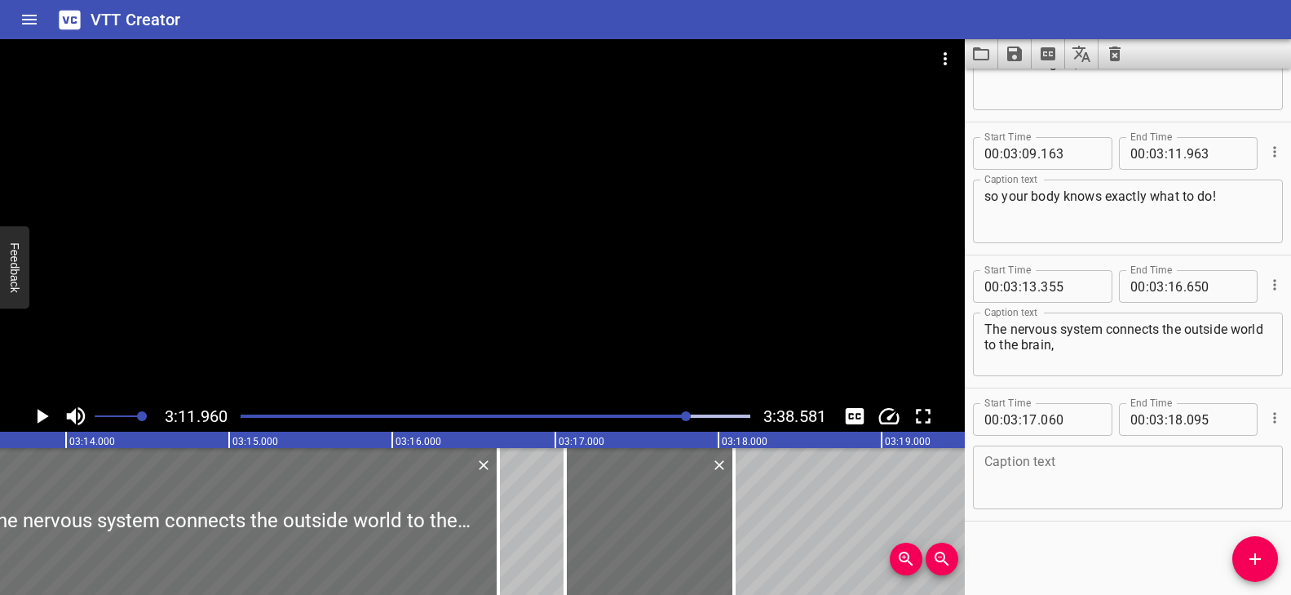
click at [1055, 489] on textarea at bounding box center [1127, 477] width 287 height 46
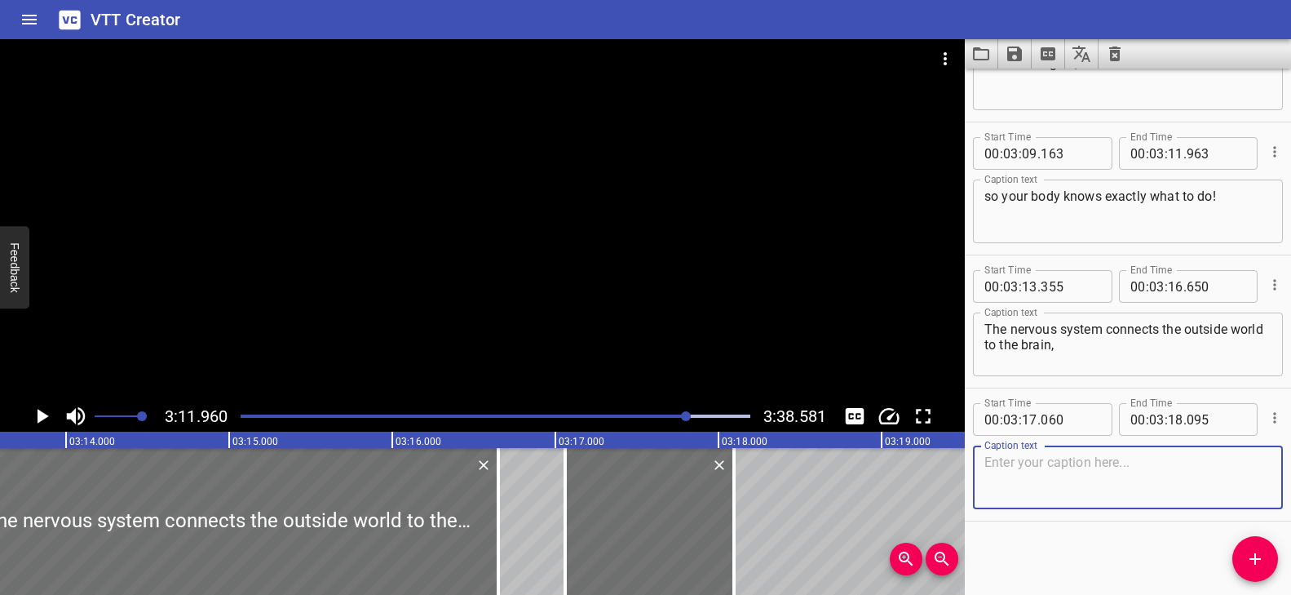
paste textarea "turning sights,"
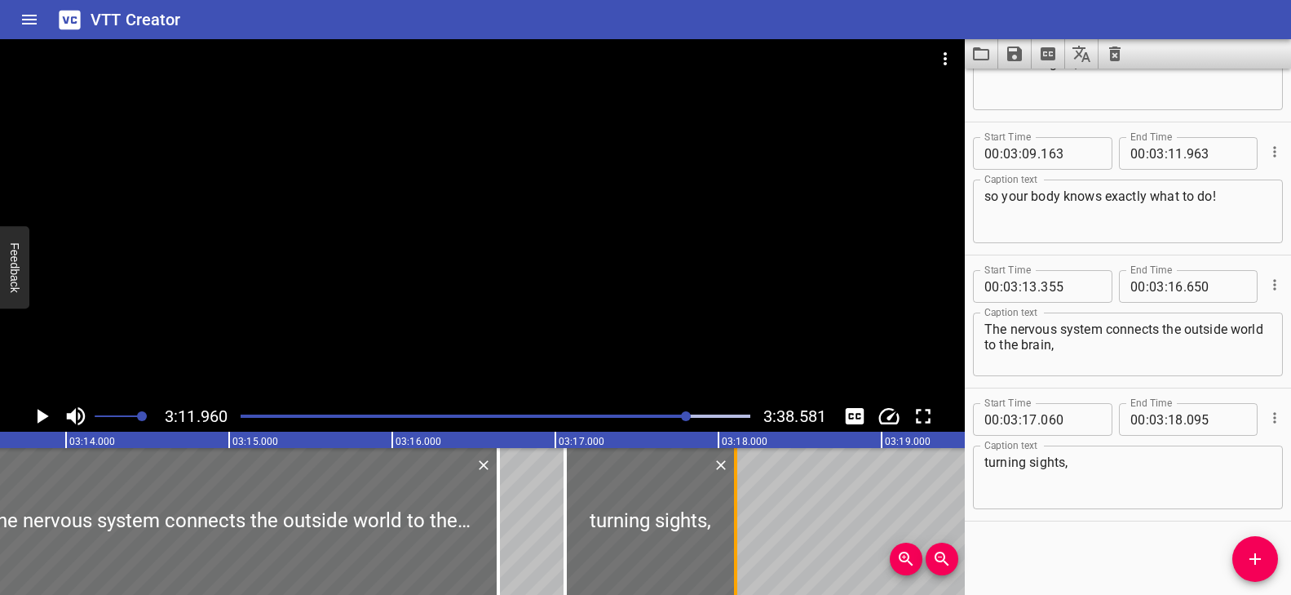
click at [735, 506] on div at bounding box center [735, 521] width 3 height 147
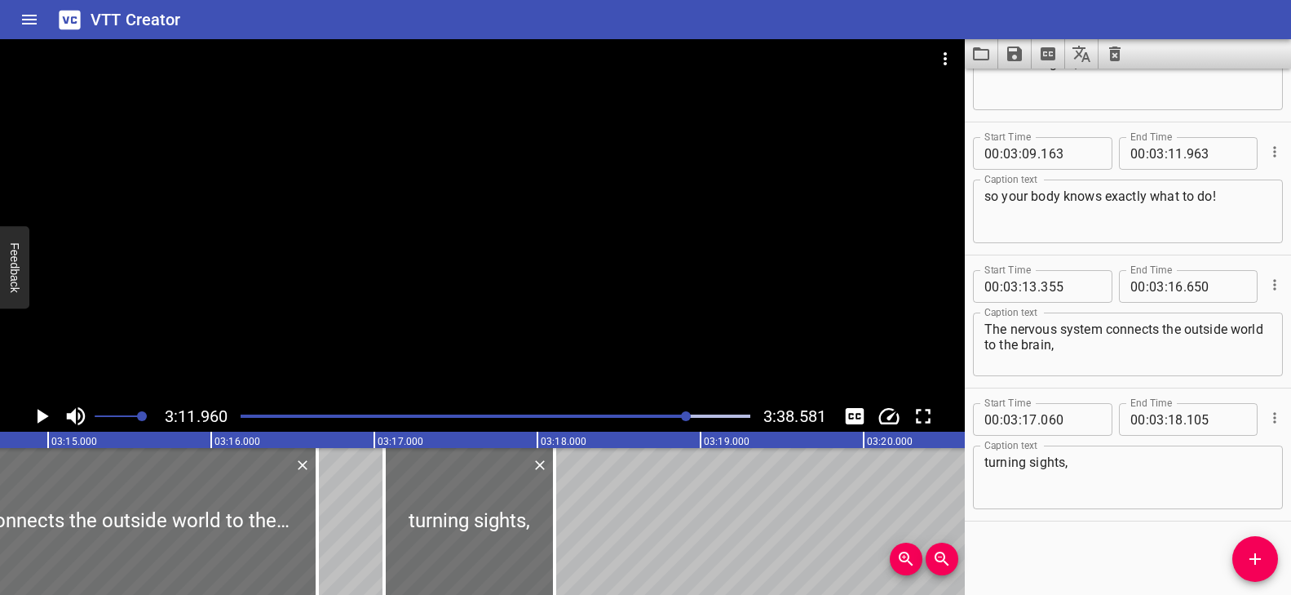
scroll to position [0, 31858]
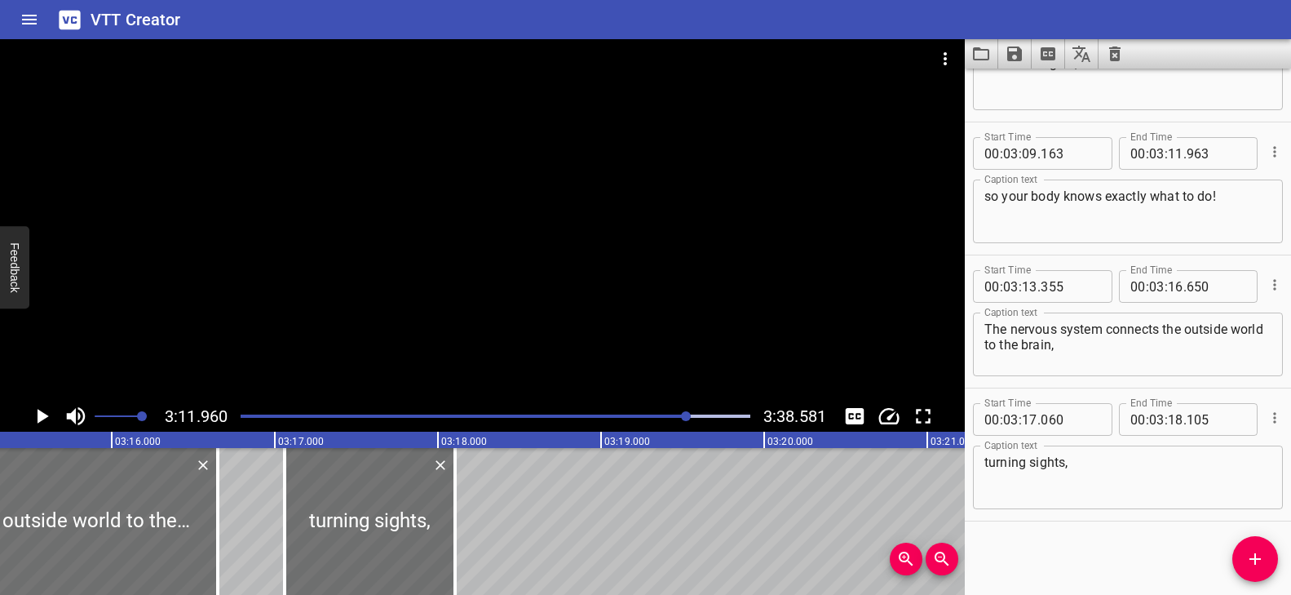
click at [1240, 559] on span "Add Cue" at bounding box center [1255, 559] width 46 height 20
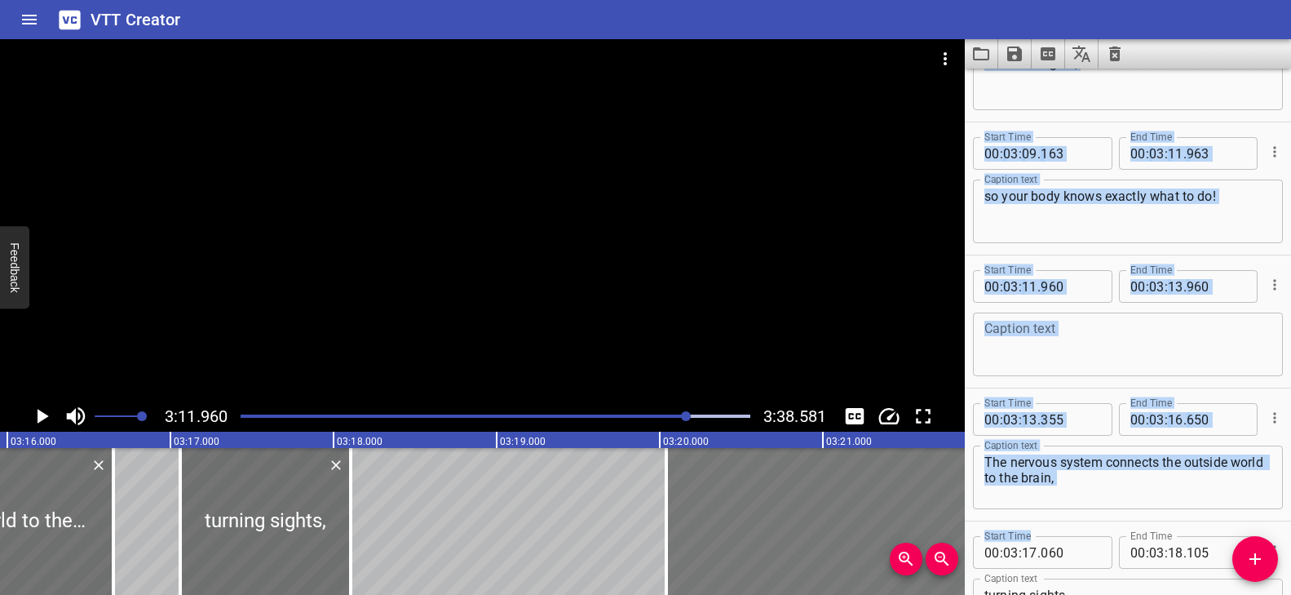
scroll to position [0, 32231]
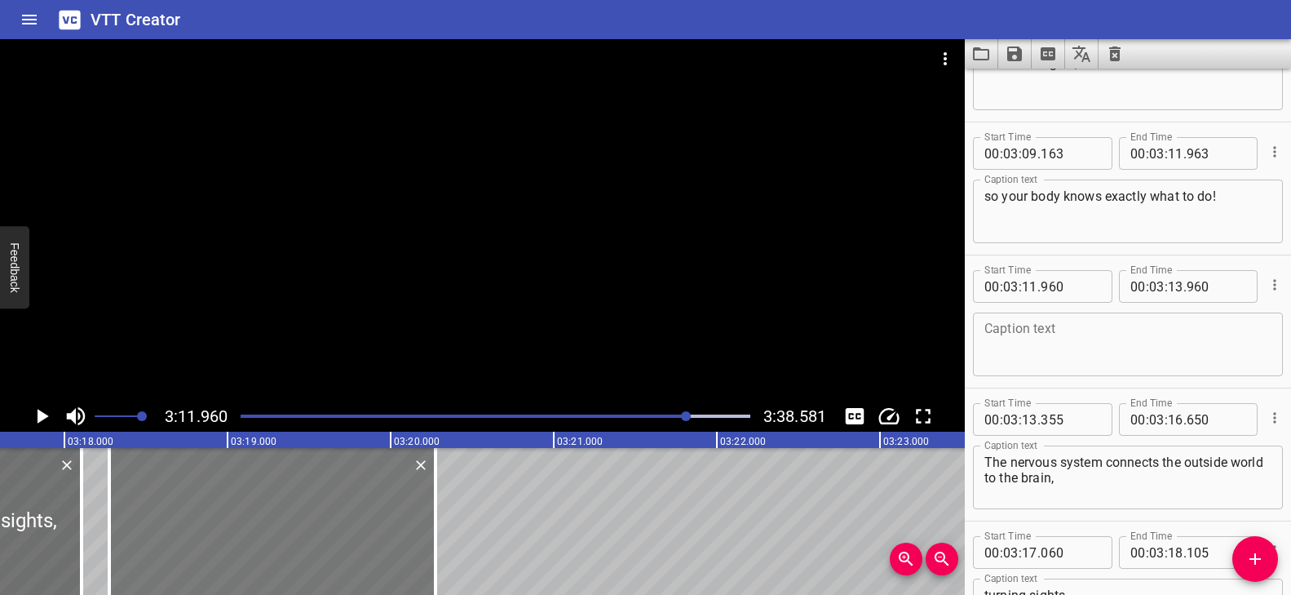
drag, startPoint x: 76, startPoint y: 530, endPoint x: 281, endPoint y: 552, distance: 205.9
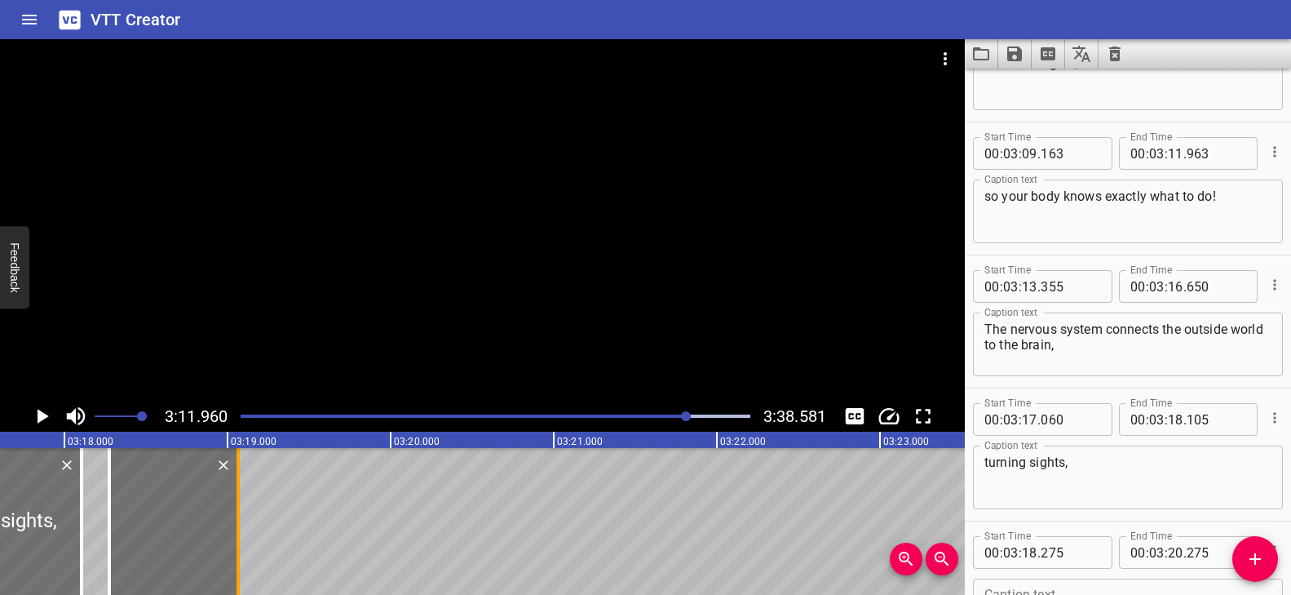
drag, startPoint x: 430, startPoint y: 524, endPoint x: 232, endPoint y: 528, distance: 197.4
click at [232, 528] on div at bounding box center [238, 521] width 16 height 147
click at [230, 527] on div at bounding box center [237, 521] width 16 height 147
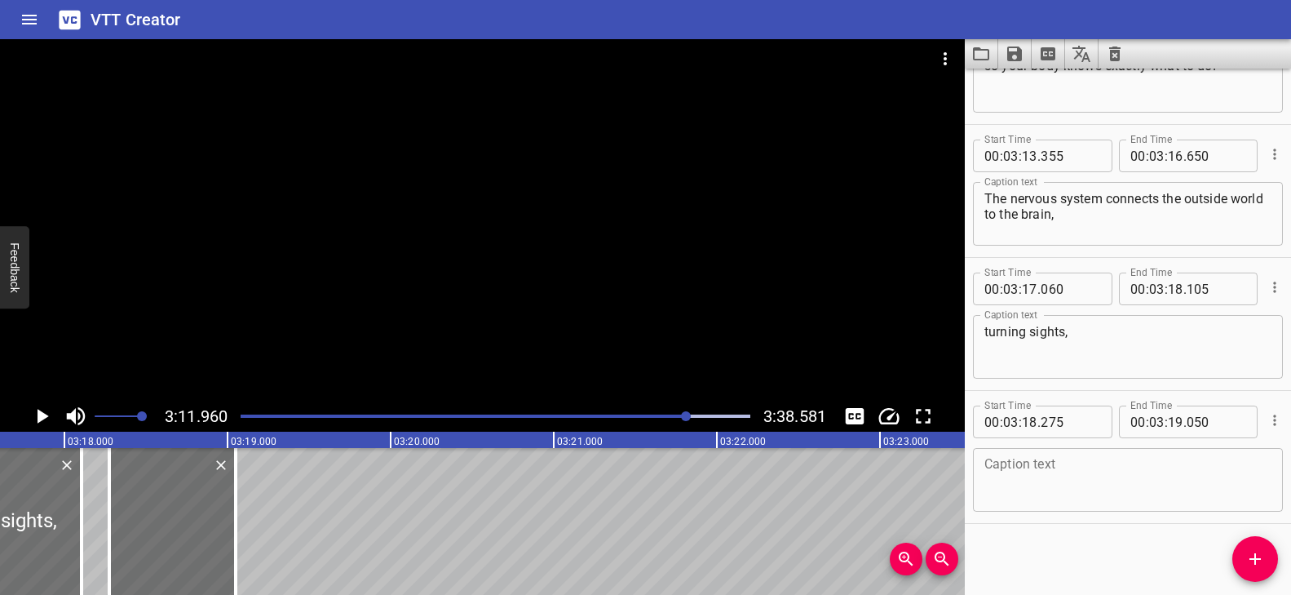
scroll to position [8457, 0]
click at [1046, 473] on textarea at bounding box center [1127, 477] width 287 height 46
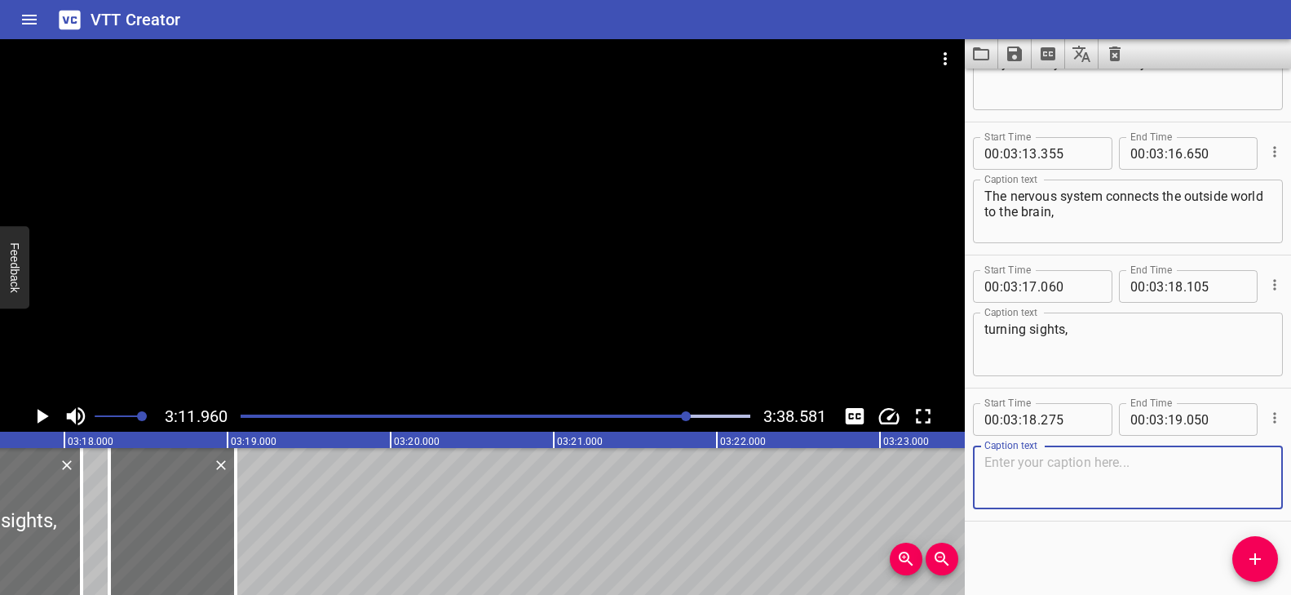
paste textarea "smells,"
click at [455, 276] on div at bounding box center [482, 219] width 965 height 361
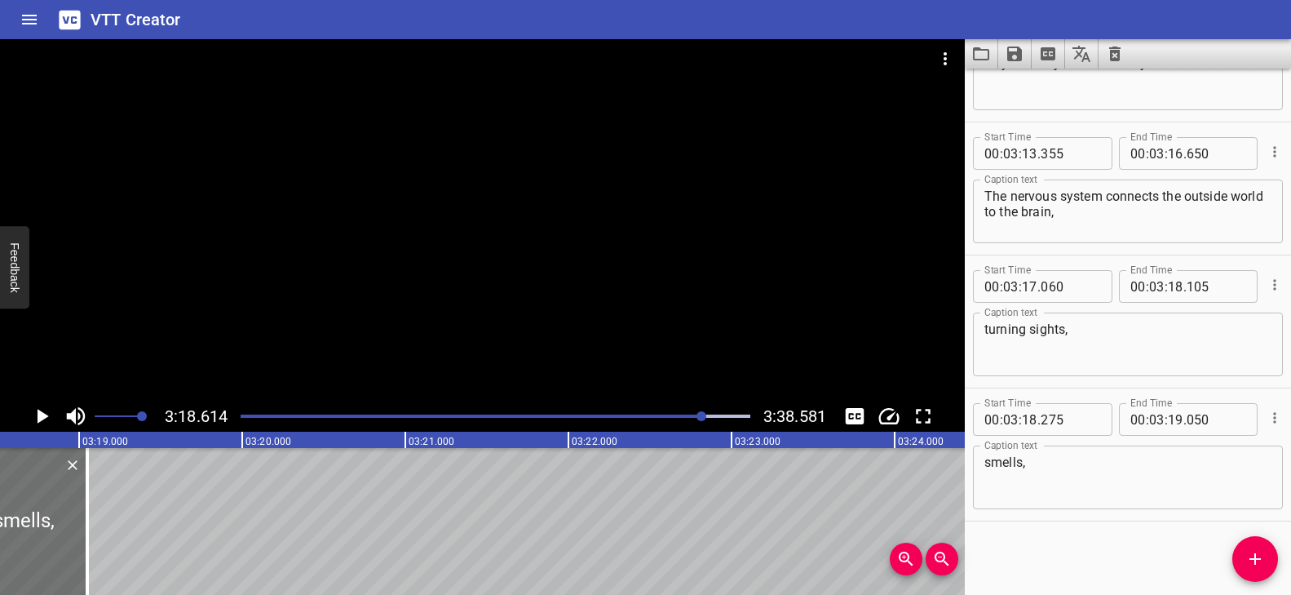
scroll to position [0, 32396]
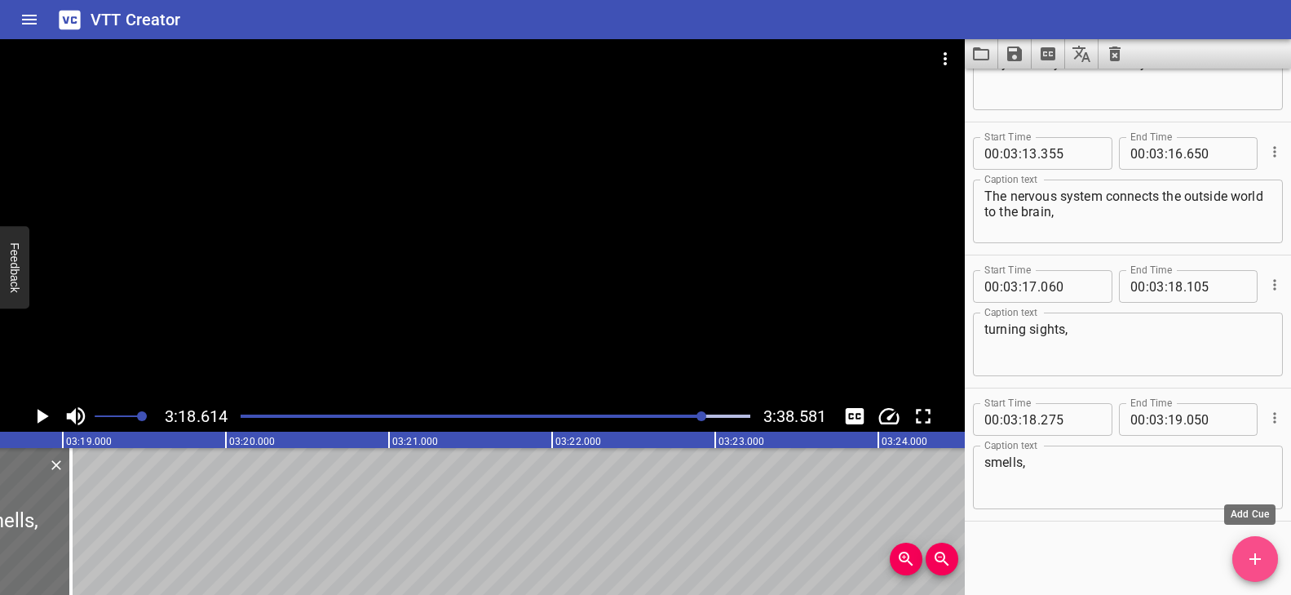
drag, startPoint x: 1261, startPoint y: 561, endPoint x: 1250, endPoint y: 557, distance: 11.4
click at [1261, 561] on icon "Add Cue" at bounding box center [1255, 559] width 20 height 20
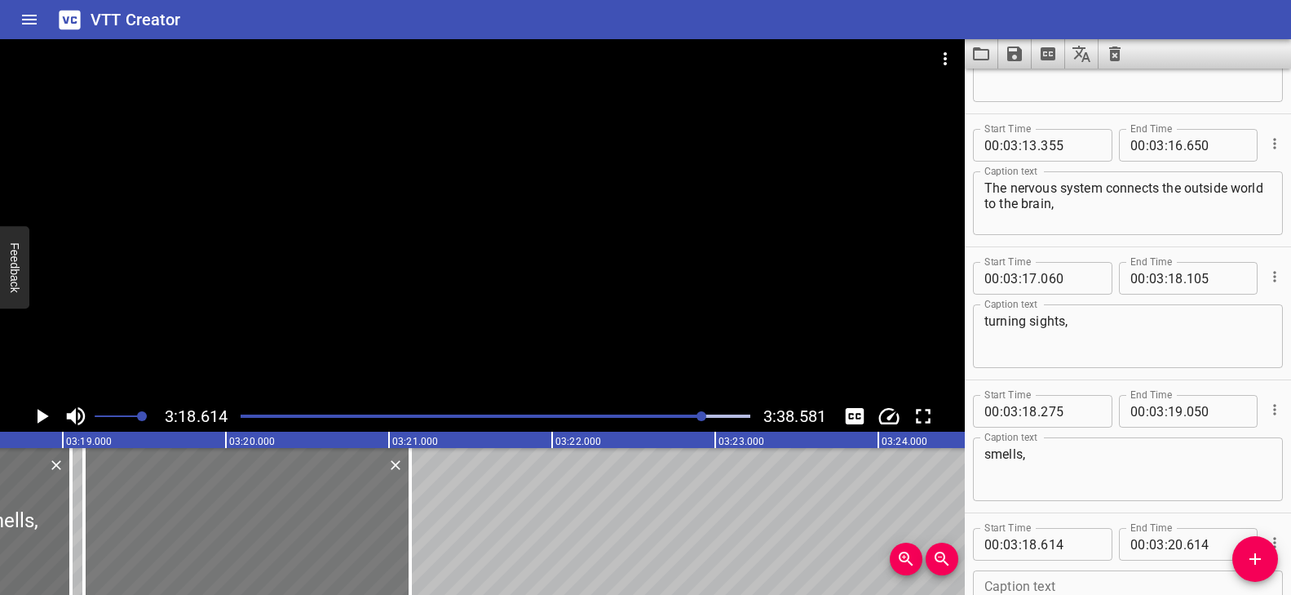
drag, startPoint x: 204, startPoint y: 511, endPoint x: 287, endPoint y: 528, distance: 84.8
click at [287, 528] on div at bounding box center [247, 521] width 326 height 147
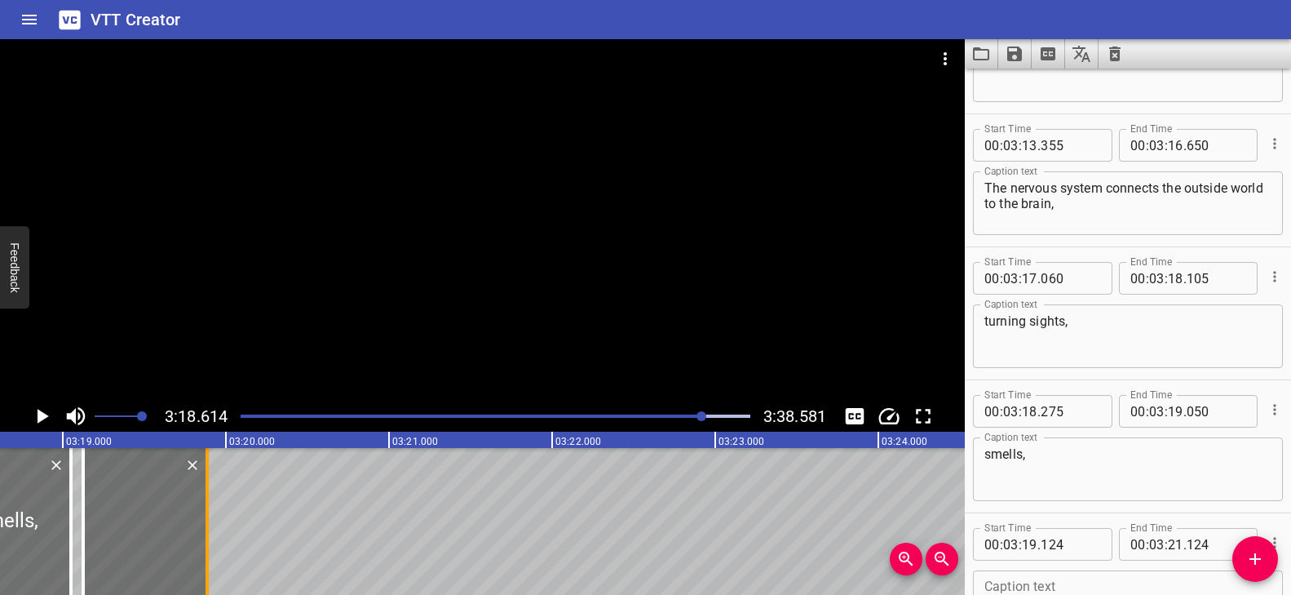
drag, startPoint x: 402, startPoint y: 515, endPoint x: 206, endPoint y: 519, distance: 196.6
click at [206, 519] on div at bounding box center [207, 521] width 3 height 147
click at [1248, 560] on icon "Add Cue" at bounding box center [1255, 559] width 20 height 20
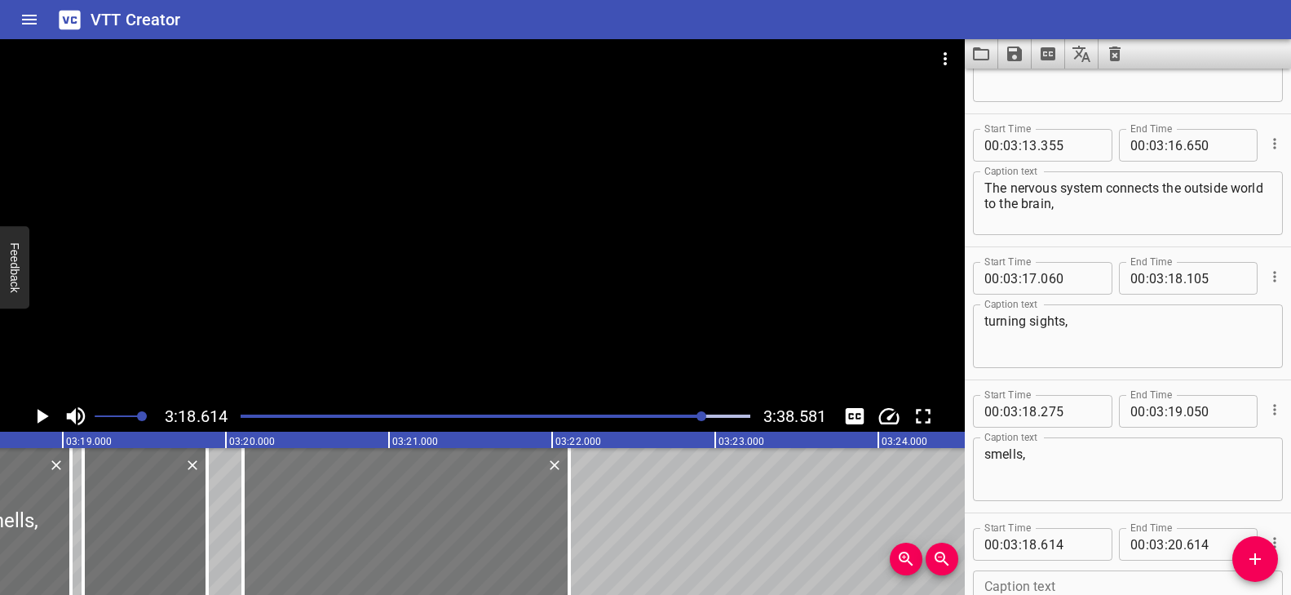
drag, startPoint x: 259, startPoint y: 530, endPoint x: 502, endPoint y: 543, distance: 243.4
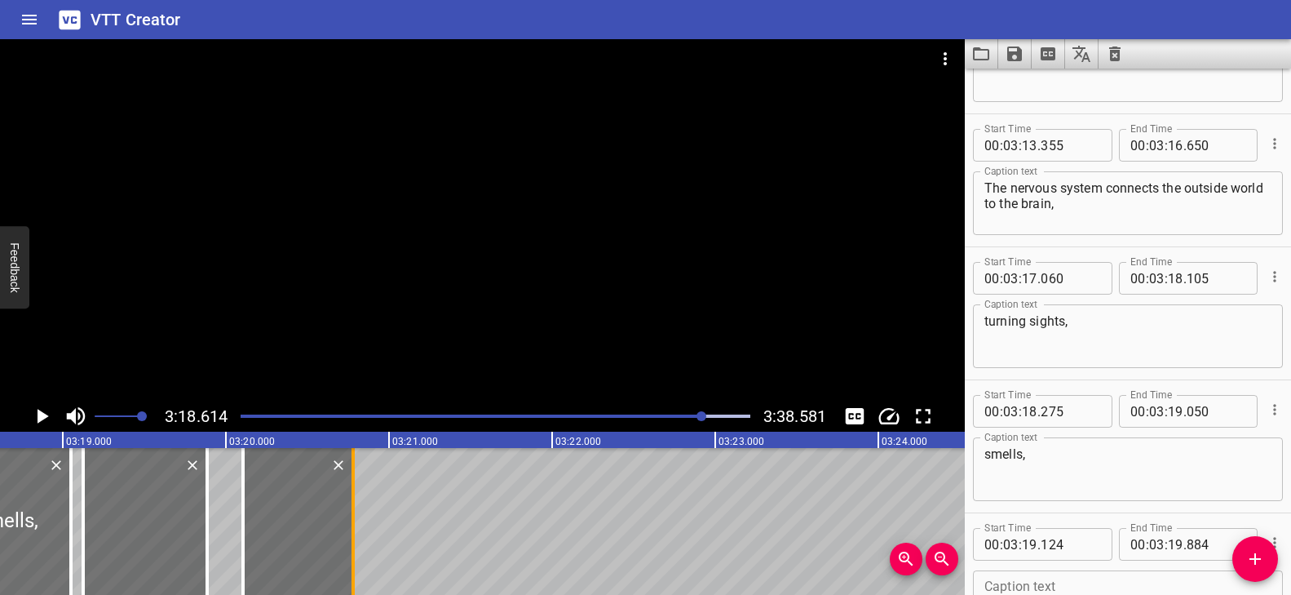
drag, startPoint x: 493, startPoint y: 520, endPoint x: 357, endPoint y: 528, distance: 136.4
click at [357, 528] on div at bounding box center [353, 521] width 16 height 147
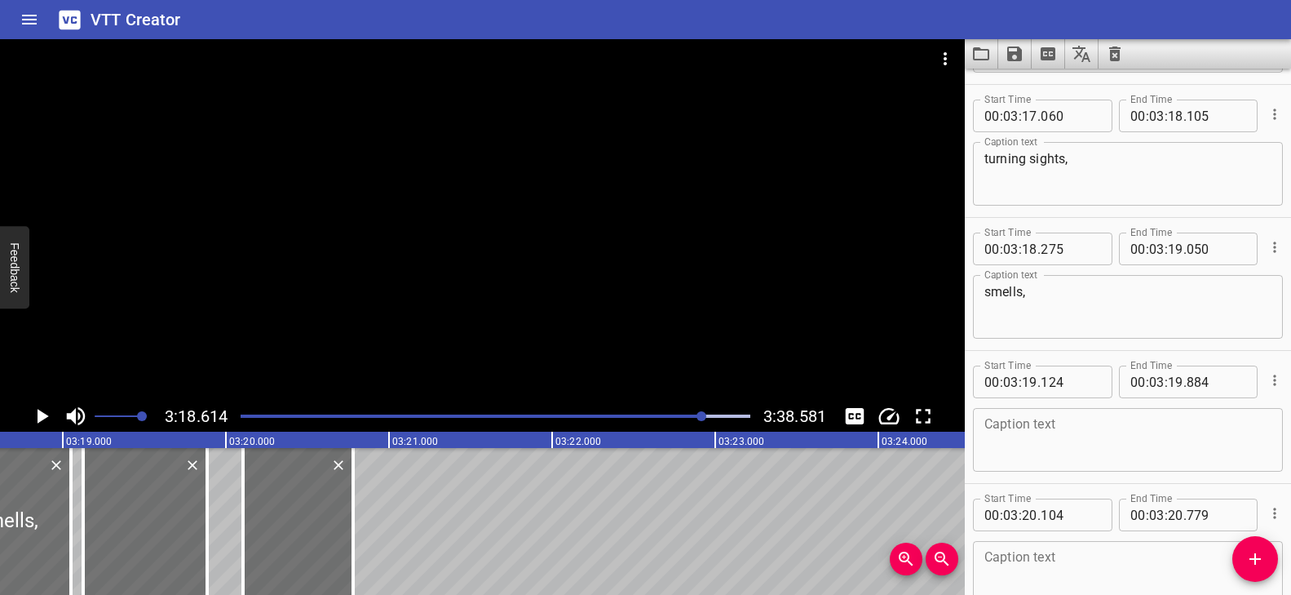
scroll to position [8723, 0]
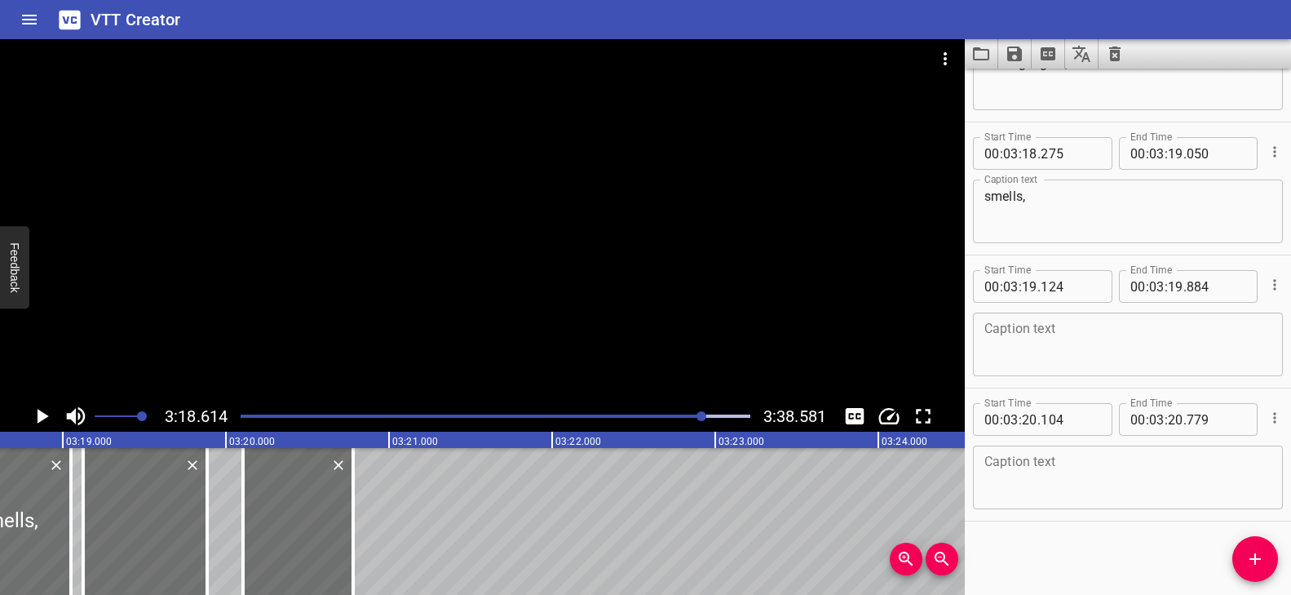
click at [1019, 334] on textarea at bounding box center [1127, 344] width 287 height 46
paste textarea "sounds,"
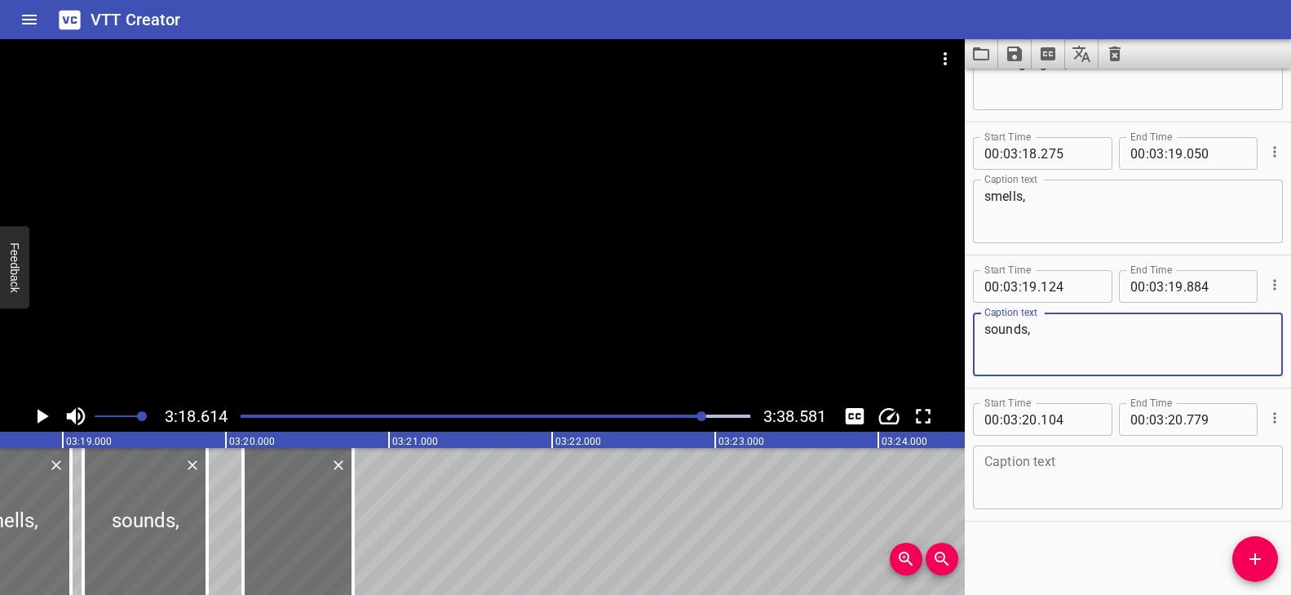
click at [1045, 466] on textarea at bounding box center [1127, 477] width 287 height 46
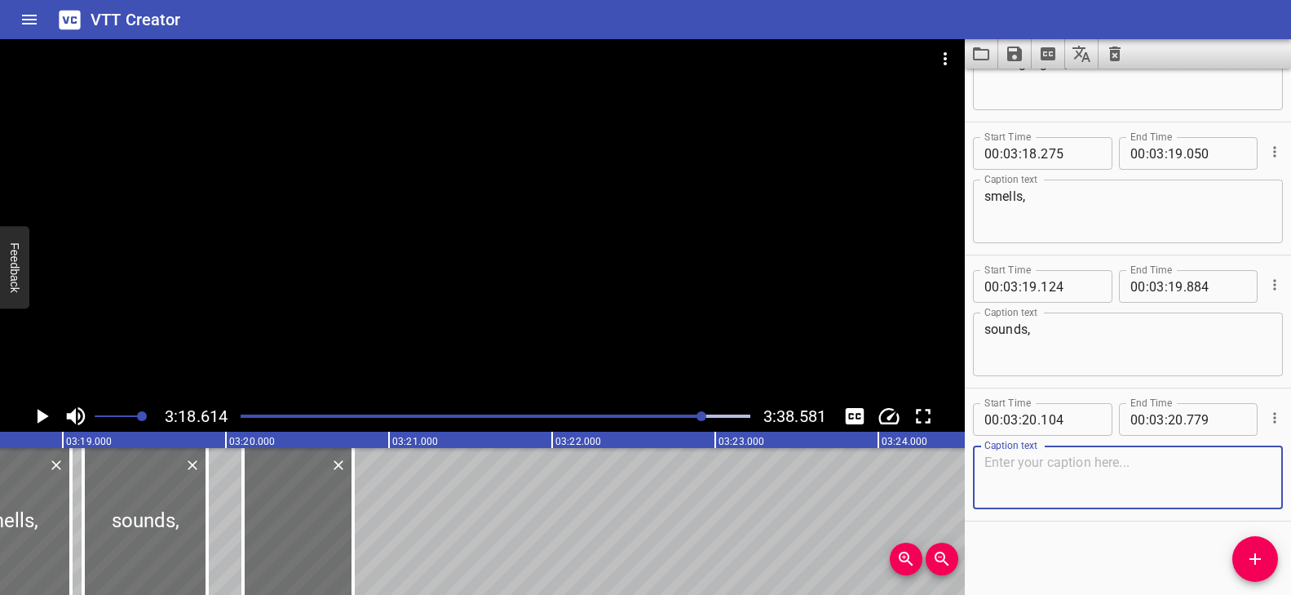
paste textarea "tastes,"
click at [466, 328] on div at bounding box center [482, 219] width 965 height 361
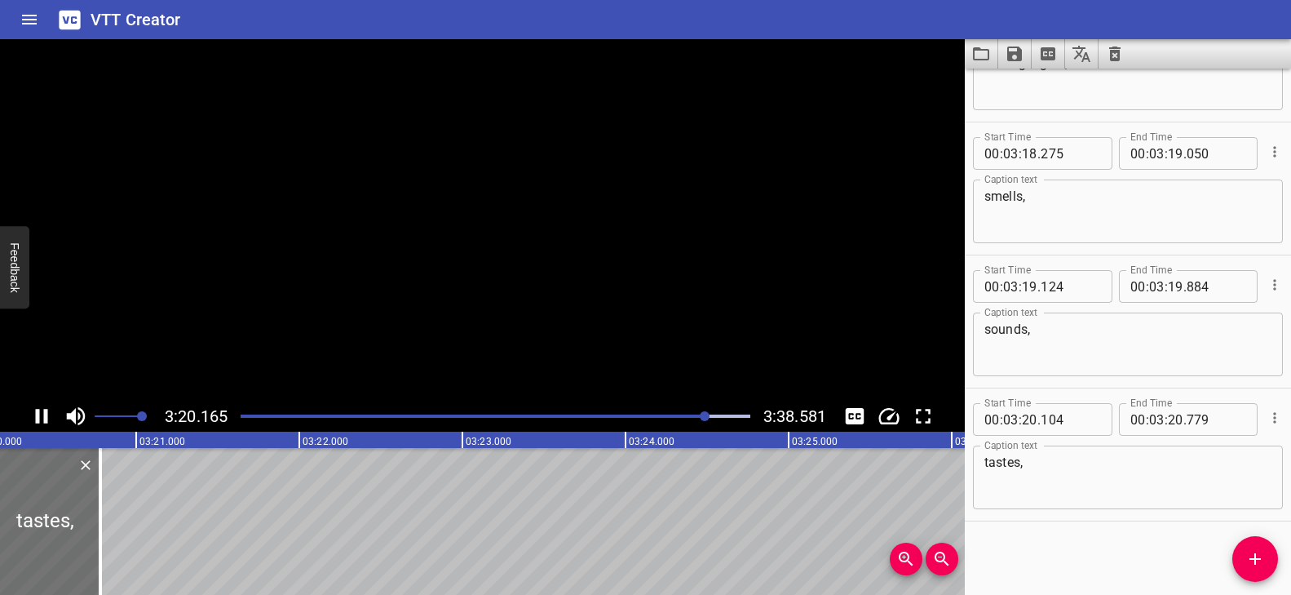
scroll to position [0, 32694]
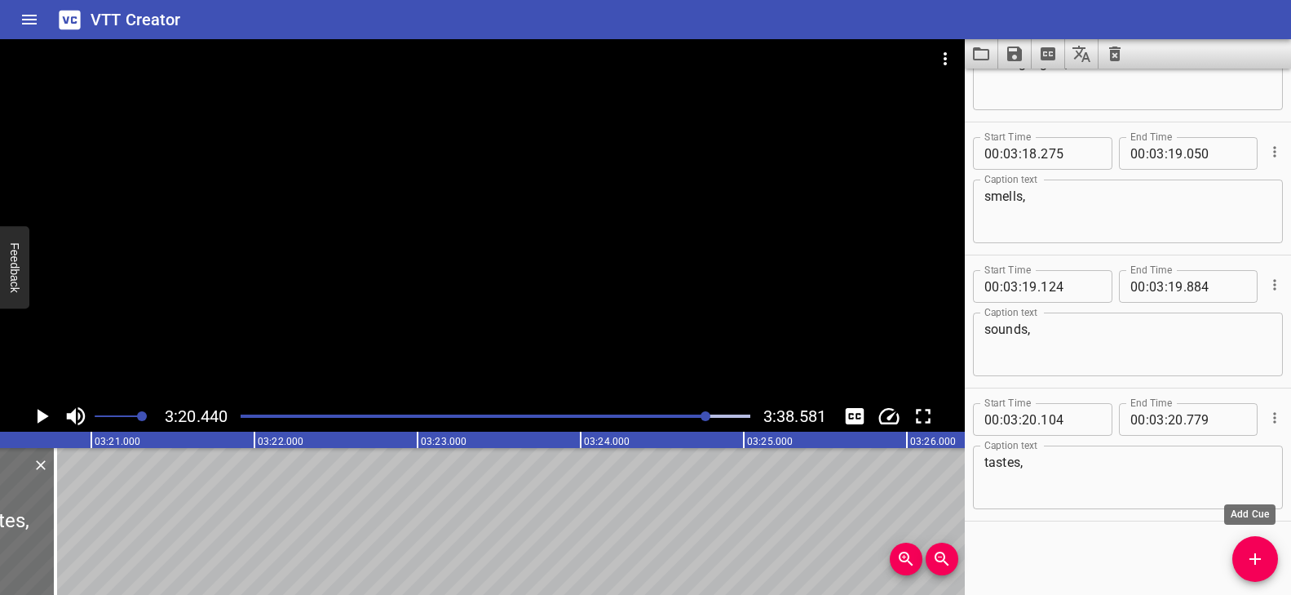
click at [1260, 546] on button "Add Cue" at bounding box center [1255, 559] width 46 height 46
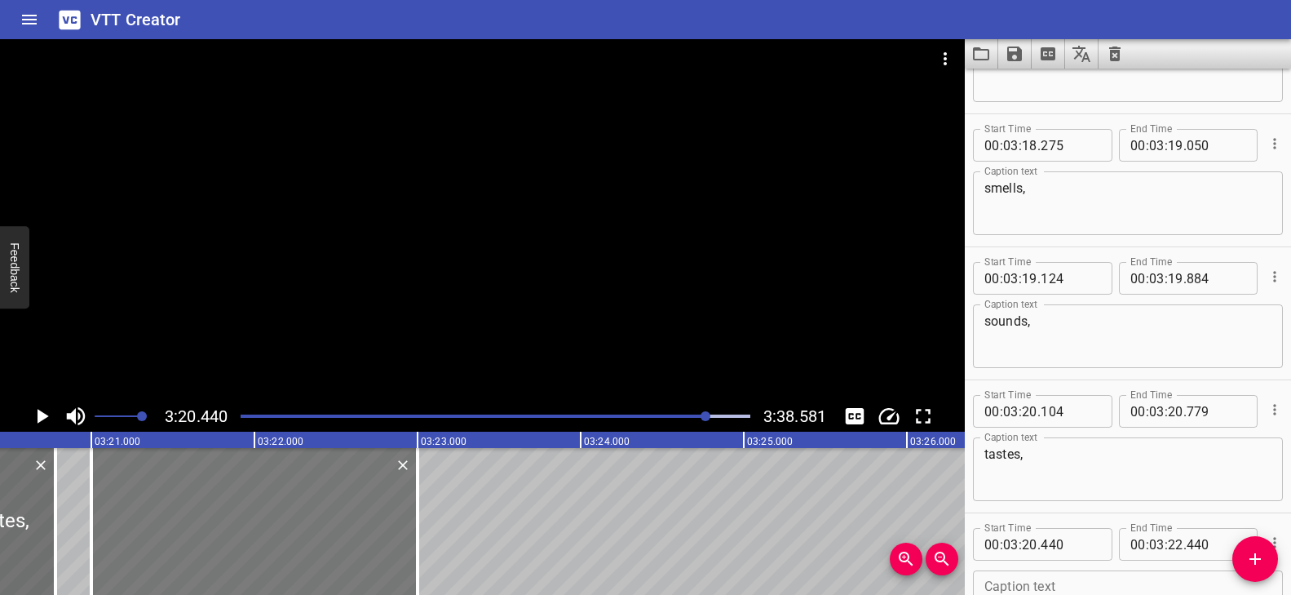
click at [327, 538] on div at bounding box center [254, 521] width 326 height 147
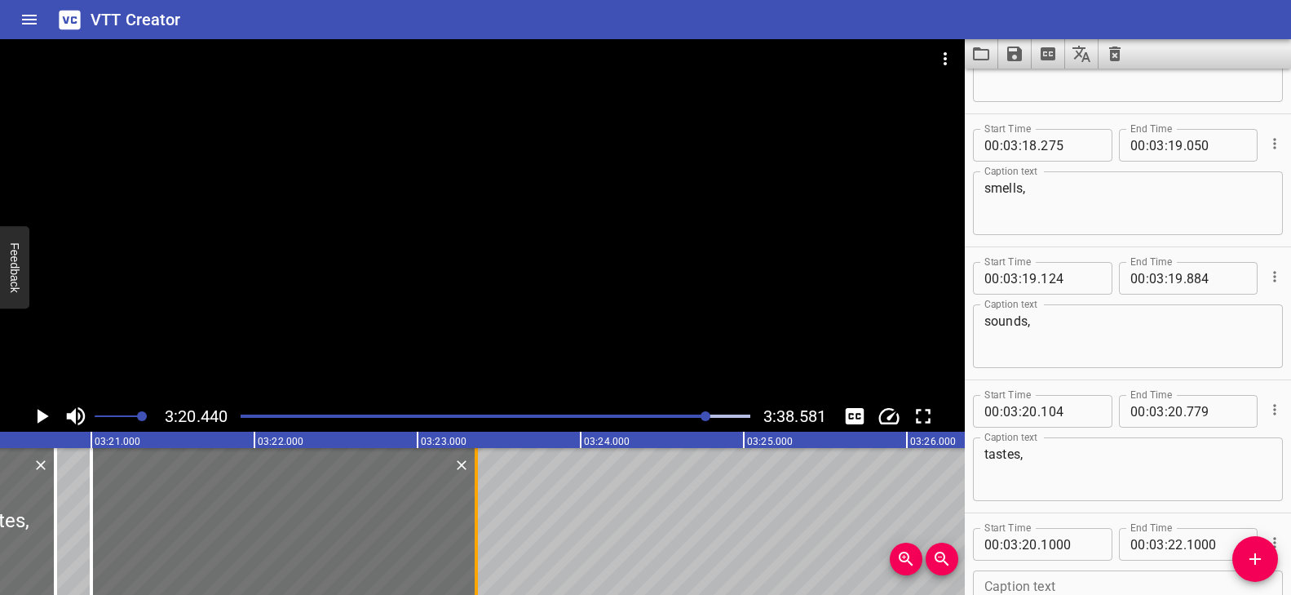
drag, startPoint x: 419, startPoint y: 521, endPoint x: 478, endPoint y: 525, distance: 58.9
click at [478, 525] on div at bounding box center [476, 521] width 16 height 147
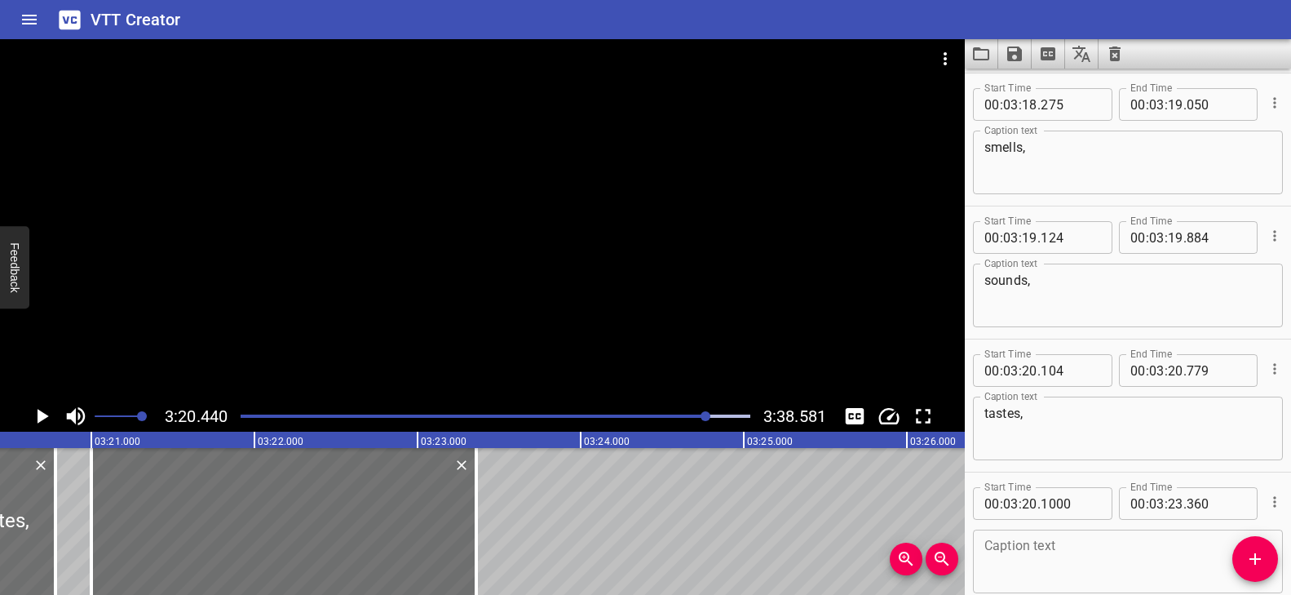
scroll to position [8856, 0]
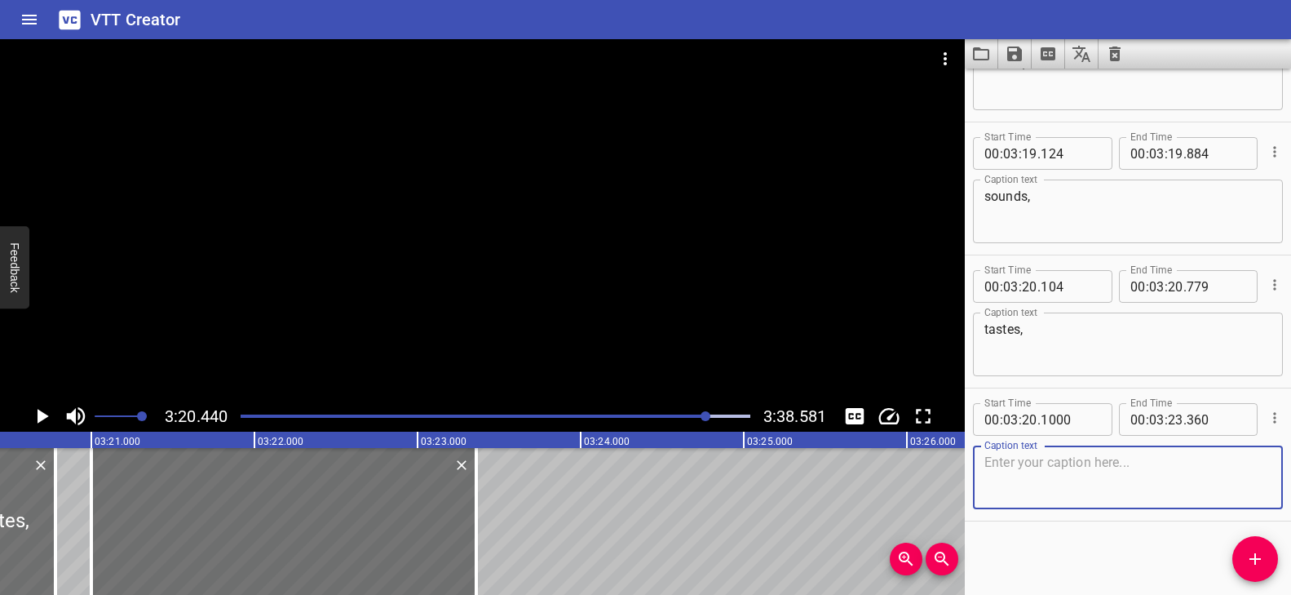
click at [1035, 481] on textarea at bounding box center [1127, 477] width 287 height 46
paste textarea "and touches into fast decisions."
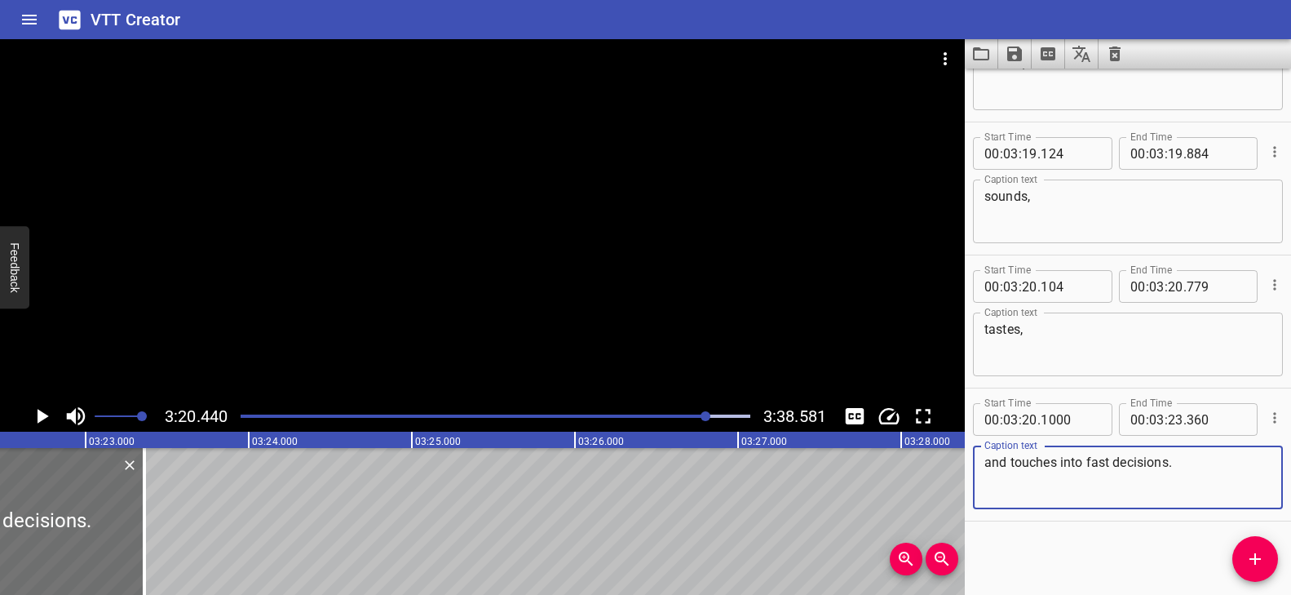
scroll to position [0, 33092]
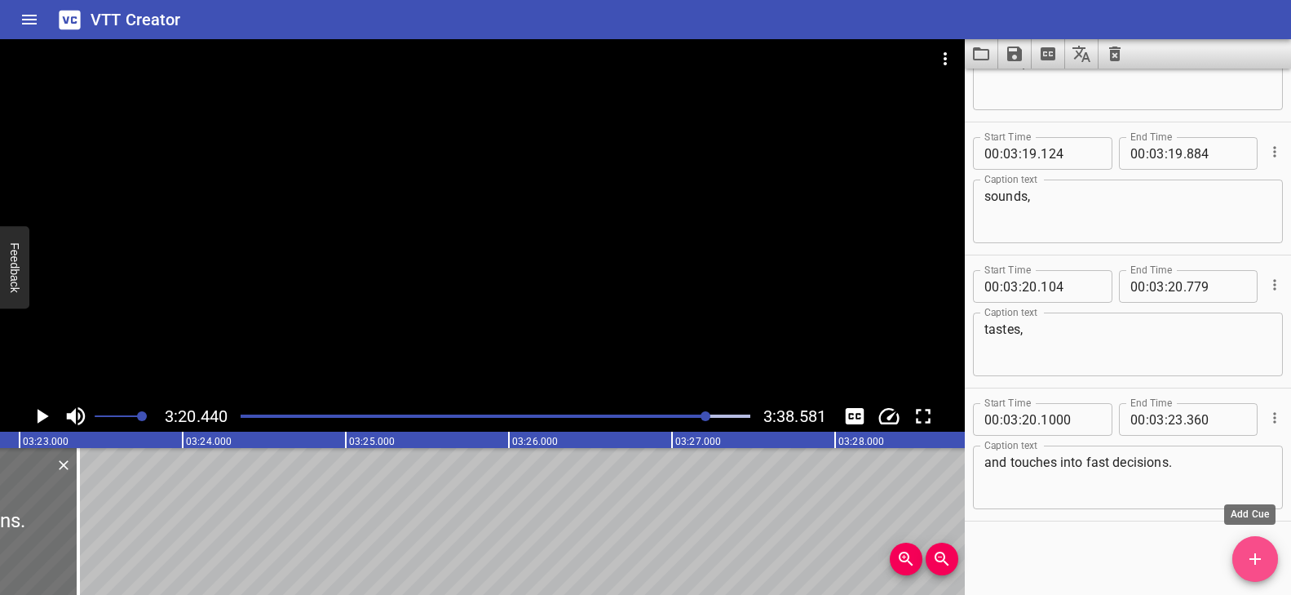
drag, startPoint x: 1243, startPoint y: 557, endPoint x: 1163, endPoint y: 559, distance: 79.9
click at [1243, 557] on span "Add Cue" at bounding box center [1255, 559] width 46 height 20
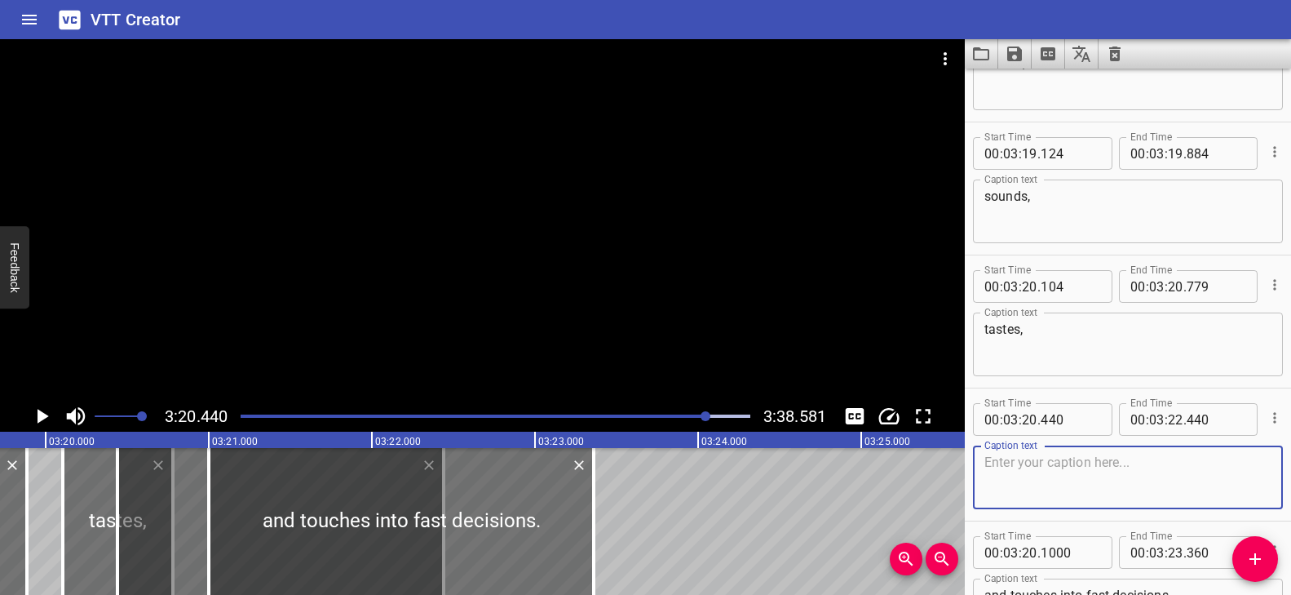
scroll to position [0, 32543]
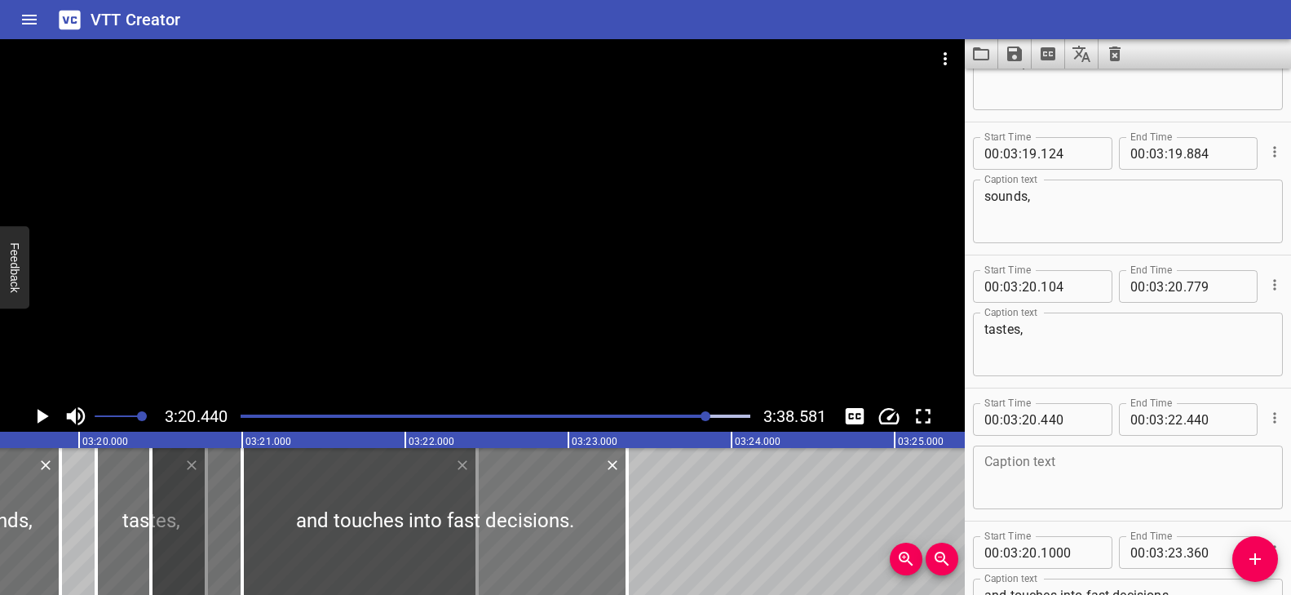
click at [326, 551] on div at bounding box center [434, 521] width 385 height 147
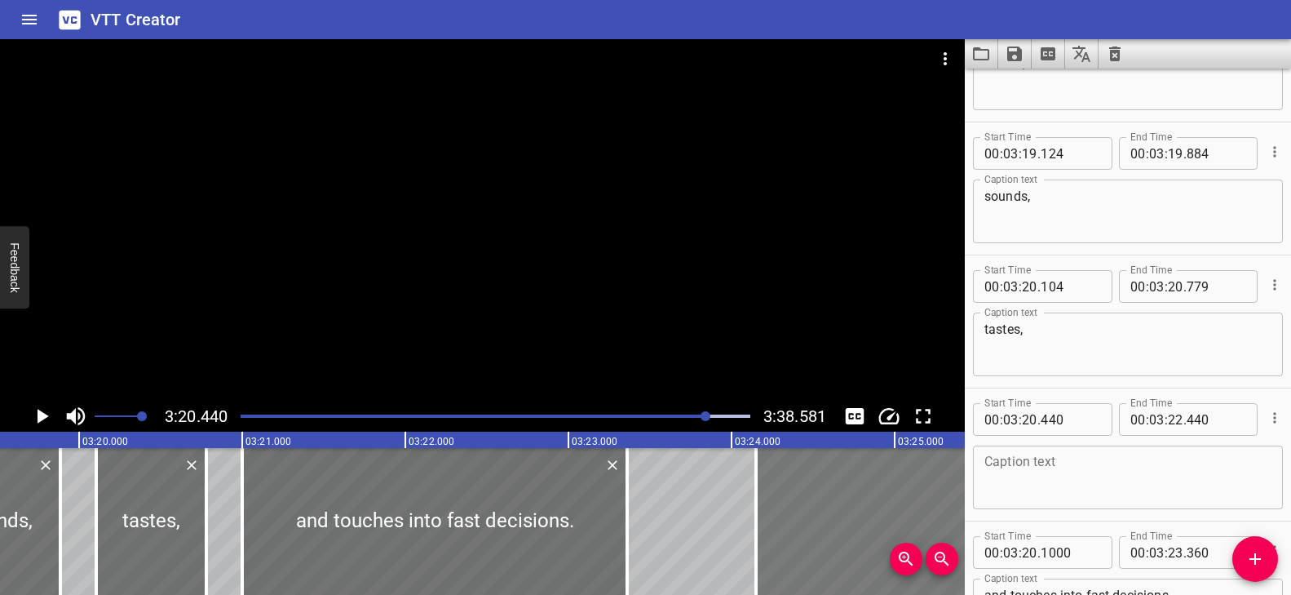
drag, startPoint x: 224, startPoint y: 529, endPoint x: 830, endPoint y: 540, distance: 606.0
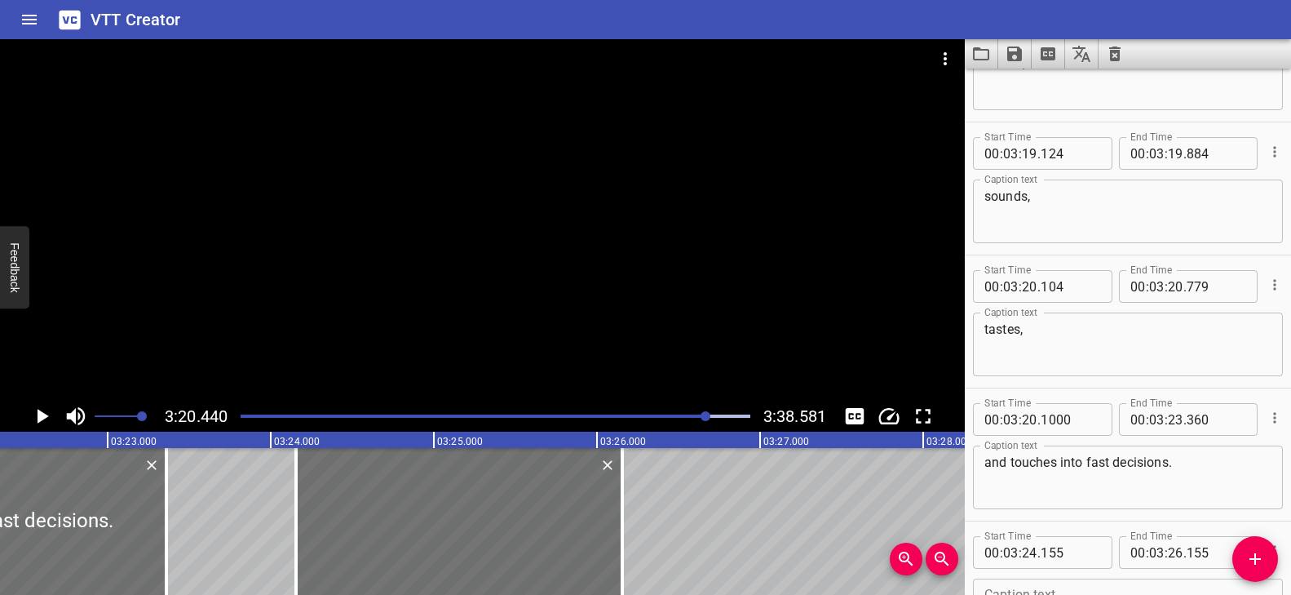
scroll to position [0, 33036]
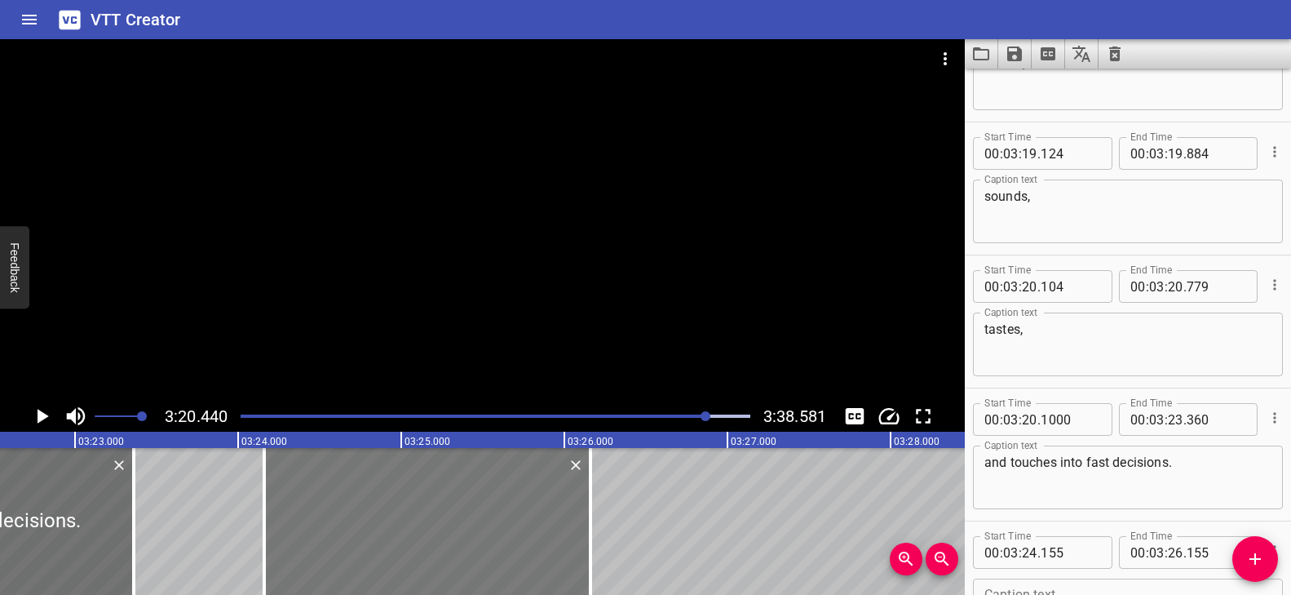
click at [551, 513] on div at bounding box center [427, 521] width 326 height 147
drag, startPoint x: 592, startPoint y: 511, endPoint x: 620, endPoint y: 521, distance: 29.7
click at [620, 521] on div at bounding box center [617, 521] width 16 height 147
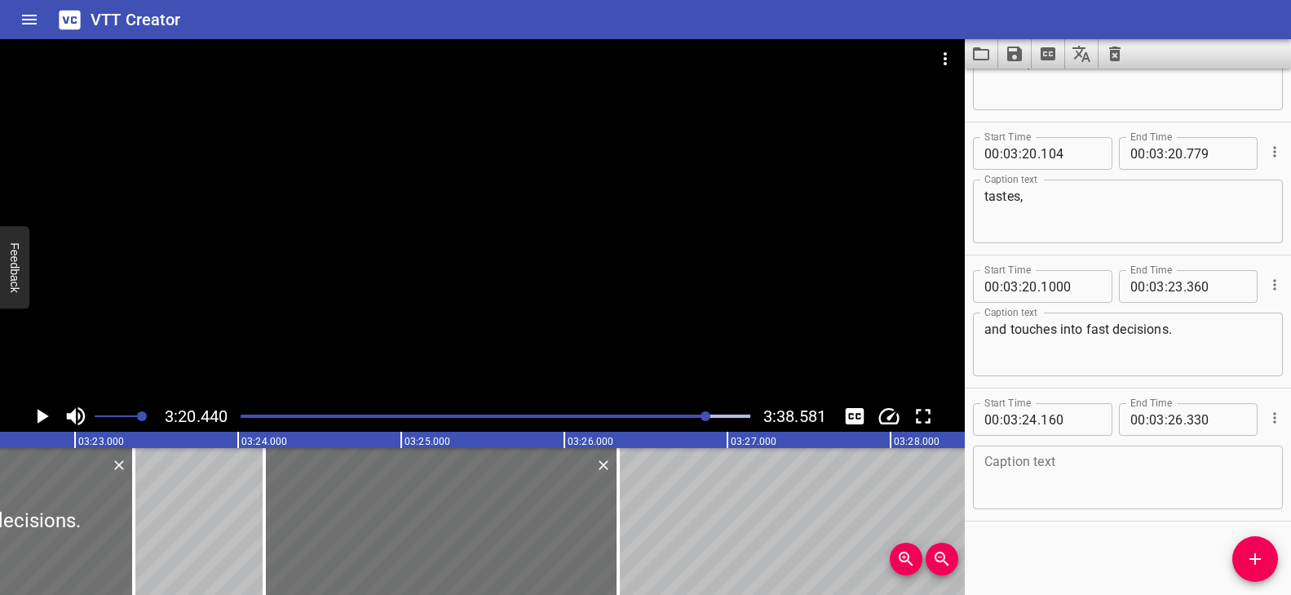
click at [1023, 494] on textarea at bounding box center [1127, 477] width 287 height 46
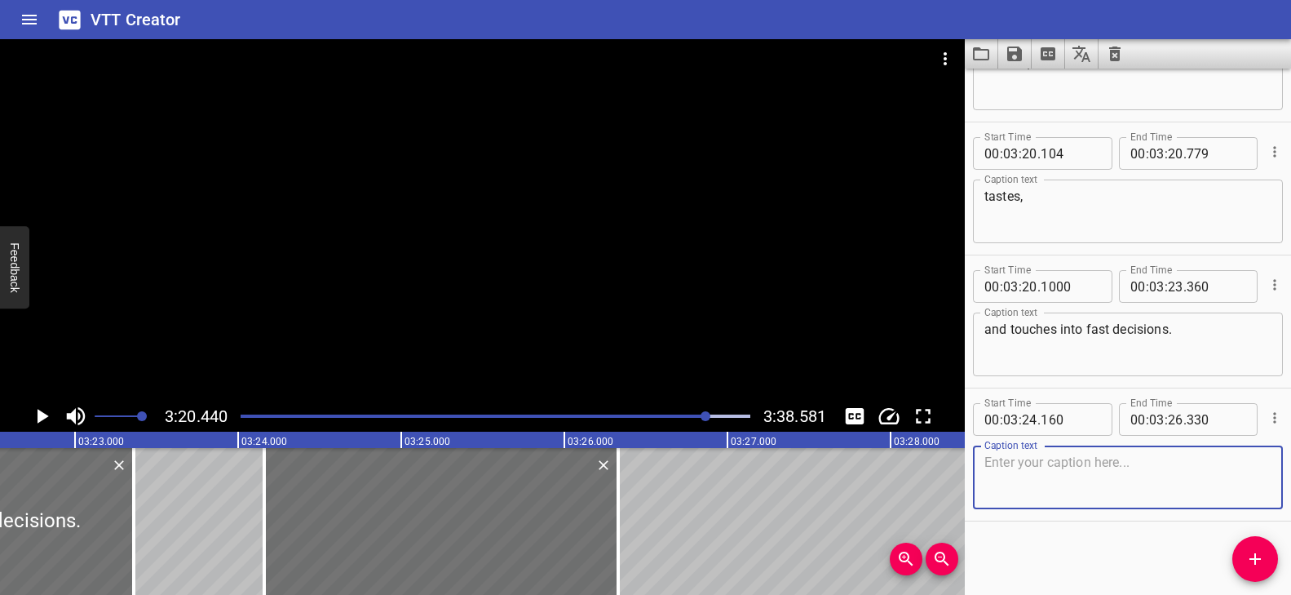
paste textarea "It helps animals"
drag, startPoint x: 1103, startPoint y: 459, endPoint x: 977, endPoint y: 459, distance: 125.6
click at [977, 459] on div "It helps animals Caption text" at bounding box center [1128, 477] width 310 height 64
paste textarea "and humans react to danger,"
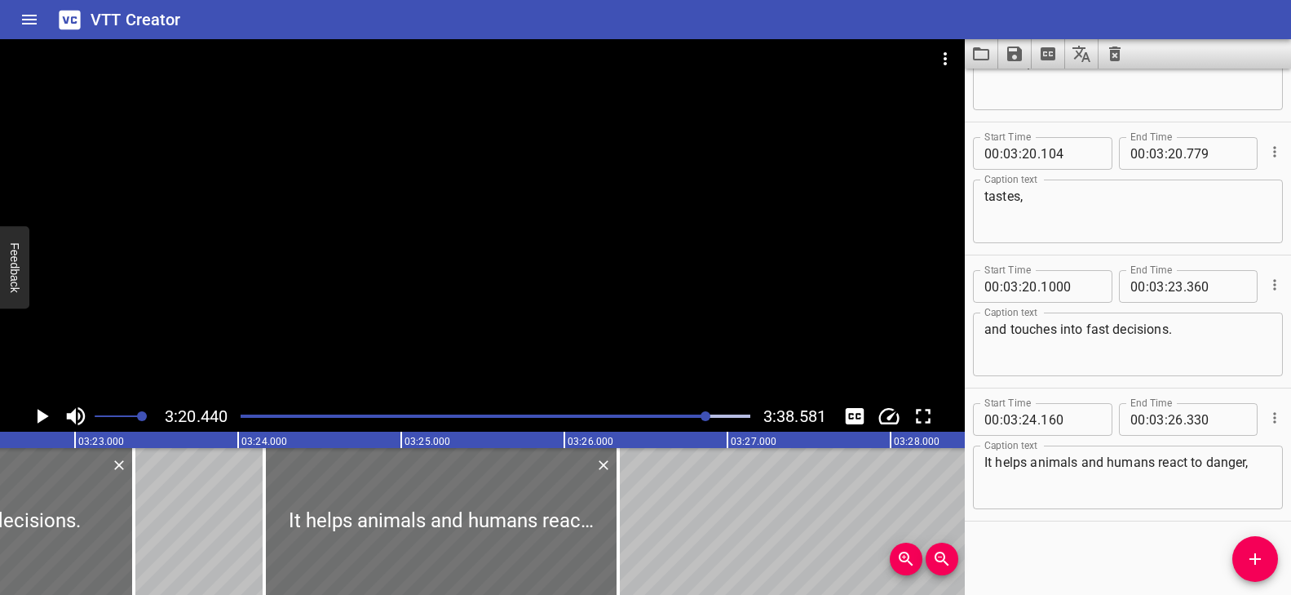
click at [524, 339] on div at bounding box center [482, 219] width 965 height 361
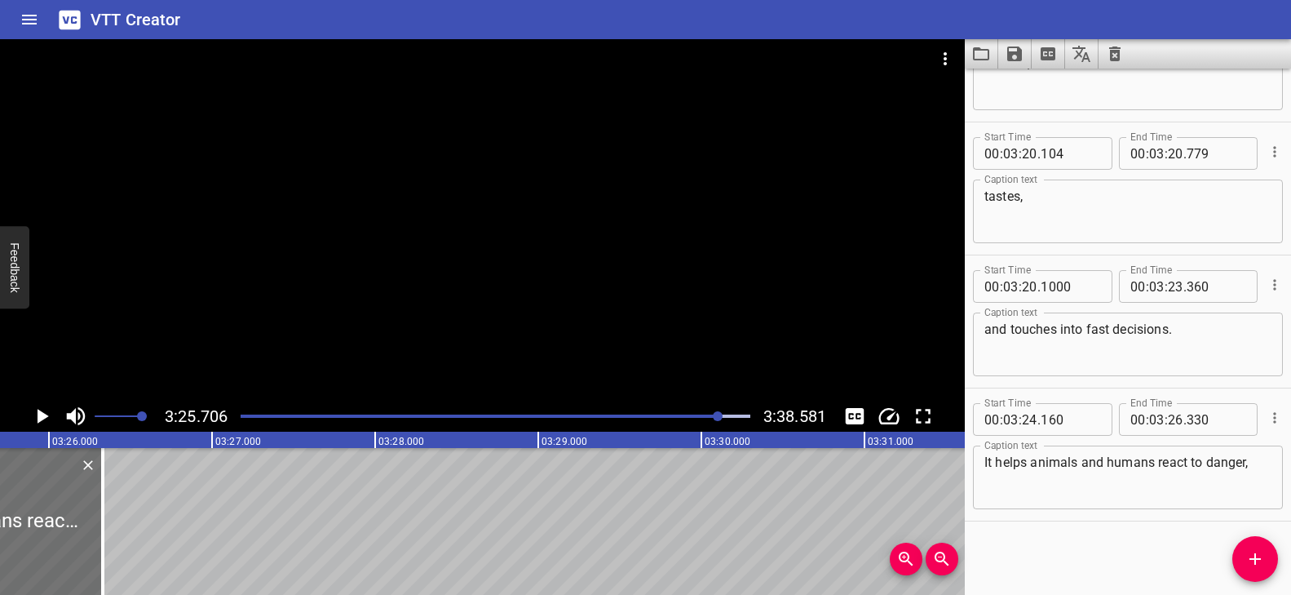
scroll to position [0, 33552]
click at [1250, 554] on icon "Add Cue" at bounding box center [1255, 559] width 20 height 20
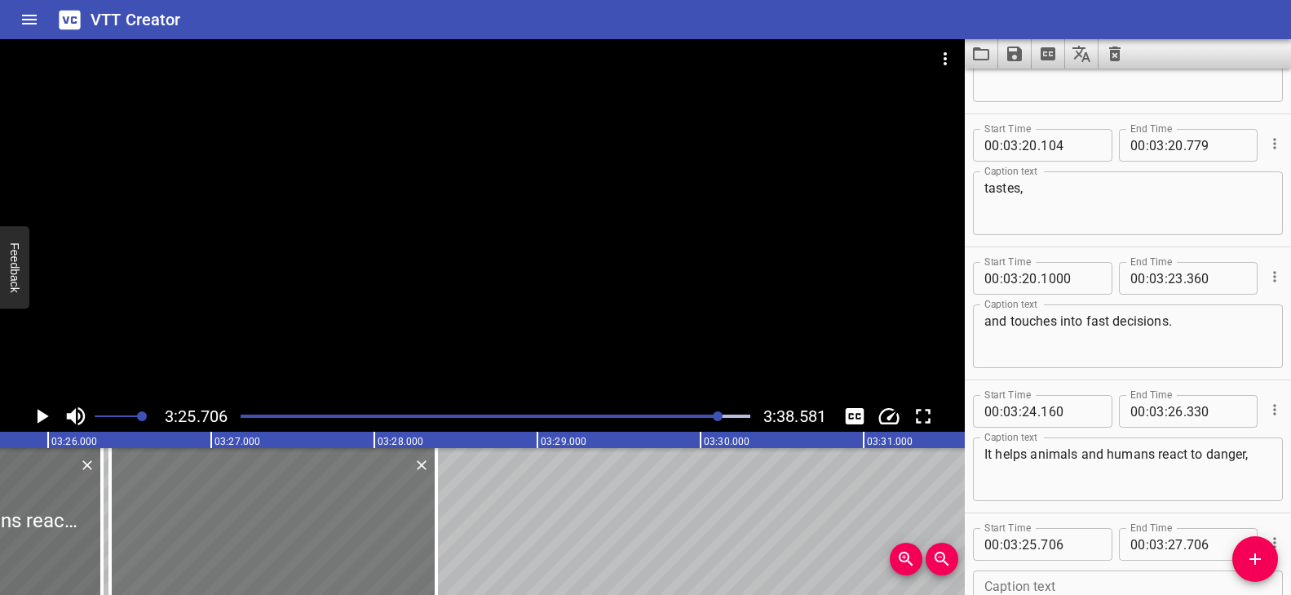
drag, startPoint x: 280, startPoint y: 532, endPoint x: 338, endPoint y: 543, distance: 59.0
click at [338, 544] on div at bounding box center [273, 521] width 326 height 147
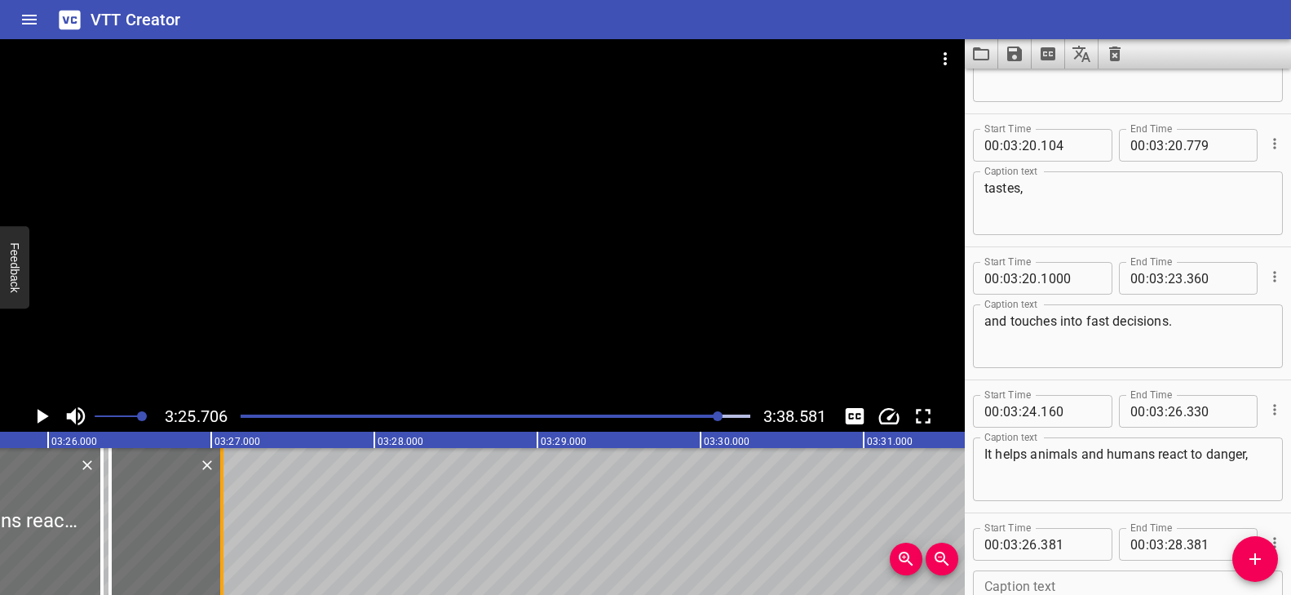
drag, startPoint x: 433, startPoint y: 516, endPoint x: 219, endPoint y: 509, distance: 214.6
click at [219, 509] on div at bounding box center [222, 521] width 16 height 147
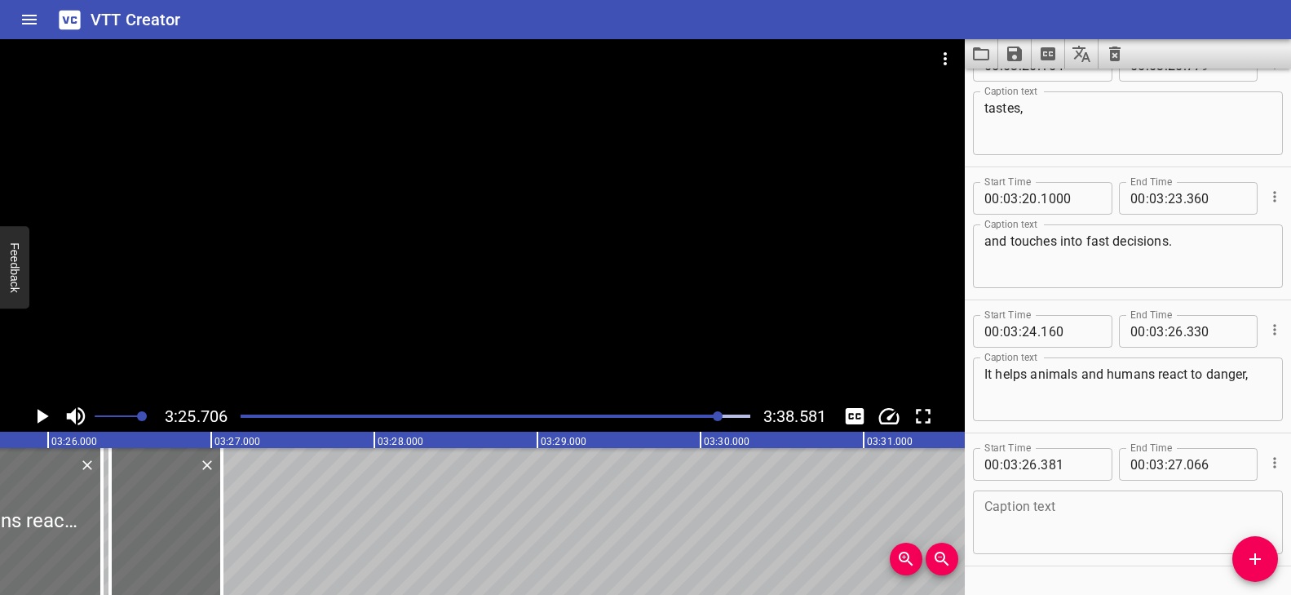
scroll to position [9122, 0]
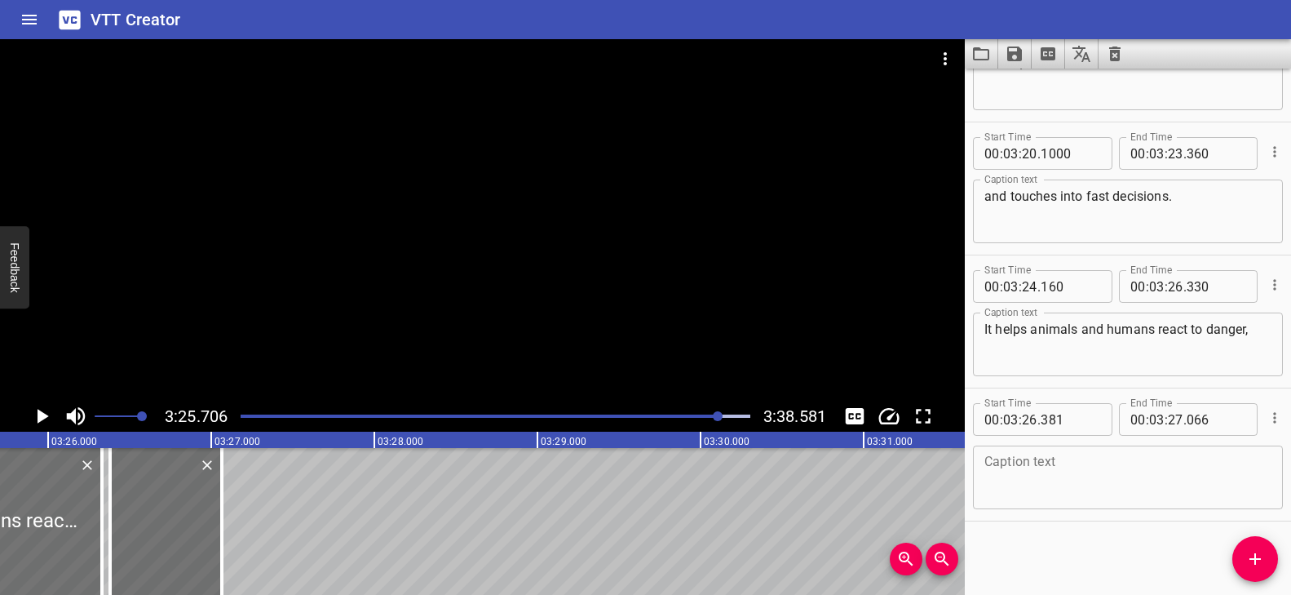
click at [1062, 458] on textarea at bounding box center [1127, 477] width 287 height 46
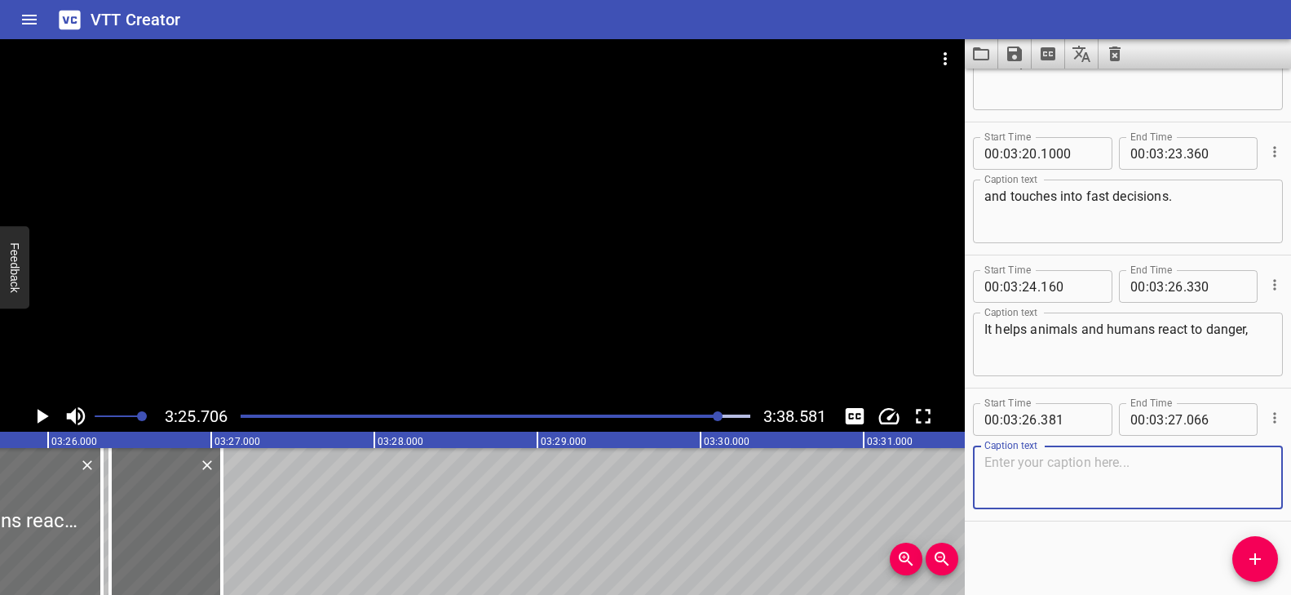
paste textarea "find food,"
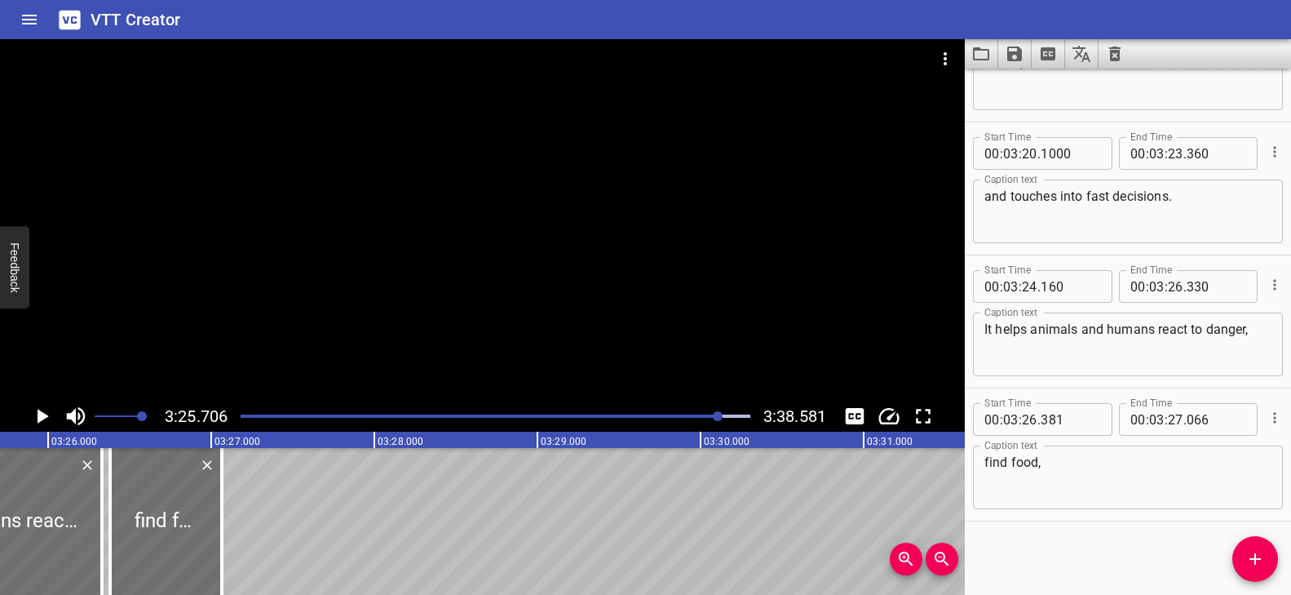
click at [455, 281] on div at bounding box center [482, 219] width 965 height 361
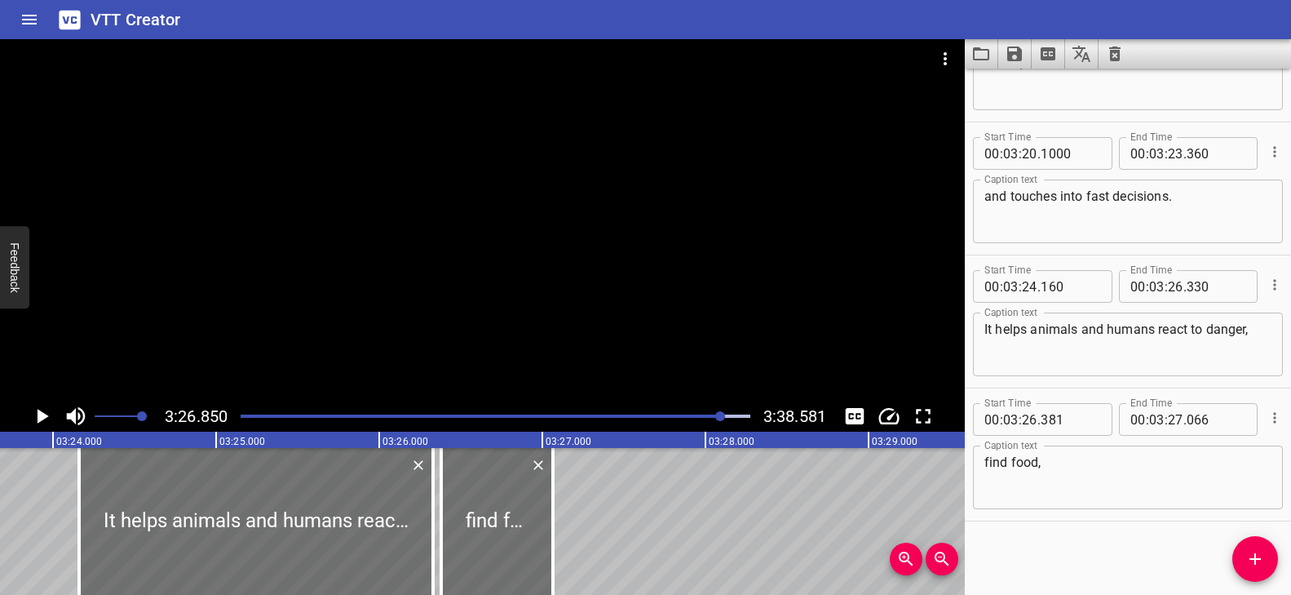
scroll to position [0, 33287]
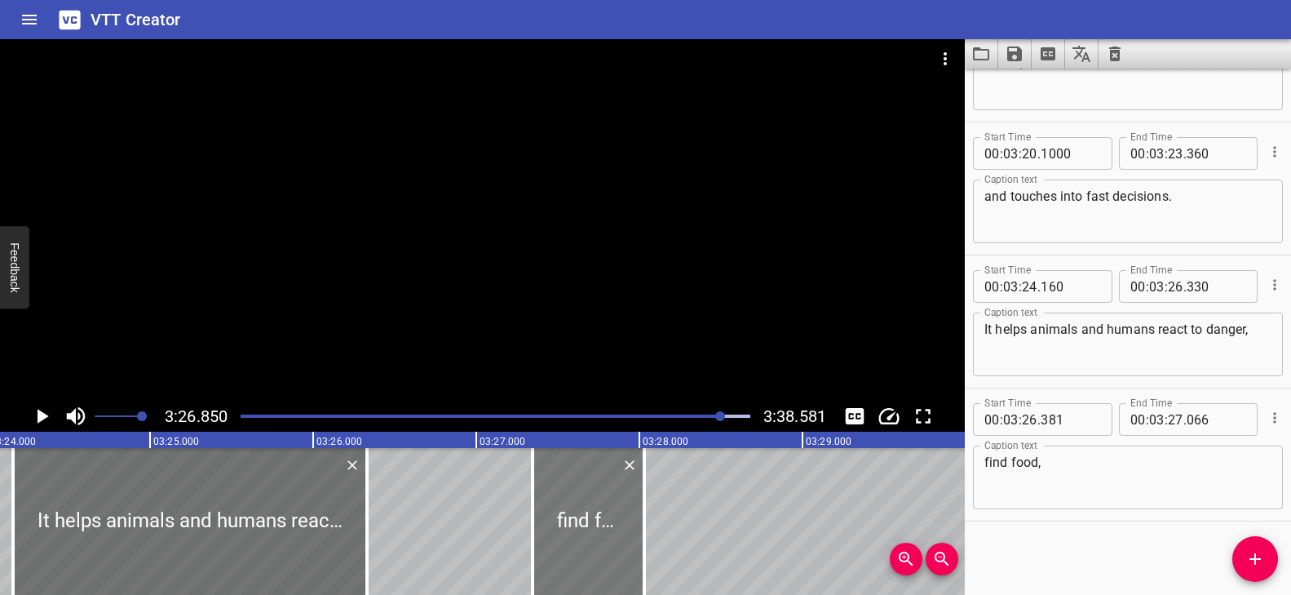
drag, startPoint x: 423, startPoint y: 537, endPoint x: 581, endPoint y: 537, distance: 157.4
click at [581, 537] on div at bounding box center [589, 521] width 112 height 147
drag, startPoint x: 651, startPoint y: 528, endPoint x: 689, endPoint y: 526, distance: 38.4
click at [689, 526] on div at bounding box center [684, 521] width 16 height 147
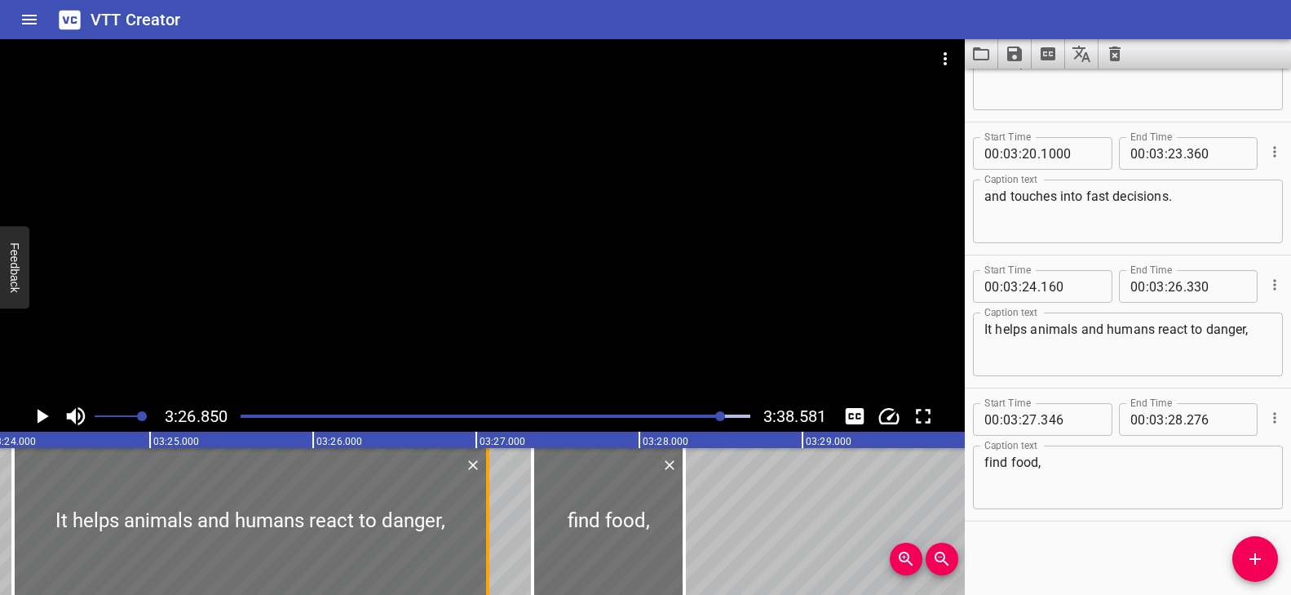
drag, startPoint x: 360, startPoint y: 534, endPoint x: 481, endPoint y: 526, distance: 121.0
click at [481, 526] on div at bounding box center [488, 521] width 16 height 147
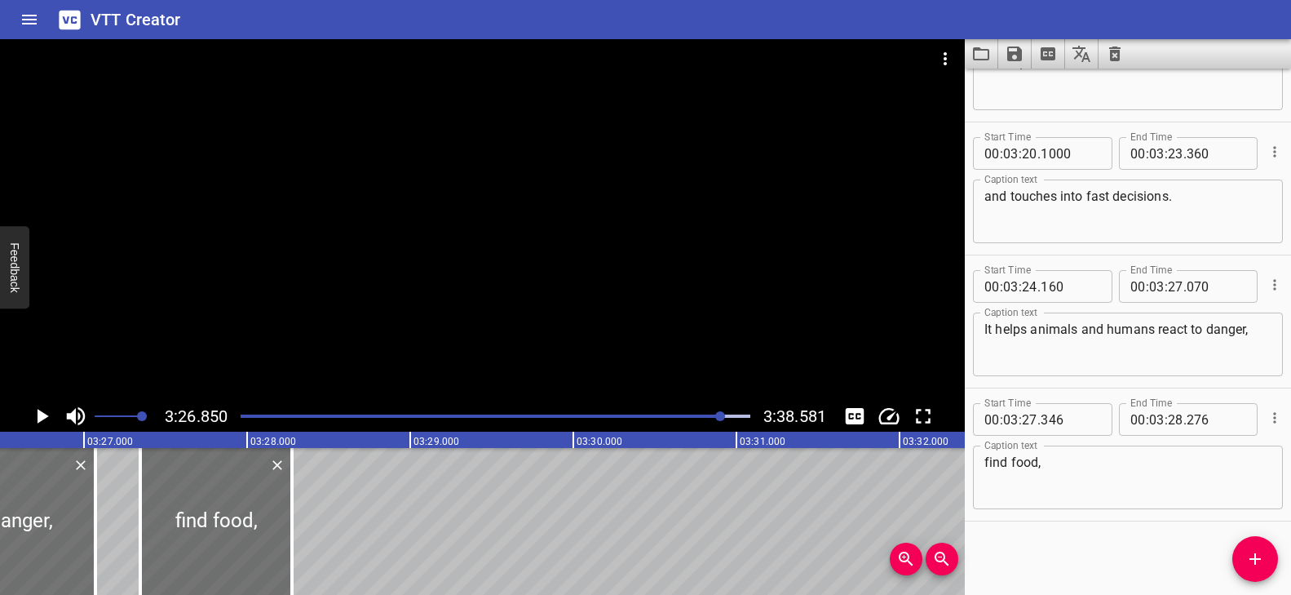
scroll to position [0, 33713]
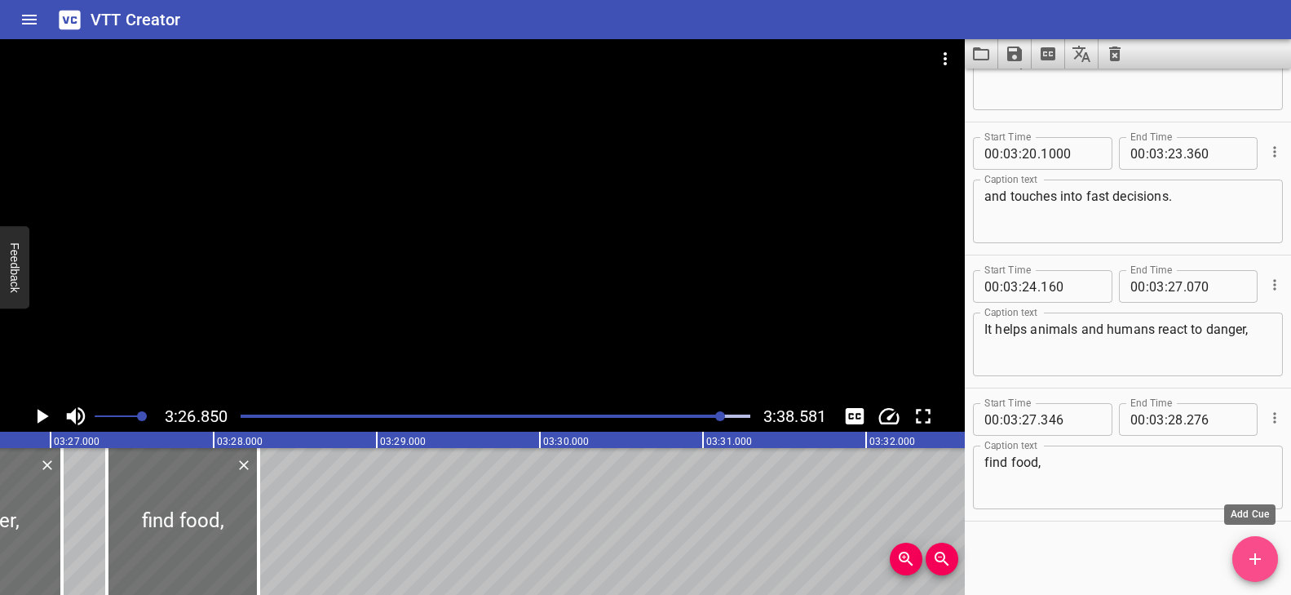
click at [1256, 564] on icon "Add Cue" at bounding box center [1255, 559] width 20 height 20
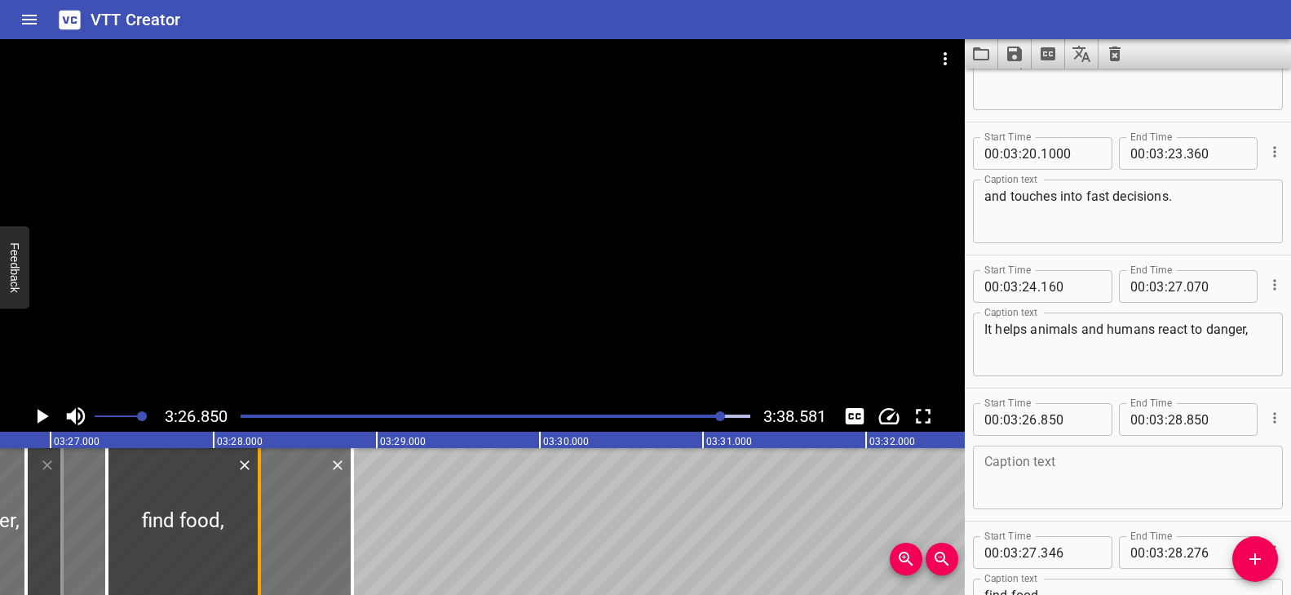
drag, startPoint x: 268, startPoint y: 515, endPoint x: 267, endPoint y: 527, distance: 12.3
click at [267, 527] on div at bounding box center [259, 521] width 16 height 147
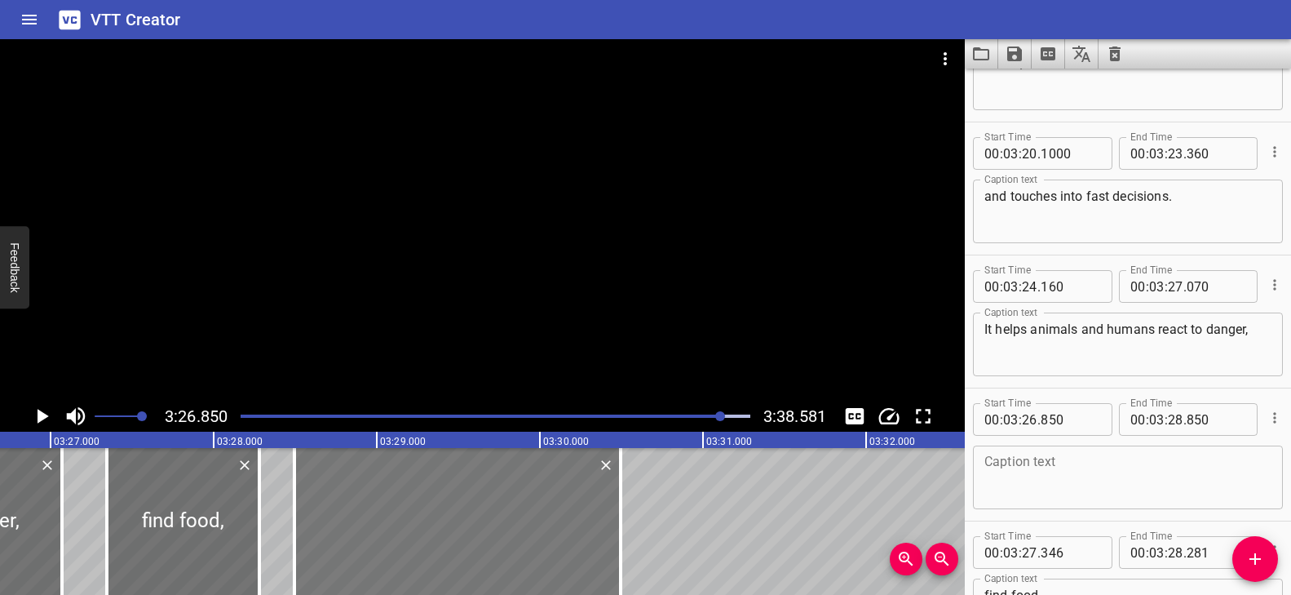
drag, startPoint x: 73, startPoint y: 527, endPoint x: 341, endPoint y: 543, distance: 268.8
drag, startPoint x: 711, startPoint y: 527, endPoint x: 745, endPoint y: 521, distance: 33.9
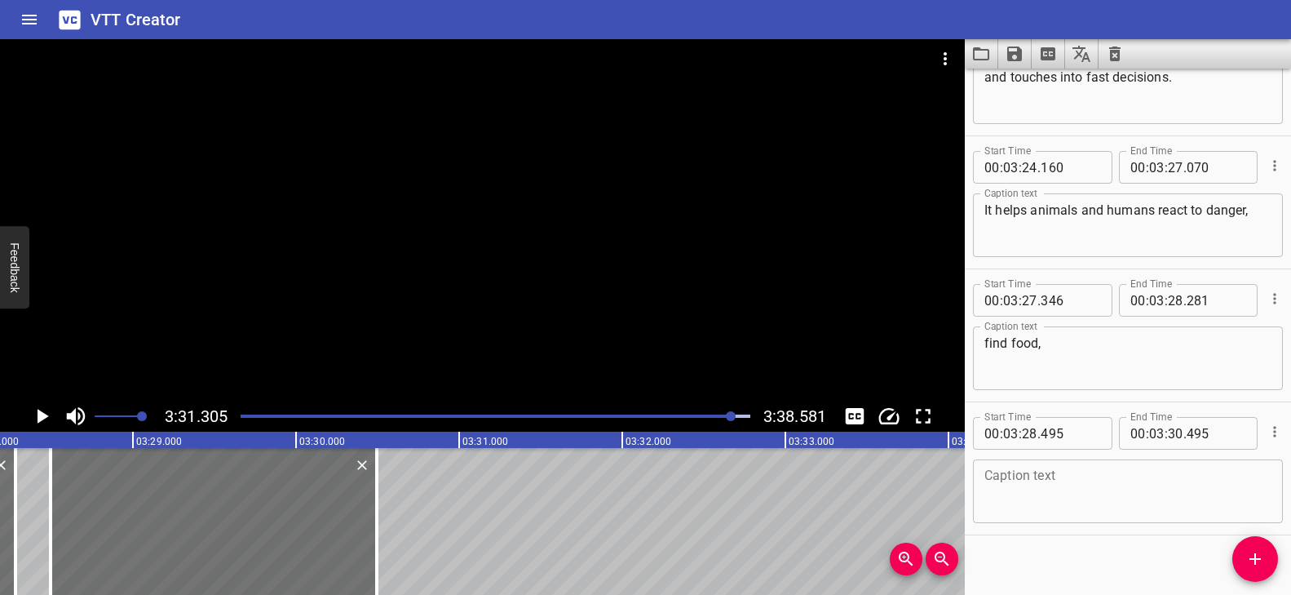
scroll to position [9255, 0]
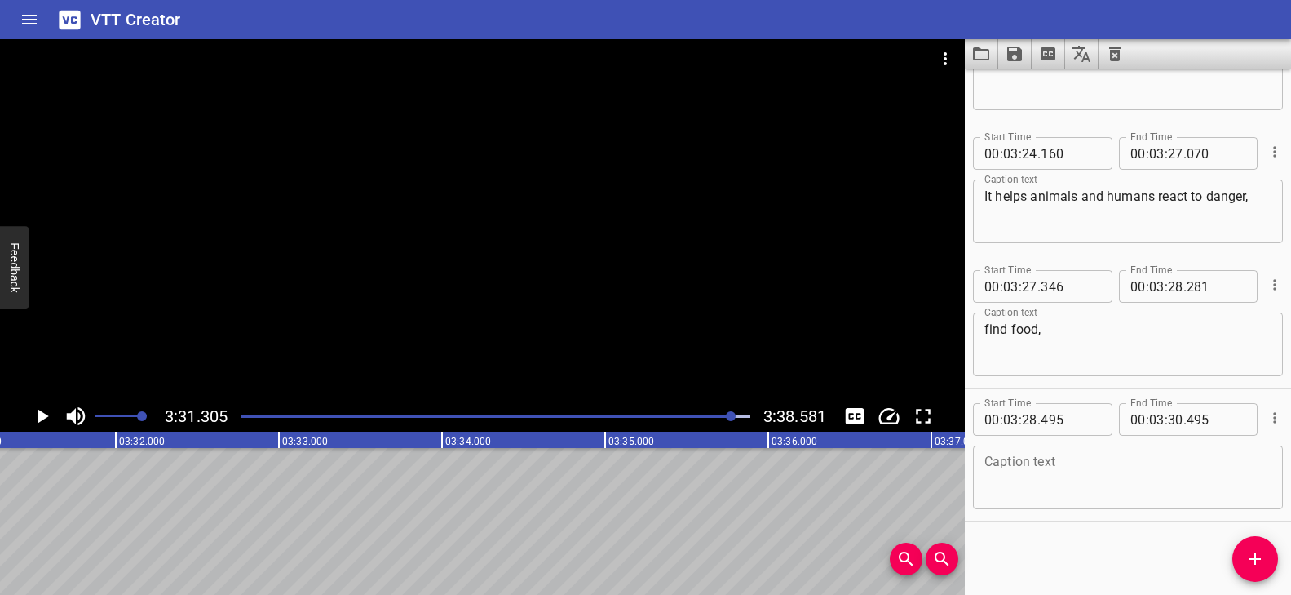
drag, startPoint x: 617, startPoint y: 518, endPoint x: 671, endPoint y: 520, distance: 54.7
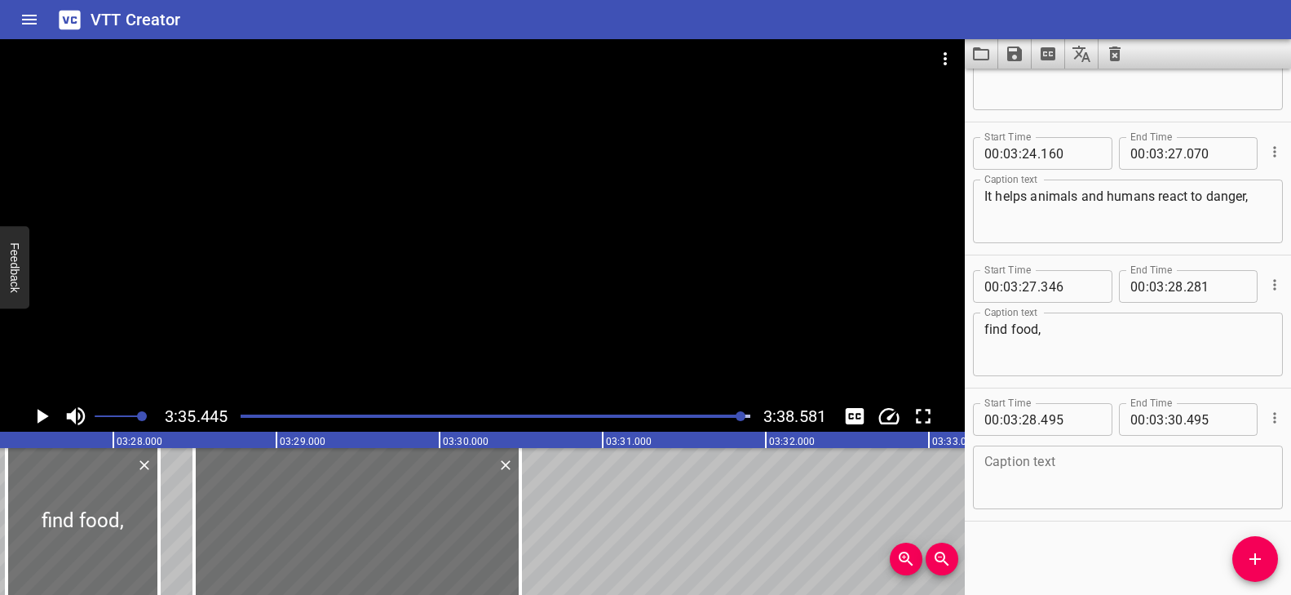
scroll to position [0, 34046]
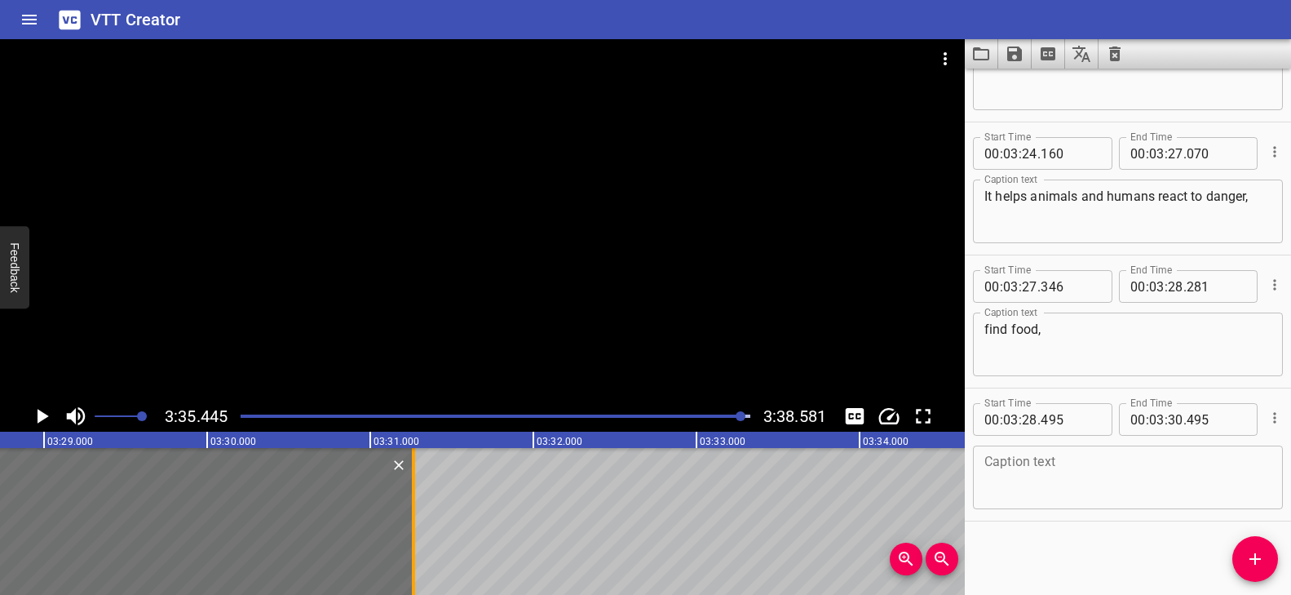
drag, startPoint x: 287, startPoint y: 523, endPoint x: 411, endPoint y: 528, distance: 124.1
click at [412, 528] on div at bounding box center [413, 521] width 3 height 147
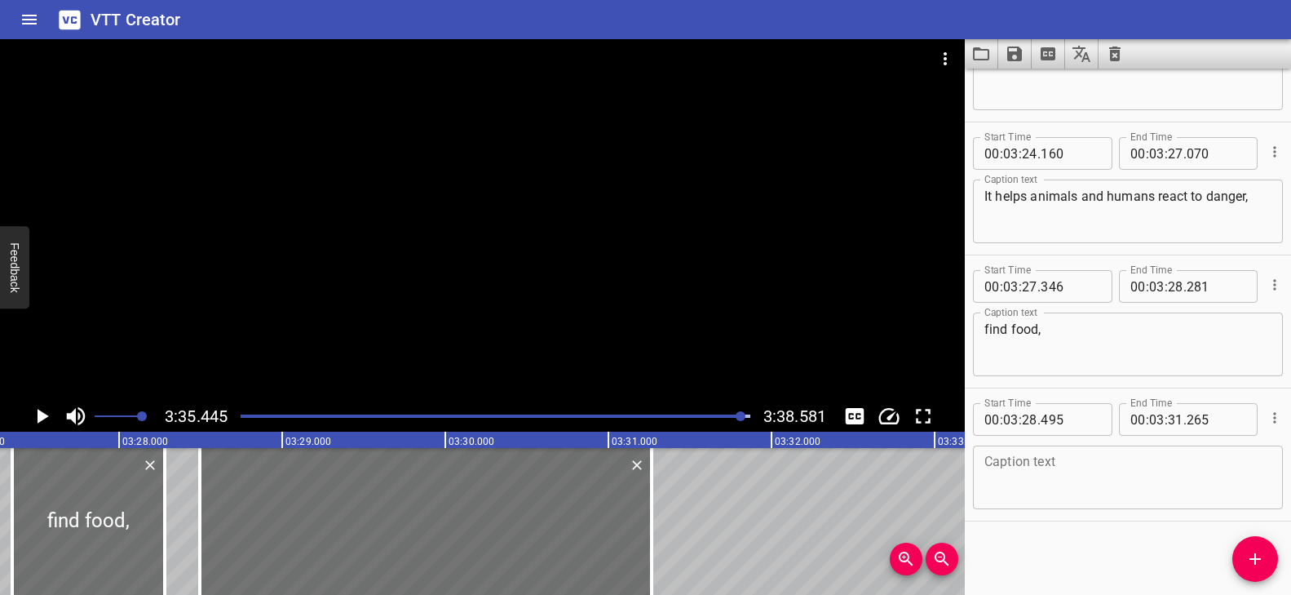
scroll to position [0, 33841]
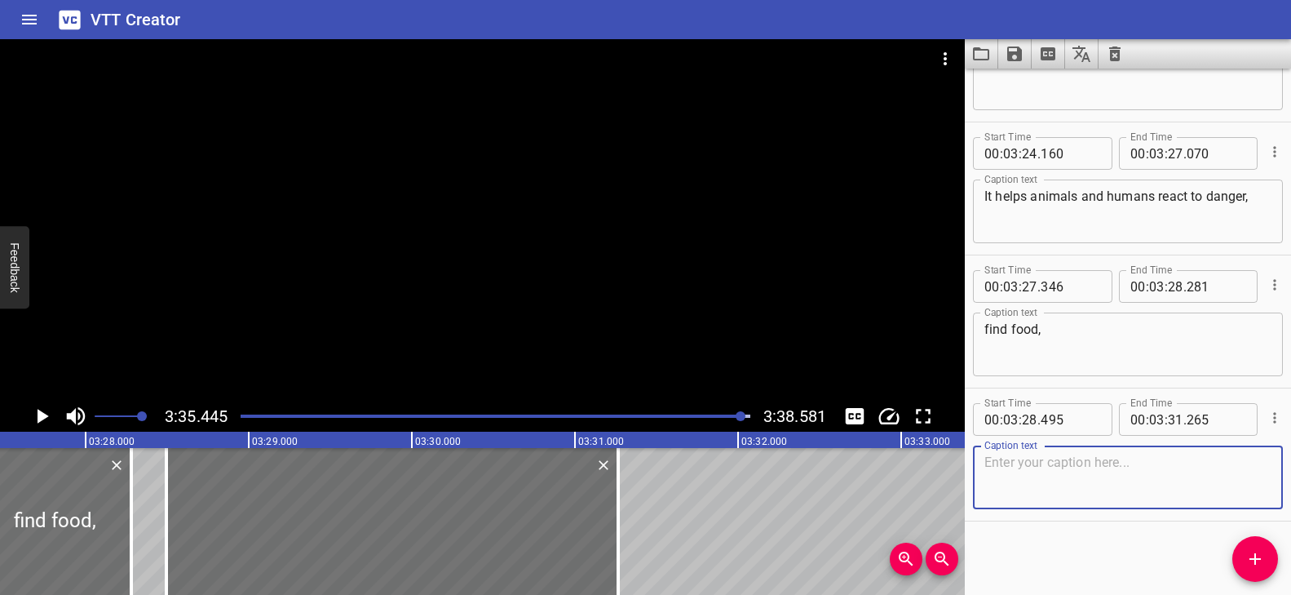
click at [1019, 483] on textarea at bounding box center [1127, 477] width 287 height 46
paste textarea "and survive in a world full of challenges."
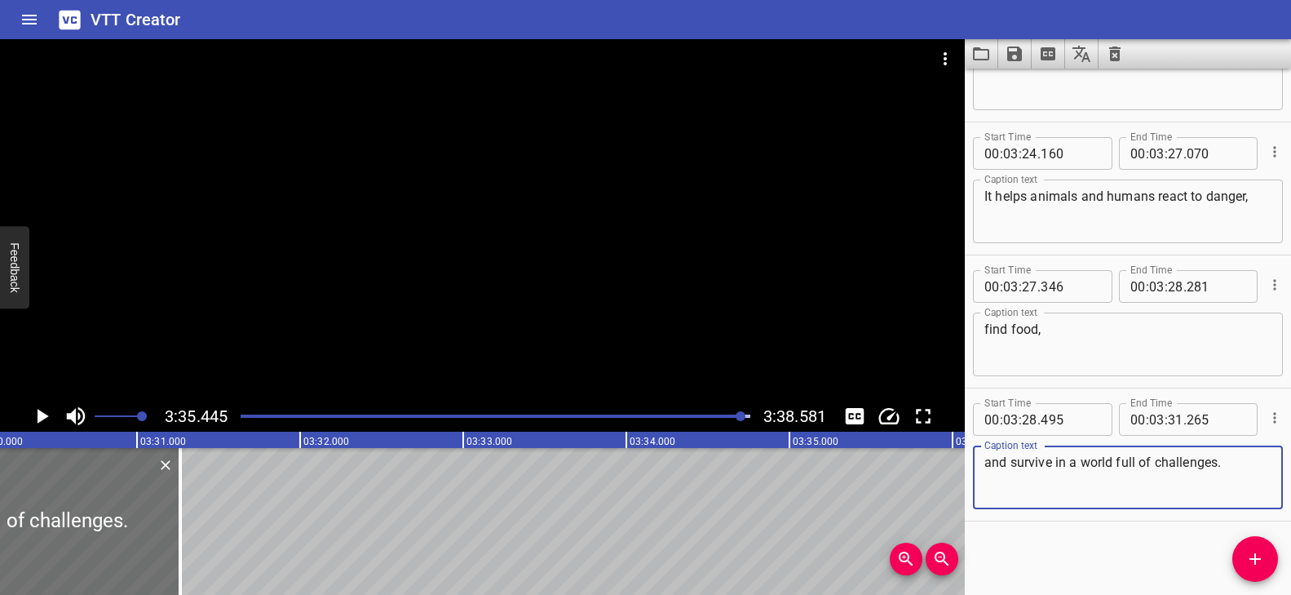
scroll to position [0, 34313]
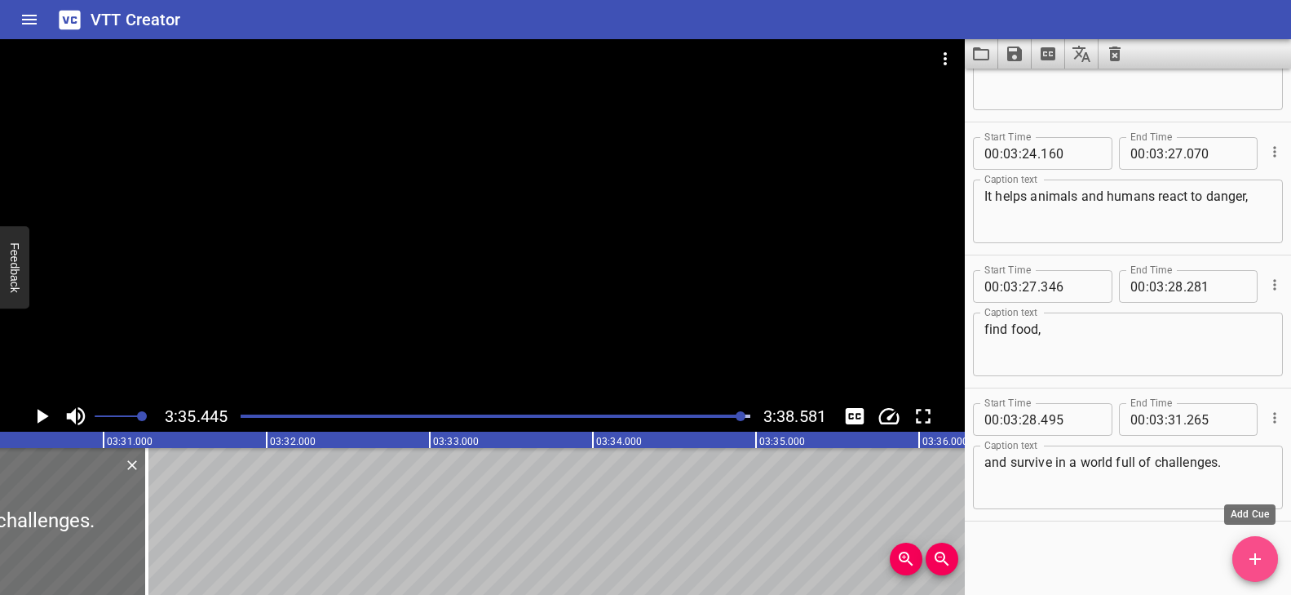
drag, startPoint x: 1256, startPoint y: 555, endPoint x: 1196, endPoint y: 546, distance: 60.3
click at [1257, 555] on icon "Add Cue" at bounding box center [1255, 559] width 20 height 20
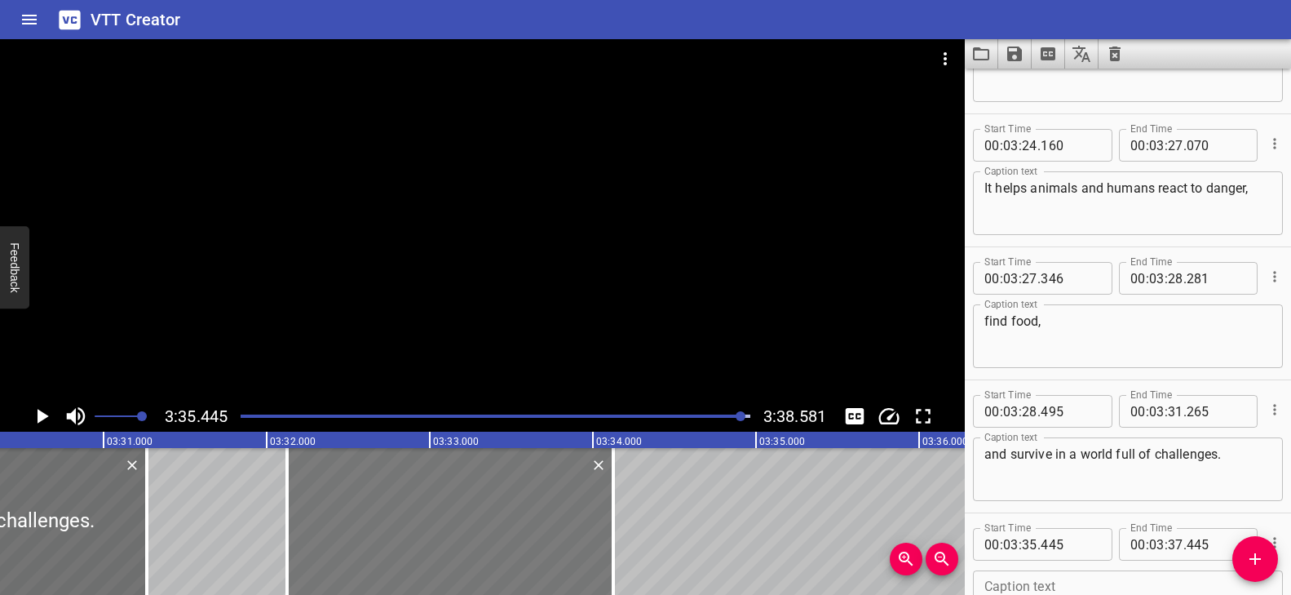
drag, startPoint x: 884, startPoint y: 504, endPoint x: 341, endPoint y: 503, distance: 543.2
click at [341, 503] on div at bounding box center [450, 521] width 326 height 147
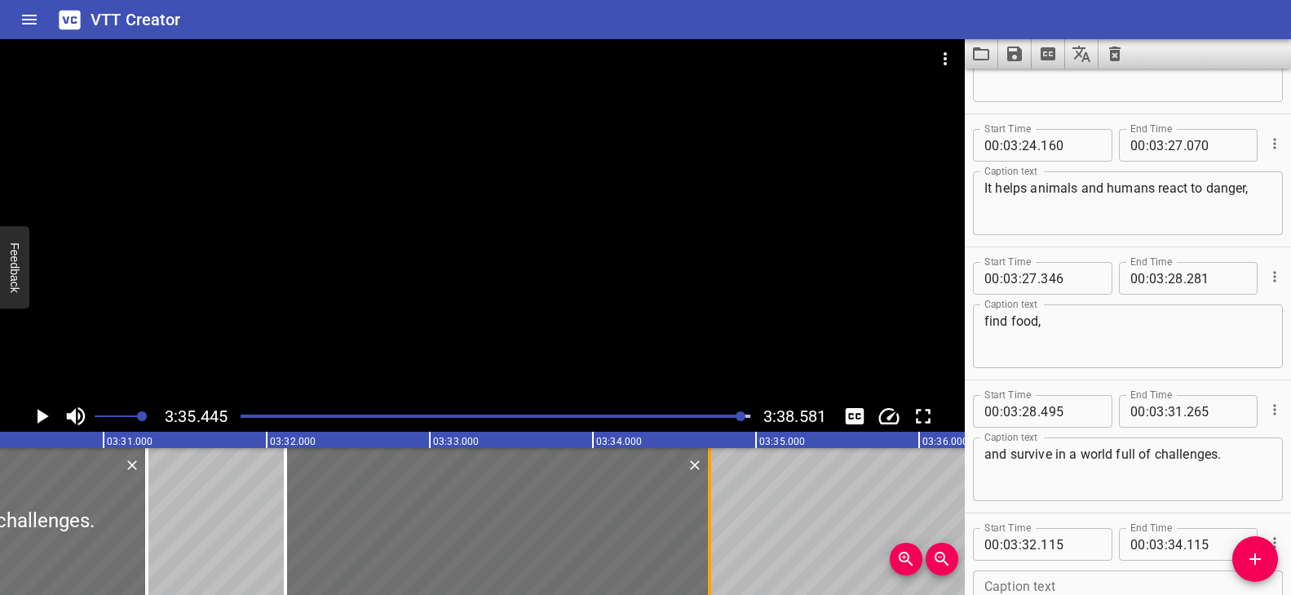
drag, startPoint x: 608, startPoint y: 498, endPoint x: 704, endPoint y: 502, distance: 95.5
click at [704, 502] on div at bounding box center [709, 521] width 16 height 147
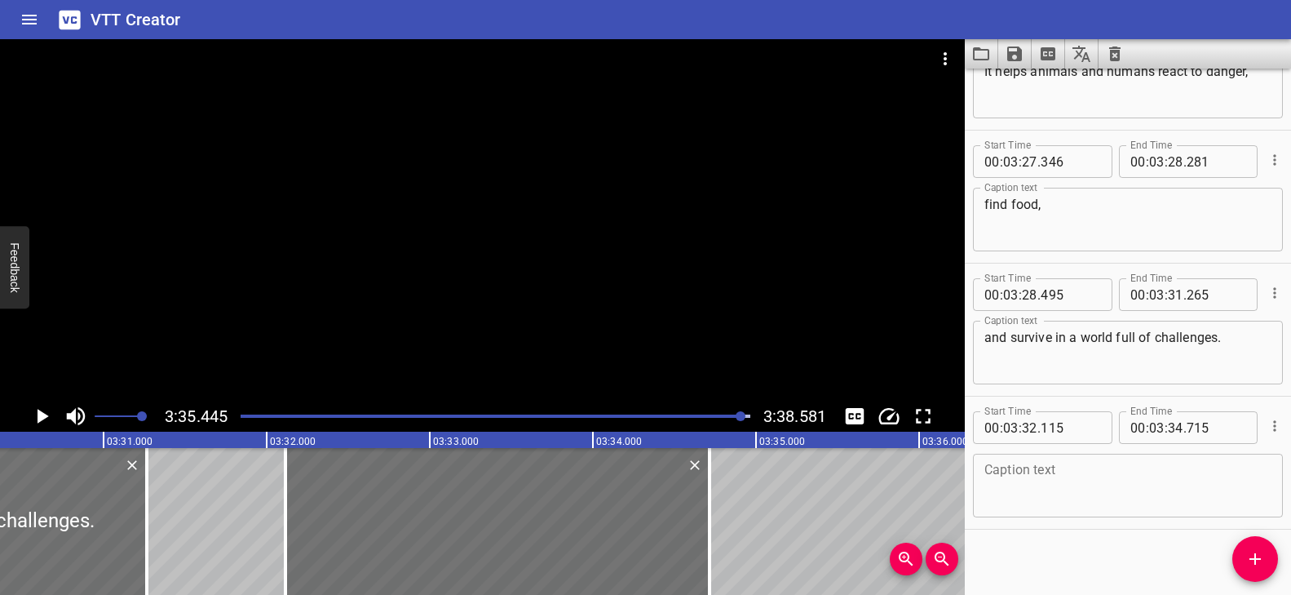
scroll to position [9388, 0]
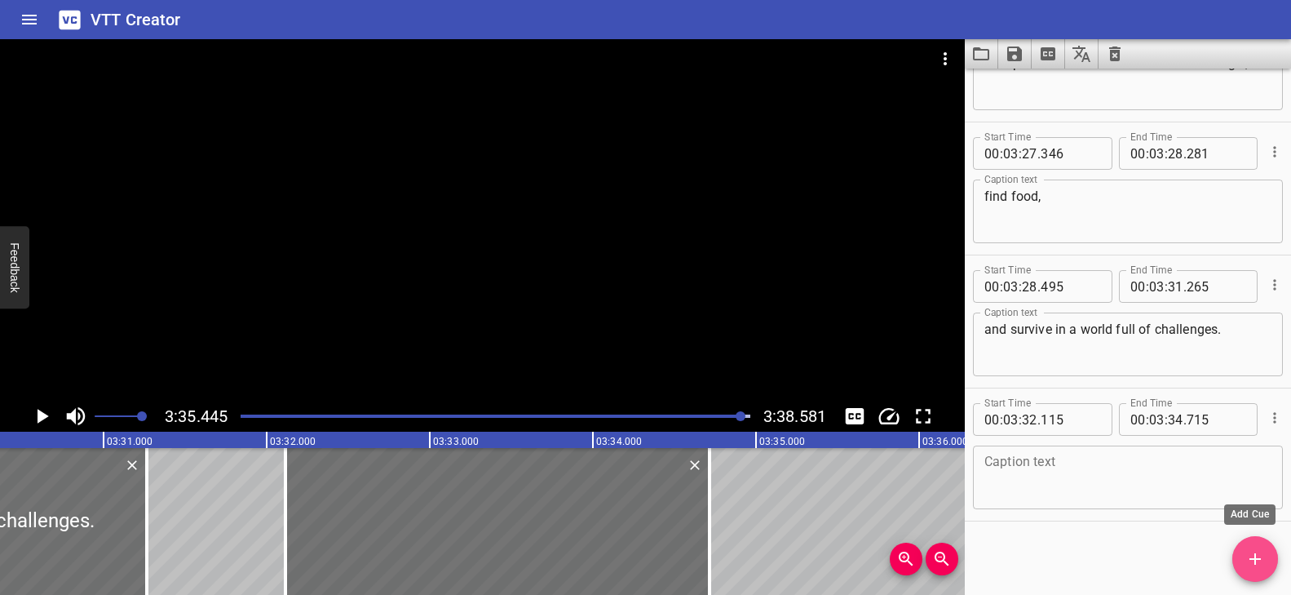
click at [1251, 551] on icon "Add Cue" at bounding box center [1255, 559] width 20 height 20
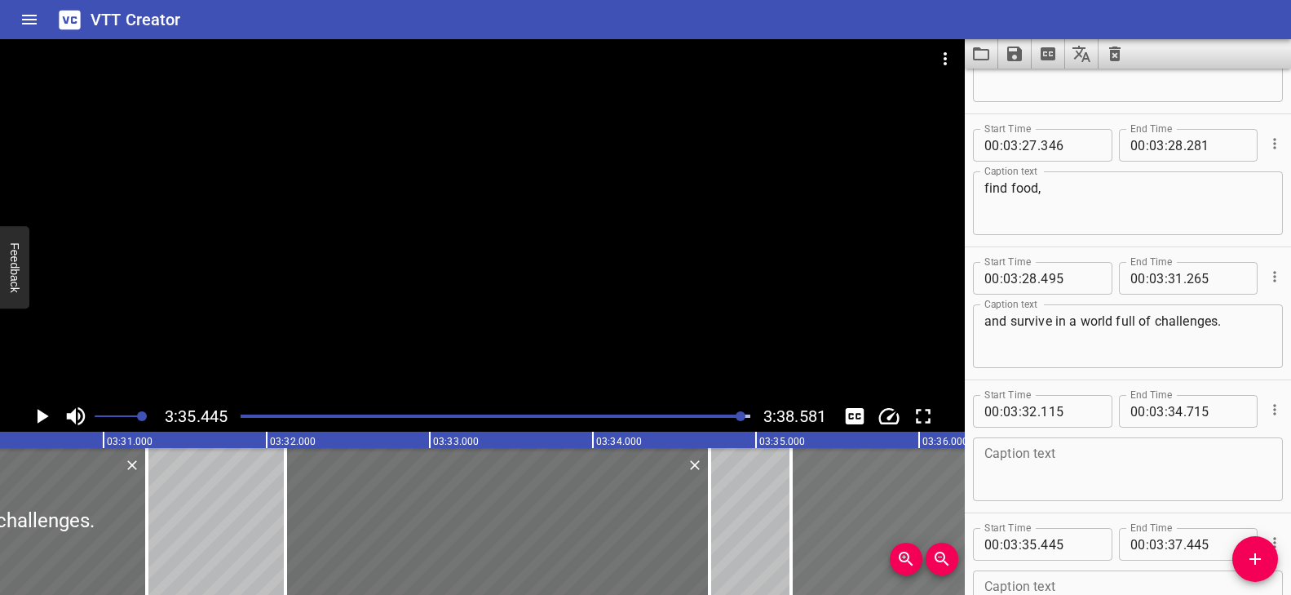
drag, startPoint x: 886, startPoint y: 506, endPoint x: 864, endPoint y: 505, distance: 22.1
click at [864, 505] on div at bounding box center [954, 521] width 326 height 147
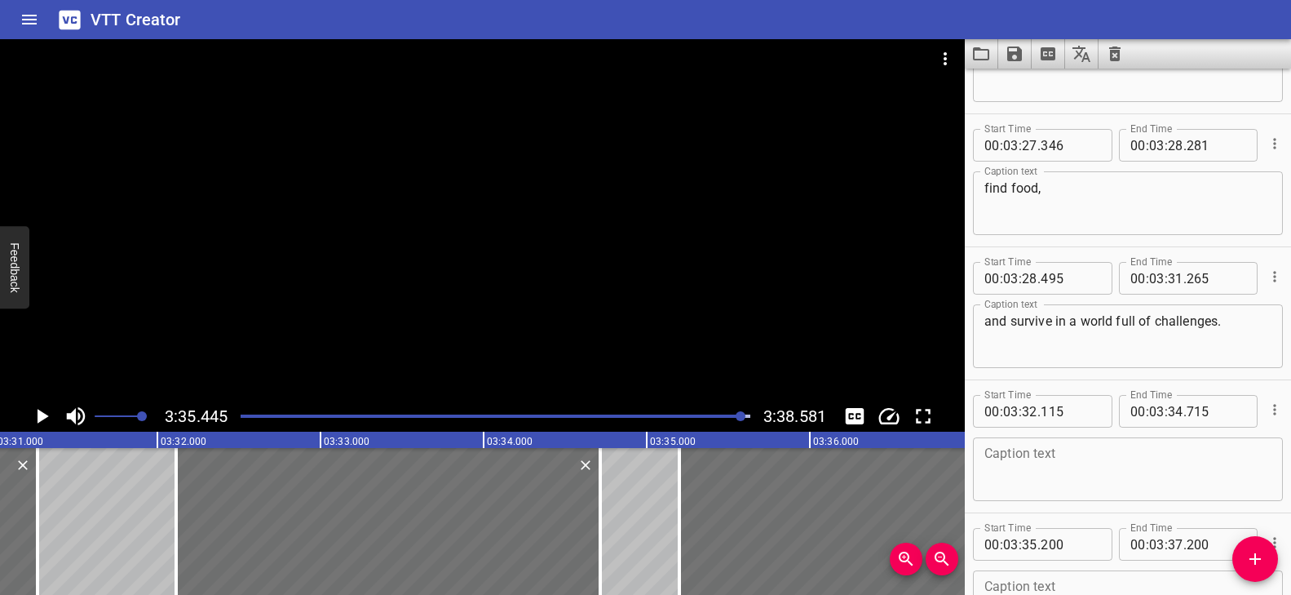
scroll to position [0, 34488]
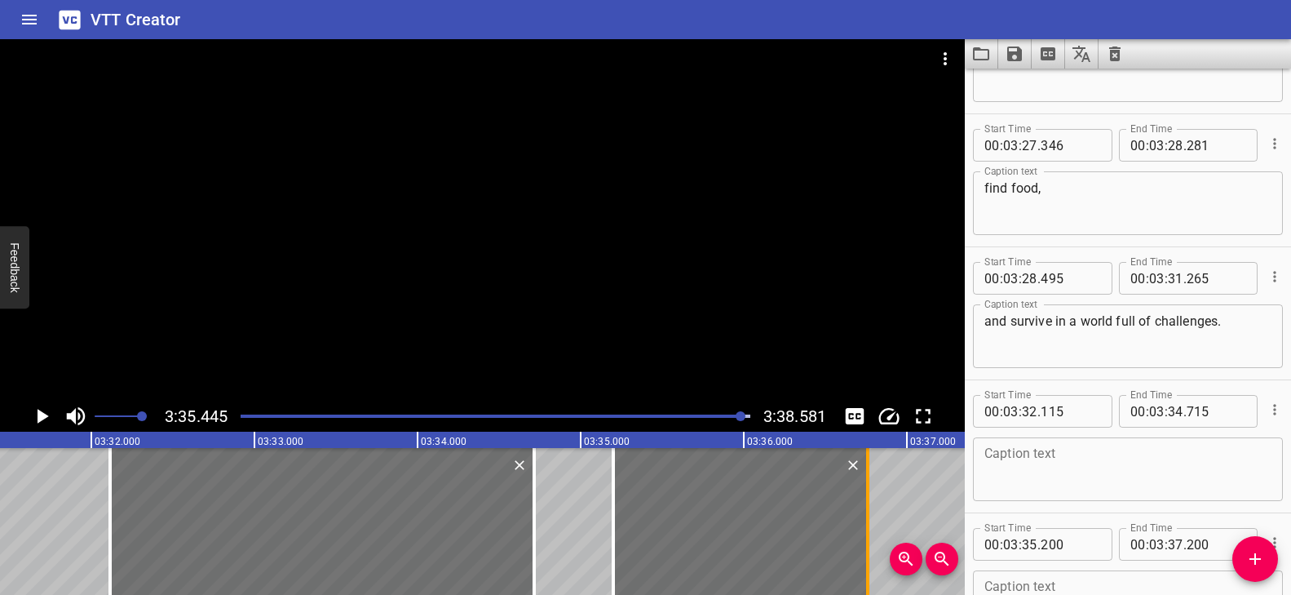
drag, startPoint x: 944, startPoint y: 515, endPoint x: 872, endPoint y: 514, distance: 71.8
click at [872, 514] on div at bounding box center [868, 521] width 16 height 147
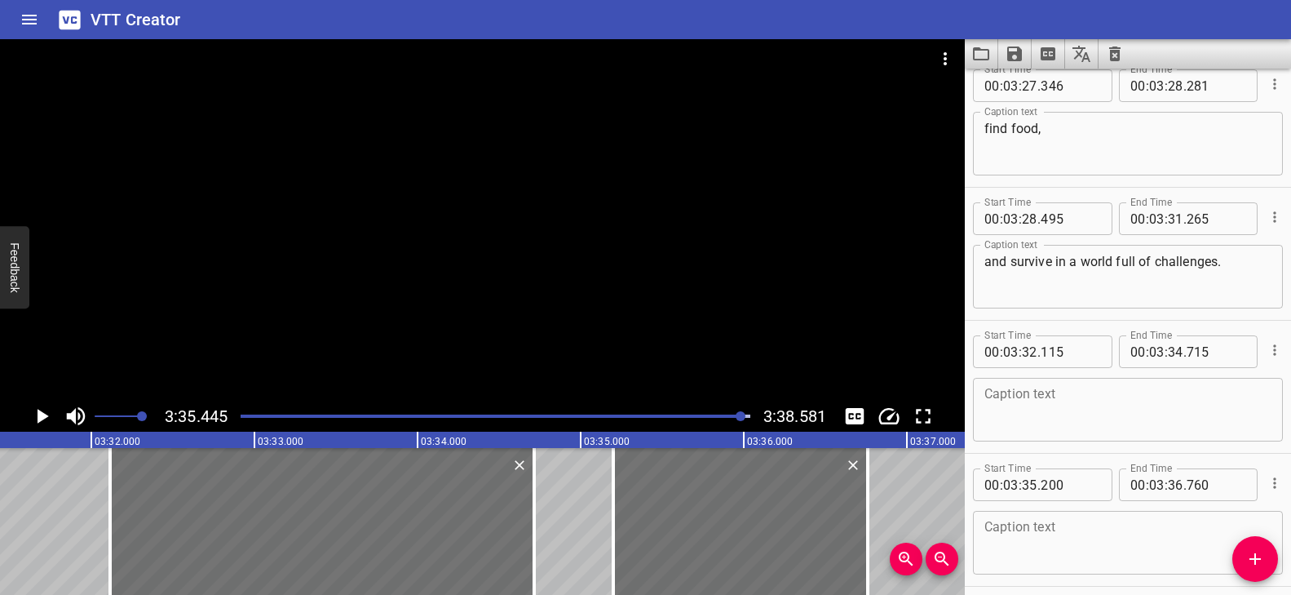
scroll to position [9521, 0]
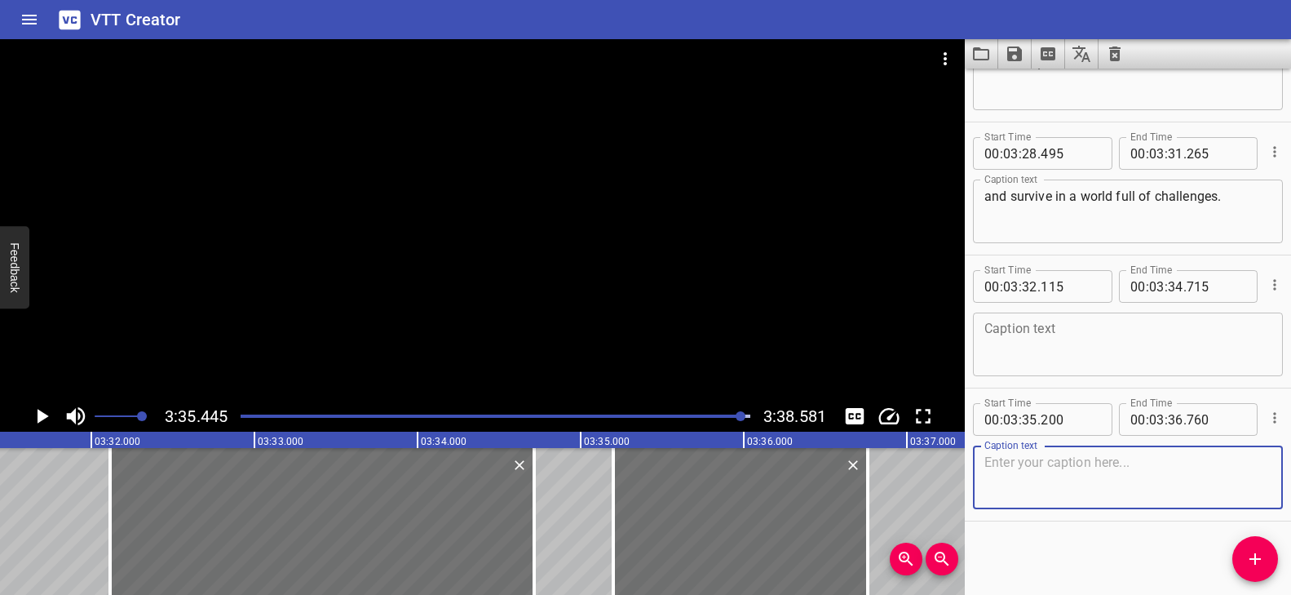
click at [1078, 498] on textarea at bounding box center [1127, 477] width 287 height 46
paste textarea "one sense at a time."
click at [1033, 344] on textarea at bounding box center [1127, 344] width 287 height 46
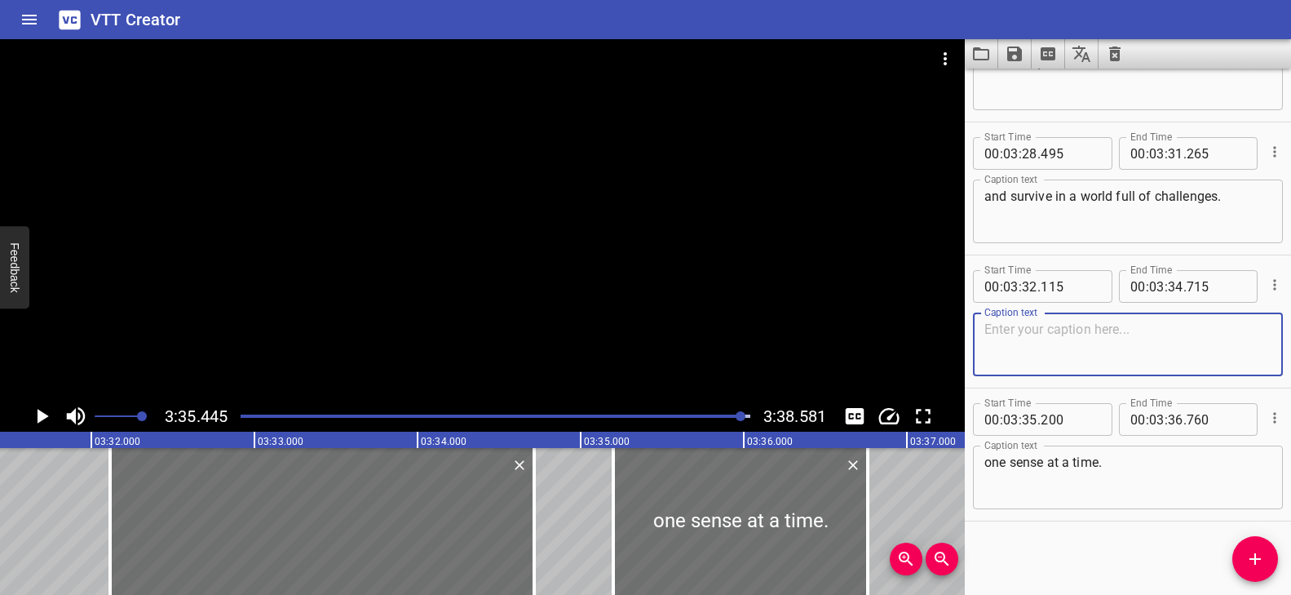
paste textarea "It’s nature’s way of keeping life moving,"
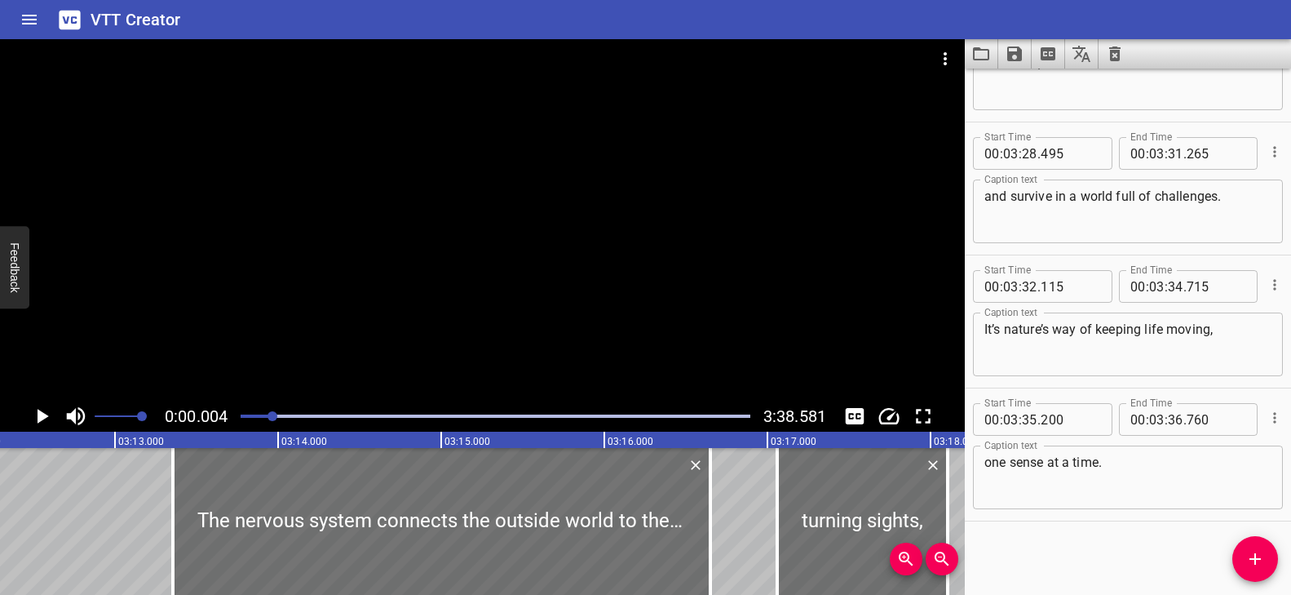
drag, startPoint x: 745, startPoint y: 414, endPoint x: 274, endPoint y: 407, distance: 470.6
click at [274, 407] on div at bounding box center [495, 416] width 529 height 23
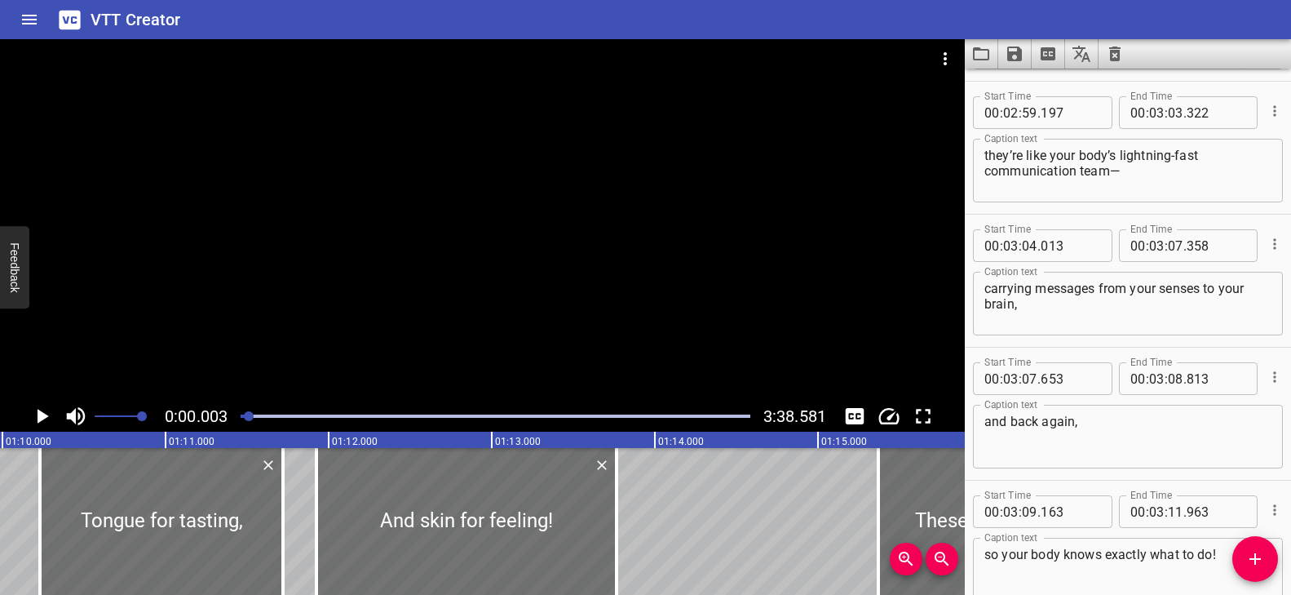
scroll to position [6476, 0]
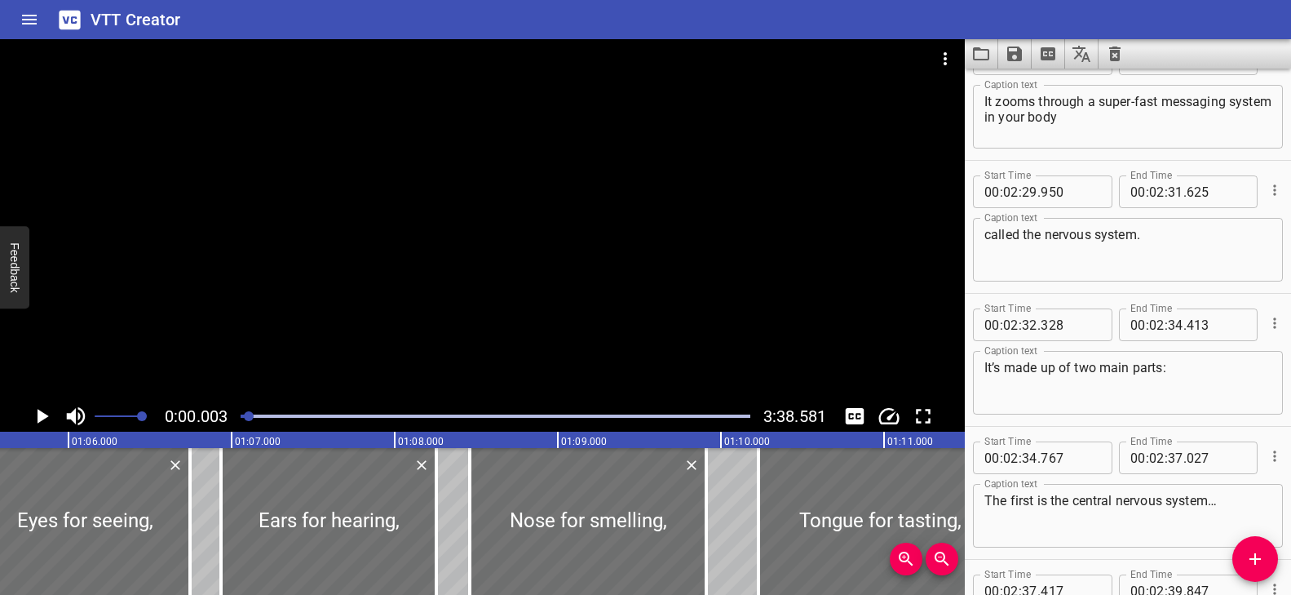
drag, startPoint x: 272, startPoint y: 413, endPoint x: 238, endPoint y: 409, distance: 33.7
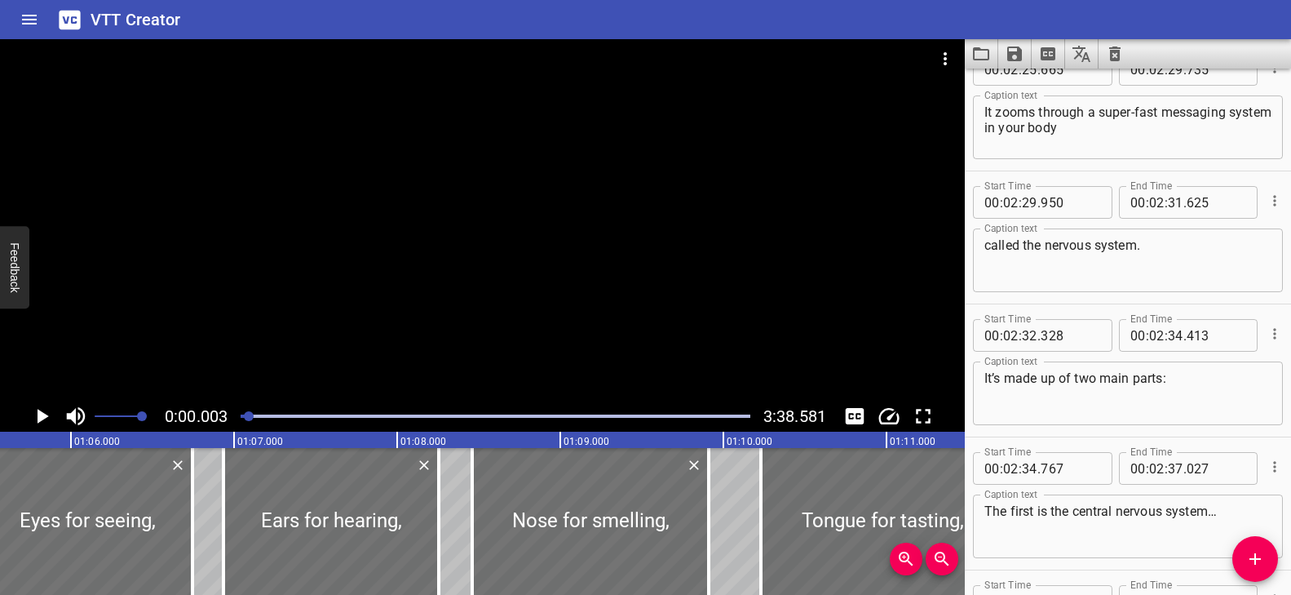
click at [238, 409] on div at bounding box center [495, 416] width 529 height 23
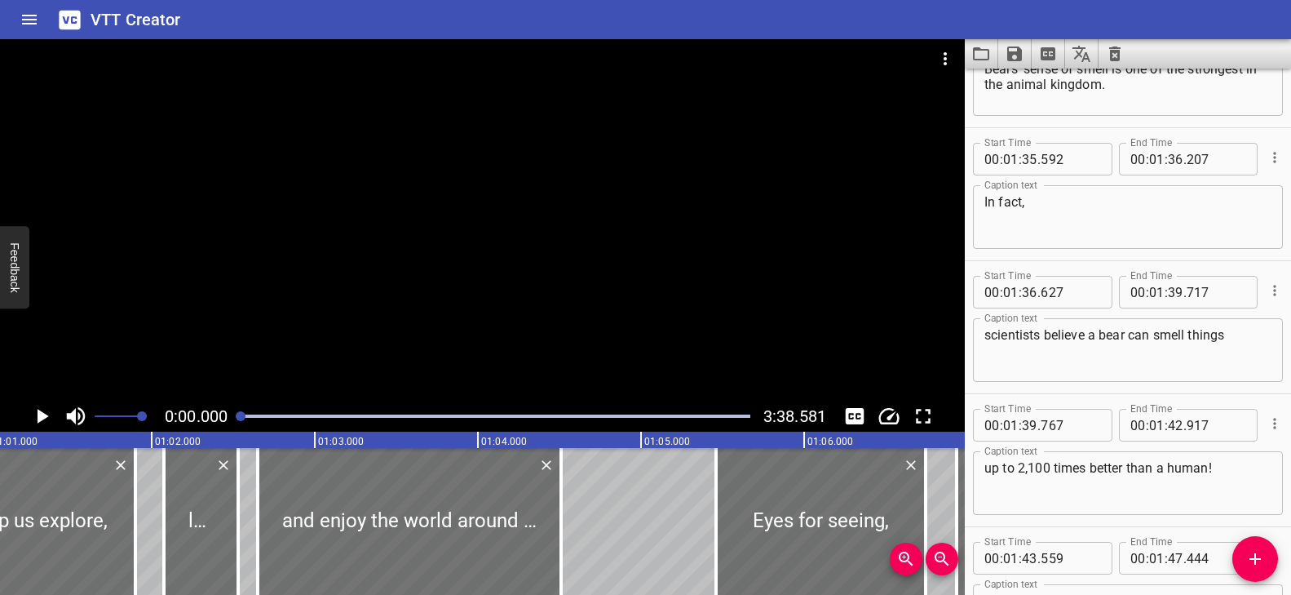
scroll to position [0, 0]
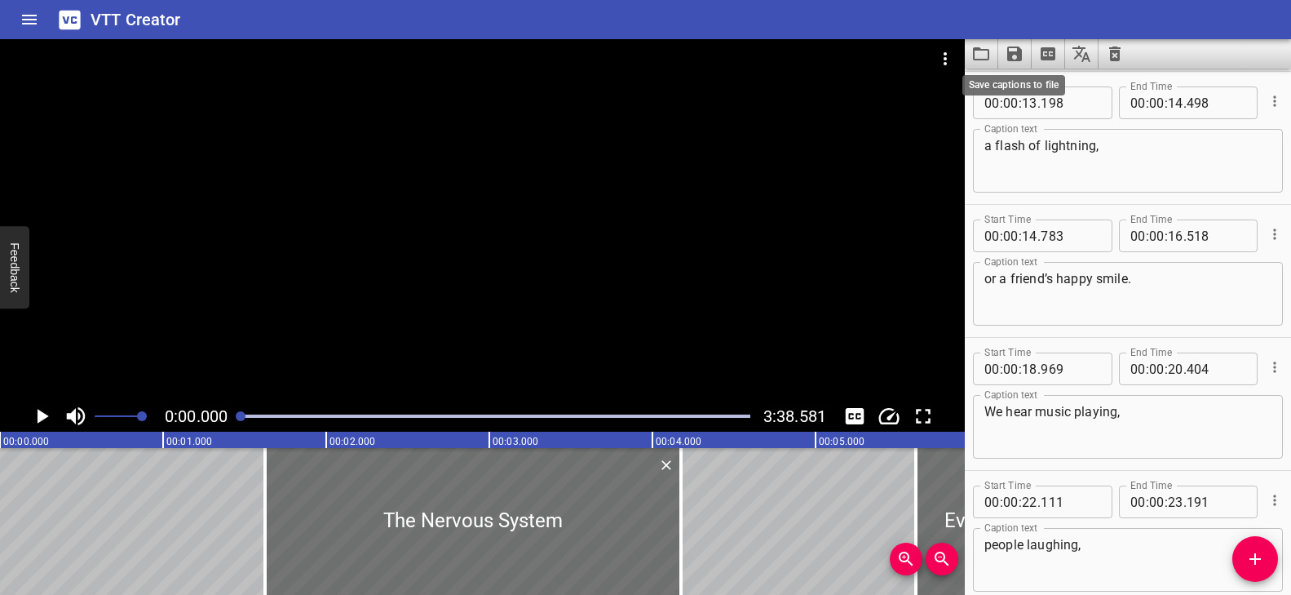
click at [1015, 51] on icon "Save captions to file" at bounding box center [1014, 53] width 15 height 15
click at [1037, 86] on li "Save to VTT file" at bounding box center [1058, 89] width 120 height 29
